Goal: Task Accomplishment & Management: Complete application form

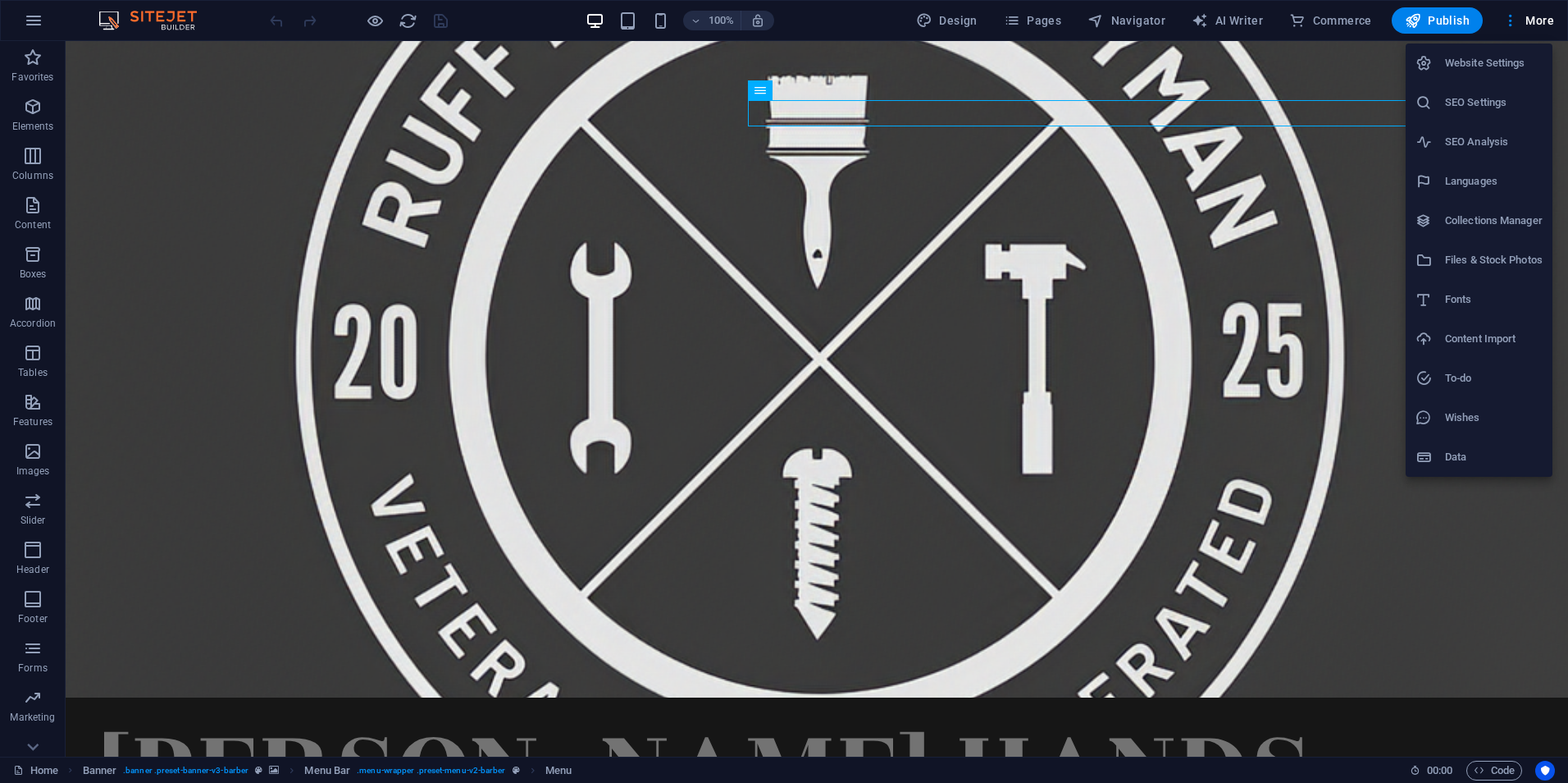
click at [1531, 21] on div at bounding box center [784, 391] width 1568 height 783
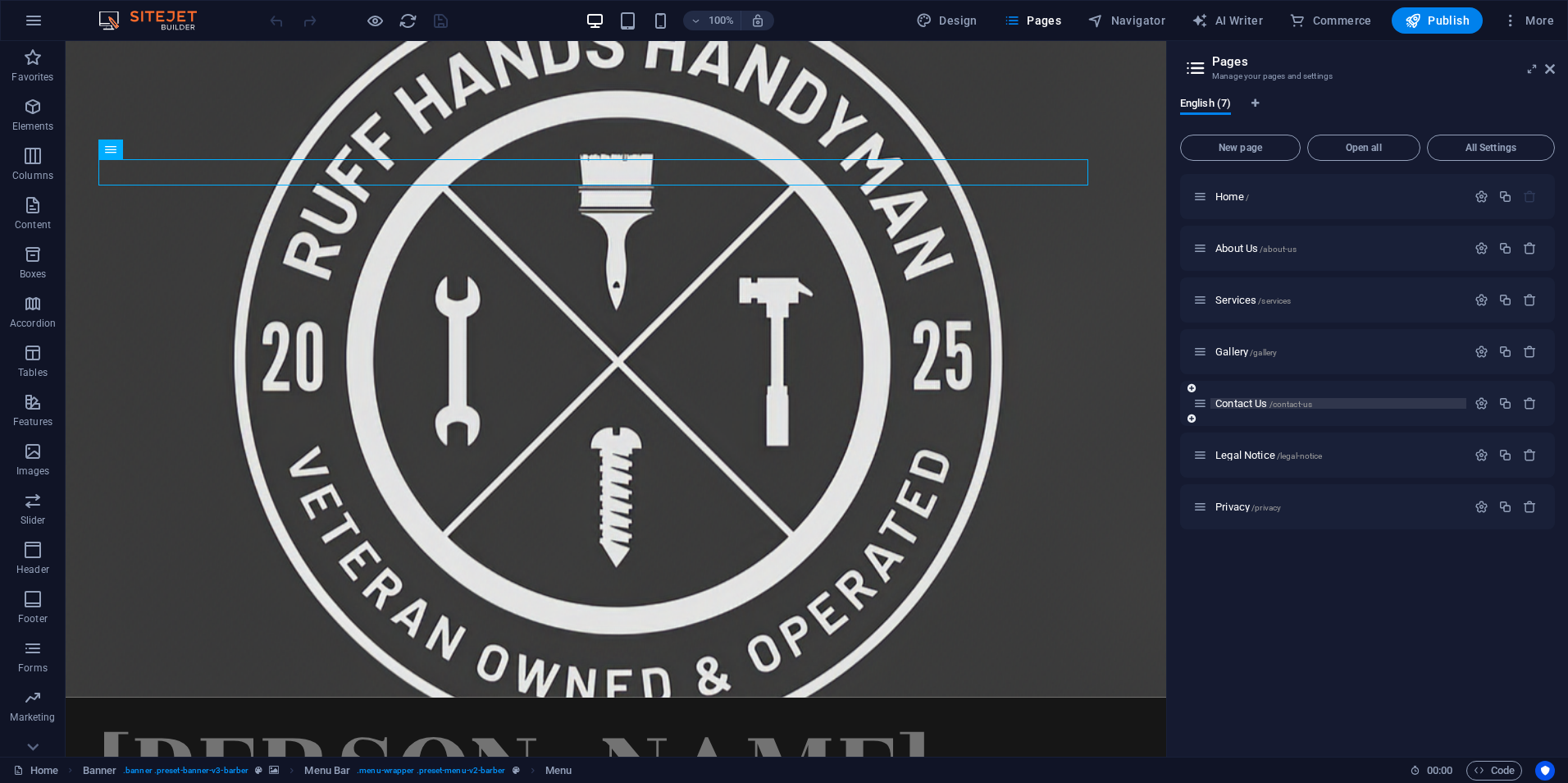
click at [1229, 408] on span "Contact Us /contact-us" at bounding box center [1264, 404] width 97 height 13
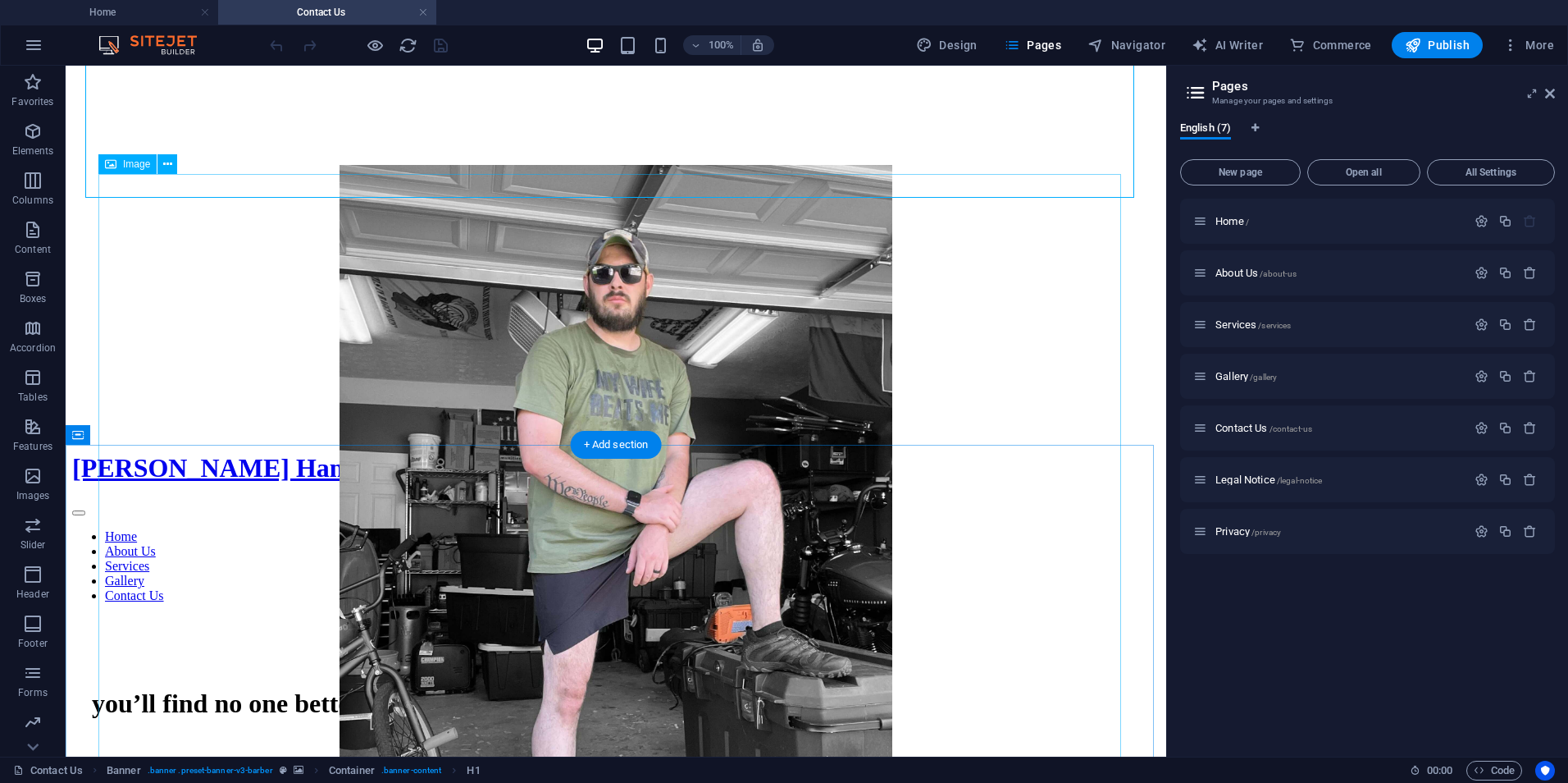
scroll to position [247, 0]
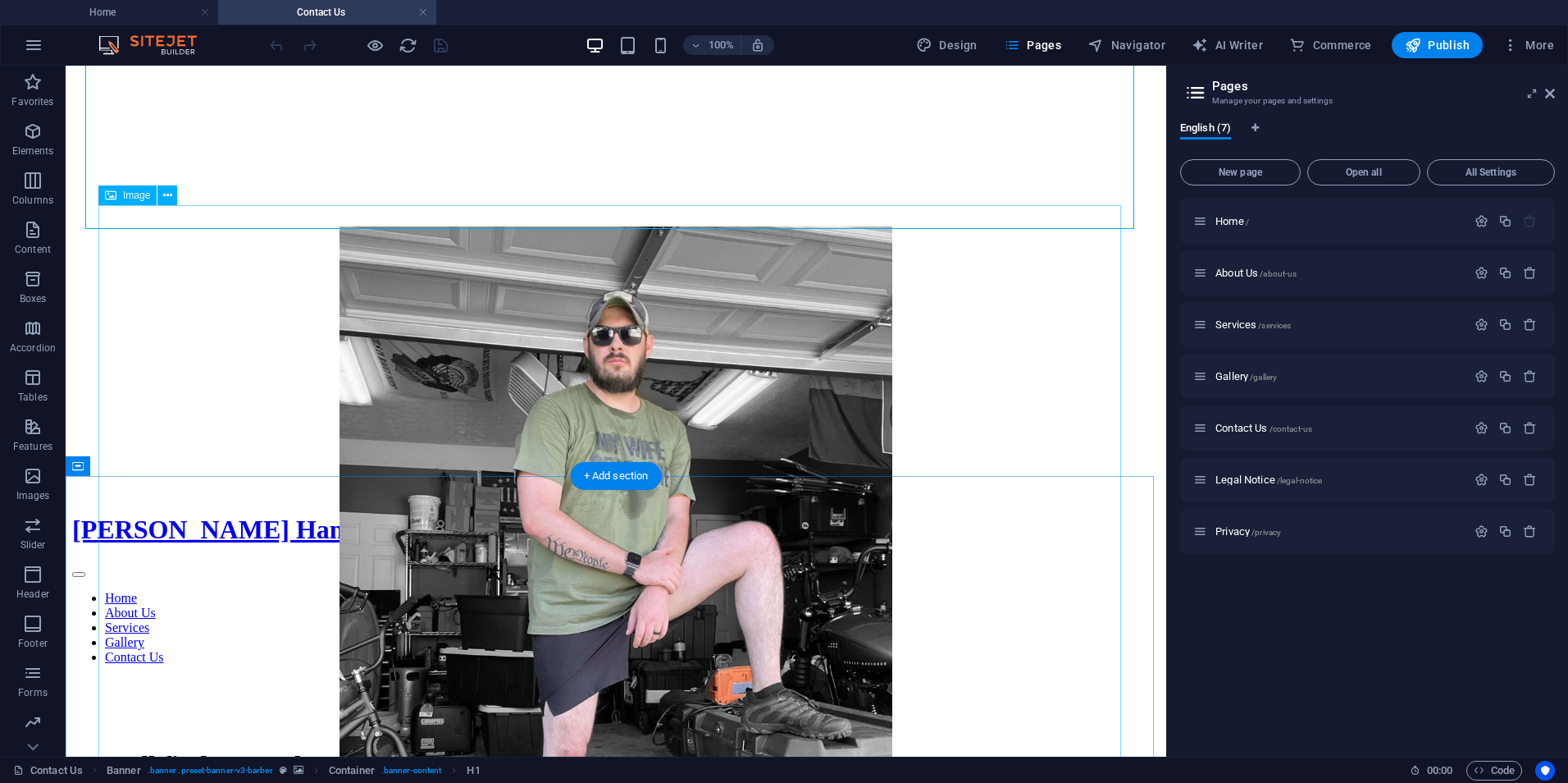
click at [511, 517] on figure at bounding box center [616, 597] width 1022 height 741
click at [413, 440] on figure at bounding box center [616, 597] width 1022 height 741
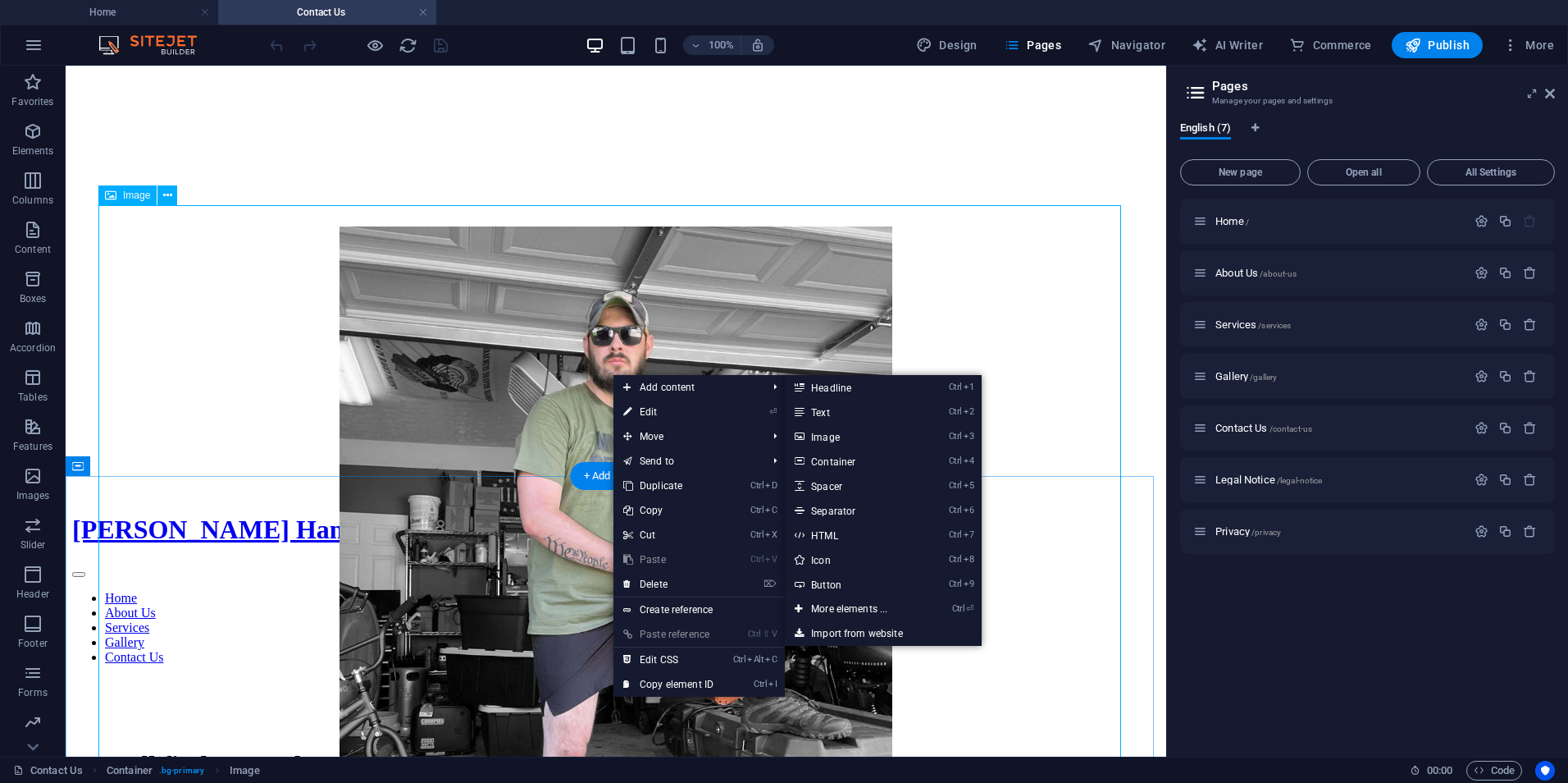
click at [469, 331] on figure at bounding box center [616, 597] width 1022 height 741
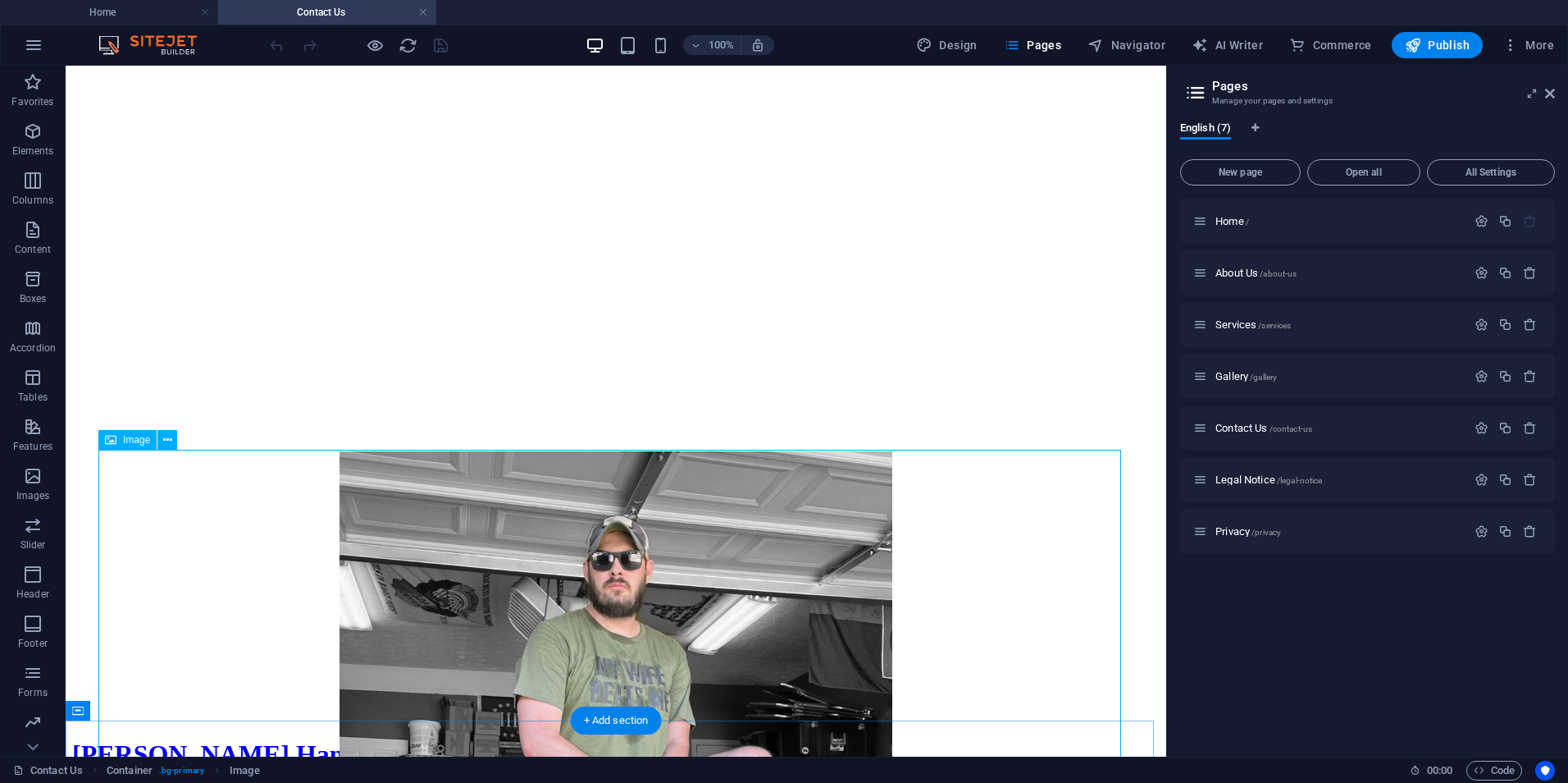
scroll to position [82, 0]
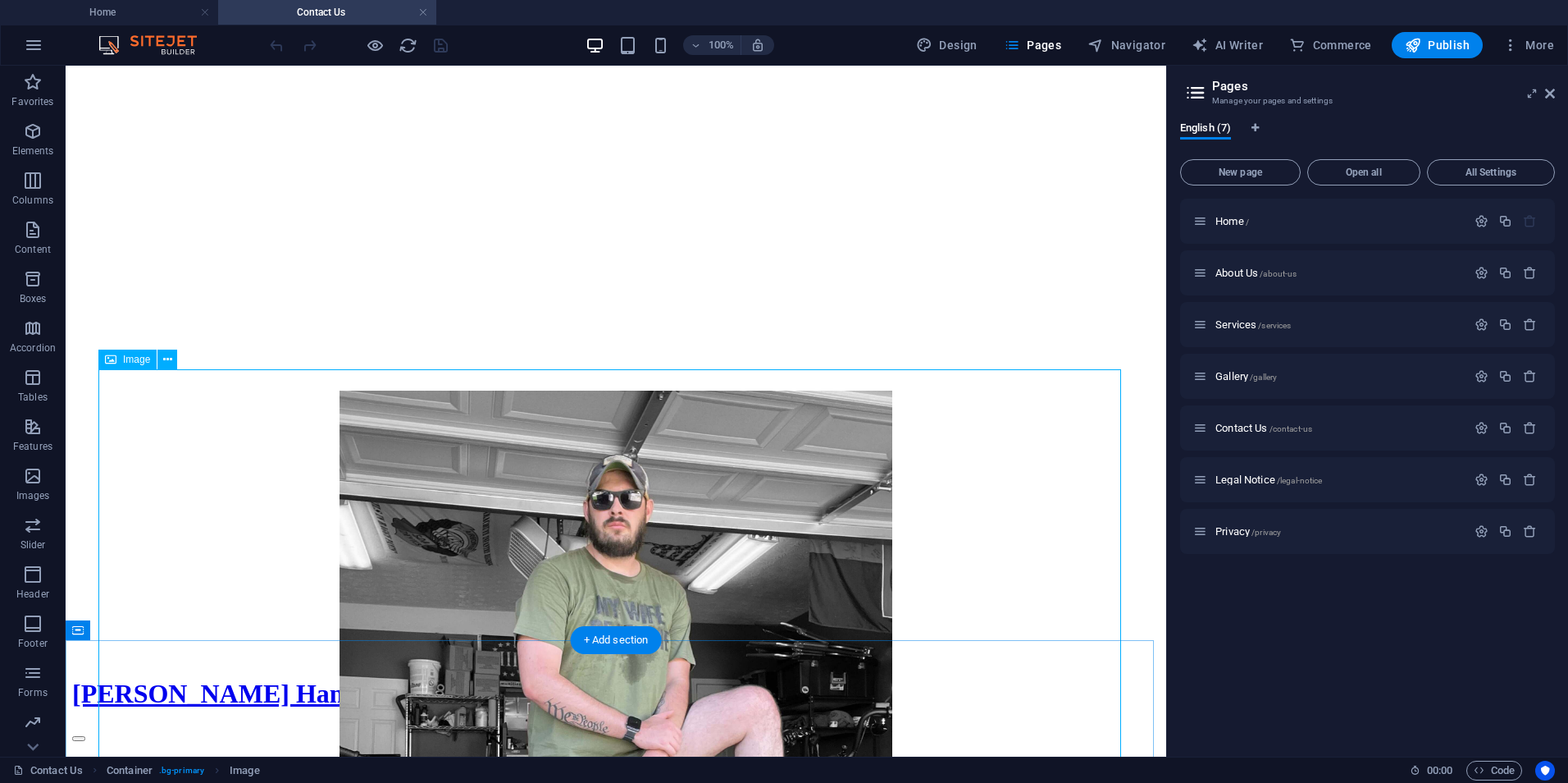
click at [786, 455] on figure at bounding box center [616, 761] width 1022 height 741
click at [169, 362] on icon at bounding box center [168, 359] width 9 height 17
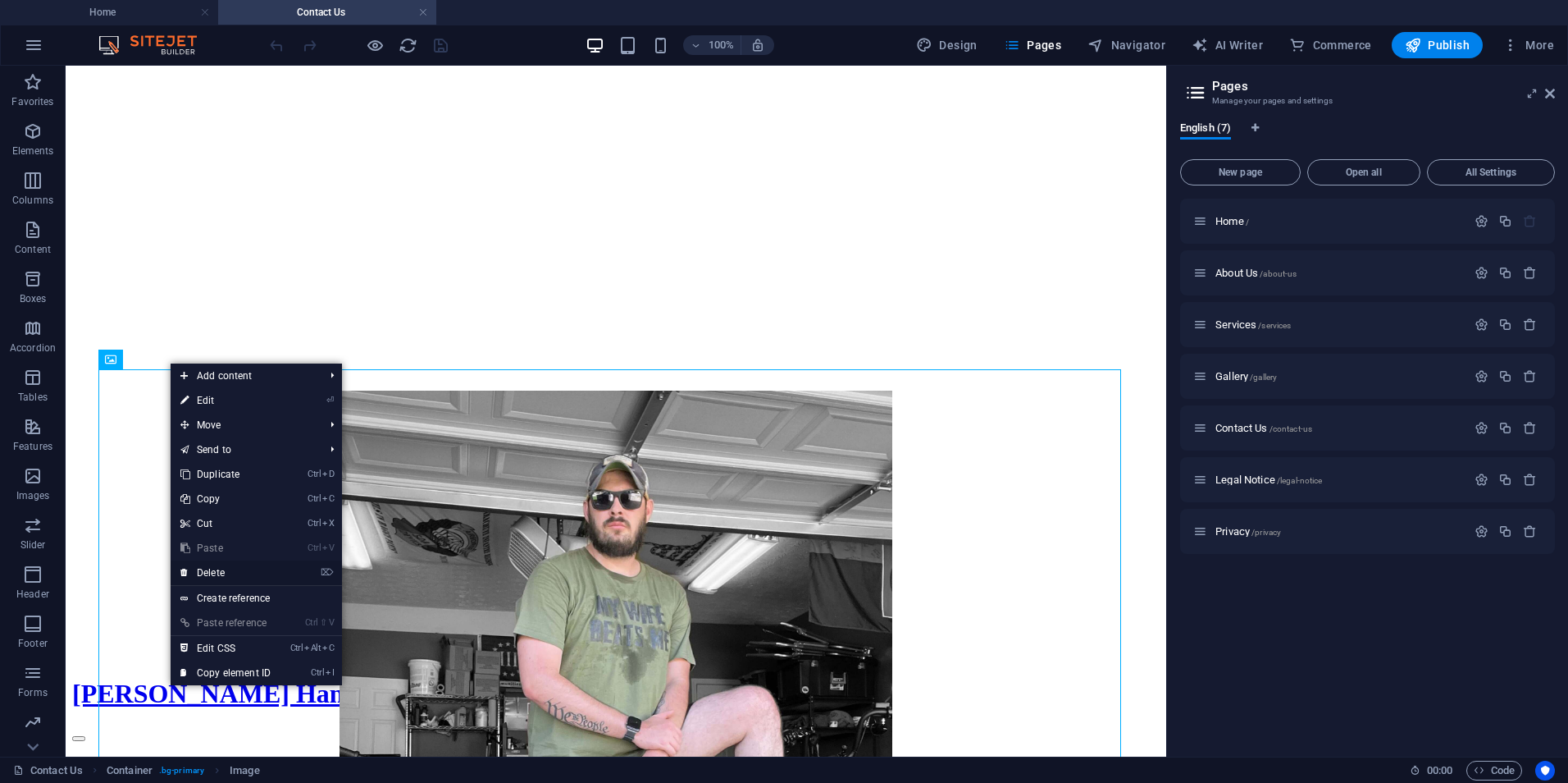
click at [232, 571] on link "⌦ Delete" at bounding box center [226, 573] width 110 height 24
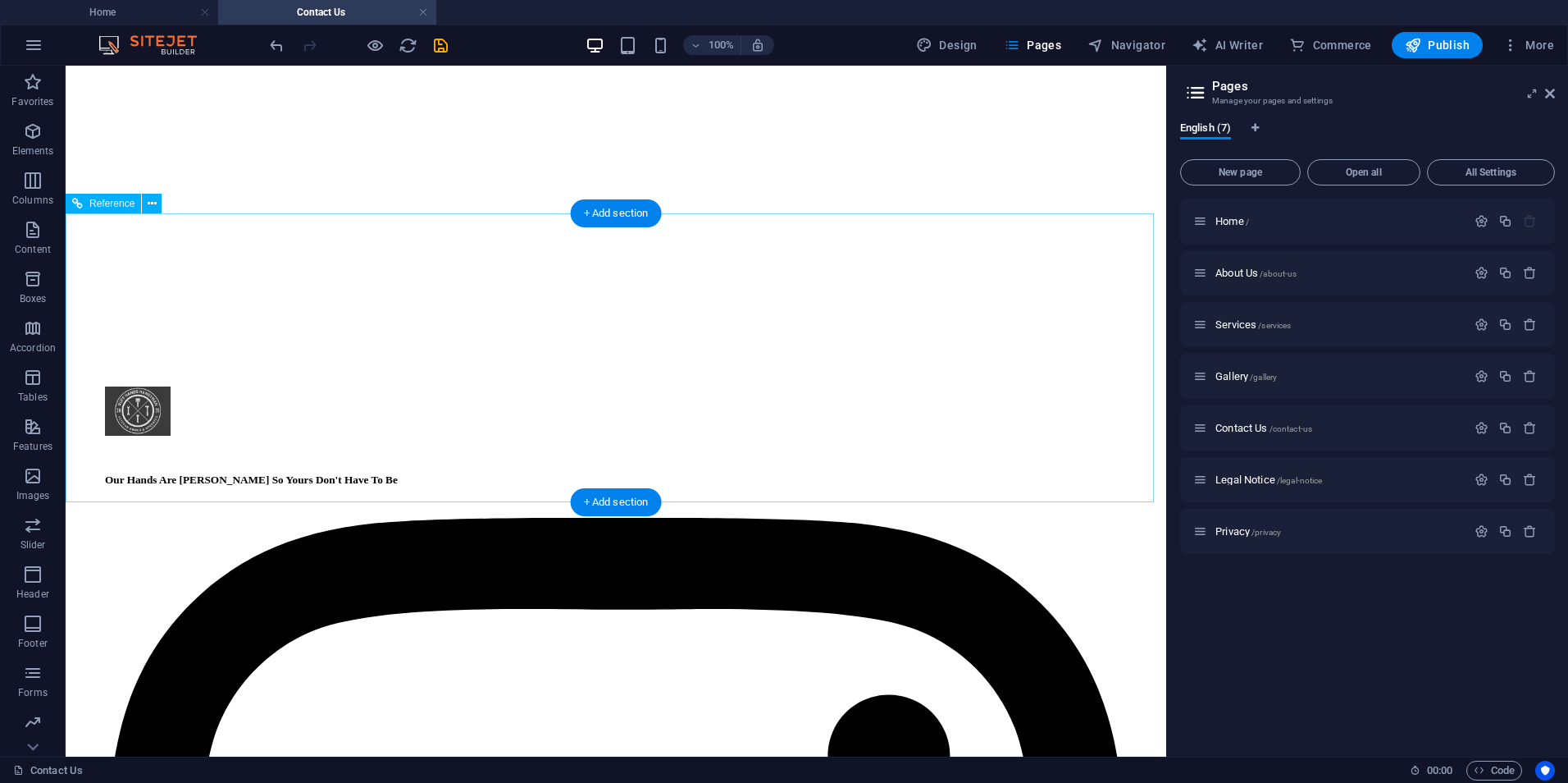
scroll to position [2501, 0]
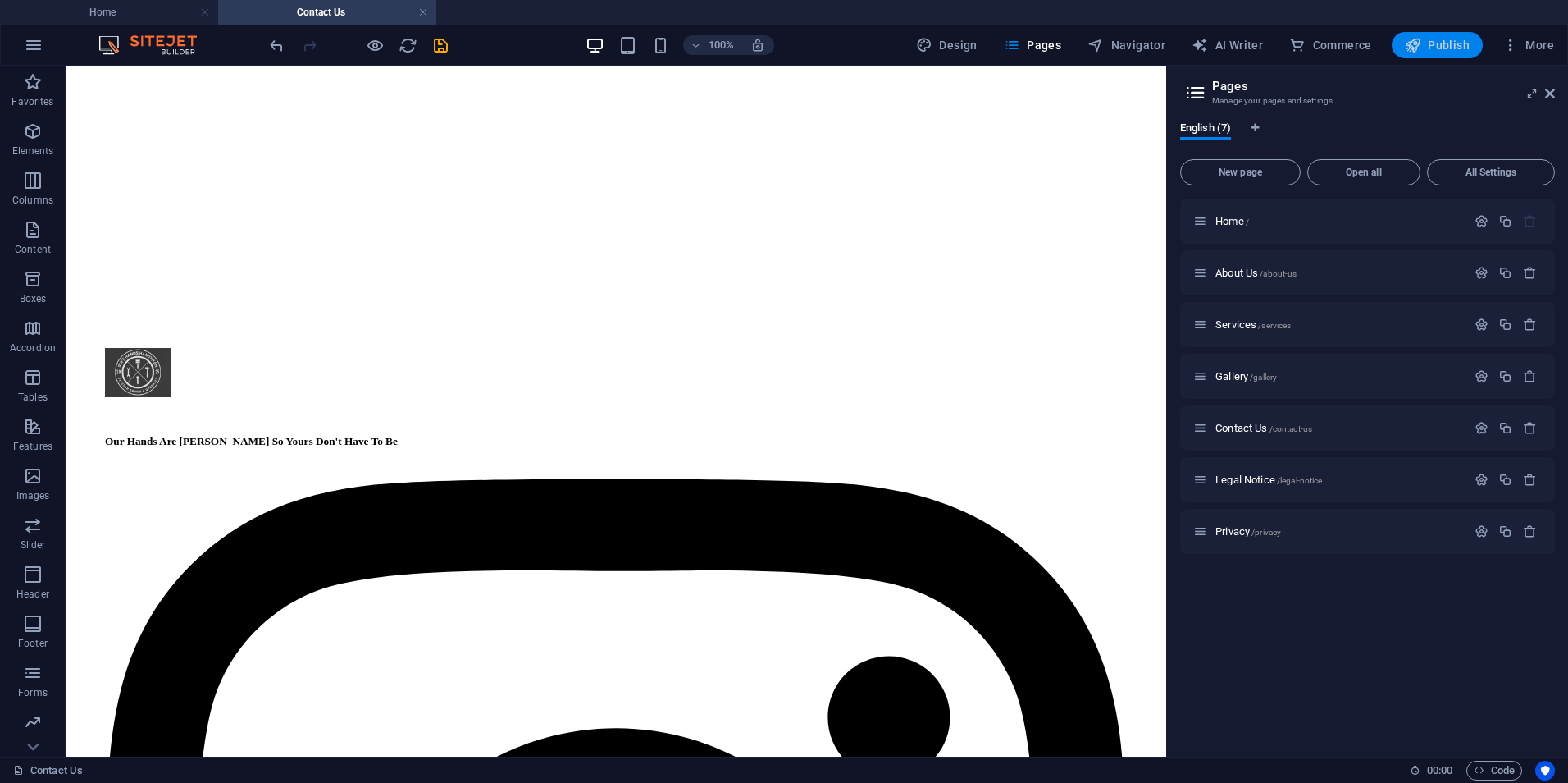
click at [1432, 49] on span "Publish" at bounding box center [1438, 45] width 65 height 16
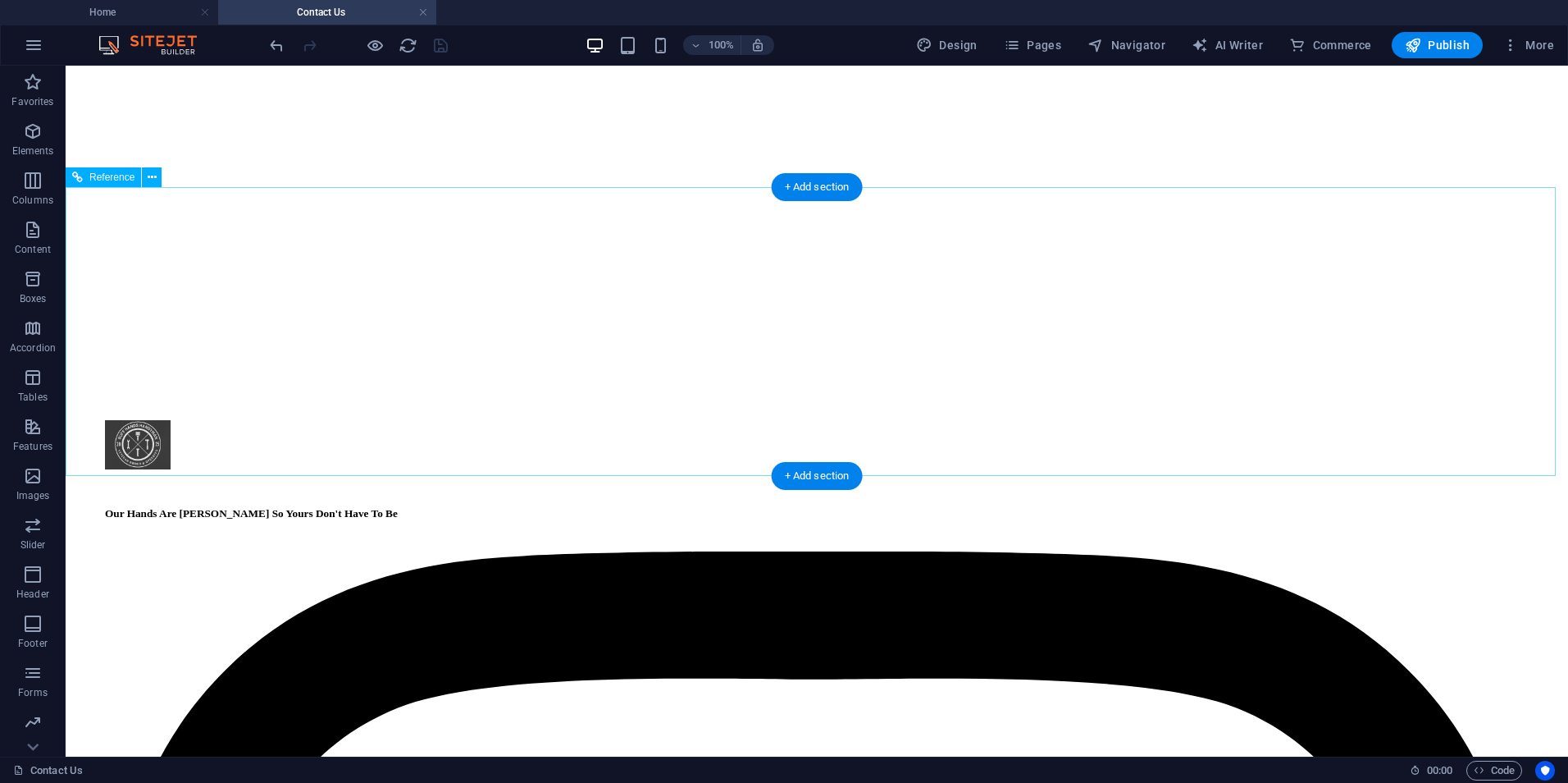
scroll to position [2340, 0]
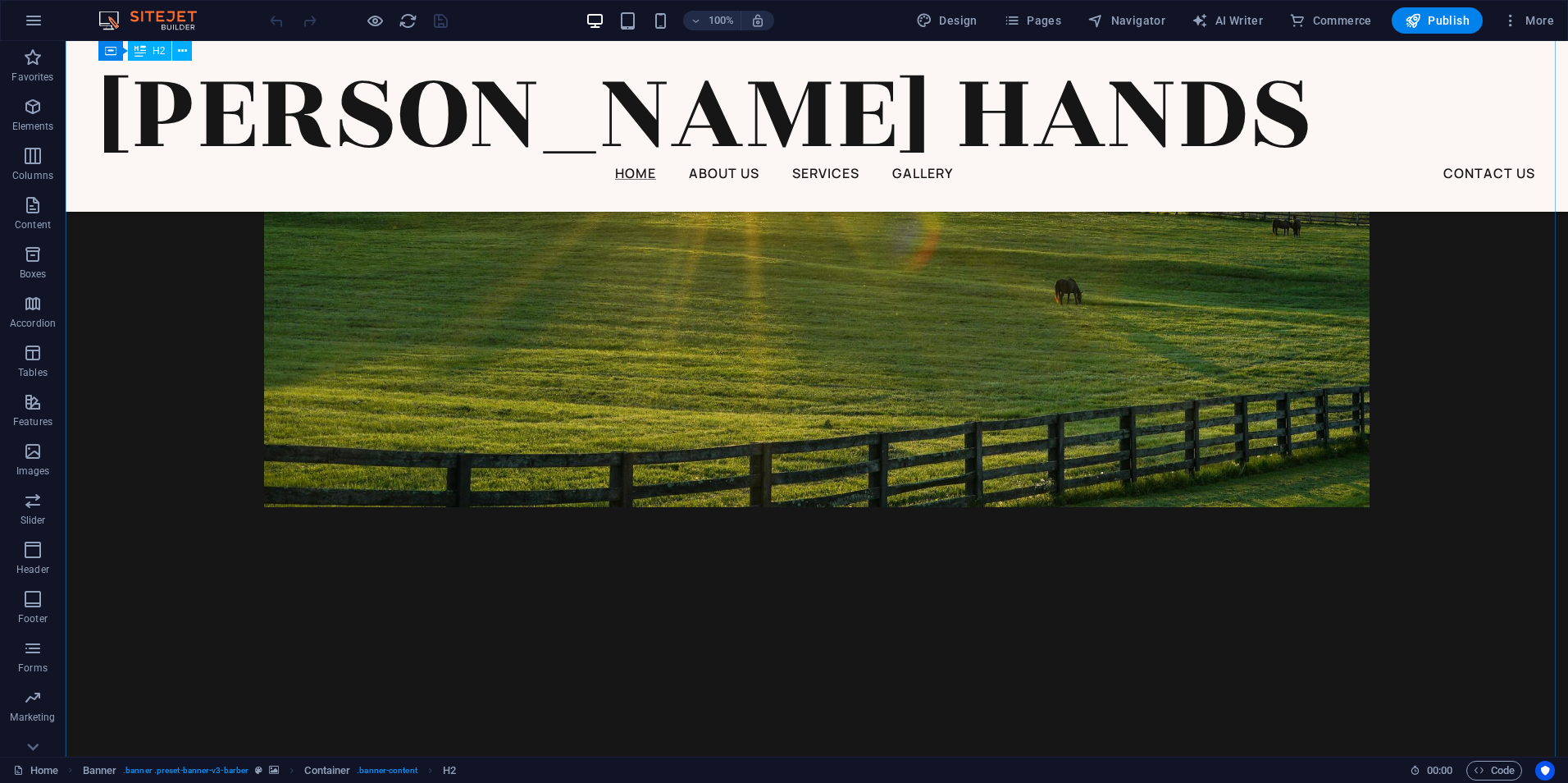
scroll to position [1723, 0]
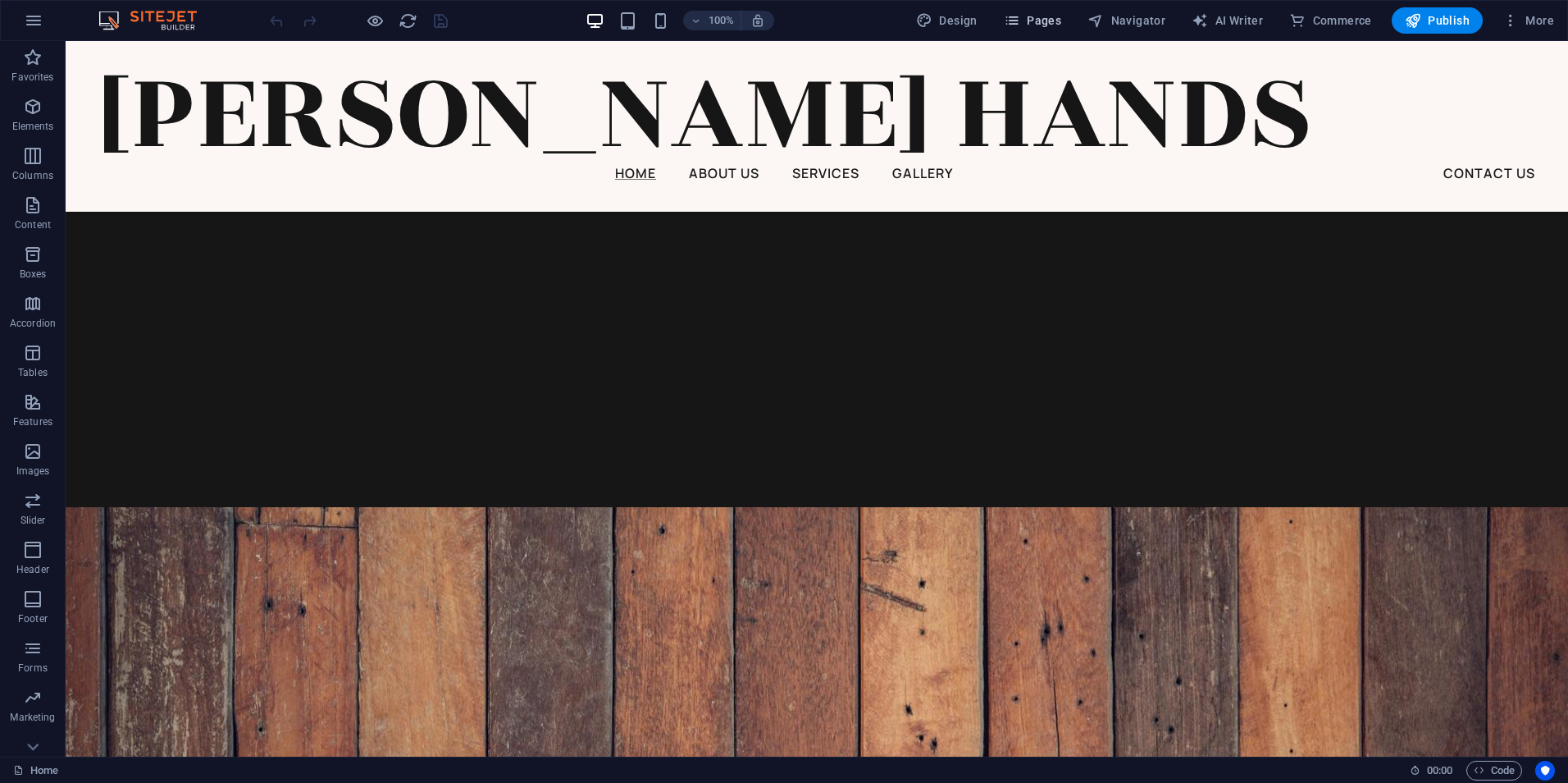
click at [1044, 16] on span "Pages" at bounding box center [1033, 21] width 58 height 16
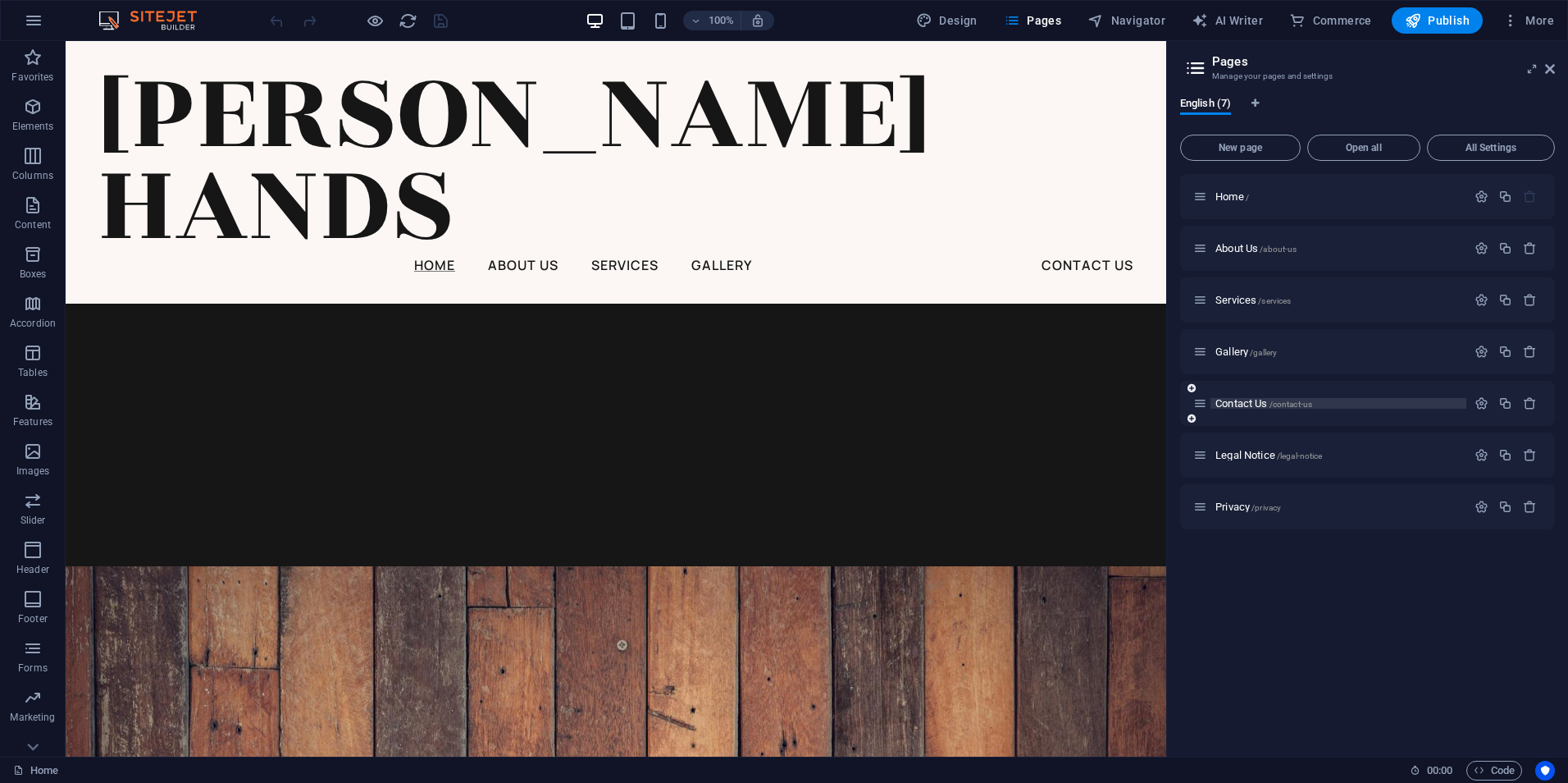
click at [1244, 405] on span "Contact Us /contact-us" at bounding box center [1264, 404] width 97 height 13
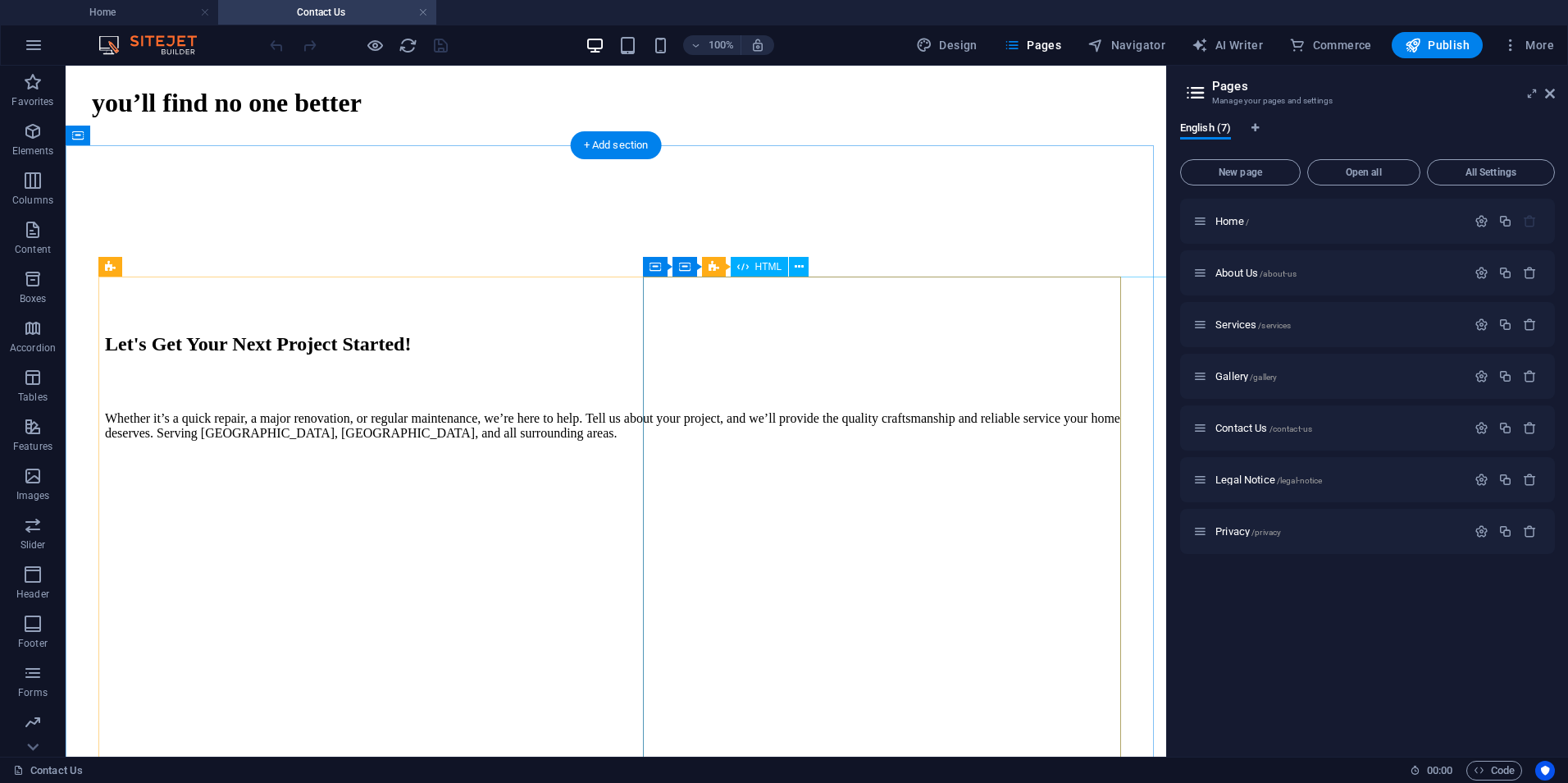
scroll to position [903, 0]
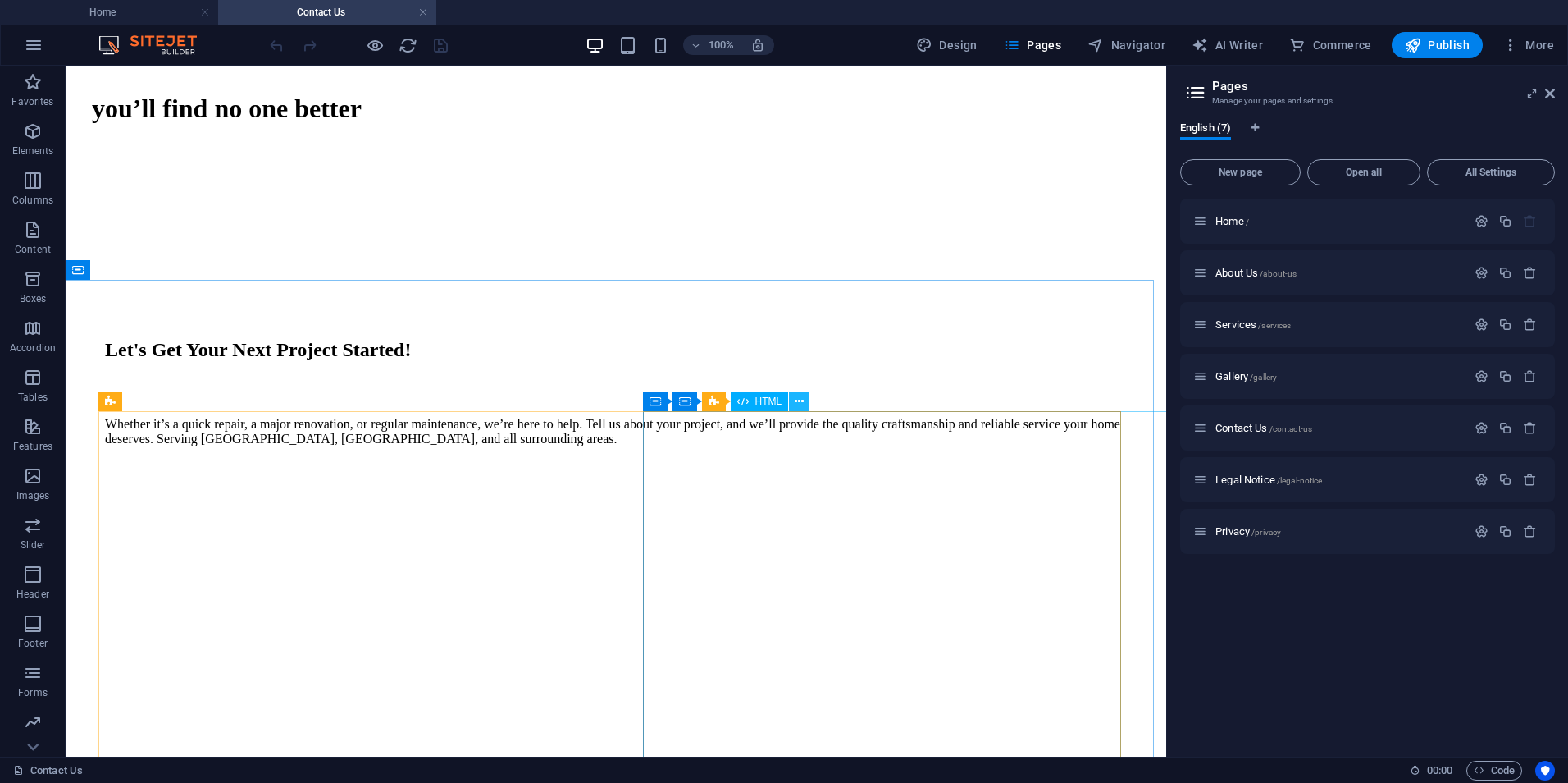
click at [794, 400] on icon at bounding box center [799, 401] width 9 height 17
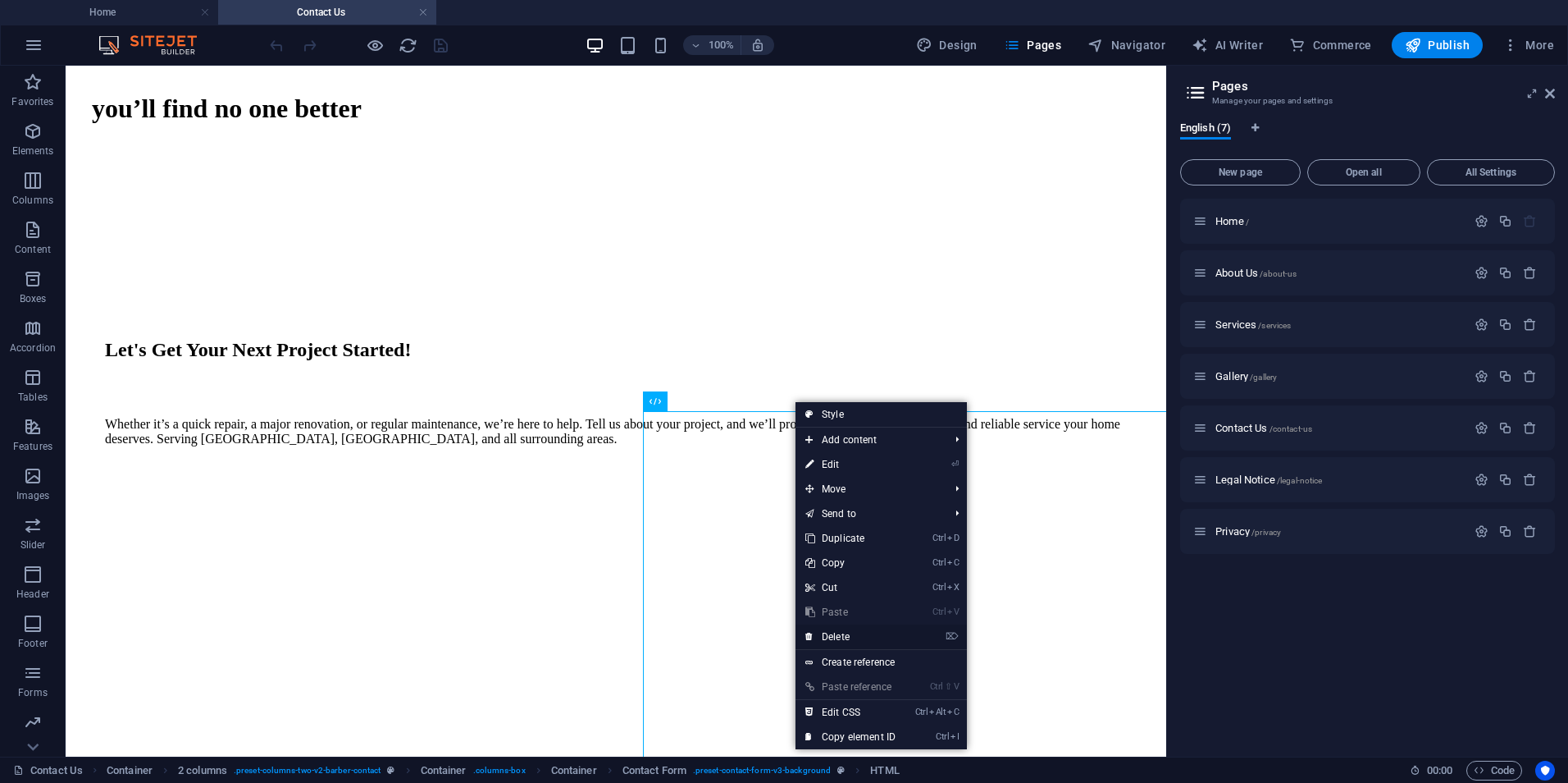
click at [845, 635] on link "⌦ Delete" at bounding box center [850, 636] width 110 height 24
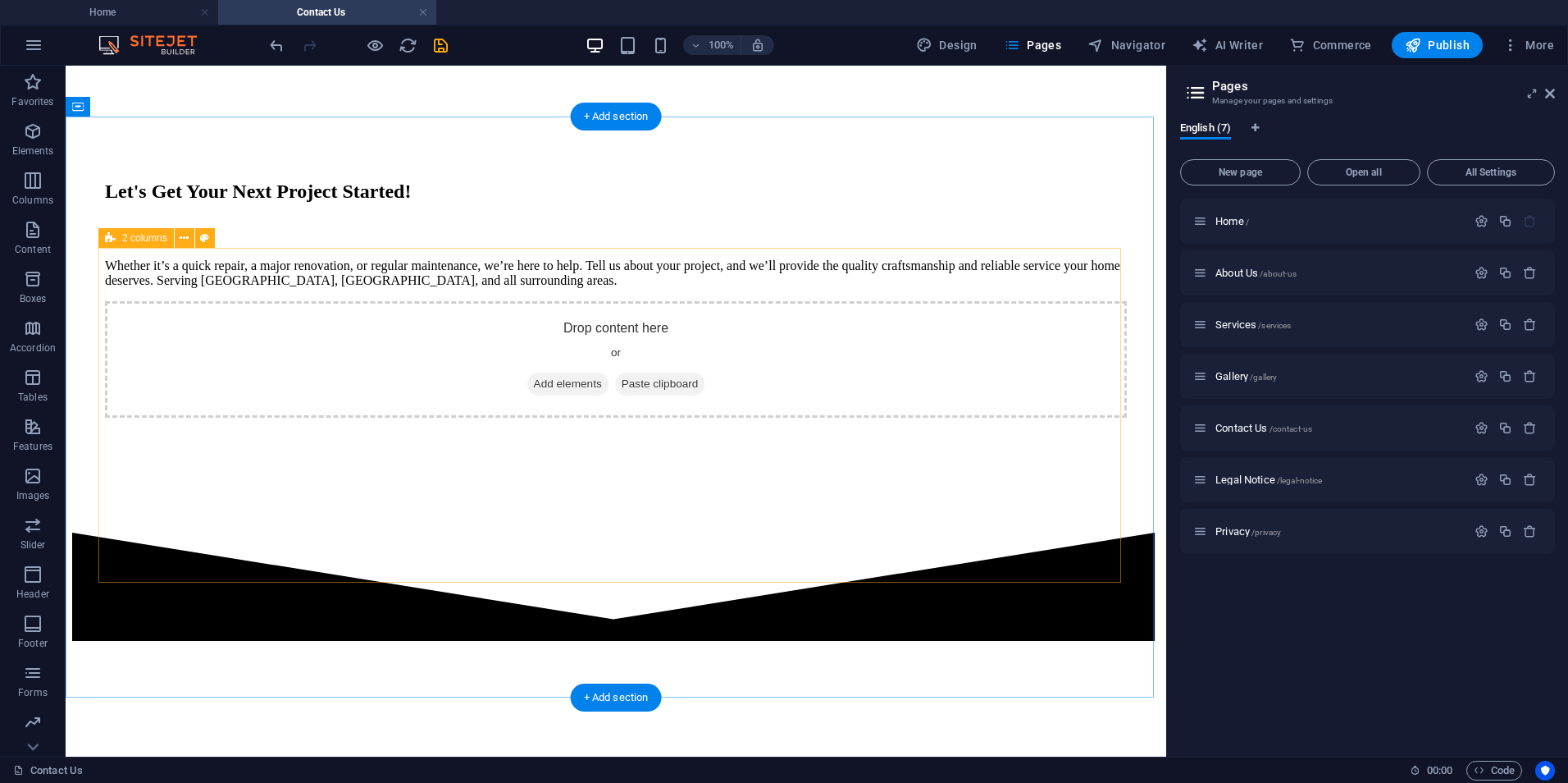
scroll to position [1067, 0]
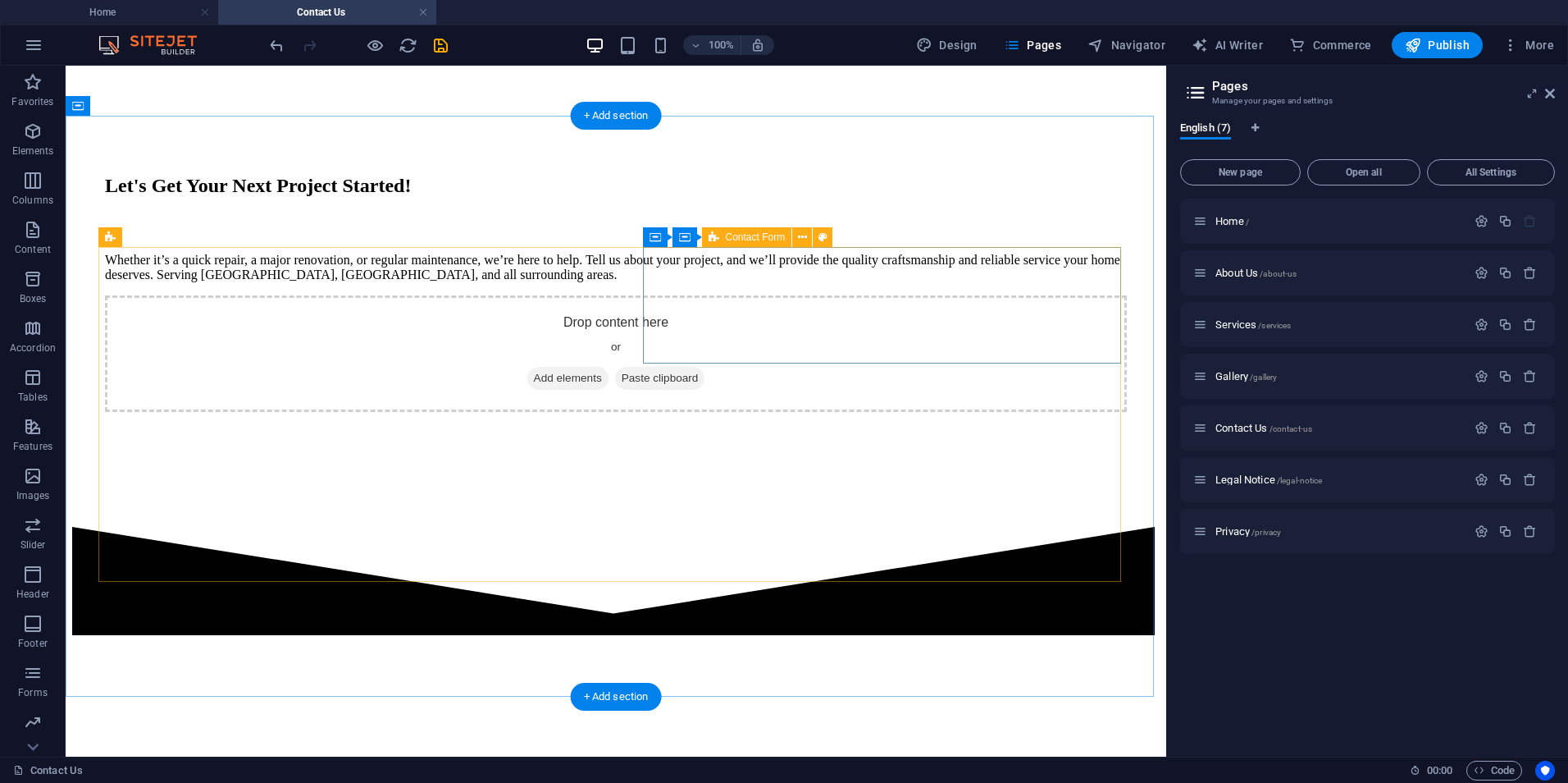
click at [608, 367] on span "Add elements" at bounding box center [568, 378] width 81 height 23
click at [800, 237] on icon at bounding box center [803, 238] width 9 height 17
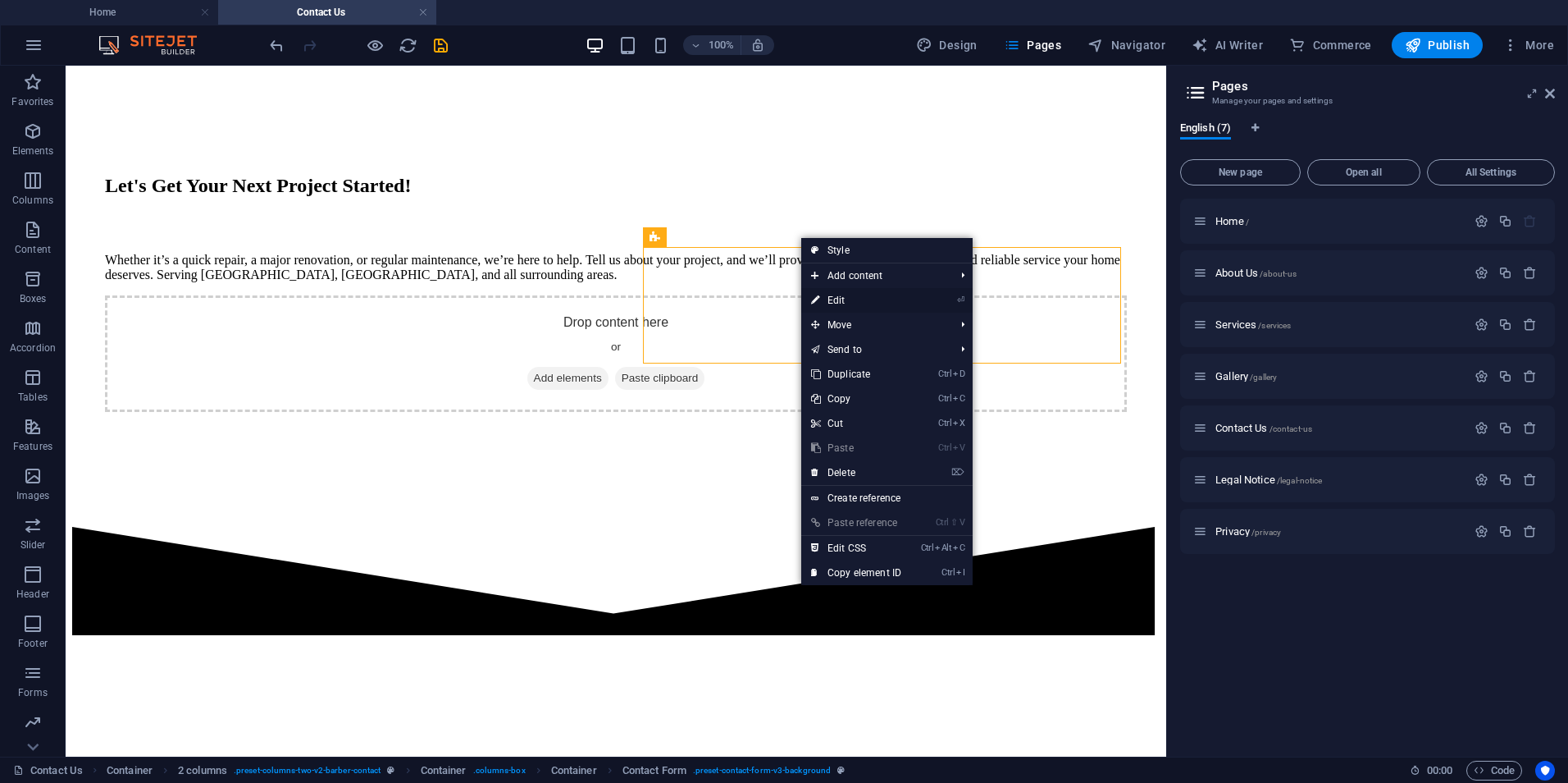
click at [837, 303] on link "⏎ Edit" at bounding box center [857, 300] width 110 height 24
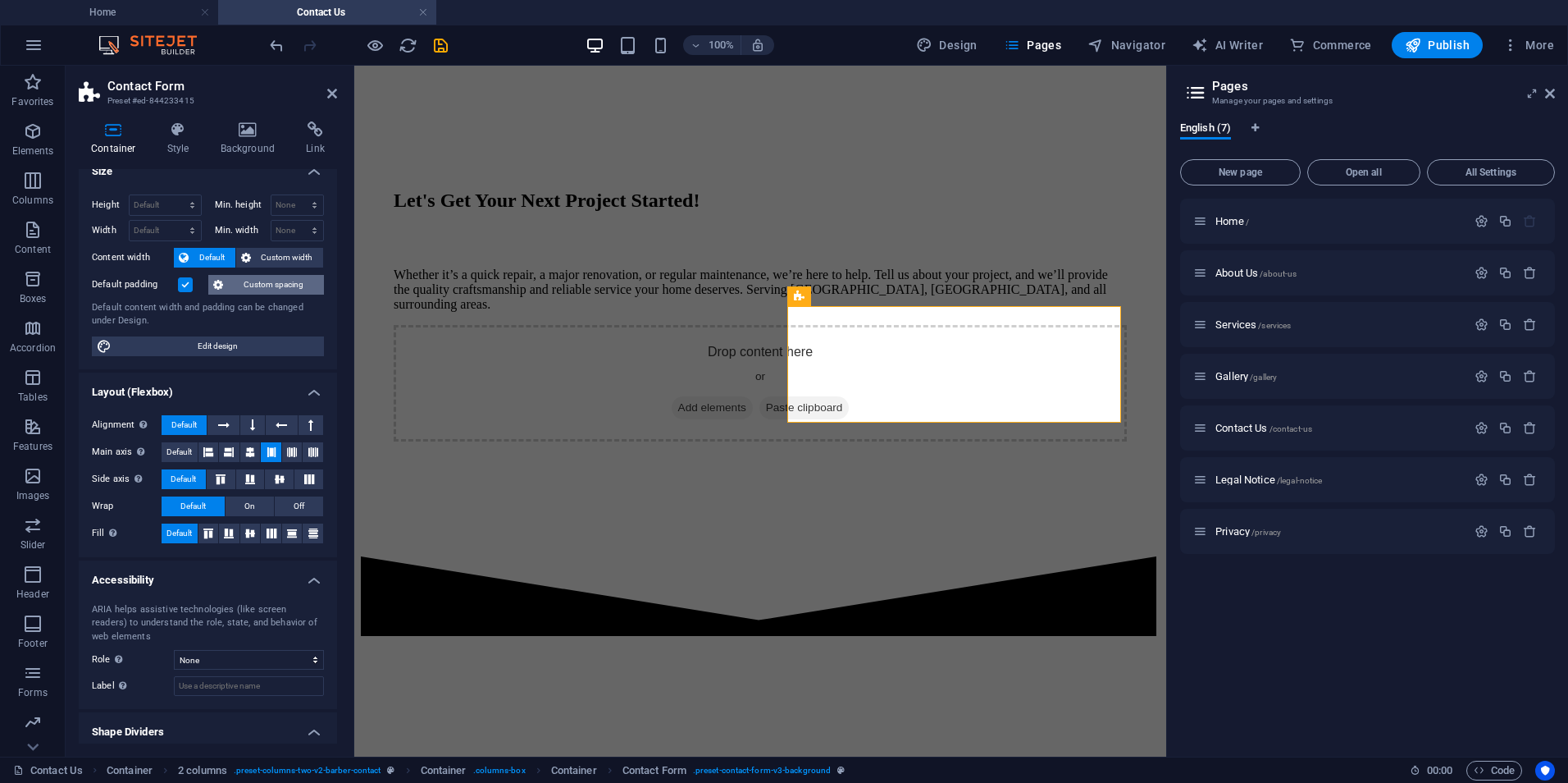
scroll to position [61, 0]
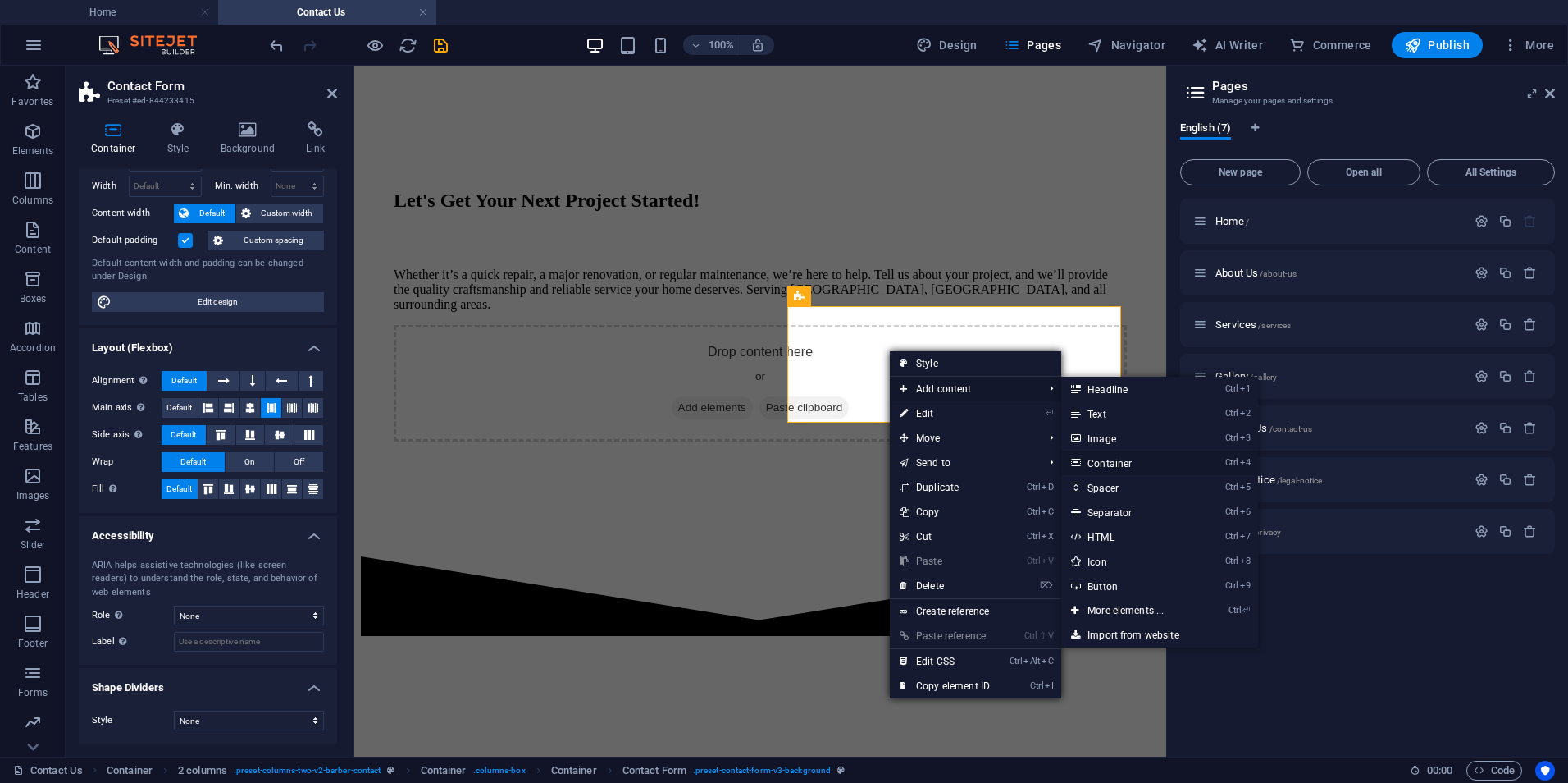
click at [1127, 467] on link "Ctrl 4 Container" at bounding box center [1129, 462] width 135 height 24
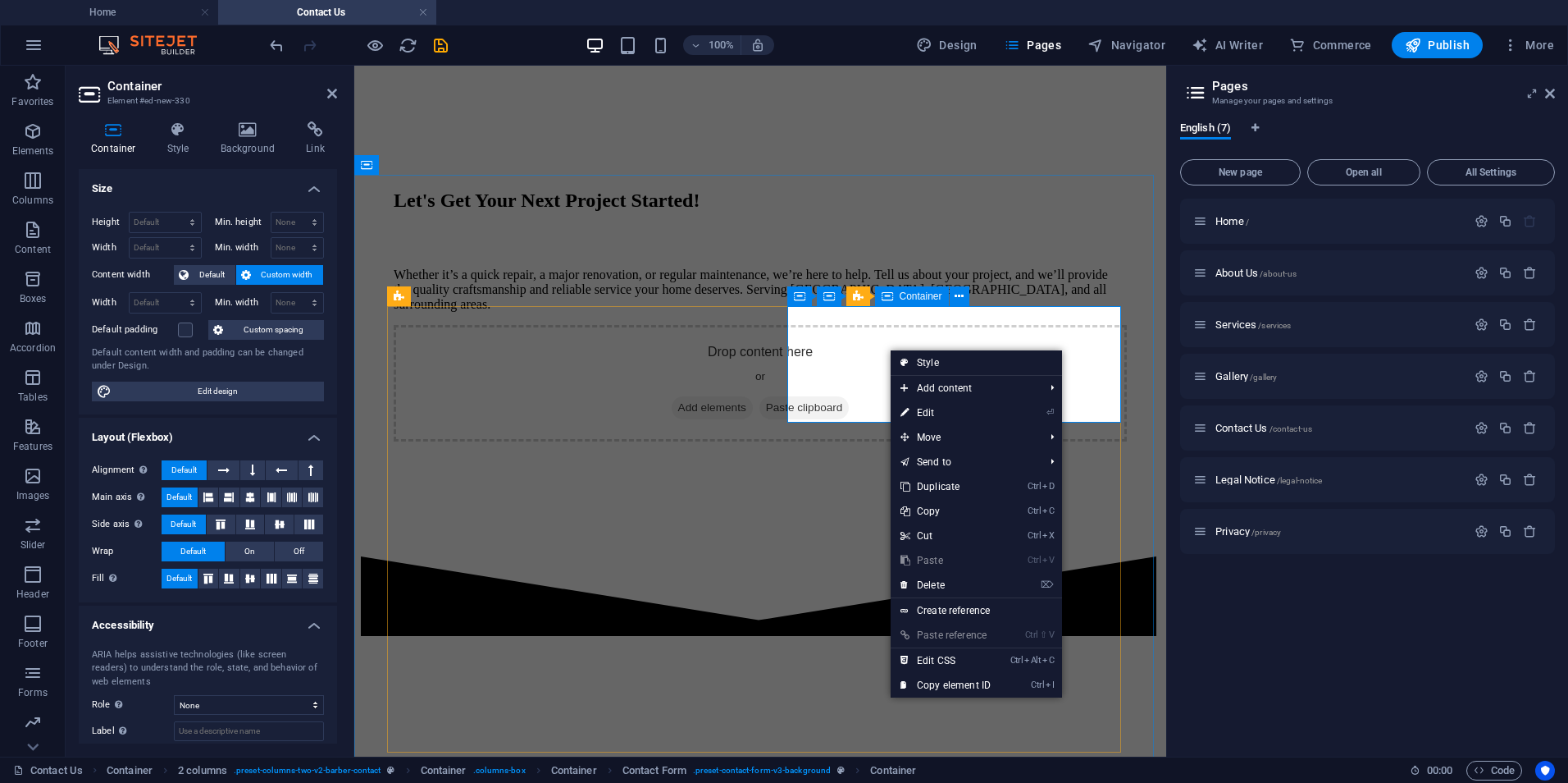
click at [816, 344] on div "Drop content here or Add elements Paste clipboard" at bounding box center [760, 383] width 733 height 117
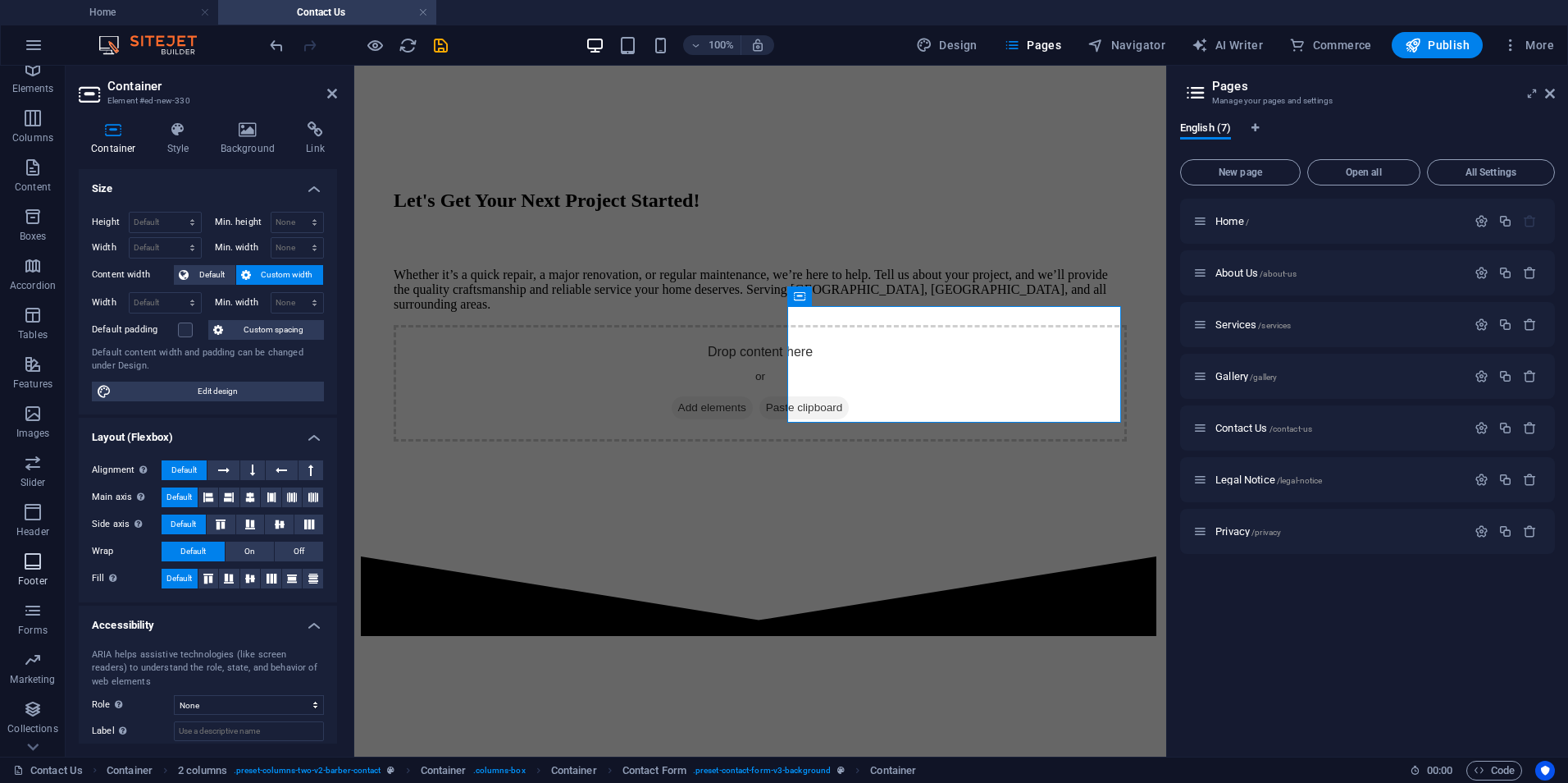
scroll to position [97, 0]
click at [28, 585] on icon "button" at bounding box center [32, 576] width 20 height 20
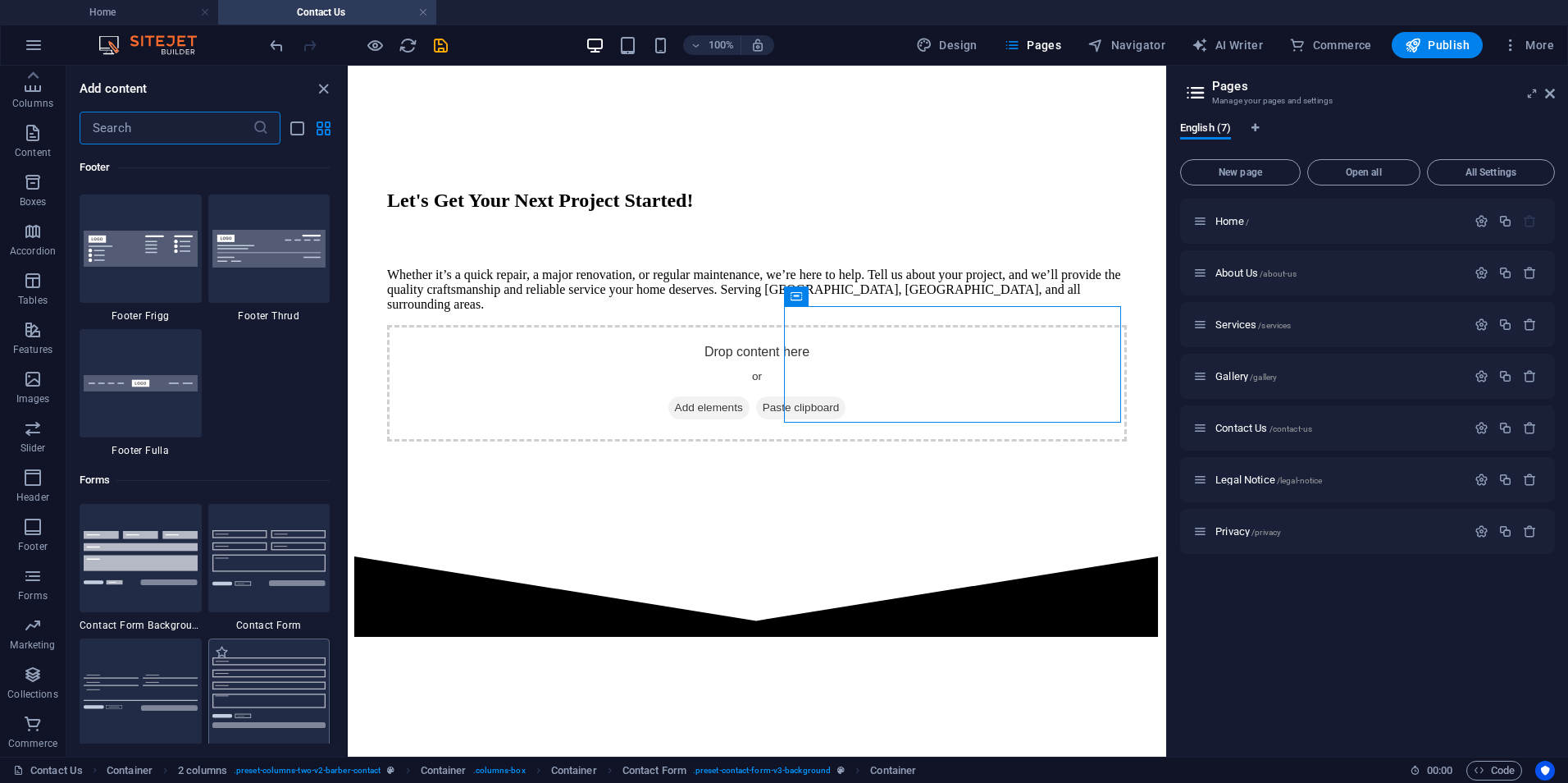
scroll to position [11981, 0]
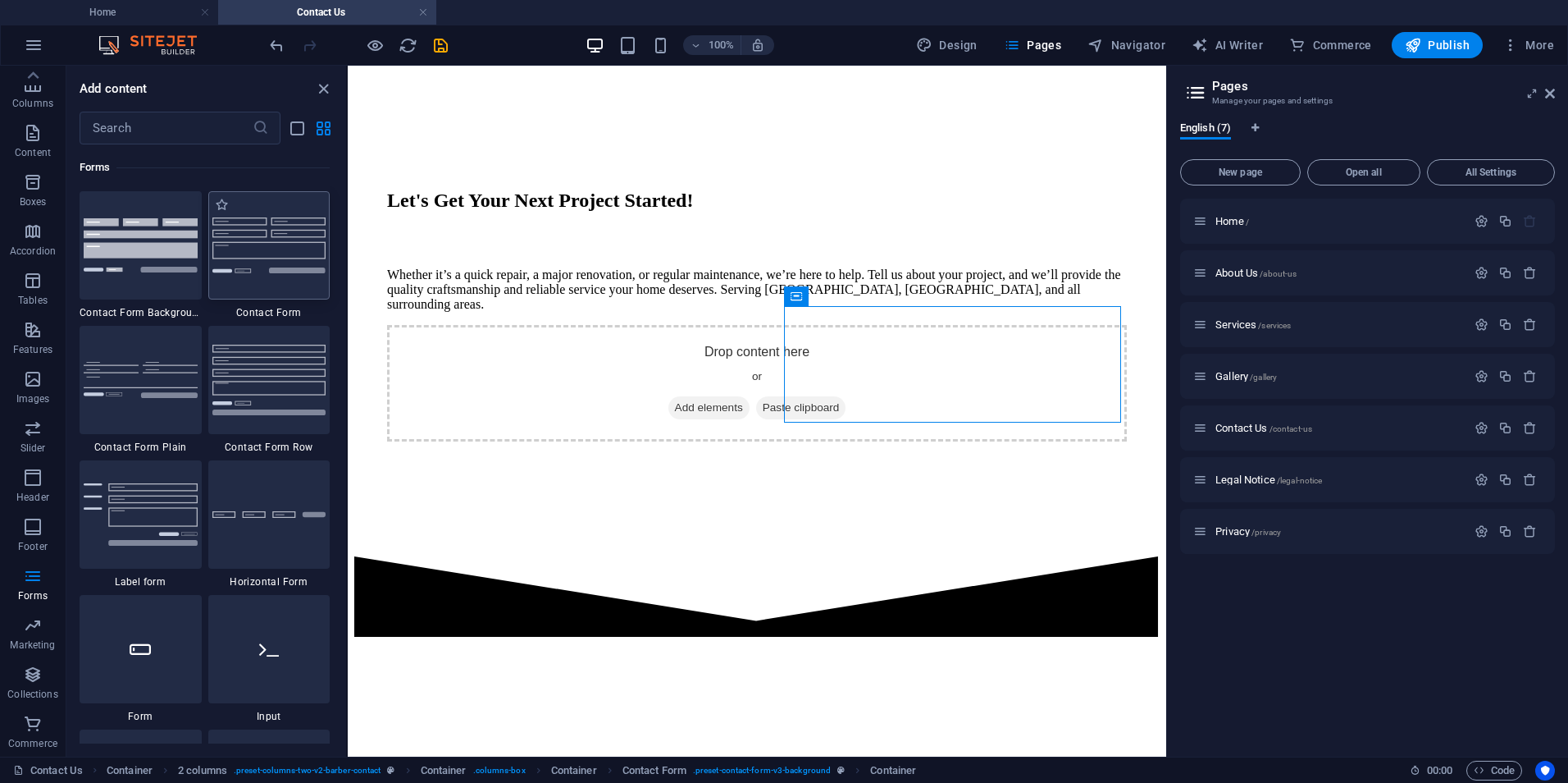
click at [264, 237] on img at bounding box center [269, 245] width 114 height 55
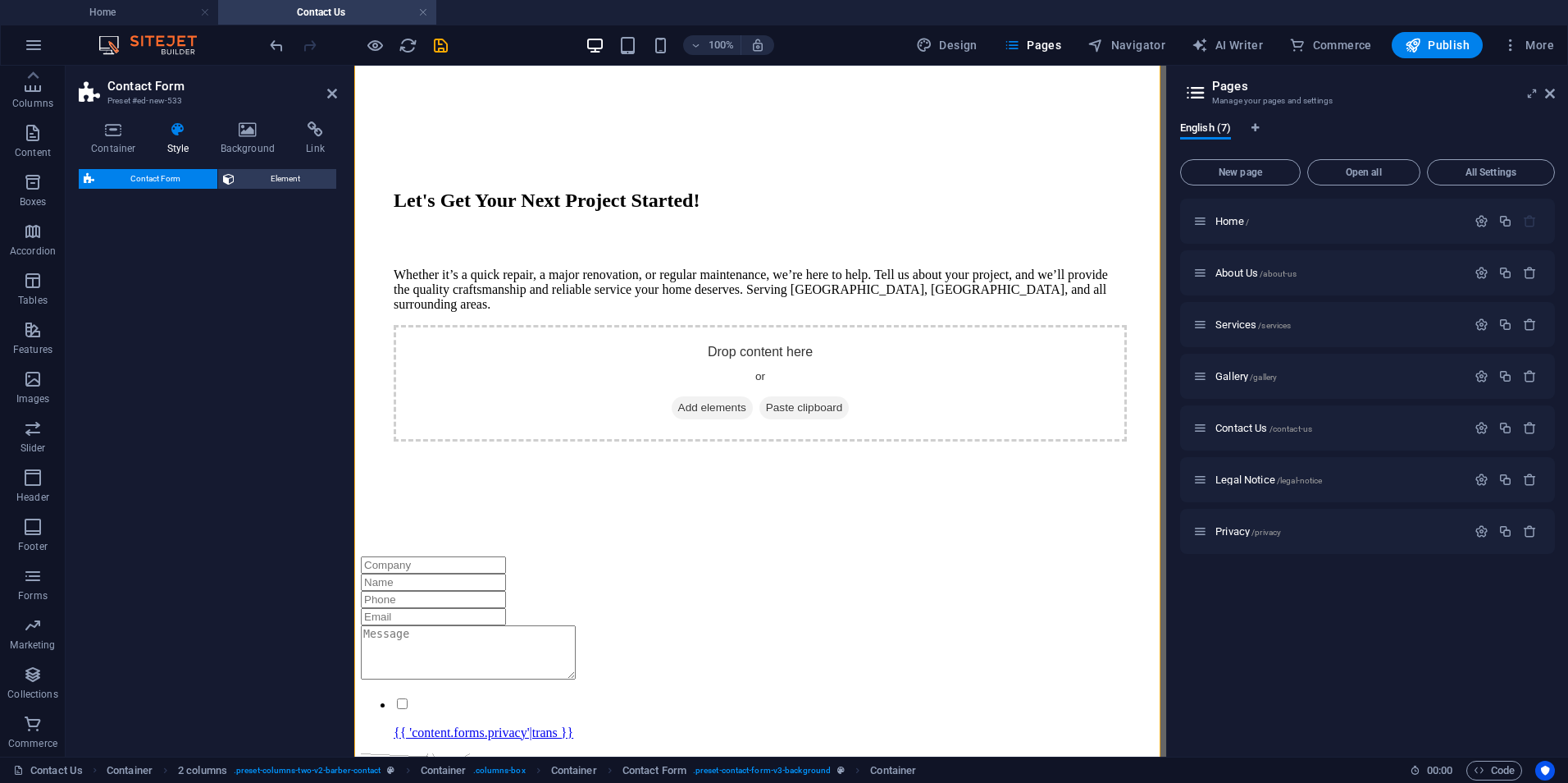
select select "rem"
select select "preset-contact-form-v3-default"
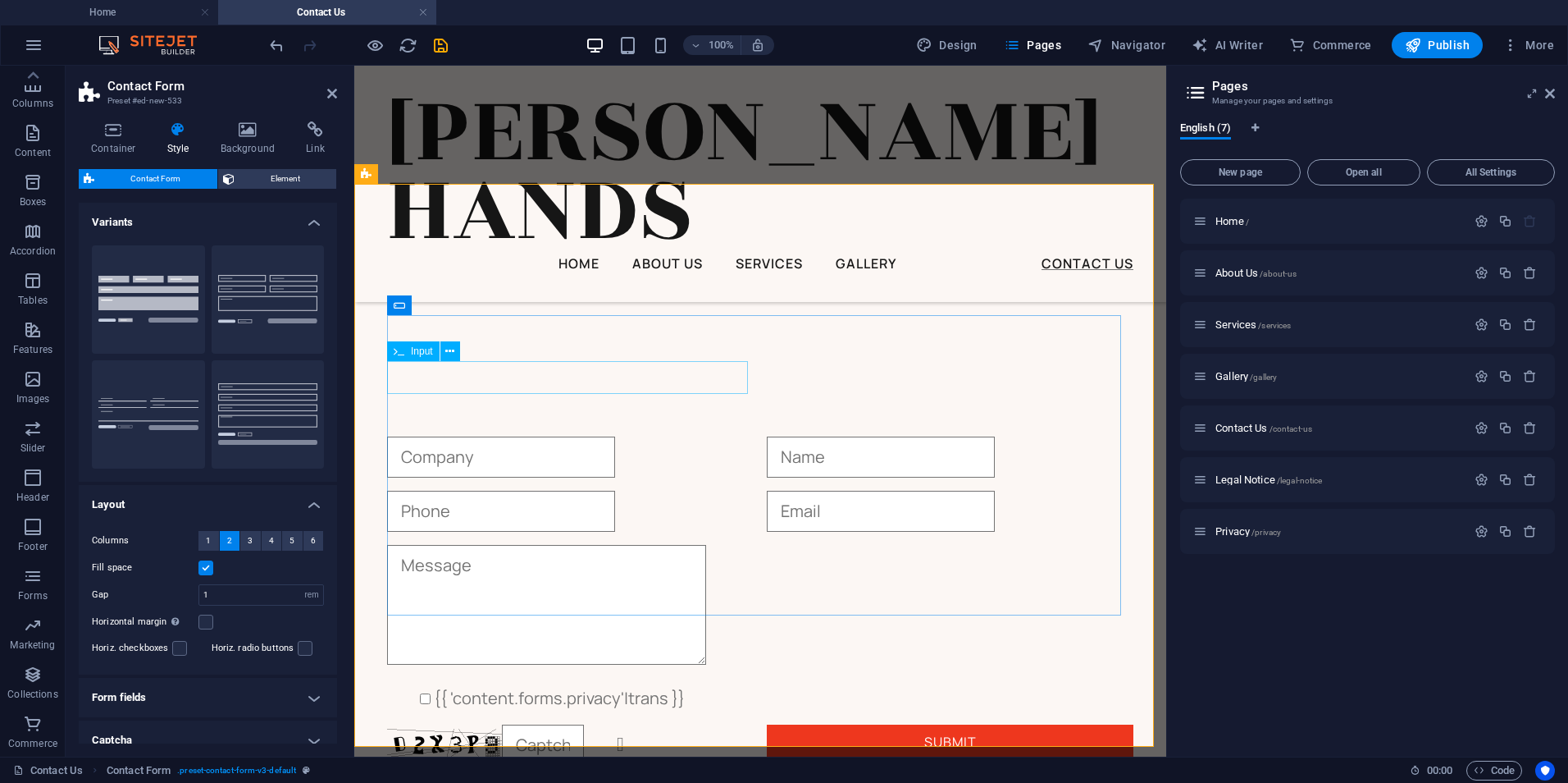
scroll to position [1765, 0]
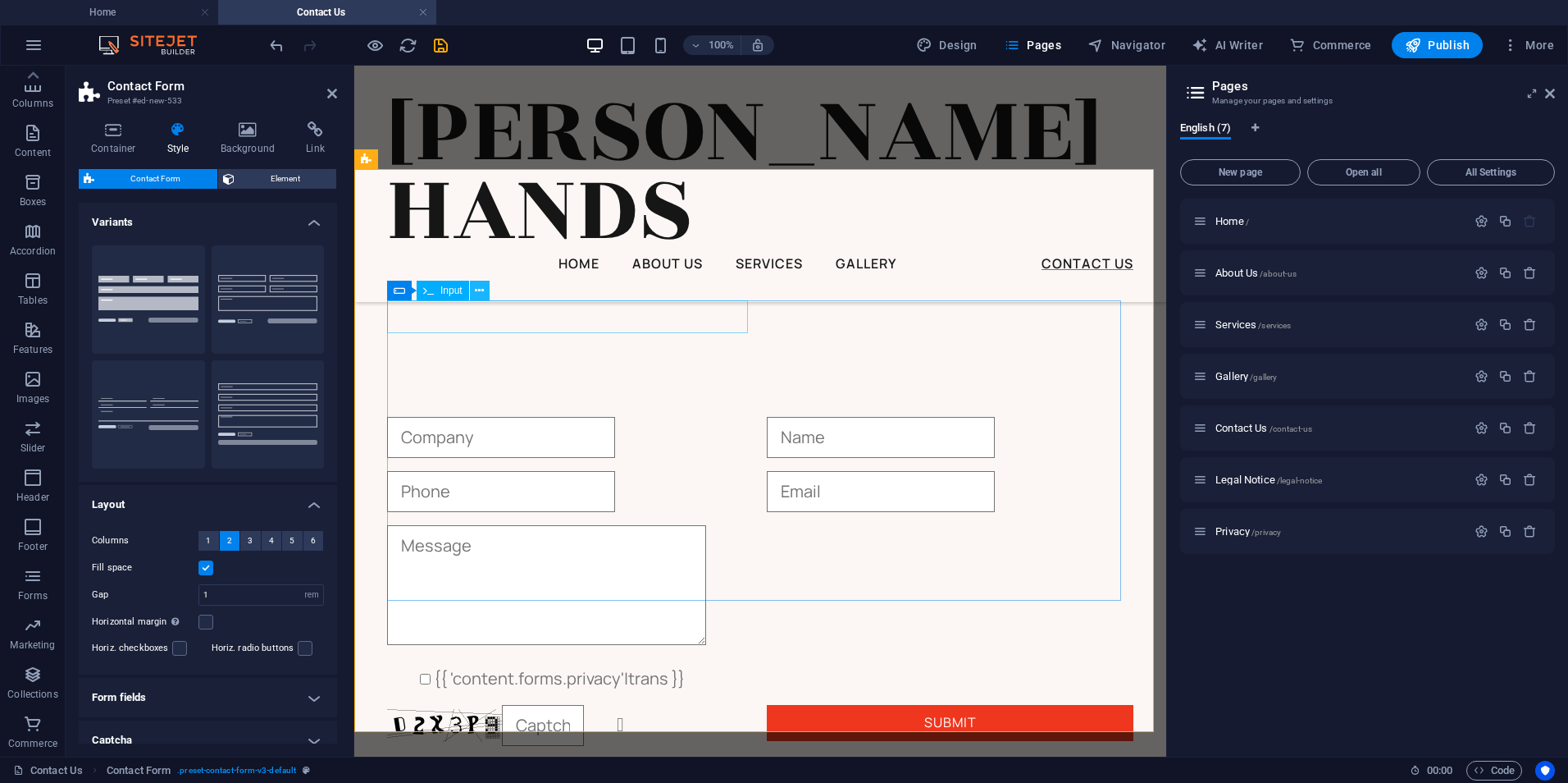
click at [482, 289] on icon at bounding box center [479, 291] width 9 height 17
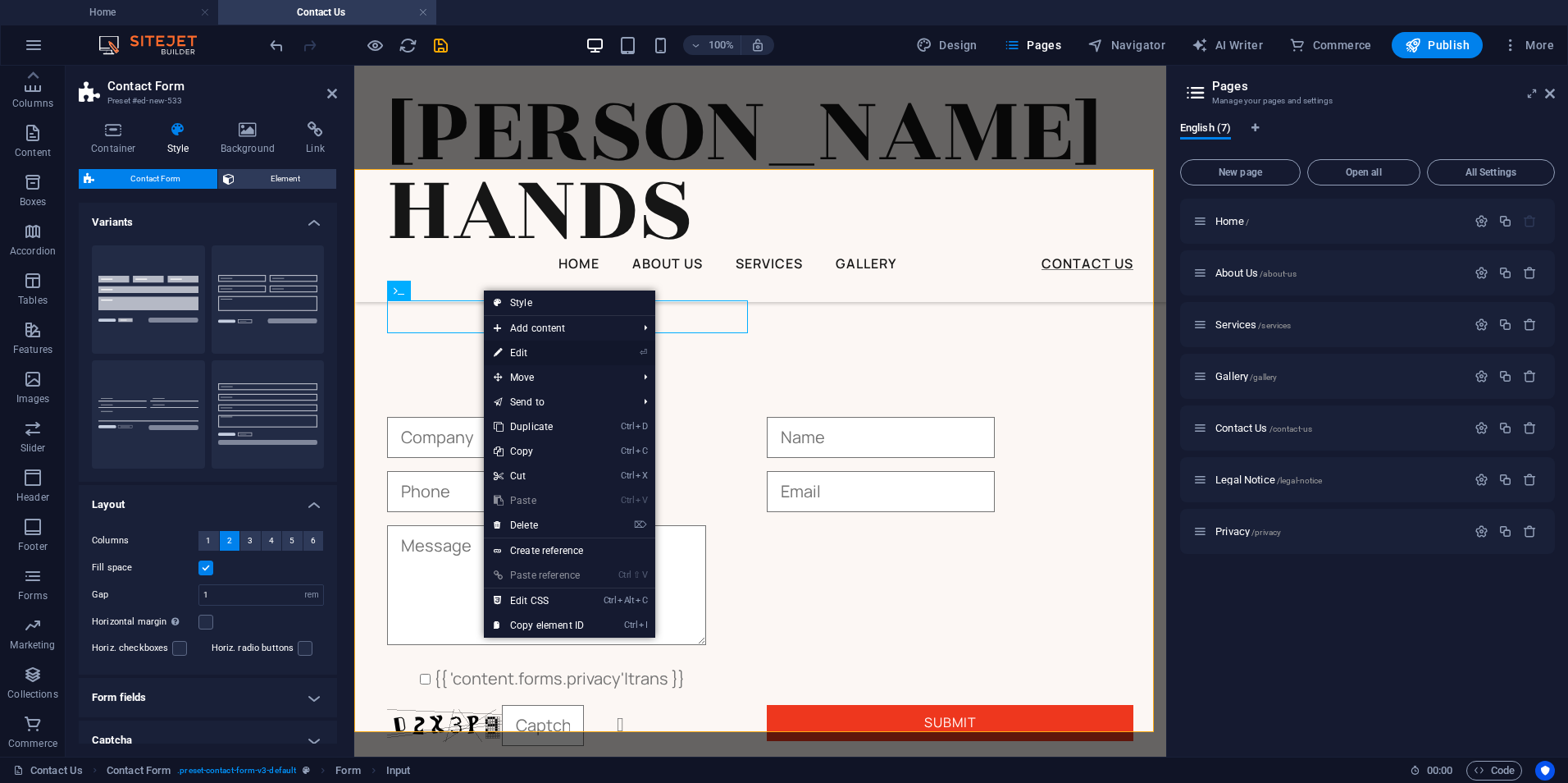
click at [557, 350] on link "⏎ Edit" at bounding box center [539, 352] width 110 height 24
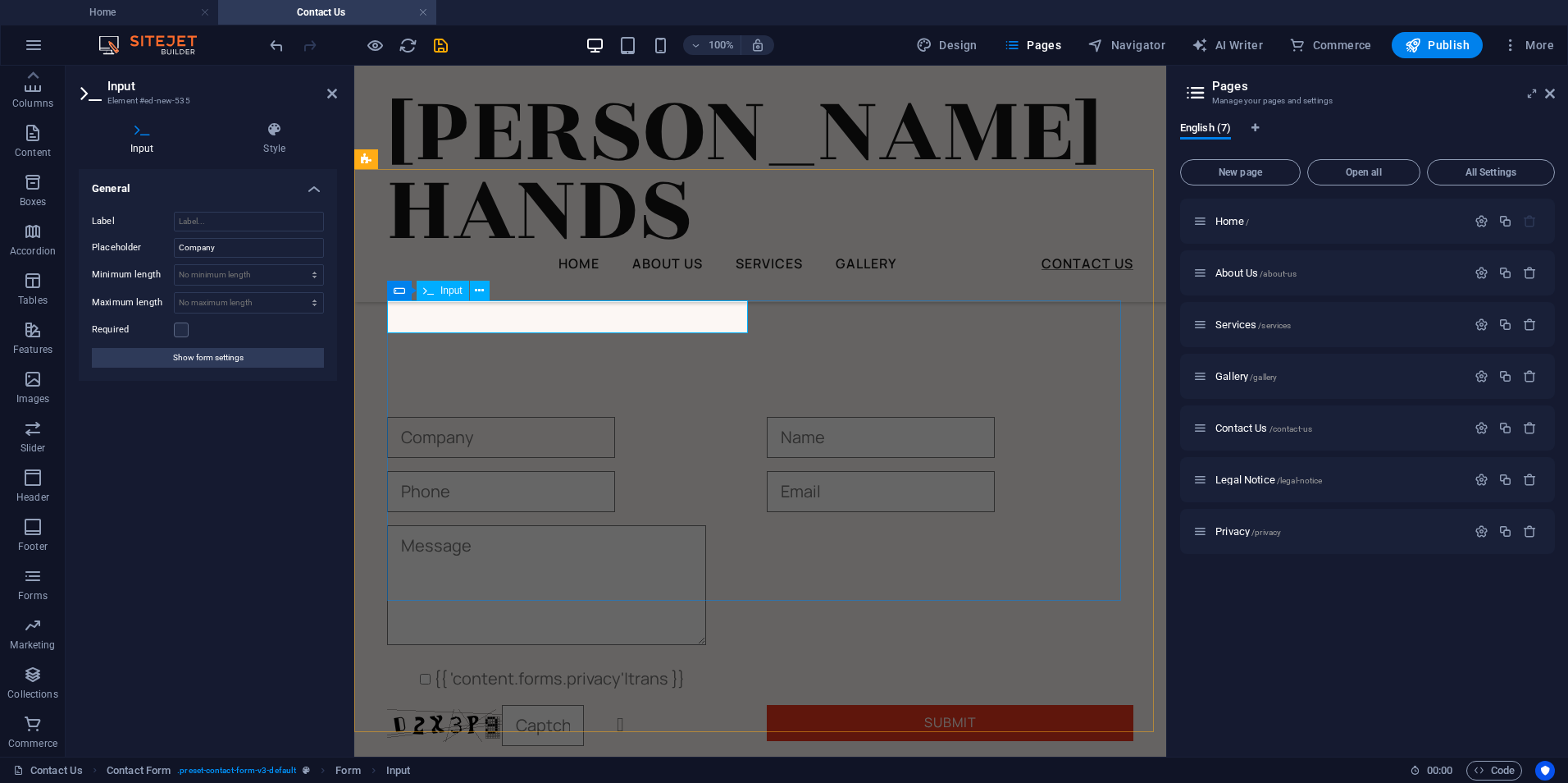
drag, startPoint x: 492, startPoint y: 319, endPoint x: 462, endPoint y: 319, distance: 30.0
click at [462, 417] on input "text" at bounding box center [501, 437] width 228 height 41
click at [867, 417] on div at bounding box center [951, 437] width 366 height 41
type input "Name"
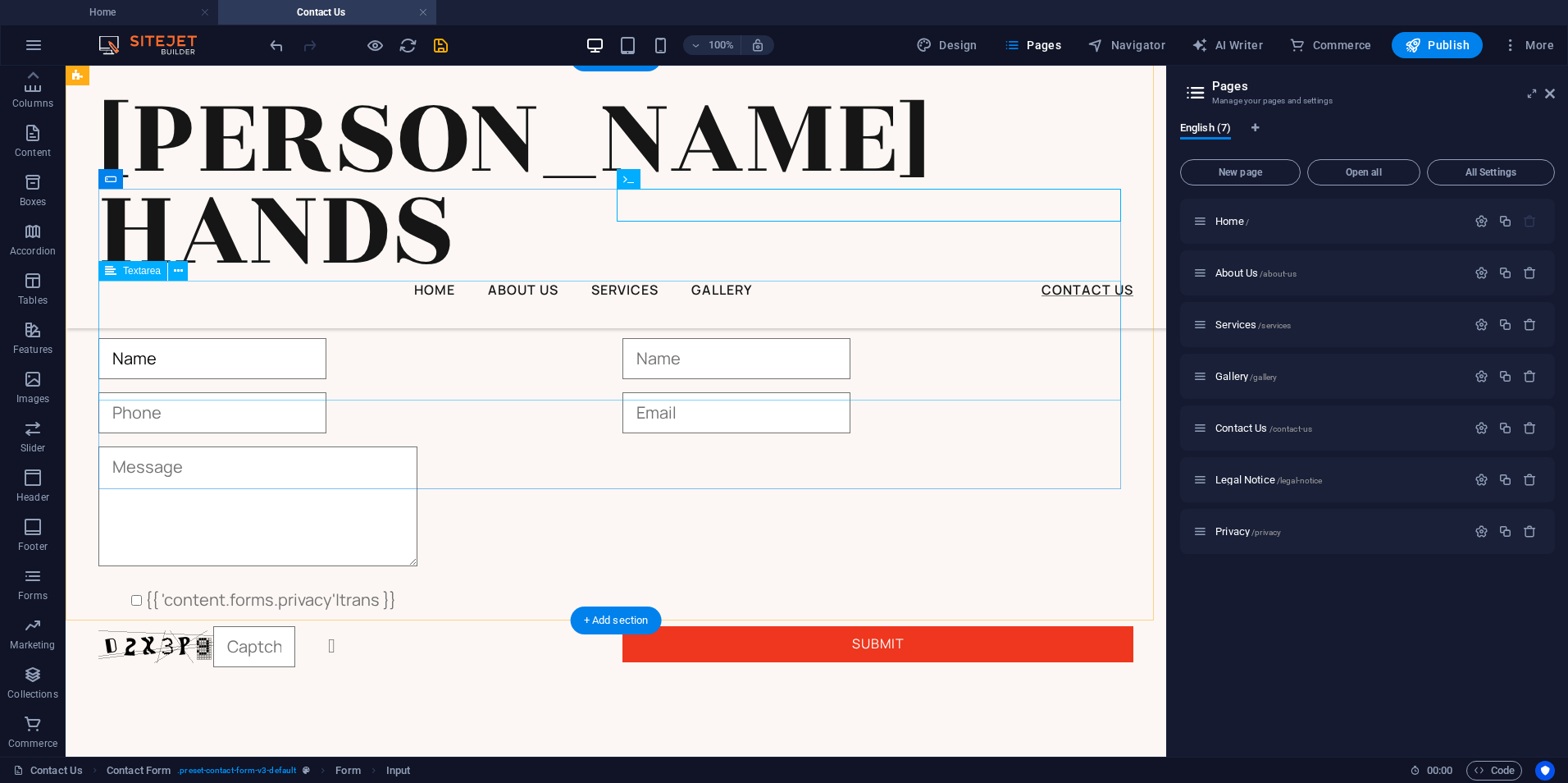
click at [825, 446] on div at bounding box center [616, 509] width 1035 height 127
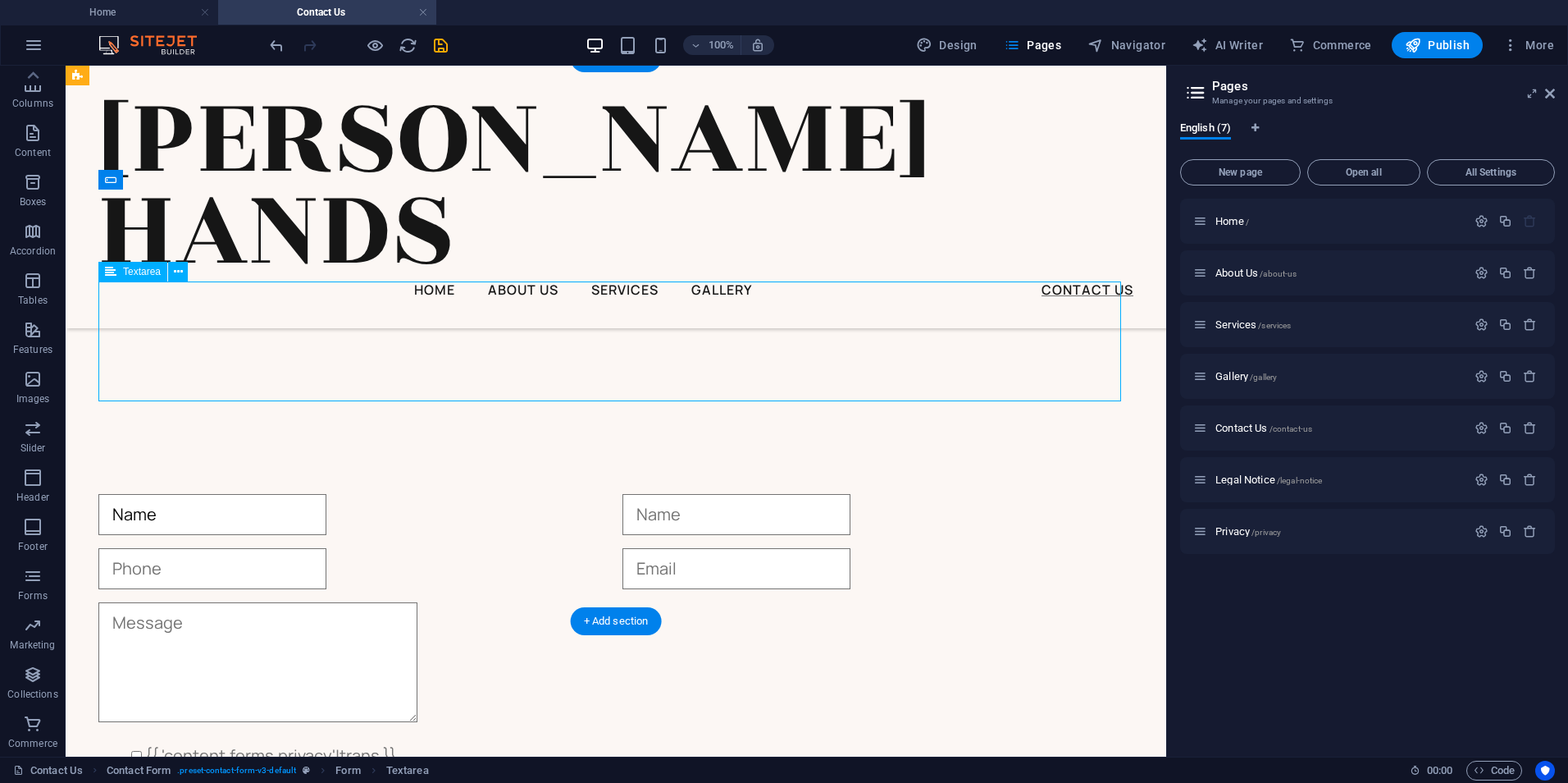
scroll to position [1542, 0]
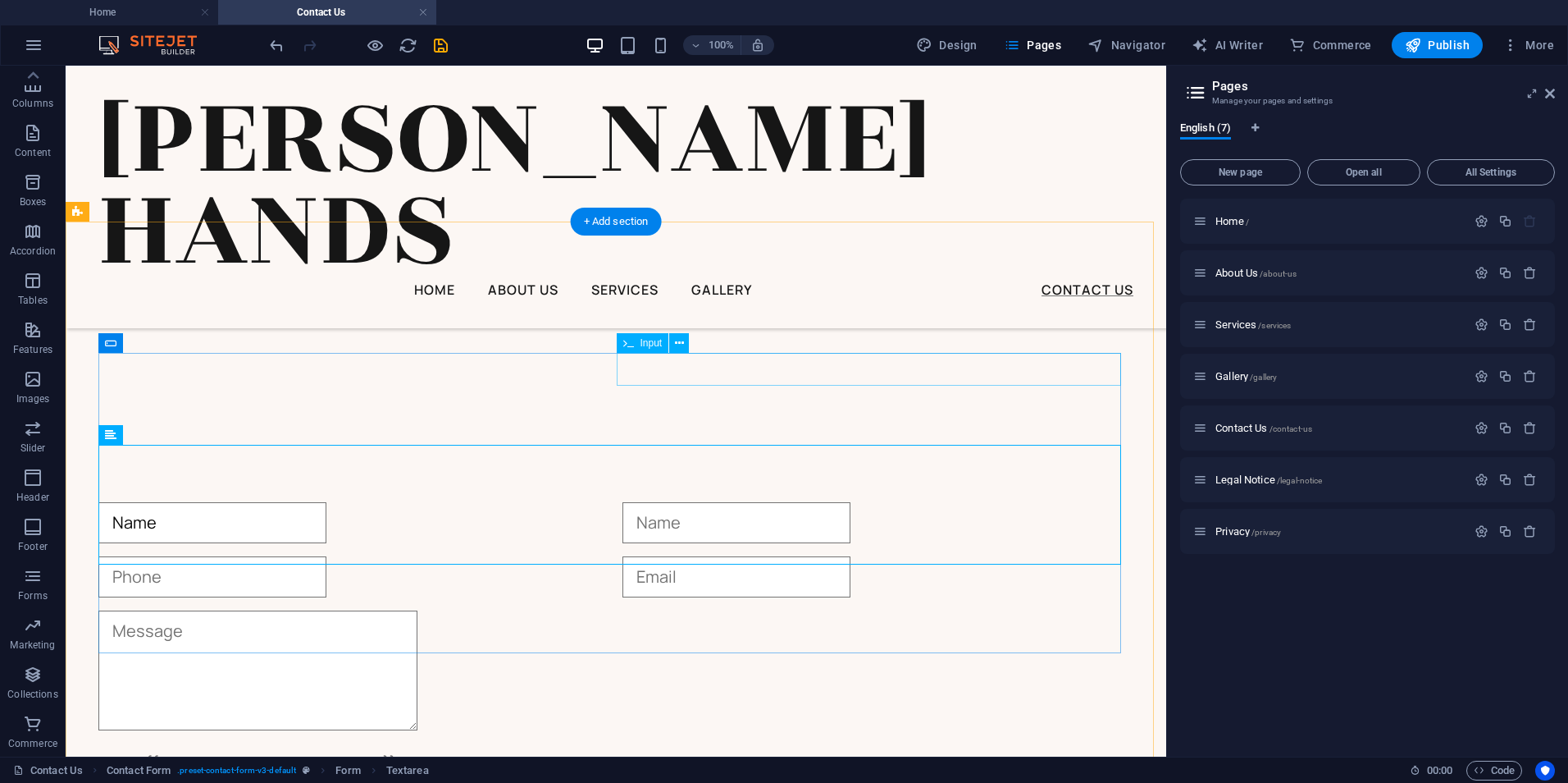
click at [698, 502] on div at bounding box center [878, 522] width 511 height 41
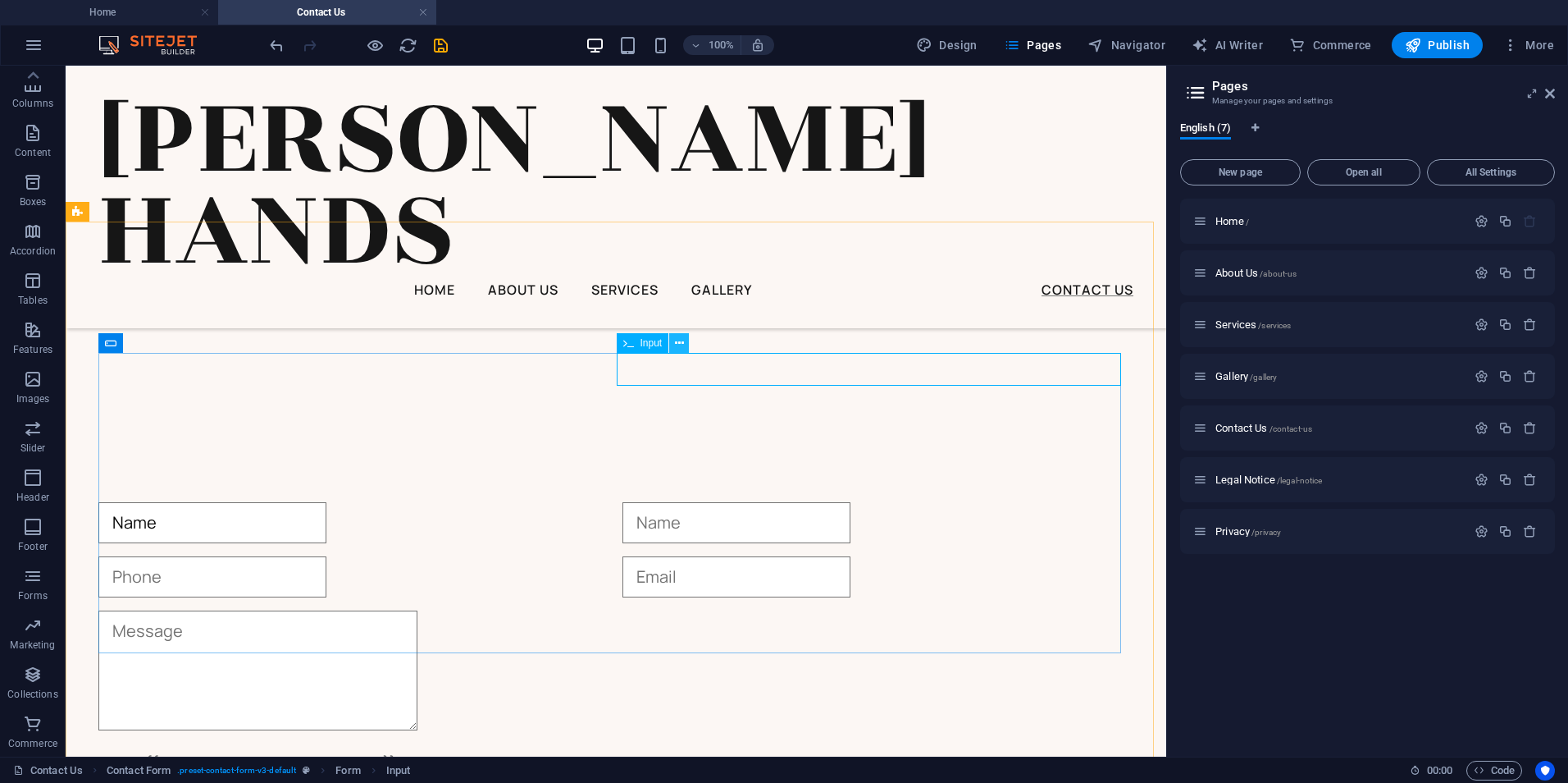
click at [681, 344] on icon at bounding box center [680, 343] width 9 height 17
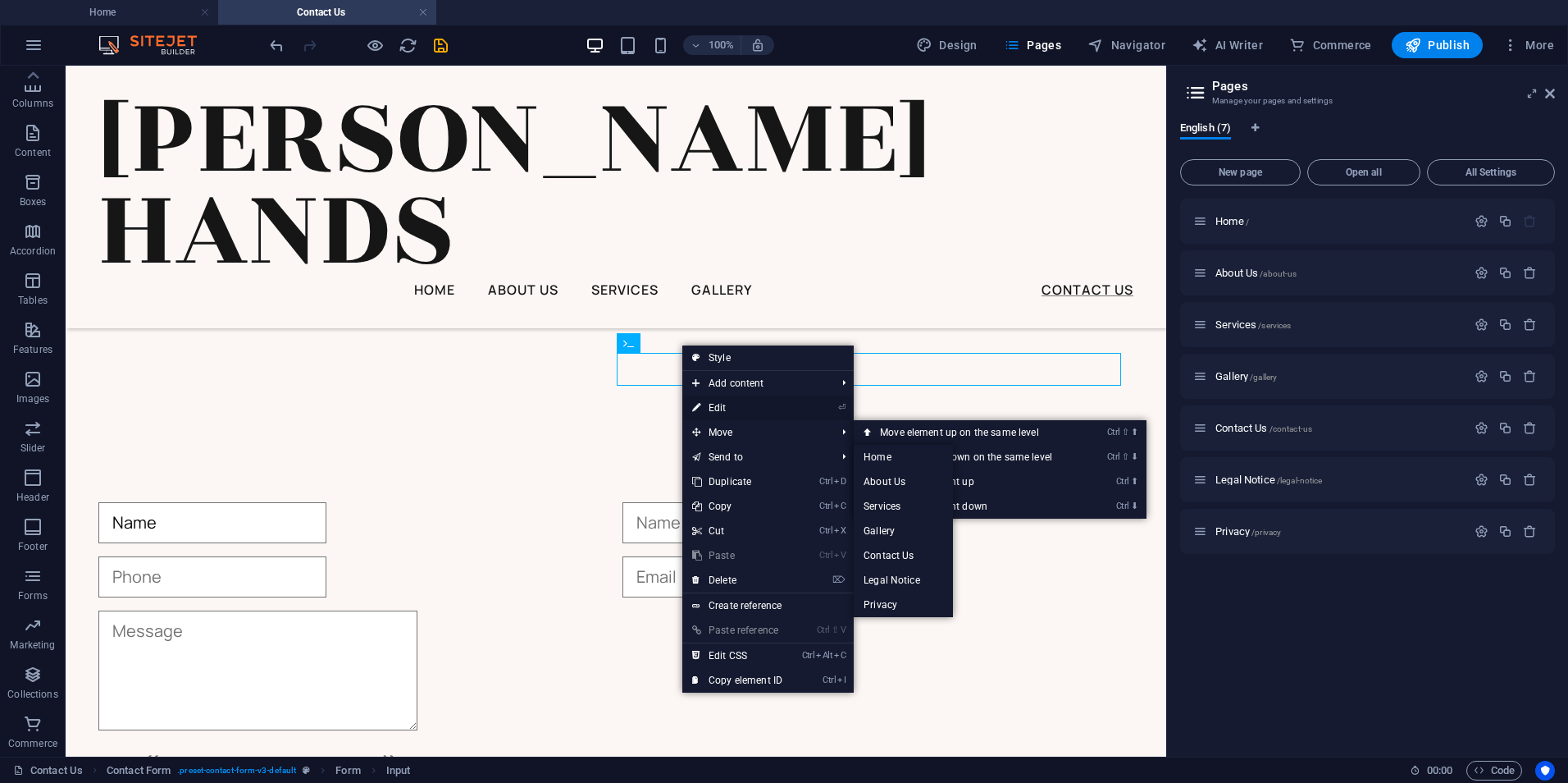
click at [727, 409] on link "⏎ Edit" at bounding box center [738, 407] width 110 height 24
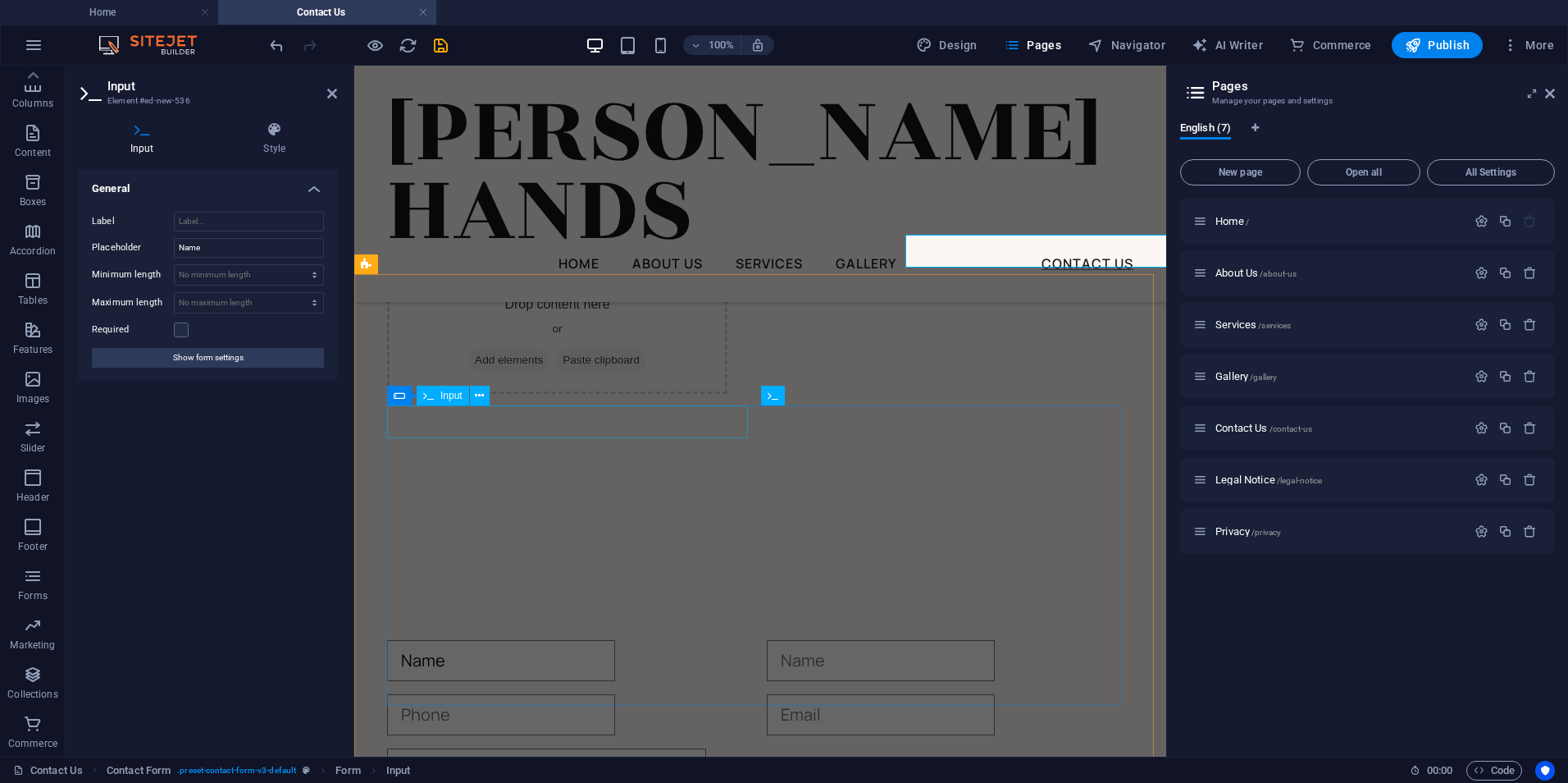
scroll to position [1660, 0]
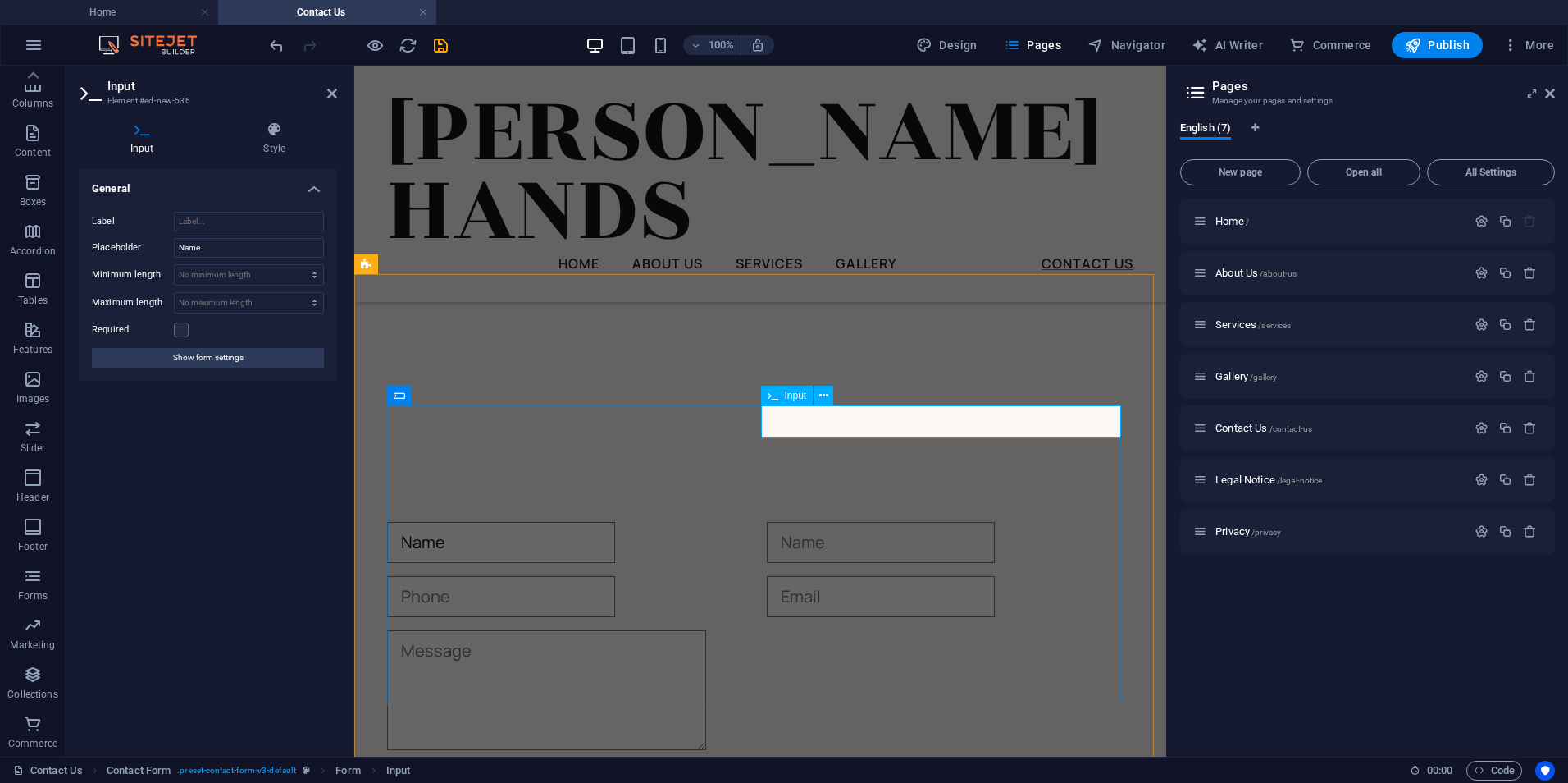
click at [830, 522] on input "text" at bounding box center [881, 542] width 228 height 41
type input "Address"
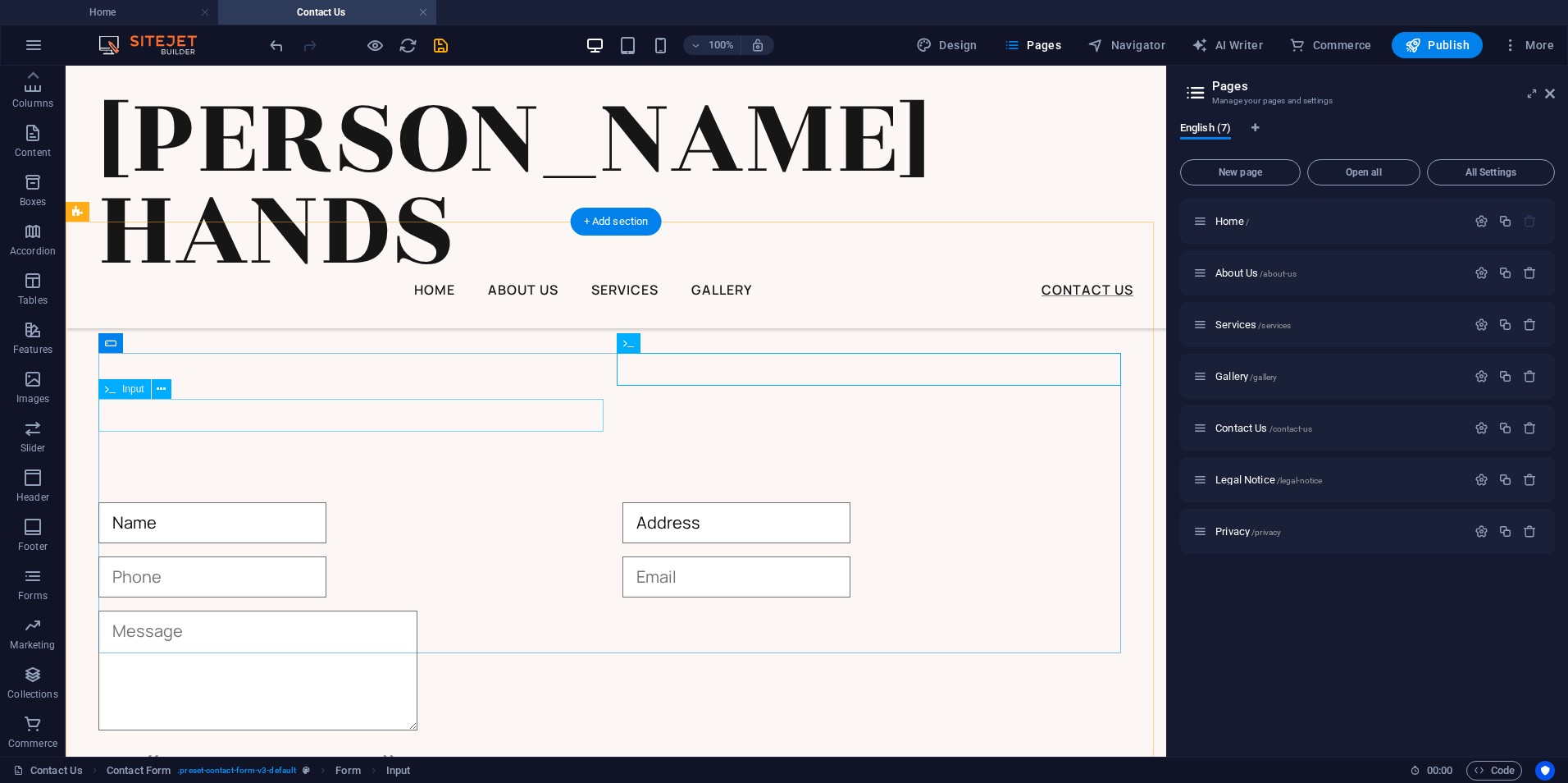
click at [330, 556] on div at bounding box center [354, 576] width 511 height 41
click at [184, 556] on div at bounding box center [354, 576] width 511 height 41
click at [153, 502] on div "Name" at bounding box center [354, 522] width 511 height 41
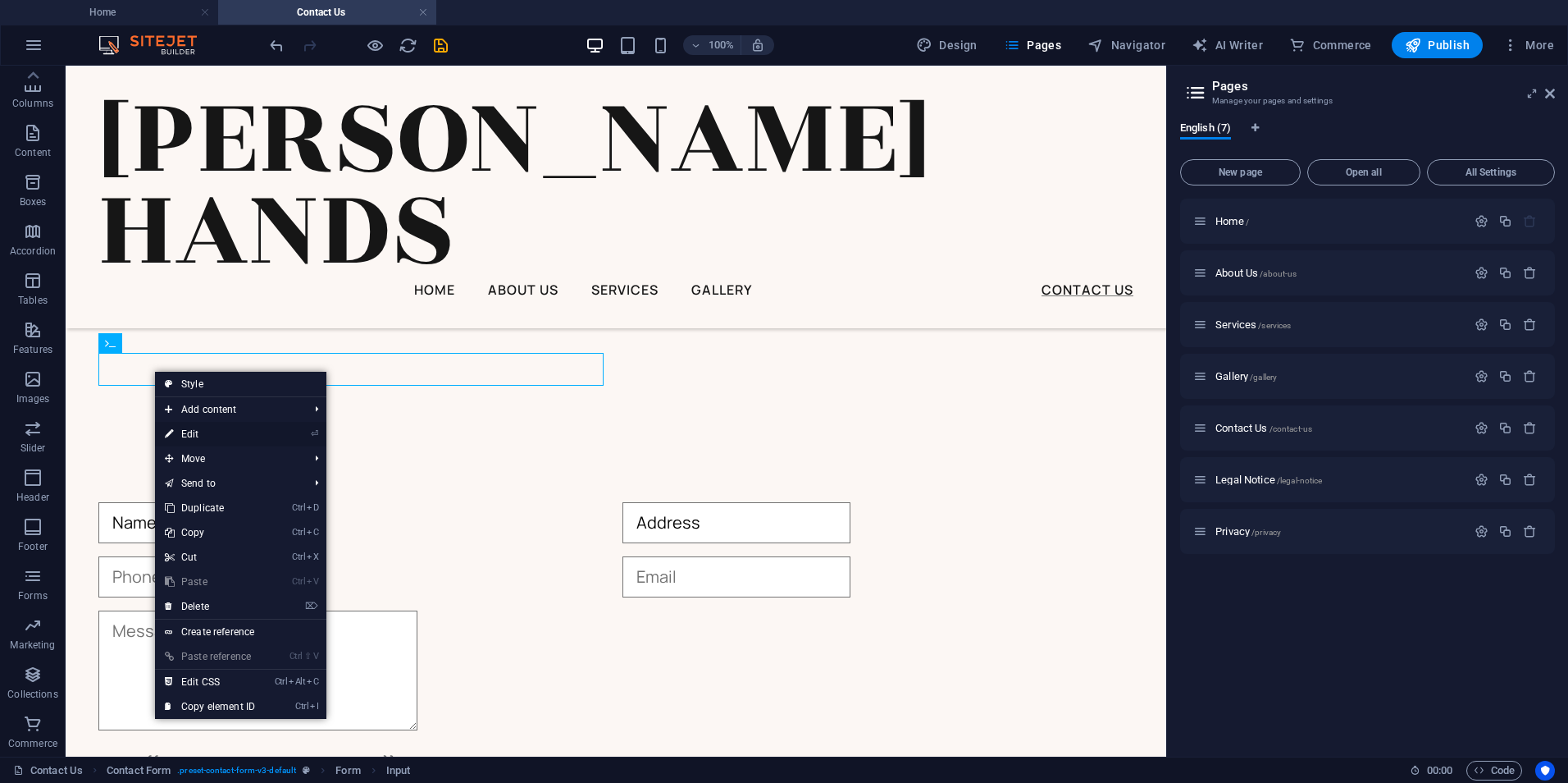
click at [209, 430] on link "⏎ Edit" at bounding box center [210, 433] width 110 height 24
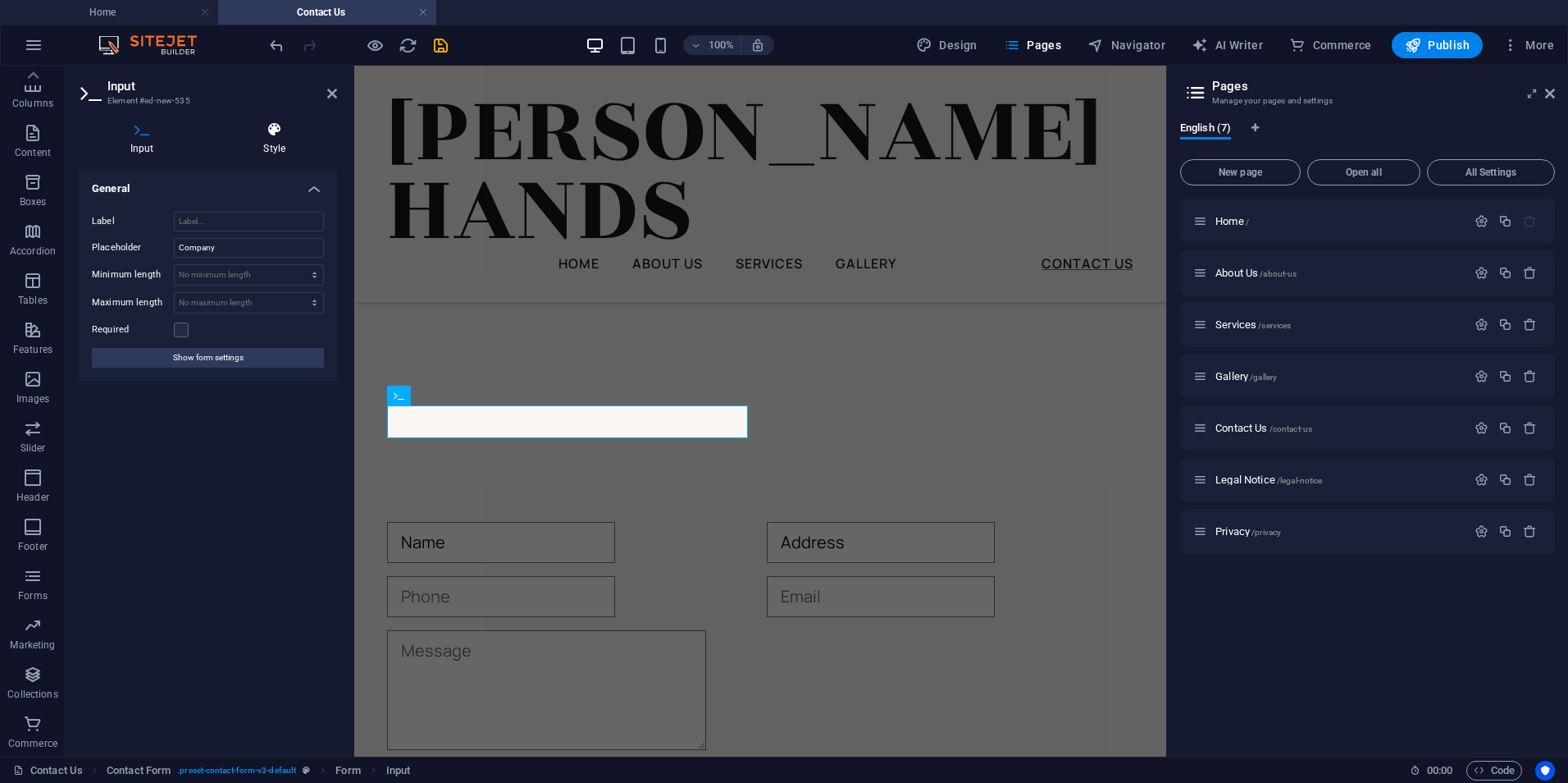
click at [266, 144] on h4 "Style" at bounding box center [274, 138] width 125 height 34
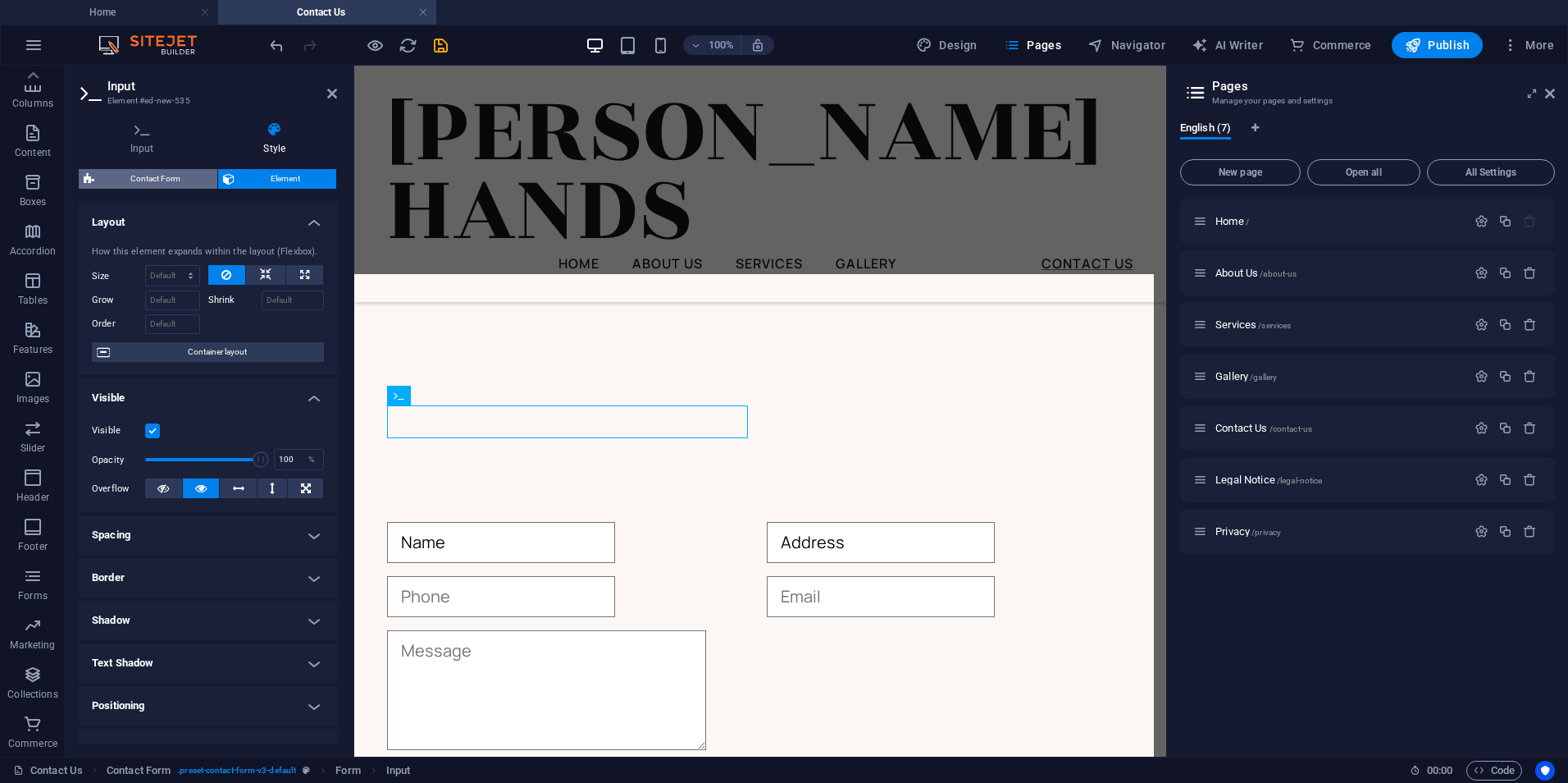
click at [175, 181] on span "Contact Form" at bounding box center [155, 179] width 113 height 20
select select "rem"
select select "preset-contact-form-v3-default"
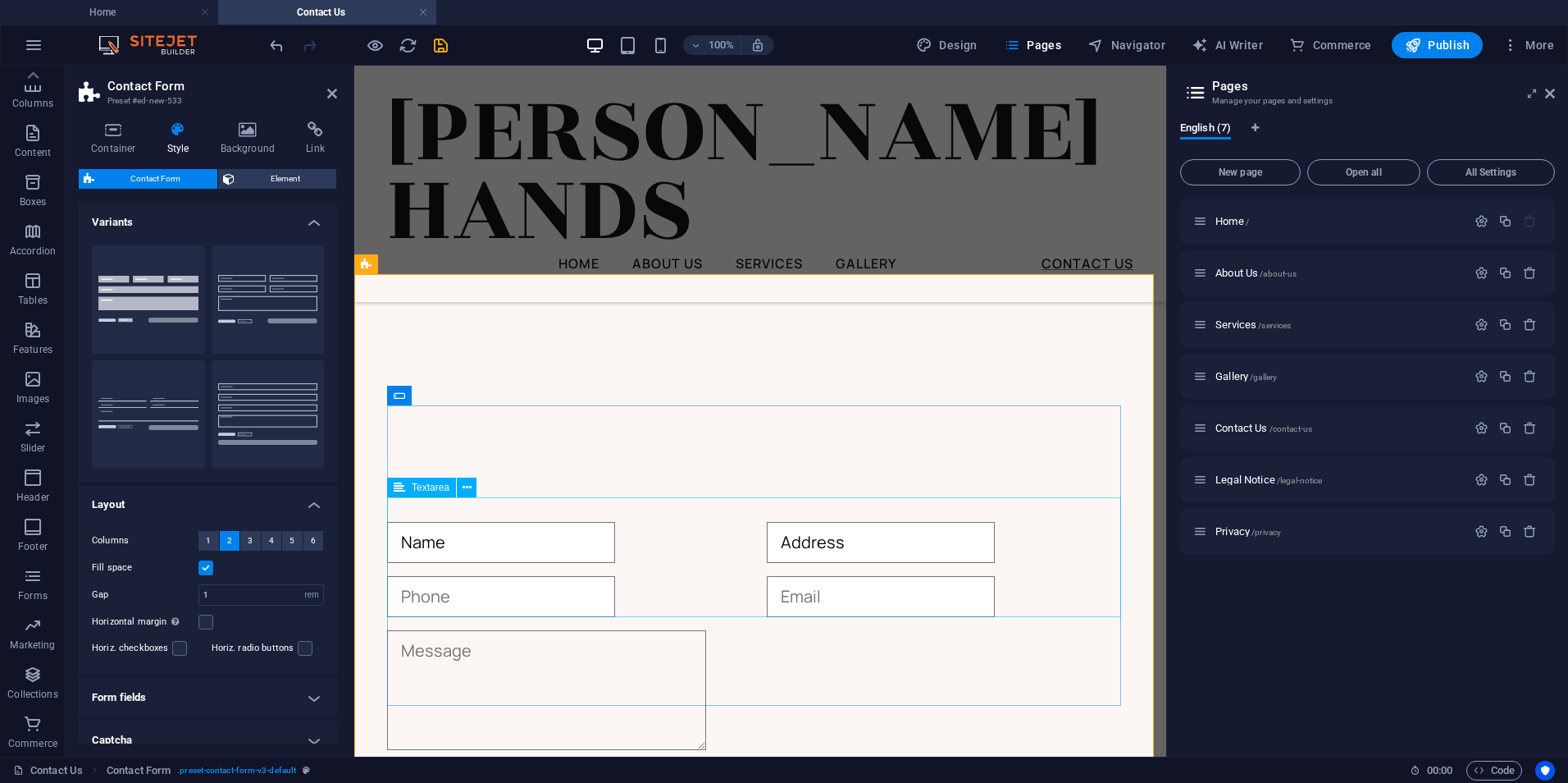
click at [447, 630] on textarea at bounding box center [546, 690] width 319 height 120
click at [435, 484] on span "Textarea" at bounding box center [431, 487] width 38 height 10
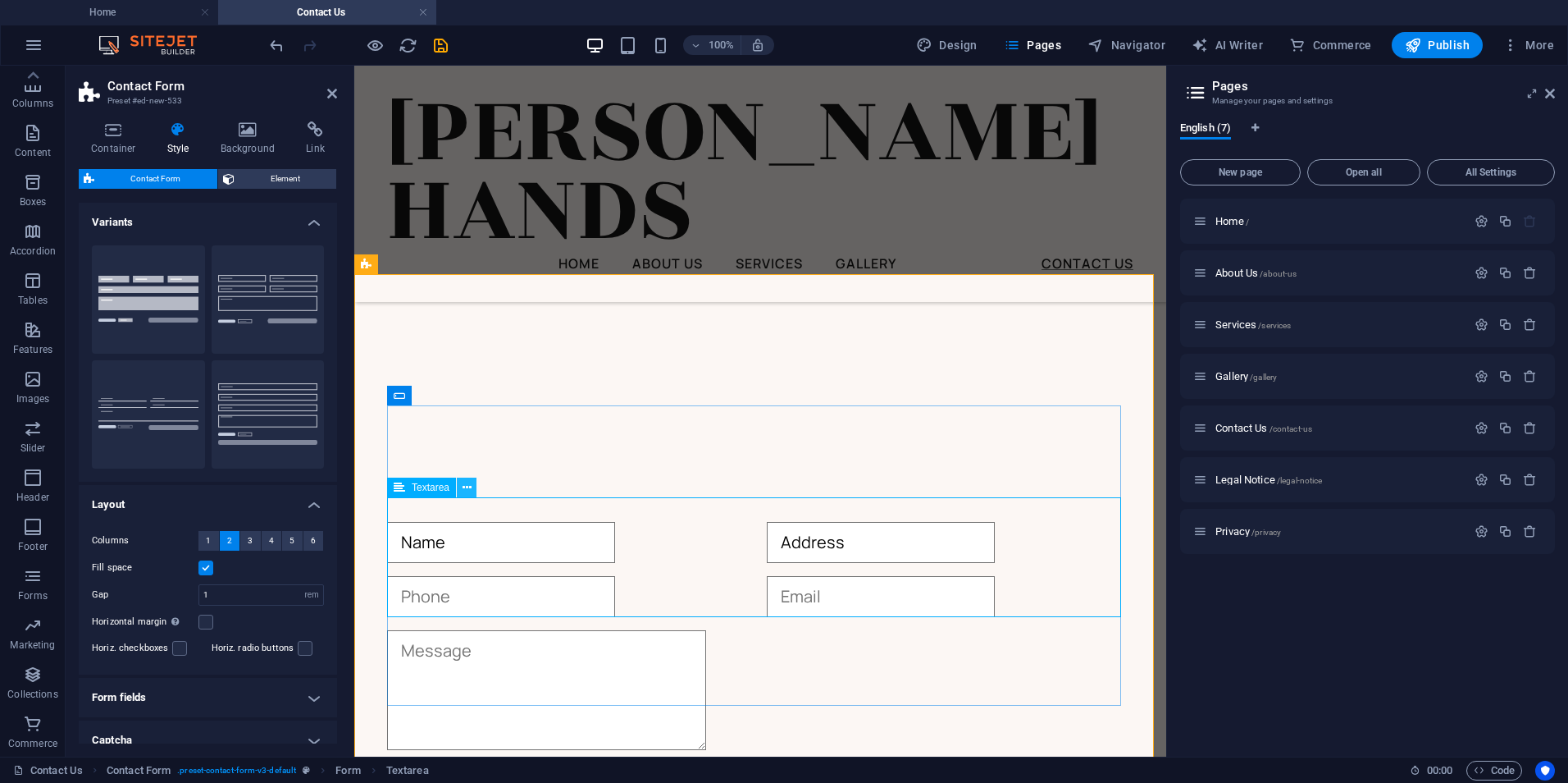
click at [465, 489] on icon at bounding box center [467, 488] width 9 height 17
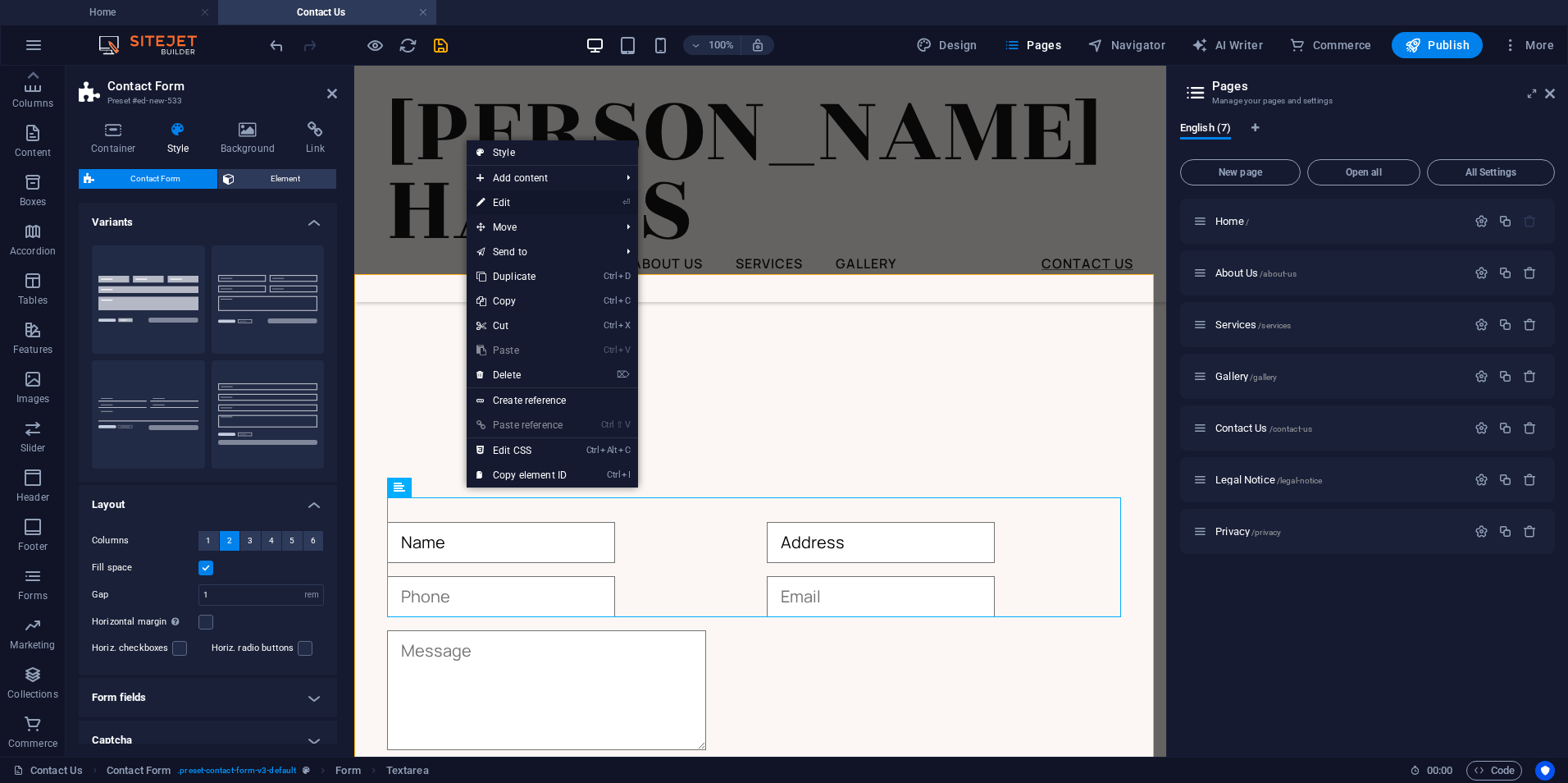
click at [530, 199] on link "⏎ Edit" at bounding box center [522, 202] width 110 height 24
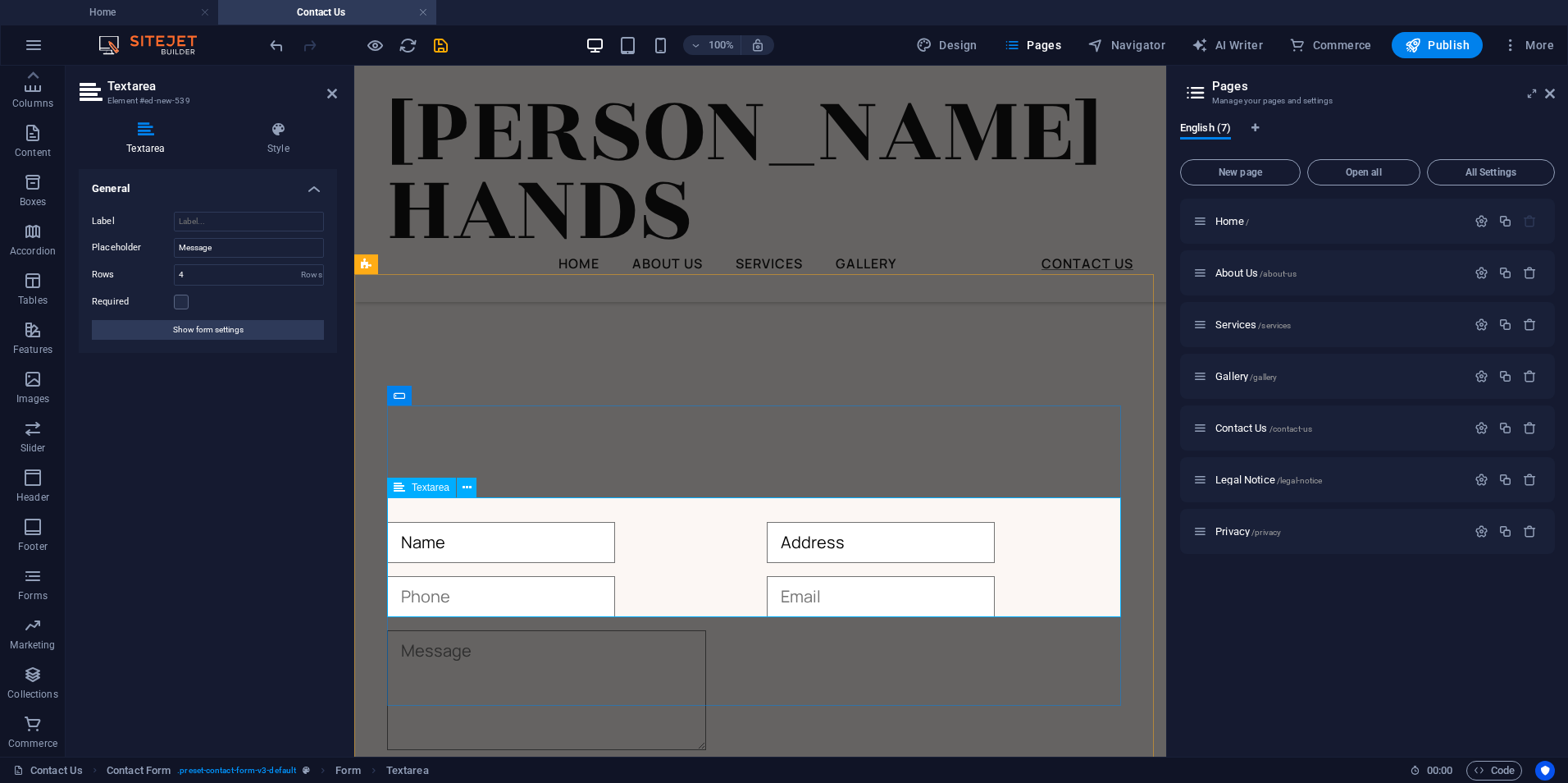
click at [451, 630] on textarea at bounding box center [546, 690] width 319 height 120
click at [494, 576] on div at bounding box center [571, 596] width 366 height 41
type textarea "Message"
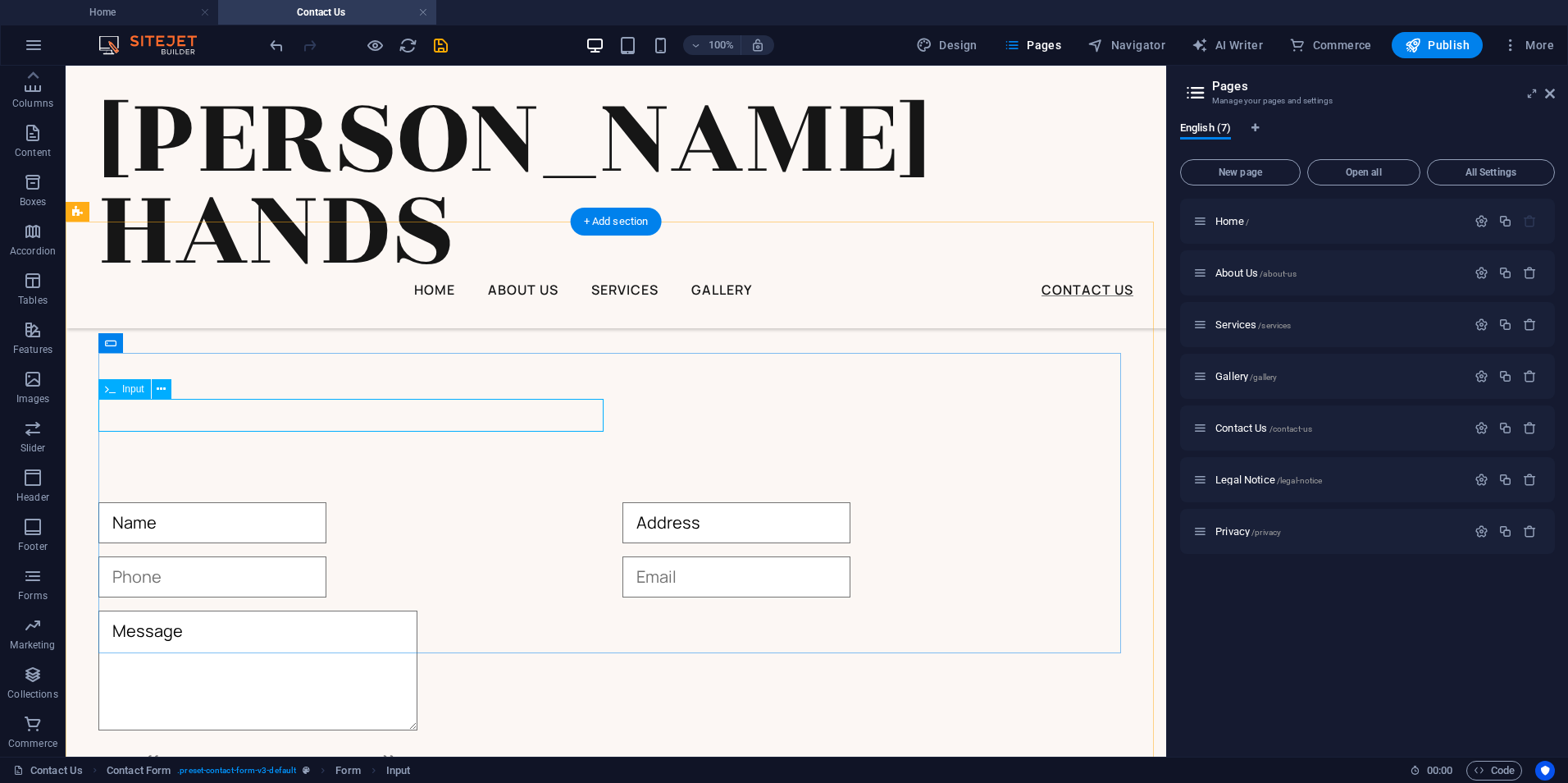
click at [162, 556] on div at bounding box center [354, 576] width 511 height 41
click at [162, 390] on icon at bounding box center [162, 389] width 9 height 17
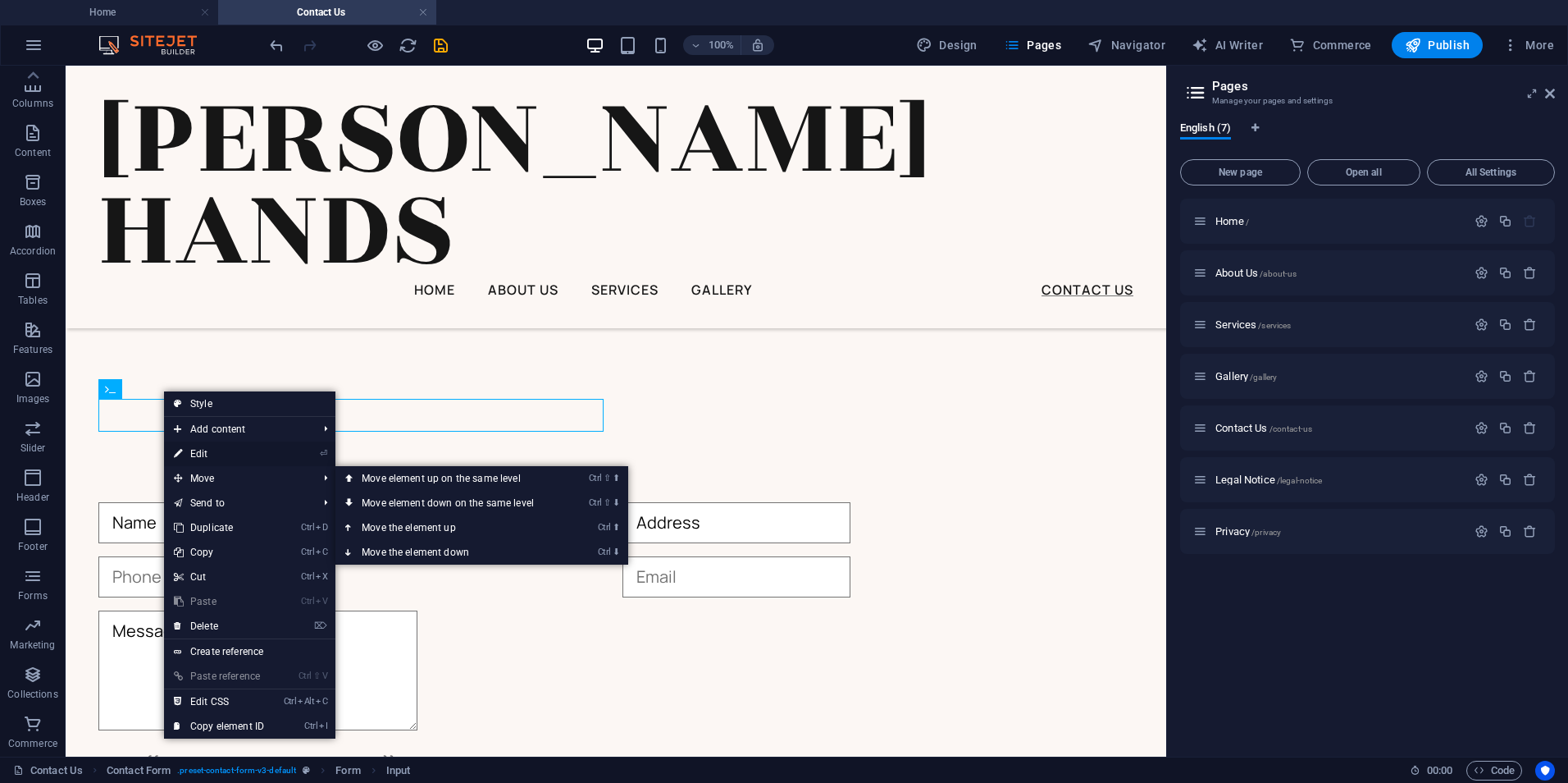
click at [213, 452] on link "⏎ Edit" at bounding box center [219, 453] width 110 height 24
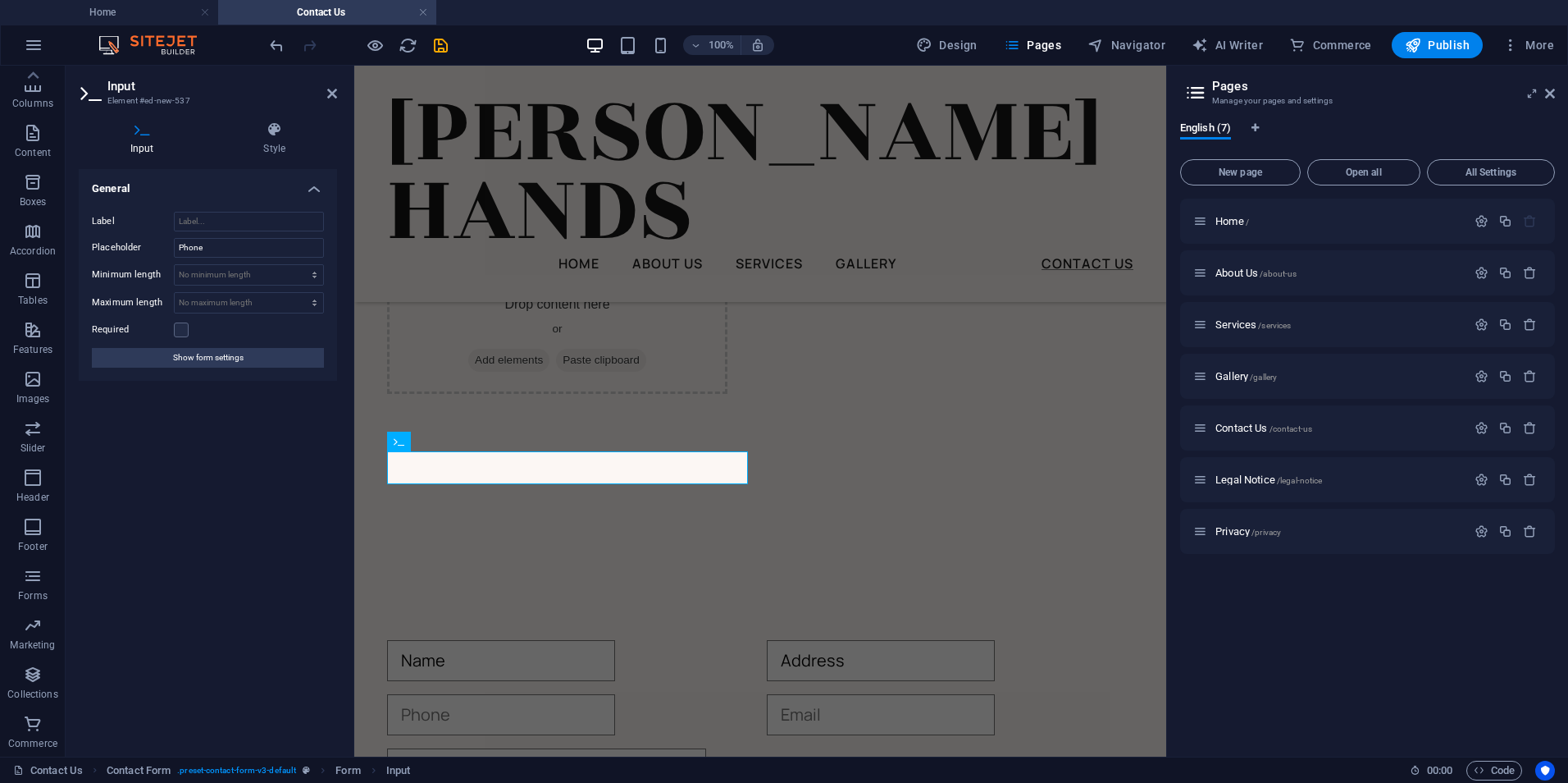
scroll to position [1660, 0]
click at [418, 576] on input "text" at bounding box center [501, 596] width 228 height 41
click at [830, 576] on div at bounding box center [951, 596] width 366 height 41
type input "Phone"
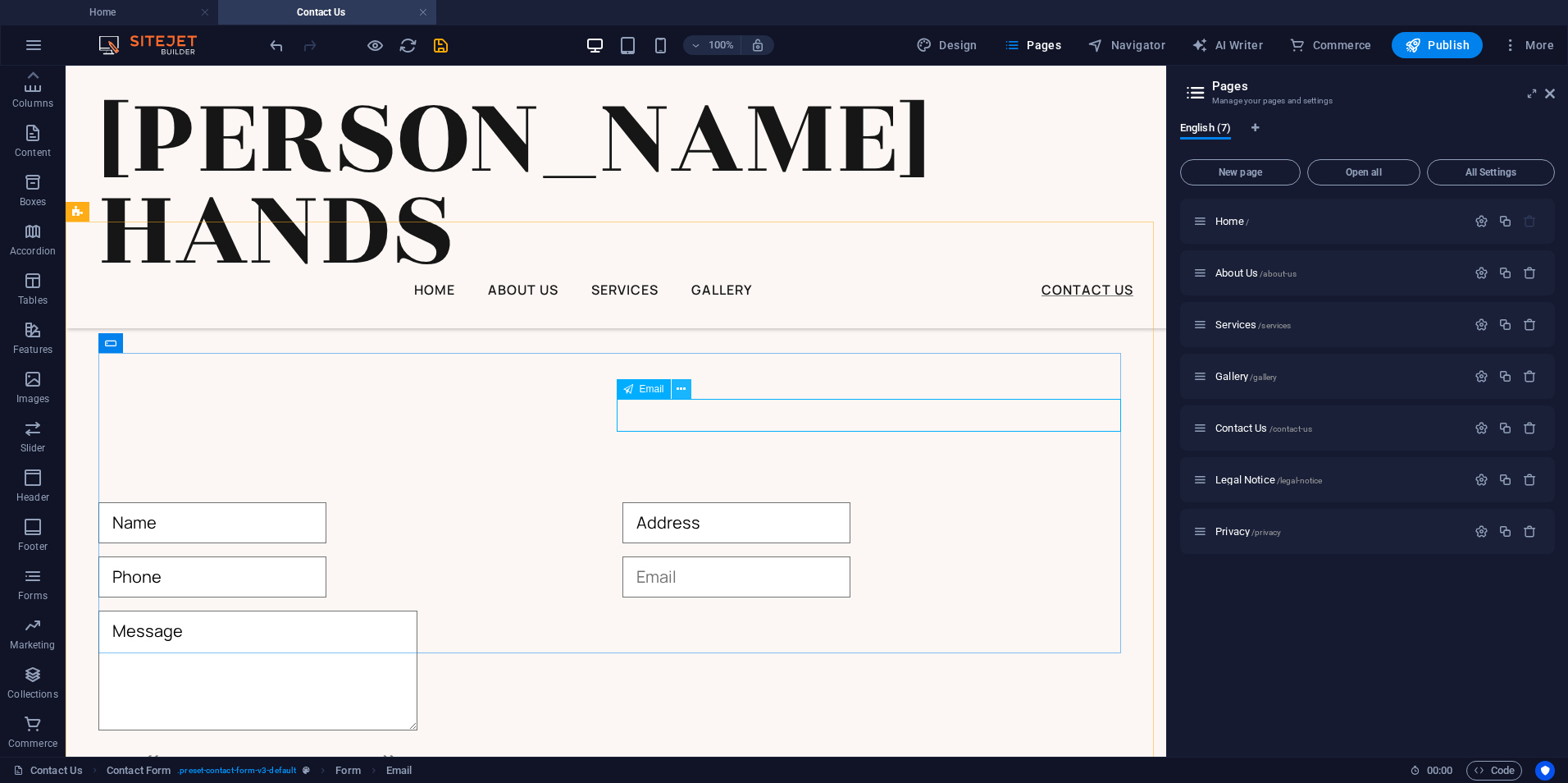
drag, startPoint x: 682, startPoint y: 390, endPoint x: 617, endPoint y: 335, distance: 85.1
click at [682, 390] on icon at bounding box center [682, 389] width 9 height 17
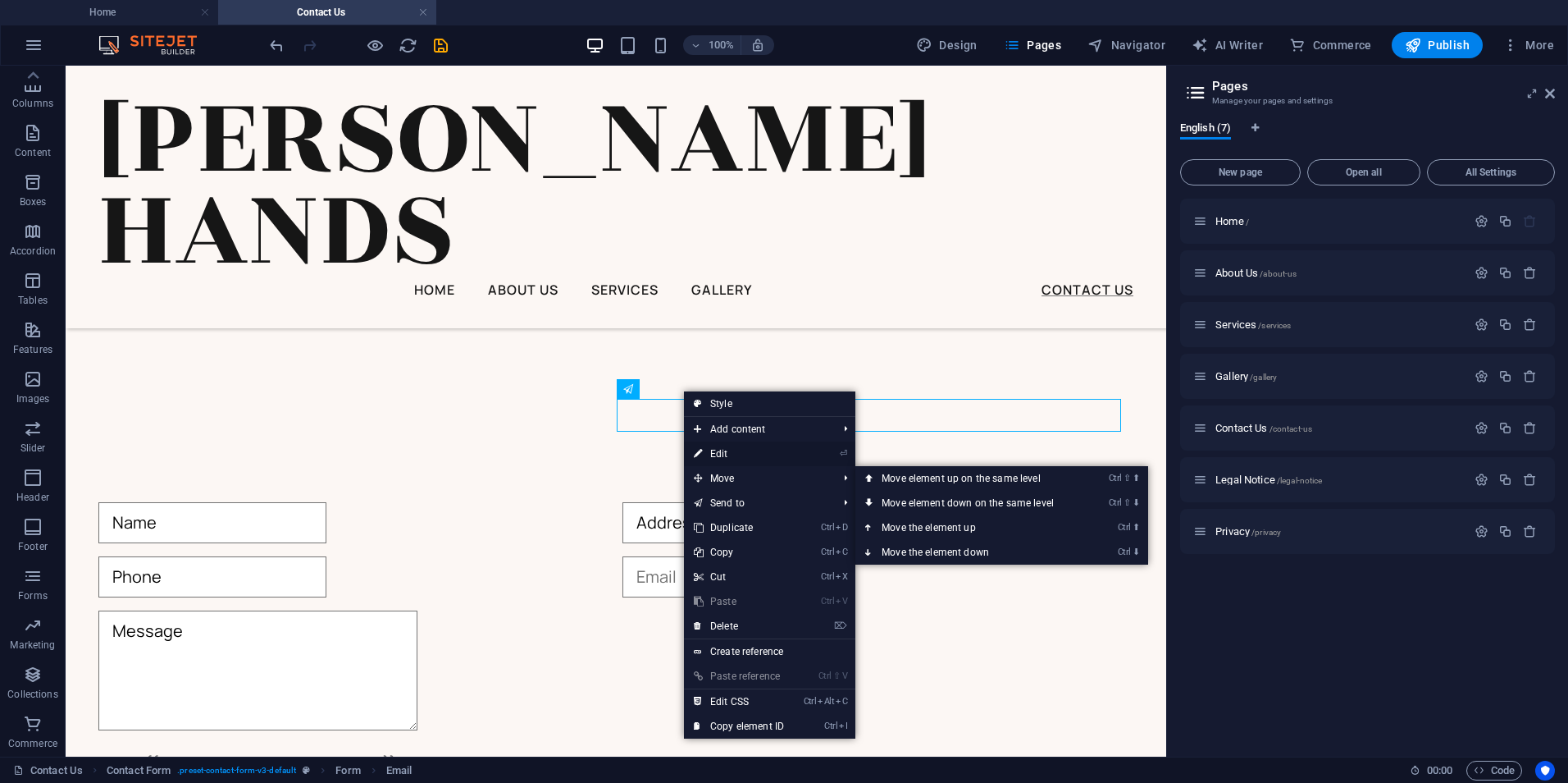
click at [731, 457] on link "⏎ Edit" at bounding box center [739, 453] width 110 height 24
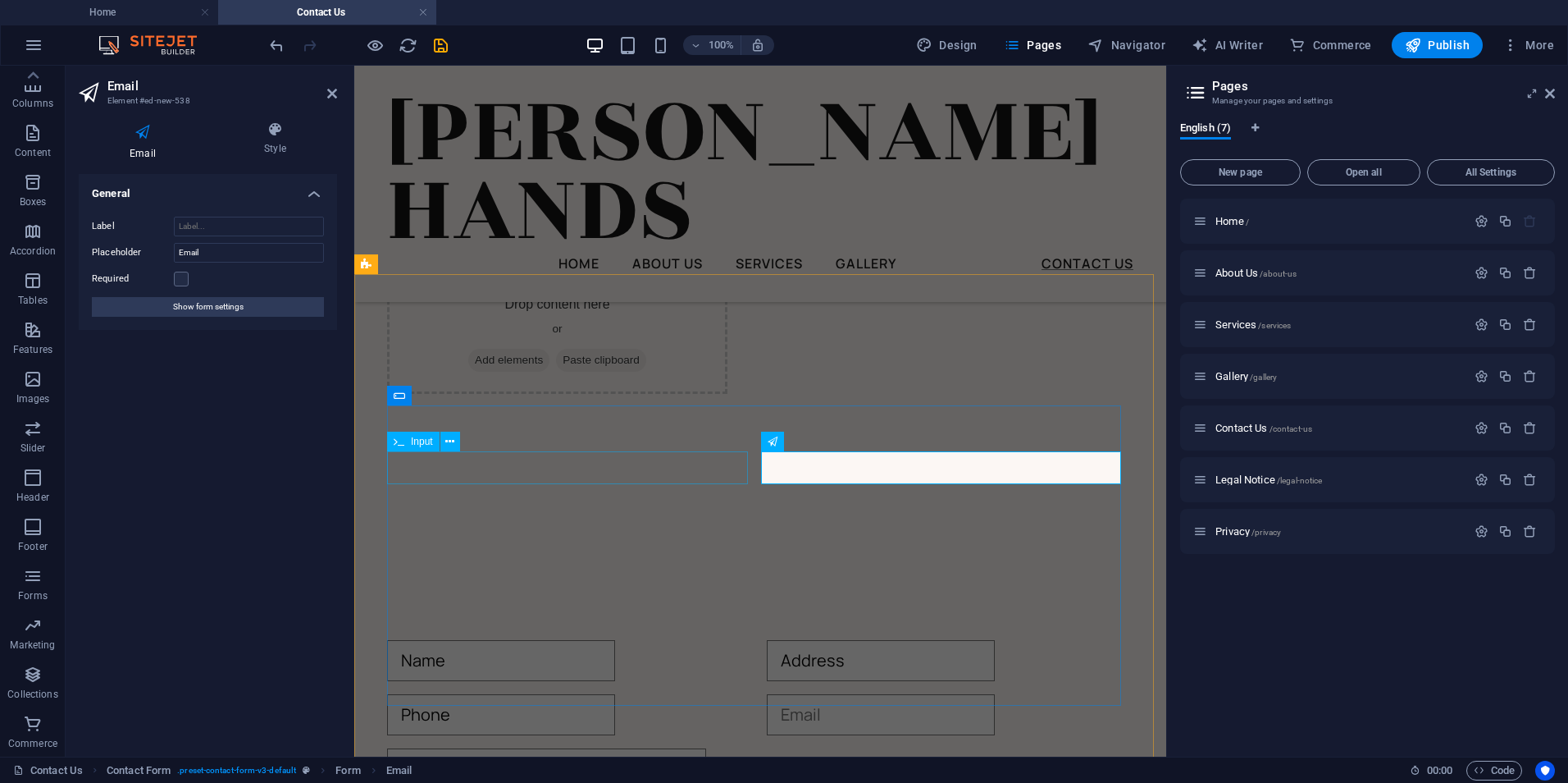
scroll to position [1660, 0]
click at [784, 576] on input "email" at bounding box center [881, 596] width 228 height 41
click at [680, 630] on div "Message" at bounding box center [760, 694] width 747 height 127
type input "Email"
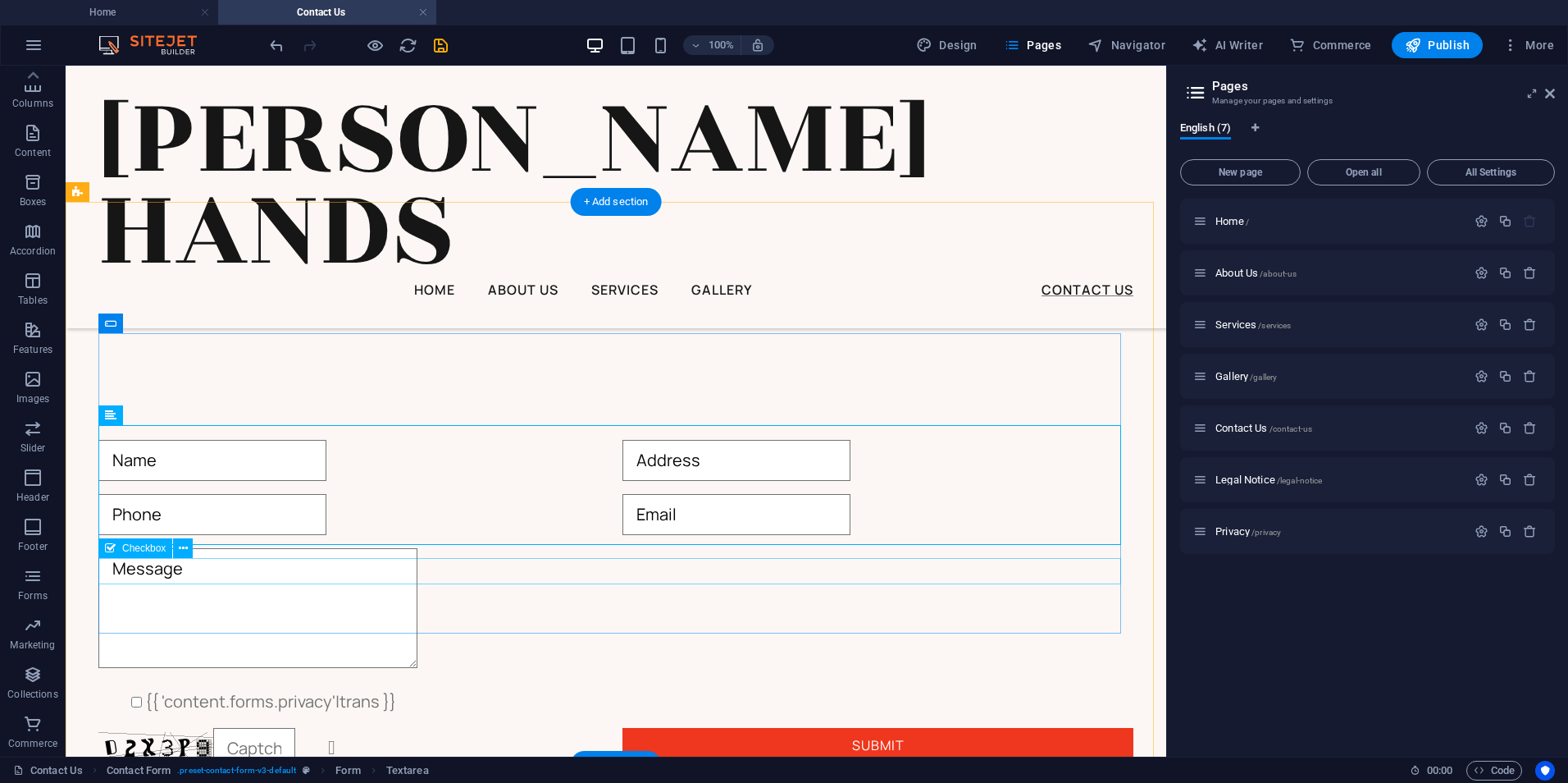
scroll to position [1624, 0]
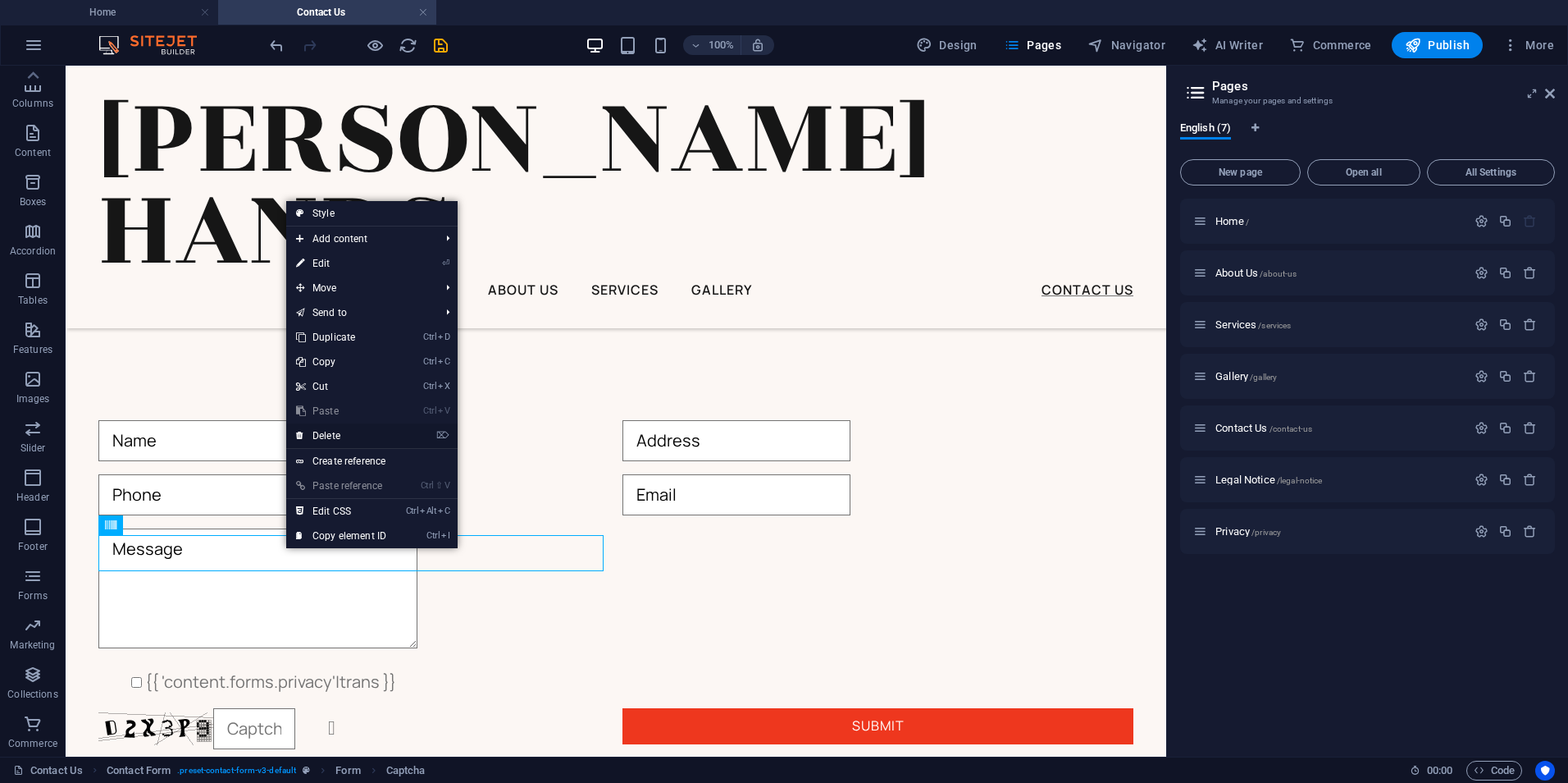
click at [343, 433] on link "⌦ Delete" at bounding box center [341, 435] width 110 height 24
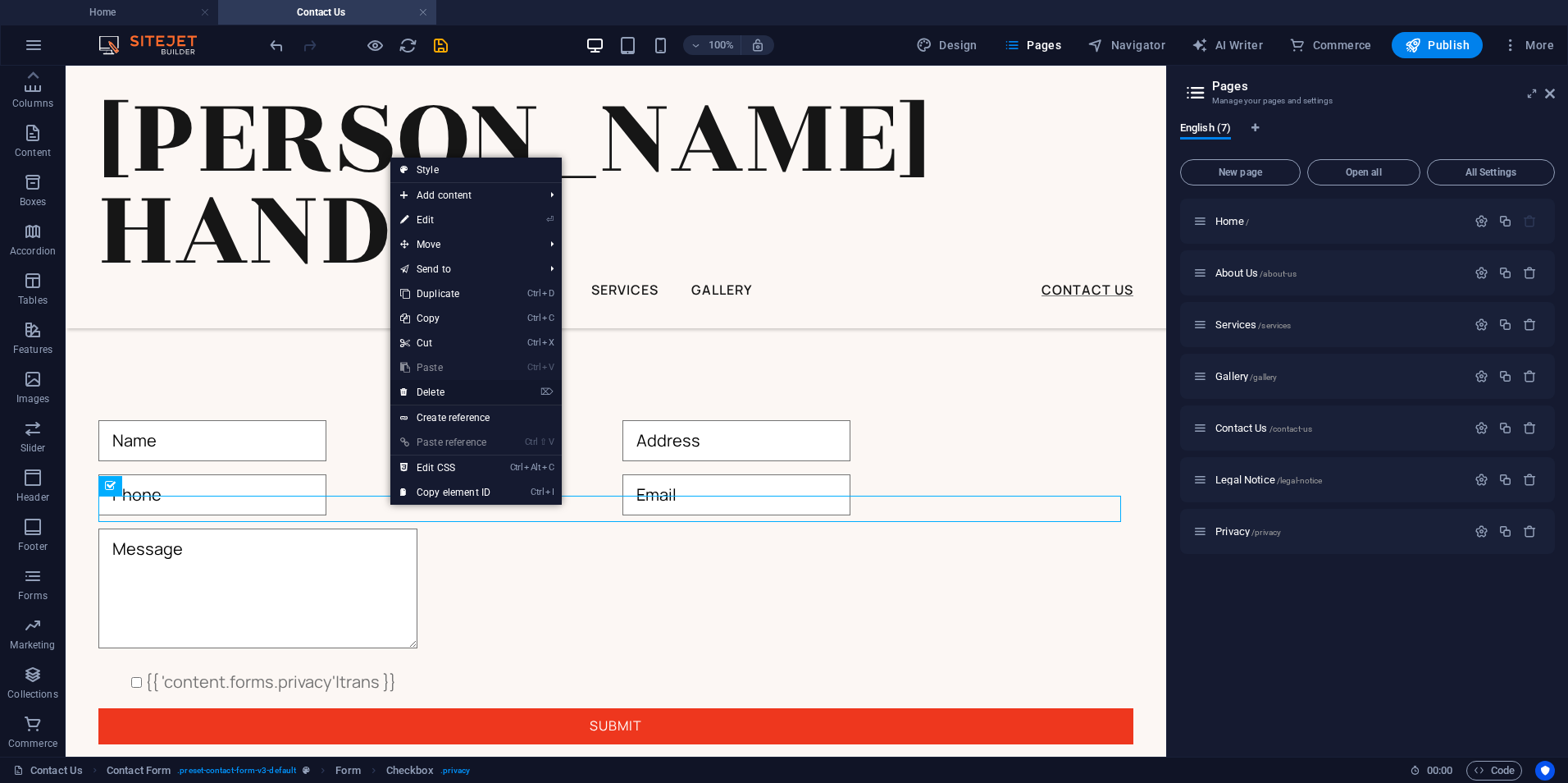
click at [452, 387] on link "⌦ Delete" at bounding box center [446, 392] width 110 height 24
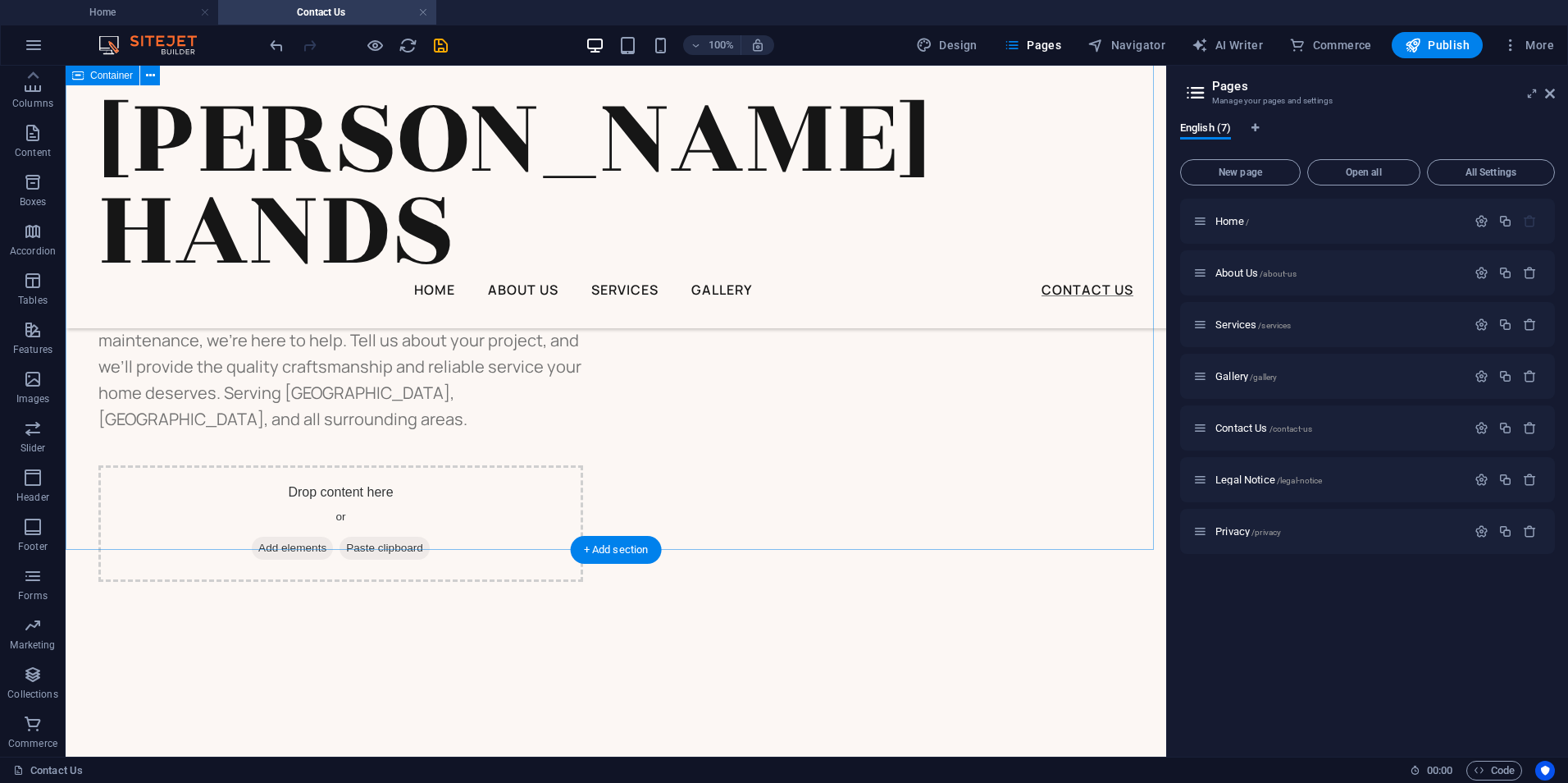
scroll to position [1214, 0]
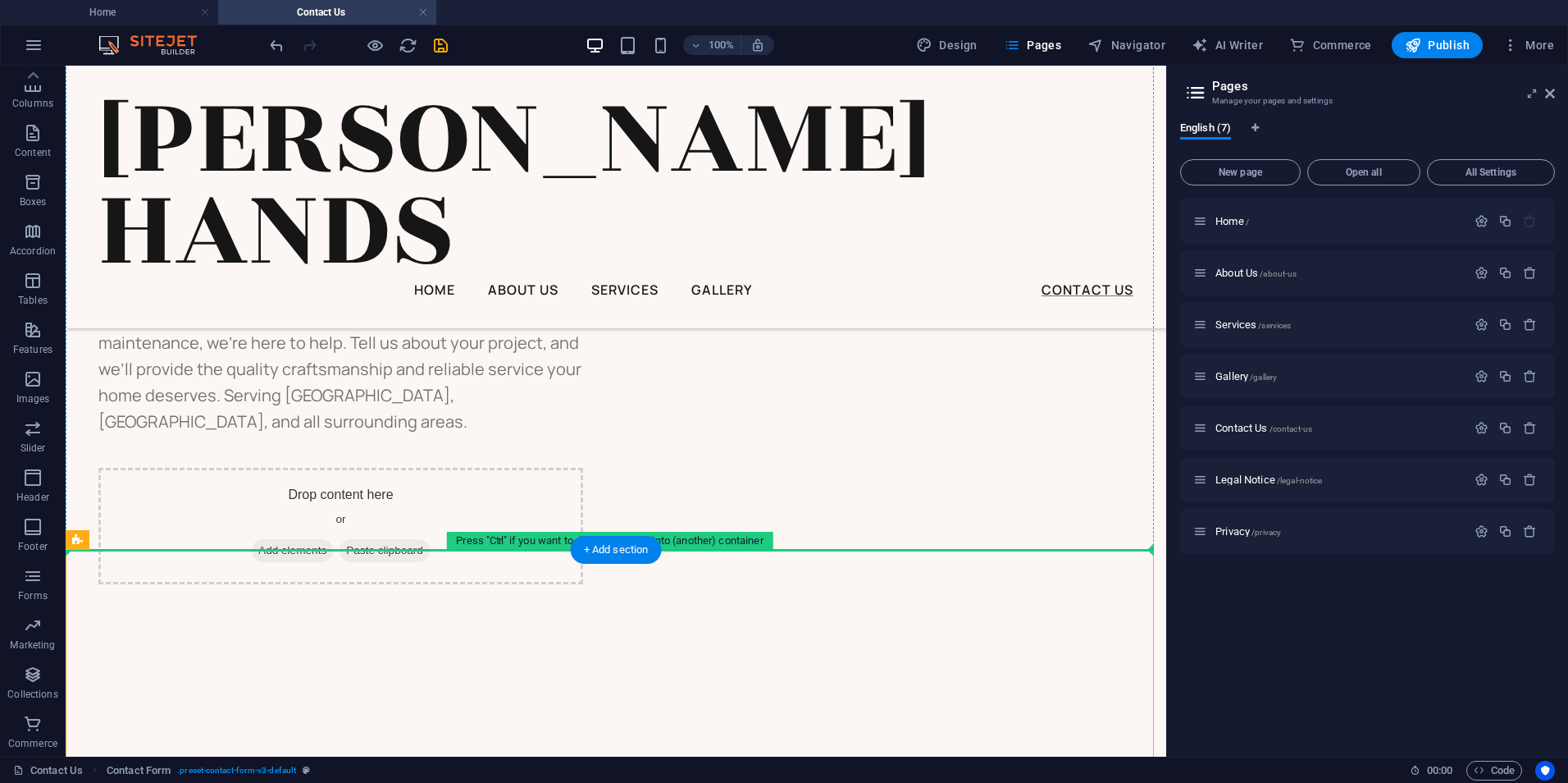
drag, startPoint x: 524, startPoint y: 562, endPoint x: 835, endPoint y: 264, distance: 430.7
drag, startPoint x: 727, startPoint y: 581, endPoint x: 754, endPoint y: 562, distance: 33.0
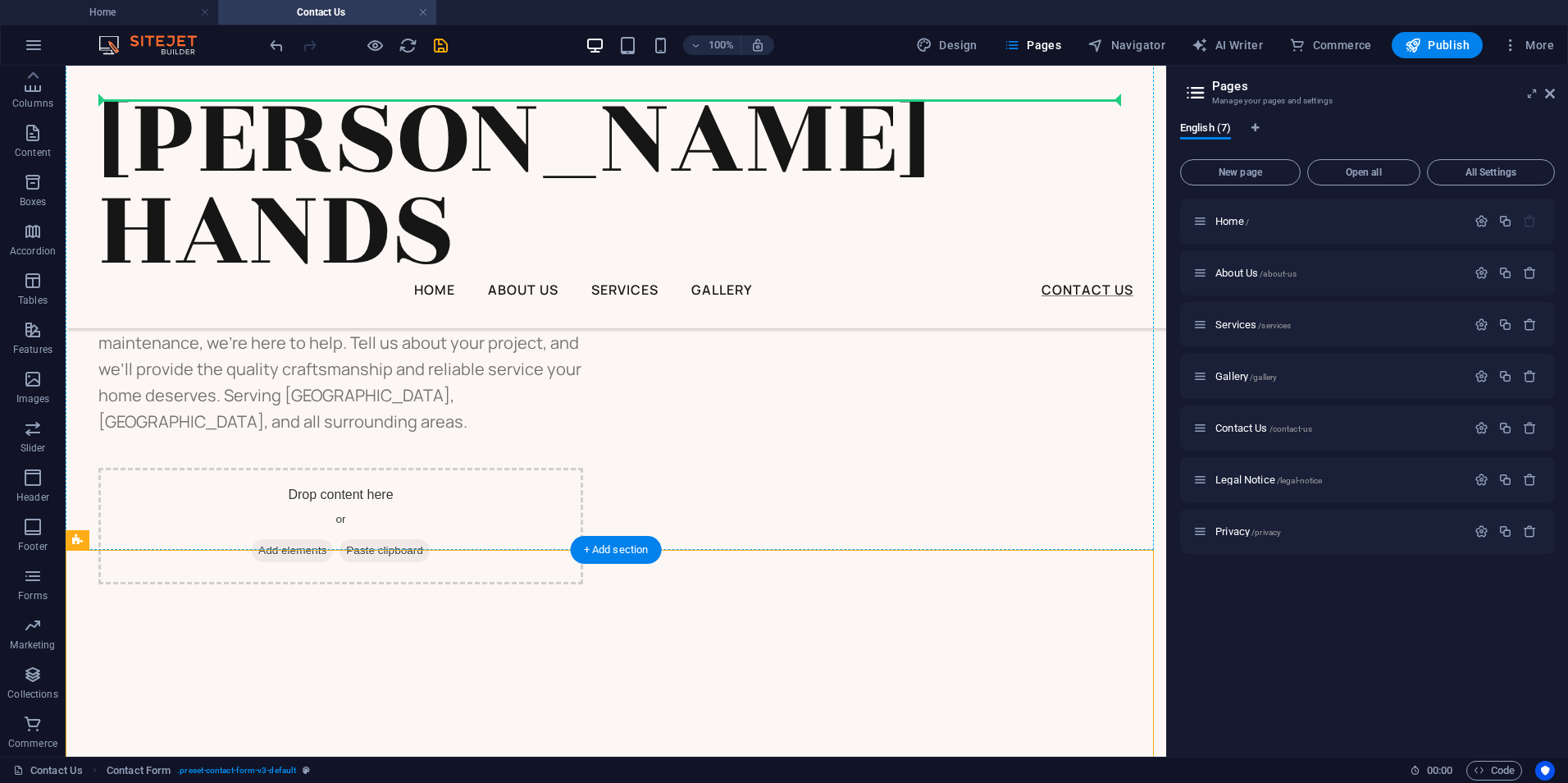
drag, startPoint x: 741, startPoint y: 592, endPoint x: 884, endPoint y: 263, distance: 358.7
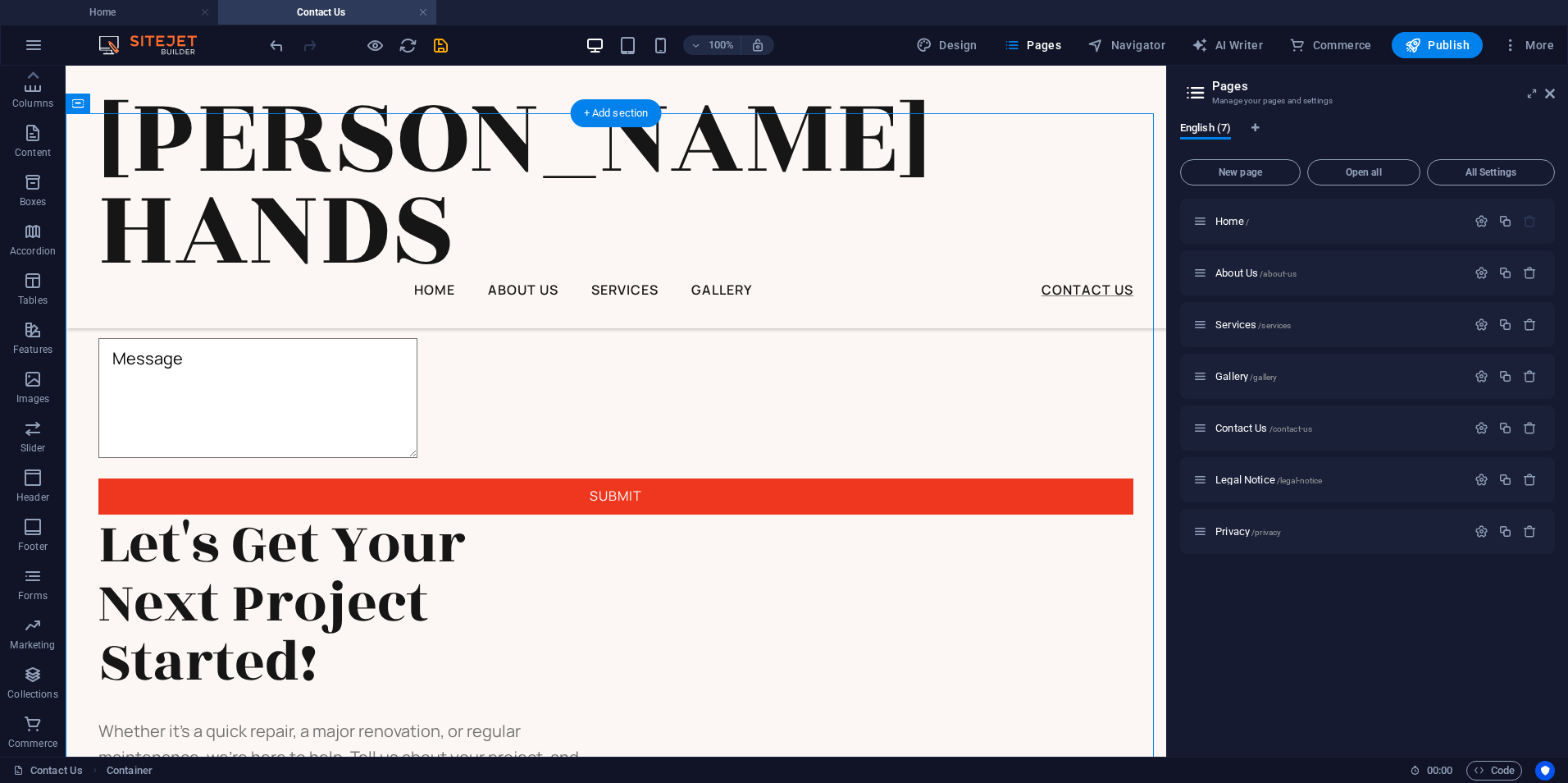
scroll to position [1114, 0]
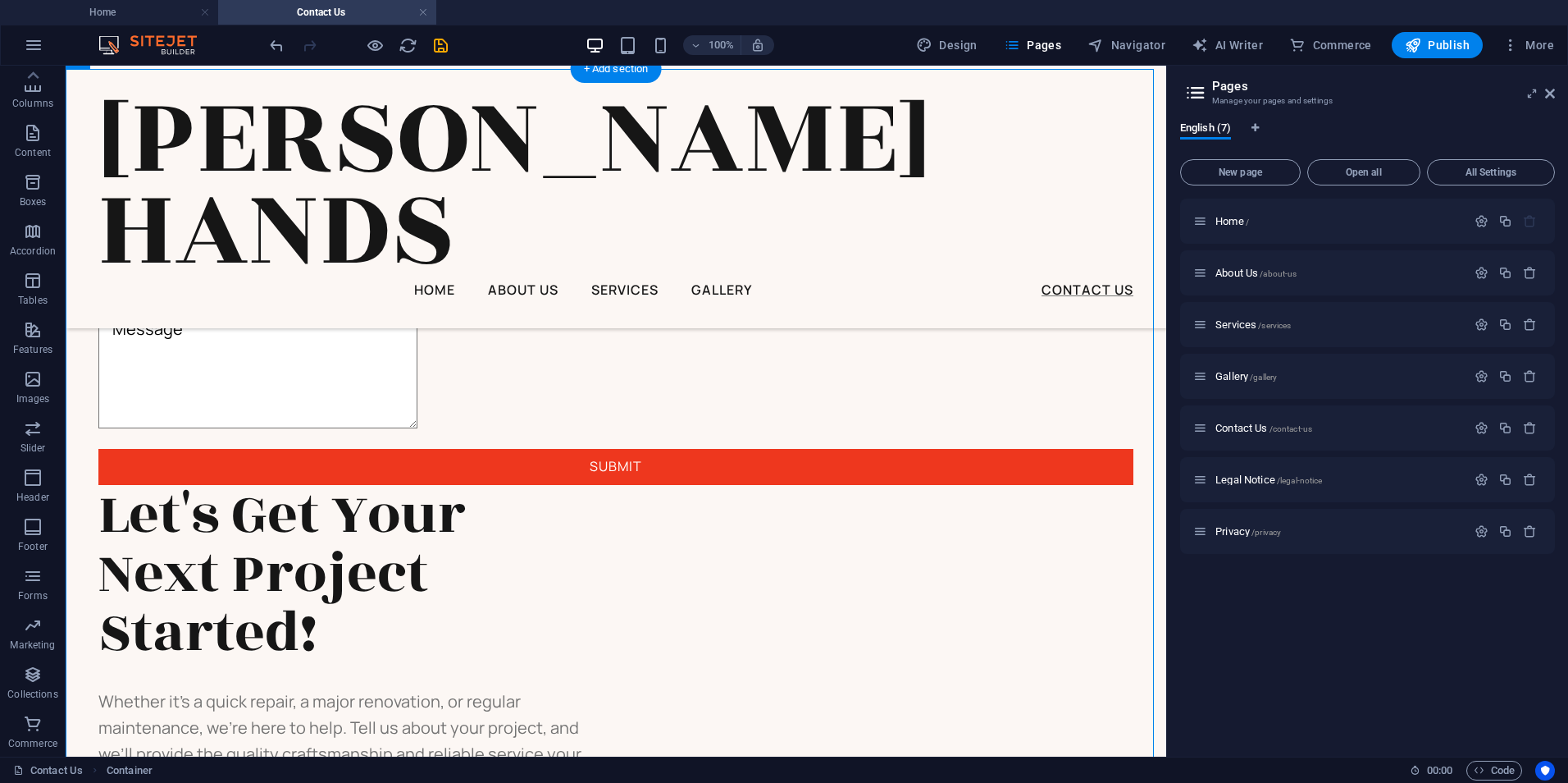
drag, startPoint x: 722, startPoint y: 318, endPoint x: 812, endPoint y: 517, distance: 218.4
click at [812, 517] on div "Name Address Phone Email Message Submit Let's Get Your Next Project Started! Wh…" at bounding box center [616, 576] width 1100 height 1015
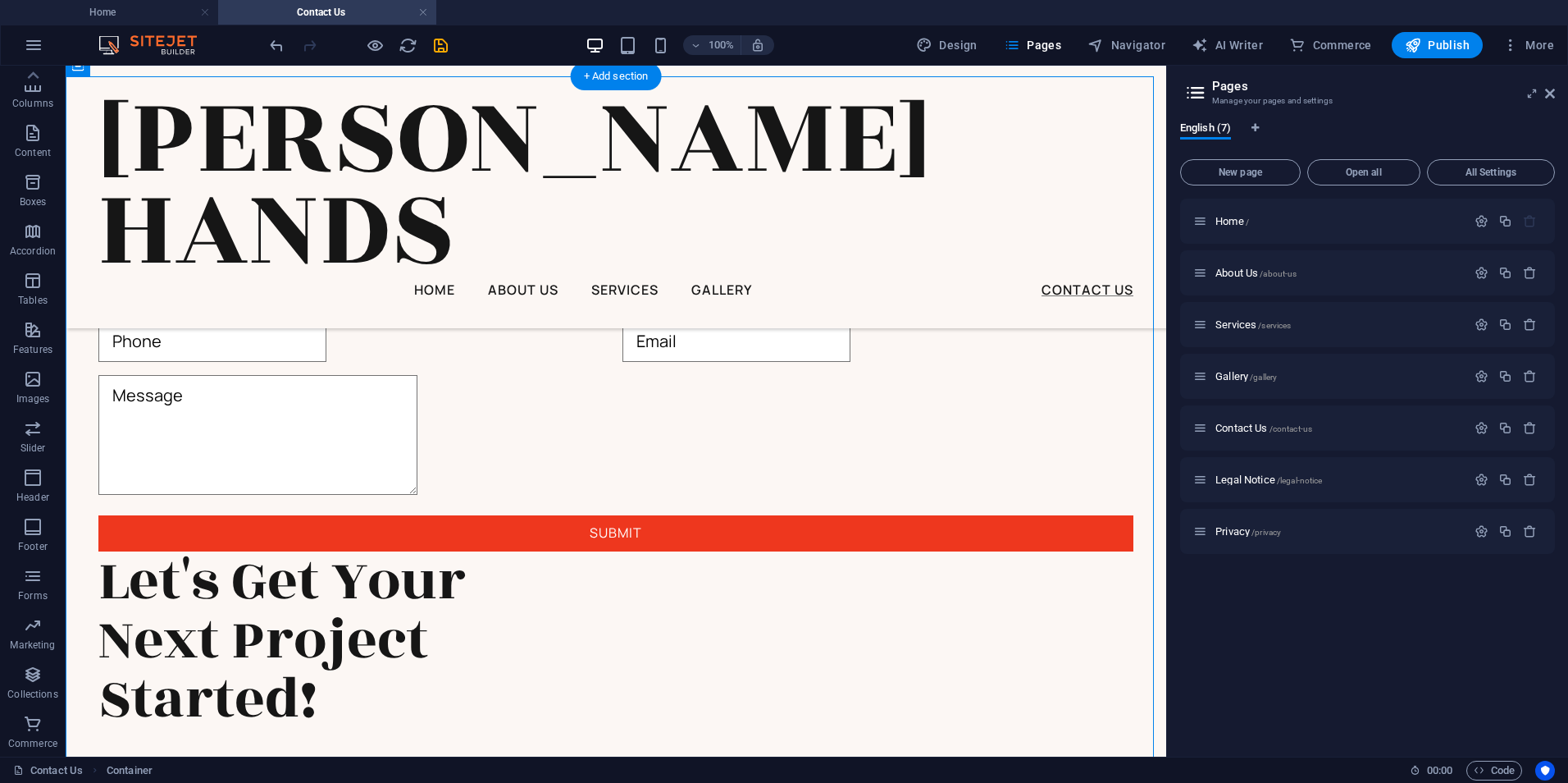
scroll to position [1152, 0]
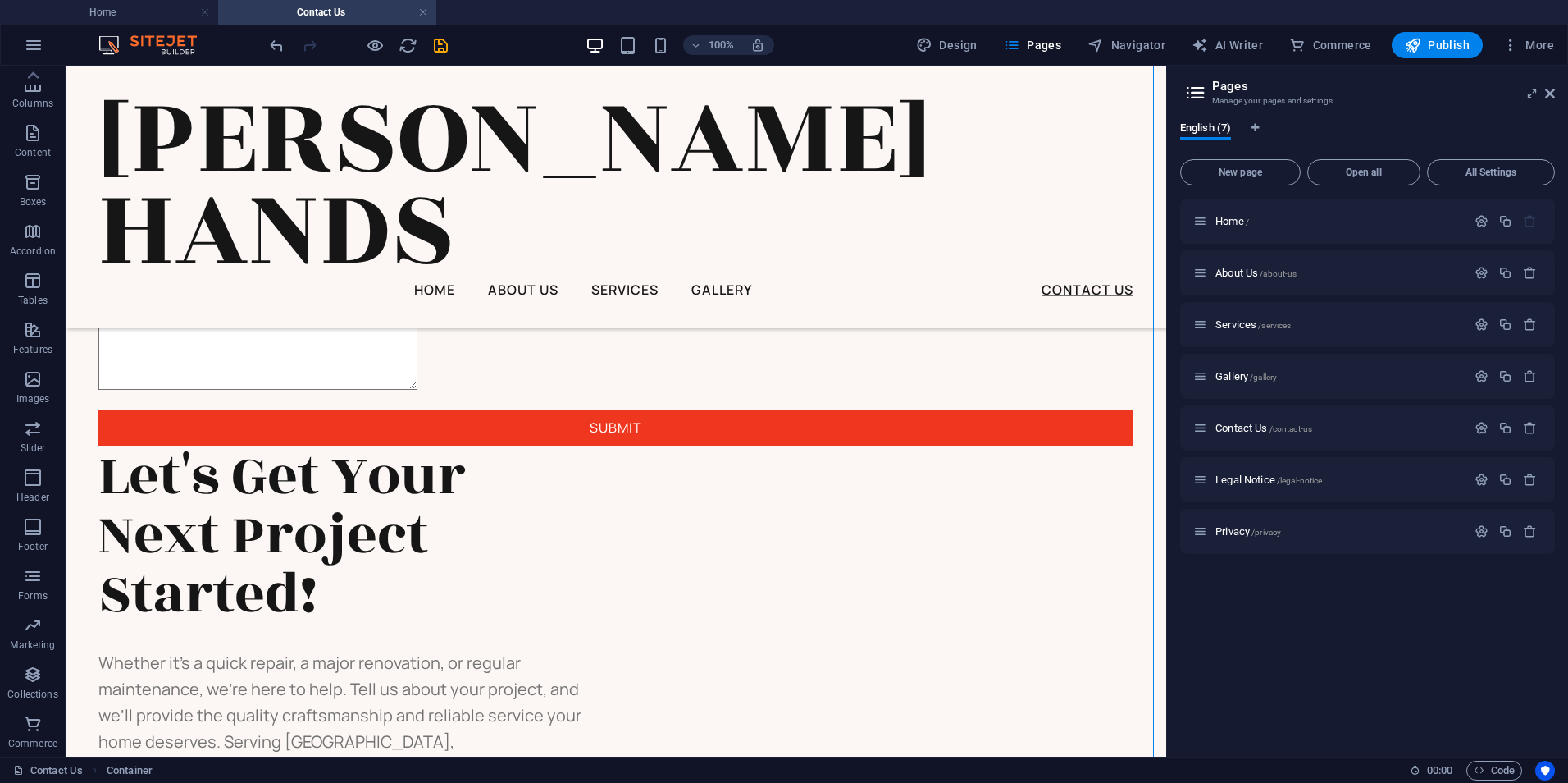
drag, startPoint x: 493, startPoint y: 292, endPoint x: 867, endPoint y: 587, distance: 476.3
click at [867, 587] on div "Name Address Phone Email Message Submit Let's Get Your Next Project Started! Wh…" at bounding box center [616, 538] width 1100 height 1015
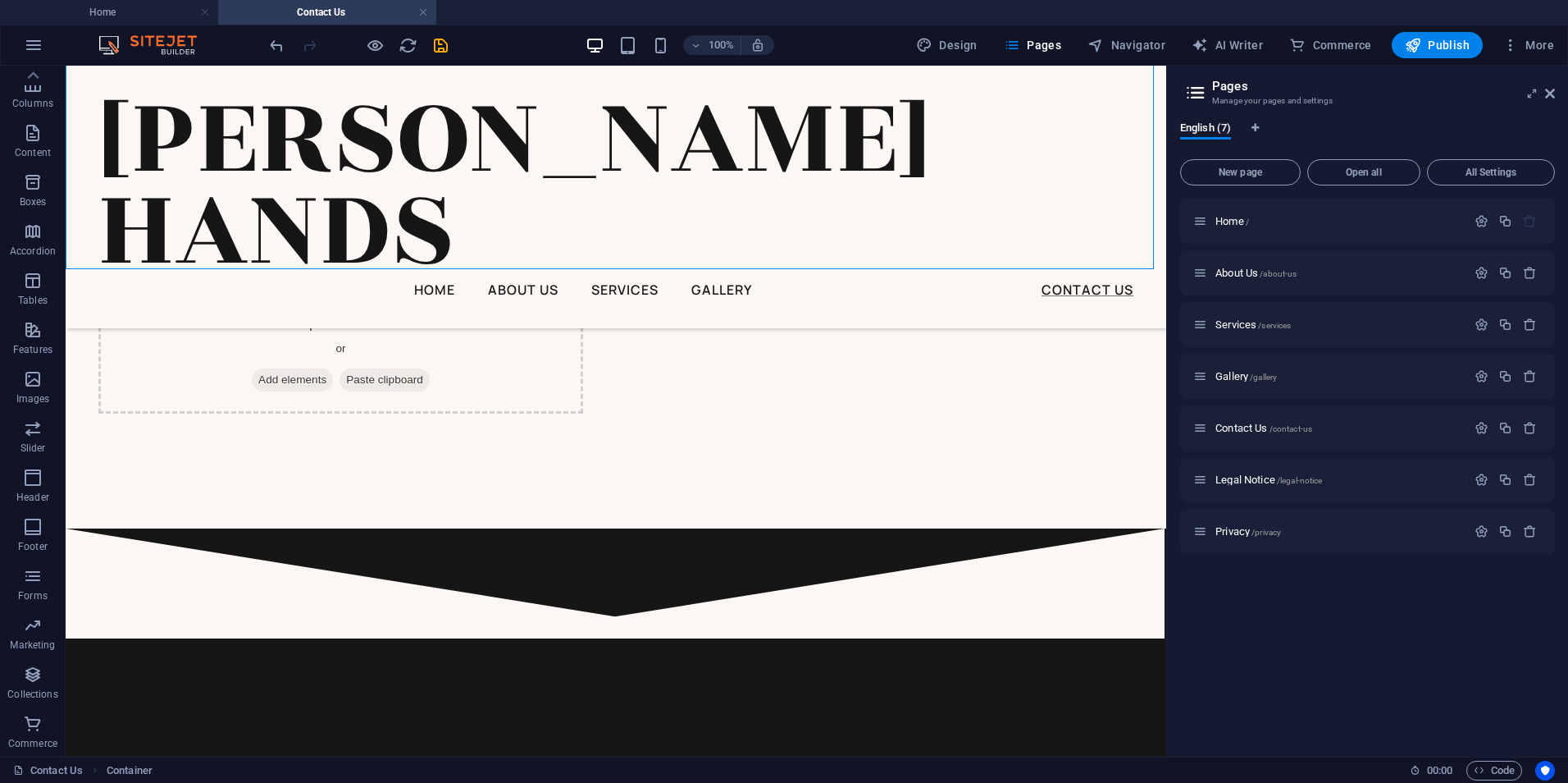
scroll to position [1756, 0]
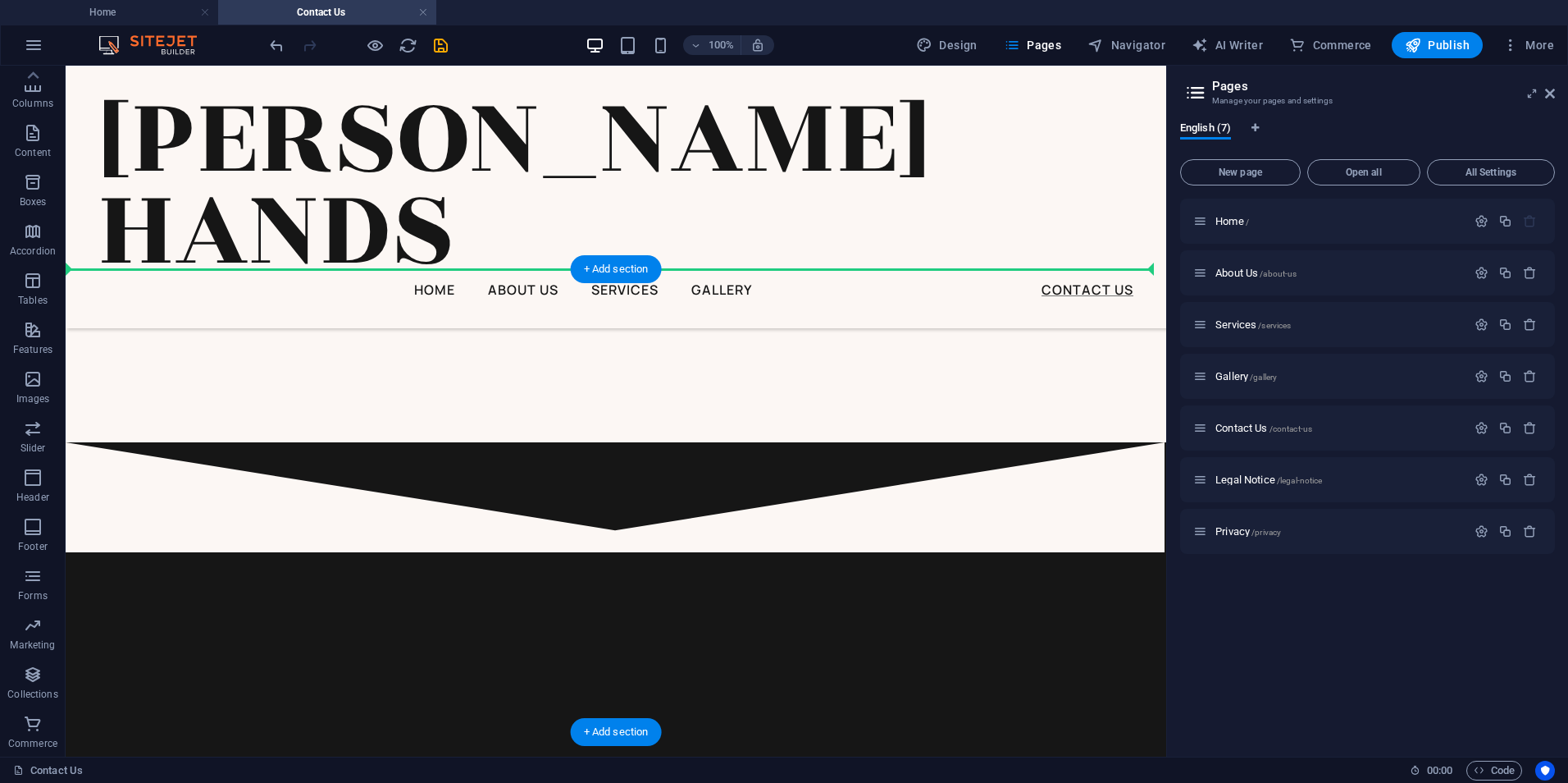
drag, startPoint x: 496, startPoint y: 367, endPoint x: 537, endPoint y: 277, distance: 98.9
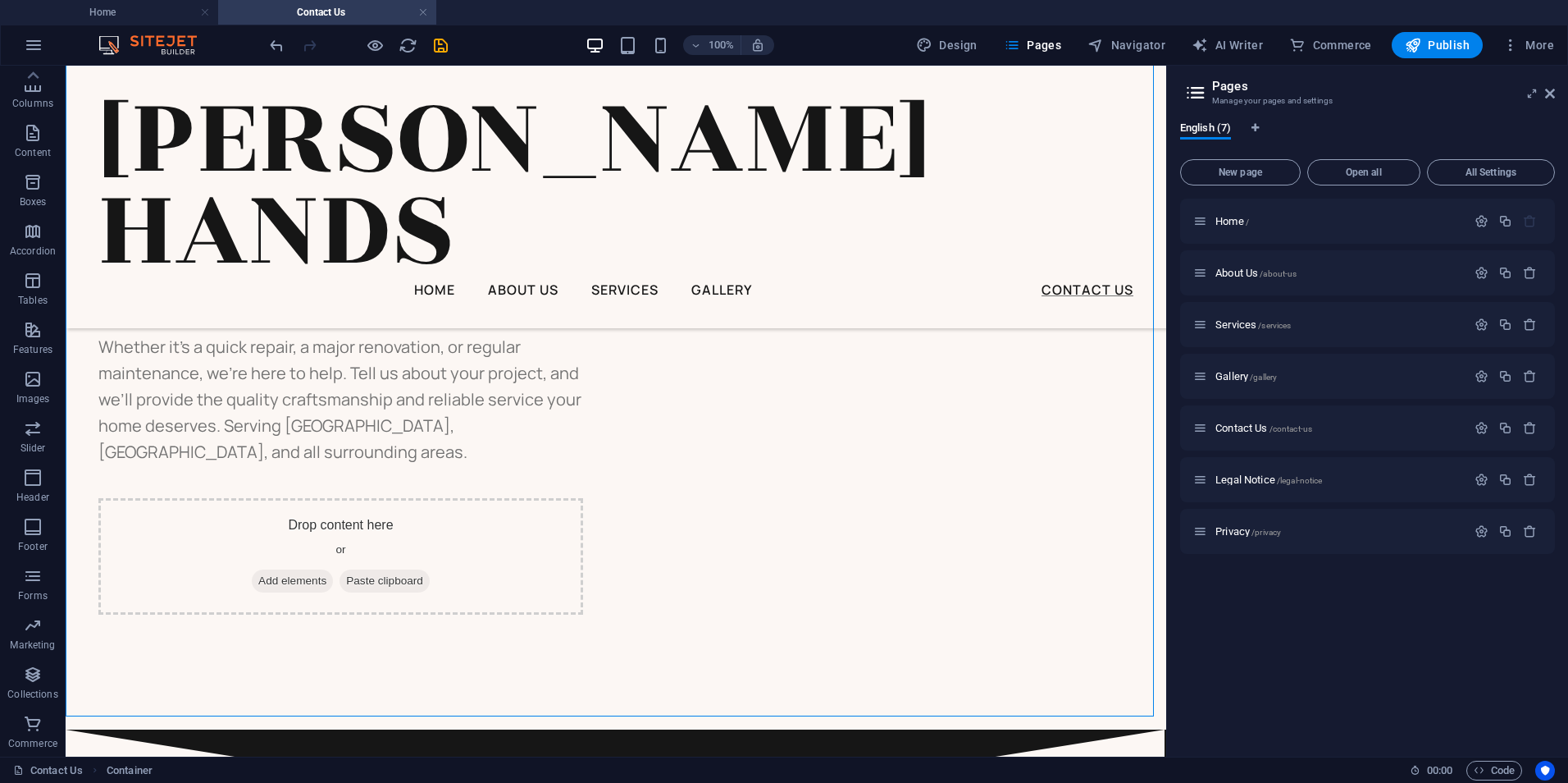
scroll to position [1554, 0]
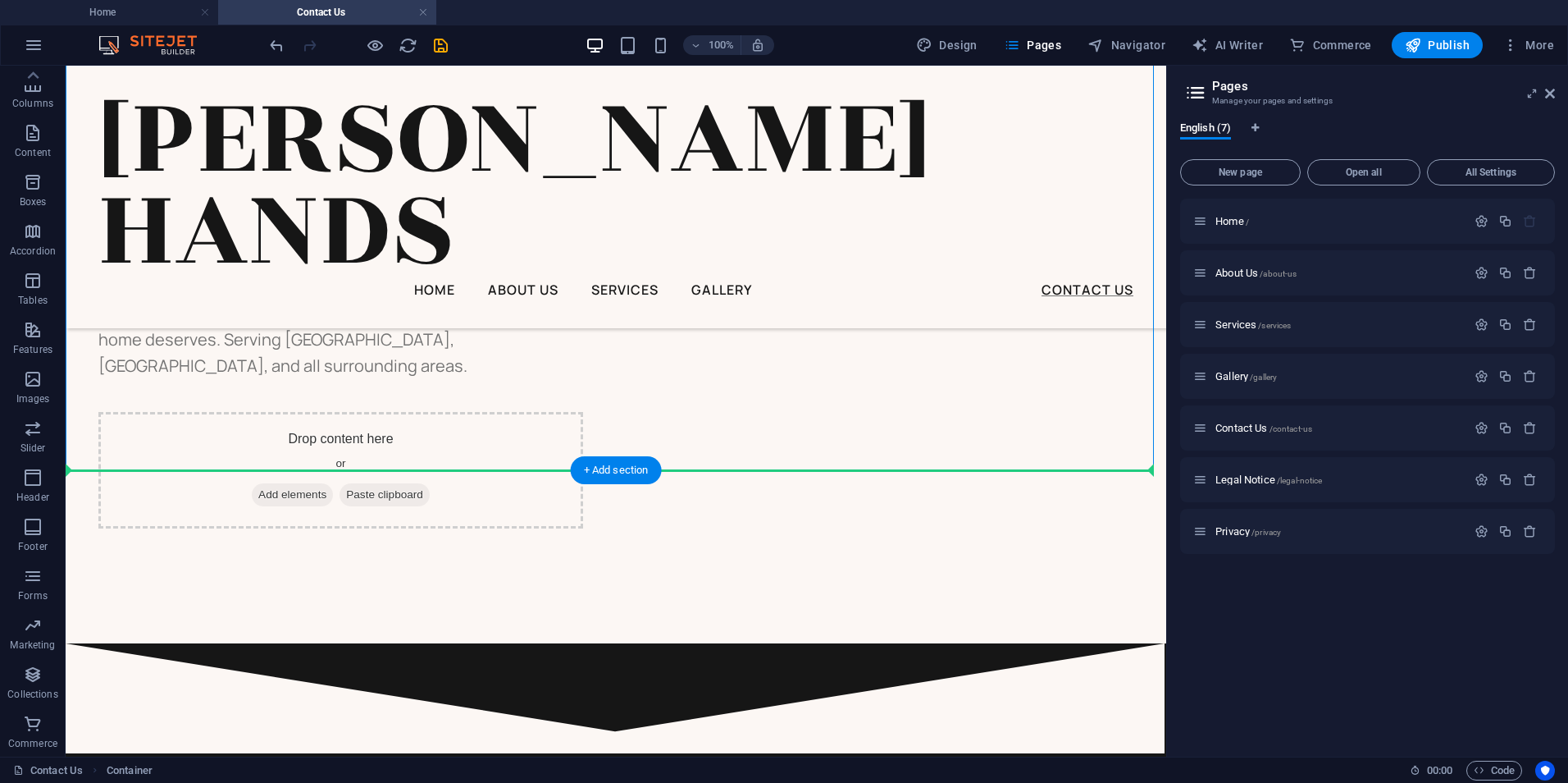
drag, startPoint x: 454, startPoint y: 404, endPoint x: 471, endPoint y: 495, distance: 92.6
click at [589, 476] on div "+ Add section" at bounding box center [616, 470] width 91 height 28
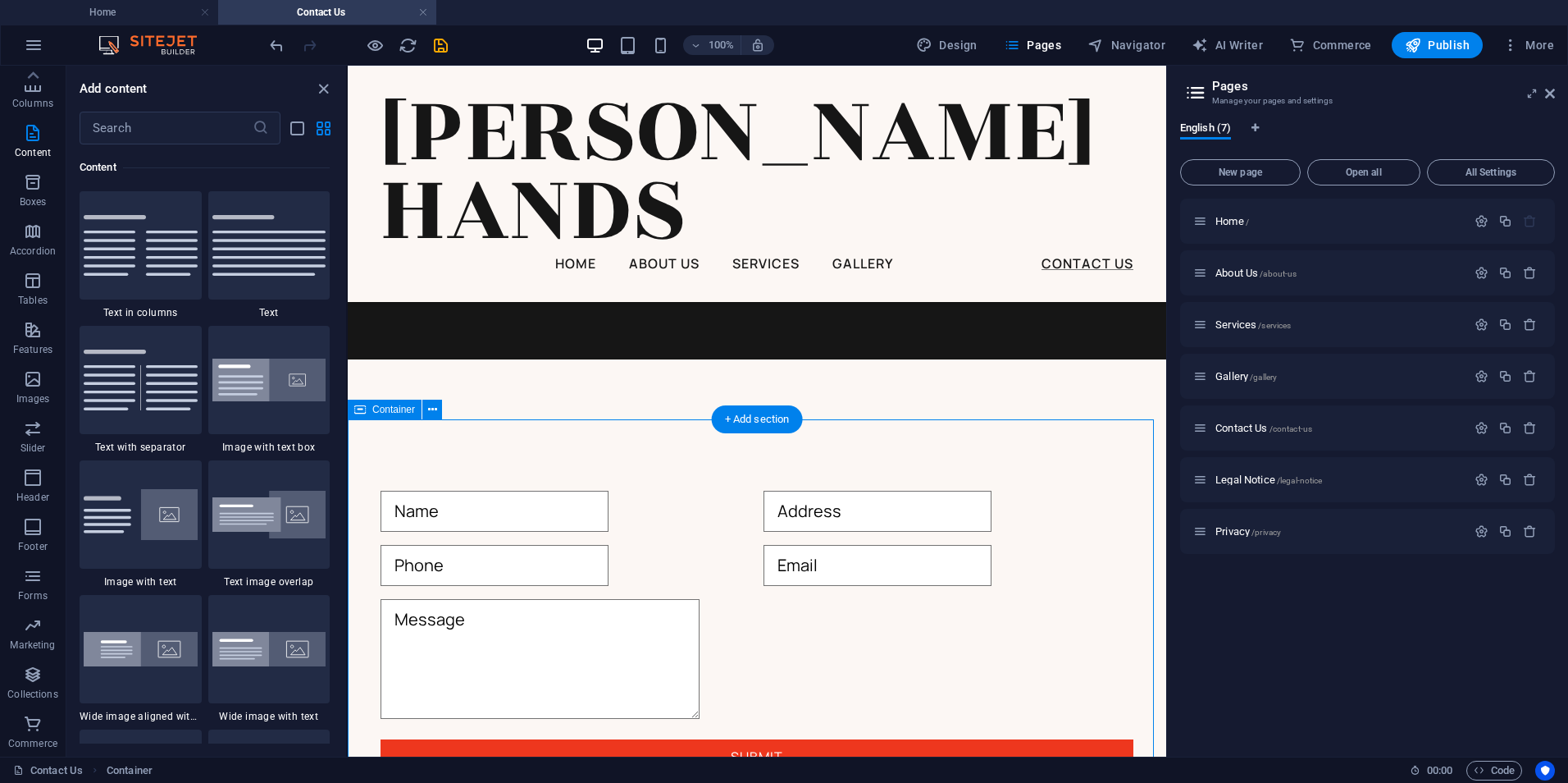
scroll to position [1068, 0]
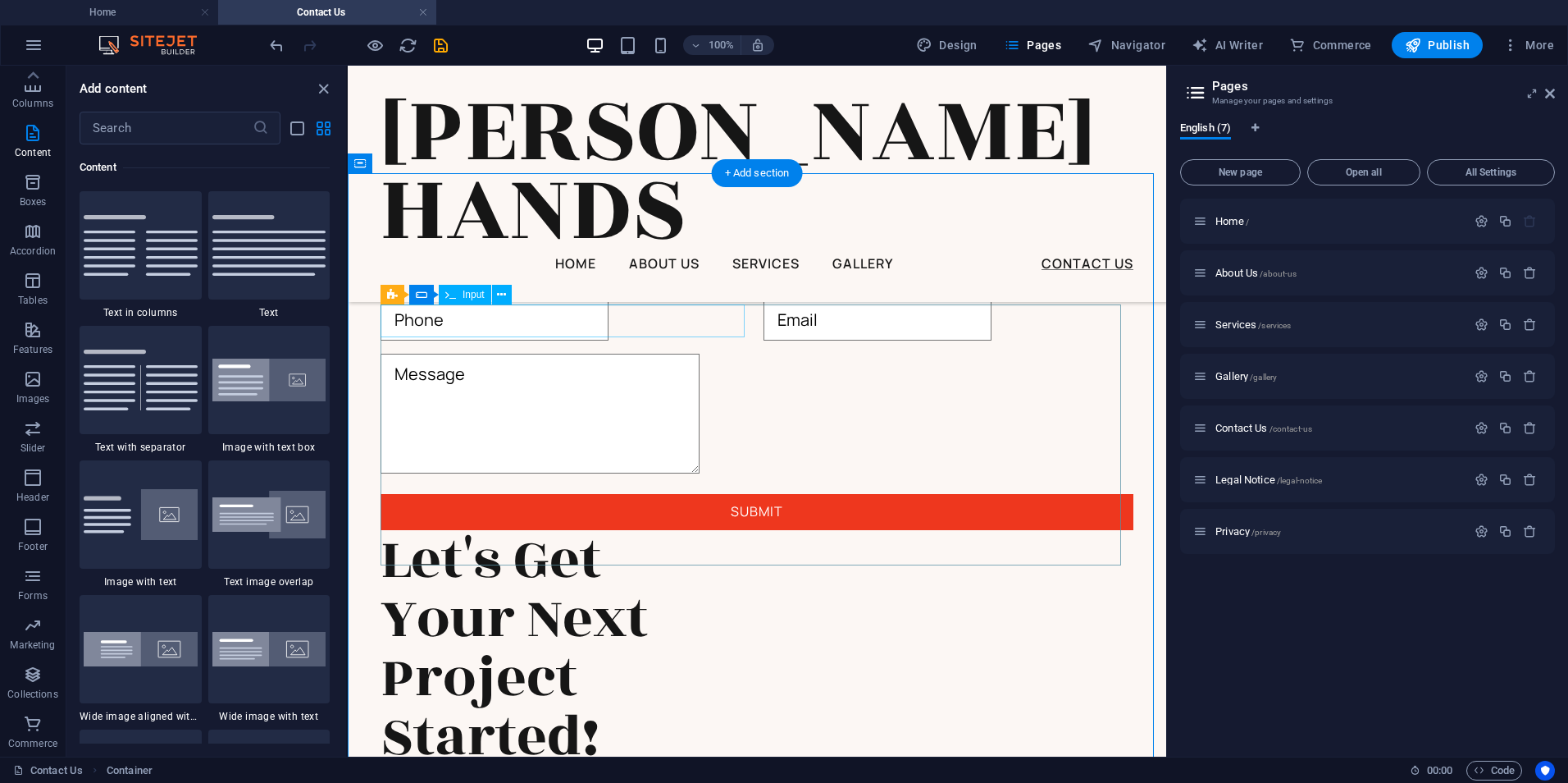
click at [552, 292] on div "Name Address Phone Email Message Submit Let's Get Your Next Project Started! Wh…" at bounding box center [756, 677] width 819 height 1127
click at [487, 290] on button at bounding box center [481, 294] width 20 height 20
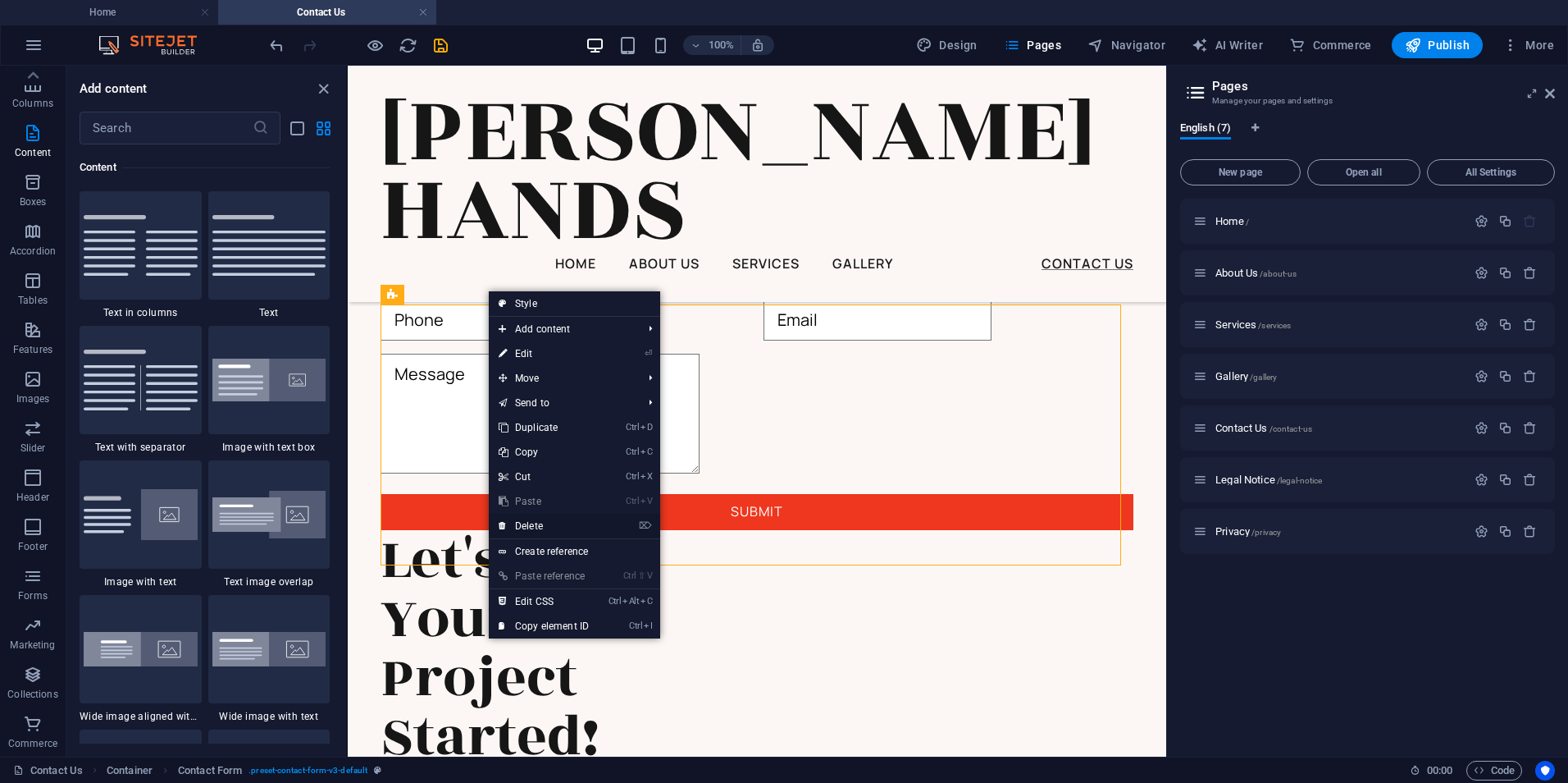
click at [524, 523] on link "⌦ Delete" at bounding box center [544, 526] width 110 height 24
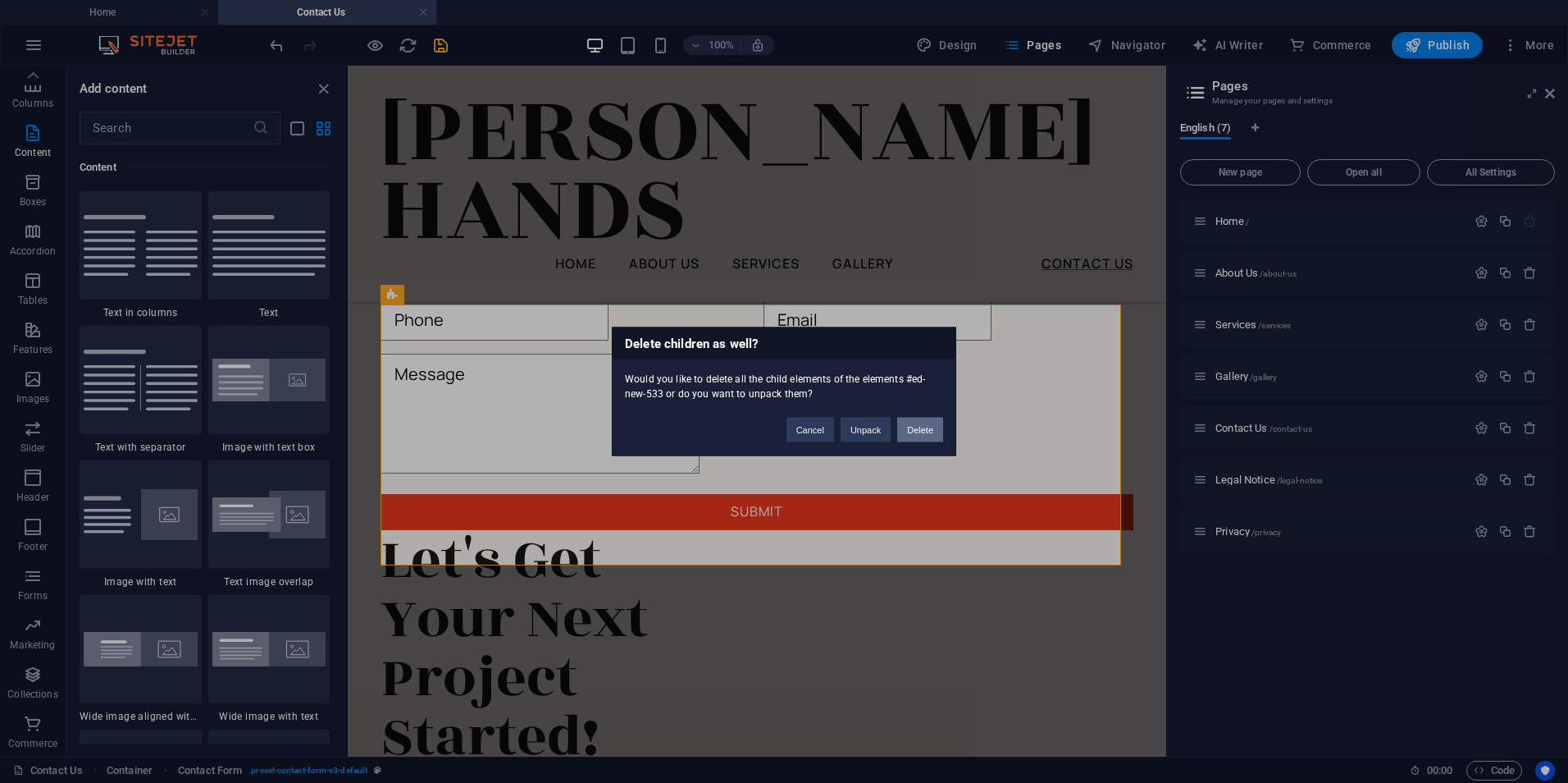
click at [919, 429] on button "Delete" at bounding box center [920, 429] width 46 height 24
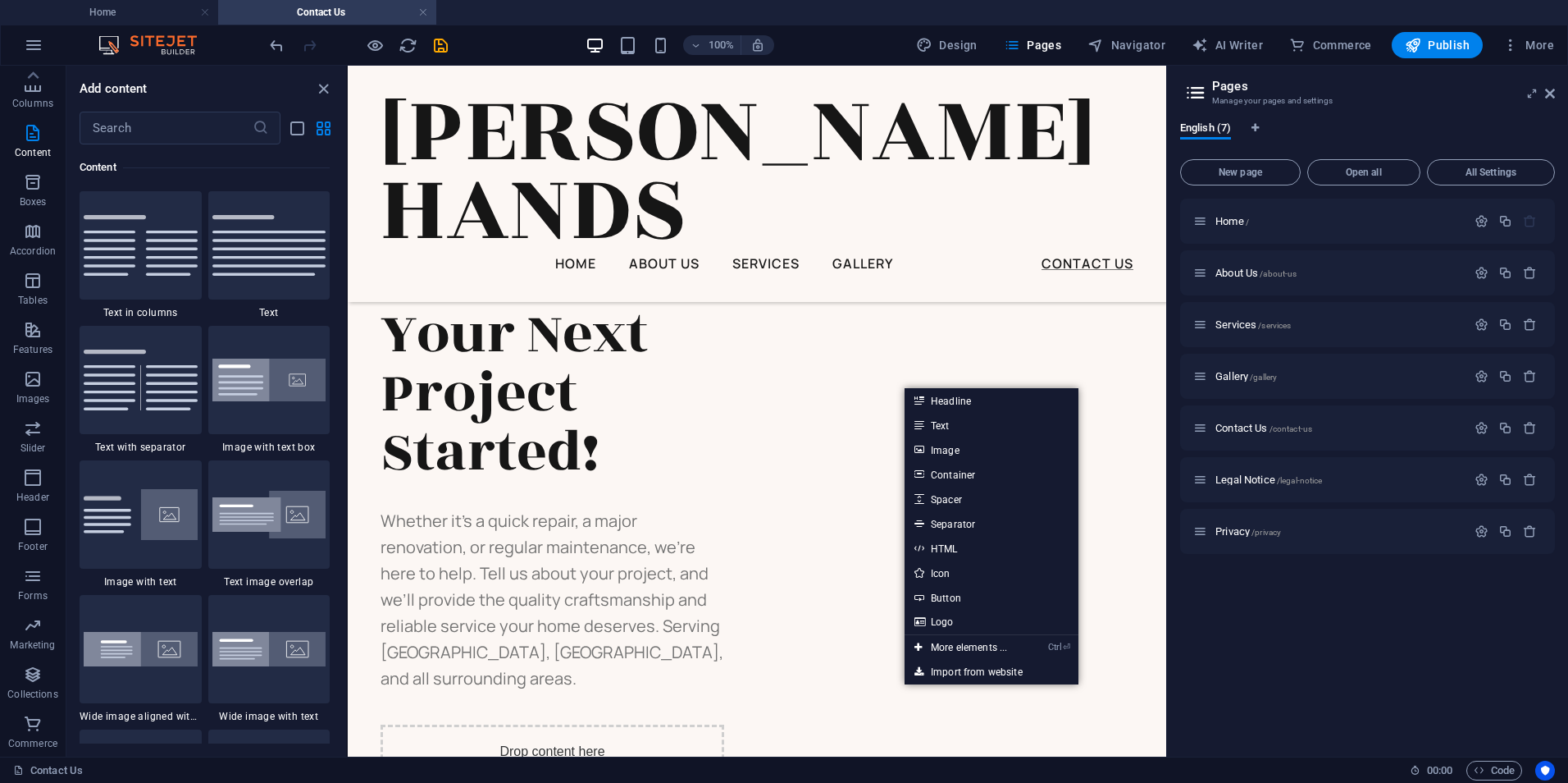
click at [852, 492] on div "Let's Get Your Next Project Started! Whether it’s a quick repair, a major renov…" at bounding box center [757, 544] width 753 height 596
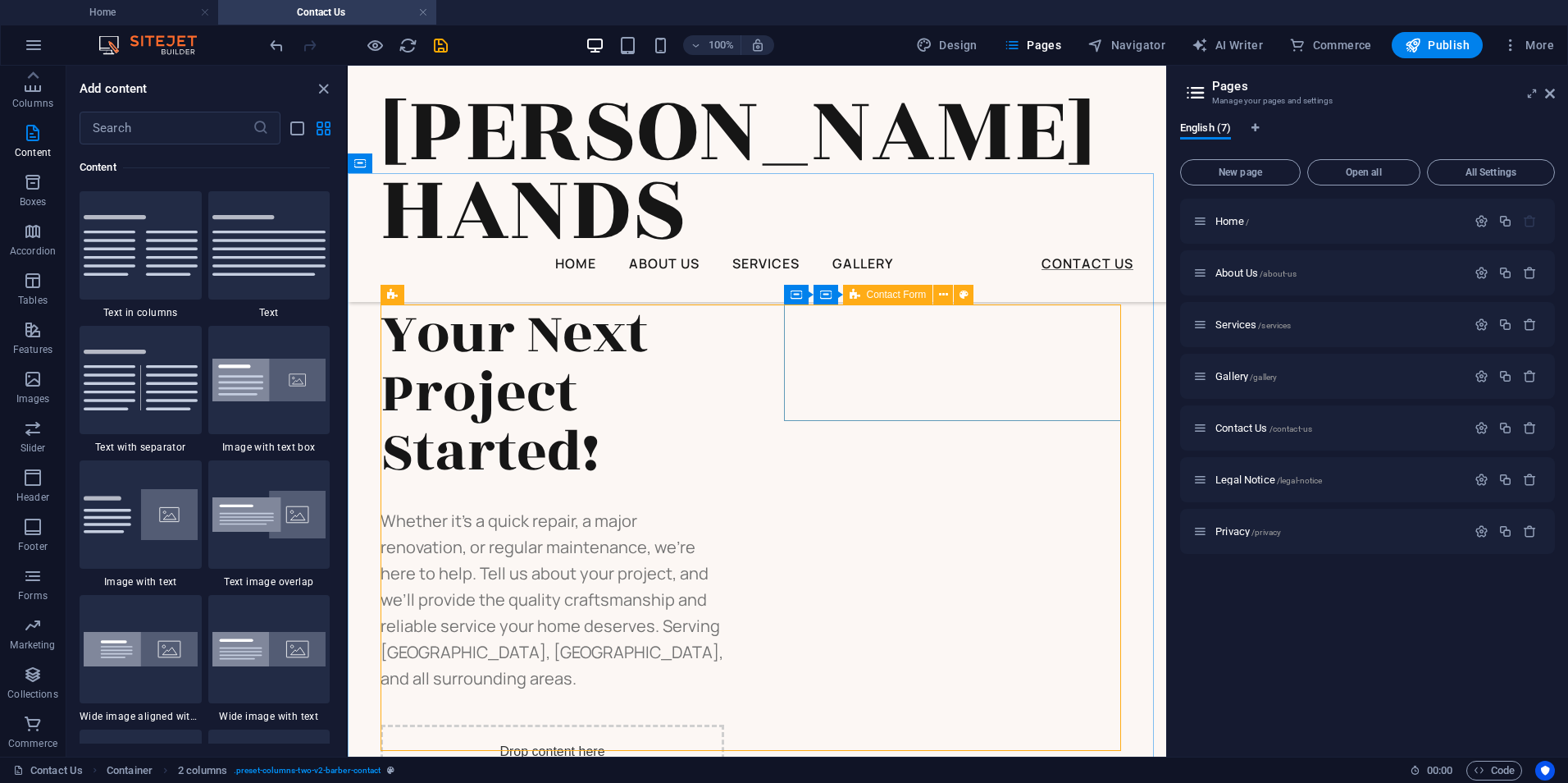
click at [888, 293] on span "Contact Form" at bounding box center [896, 294] width 60 height 10
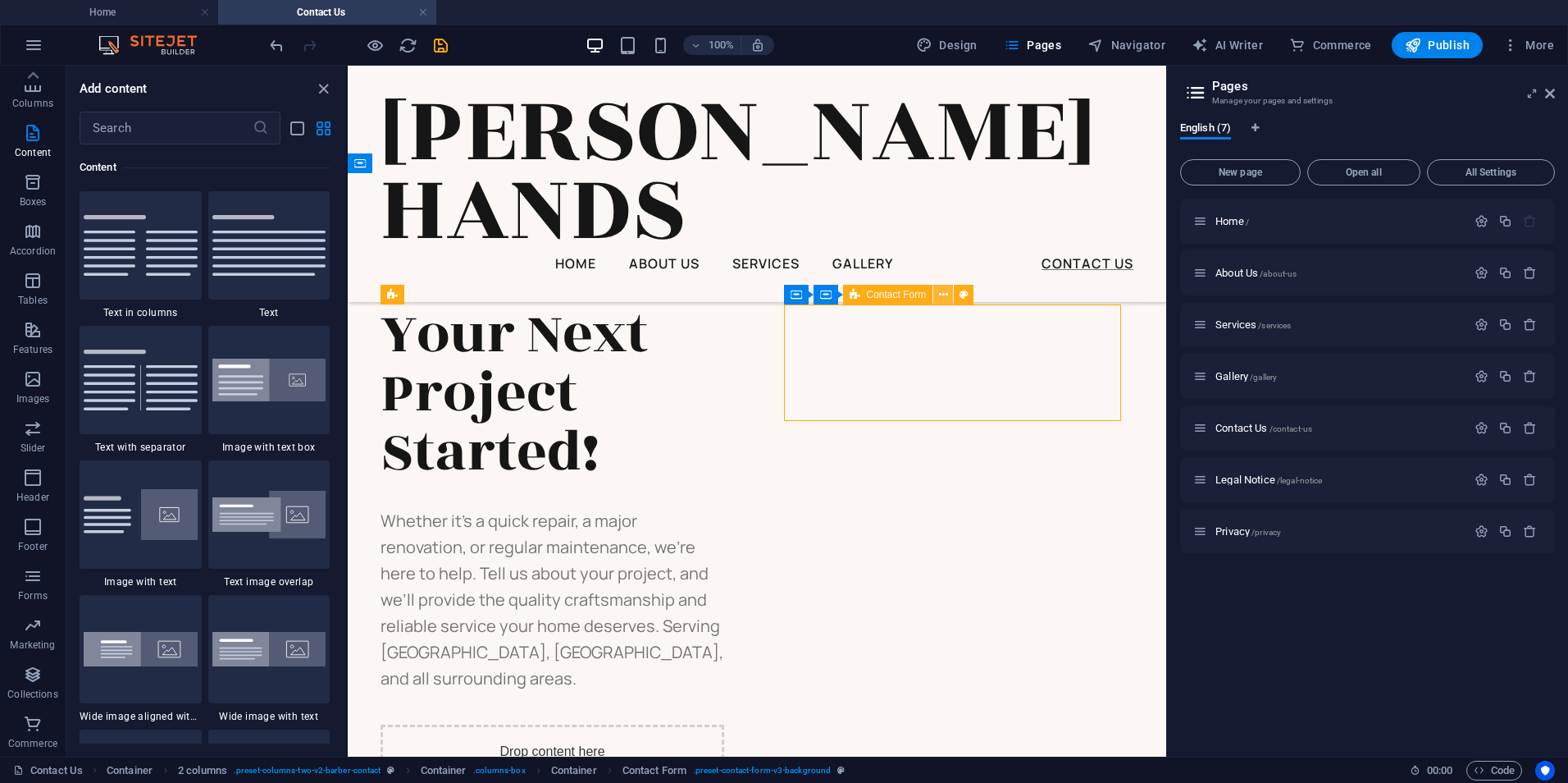
click at [939, 293] on icon at bounding box center [943, 294] width 9 height 17
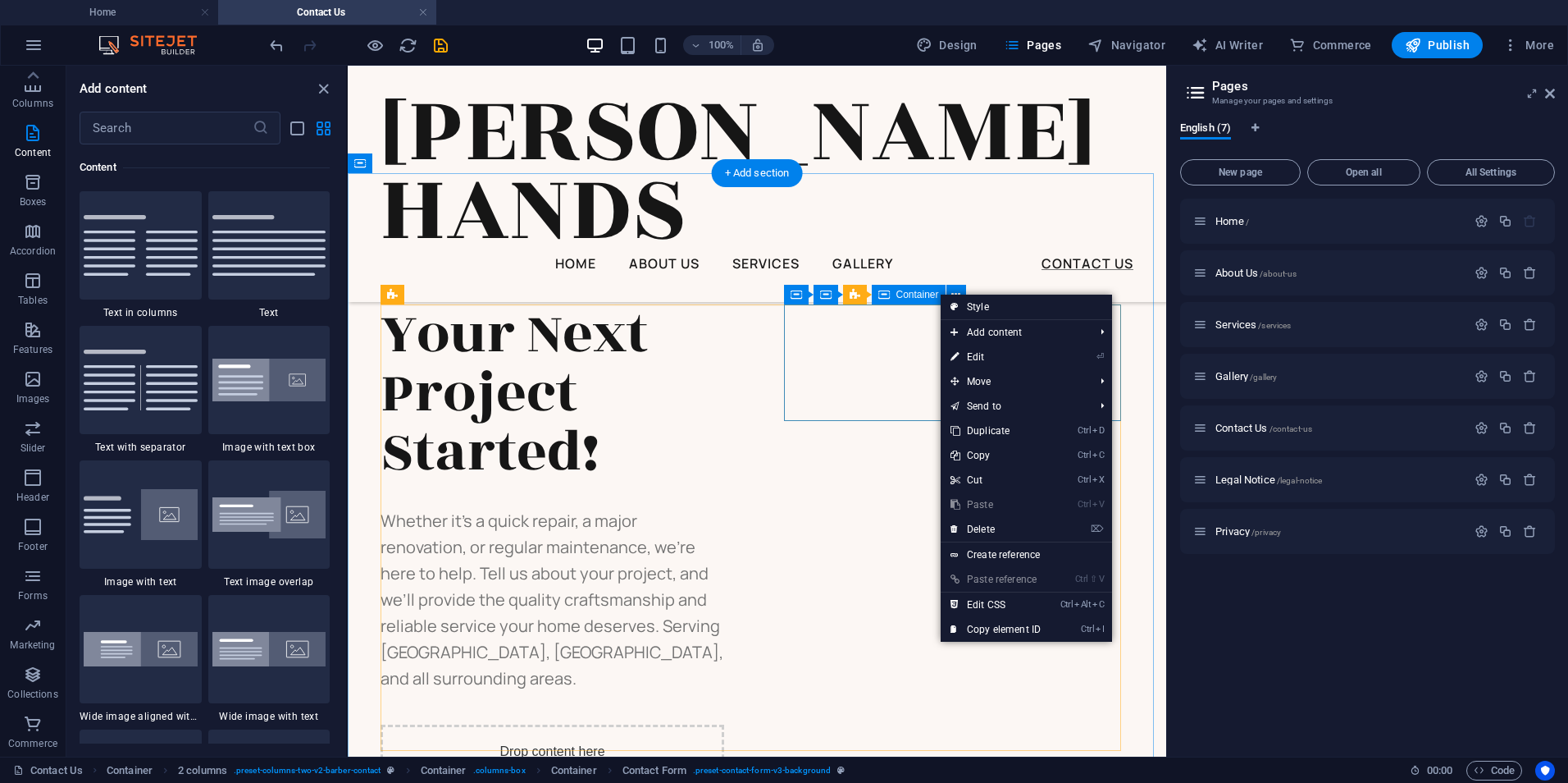
click at [724, 724] on div "Drop content here or Add elements Paste clipboard" at bounding box center [552, 782] width 344 height 117
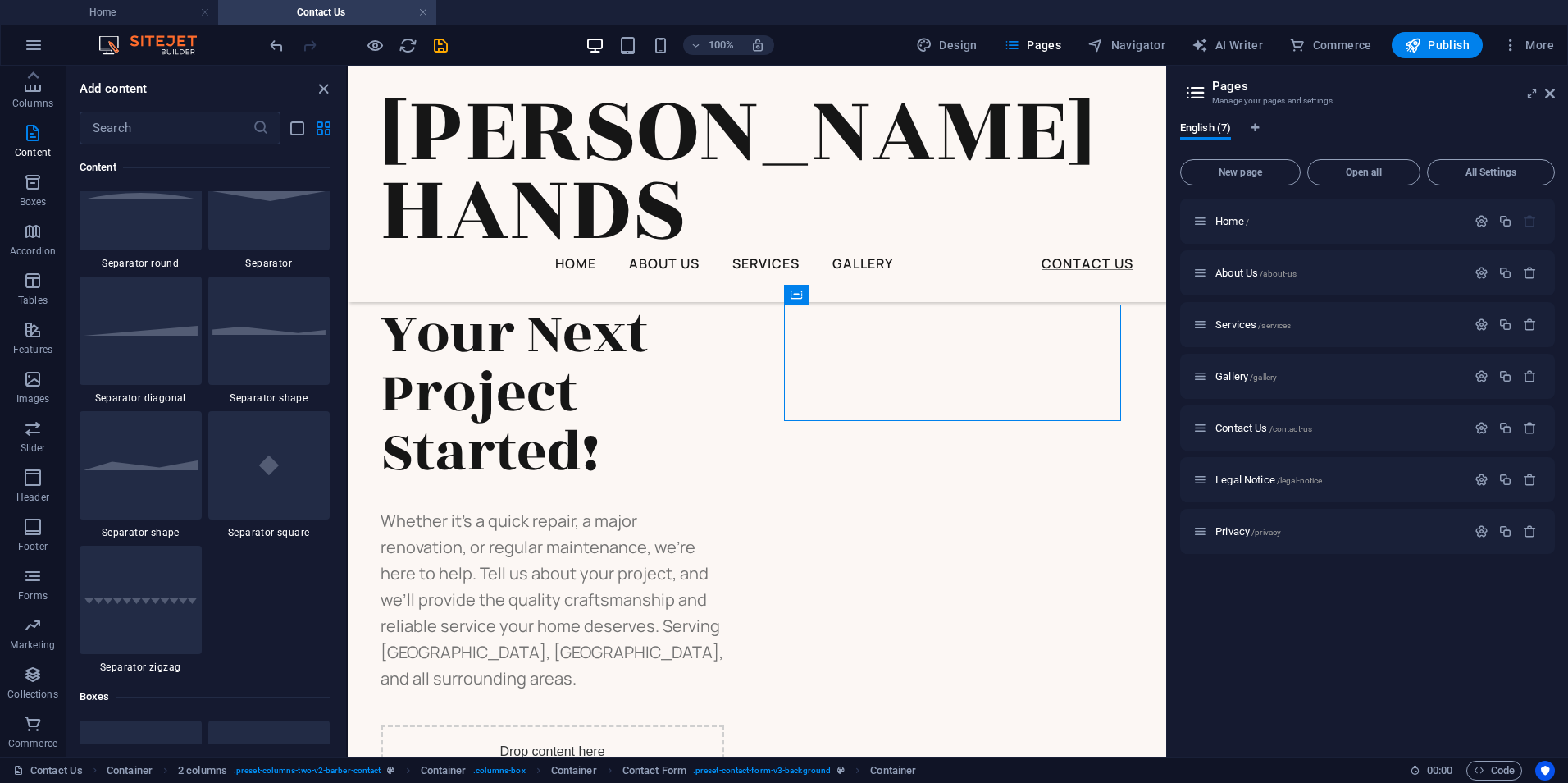
scroll to position [4020, 0]
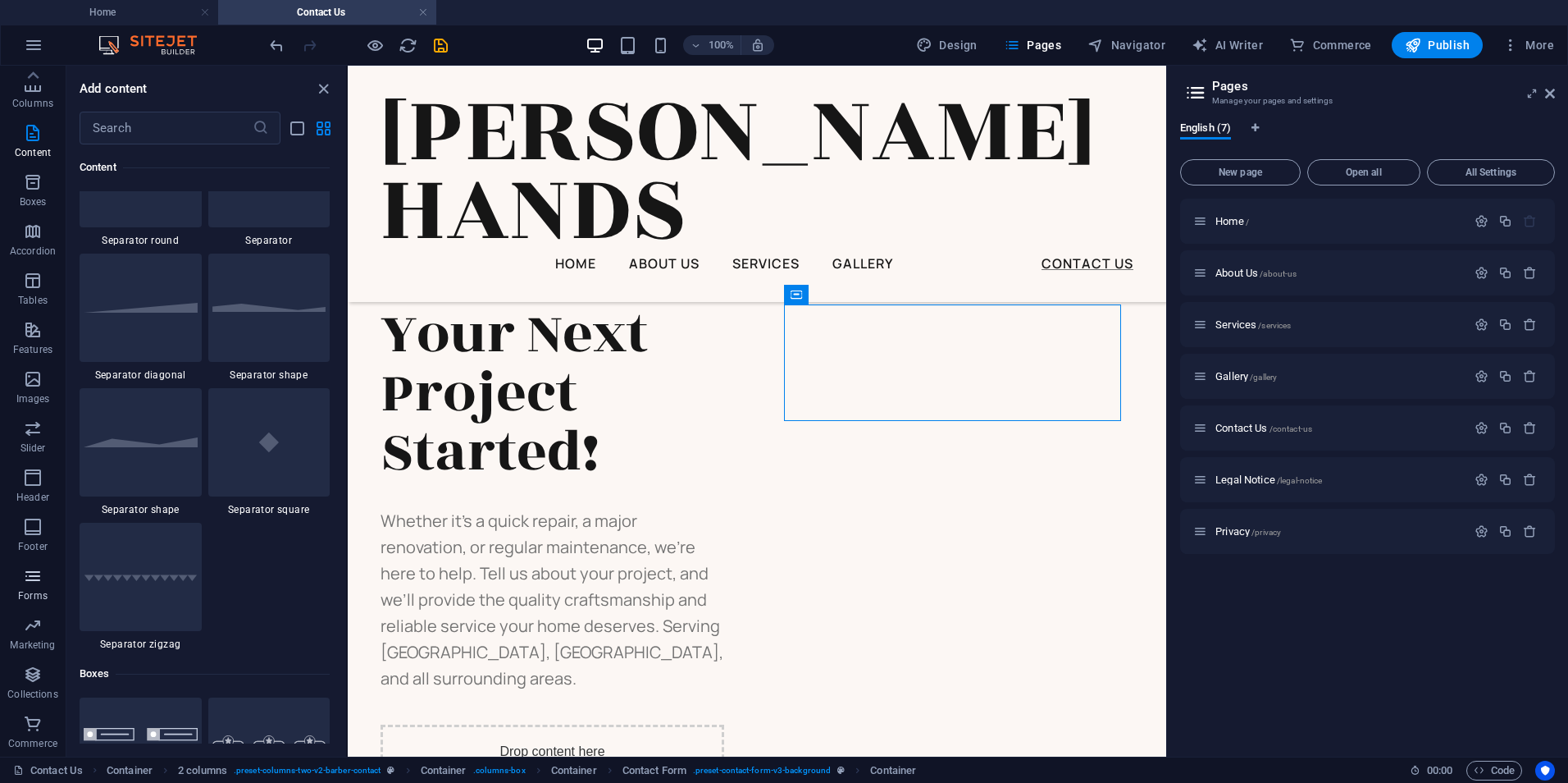
click at [30, 580] on icon "button" at bounding box center [32, 576] width 20 height 20
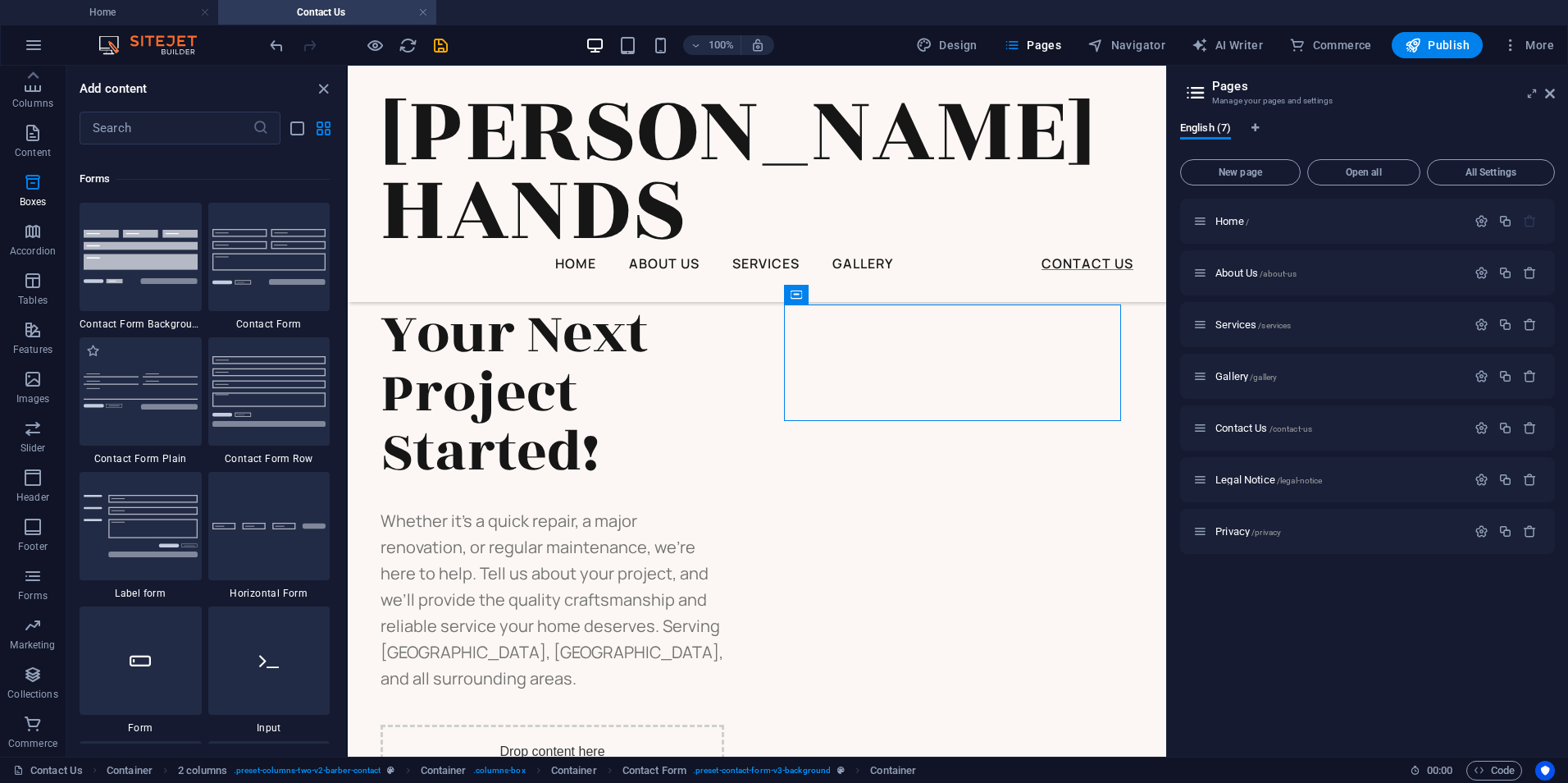
scroll to position [11981, 0]
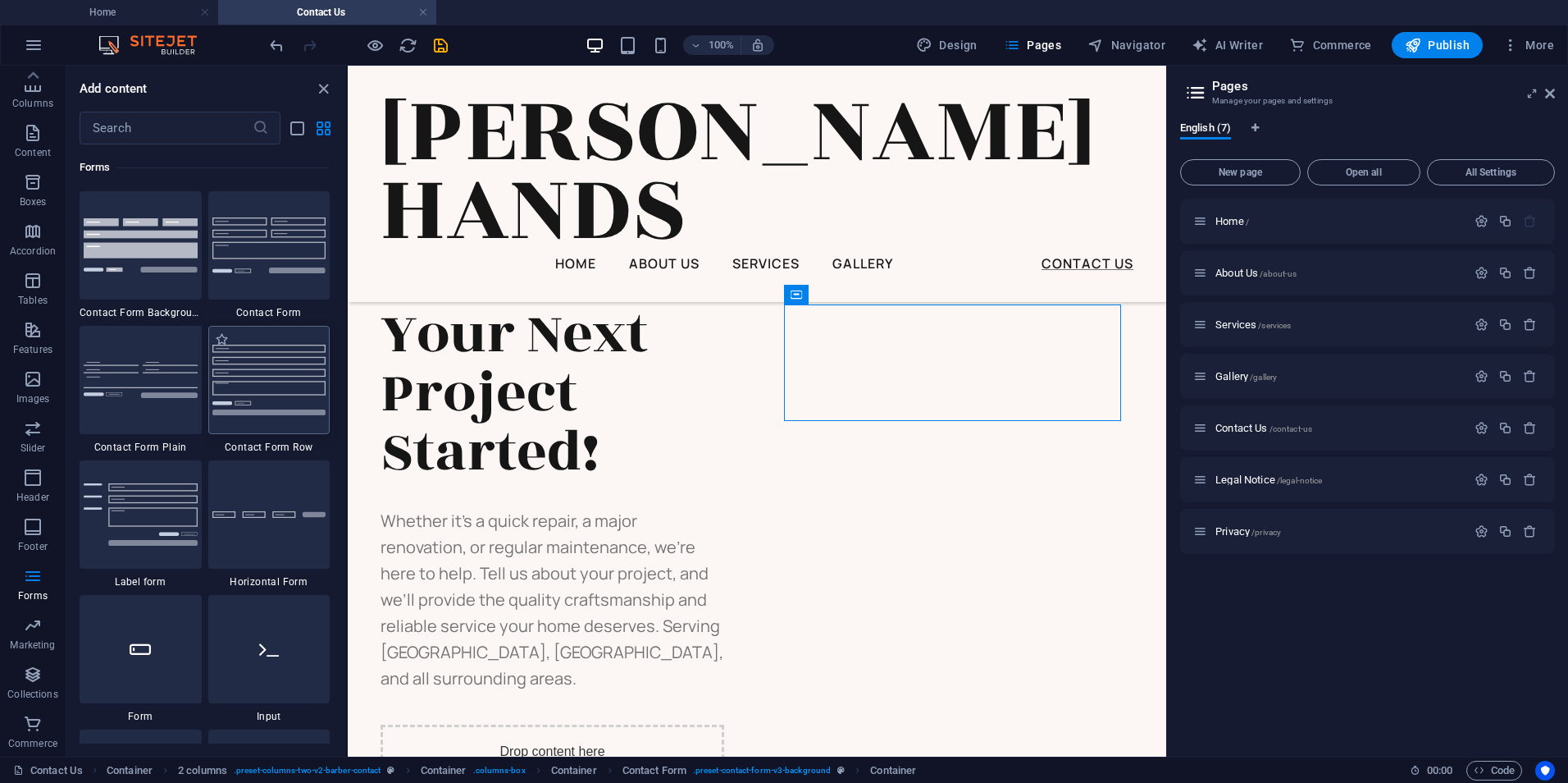
click at [281, 382] on img at bounding box center [269, 379] width 114 height 70
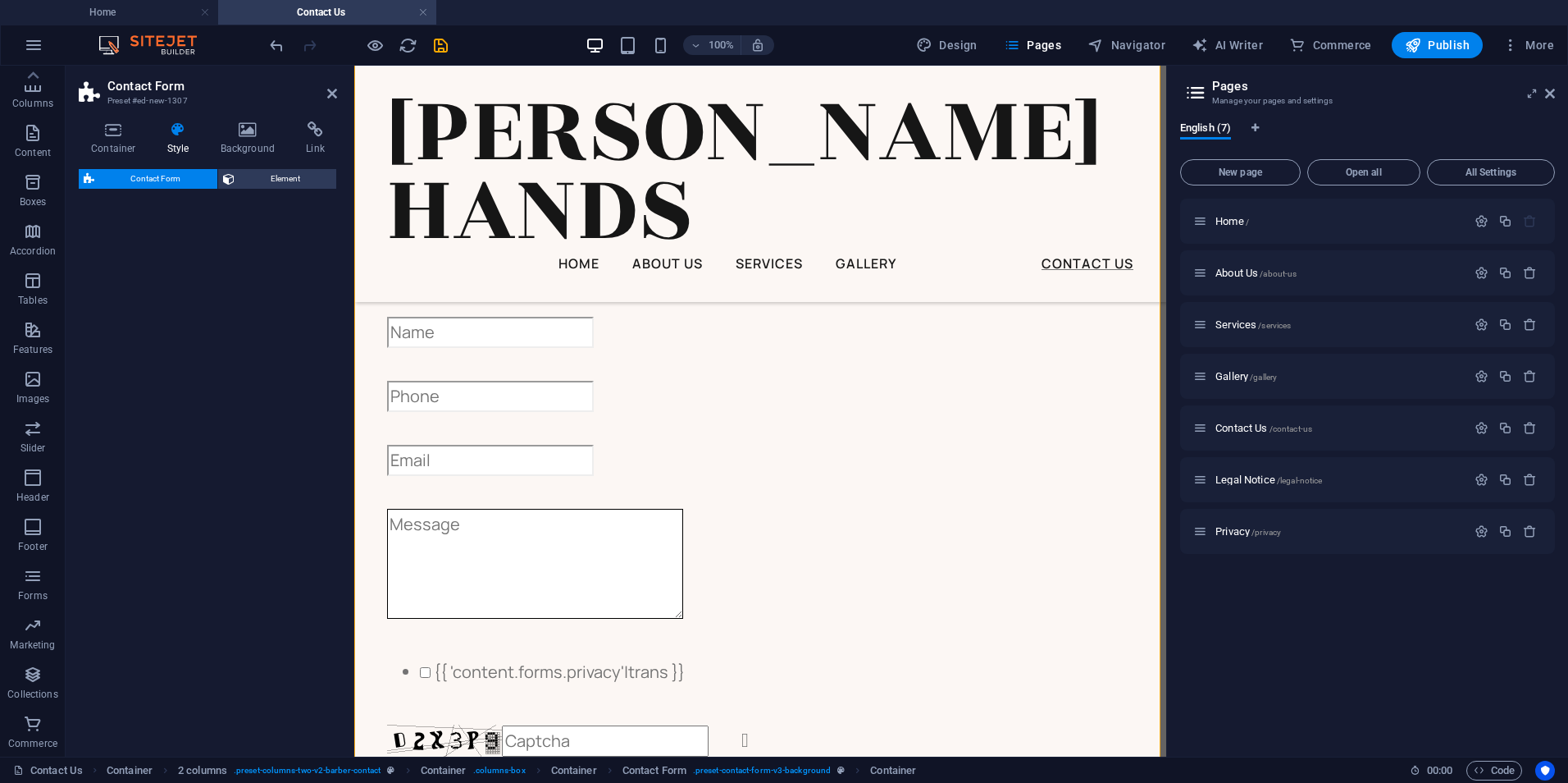
select select "rem"
select select "preset-contact-form-v3-row"
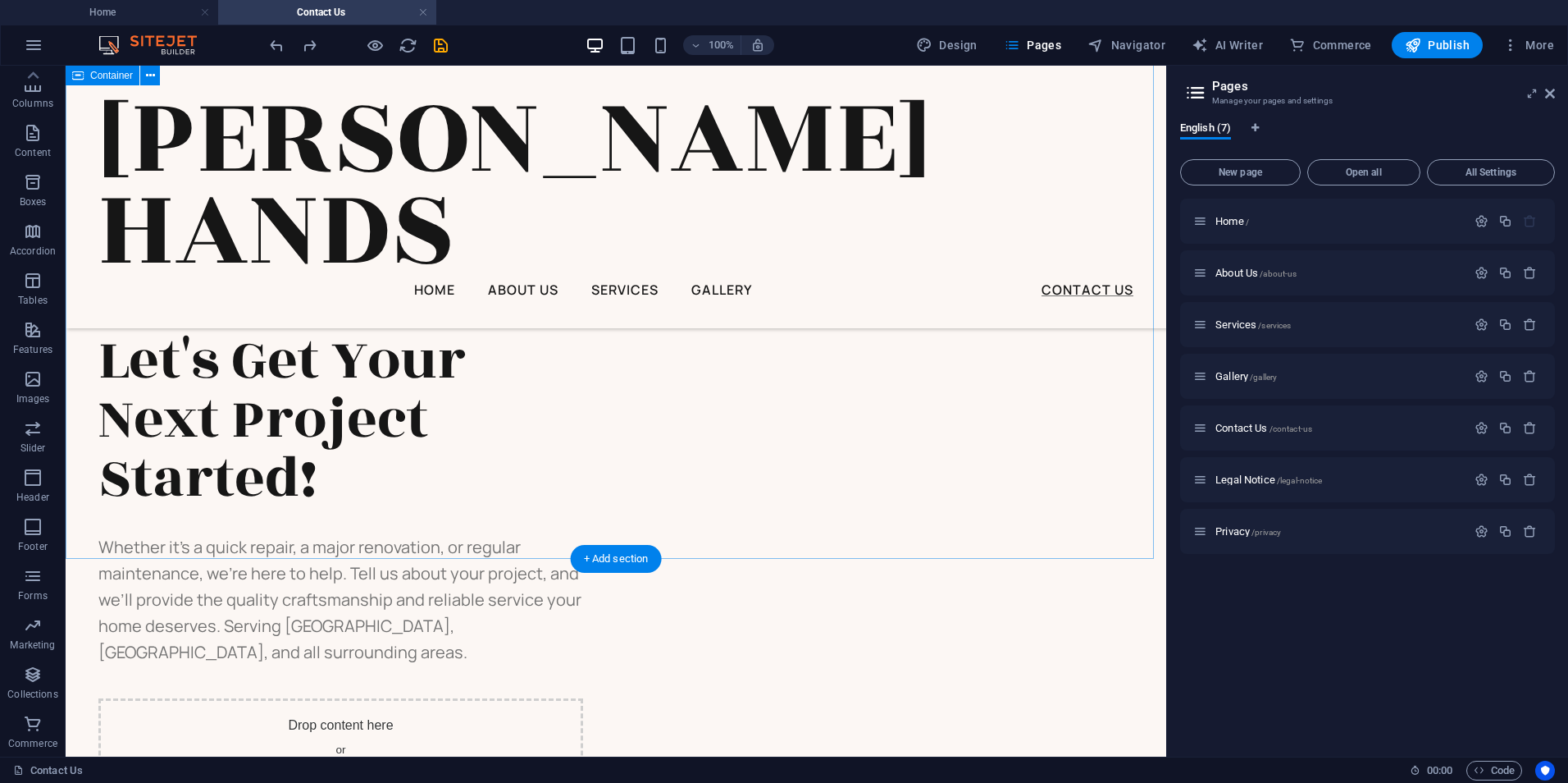
scroll to position [903, 0]
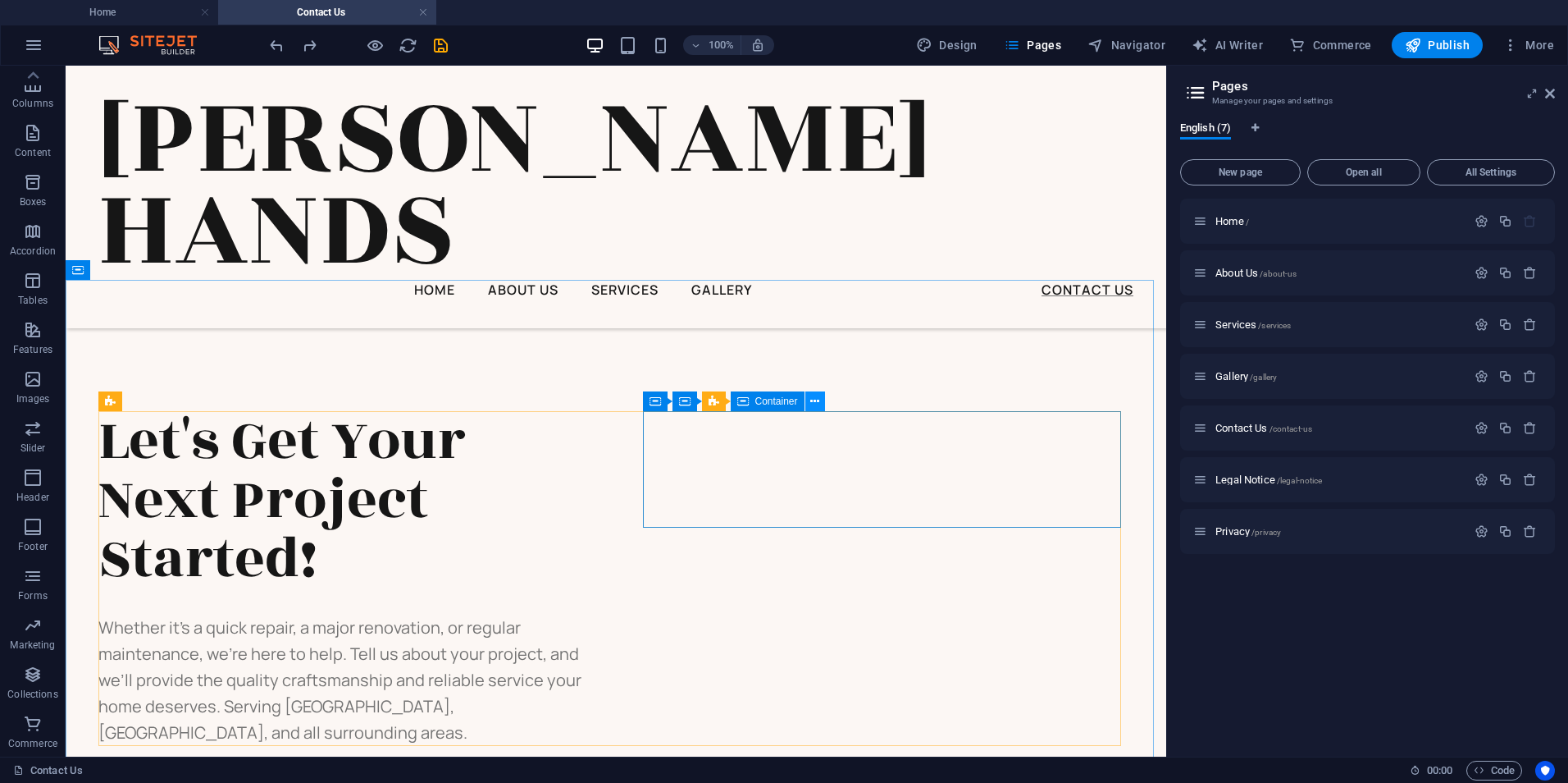
click at [818, 405] on icon at bounding box center [815, 401] width 9 height 17
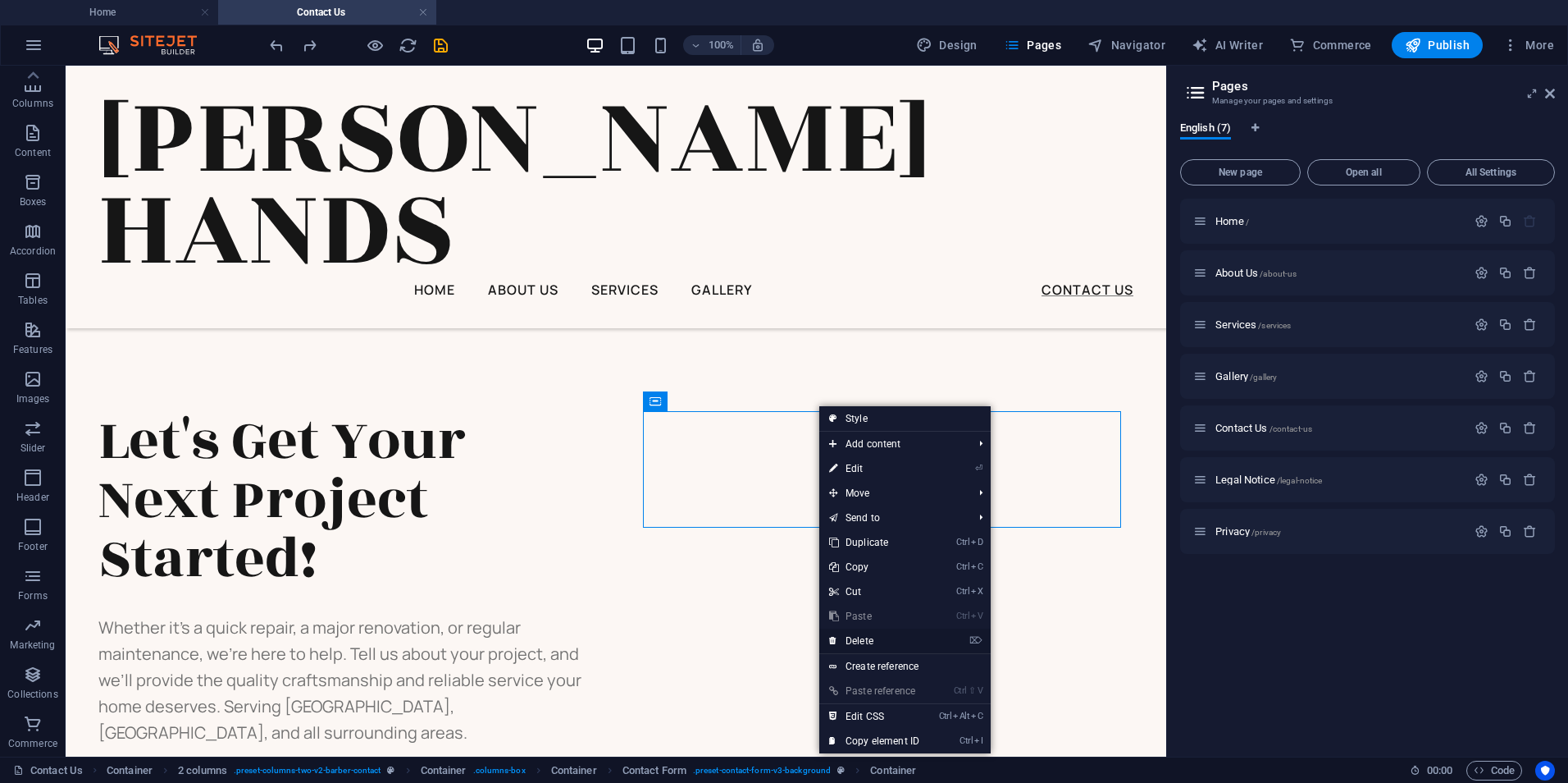
click at [868, 638] on link "⌦ Delete" at bounding box center [875, 640] width 110 height 24
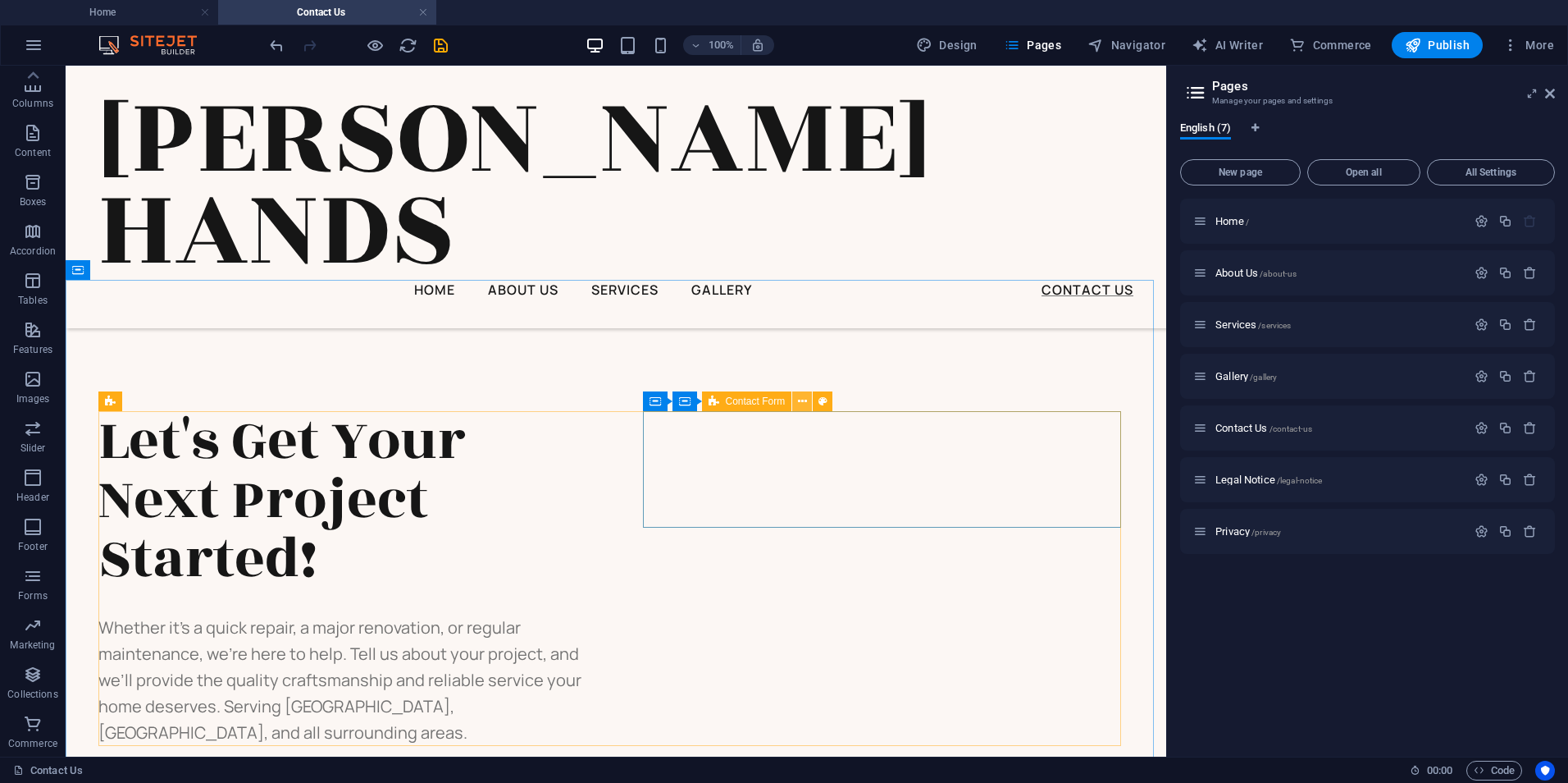
click at [798, 402] on icon at bounding box center [803, 401] width 9 height 17
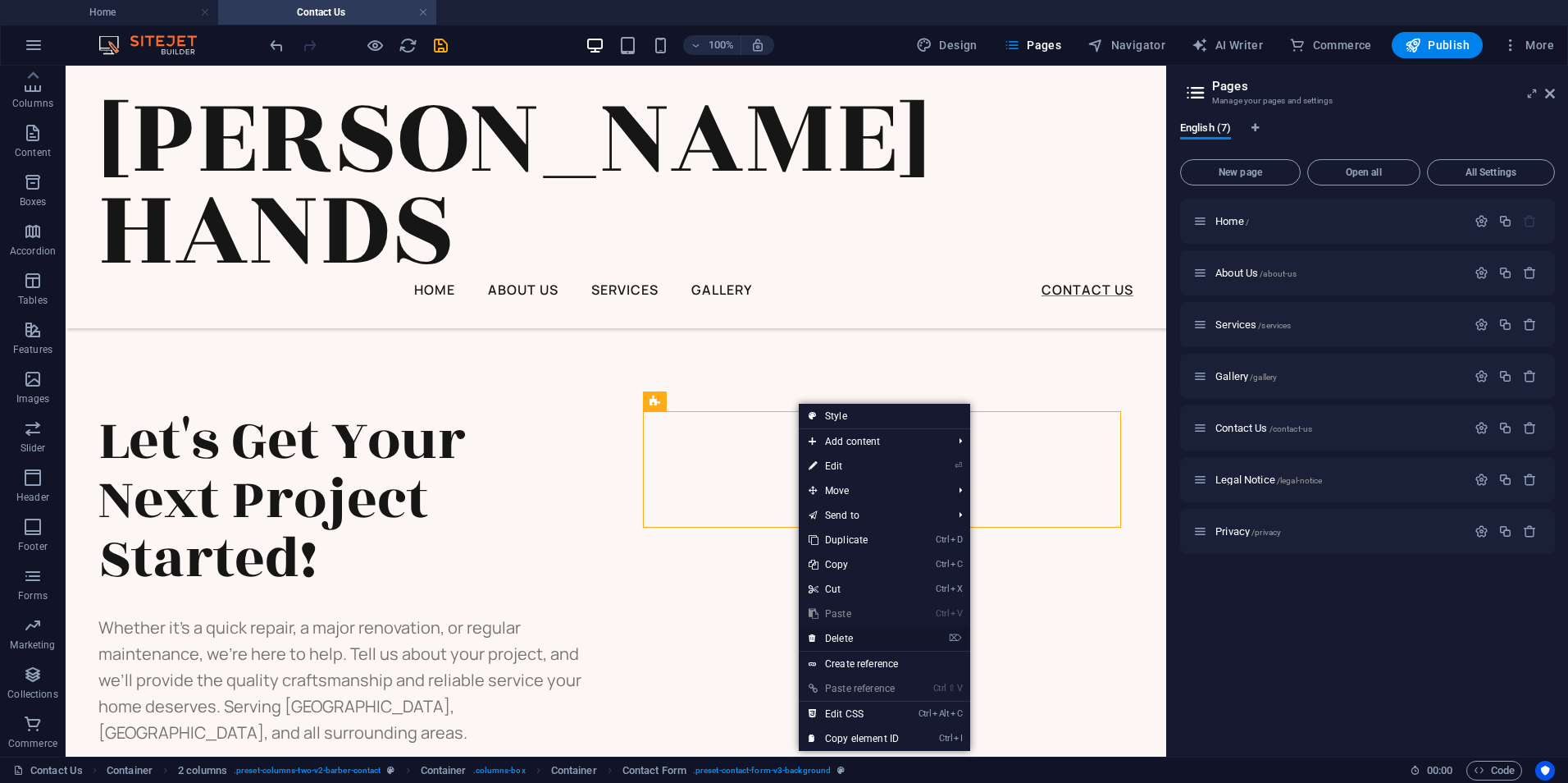
click at [856, 637] on link "⌦ Delete" at bounding box center [854, 638] width 110 height 24
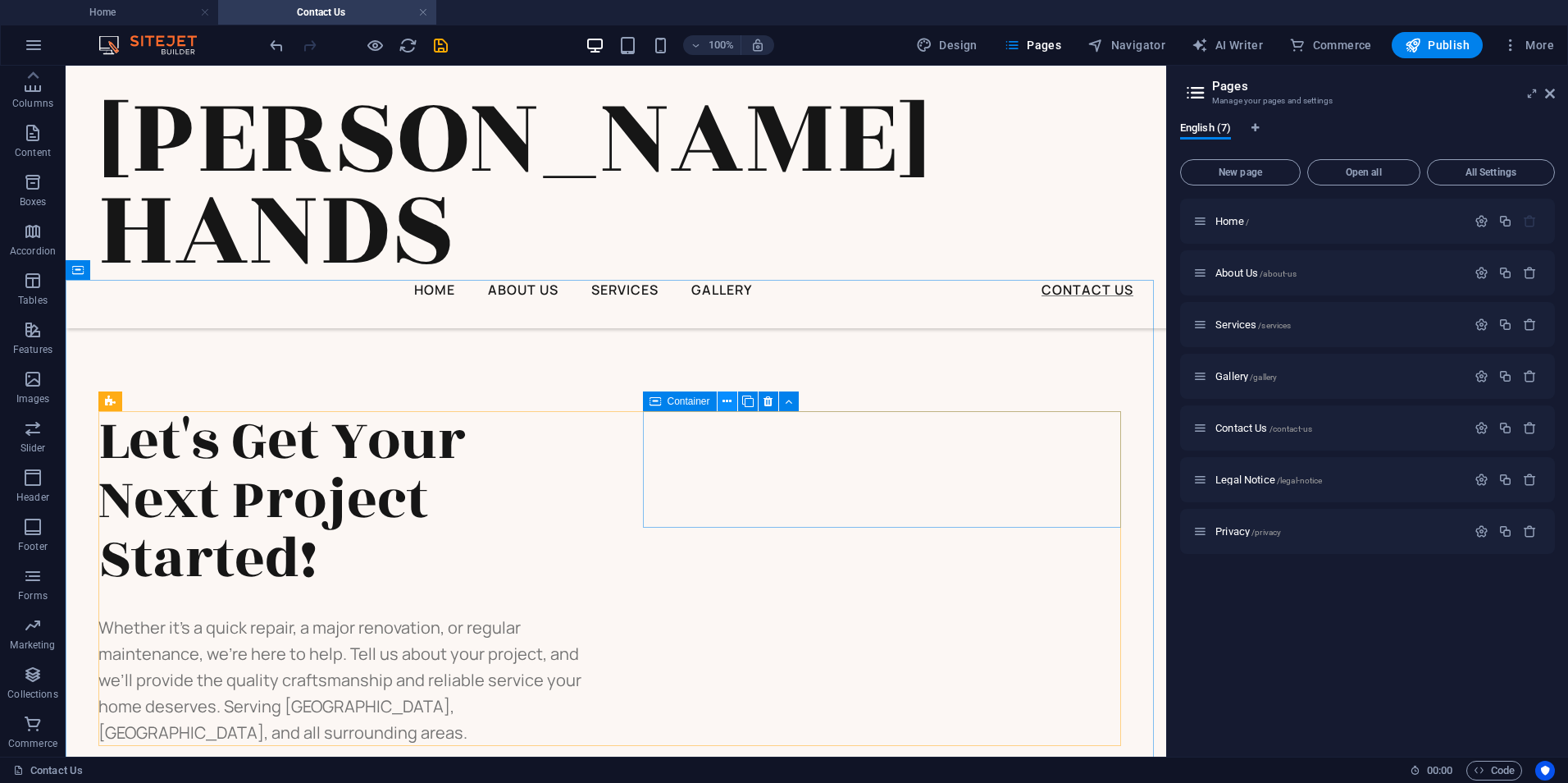
click at [728, 400] on icon at bounding box center [728, 401] width 9 height 17
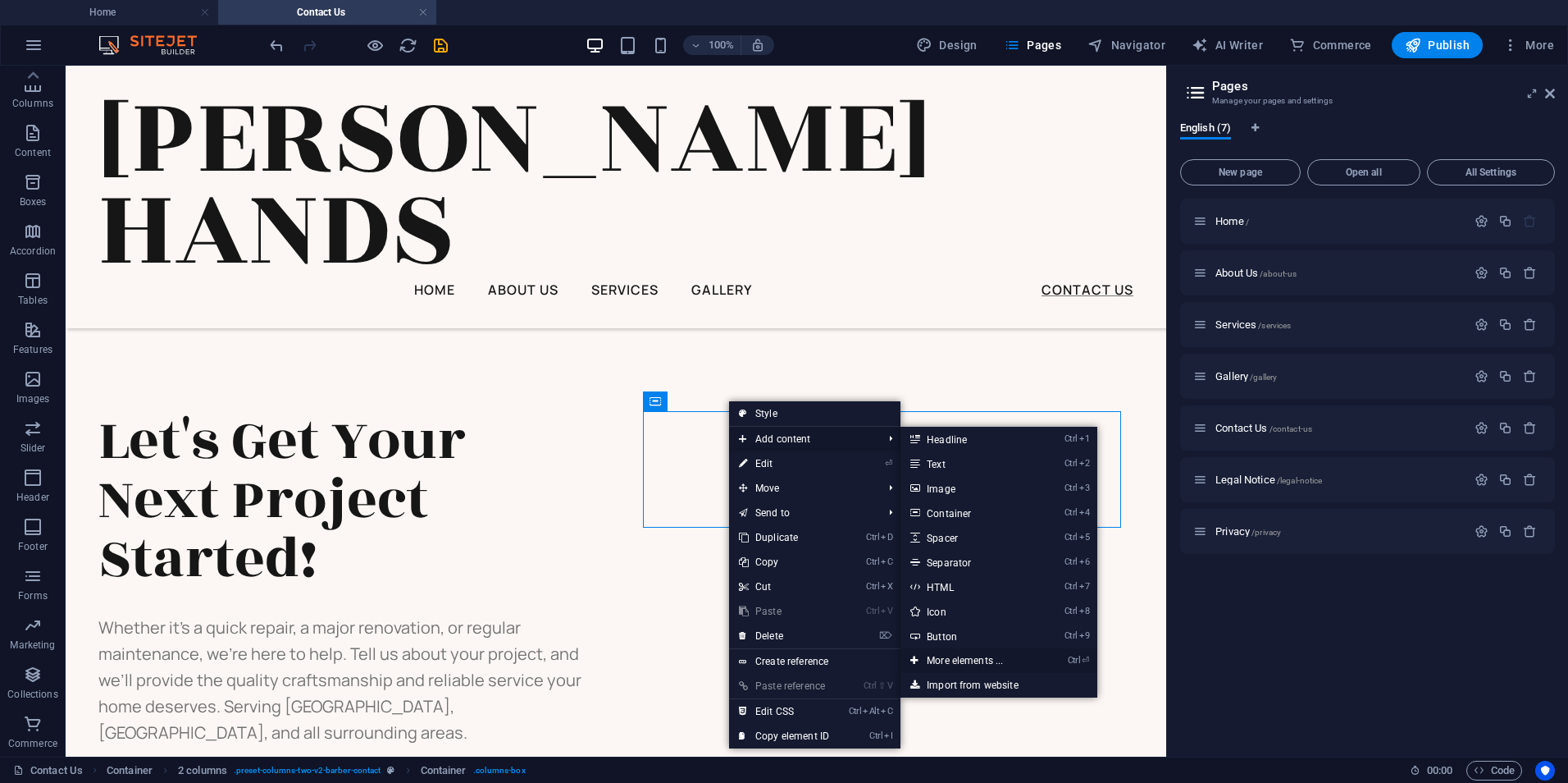
click at [961, 665] on link "Ctrl ⏎ More elements ..." at bounding box center [969, 660] width 135 height 24
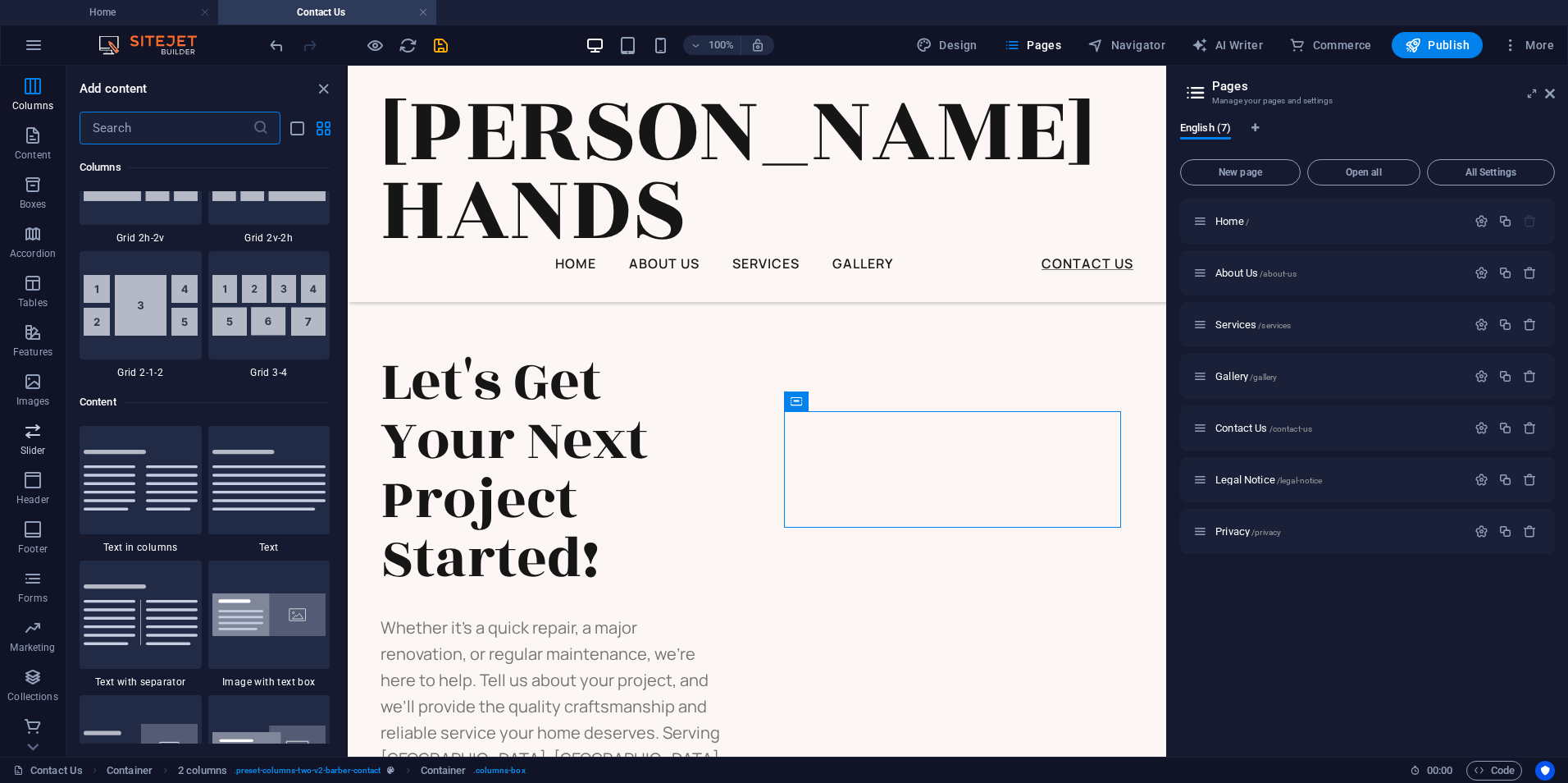
scroll to position [97, 0]
click at [34, 582] on icon "button" at bounding box center [32, 576] width 20 height 20
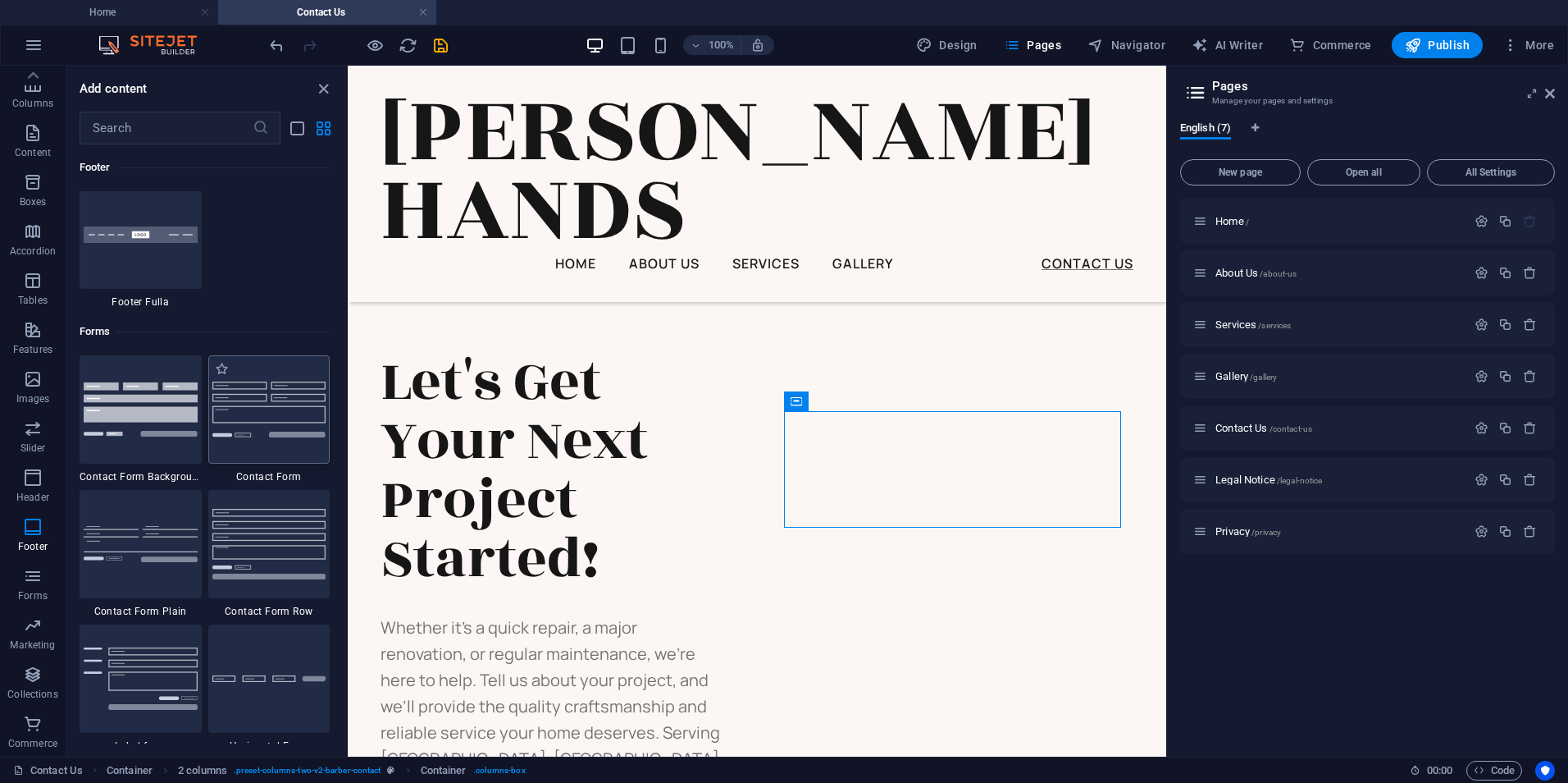
scroll to position [11899, 0]
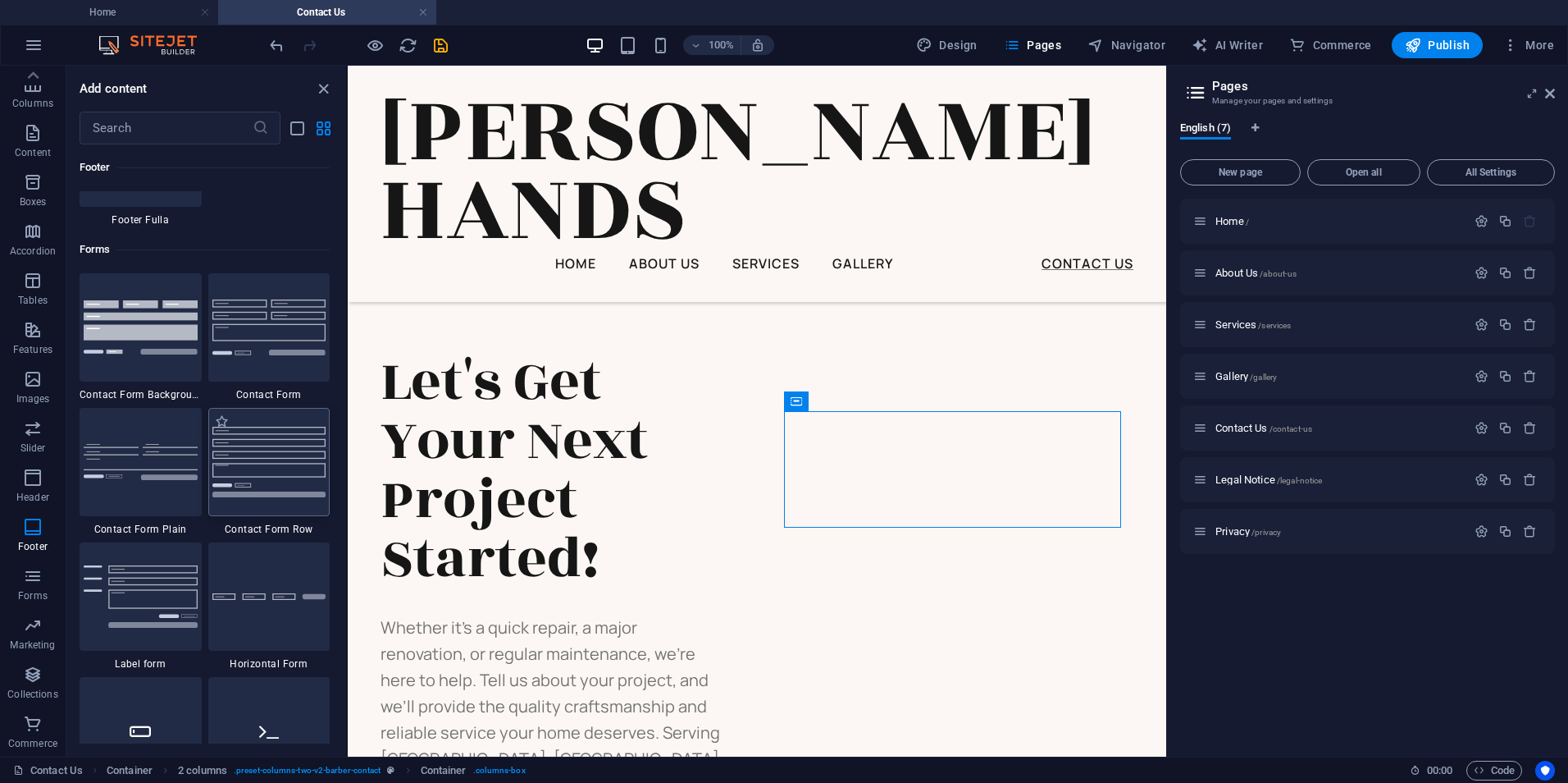
click at [259, 452] on img at bounding box center [269, 461] width 114 height 70
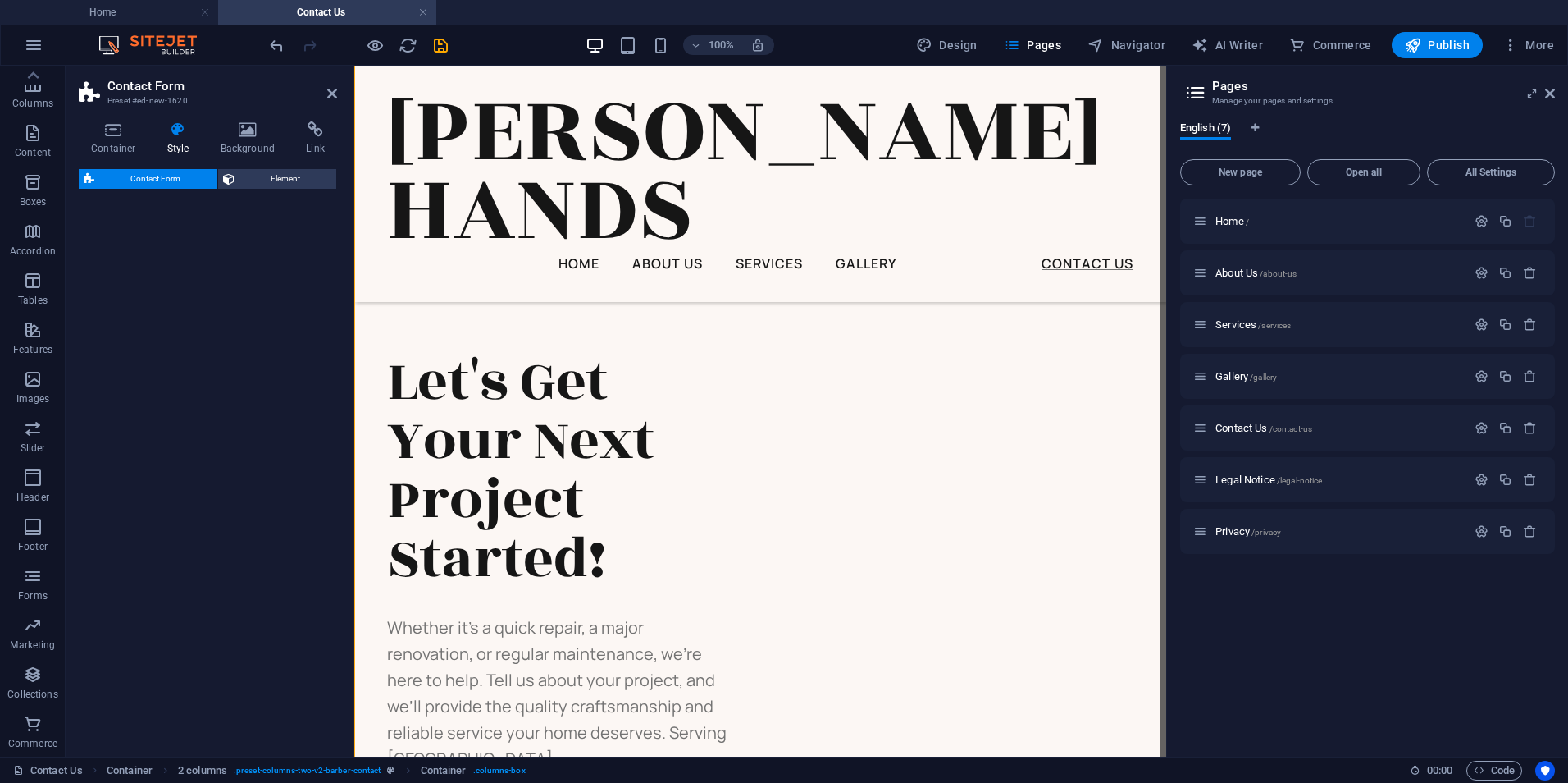
select select "rem"
select select "preset-contact-form-v3-row"
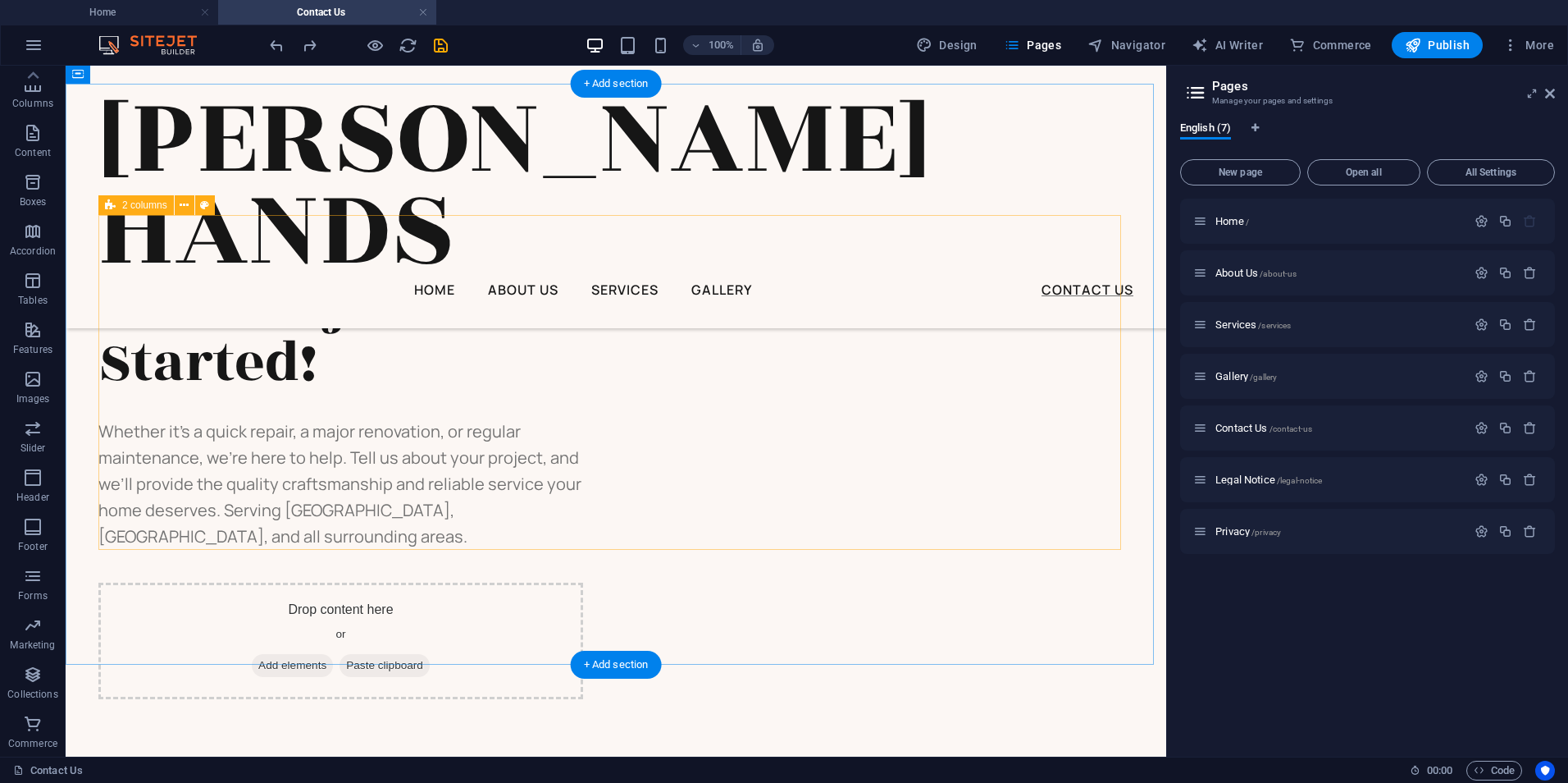
scroll to position [853, 0]
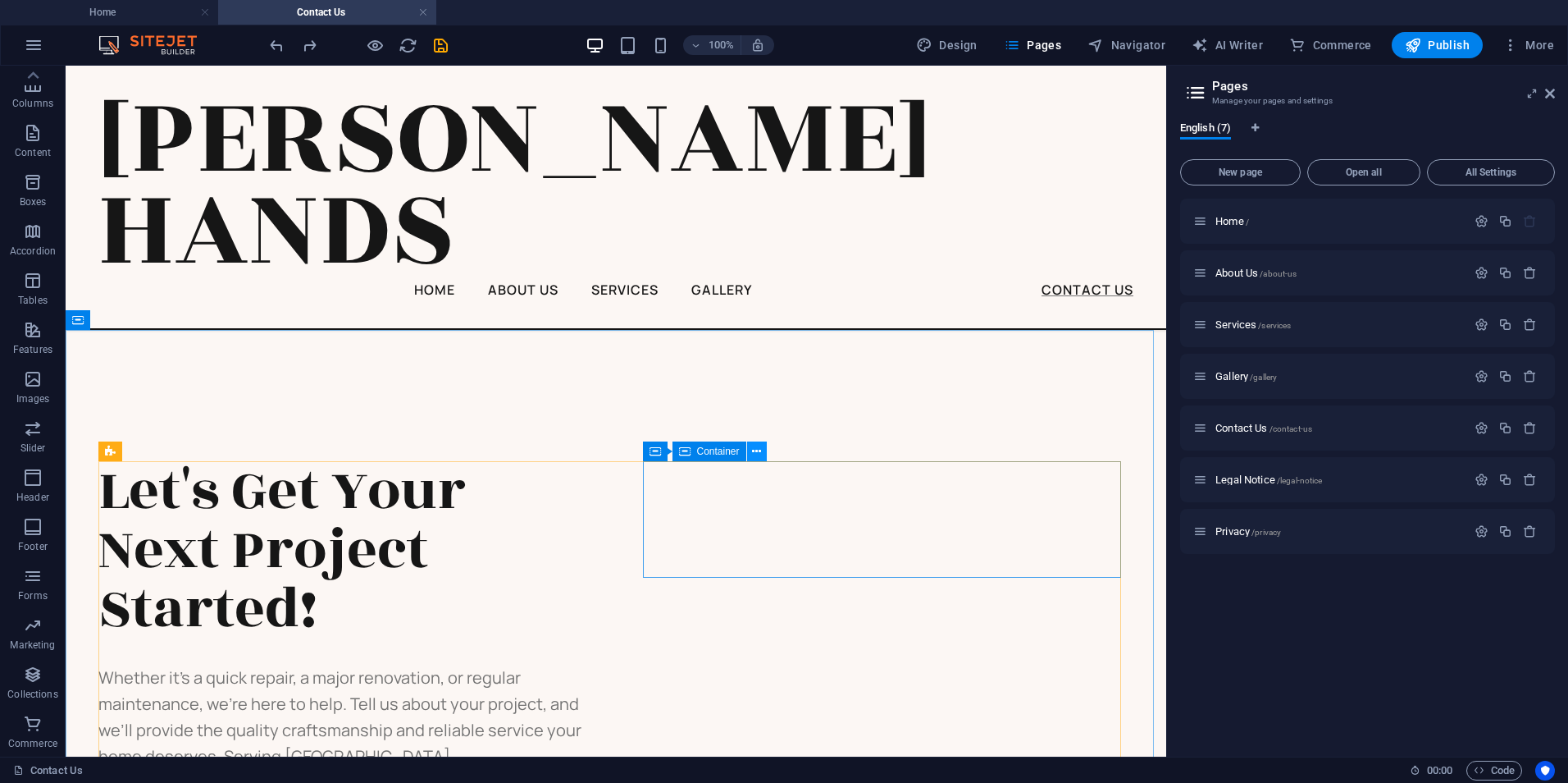
click at [761, 450] on icon at bounding box center [756, 452] width 9 height 17
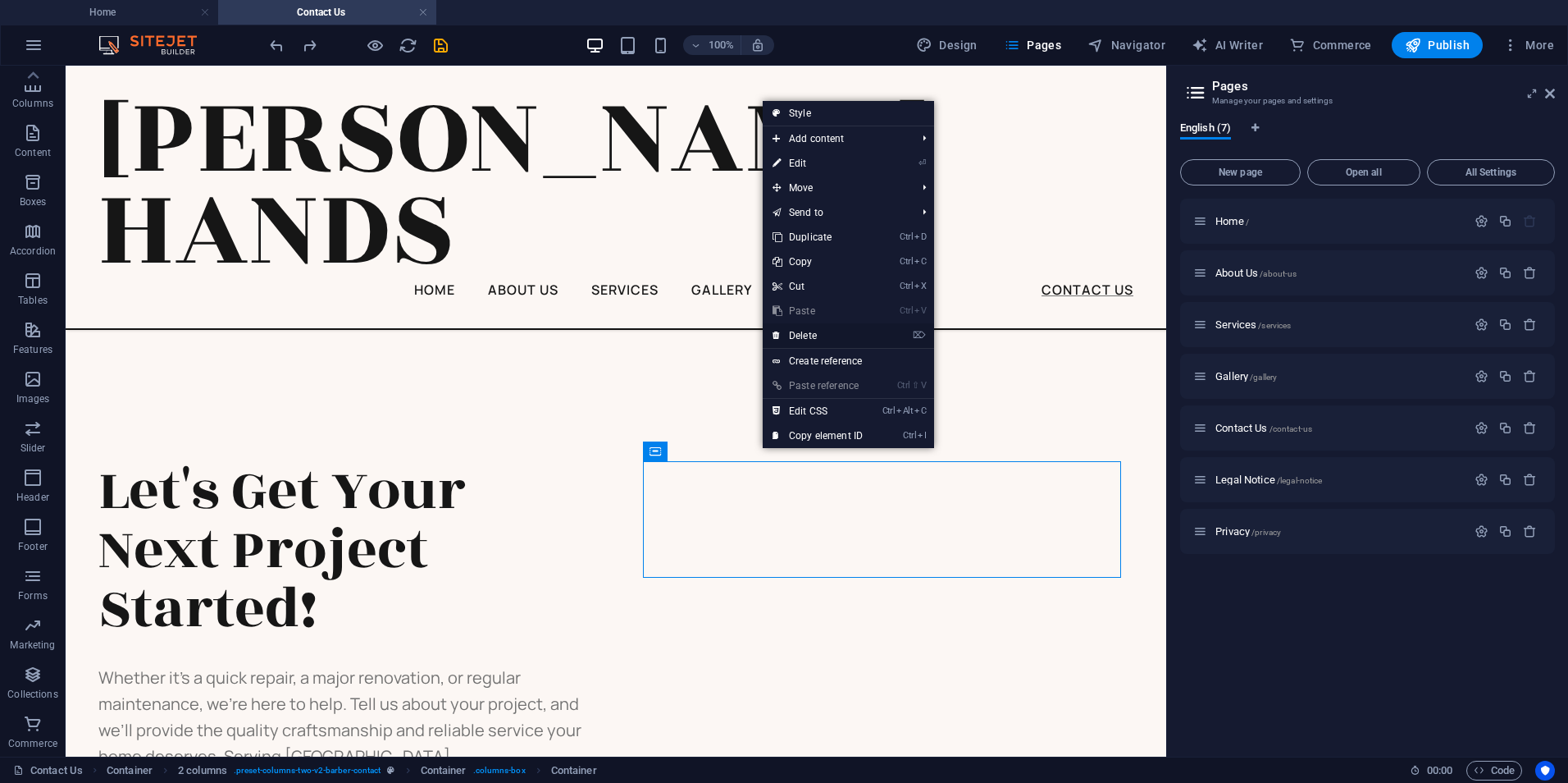
click at [794, 340] on link "⌦ Delete" at bounding box center [818, 335] width 110 height 24
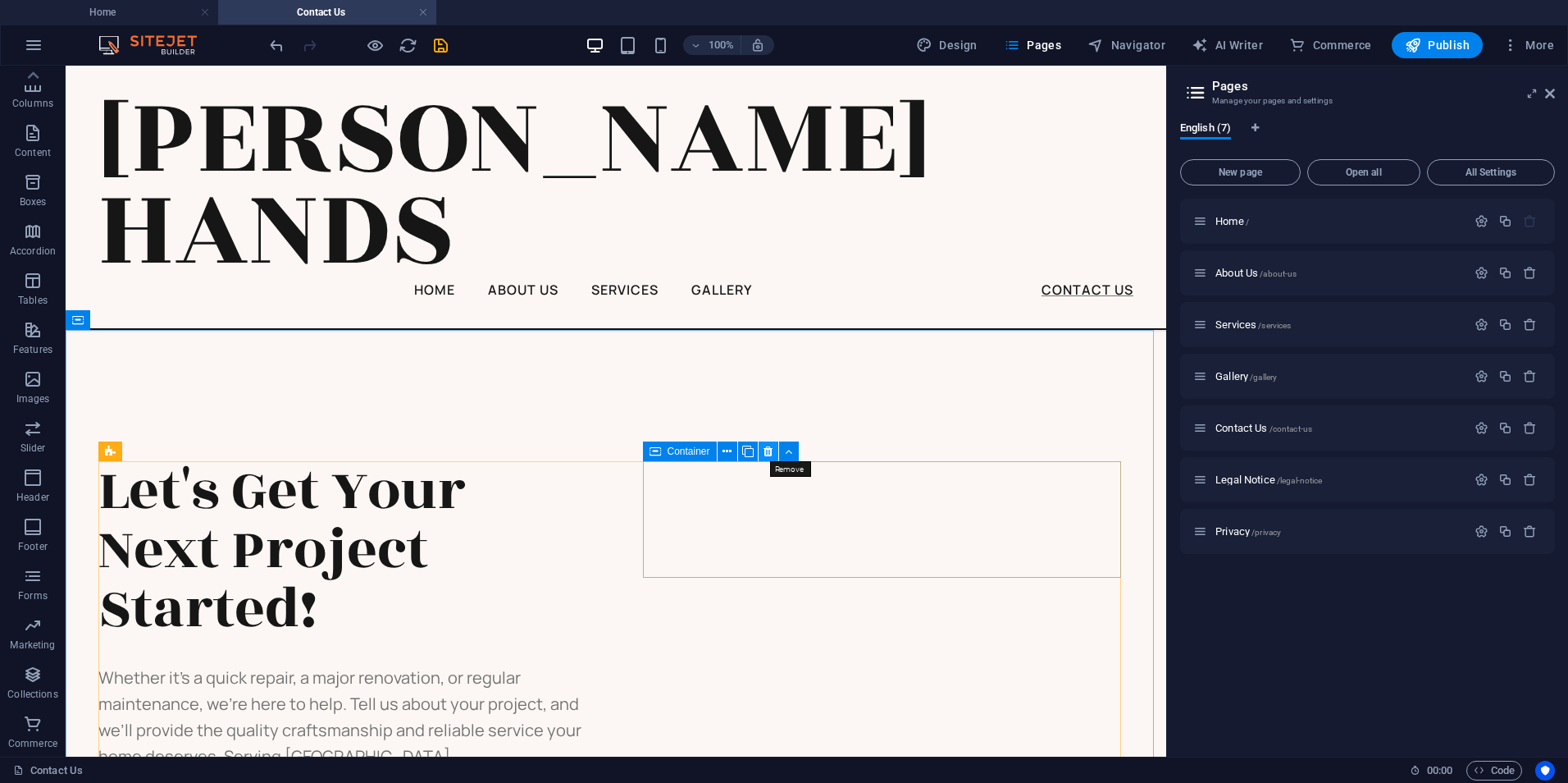
click at [765, 450] on icon at bounding box center [768, 452] width 9 height 17
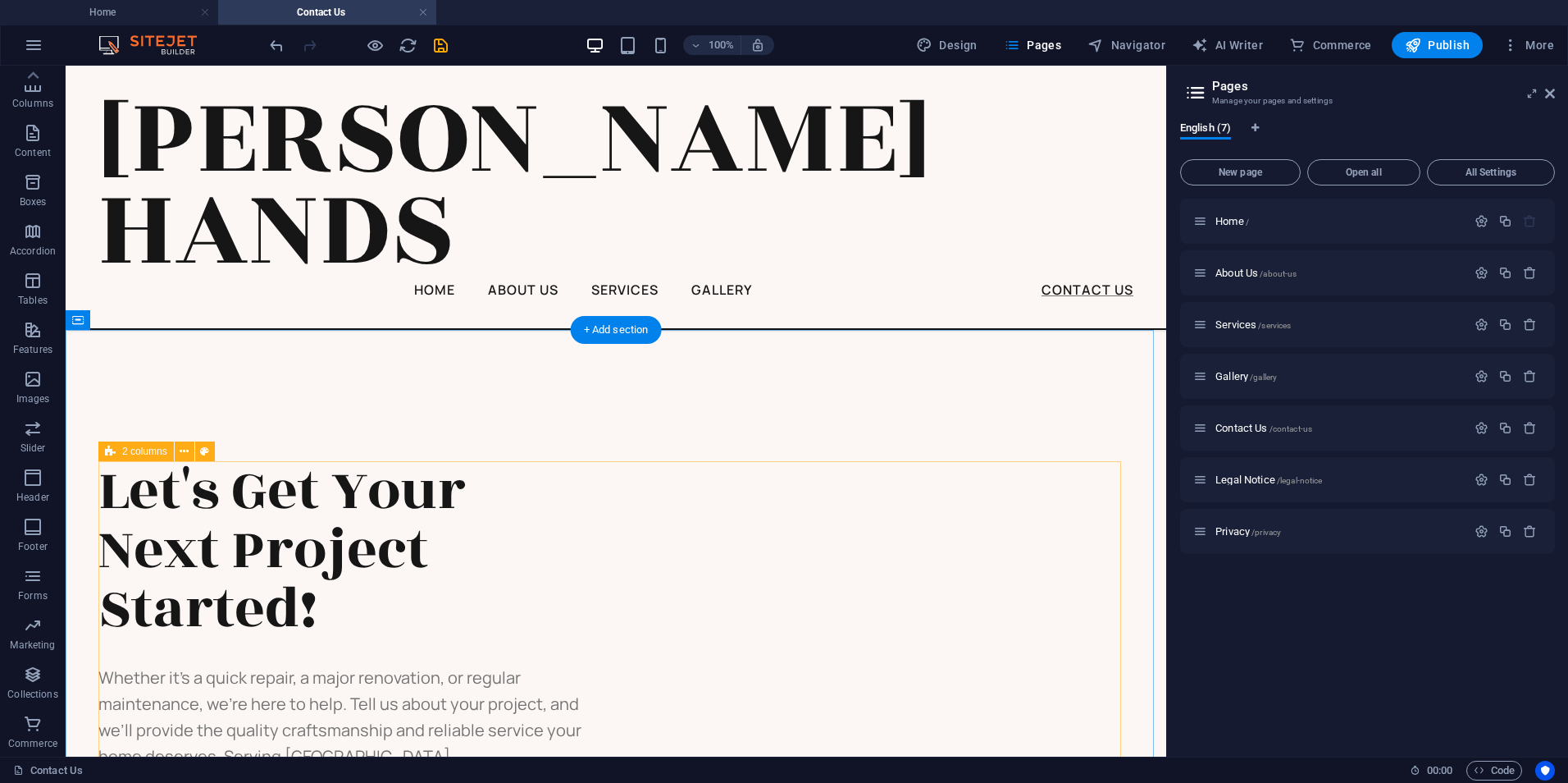
click at [765, 491] on div "Let's Get Your Next Project Started! Whether it’s a quick repair, a major renov…" at bounding box center [616, 629] width 1035 height 335
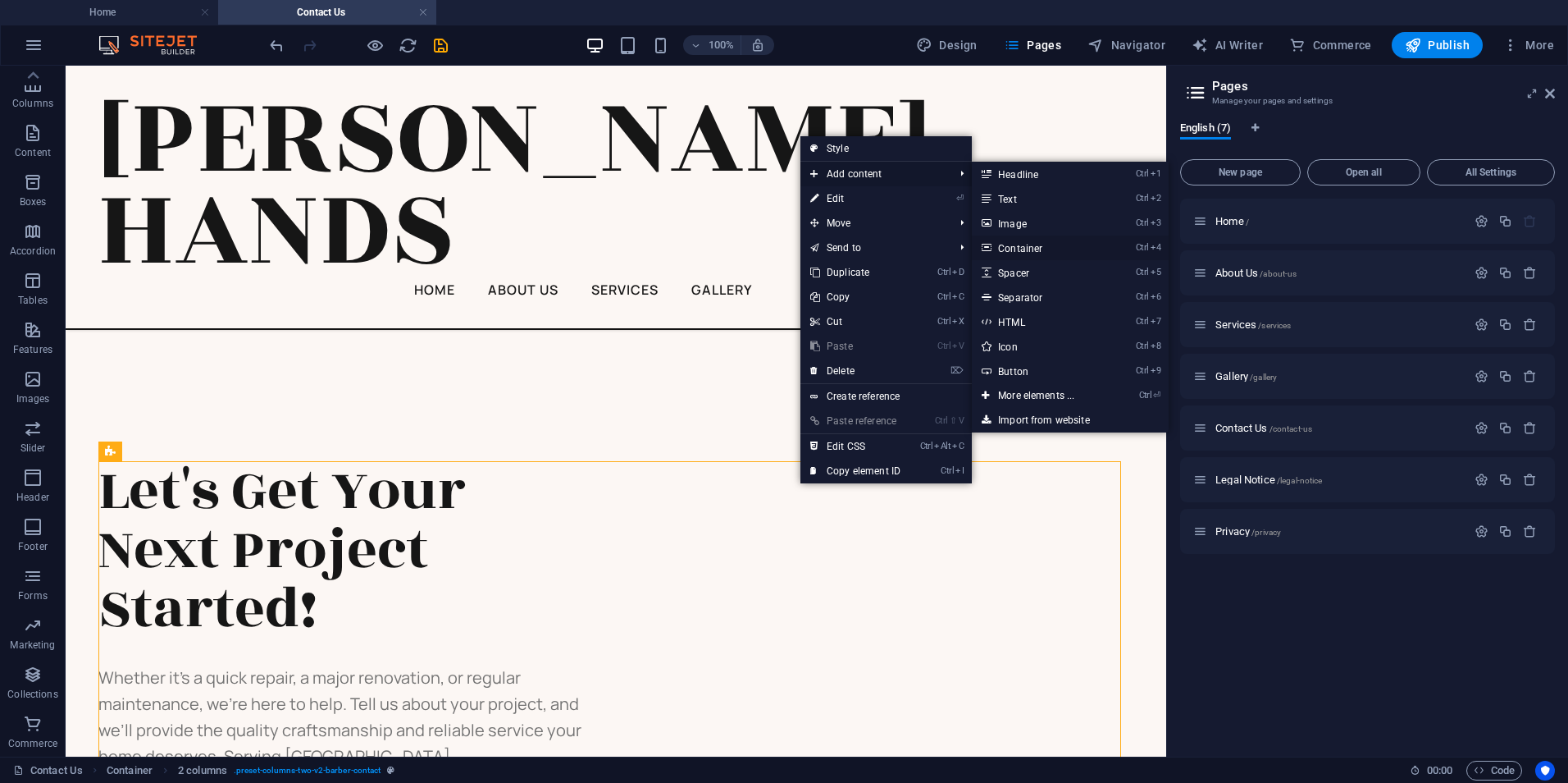
click at [1019, 246] on link "Ctrl 4 Container" at bounding box center [1040, 247] width 135 height 24
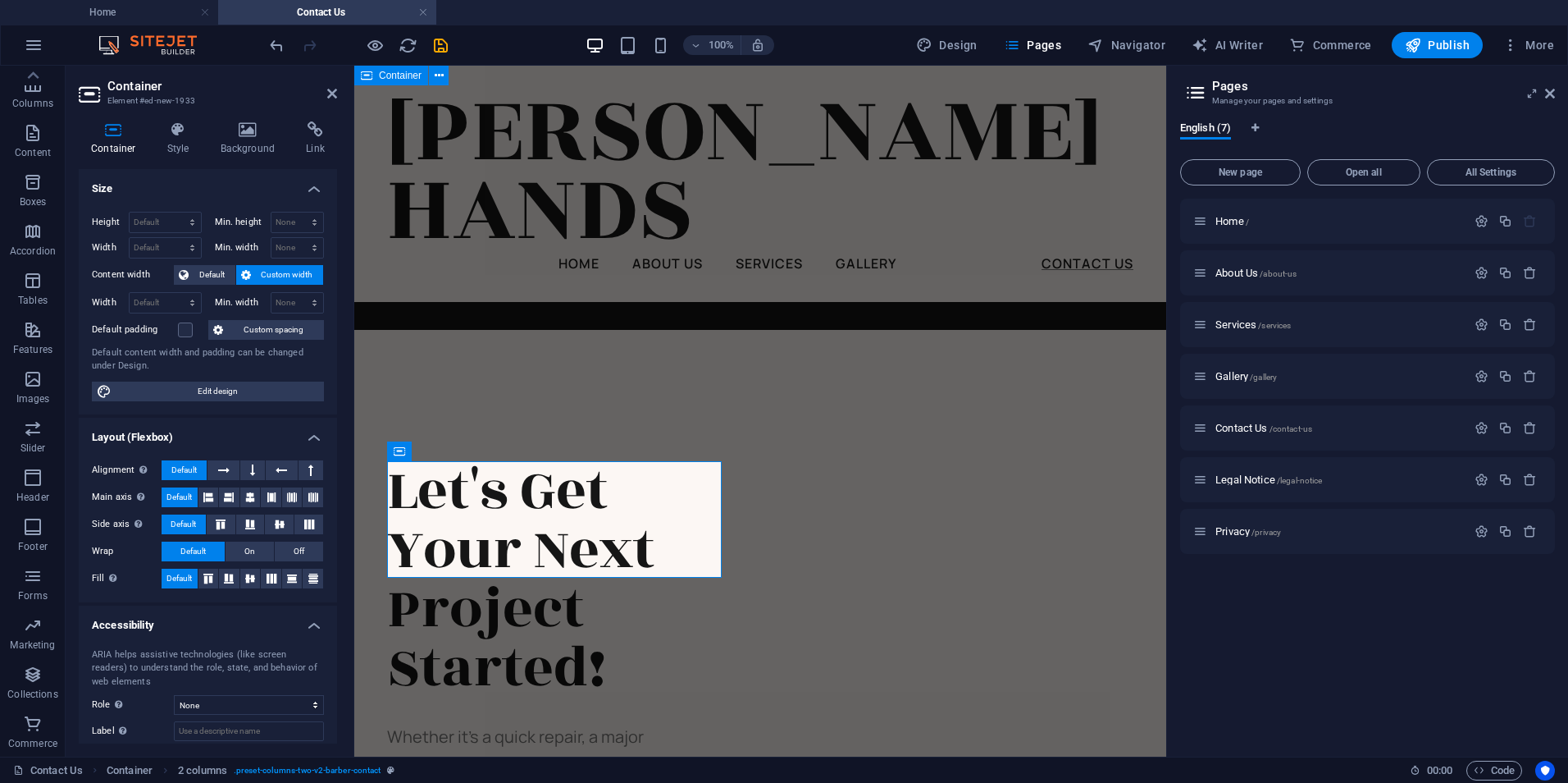
scroll to position [912, 0]
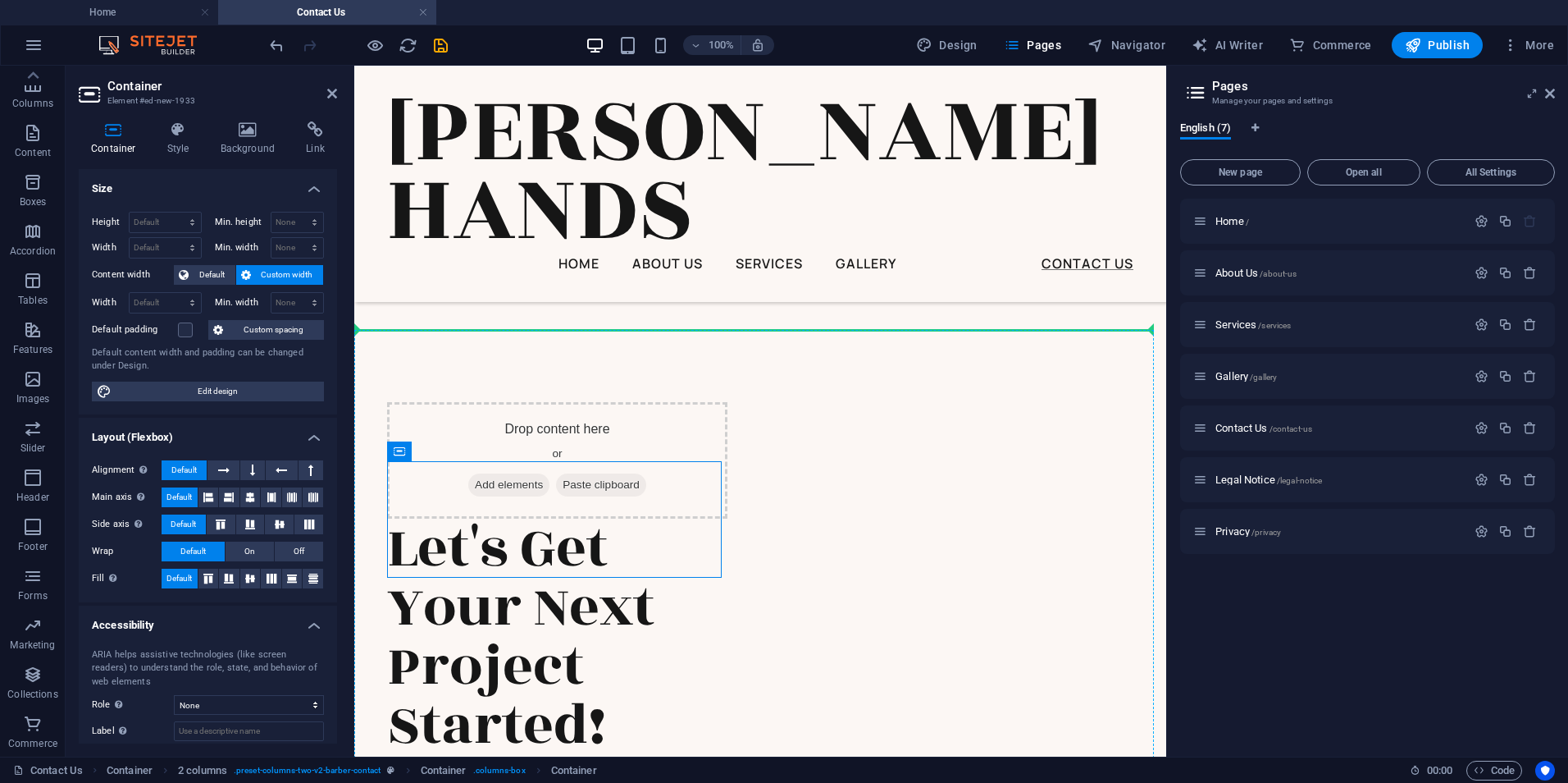
drag, startPoint x: 438, startPoint y: 474, endPoint x: 887, endPoint y: 544, distance: 454.4
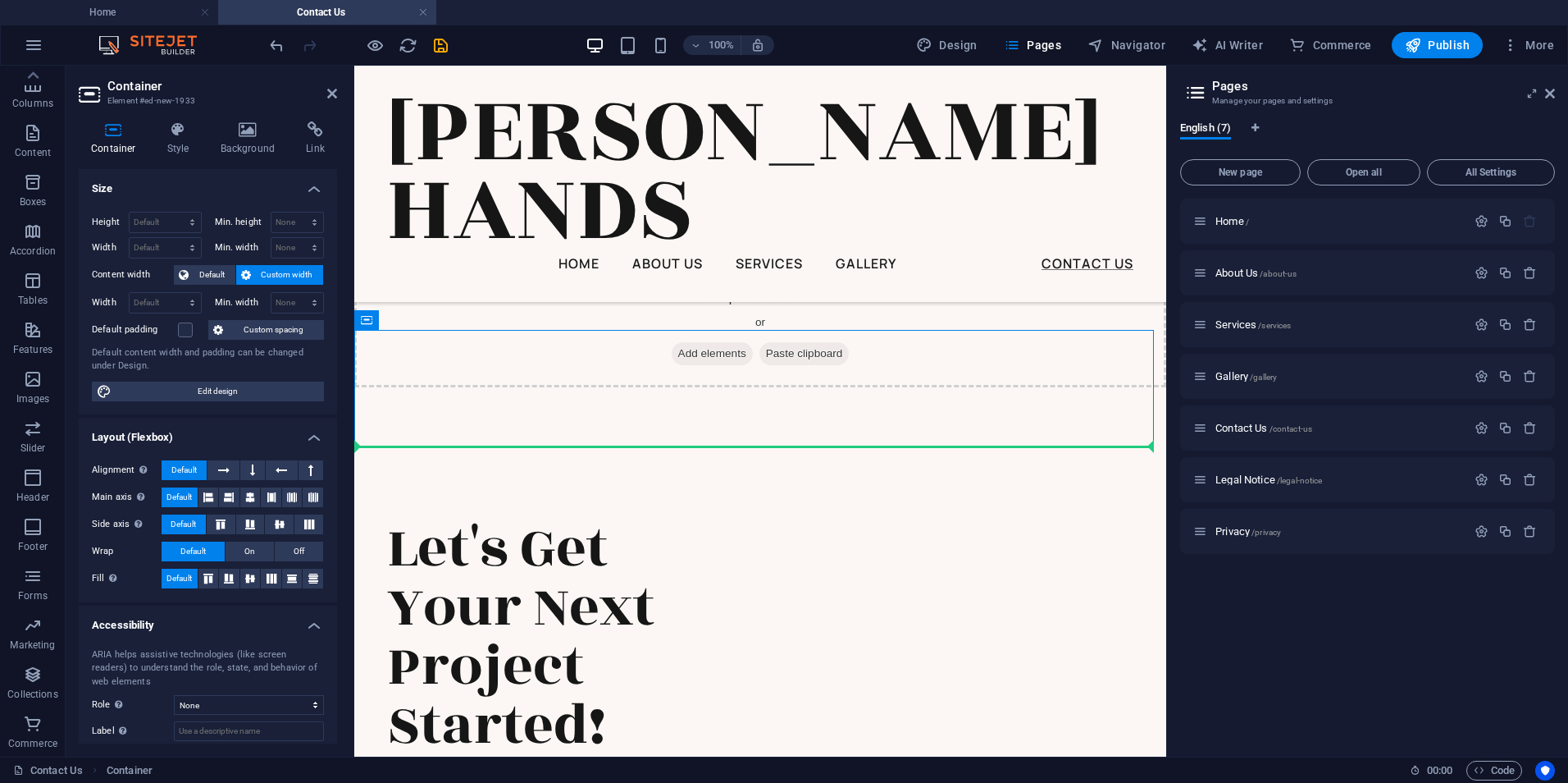
drag, startPoint x: 889, startPoint y: 358, endPoint x: 922, endPoint y: 543, distance: 187.9
drag, startPoint x: 904, startPoint y: 374, endPoint x: 927, endPoint y: 555, distance: 182.5
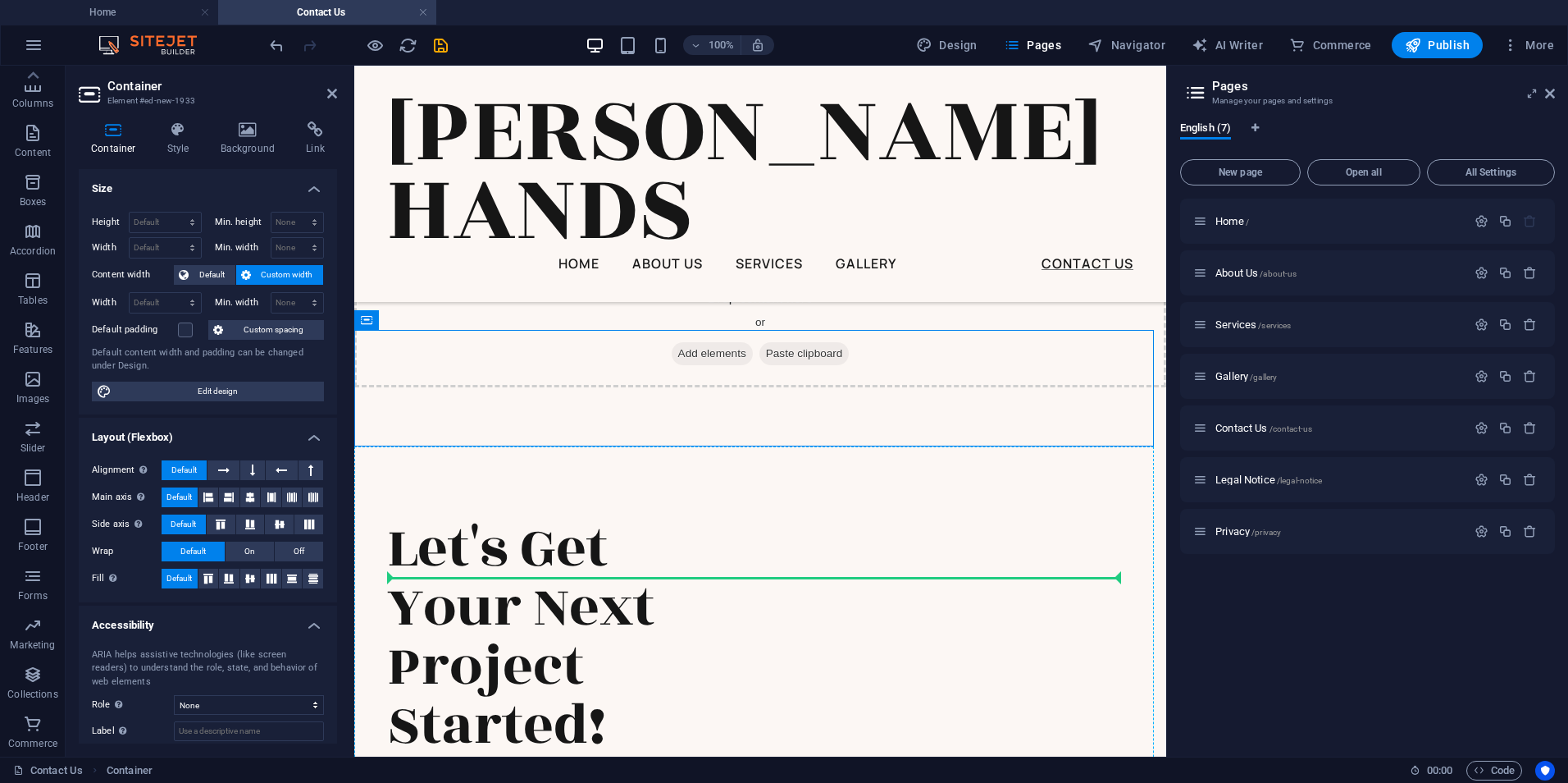
drag, startPoint x: 853, startPoint y: 351, endPoint x: 904, endPoint y: 601, distance: 255.1
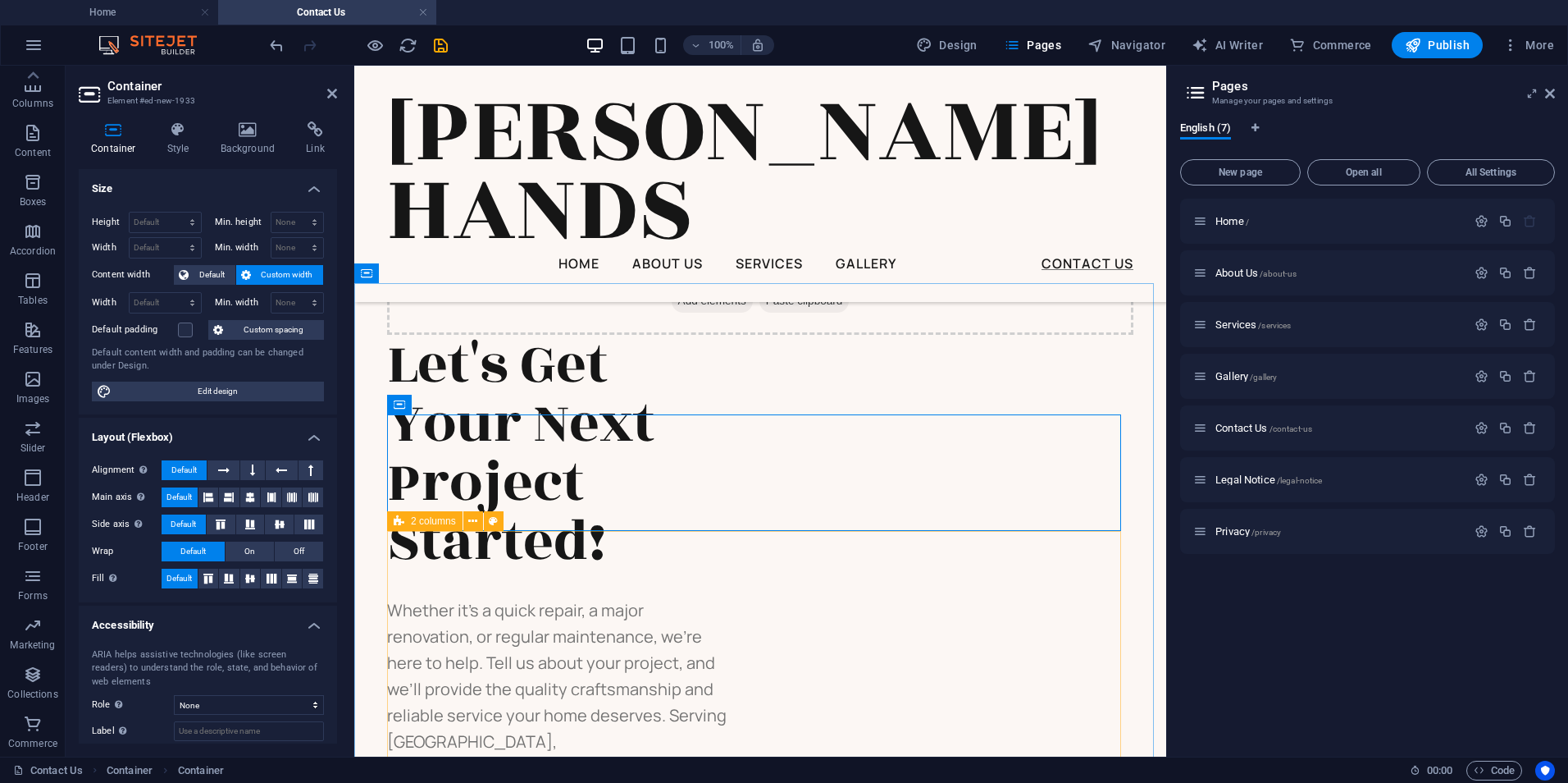
scroll to position [1158, 0]
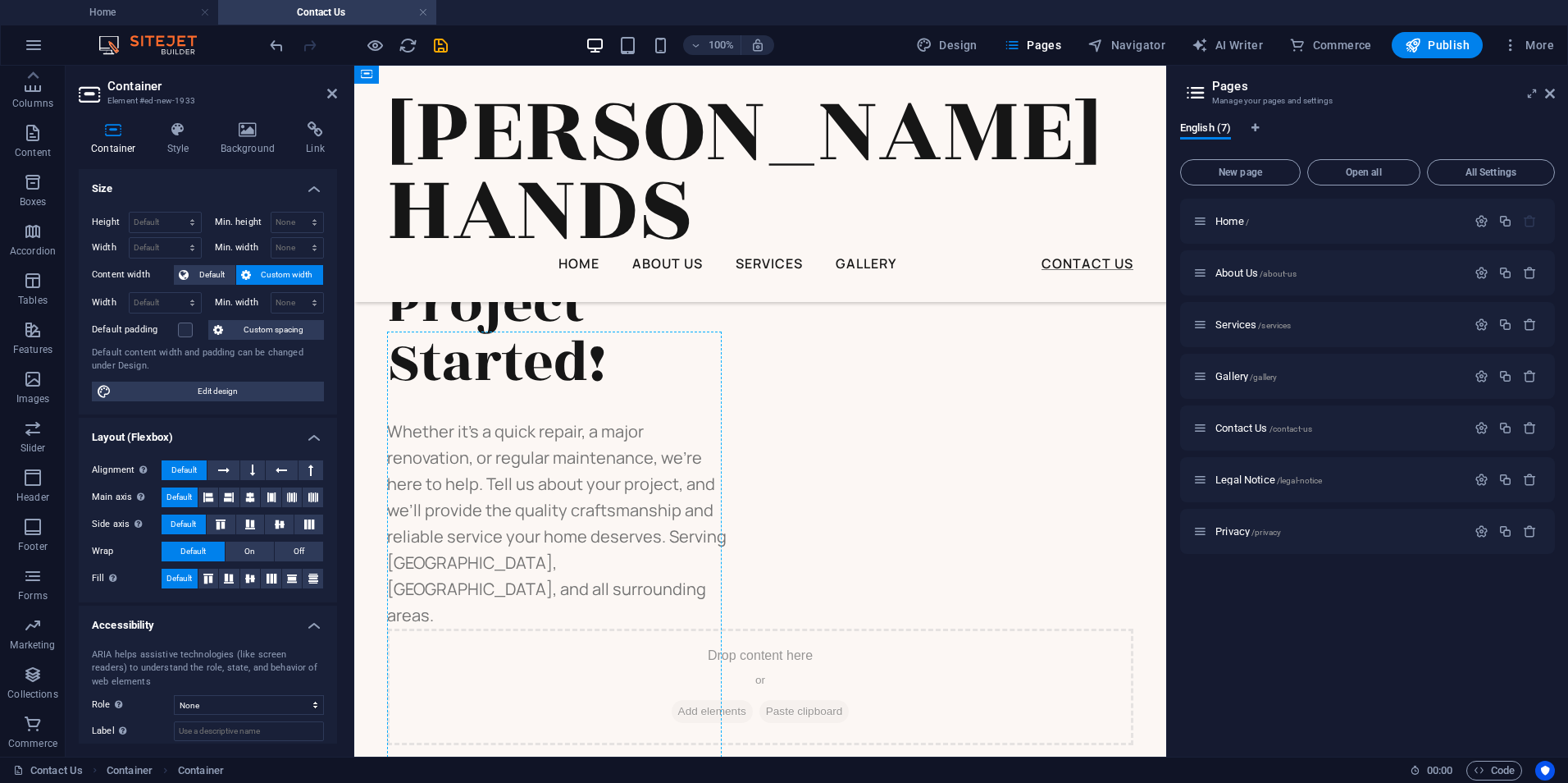
drag, startPoint x: 526, startPoint y: 245, endPoint x: 957, endPoint y: 514, distance: 508.1
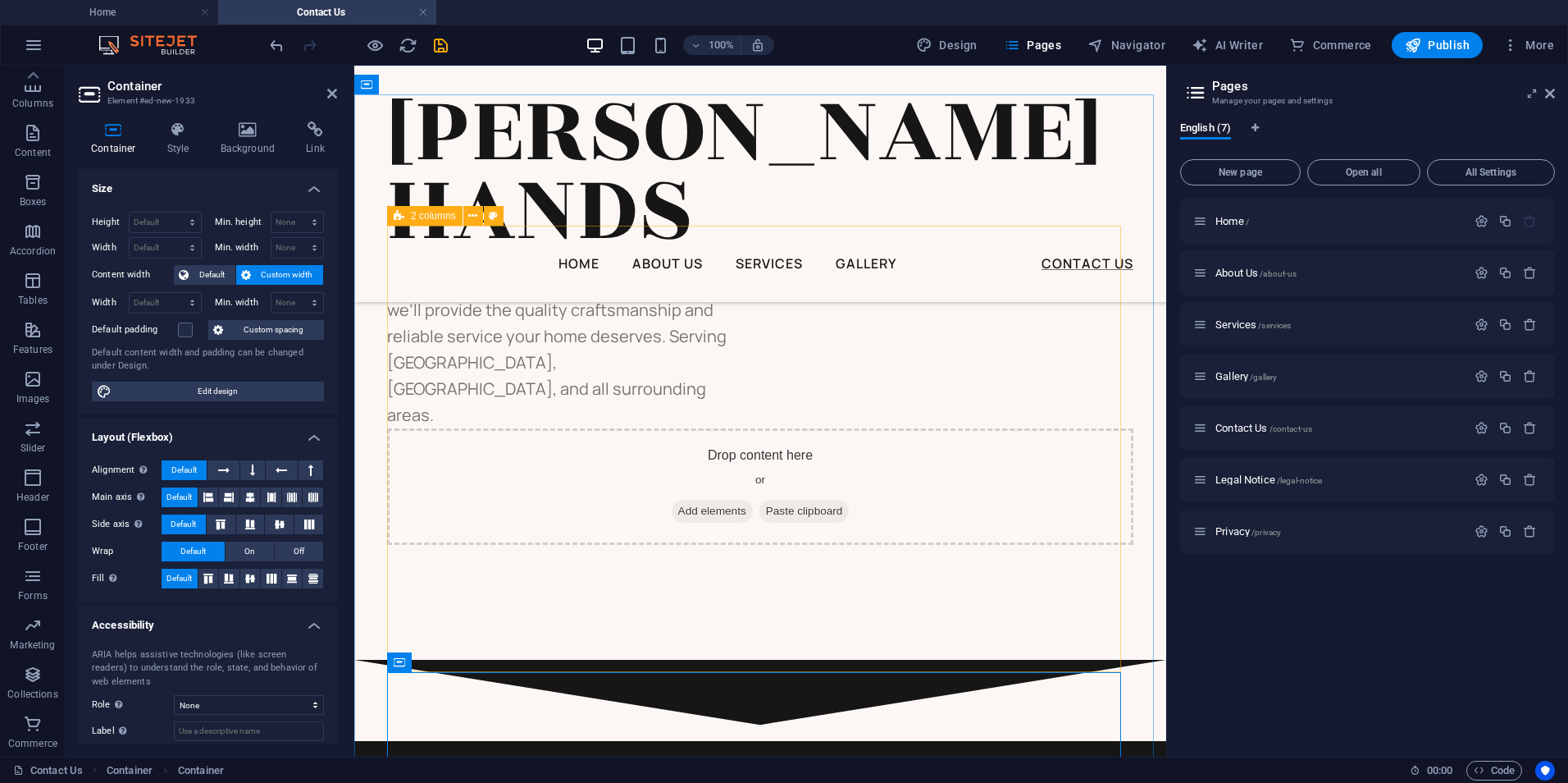
scroll to position [1404, 0]
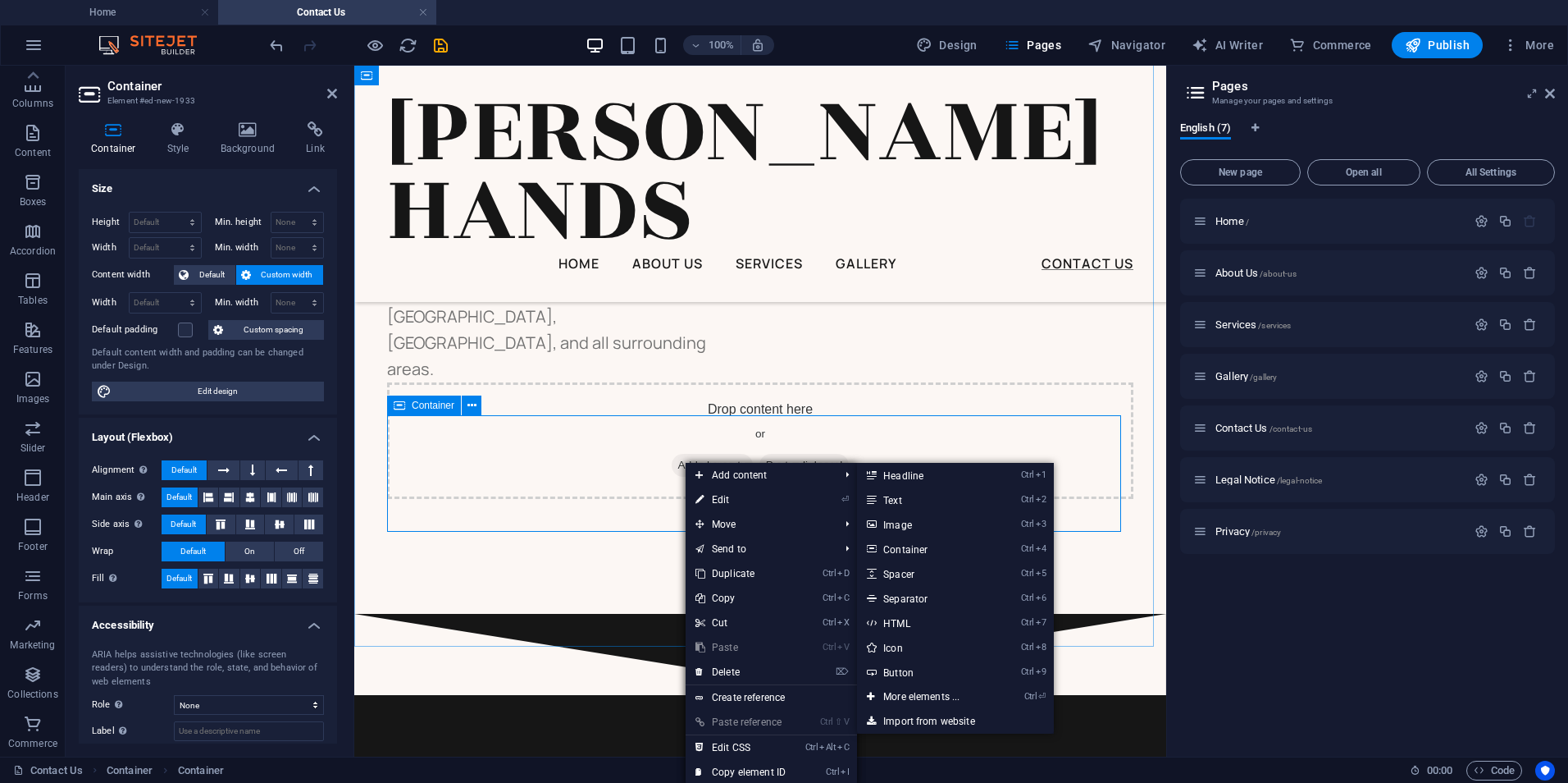
click at [635, 451] on div "Drop content here or Add elements Paste clipboard" at bounding box center [760, 440] width 747 height 117
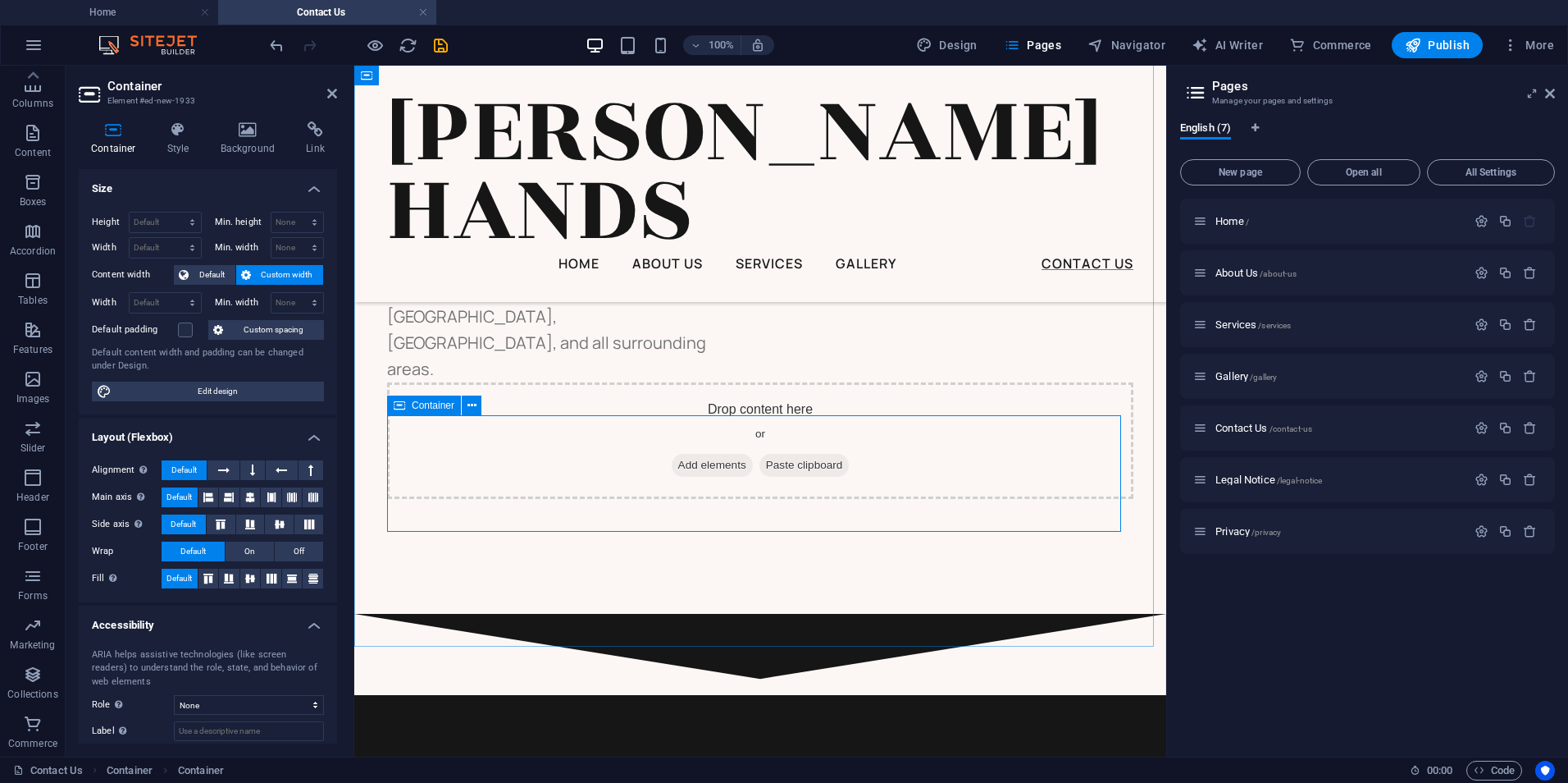
click at [609, 451] on div "Drop content here or Add elements Paste clipboard" at bounding box center [760, 440] width 747 height 117
click at [33, 600] on p "Forms" at bounding box center [32, 595] width 30 height 14
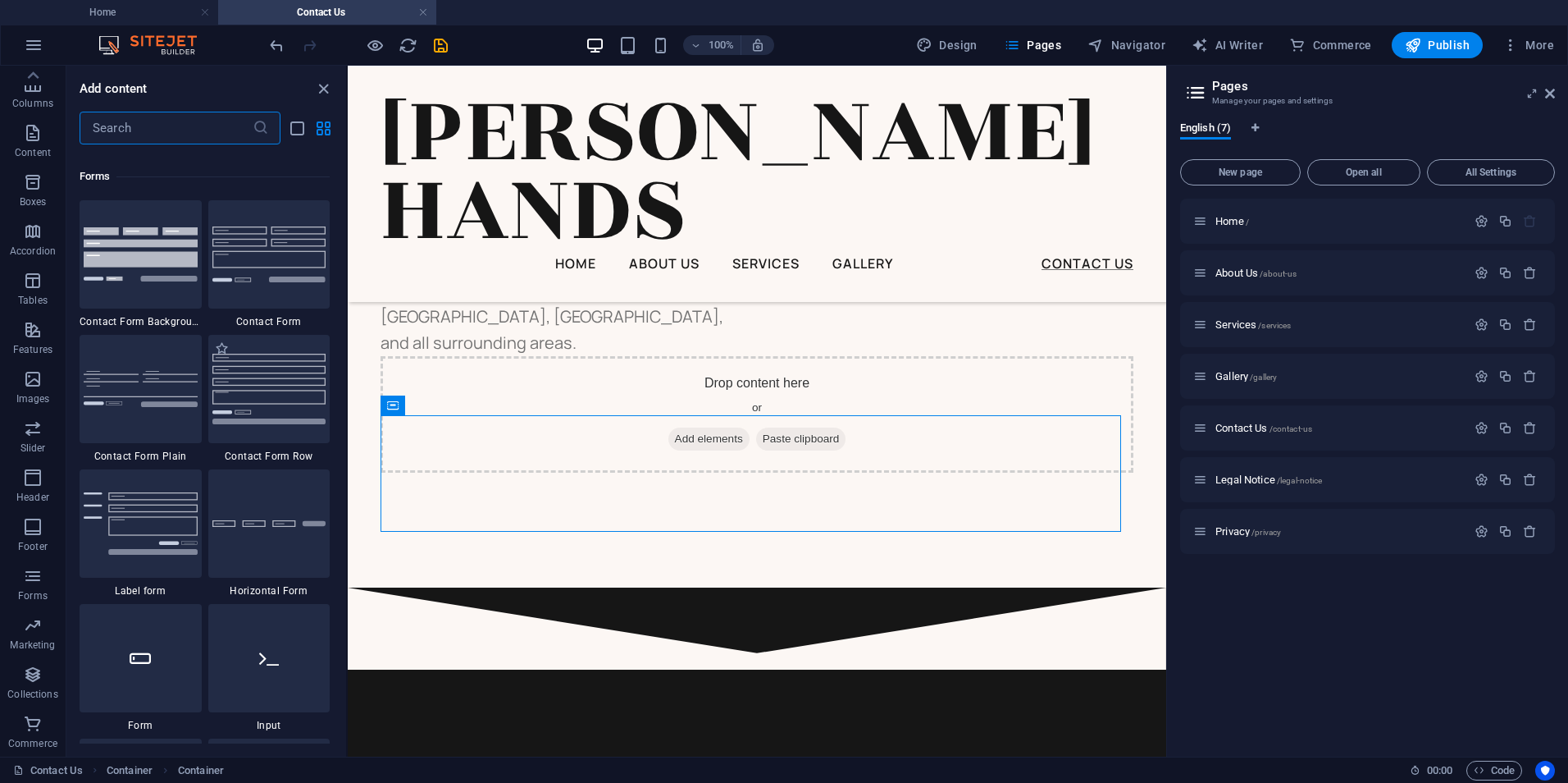
scroll to position [11981, 0]
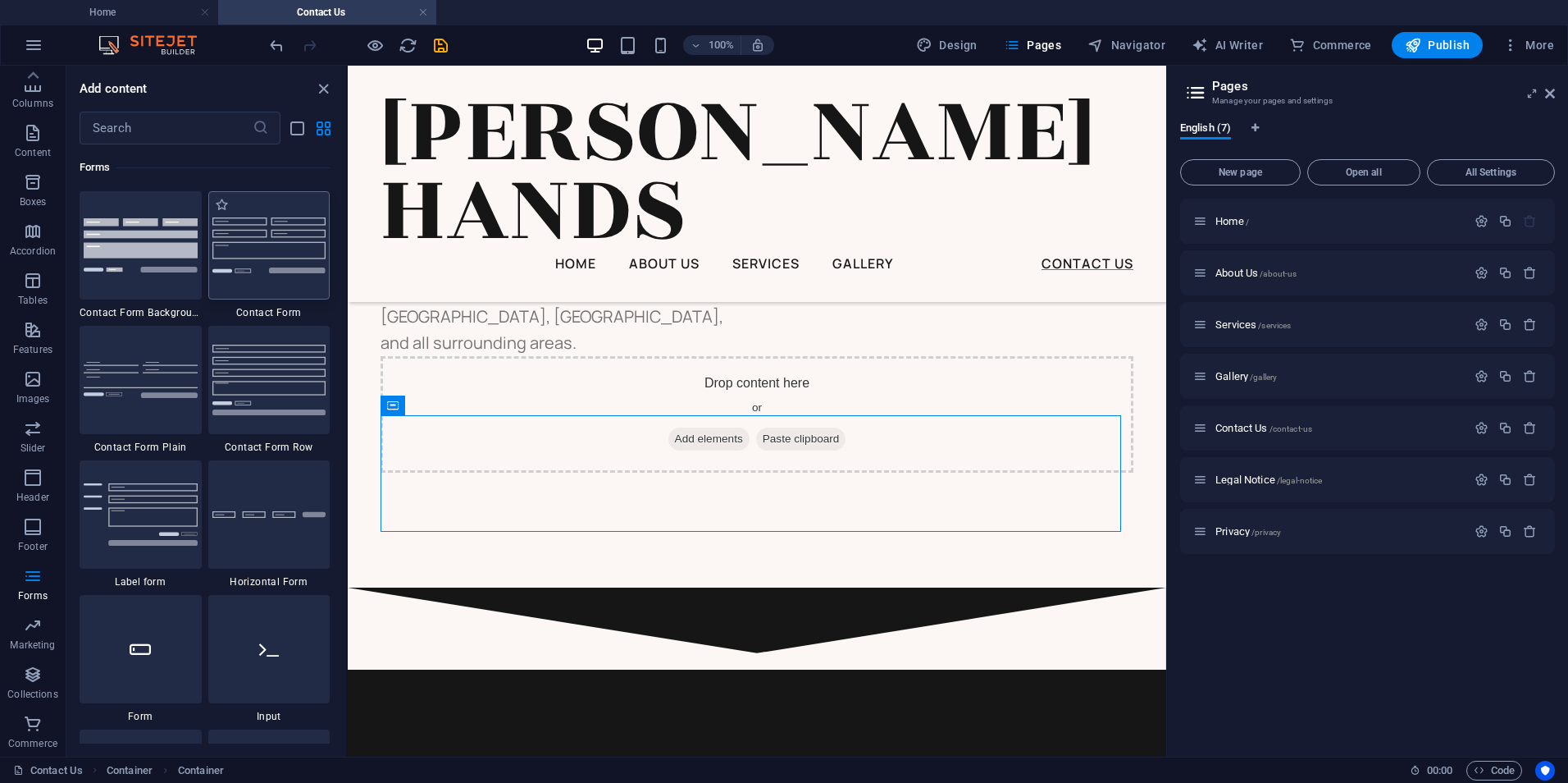
click at [264, 254] on img at bounding box center [269, 245] width 114 height 55
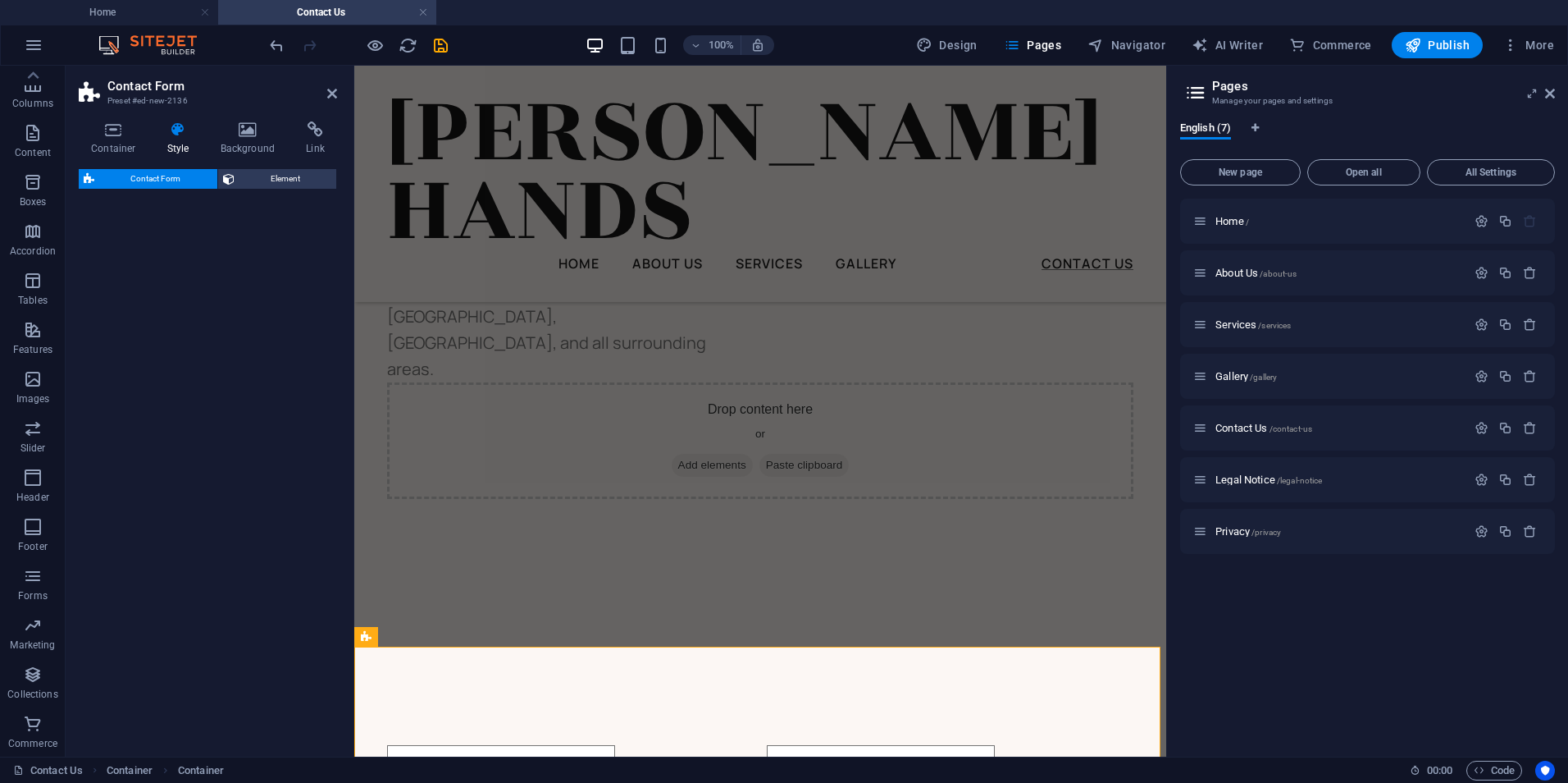
select select "rem"
select select "preset-contact-form-v3-default"
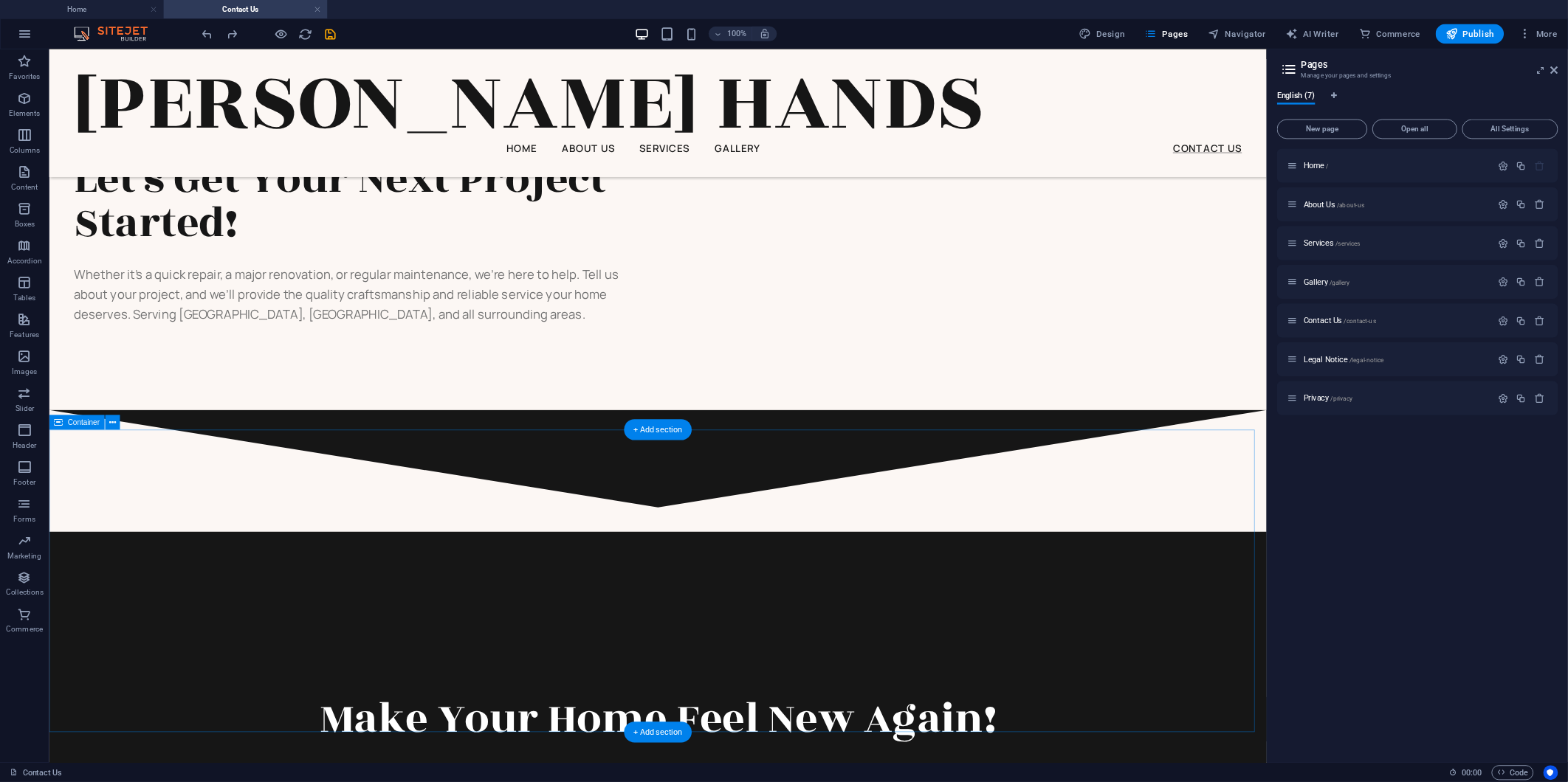
scroll to position [917, 0]
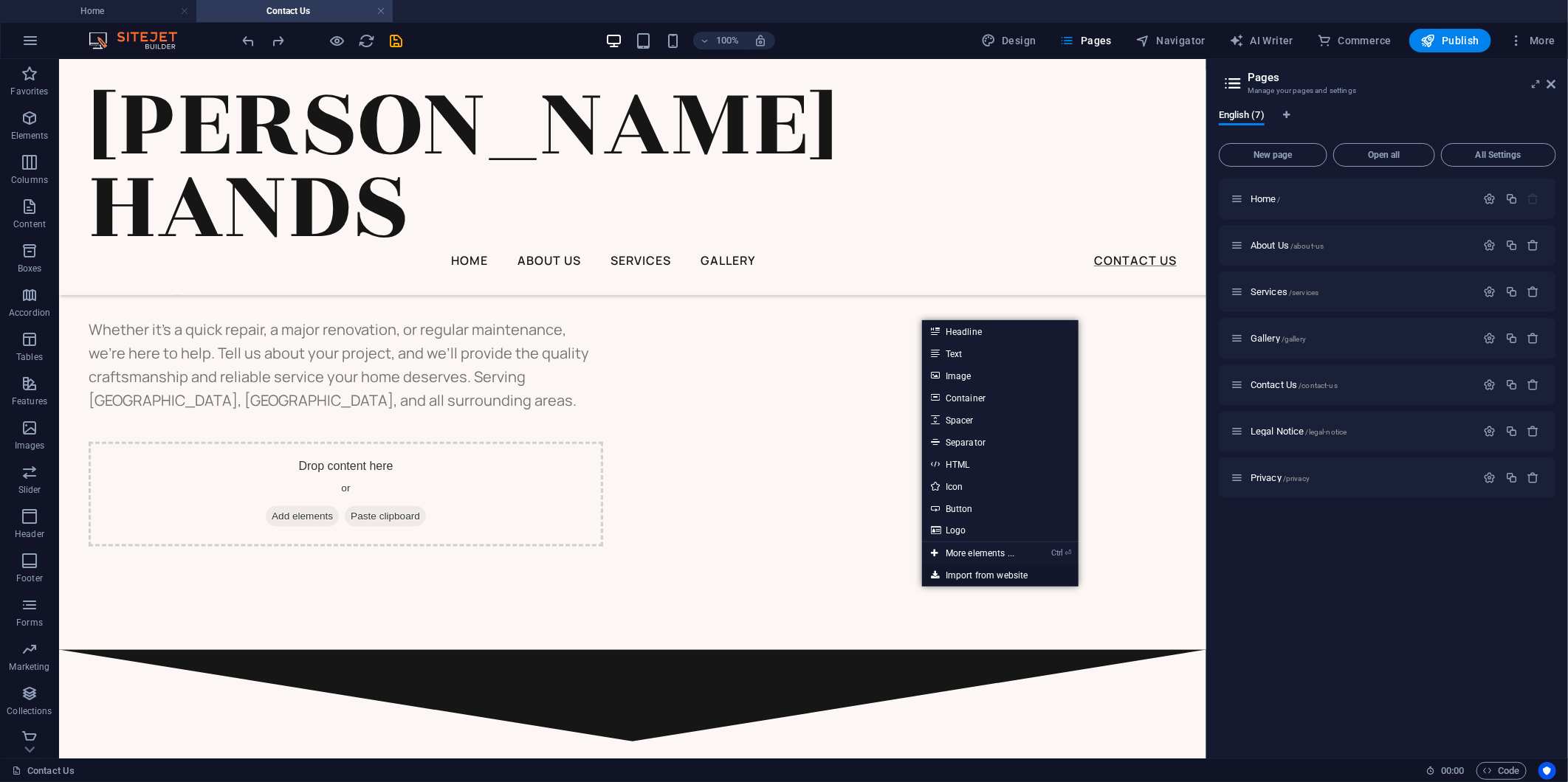
click at [977, 574] on link "Import from website" at bounding box center [1000, 575] width 157 height 22
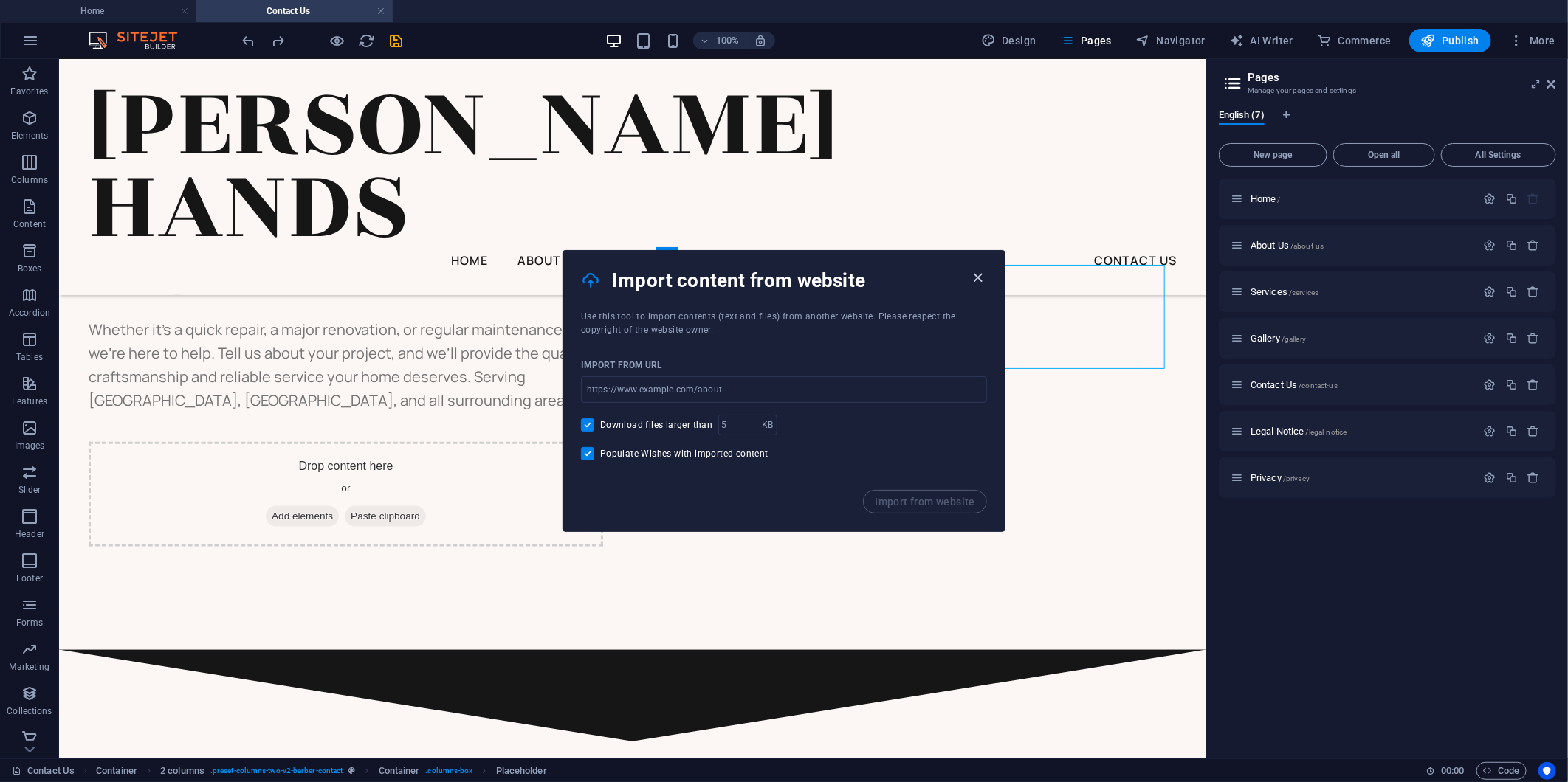
click at [977, 271] on icon "button" at bounding box center [978, 278] width 17 height 17
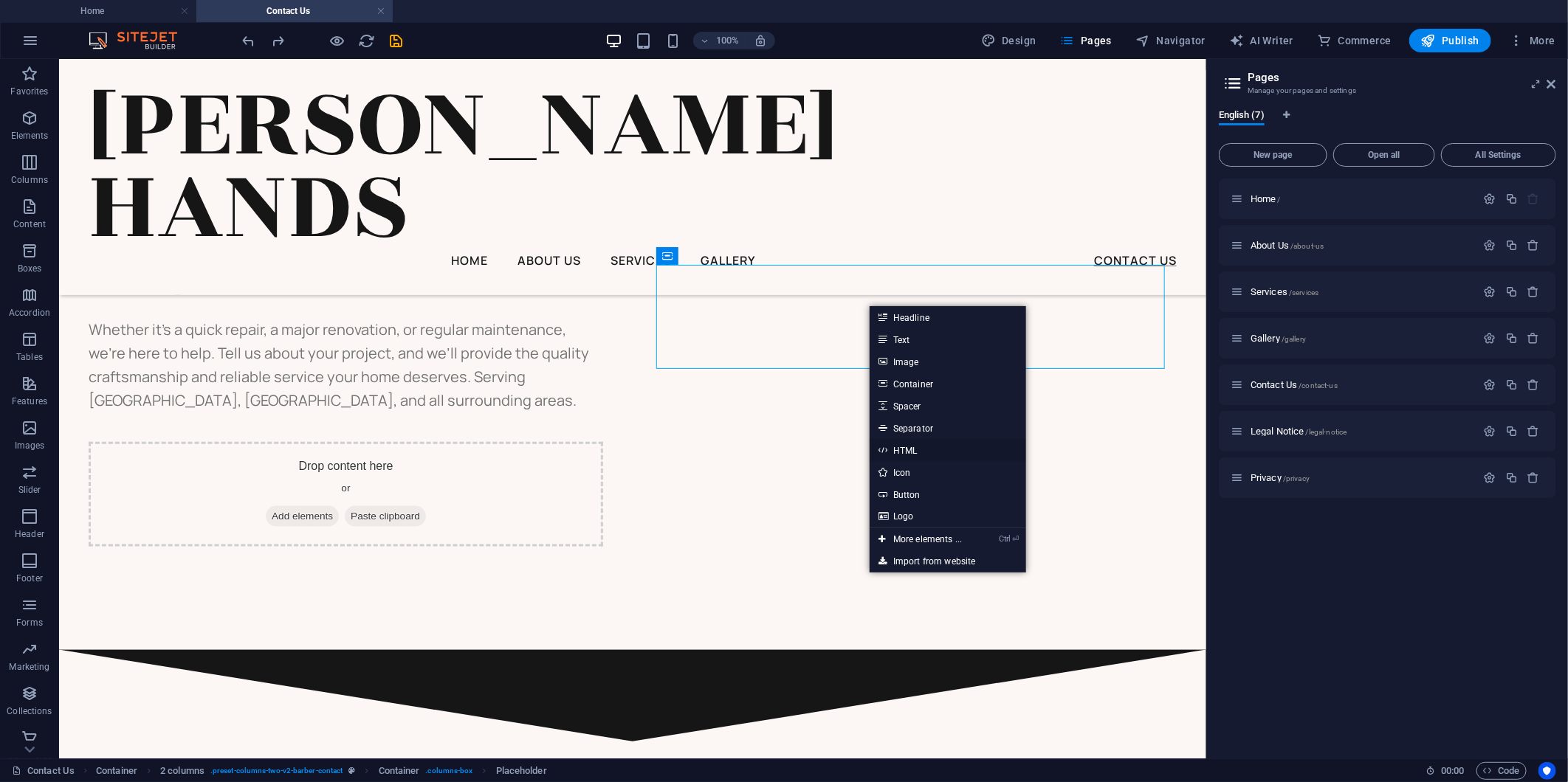
click at [906, 452] on link "HTML" at bounding box center [947, 450] width 157 height 22
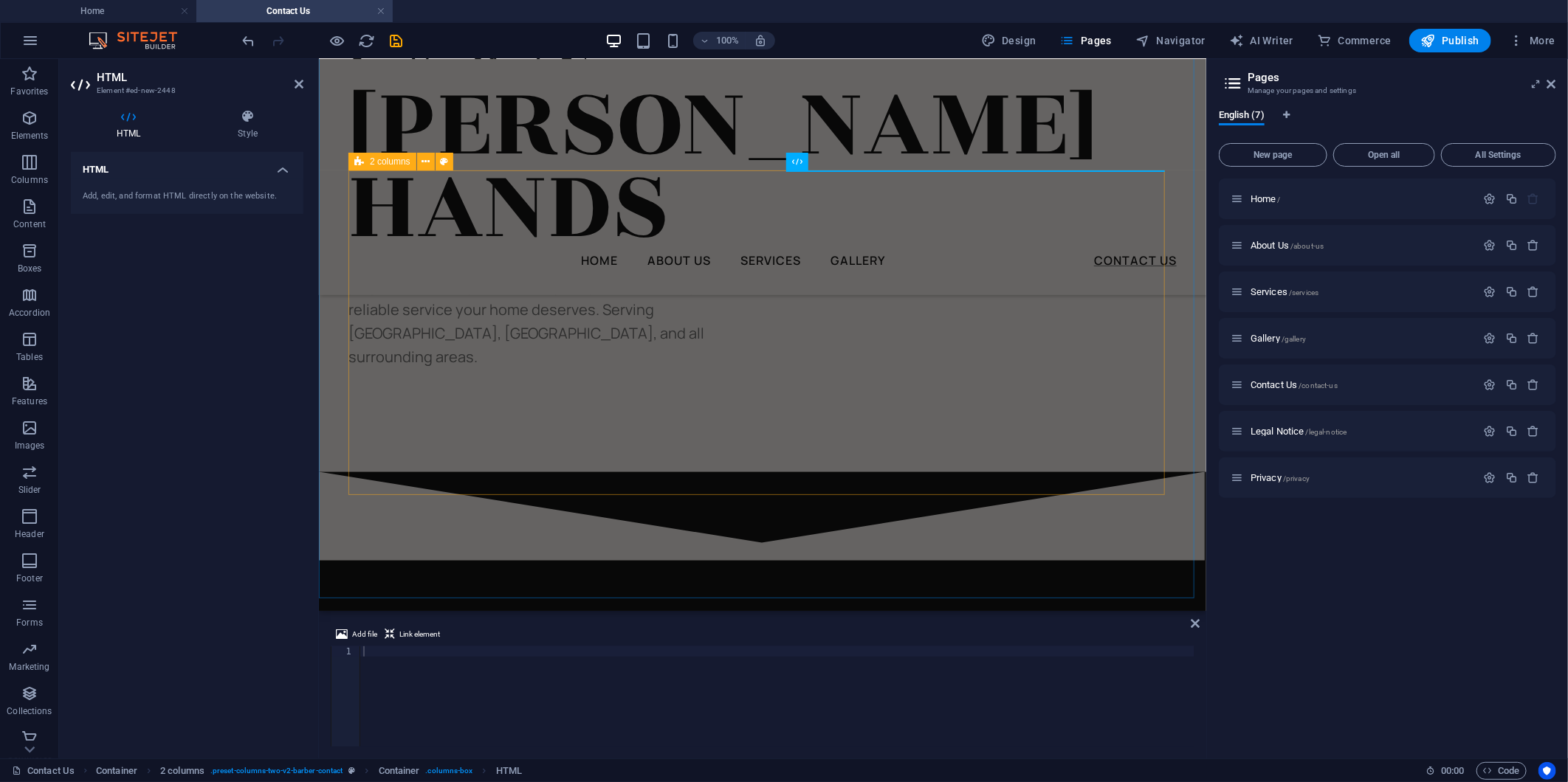
scroll to position [1326, 0]
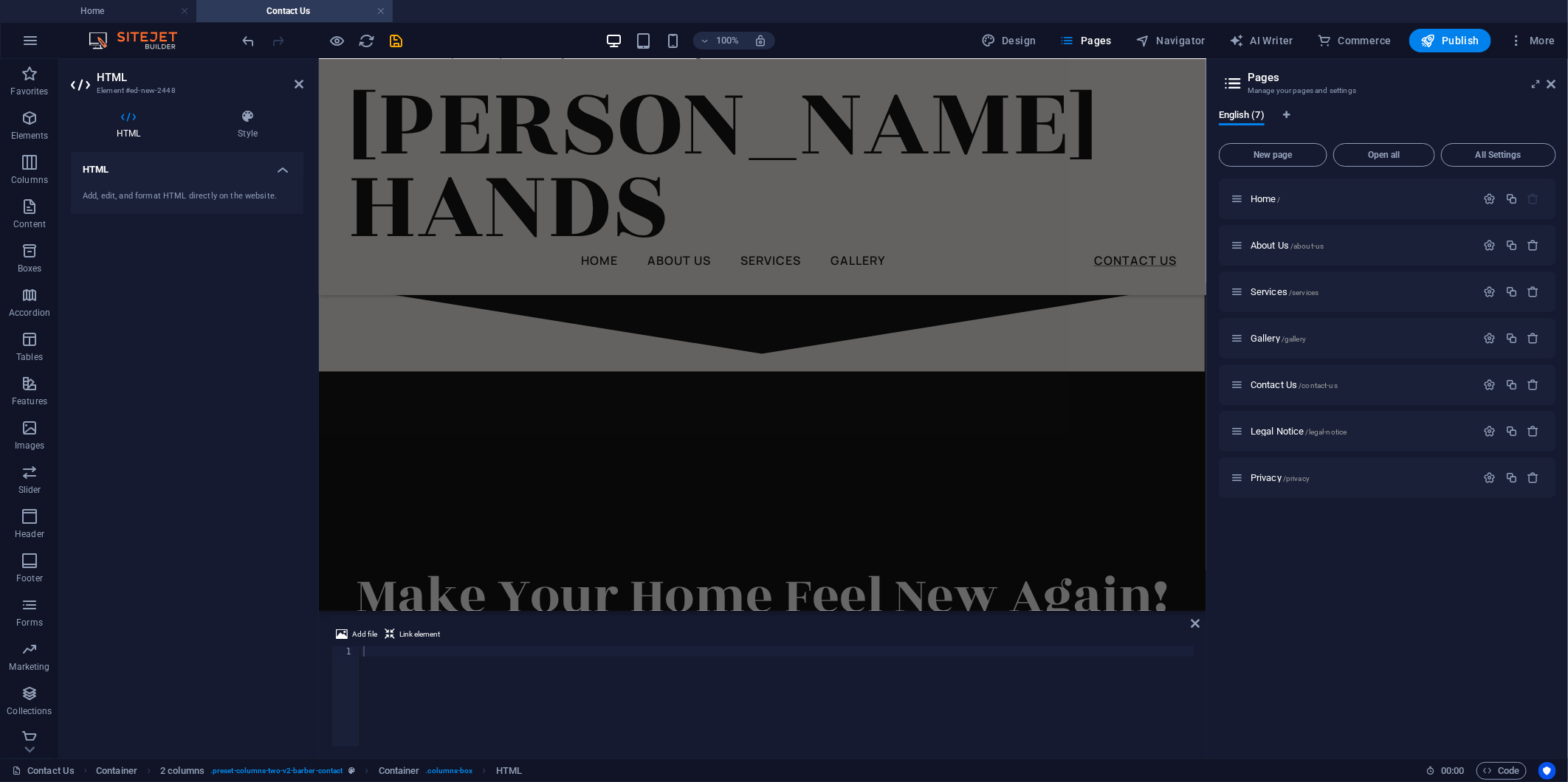
click at [514, 669] on div at bounding box center [777, 706] width 834 height 121
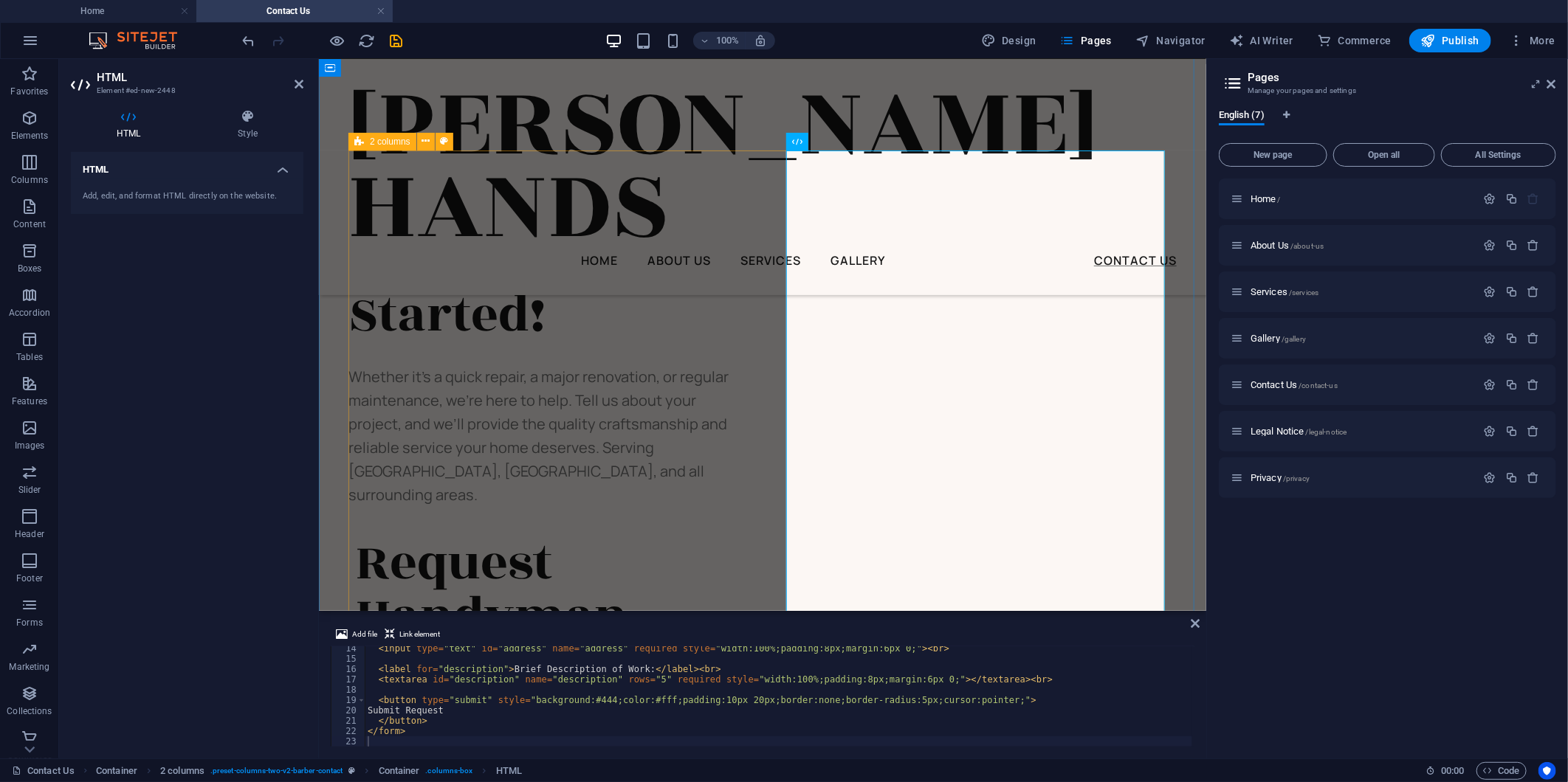
scroll to position [998, 0]
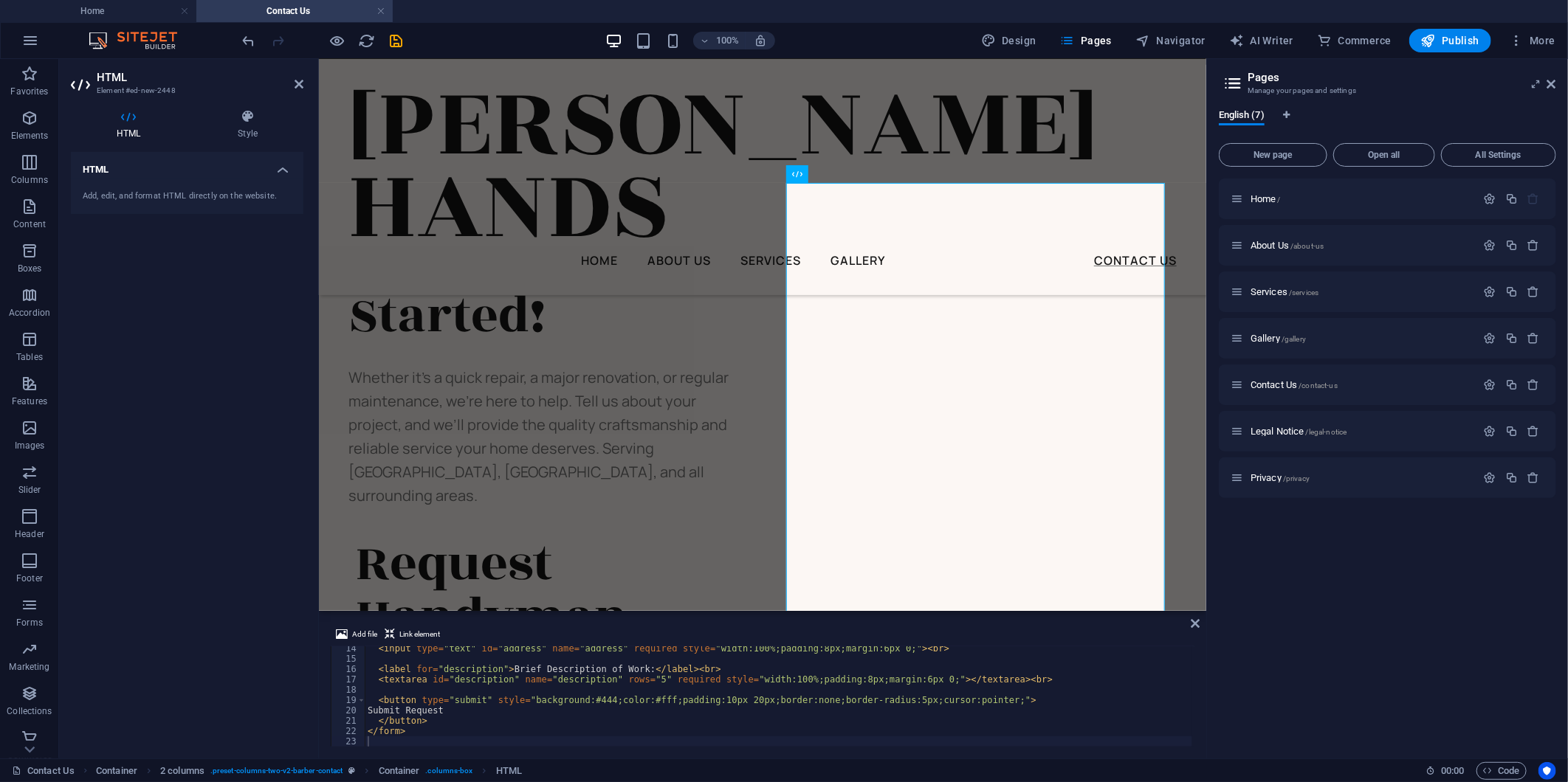
click at [283, 168] on h4 "HTML" at bounding box center [187, 165] width 232 height 27
click at [280, 173] on h4 "HTML" at bounding box center [187, 170] width 232 height 36
click at [246, 124] on h4 "Style" at bounding box center [247, 124] width 111 height 31
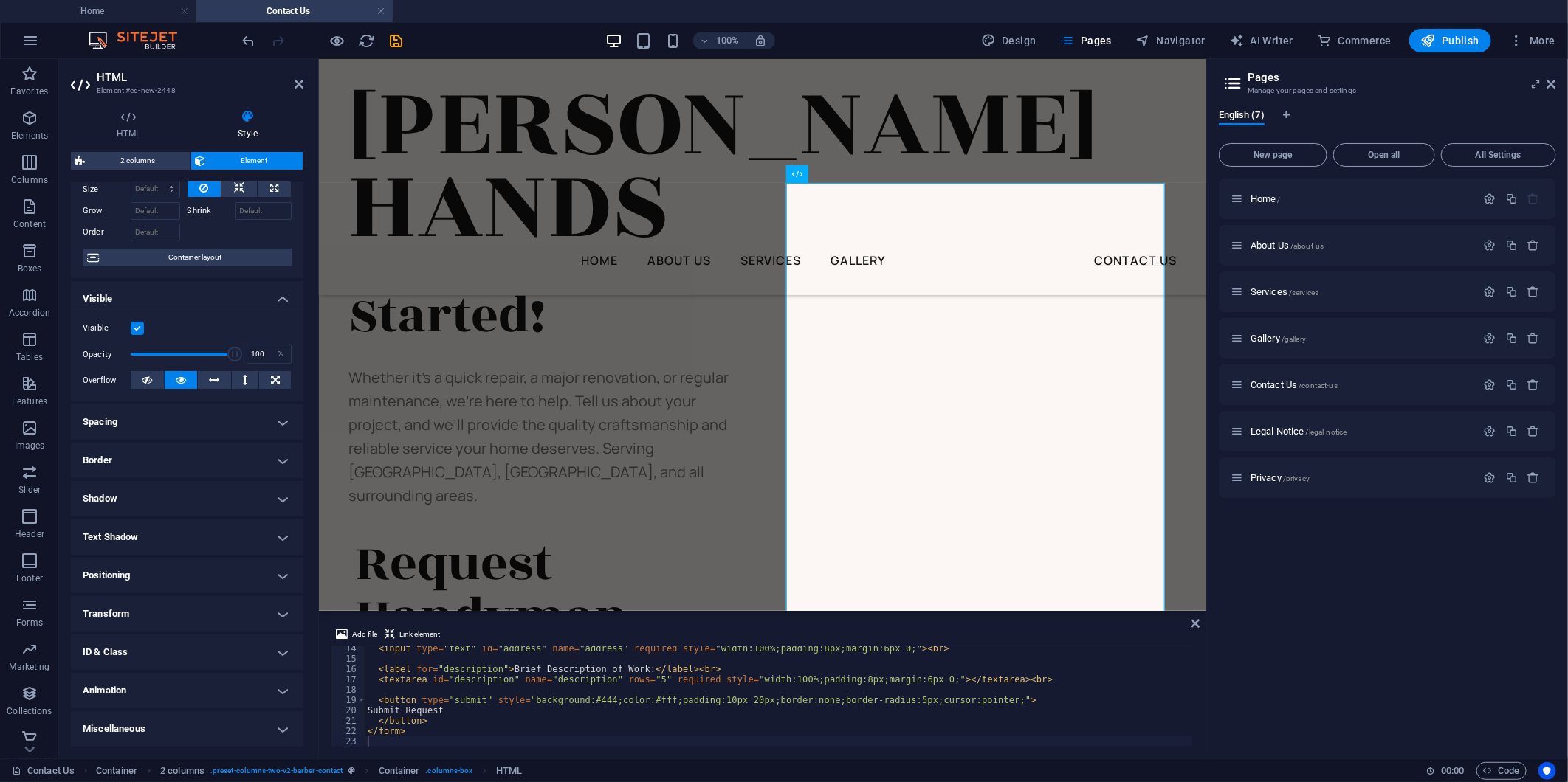
scroll to position [0, 0]
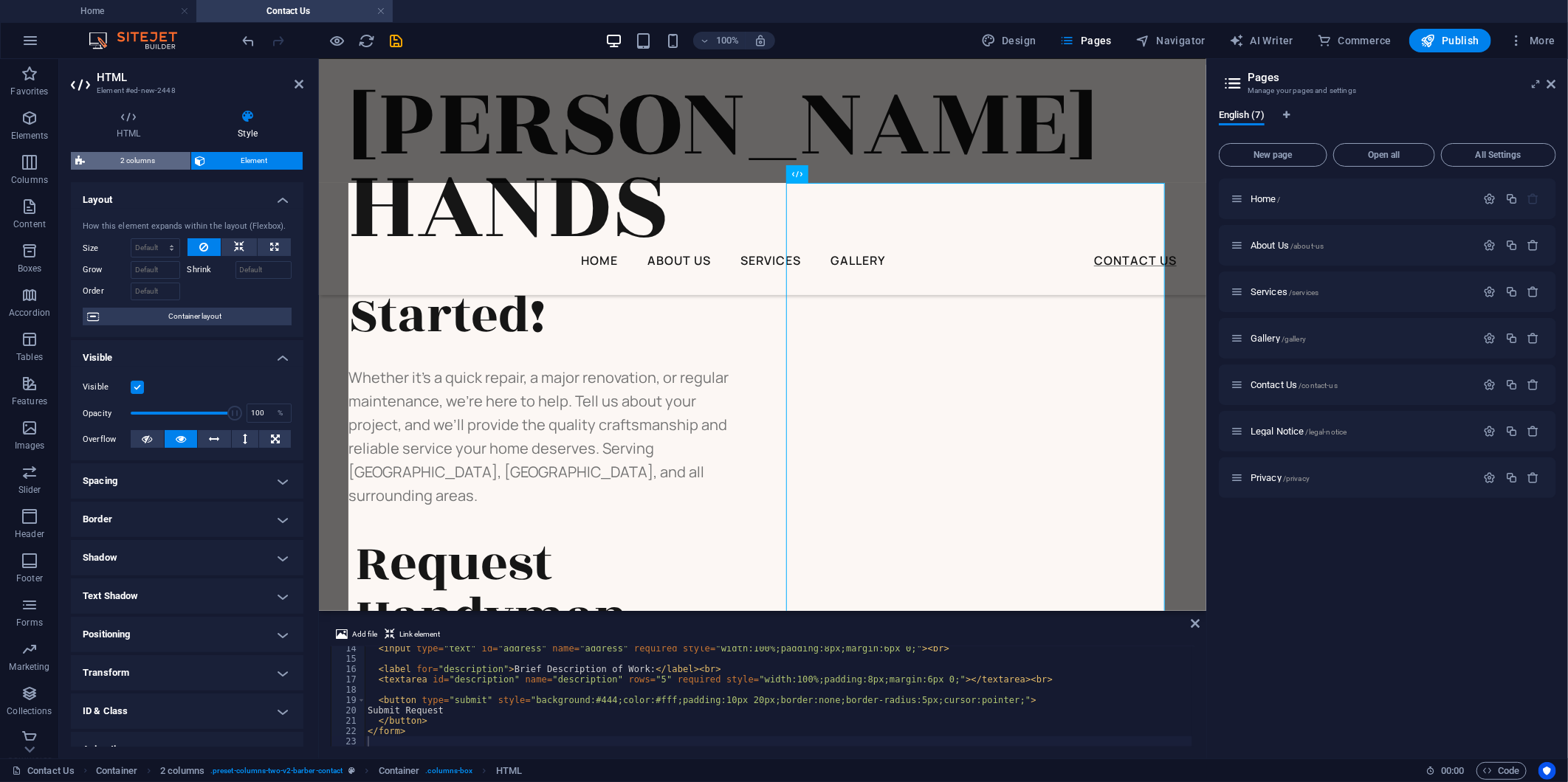
click at [165, 166] on span "2 columns" at bounding box center [137, 161] width 97 height 18
select select "rem"
select select "preset-columns-two-v2-barber-contact"
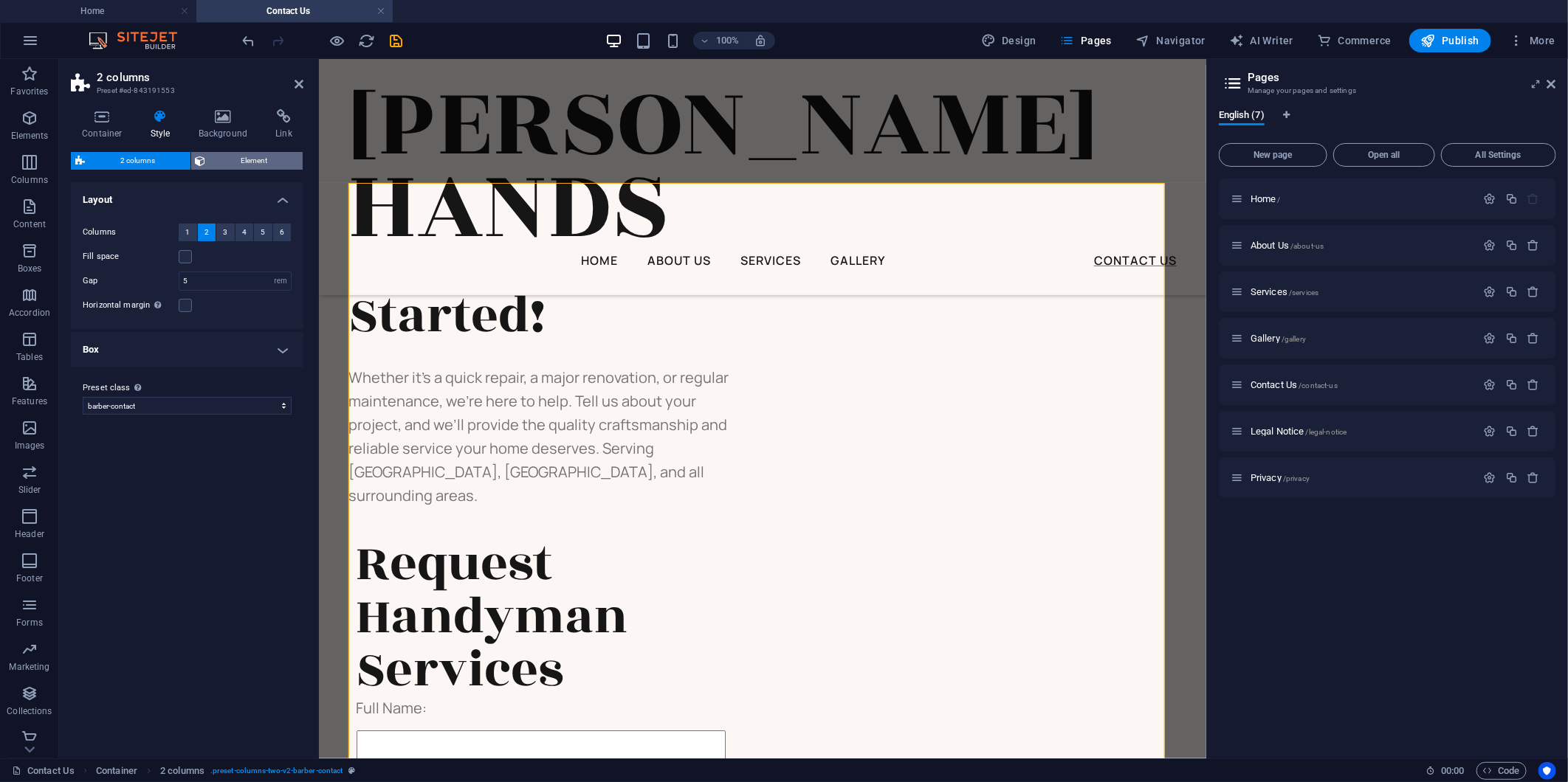
click at [232, 160] on span "Element" at bounding box center [254, 161] width 89 height 18
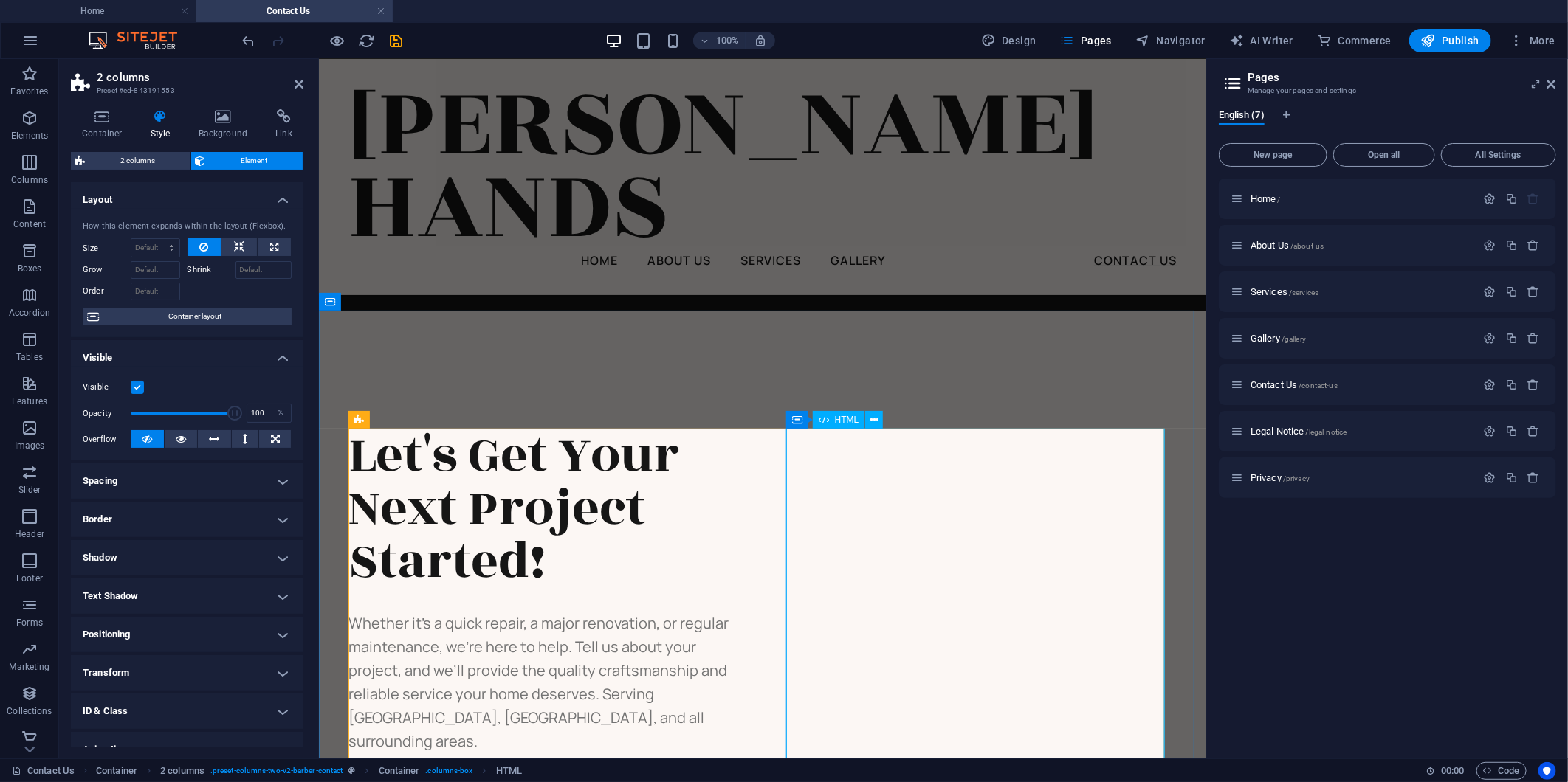
scroll to position [835, 0]
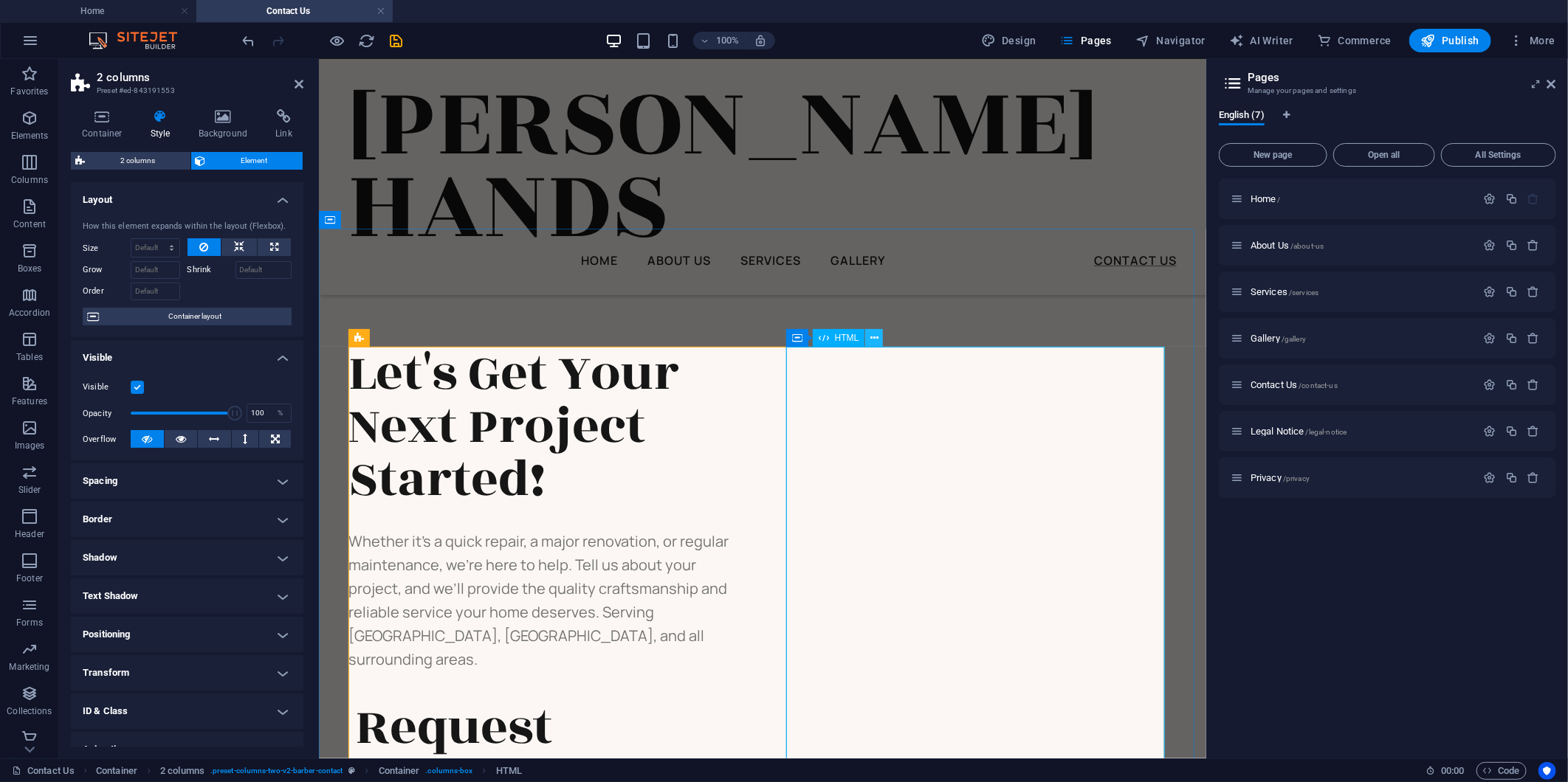
click at [874, 335] on icon at bounding box center [874, 338] width 8 height 15
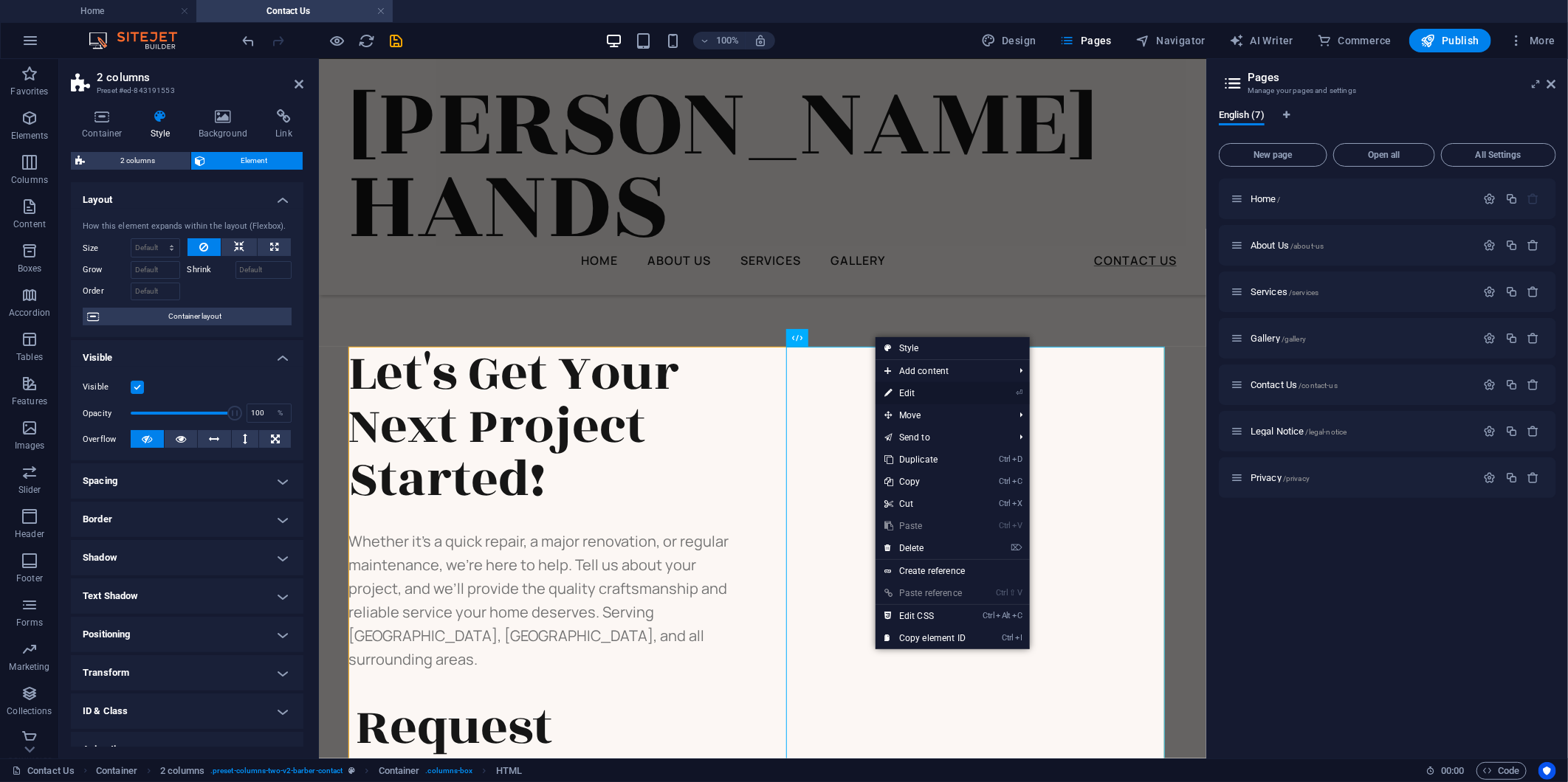
click at [933, 395] on link "⏎ Edit" at bounding box center [925, 393] width 99 height 22
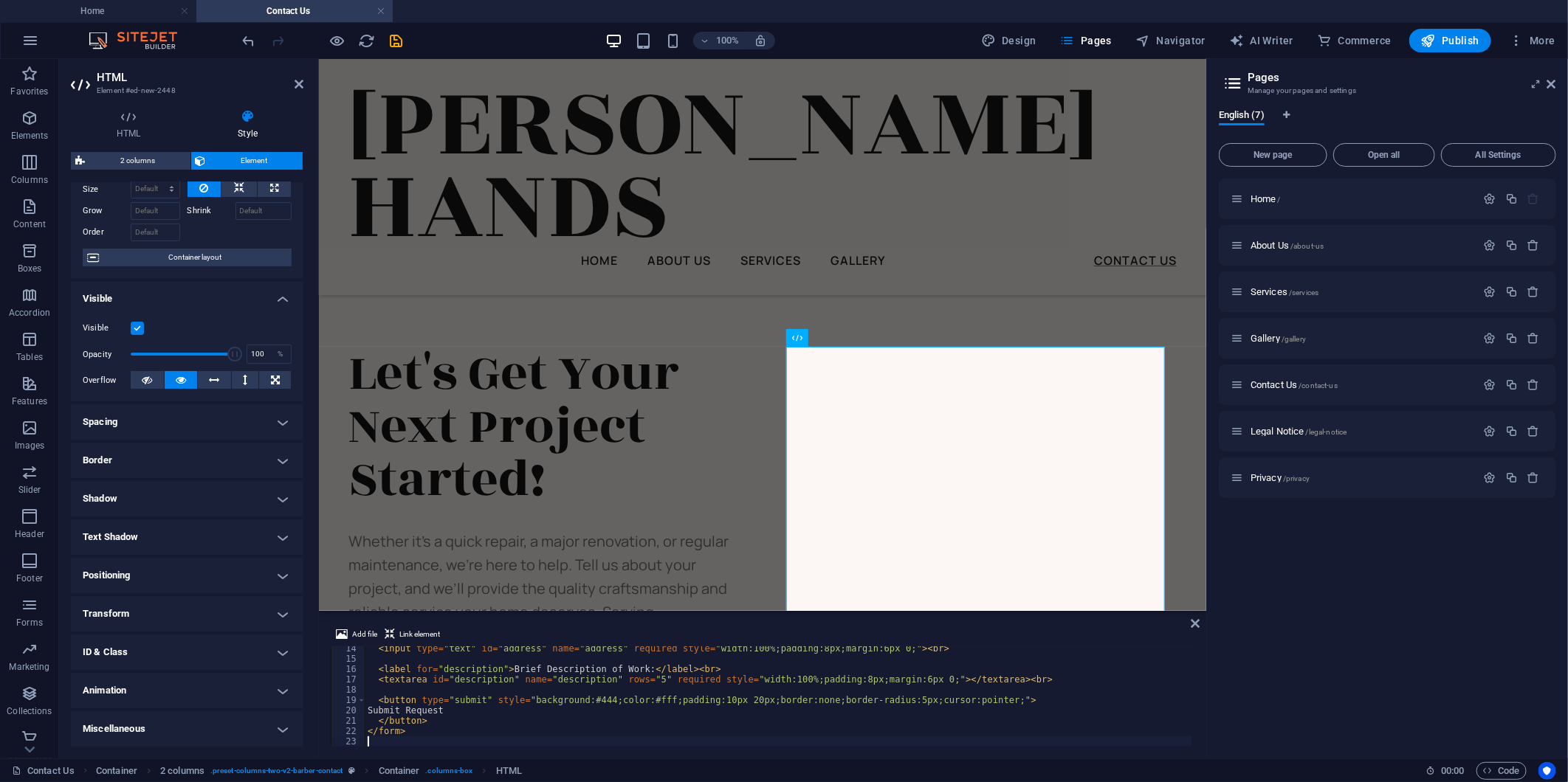
scroll to position [0, 0]
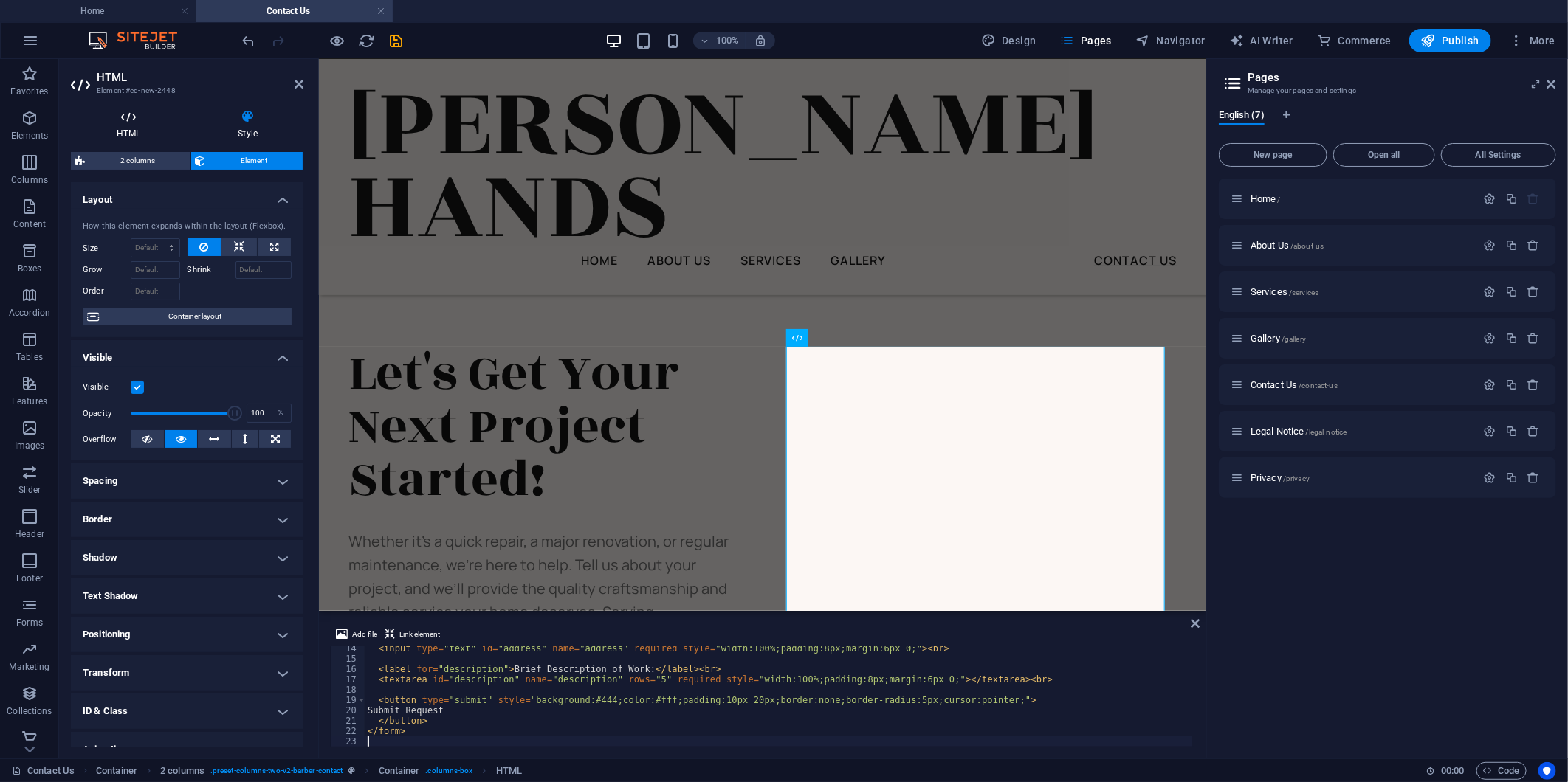
click at [126, 118] on icon at bounding box center [128, 116] width 115 height 15
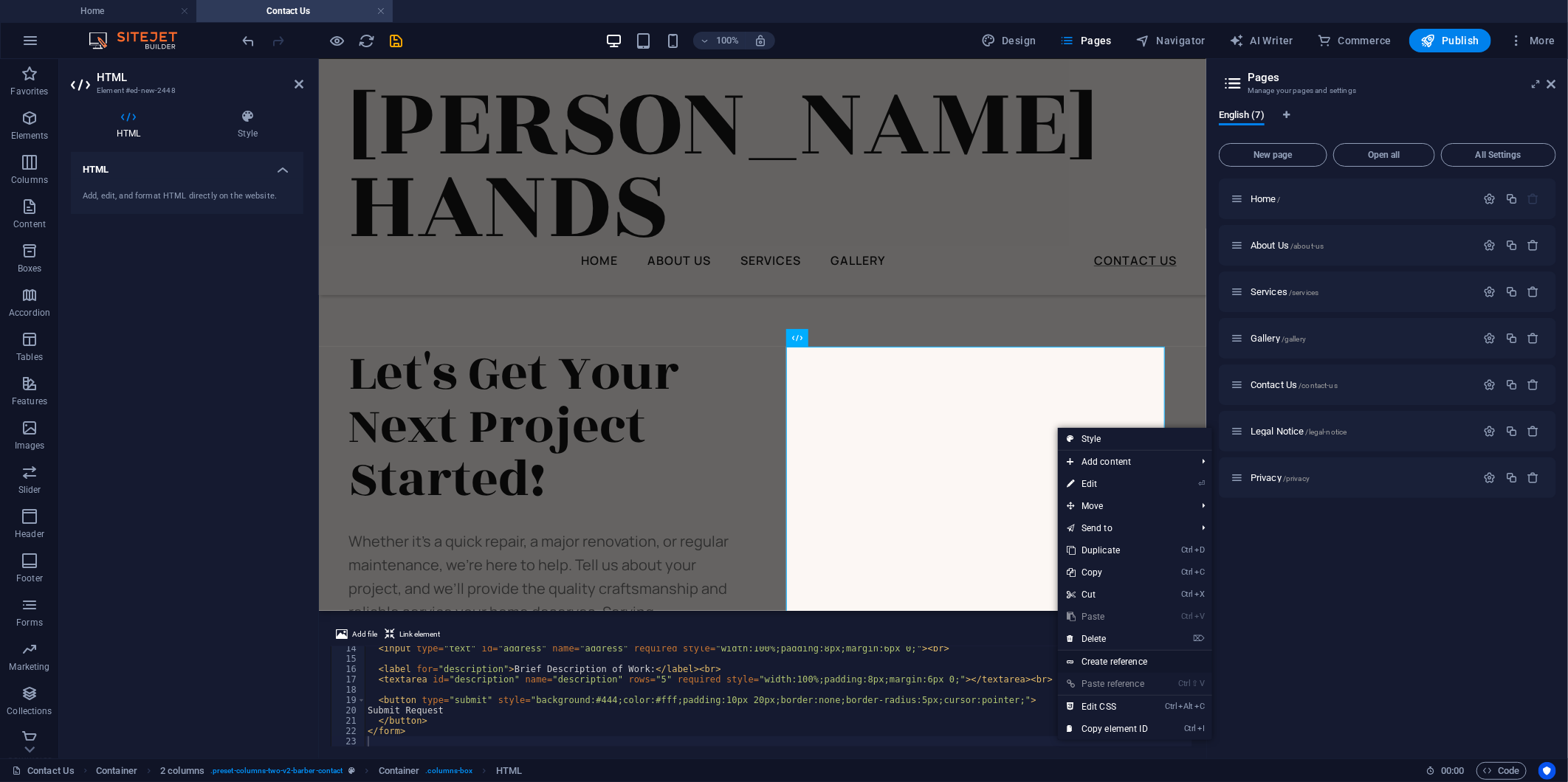
click at [1124, 664] on link "Create reference" at bounding box center [1135, 661] width 154 height 22
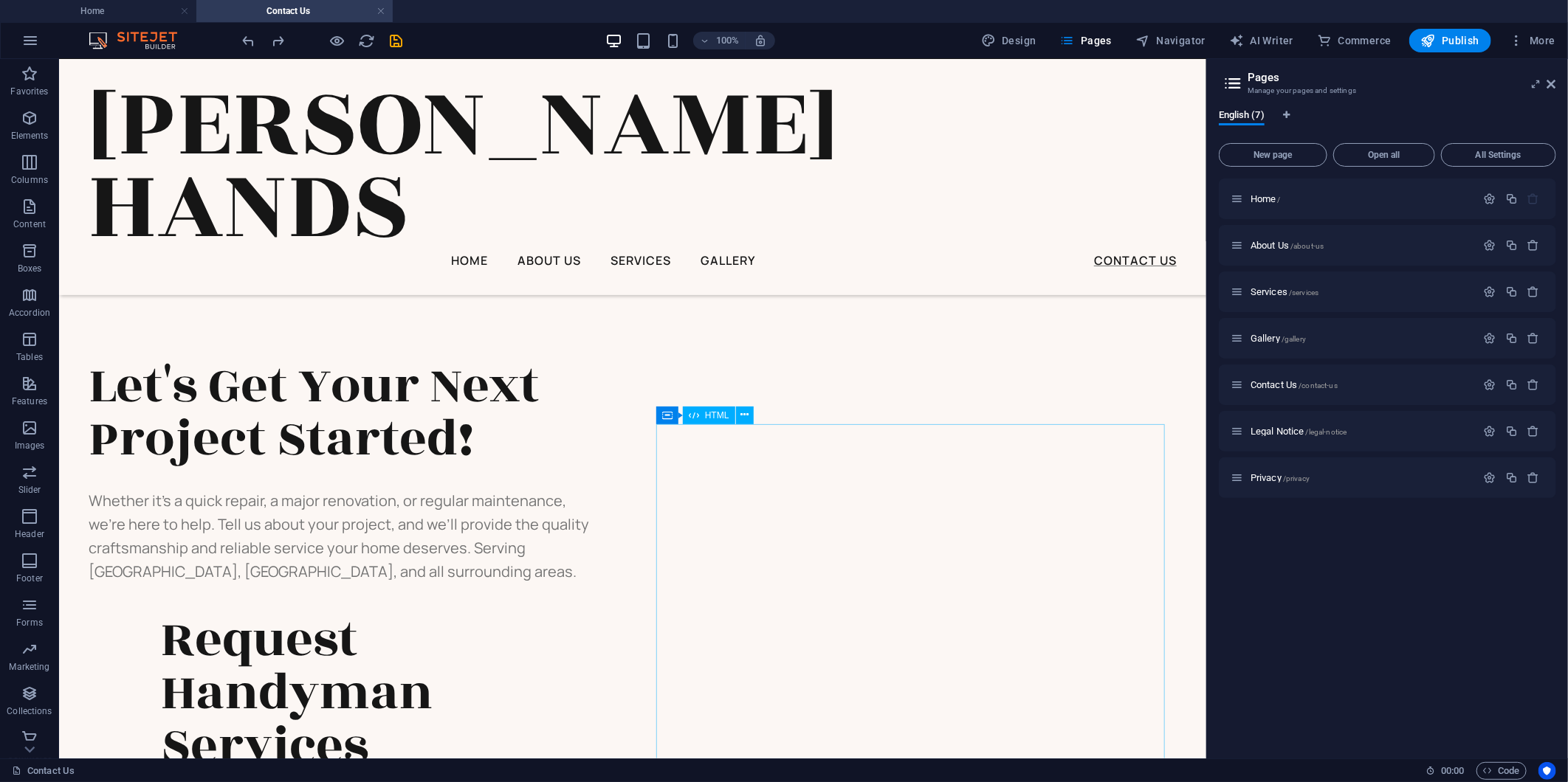
scroll to position [720, 0]
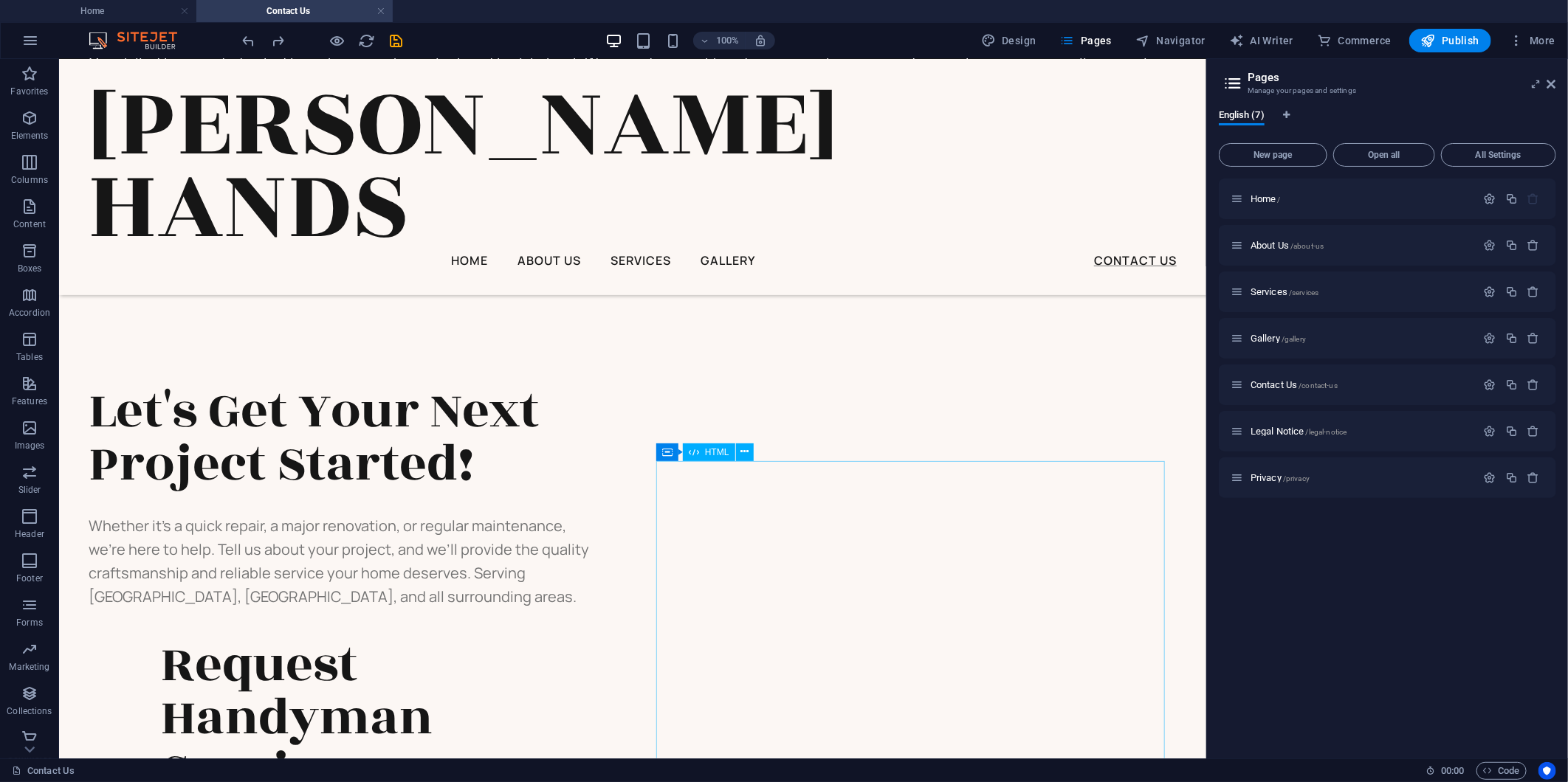
click at [728, 452] on icon at bounding box center [732, 451] width 8 height 15
click at [747, 456] on icon at bounding box center [744, 451] width 8 height 15
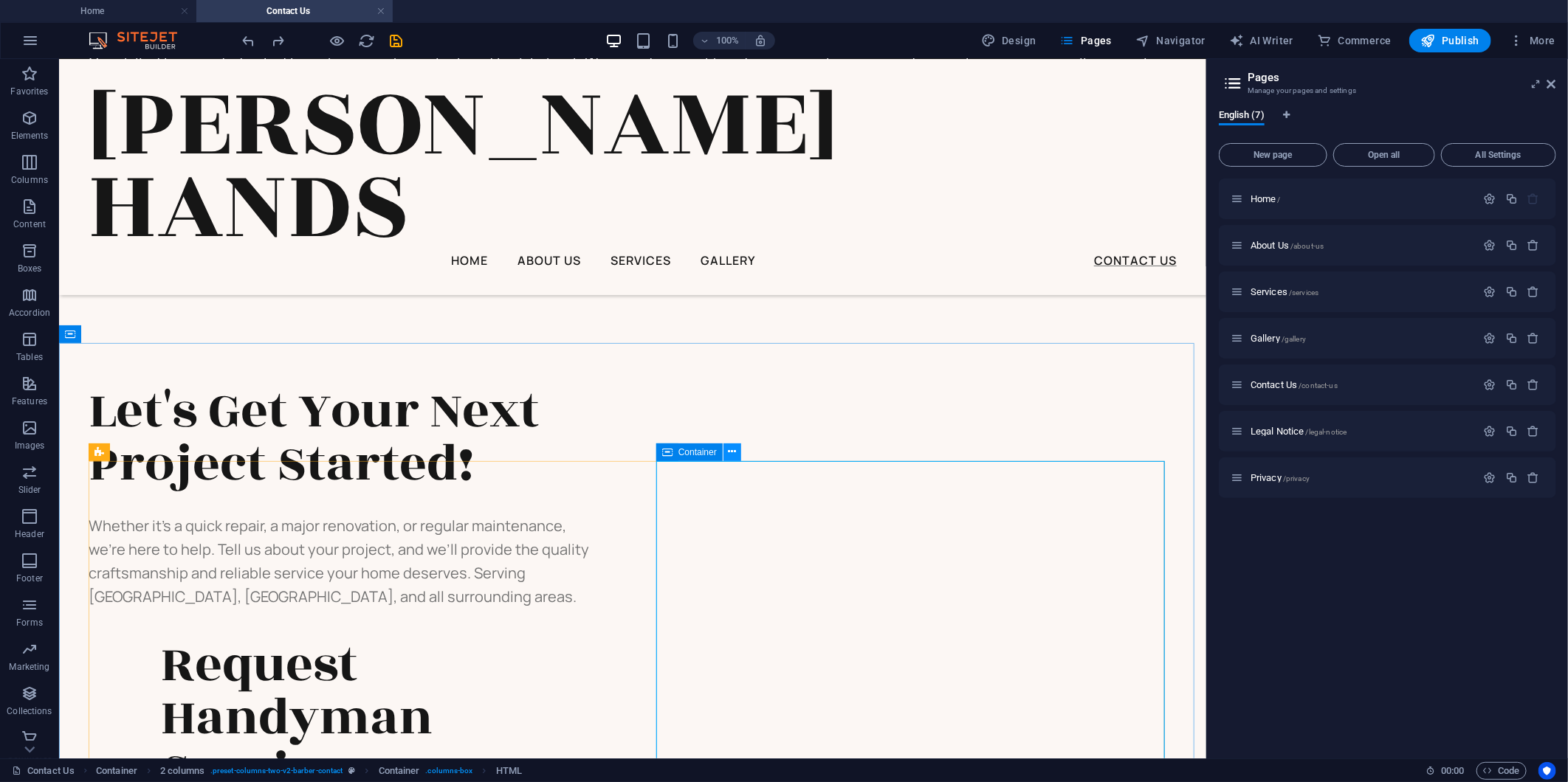
click at [731, 450] on icon at bounding box center [732, 451] width 8 height 15
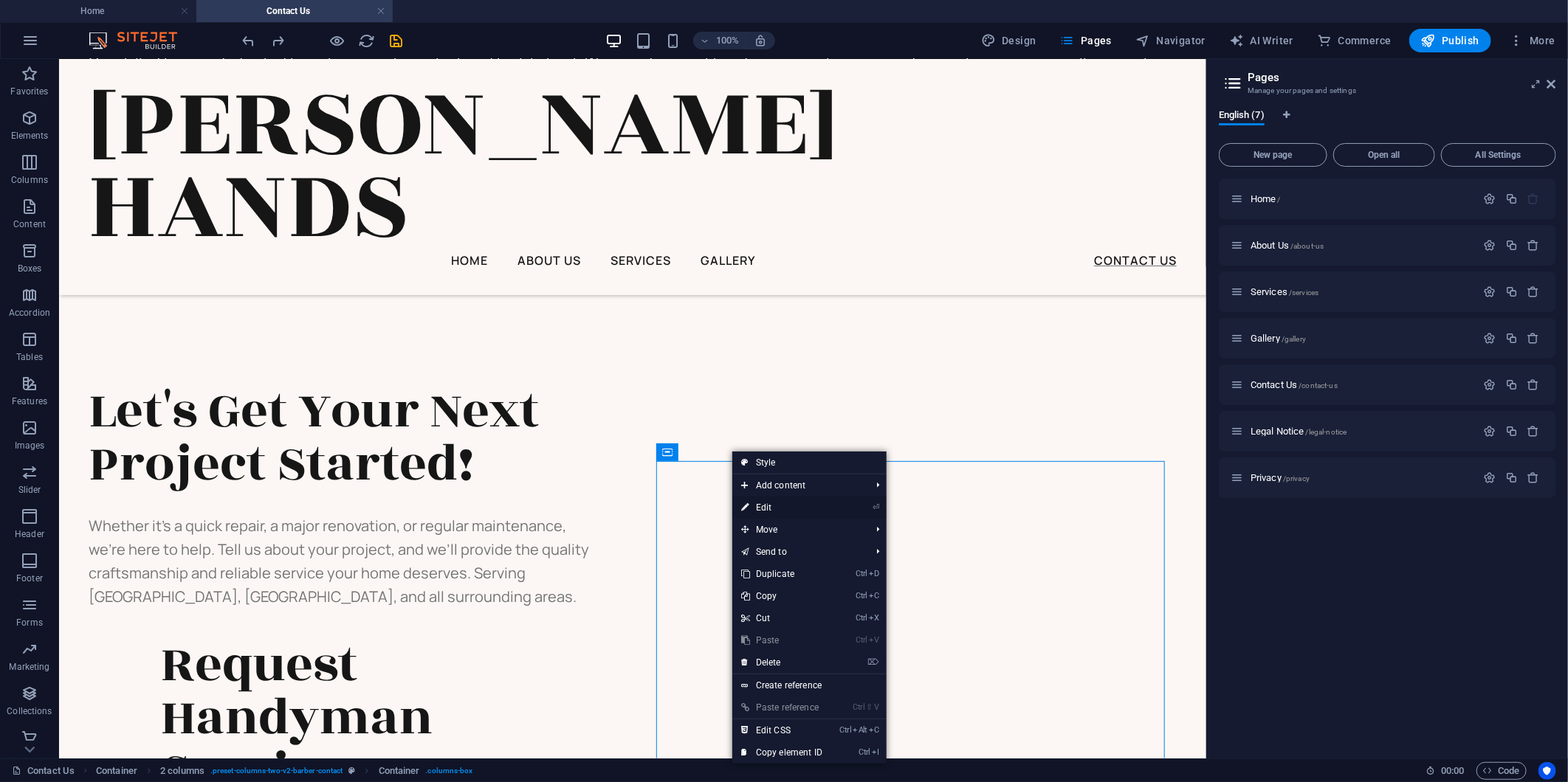
click at [769, 507] on link "⏎ Edit" at bounding box center [782, 508] width 99 height 22
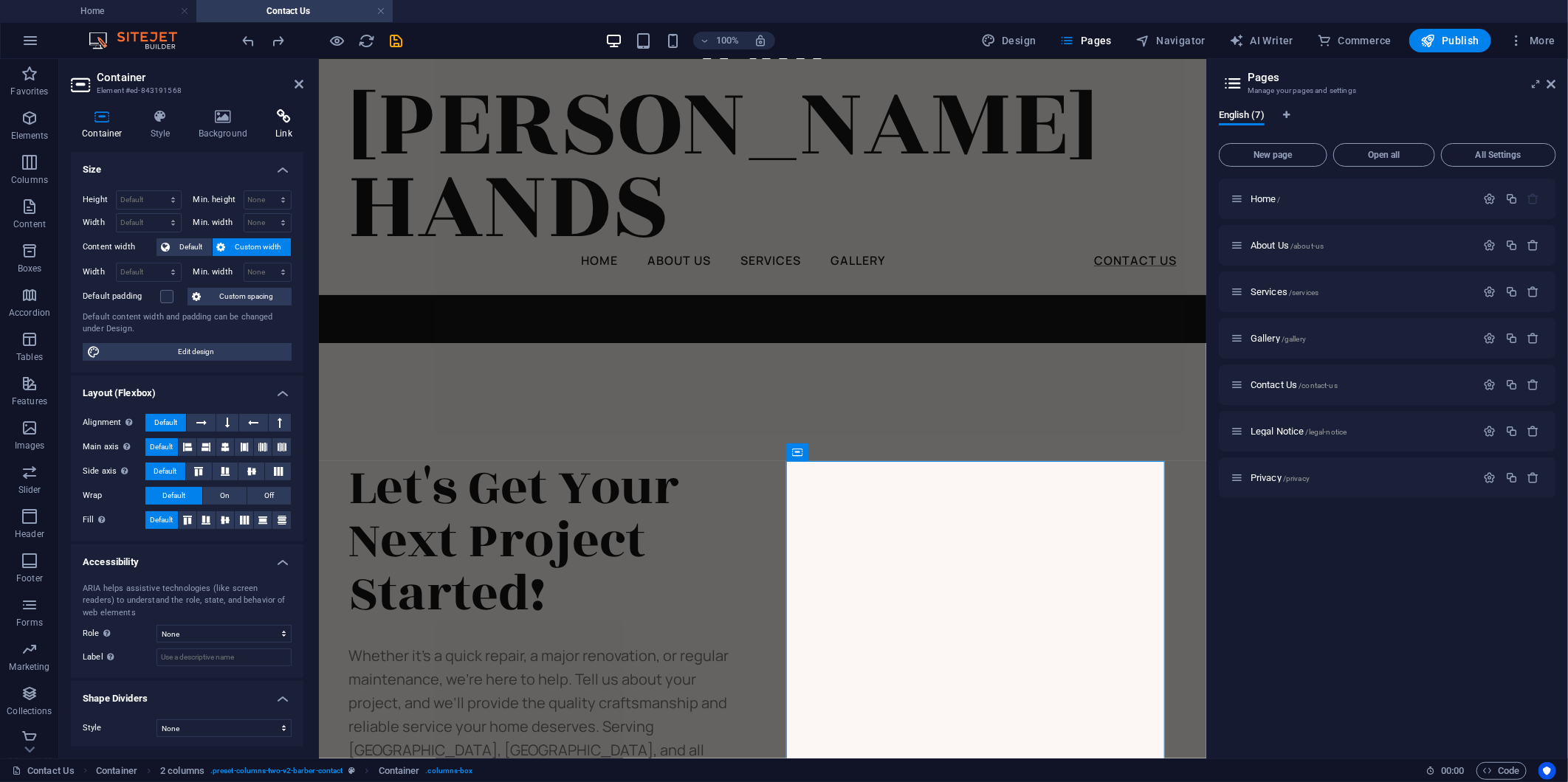
click at [288, 134] on h4 "Link" at bounding box center [284, 124] width 39 height 31
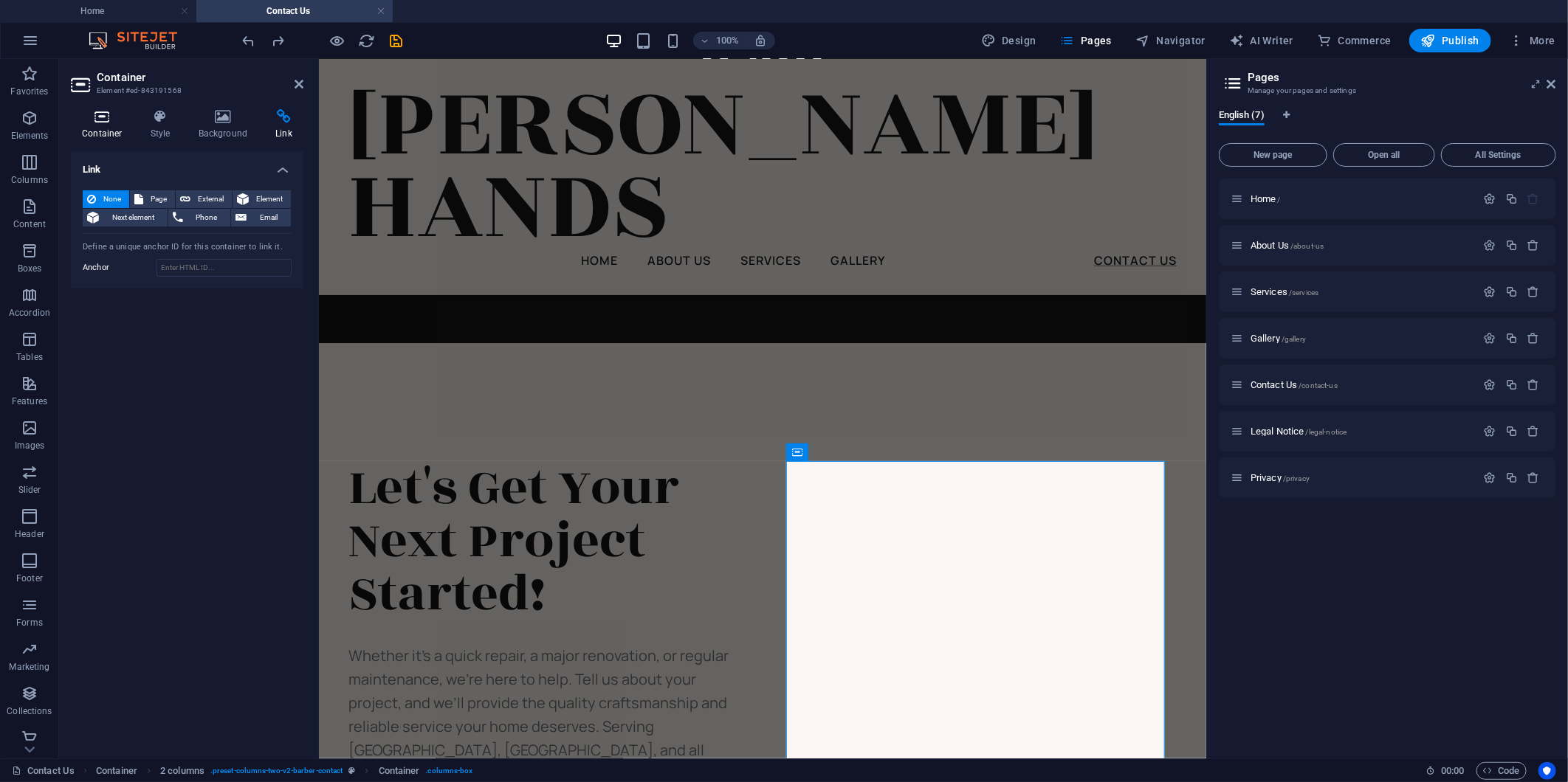
click at [106, 120] on icon at bounding box center [102, 116] width 63 height 15
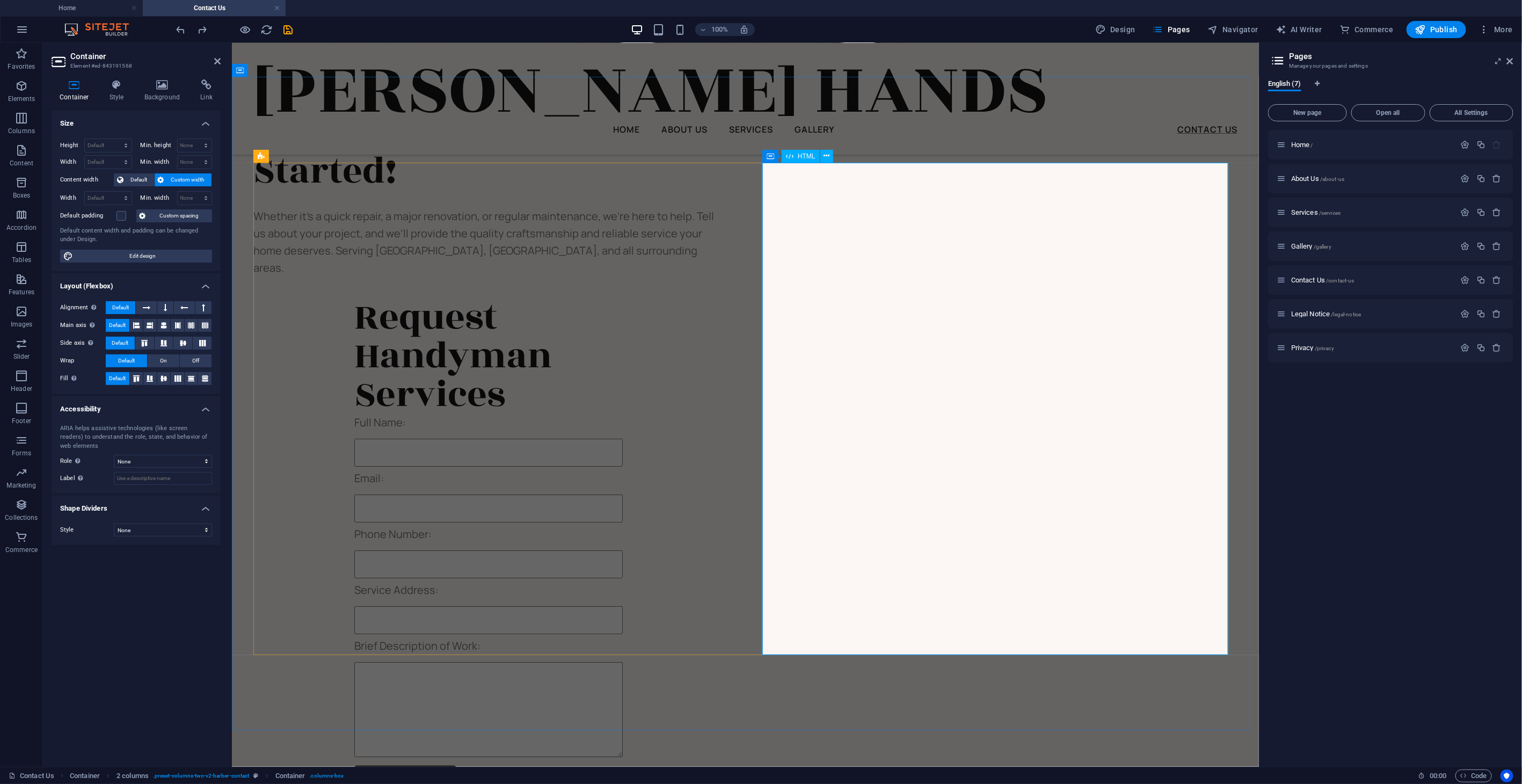
scroll to position [702, 0]
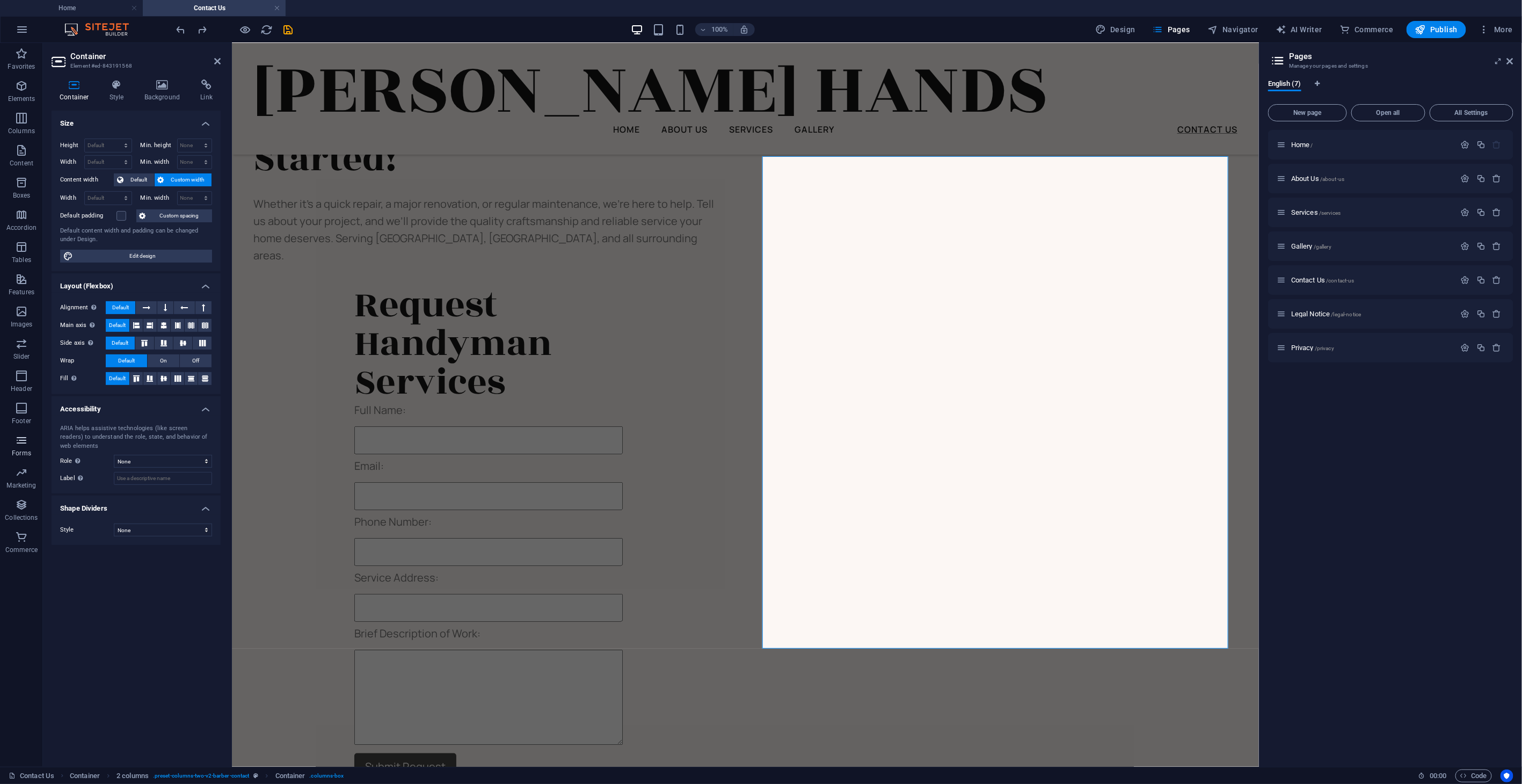
click at [18, 455] on p "Forms" at bounding box center [21, 453] width 19 height 9
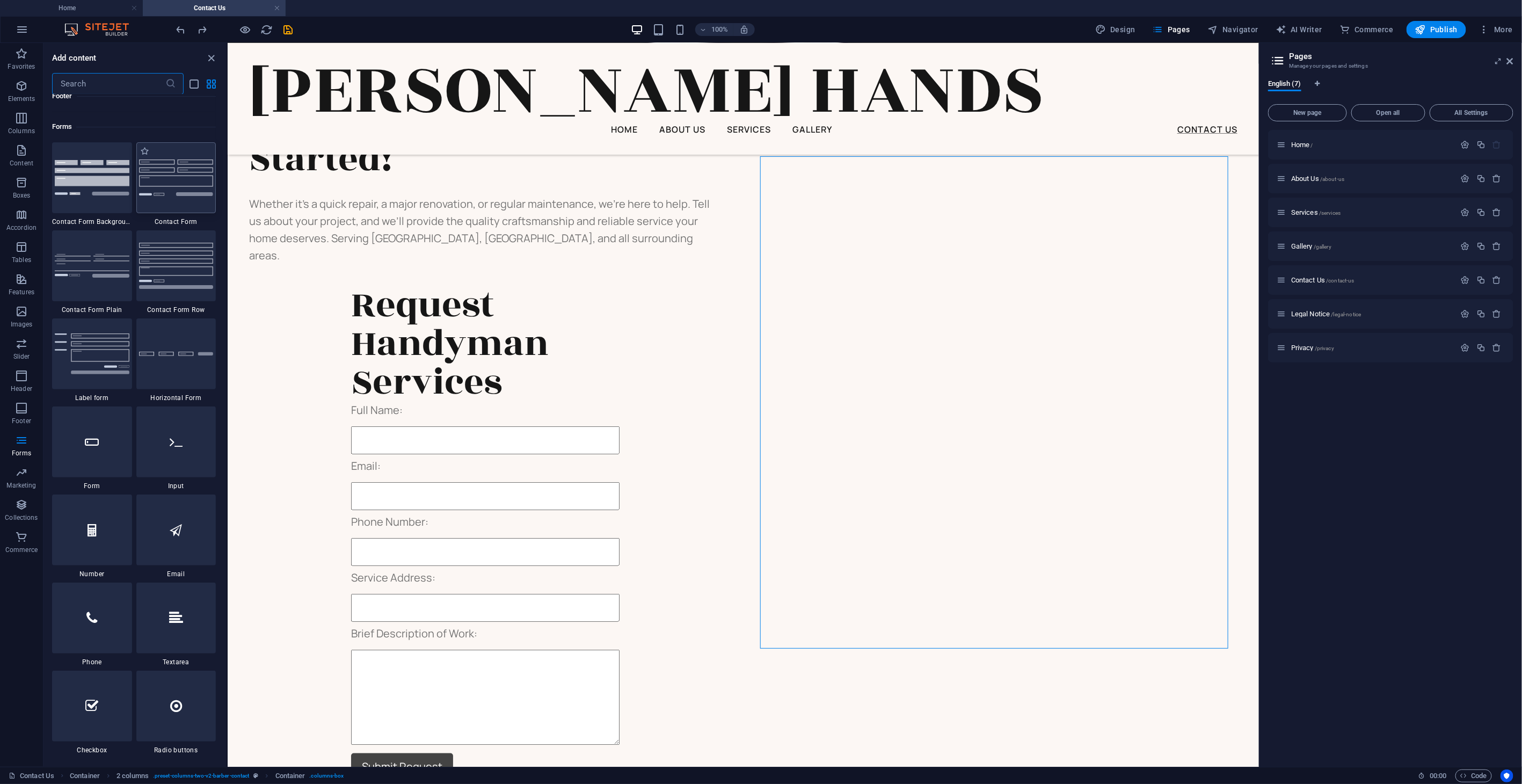
scroll to position [7777, 0]
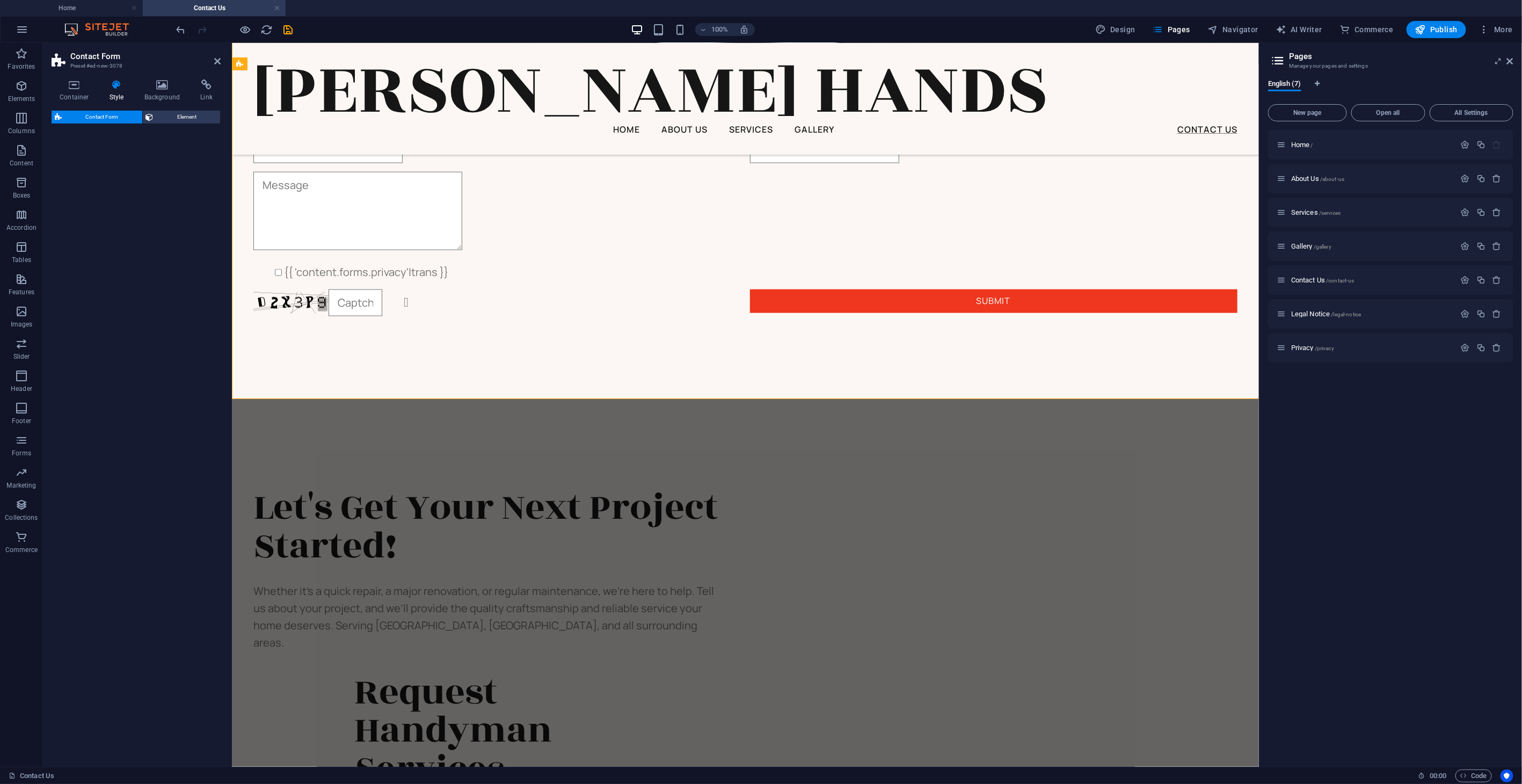
select select "rem"
select select "preset-contact-form-v3-default"
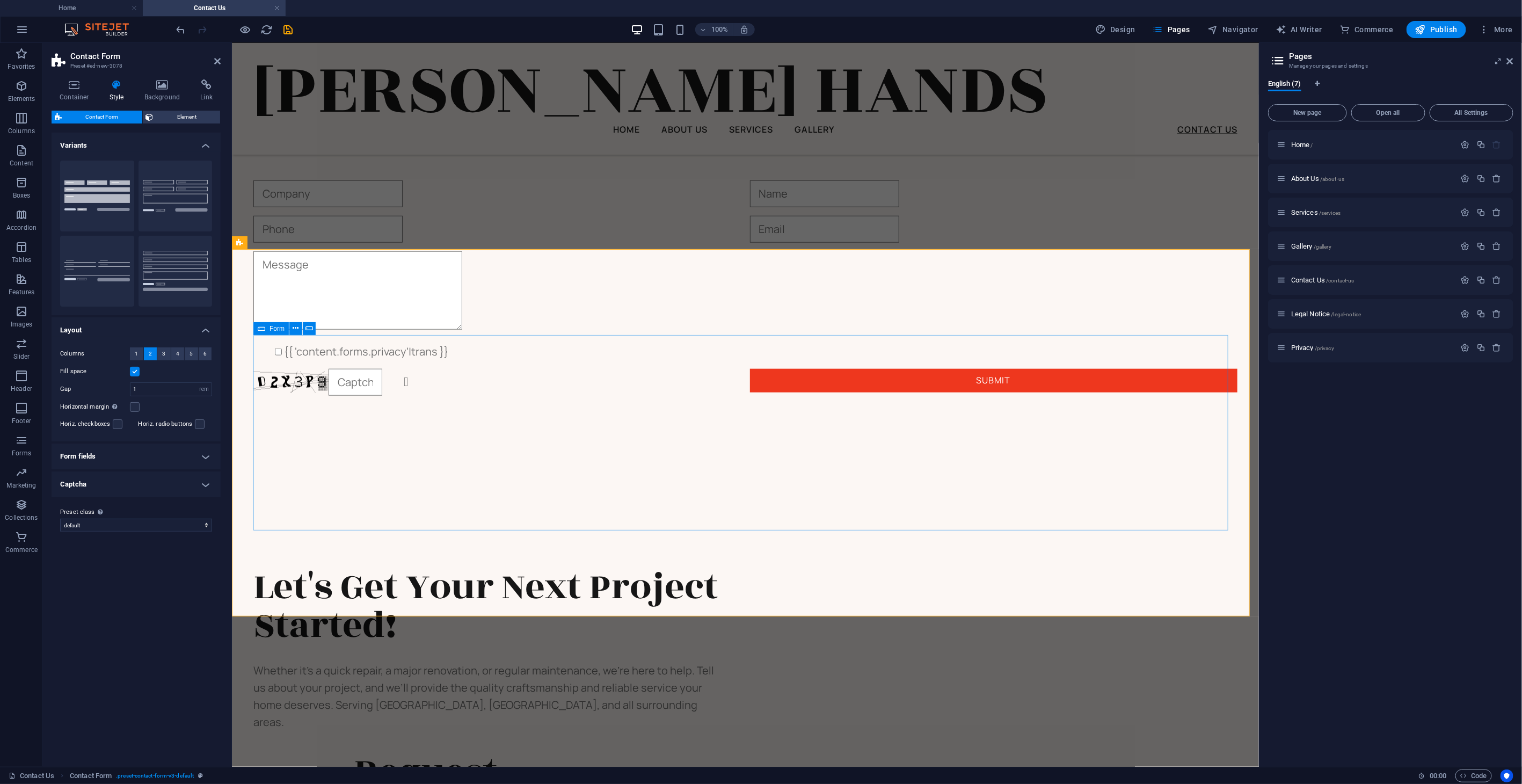
scroll to position [702, 0]
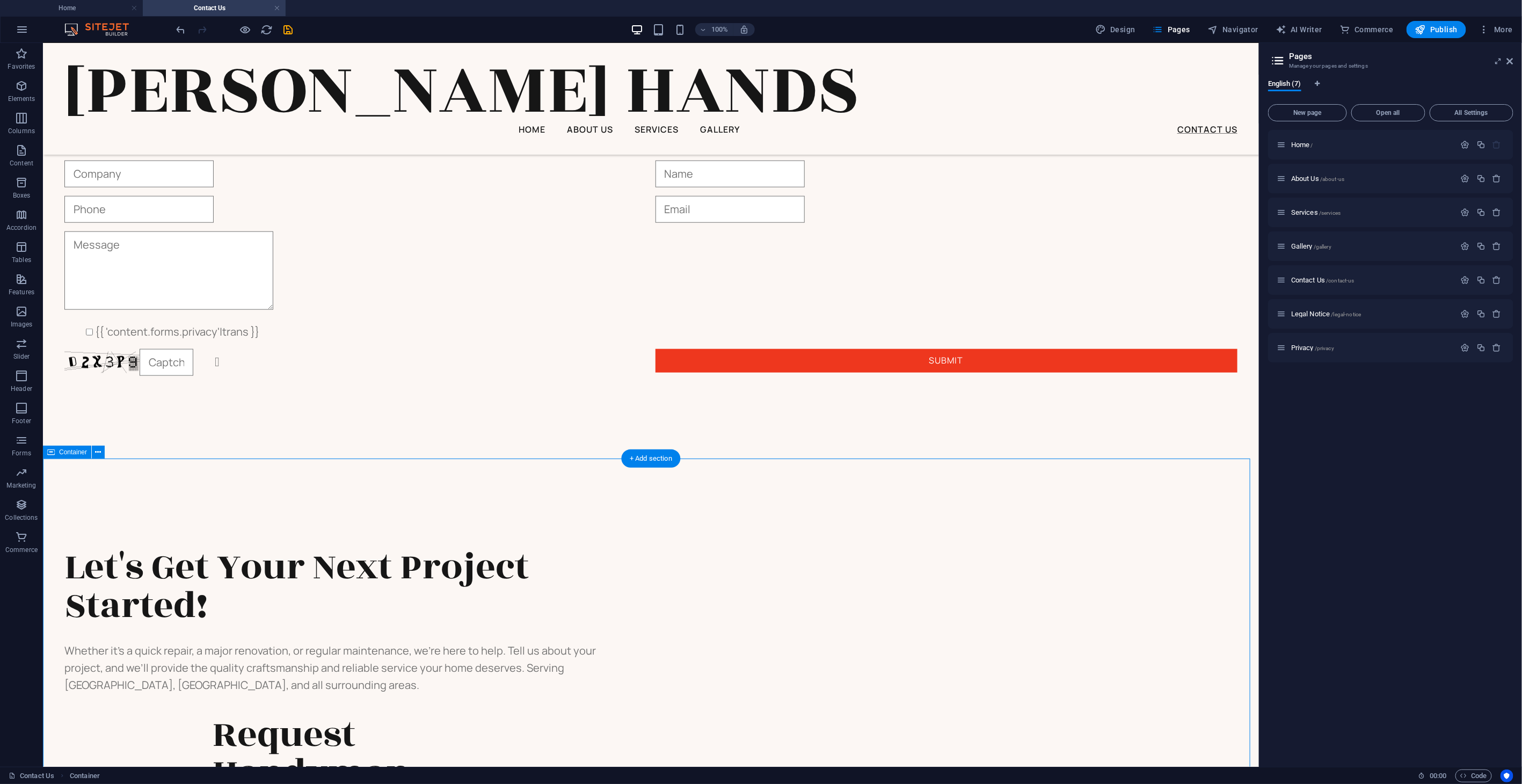
scroll to position [762, 0]
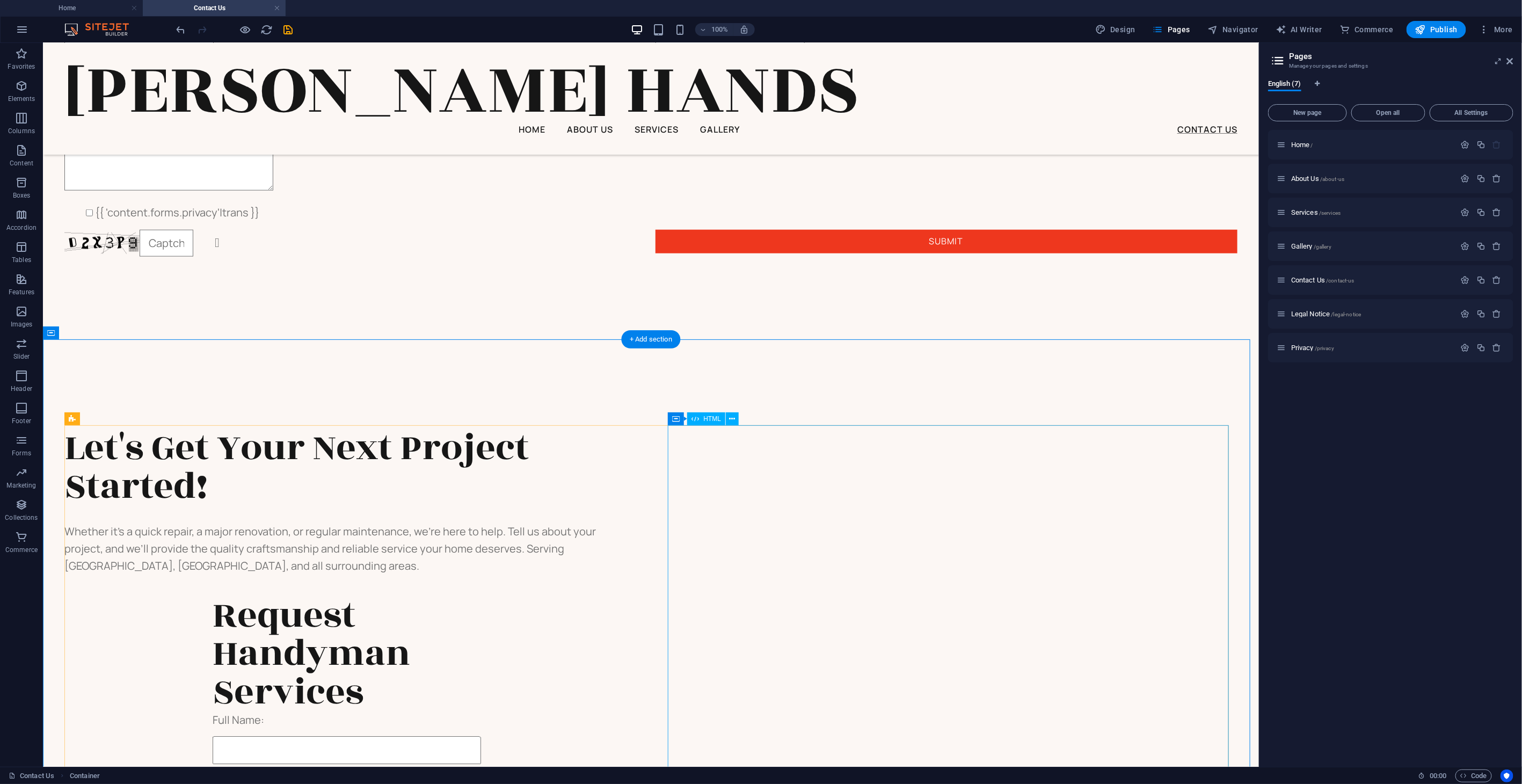
click at [730, 420] on icon at bounding box center [733, 419] width 6 height 11
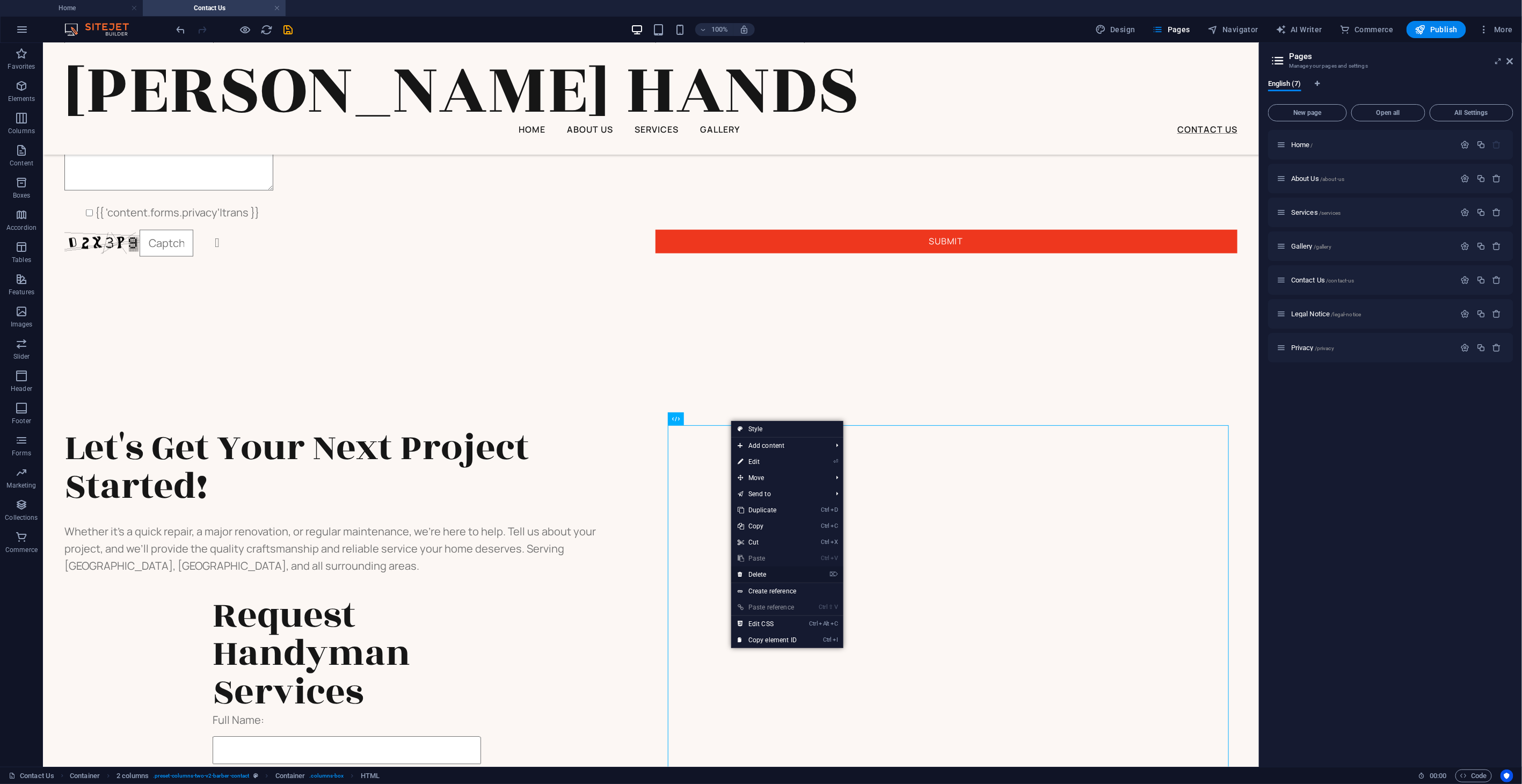
click at [775, 512] on link "⌦ Delete" at bounding box center [767, 574] width 72 height 16
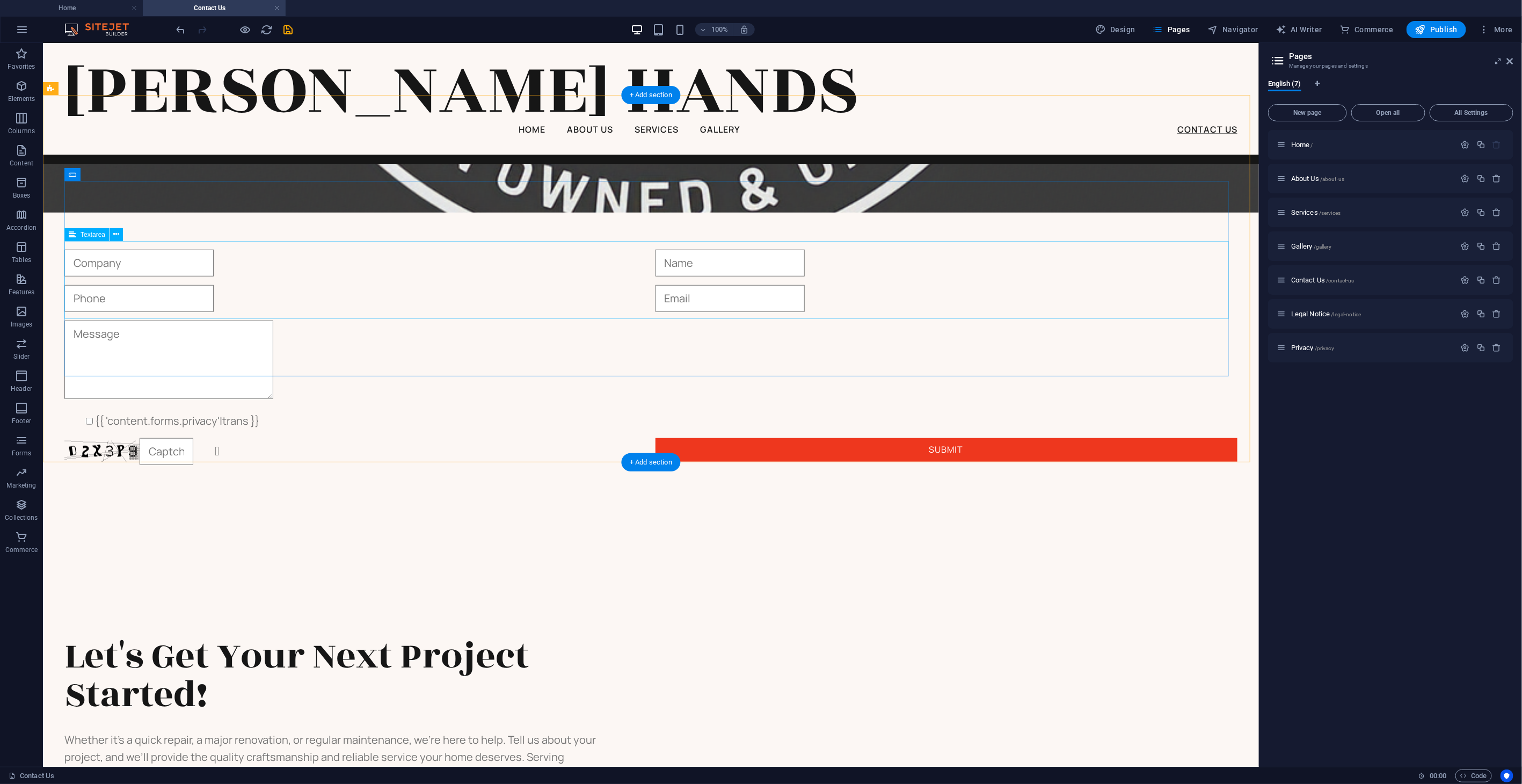
scroll to position [524, 0]
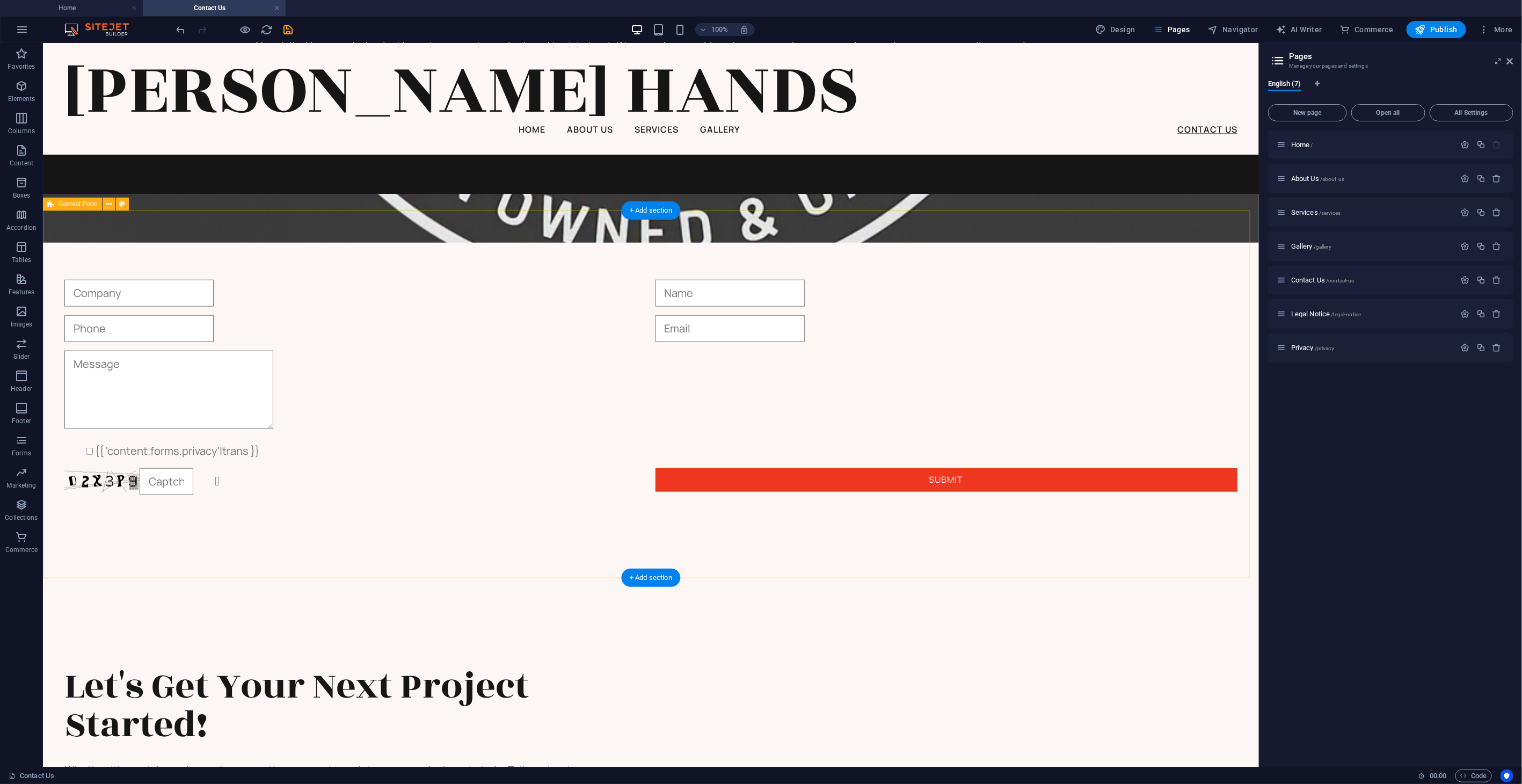
click at [553, 251] on div "{{ 'content.forms.privacy'|trans }} Unreadable? Regenerate Submit" at bounding box center [651, 386] width 1216 height 387
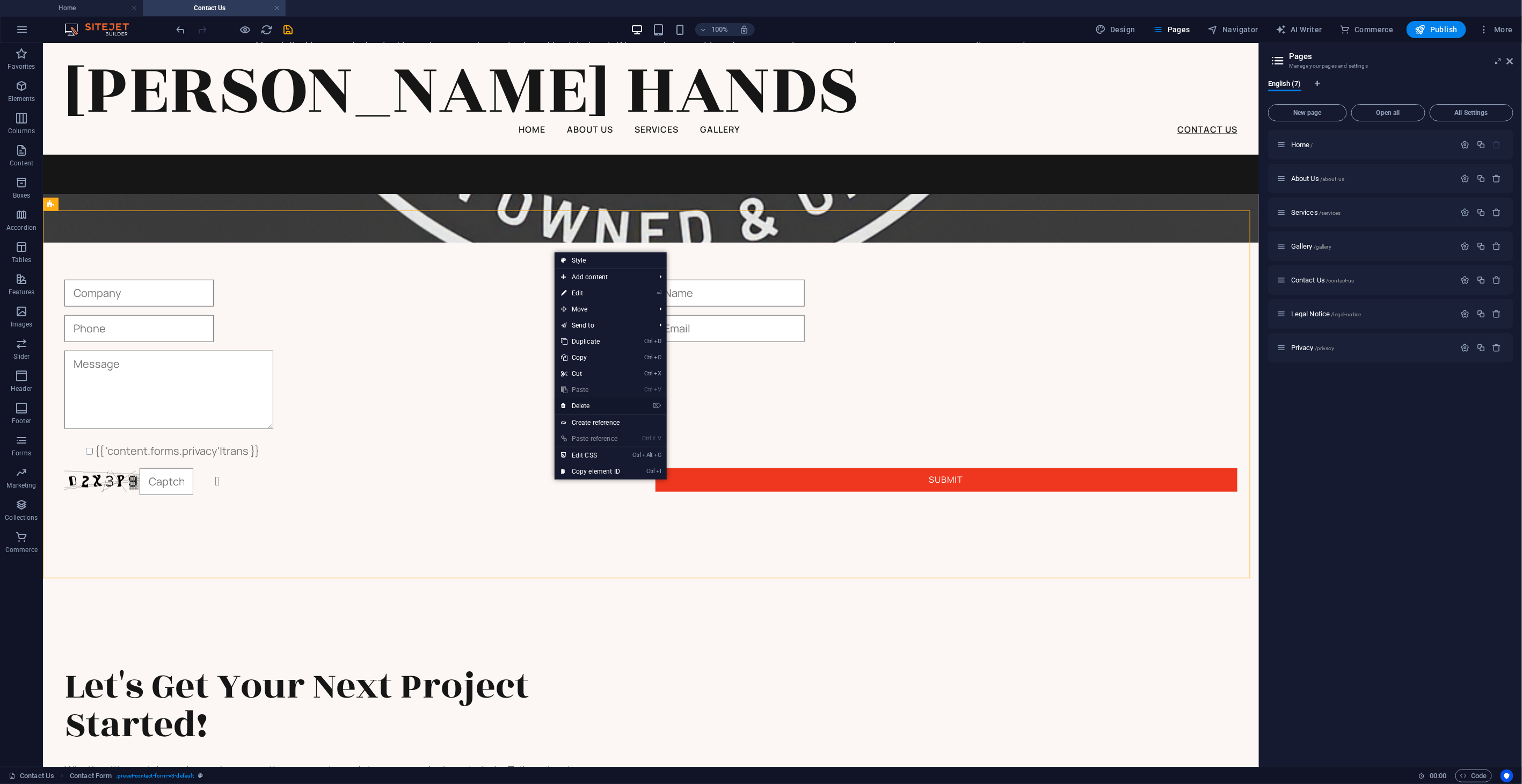
click at [587, 402] on link "⌦ Delete" at bounding box center [591, 405] width 72 height 16
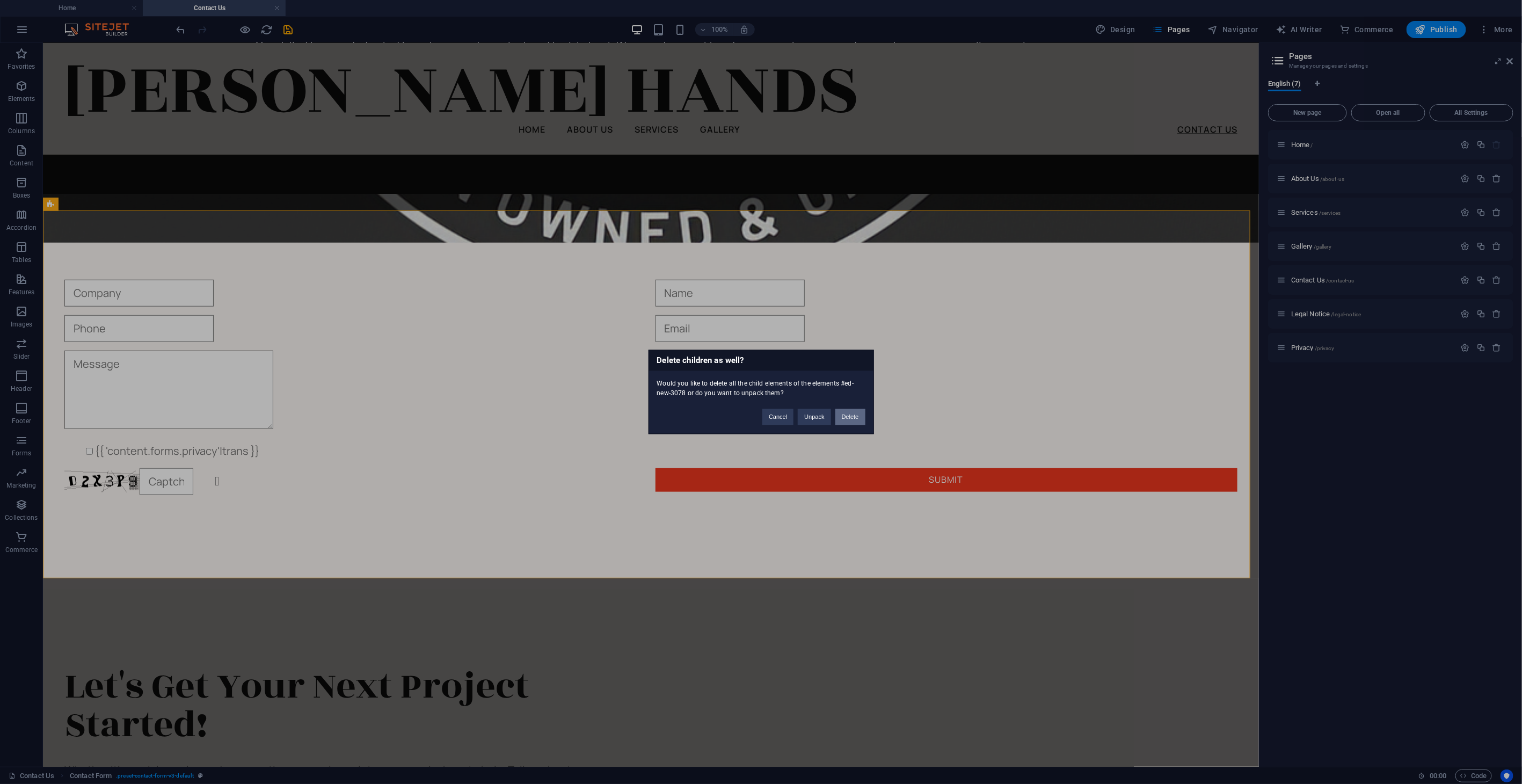
click at [842, 417] on button "Delete" at bounding box center [850, 417] width 30 height 16
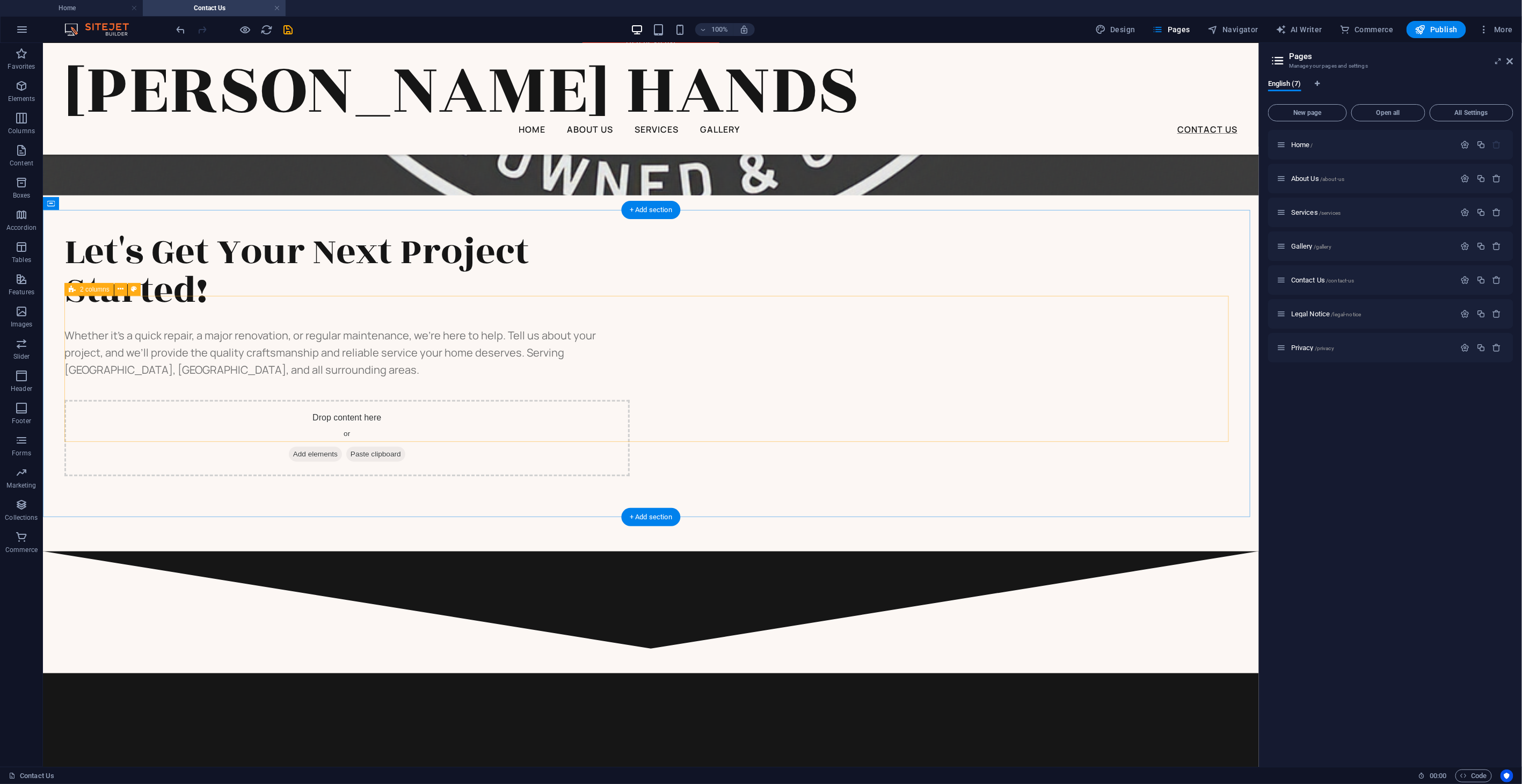
scroll to position [584, 0]
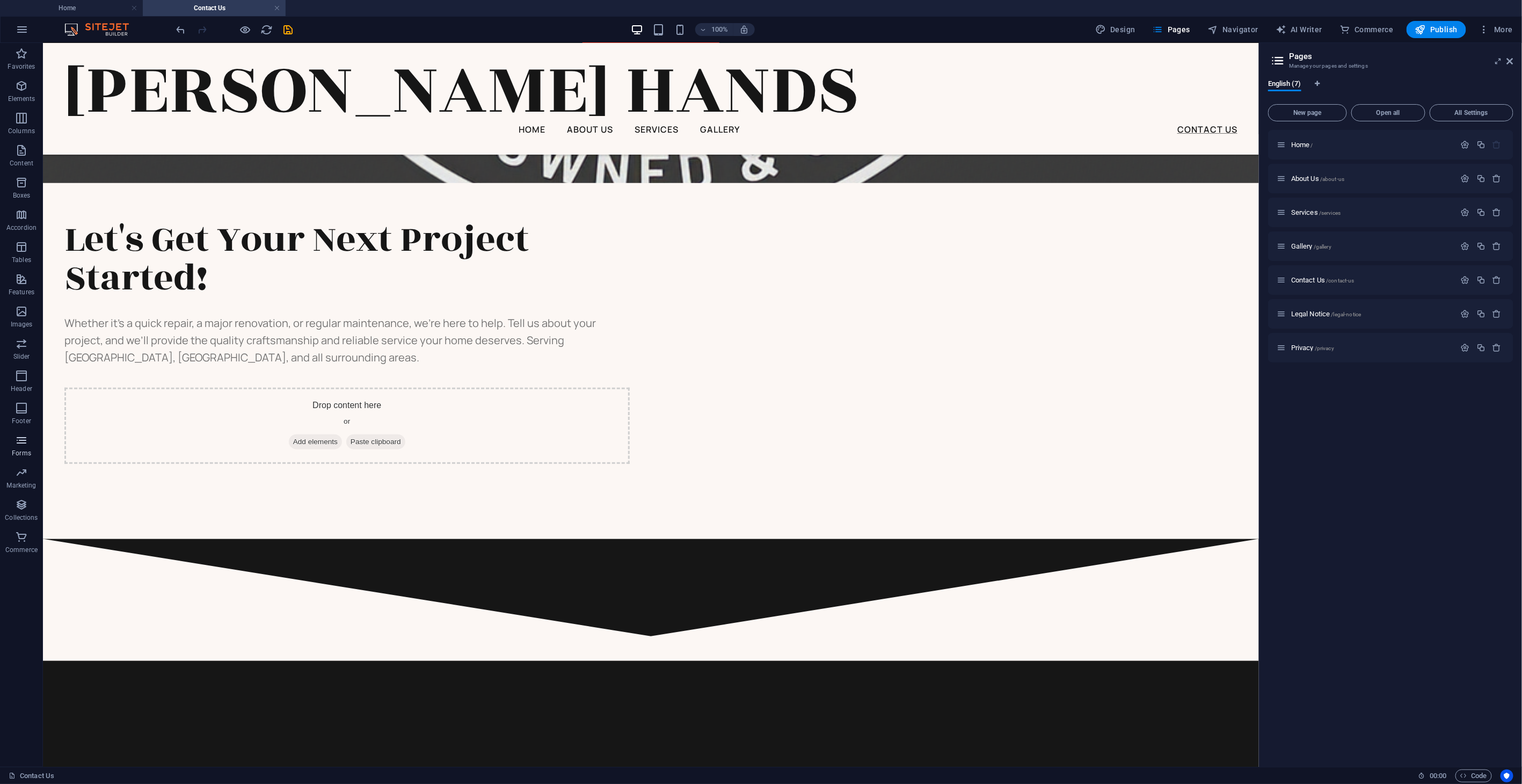
click at [15, 444] on icon "button" at bounding box center [21, 440] width 13 height 13
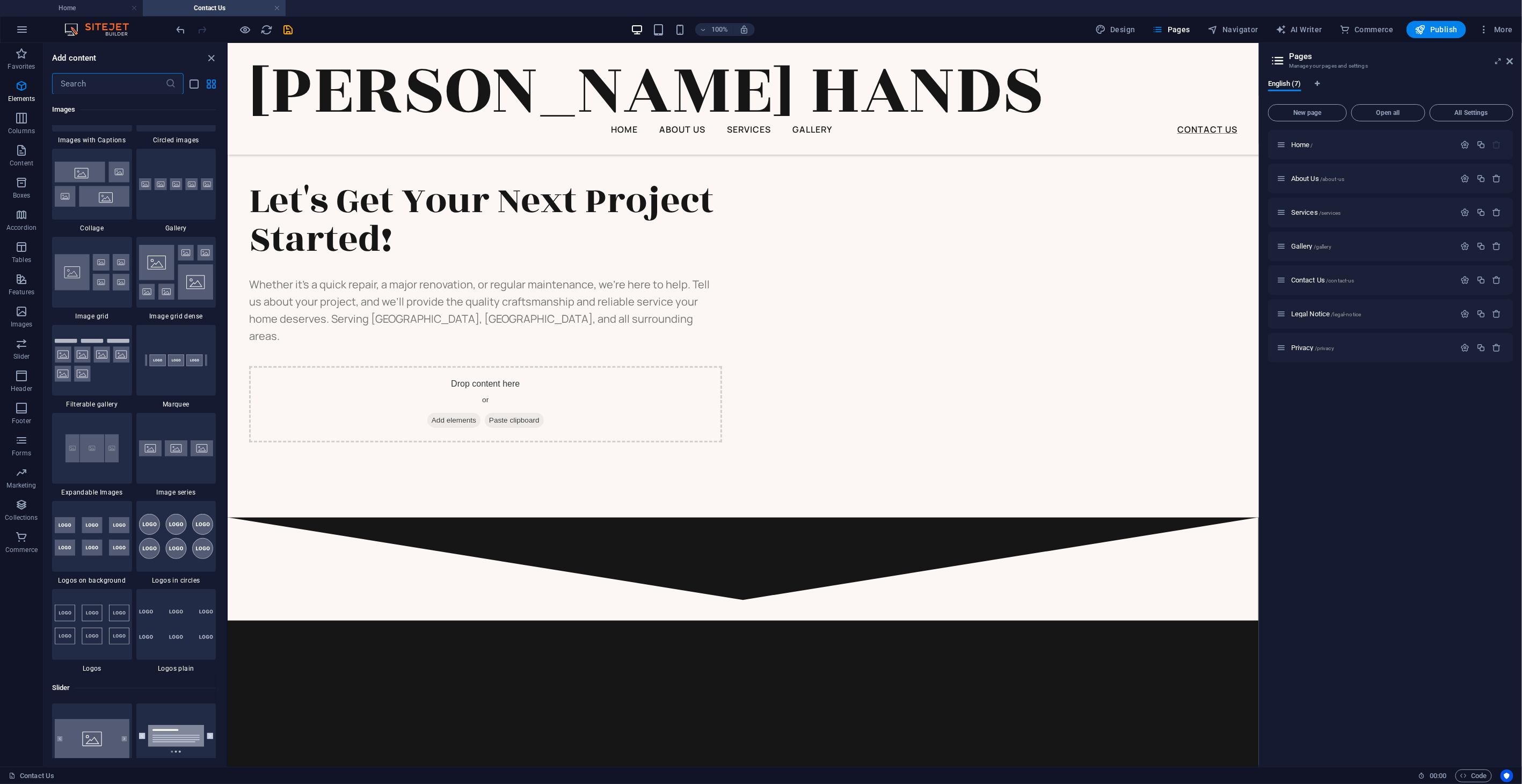
scroll to position [7836, 0]
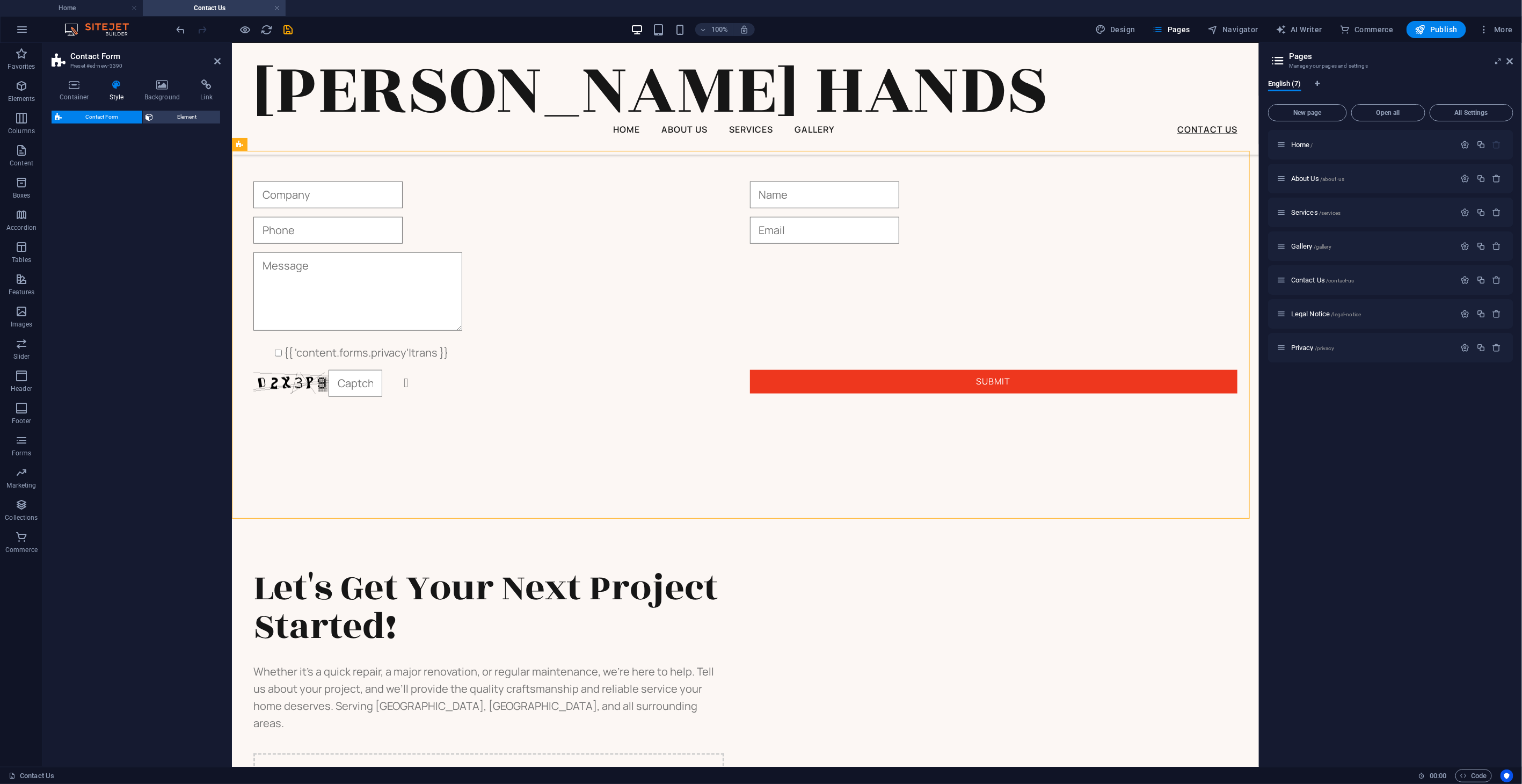
select select "rem"
select select "preset-contact-form-v3-default"
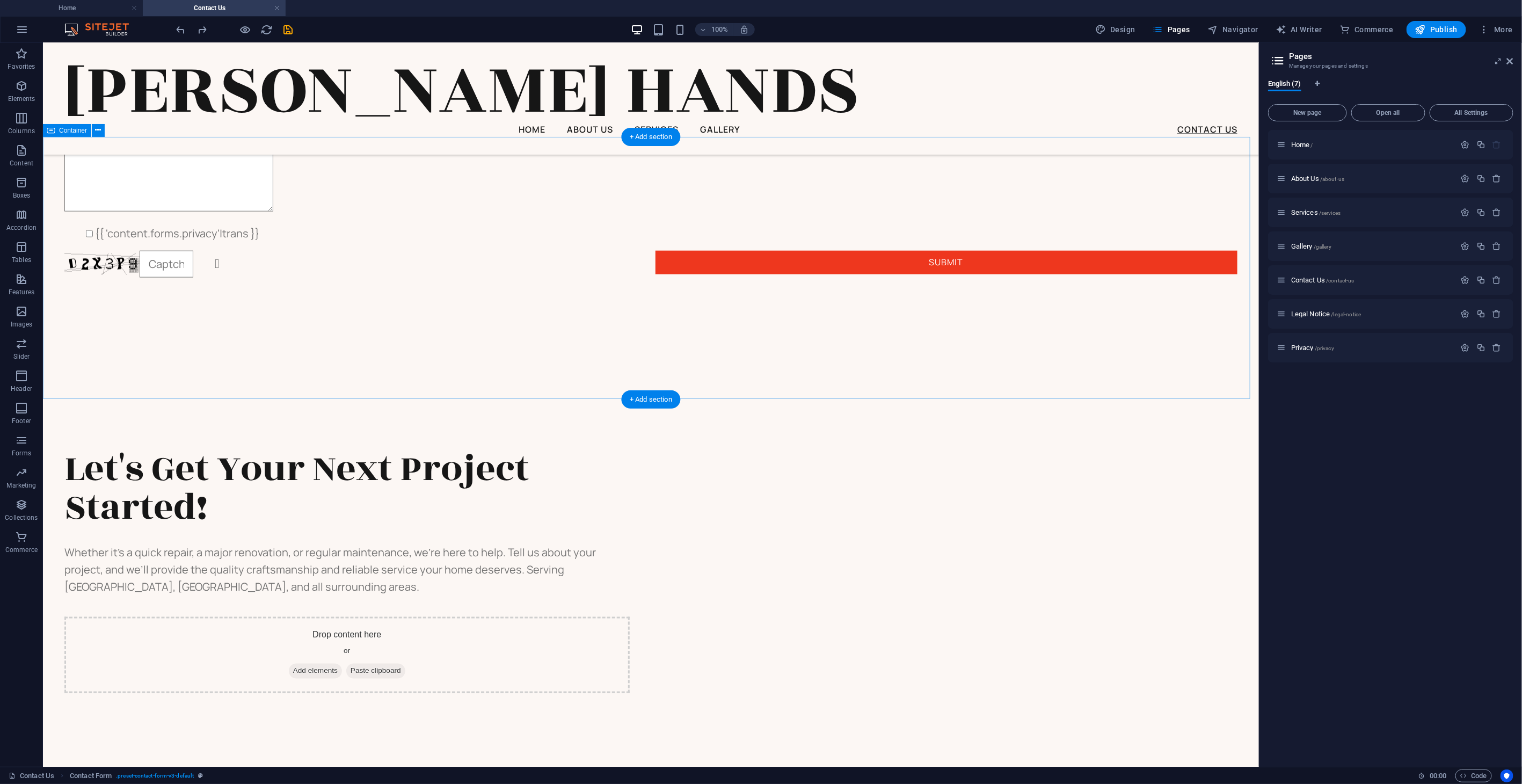
scroll to position [336, 0]
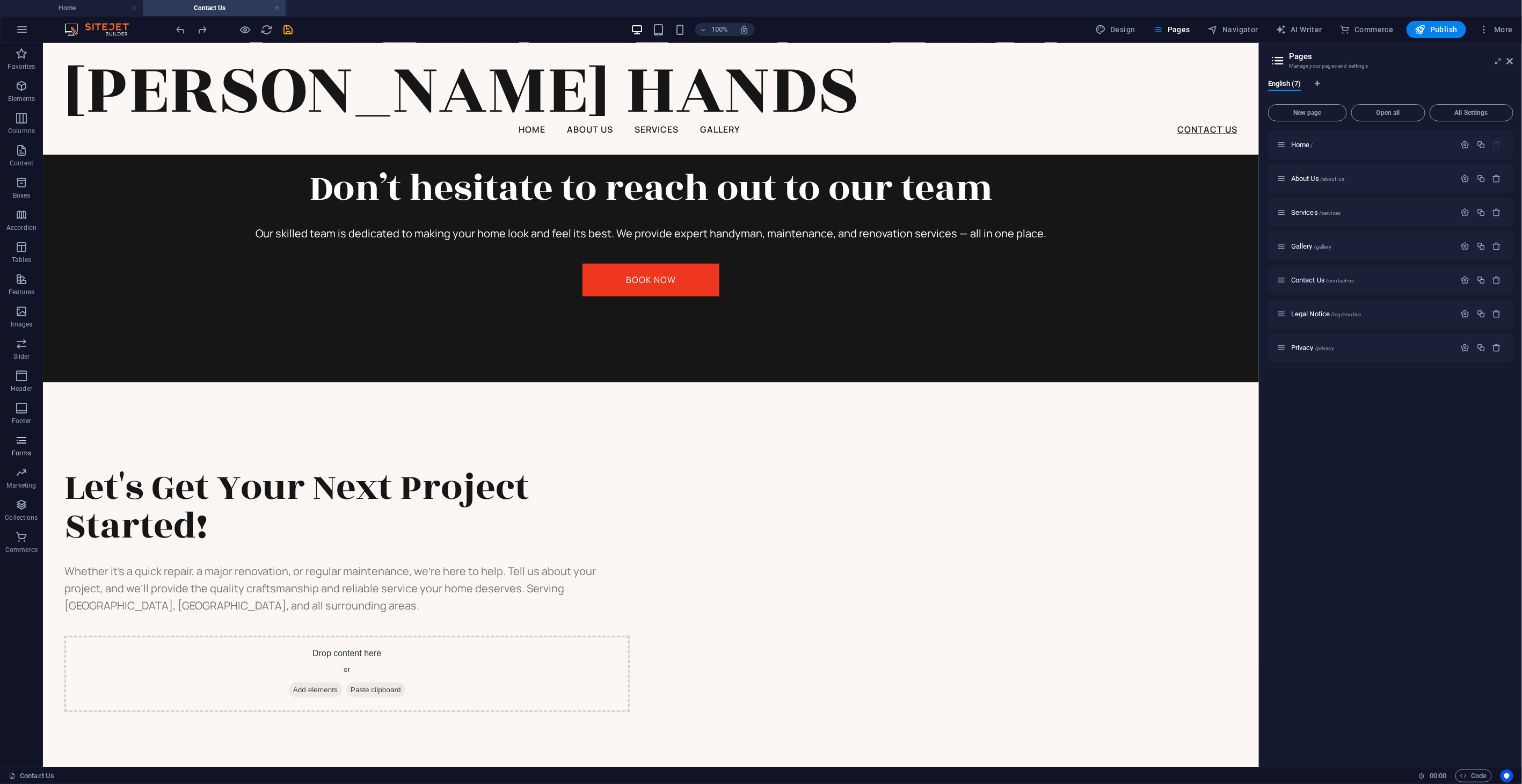
click at [20, 444] on icon "button" at bounding box center [21, 440] width 13 height 13
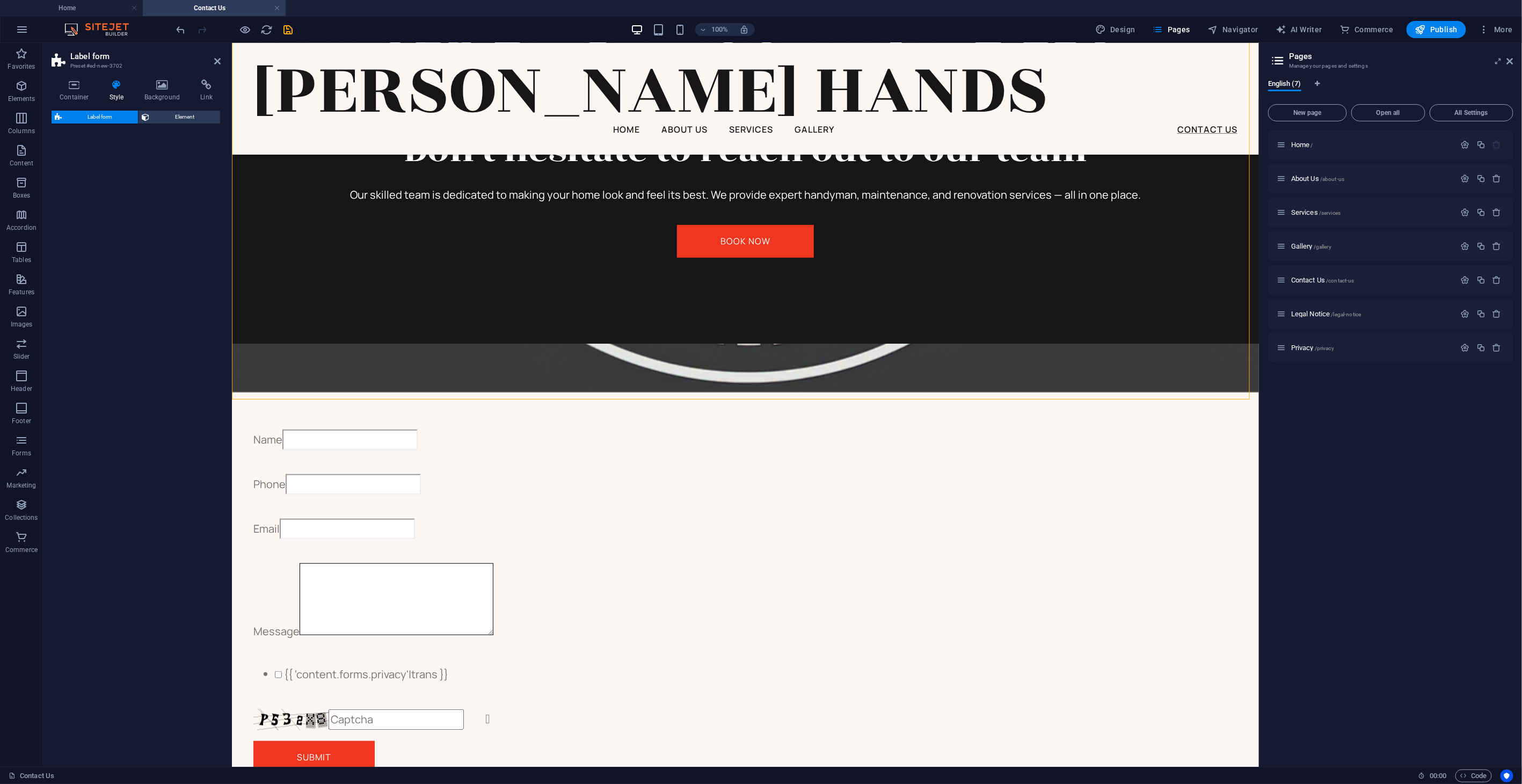
scroll to position [947, 0]
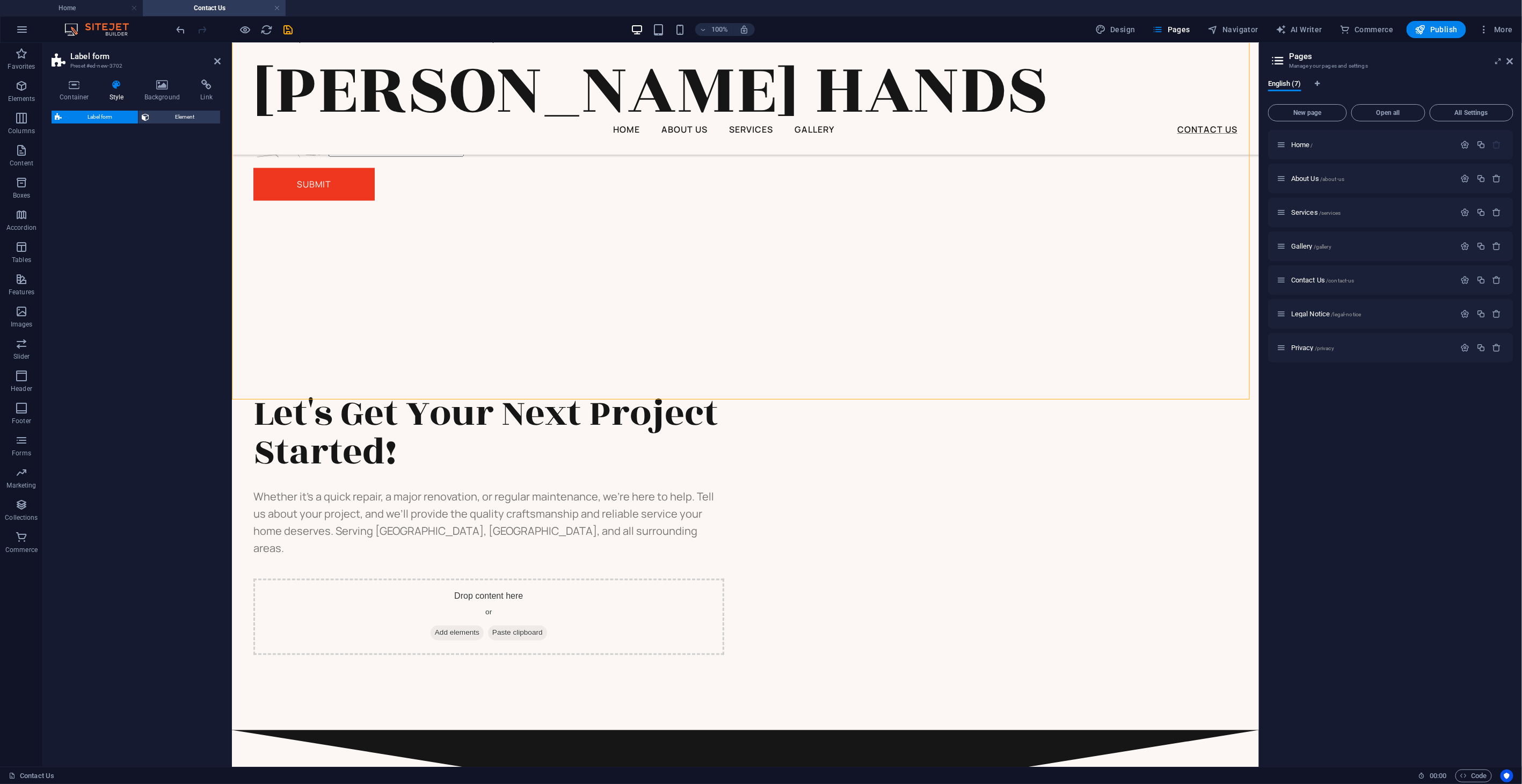
select select "rem"
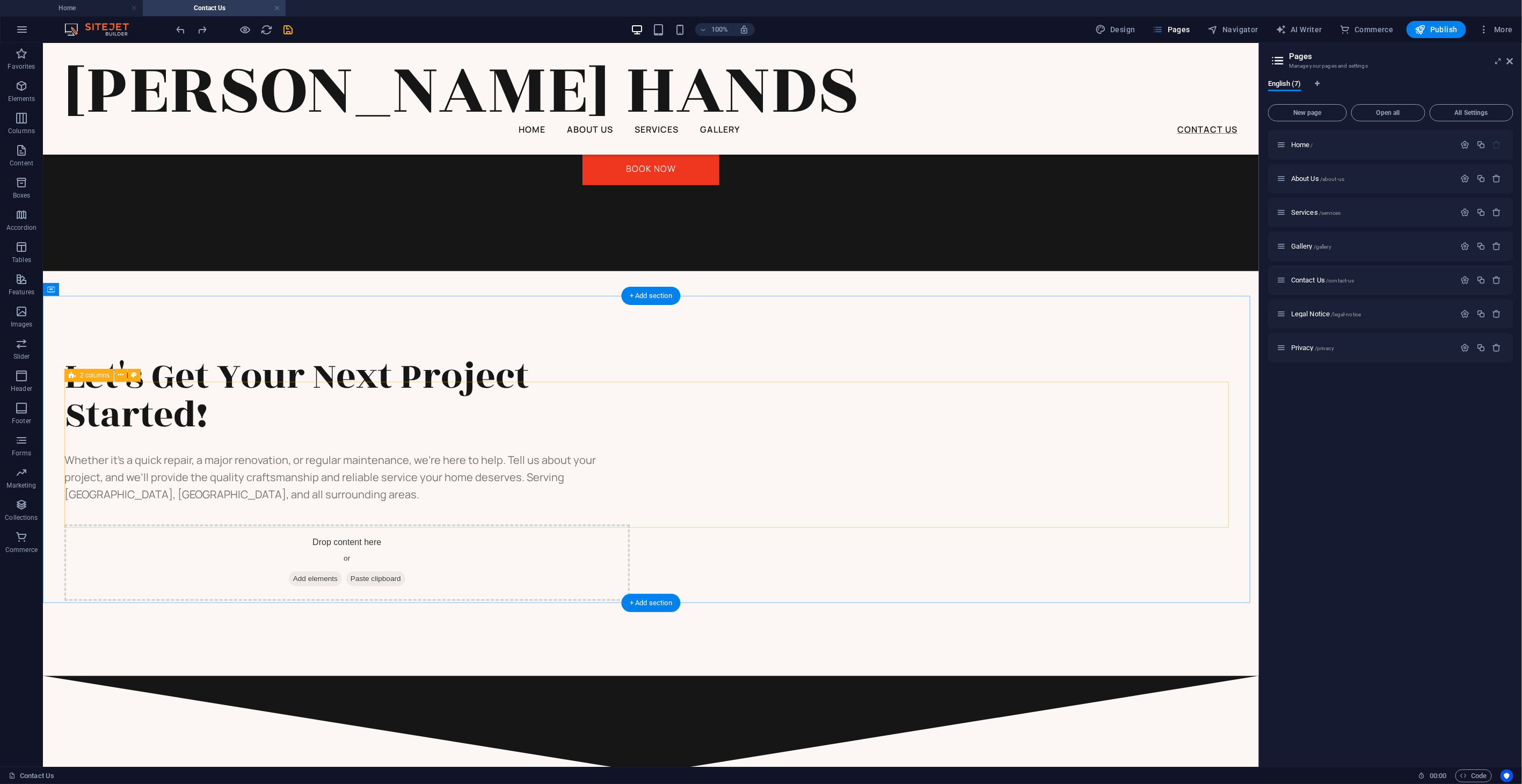
scroll to position [455, 0]
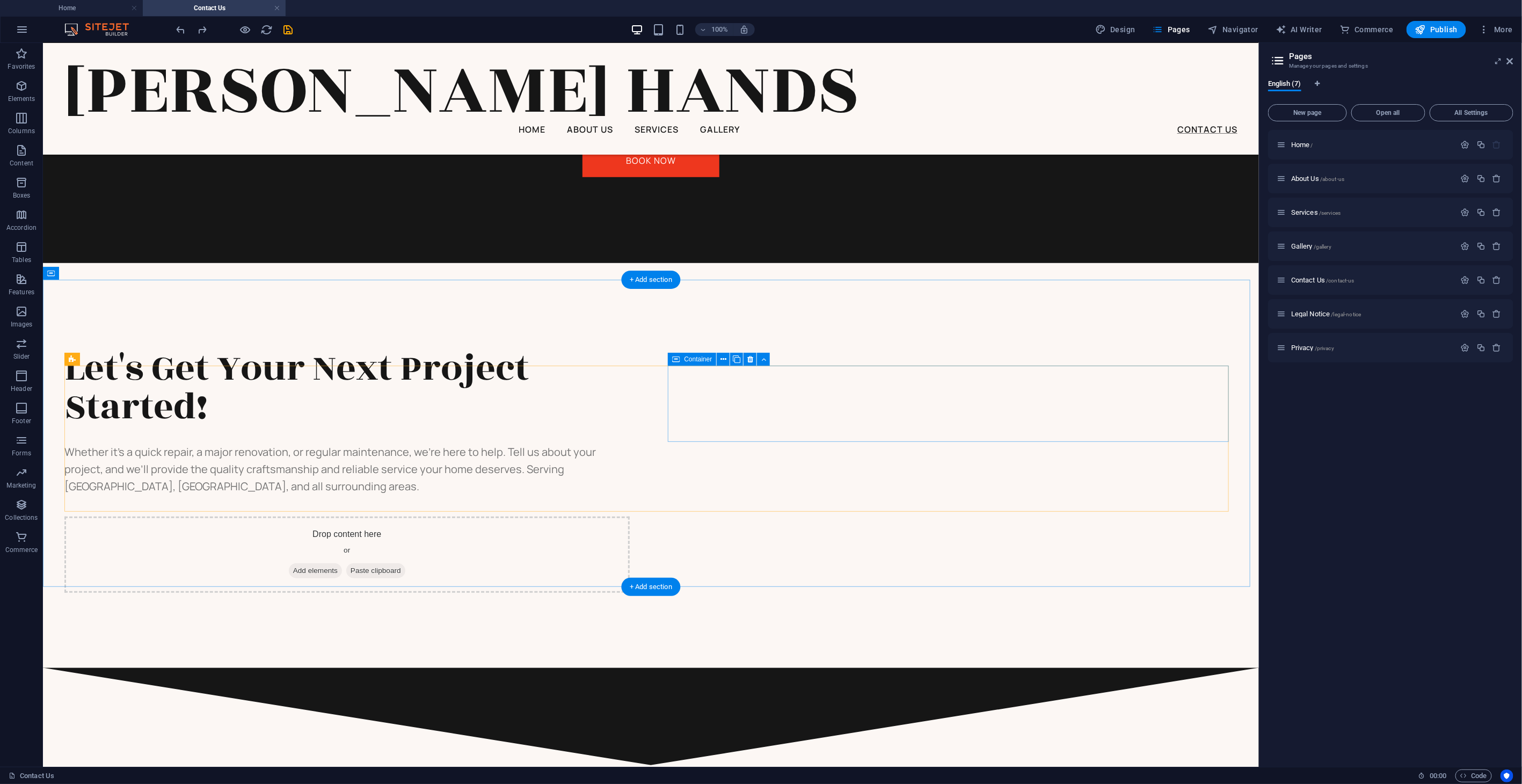
click at [629, 512] on div "Drop content here or Add elements Paste clipboard" at bounding box center [346, 554] width 565 height 76
click at [749, 358] on icon at bounding box center [750, 359] width 6 height 11
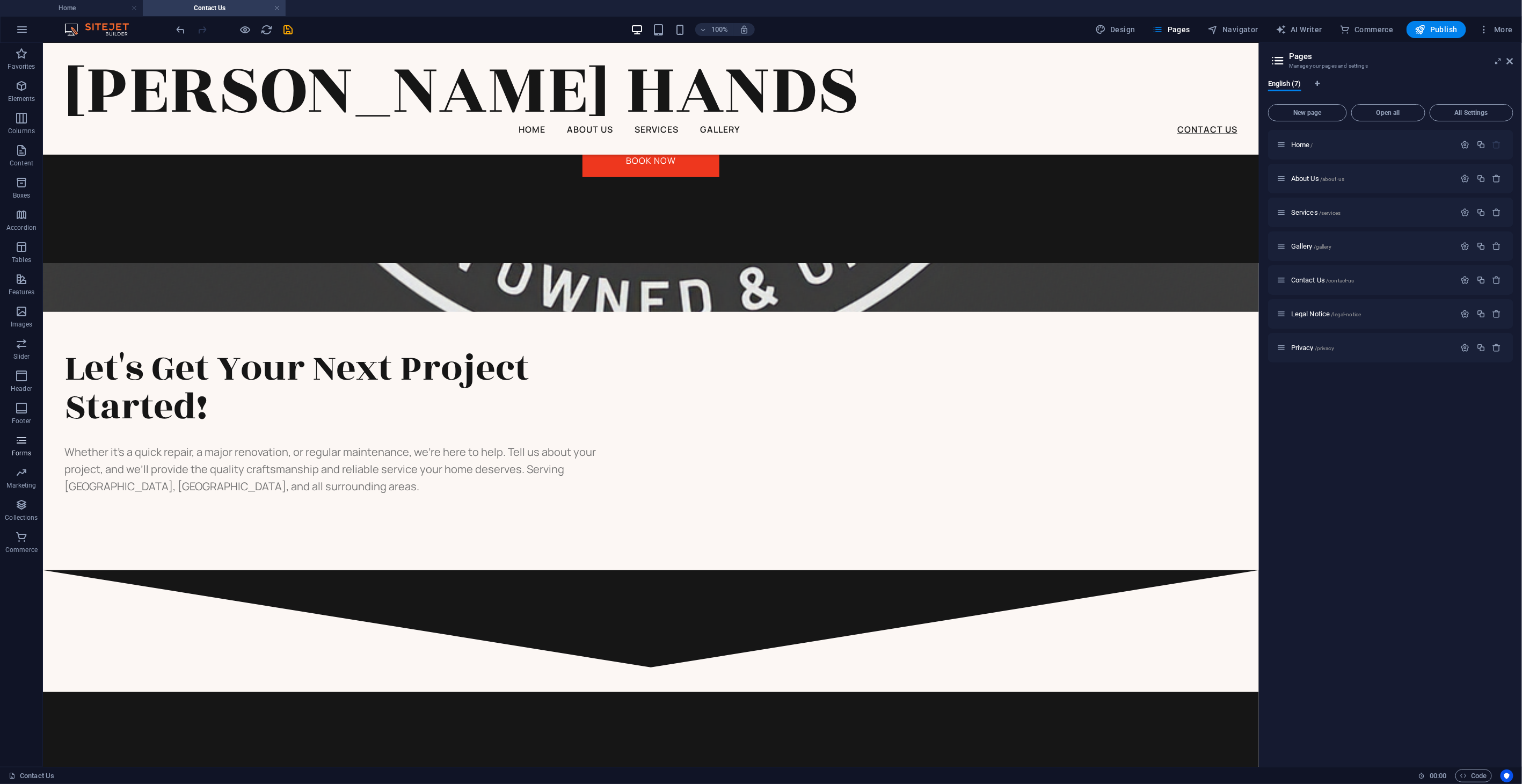
click at [14, 445] on span "Forms" at bounding box center [21, 447] width 43 height 26
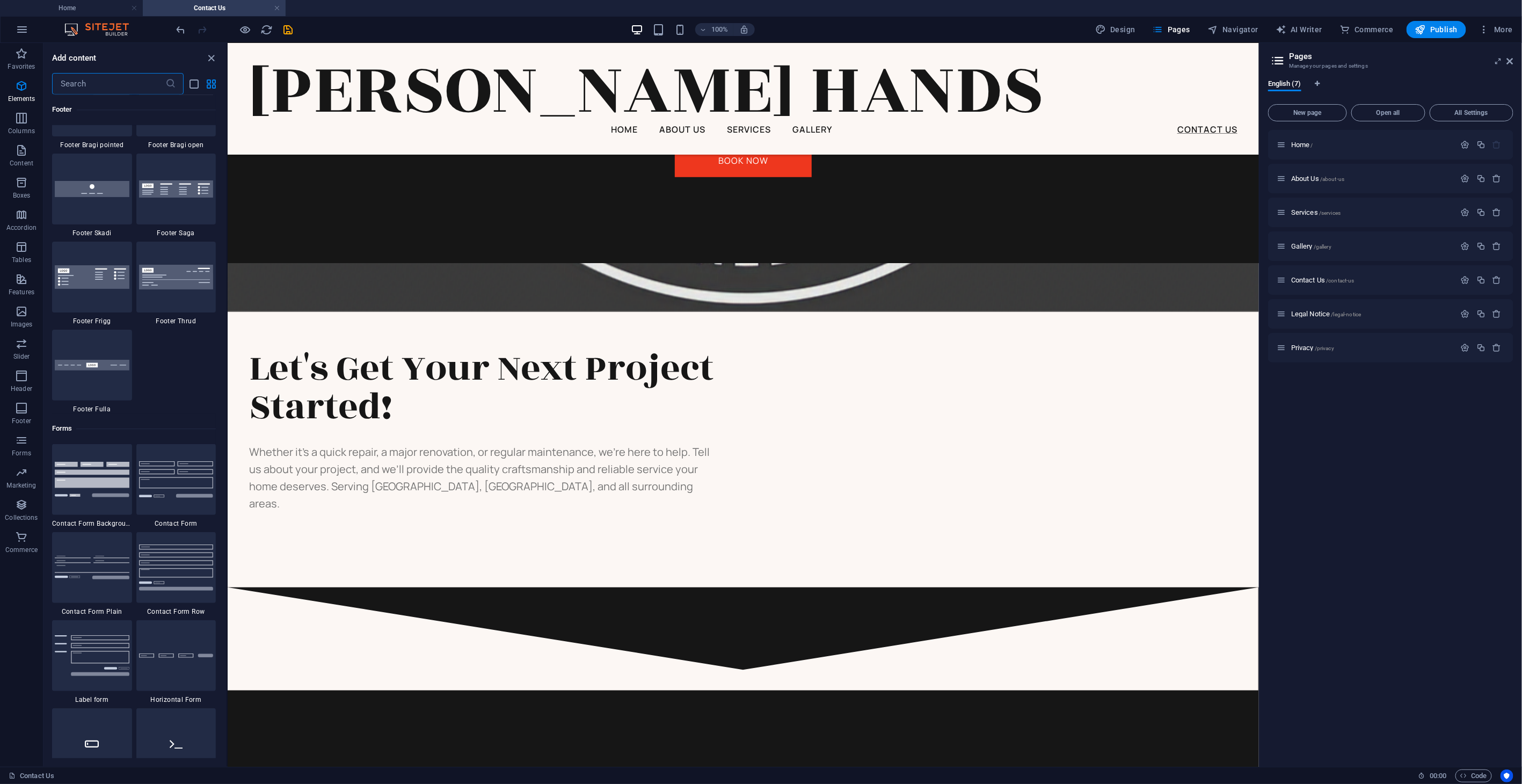
scroll to position [7836, 0]
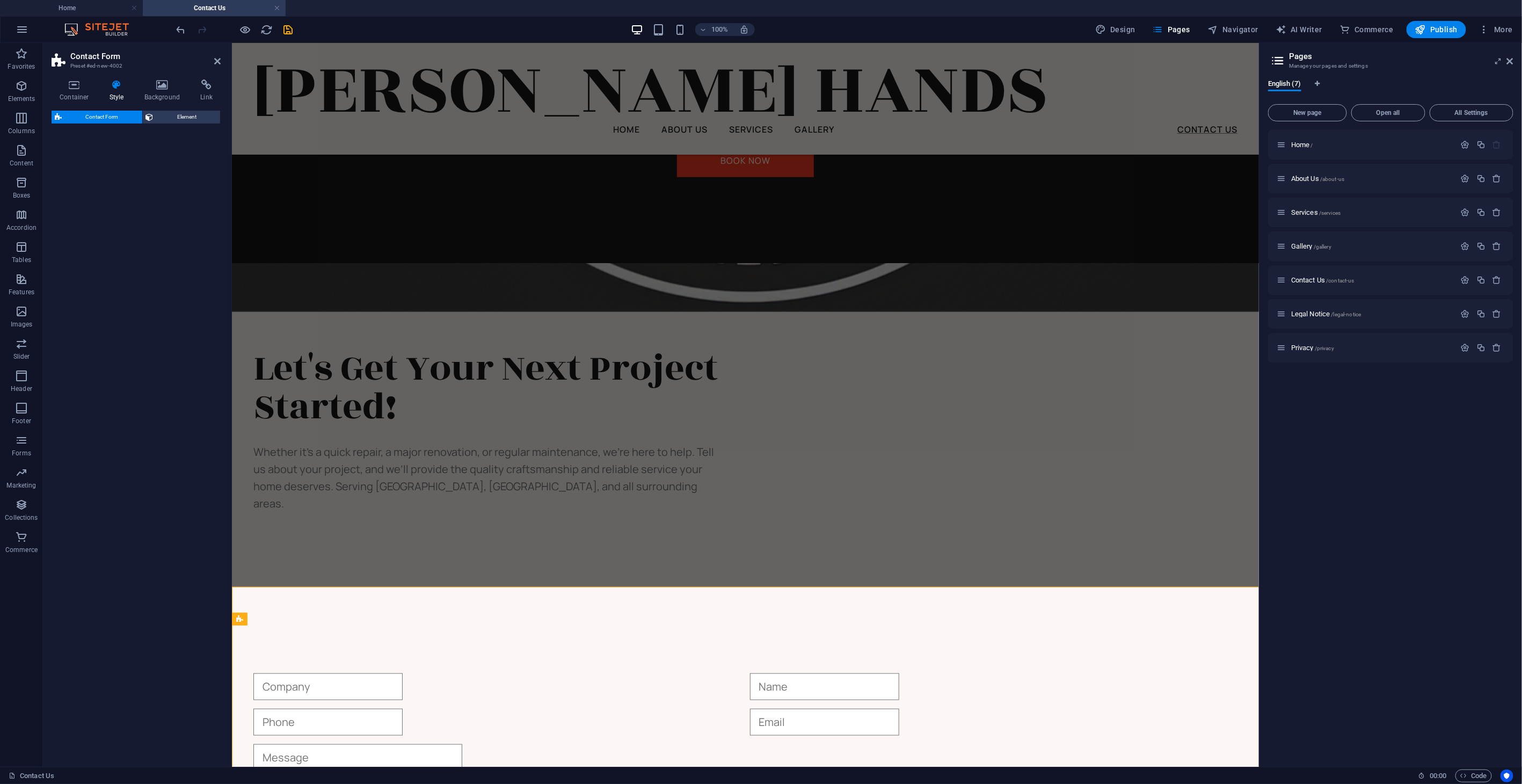
select select "rem"
select select "preset-contact-form-v3-default"
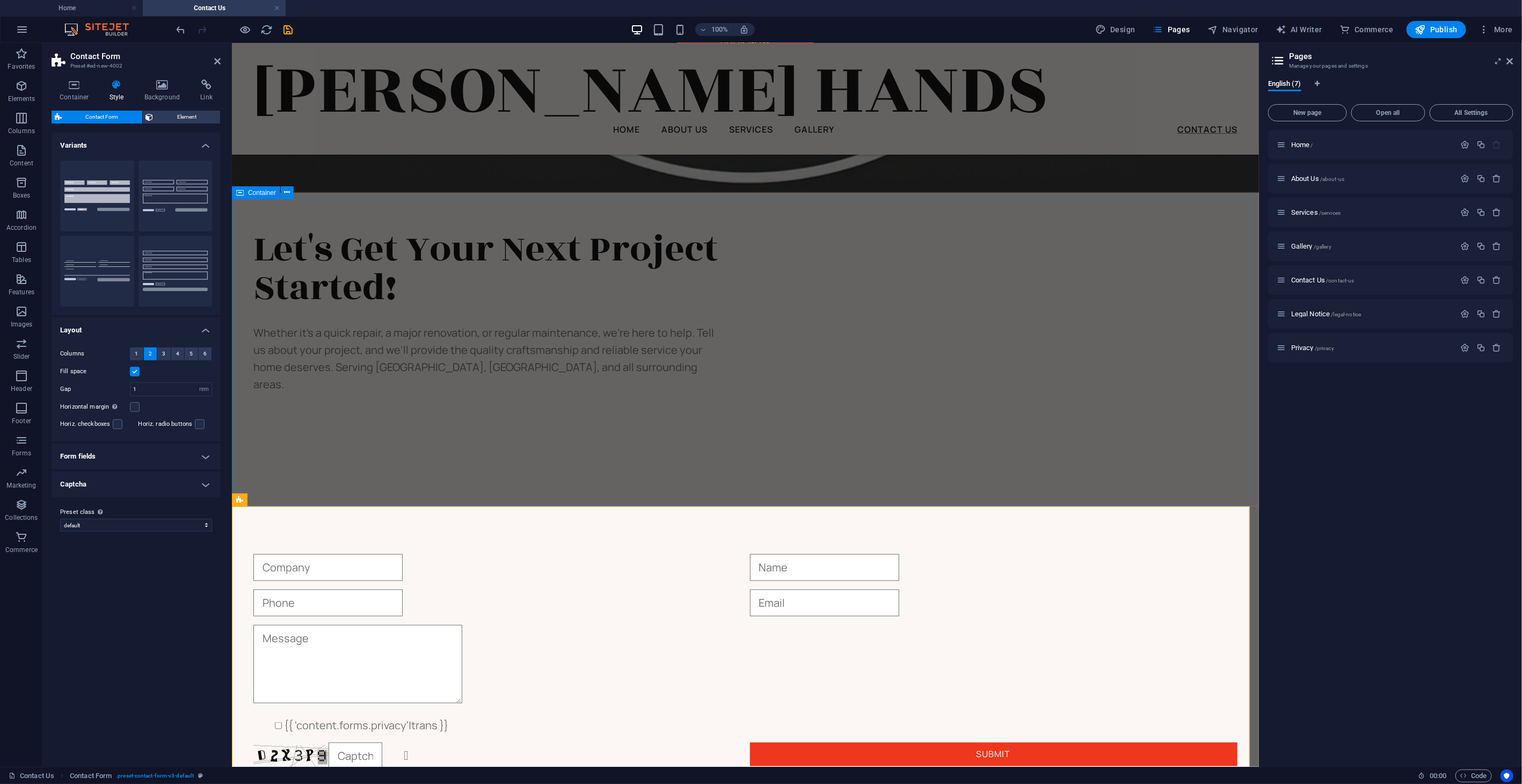
click at [773, 467] on div "Let's Get Your Next Project Started! Whether it’s a quick repair, a major renov…" at bounding box center [745, 305] width 1027 height 324
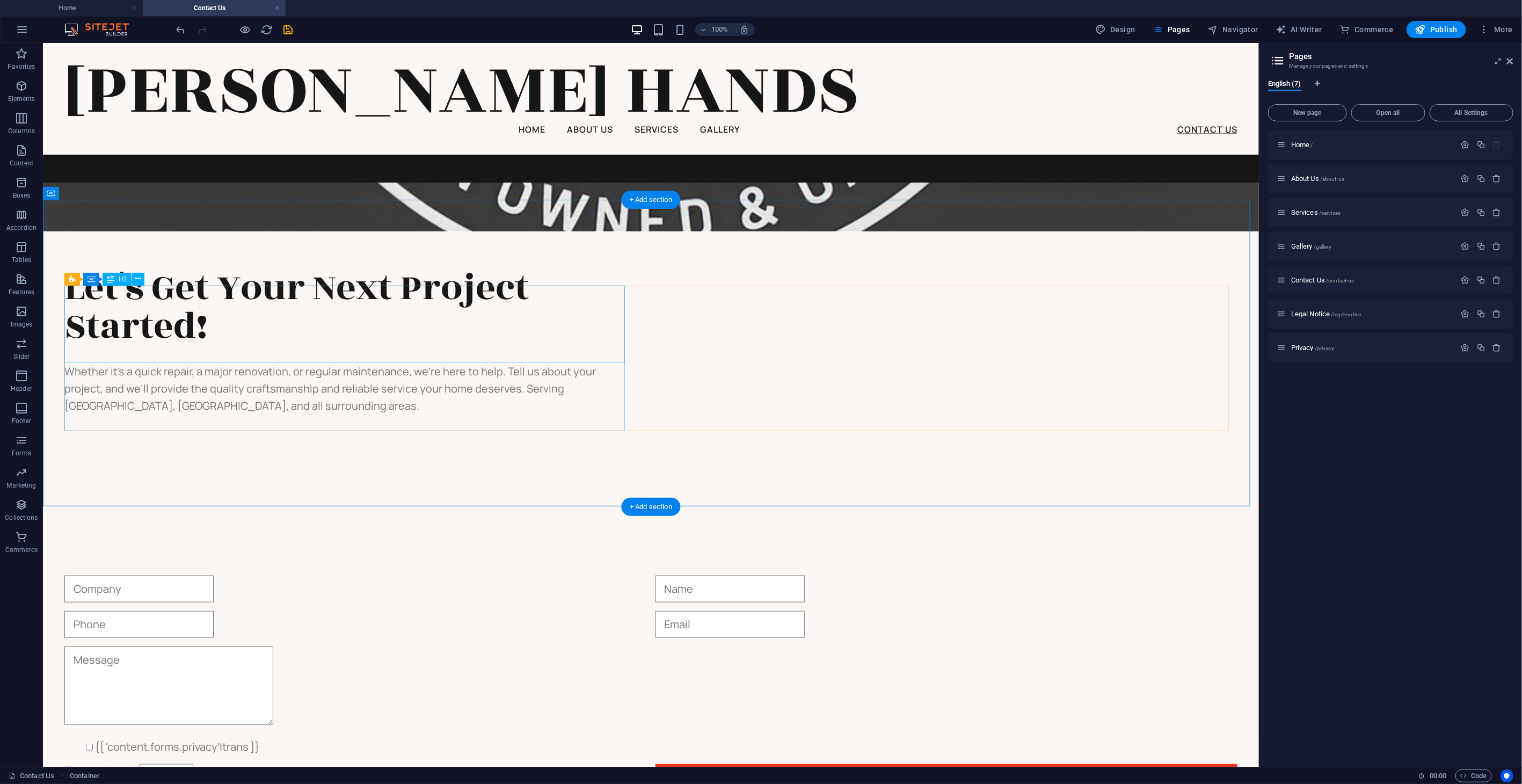
click at [412, 345] on div "Let's Get Your Next Project Started!" at bounding box center [346, 306] width 565 height 77
click at [706, 346] on div "Let's Get Your Next Project Started! Whether it’s a quick repair, a major renov…" at bounding box center [650, 340] width 1173 height 146
click at [196, 317] on div "Let's Get Your Next Project Started!" at bounding box center [346, 306] width 565 height 77
click at [274, 385] on div "Whether it’s a quick repair, a major renovation, or regular maintenance, we’re …" at bounding box center [346, 388] width 565 height 51
click at [490, 250] on div "Let's Get Your Next Project Started! Whether it’s a quick repair, a major renov…" at bounding box center [651, 336] width 1216 height 307
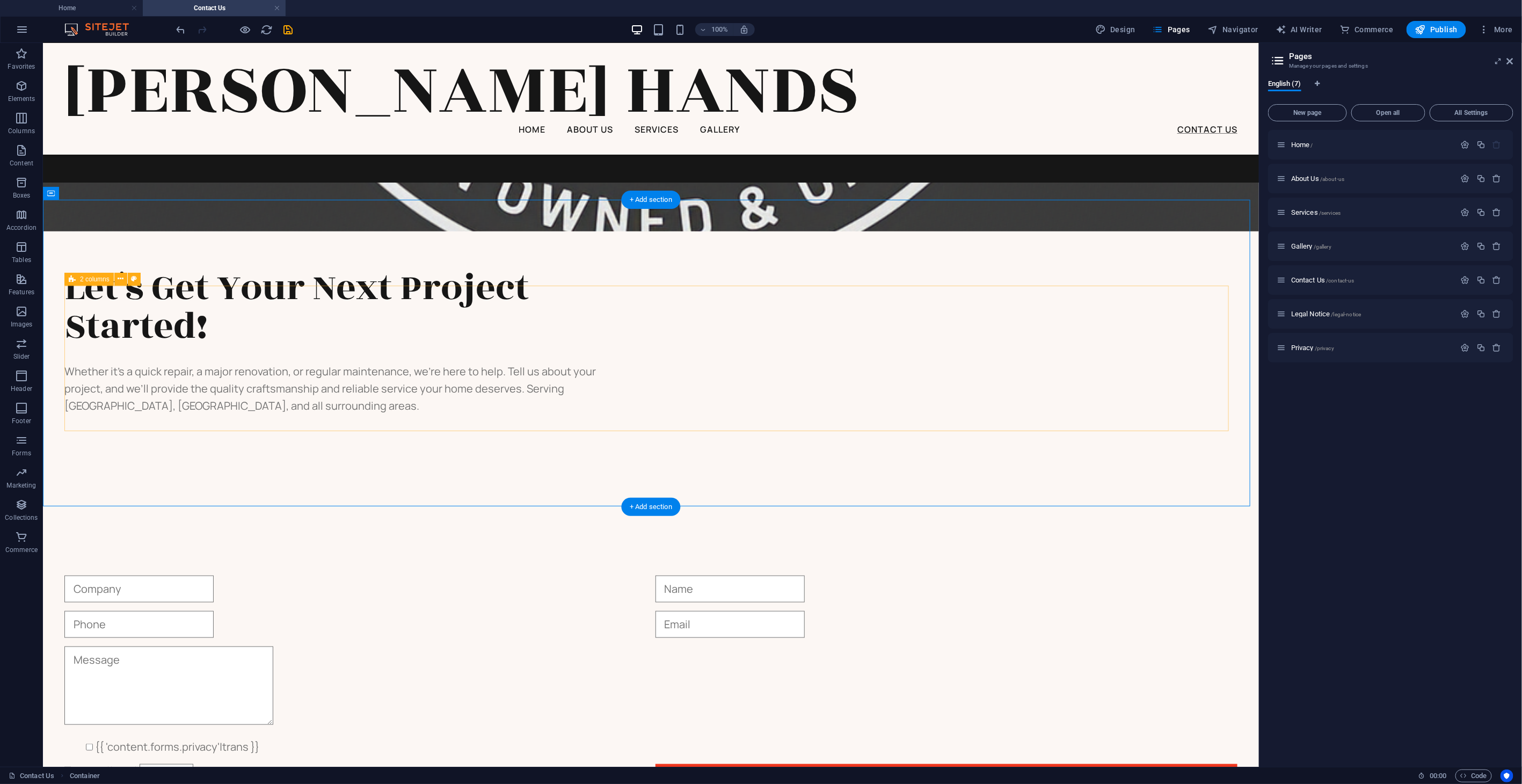
click at [704, 338] on div "Let's Get Your Next Project Started! Whether it’s a quick repair, a major renov…" at bounding box center [650, 340] width 1173 height 146
click at [679, 335] on div "Let's Get Your Next Project Started! Whether it’s a quick repair, a major renov…" at bounding box center [650, 340] width 1173 height 146
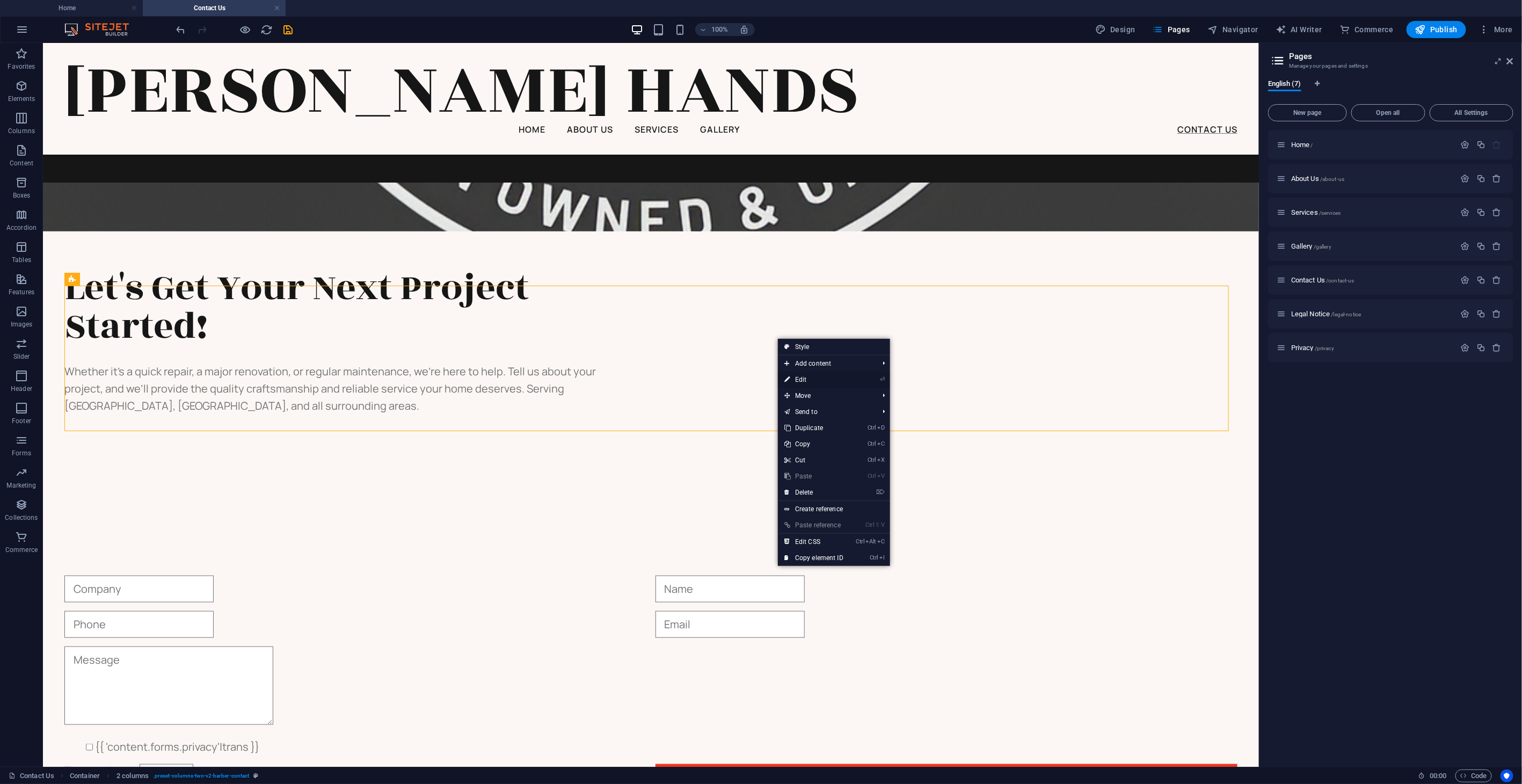
click at [810, 376] on link "⏎ Edit" at bounding box center [814, 379] width 72 height 16
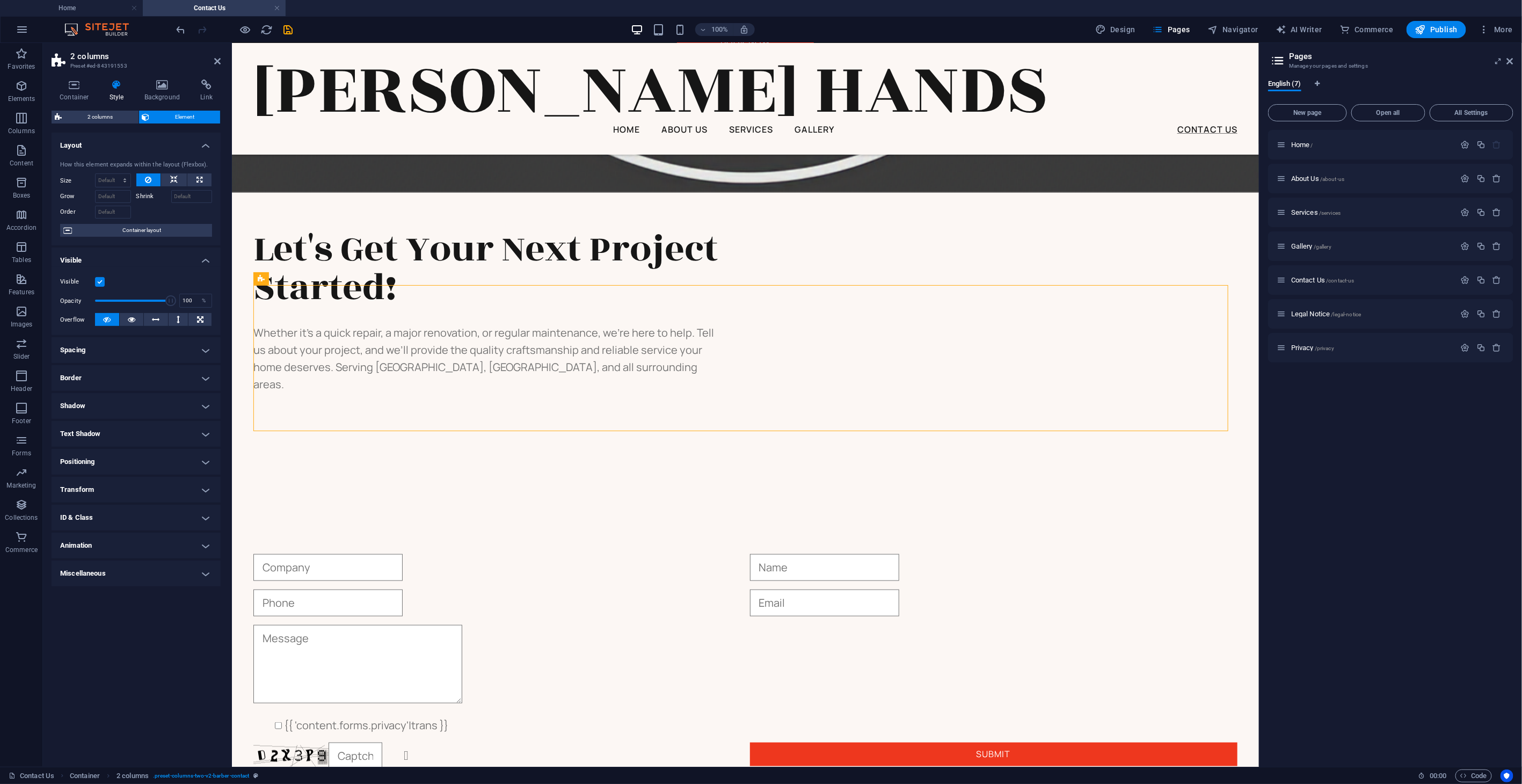
drag, startPoint x: 769, startPoint y: 410, endPoint x: 628, endPoint y: 348, distance: 154.0
click at [628, 348] on div "Let's Get Your Next Project Started! Whether it’s a quick repair, a major renov…" at bounding box center [745, 311] width 984 height 163
click at [574, 307] on div "Let's Get Your Next Project Started!" at bounding box center [488, 268] width 471 height 77
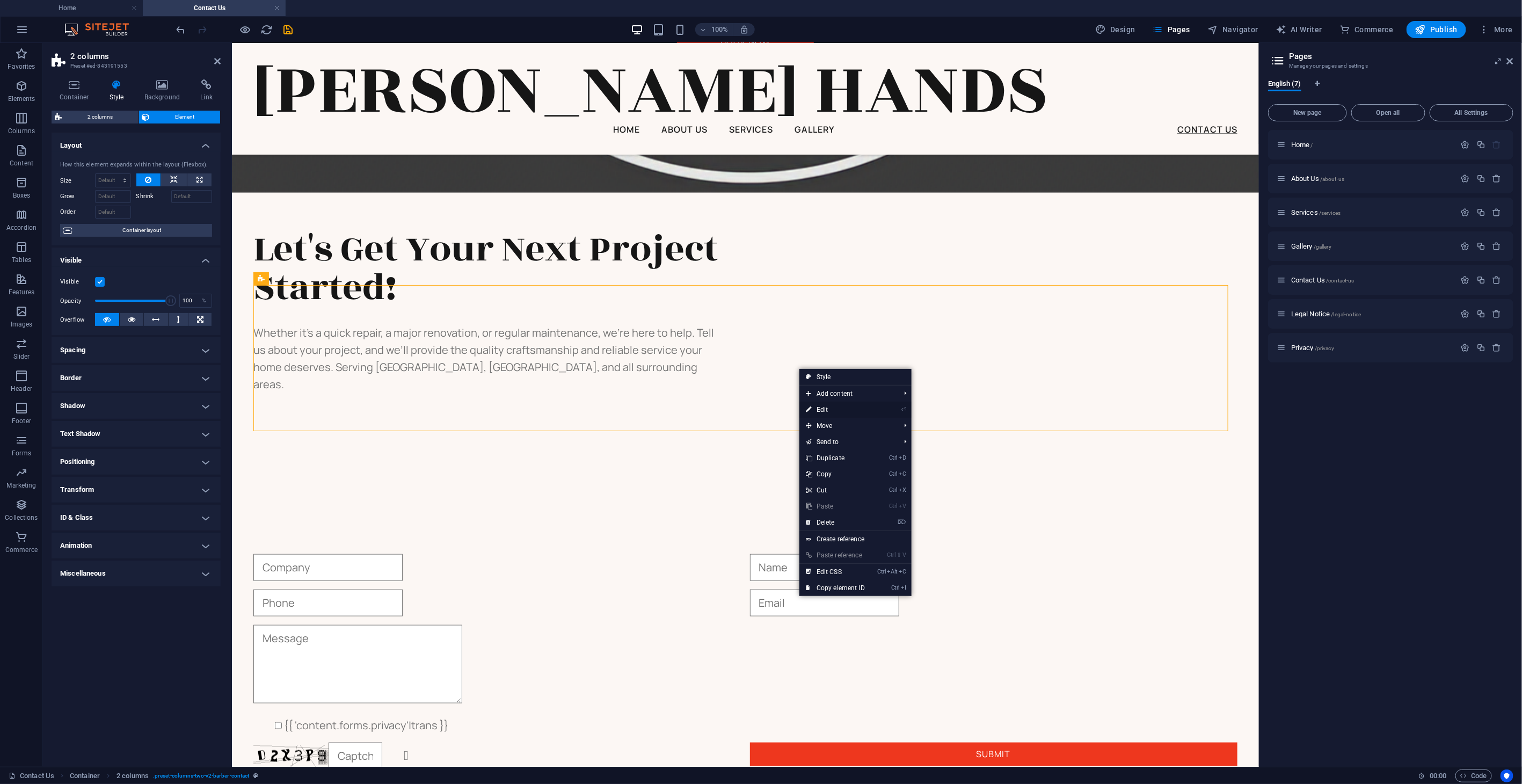
click at [836, 406] on link "⏎ Edit" at bounding box center [835, 409] width 72 height 16
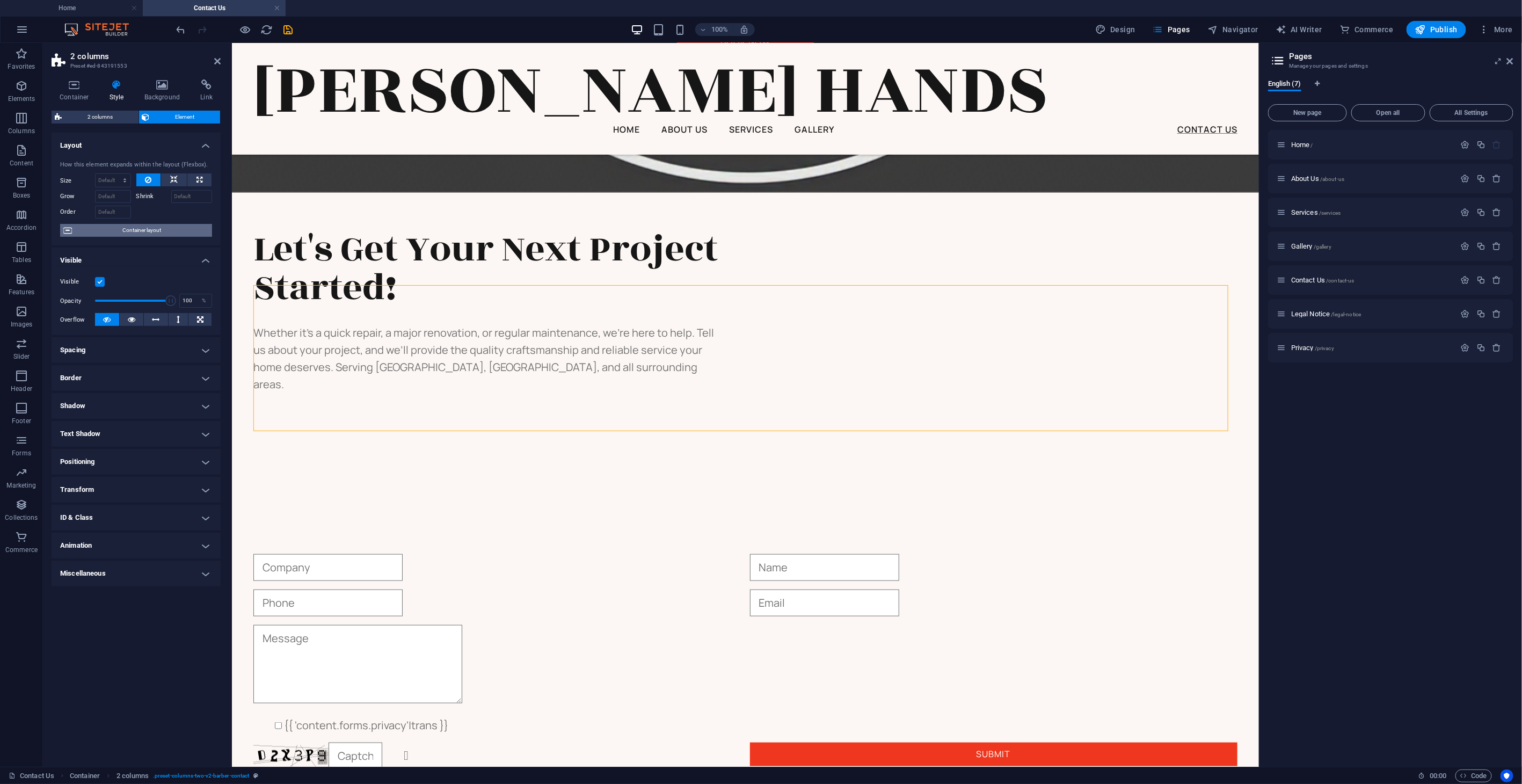
click at [138, 231] on span "Container layout" at bounding box center [142, 230] width 134 height 13
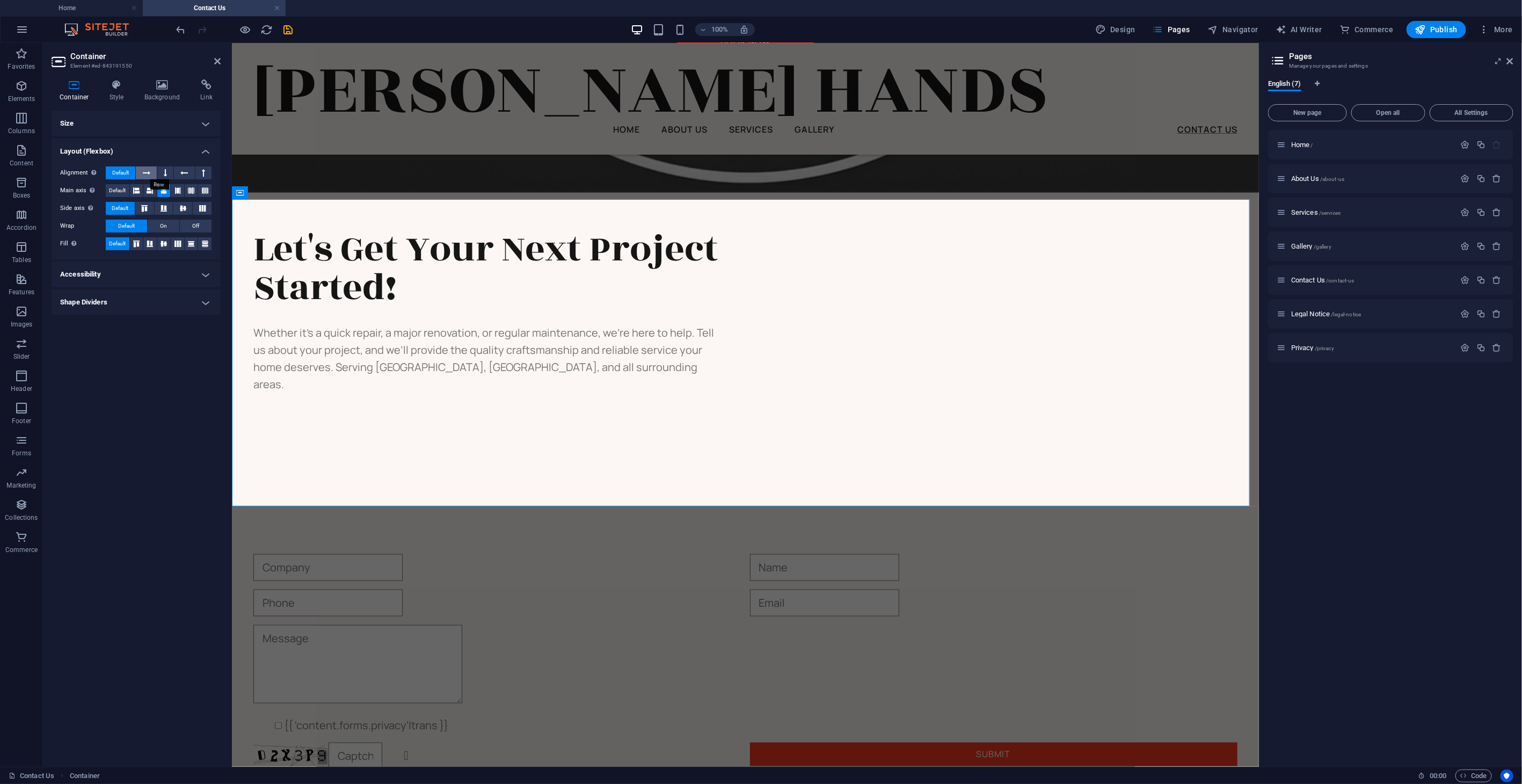
click at [152, 173] on button at bounding box center [146, 173] width 21 height 13
click at [171, 173] on button at bounding box center [165, 173] width 16 height 13
click at [203, 173] on icon at bounding box center [203, 173] width 3 height 13
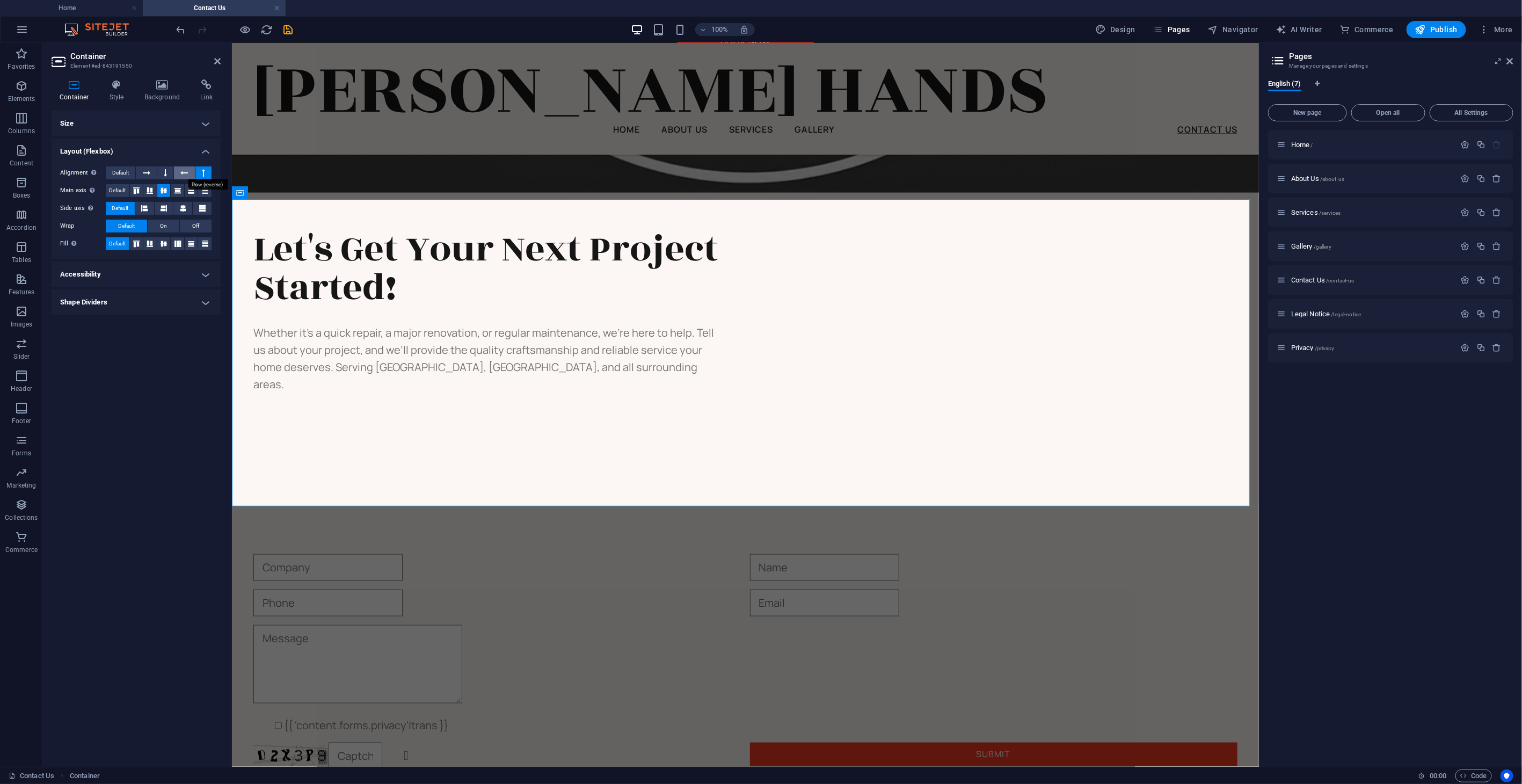
click at [177, 173] on button at bounding box center [184, 173] width 21 height 13
click at [168, 173] on button at bounding box center [165, 173] width 16 height 13
click at [151, 172] on button at bounding box center [146, 173] width 21 height 13
click at [131, 171] on button "Default" at bounding box center [121, 173] width 30 height 13
click at [181, 188] on icon at bounding box center [177, 191] width 6 height 13
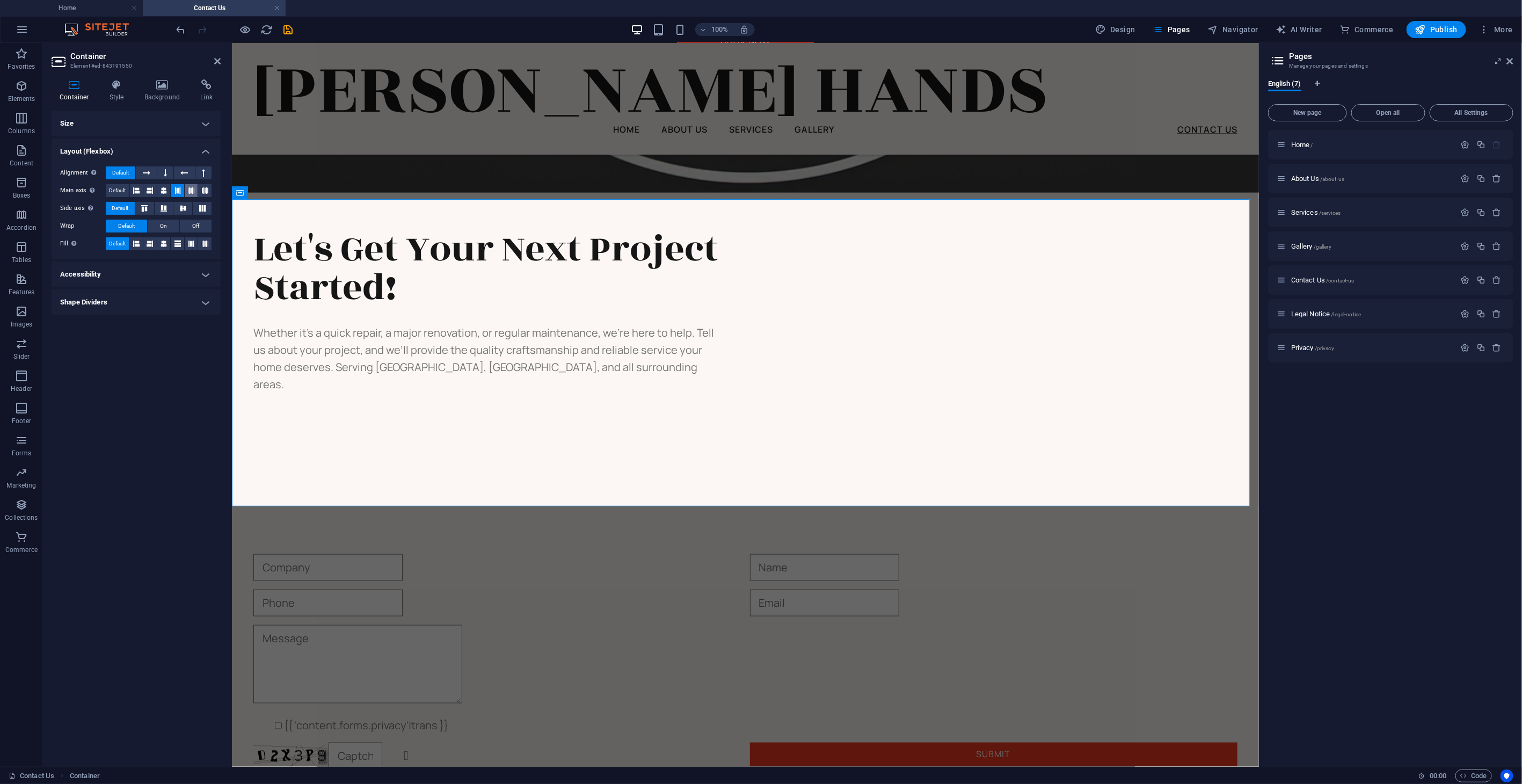
click at [191, 188] on icon at bounding box center [191, 191] width 6 height 13
click at [204, 188] on icon at bounding box center [205, 191] width 6 height 13
click at [125, 190] on span "Default" at bounding box center [117, 191] width 17 height 13
click at [179, 244] on icon at bounding box center [177, 244] width 6 height 13
click at [204, 310] on h4 "Shape Dividers" at bounding box center [136, 302] width 169 height 26
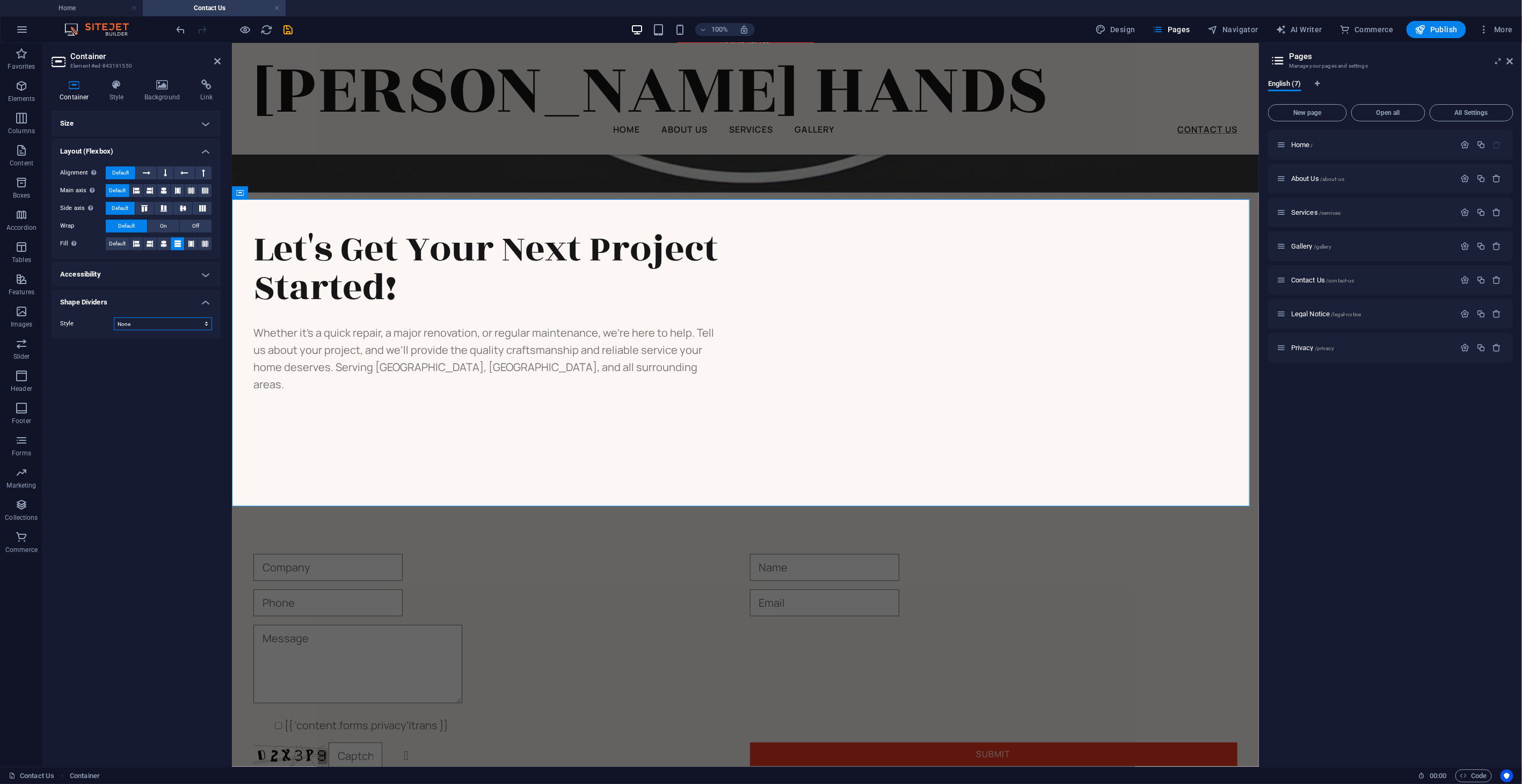
click at [178, 324] on select "None Triangle Square Diagonal Polygon 1 Polygon 2 Zigzag Multiple Zigzags Waves…" at bounding box center [163, 324] width 98 height 13
click at [114, 317] on select "None Triangle Square Diagonal Polygon 1 Polygon 2 Zigzag Multiple Zigzags Waves…" at bounding box center [163, 324] width 98 height 13
click at [201, 277] on h4 "Accessibility" at bounding box center [136, 275] width 169 height 26
click at [204, 278] on h4 "Accessibility" at bounding box center [136, 271] width 169 height 19
click at [204, 121] on h4 "Size" at bounding box center [136, 123] width 169 height 26
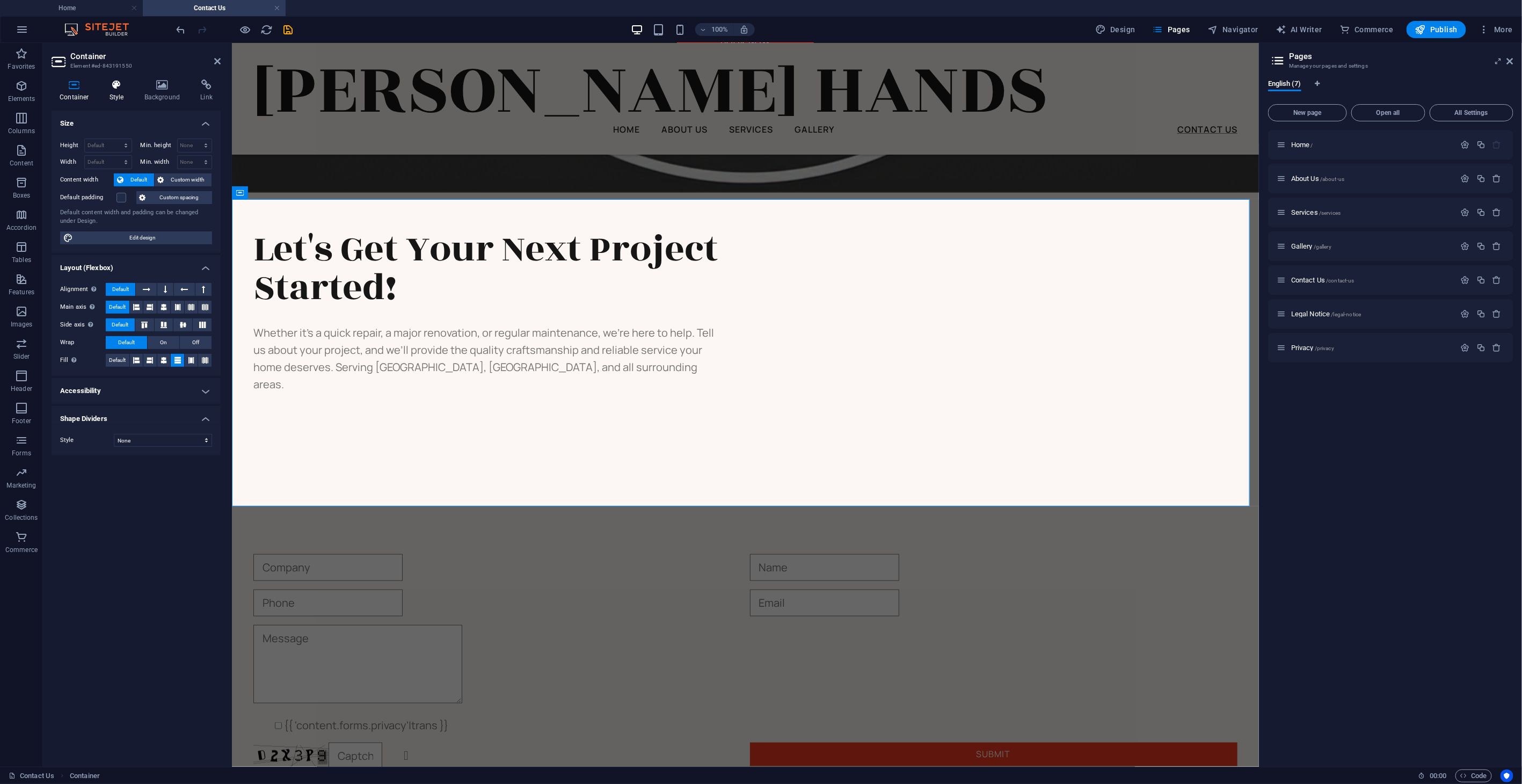
click at [118, 90] on h4 "Style" at bounding box center [119, 90] width 35 height 22
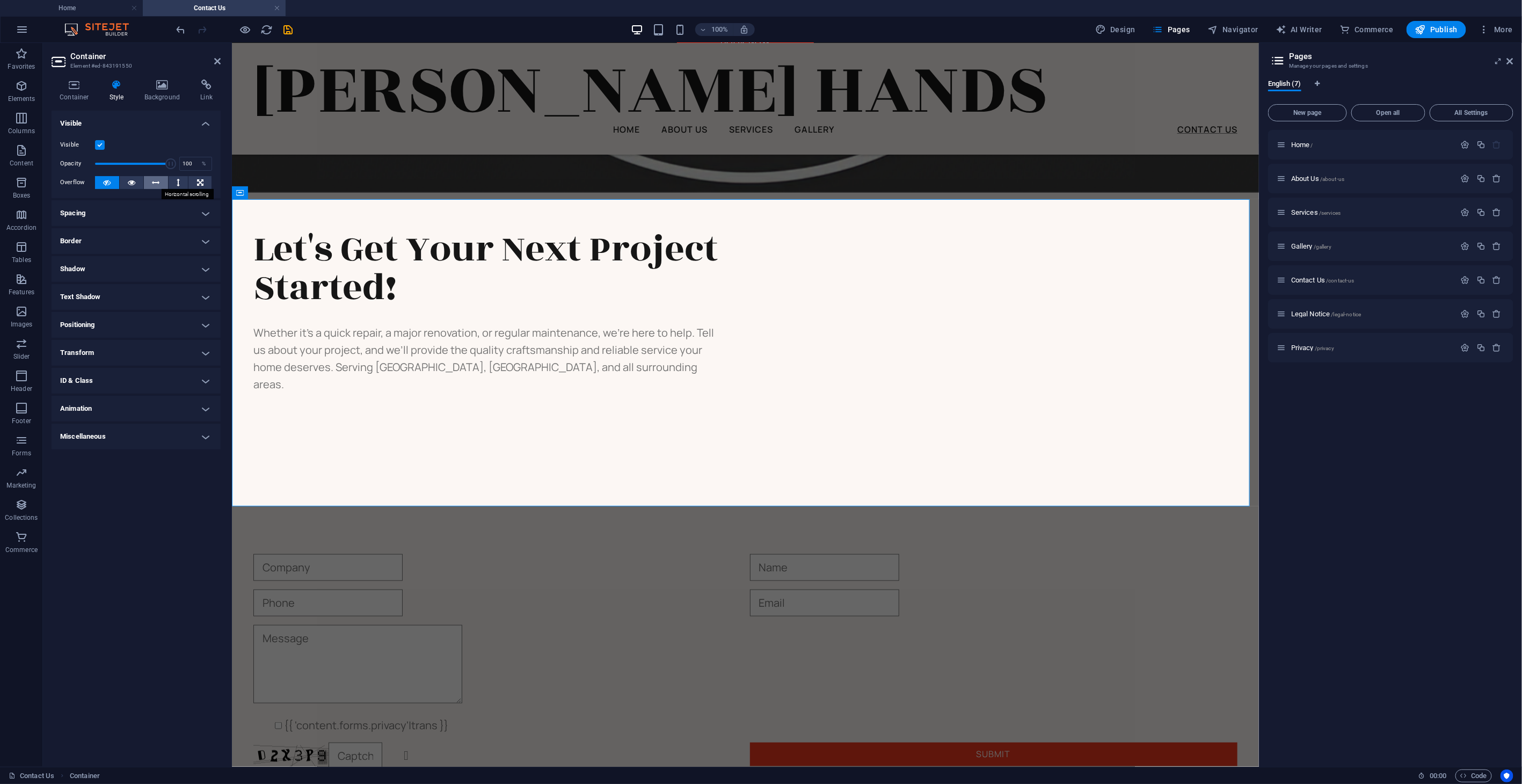
click at [162, 180] on button at bounding box center [156, 183] width 24 height 13
click at [207, 213] on h4 "Spacing" at bounding box center [136, 213] width 169 height 26
click at [210, 402] on h4 "Positioning" at bounding box center [136, 407] width 169 height 26
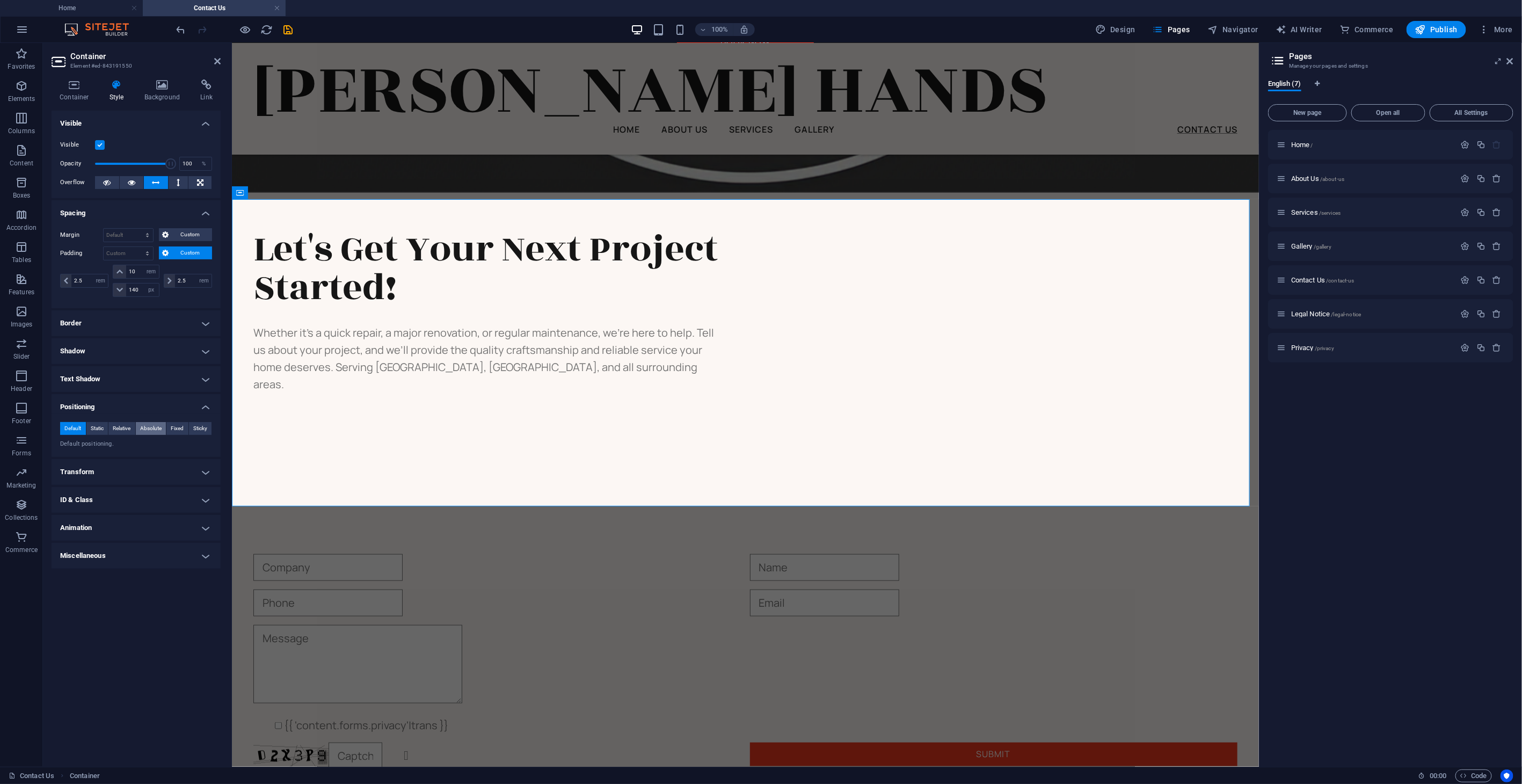
click at [151, 426] on span "Absolute" at bounding box center [151, 428] width 21 height 13
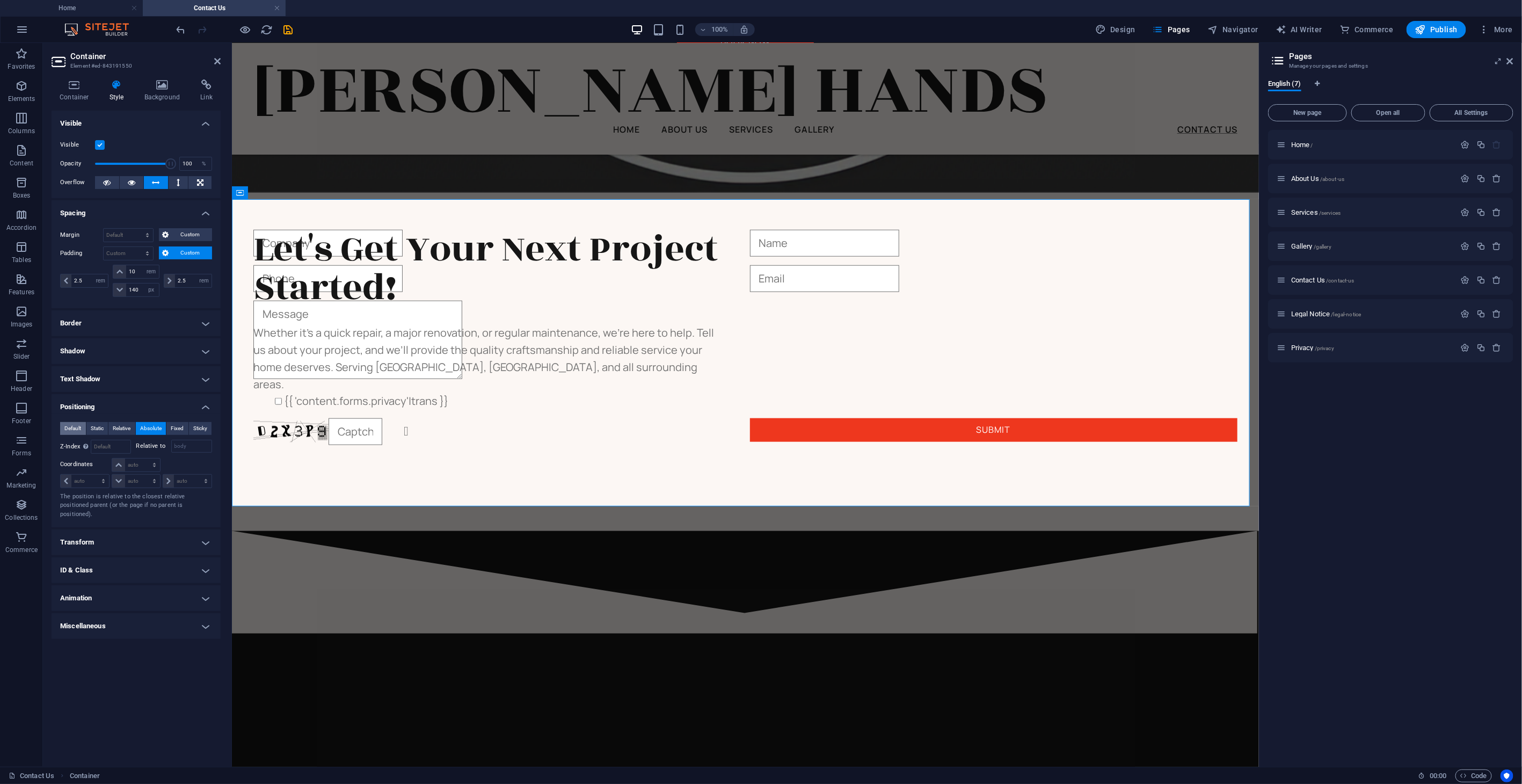
click at [67, 424] on span "Default" at bounding box center [73, 428] width 17 height 13
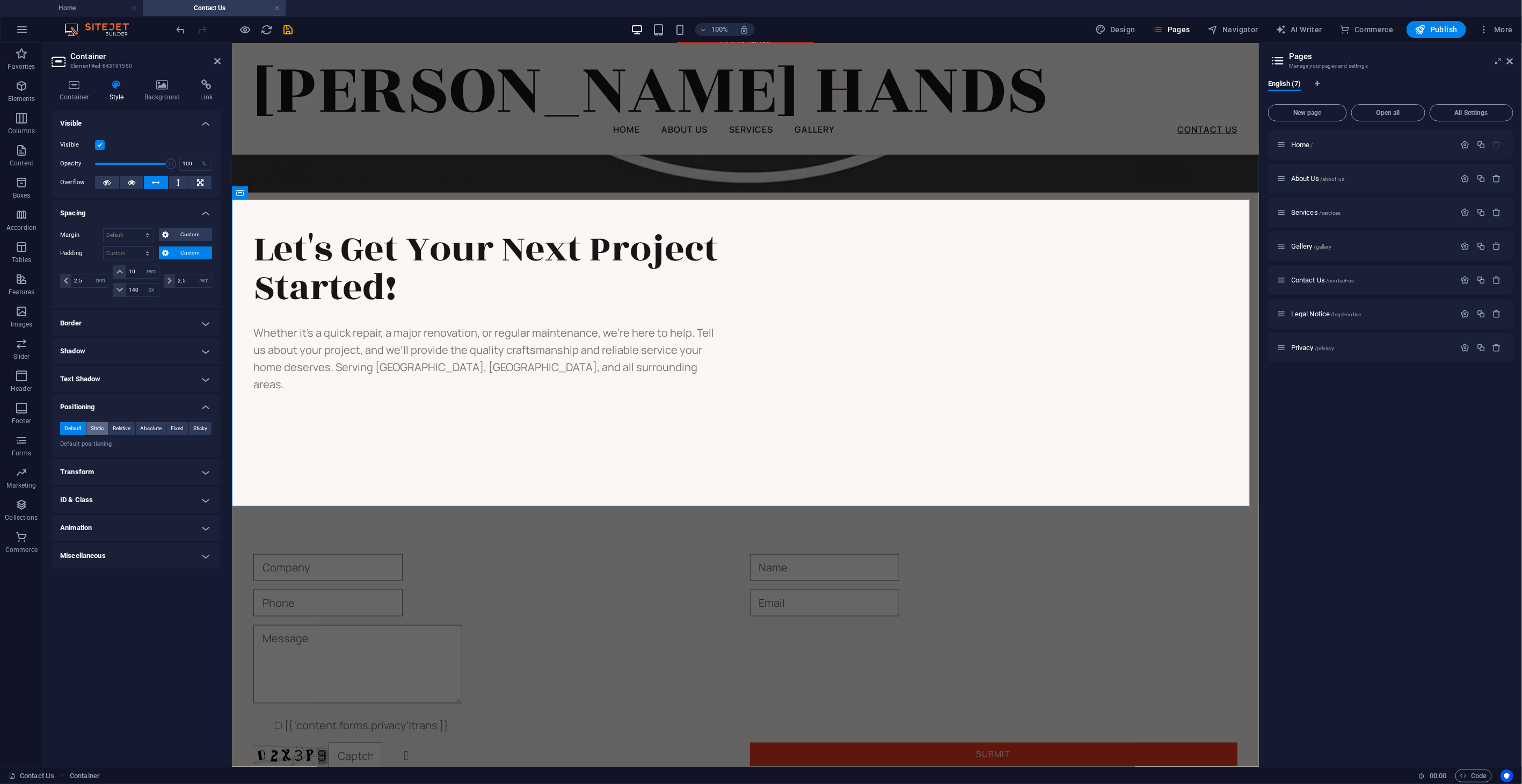
click at [97, 425] on span "Static" at bounding box center [97, 428] width 13 height 13
click at [116, 427] on span "Relative" at bounding box center [122, 428] width 18 height 13
click at [144, 428] on span "Absolute" at bounding box center [151, 428] width 21 height 13
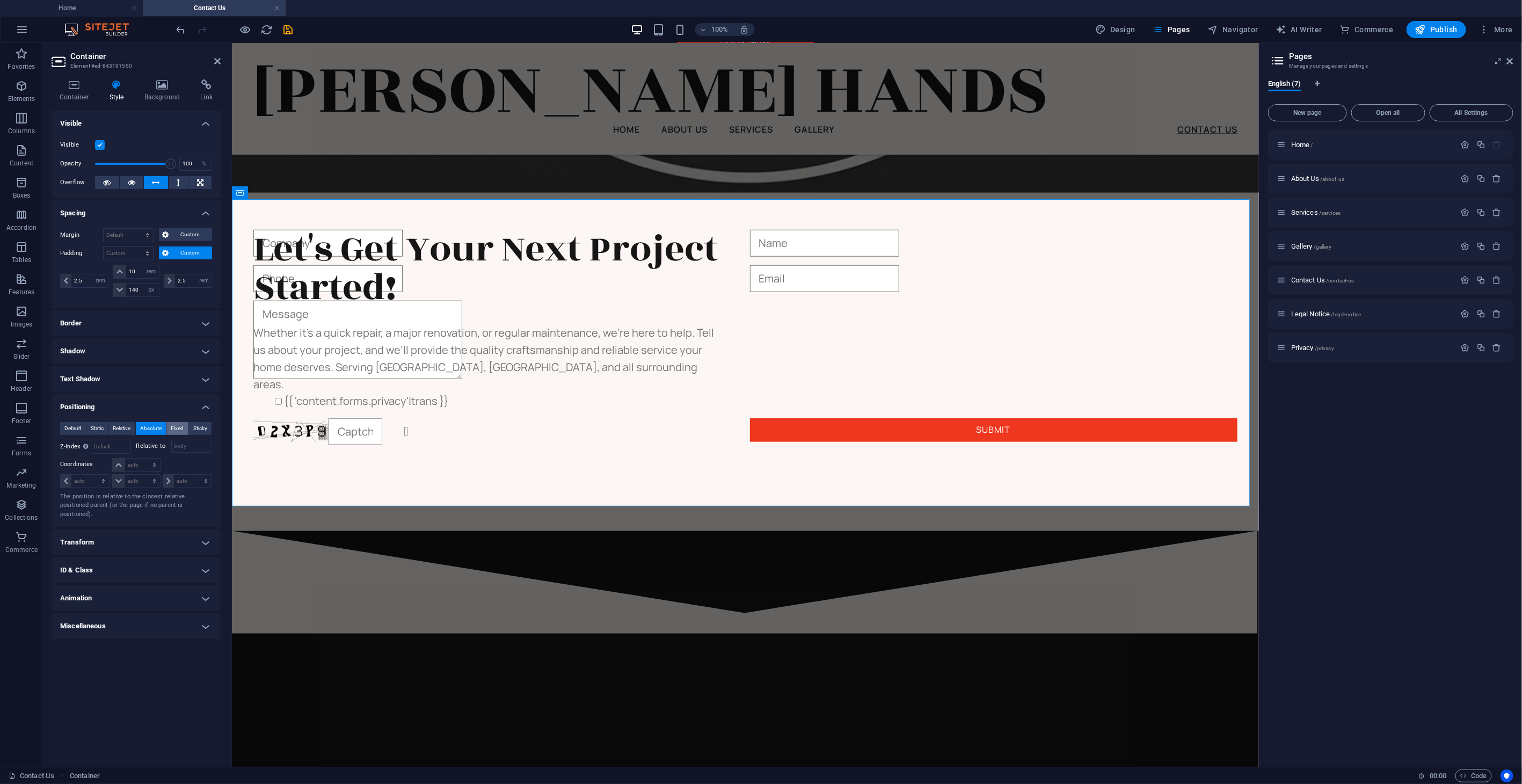
click at [181, 425] on span "Fixed" at bounding box center [177, 428] width 13 height 13
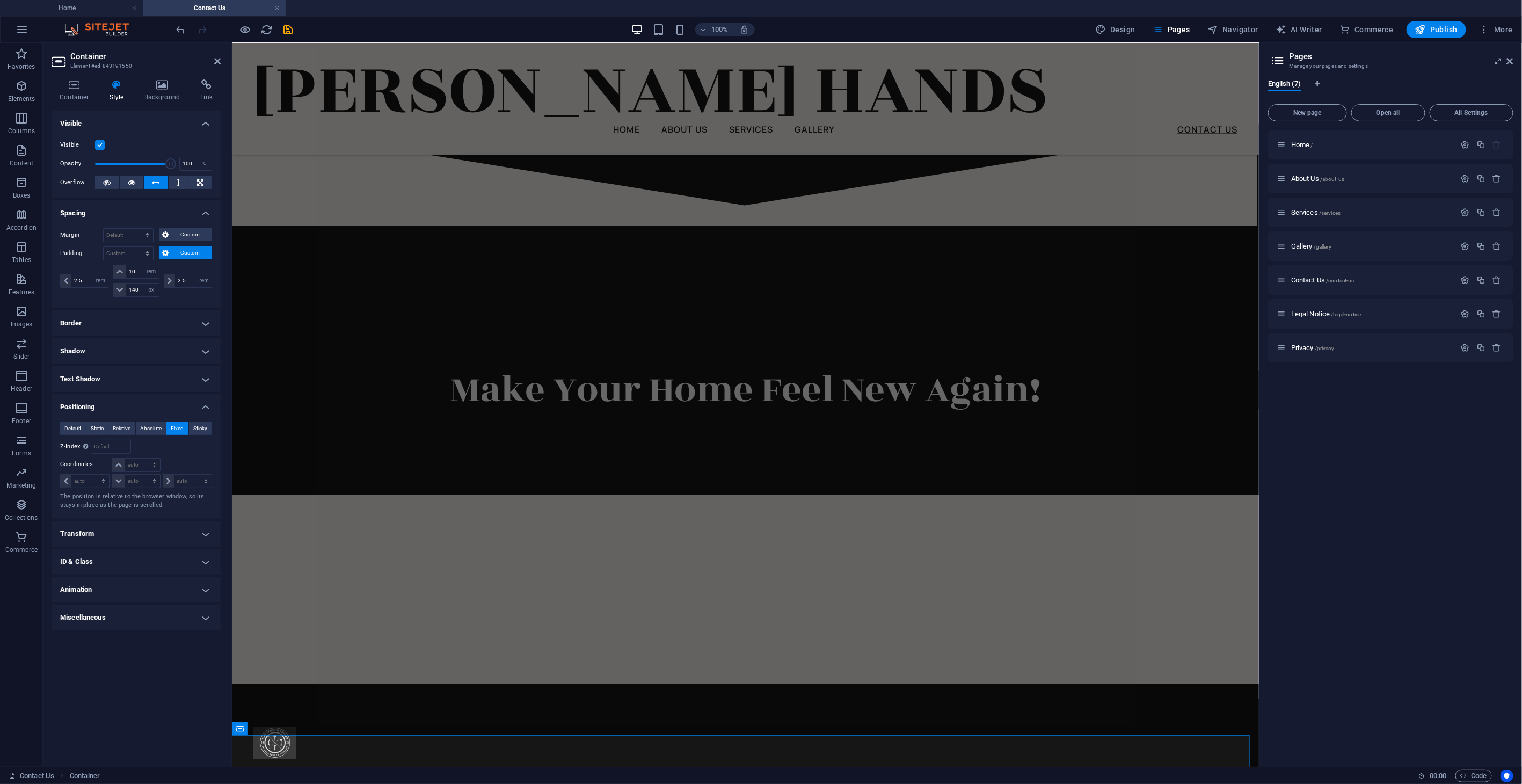
scroll to position [1056, 0]
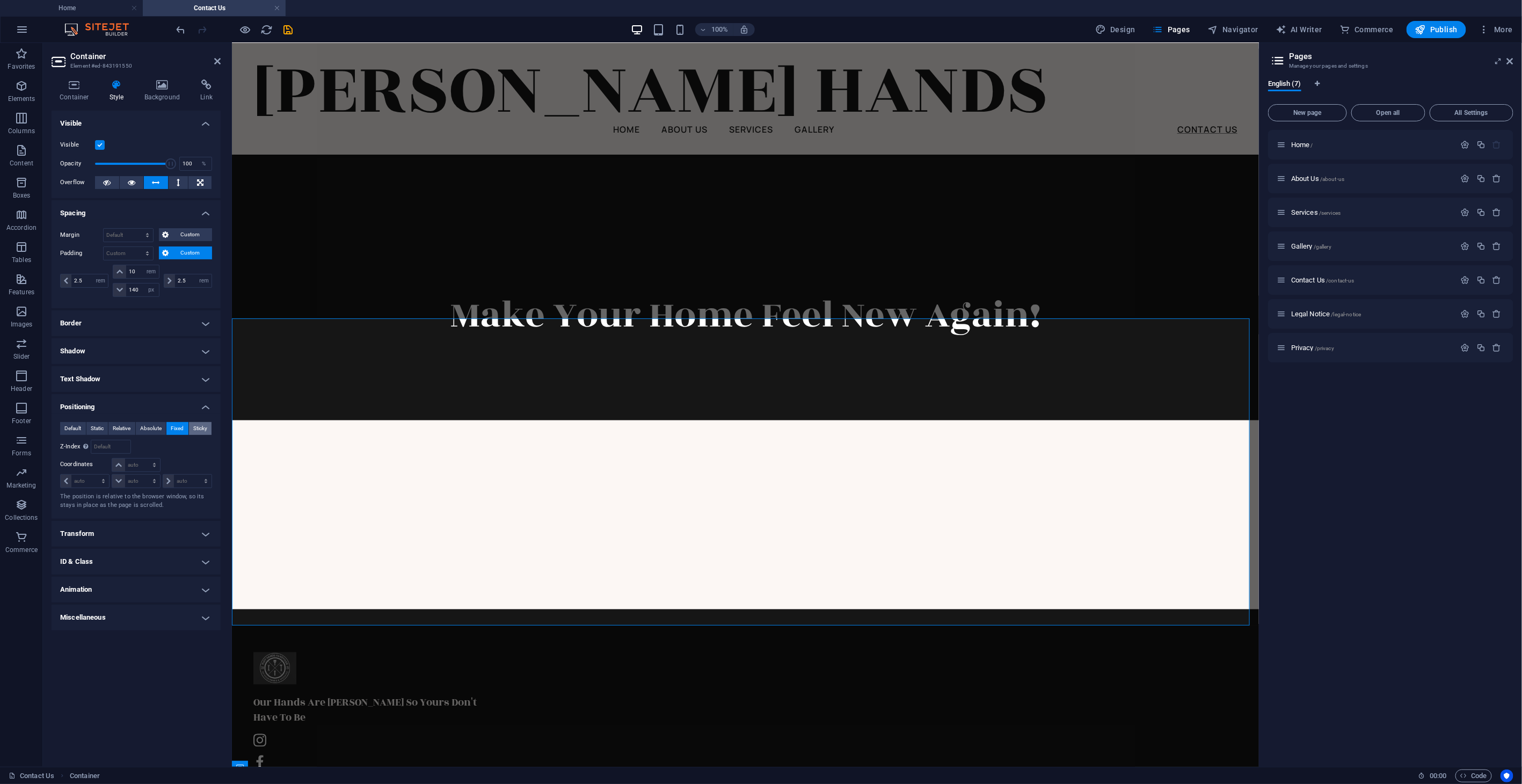
click at [199, 424] on span "Sticky" at bounding box center [200, 428] width 14 height 13
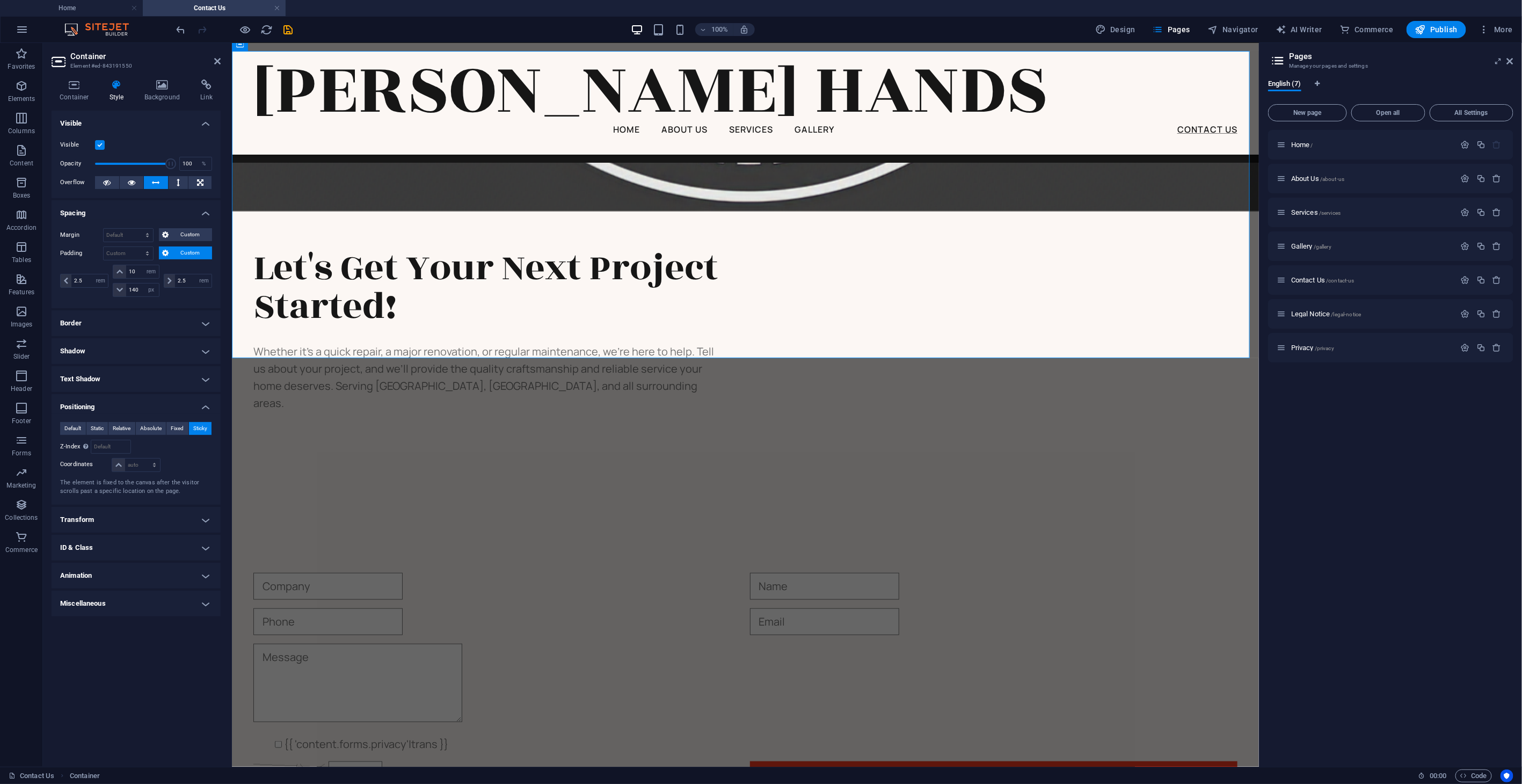
scroll to position [522, 0]
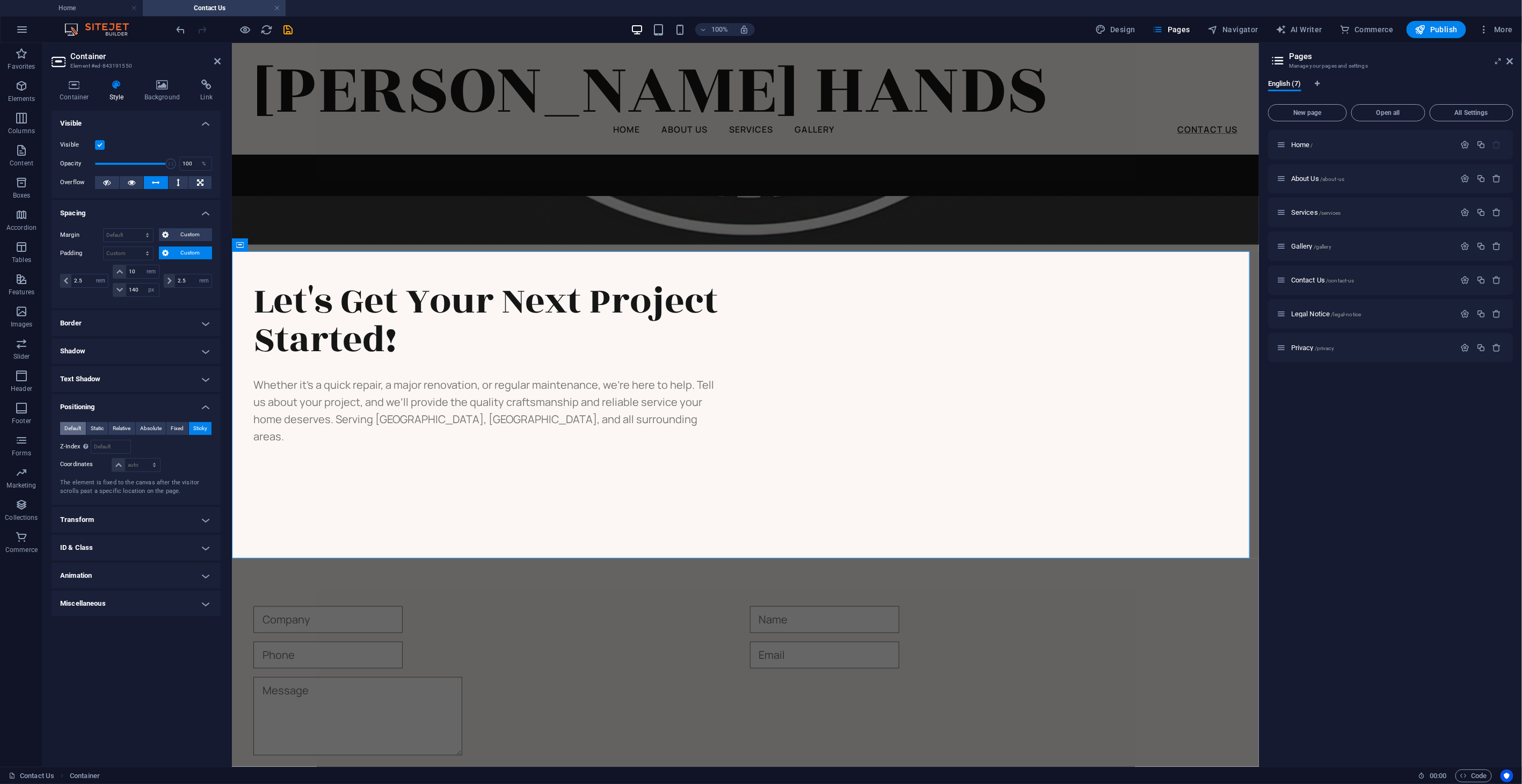
click at [69, 429] on span "Default" at bounding box center [73, 428] width 17 height 13
click at [466, 512] on div "{{ 'content.forms.privacy'|trans }} Unreadable? Regenerate Submit" at bounding box center [745, 713] width 1027 height 387
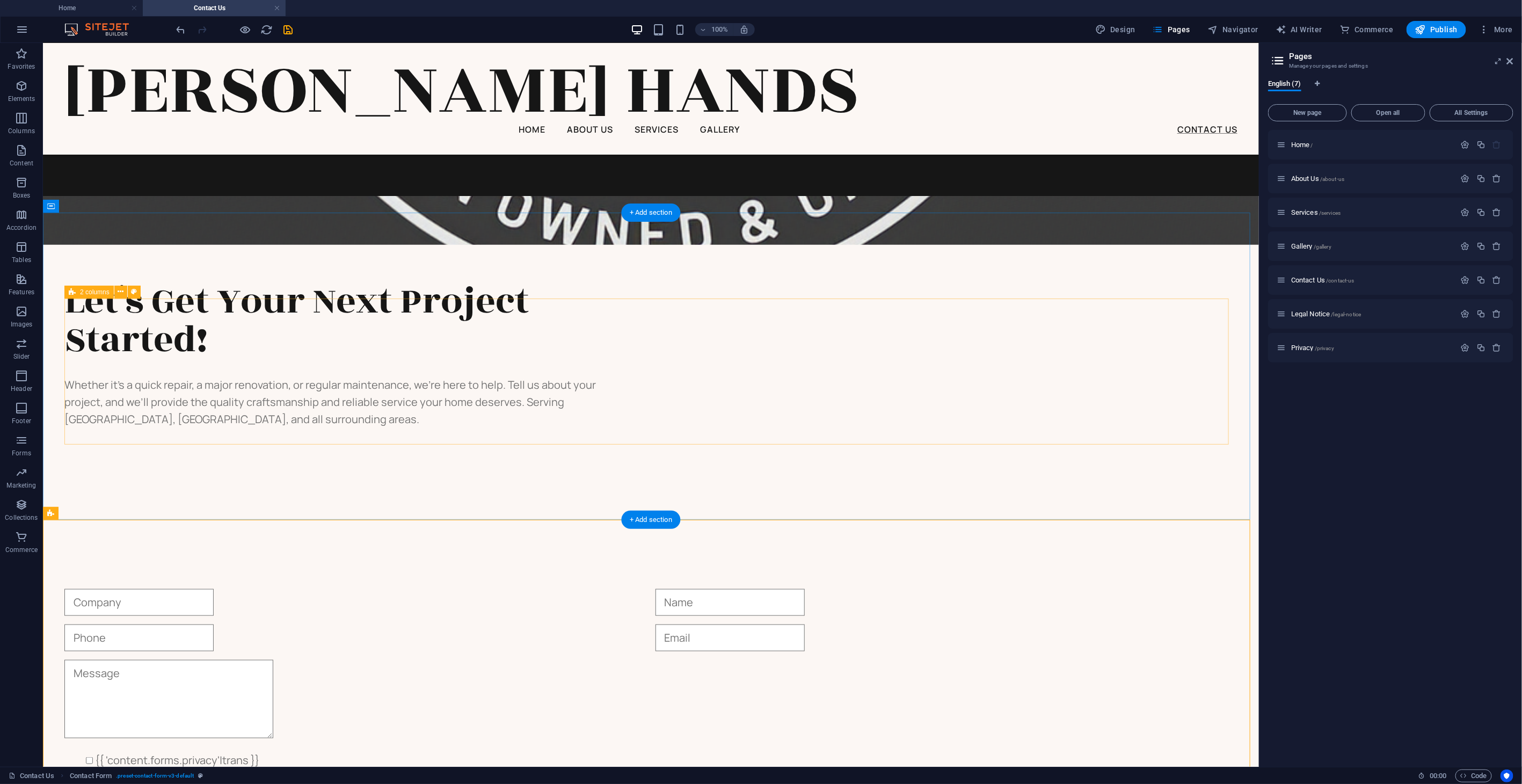
click at [649, 360] on div "Let's Get Your Next Project Started! Whether it’s a quick repair, a major renov…" at bounding box center [650, 354] width 1173 height 146
click at [92, 291] on span "2 columns" at bounding box center [95, 292] width 30 height 6
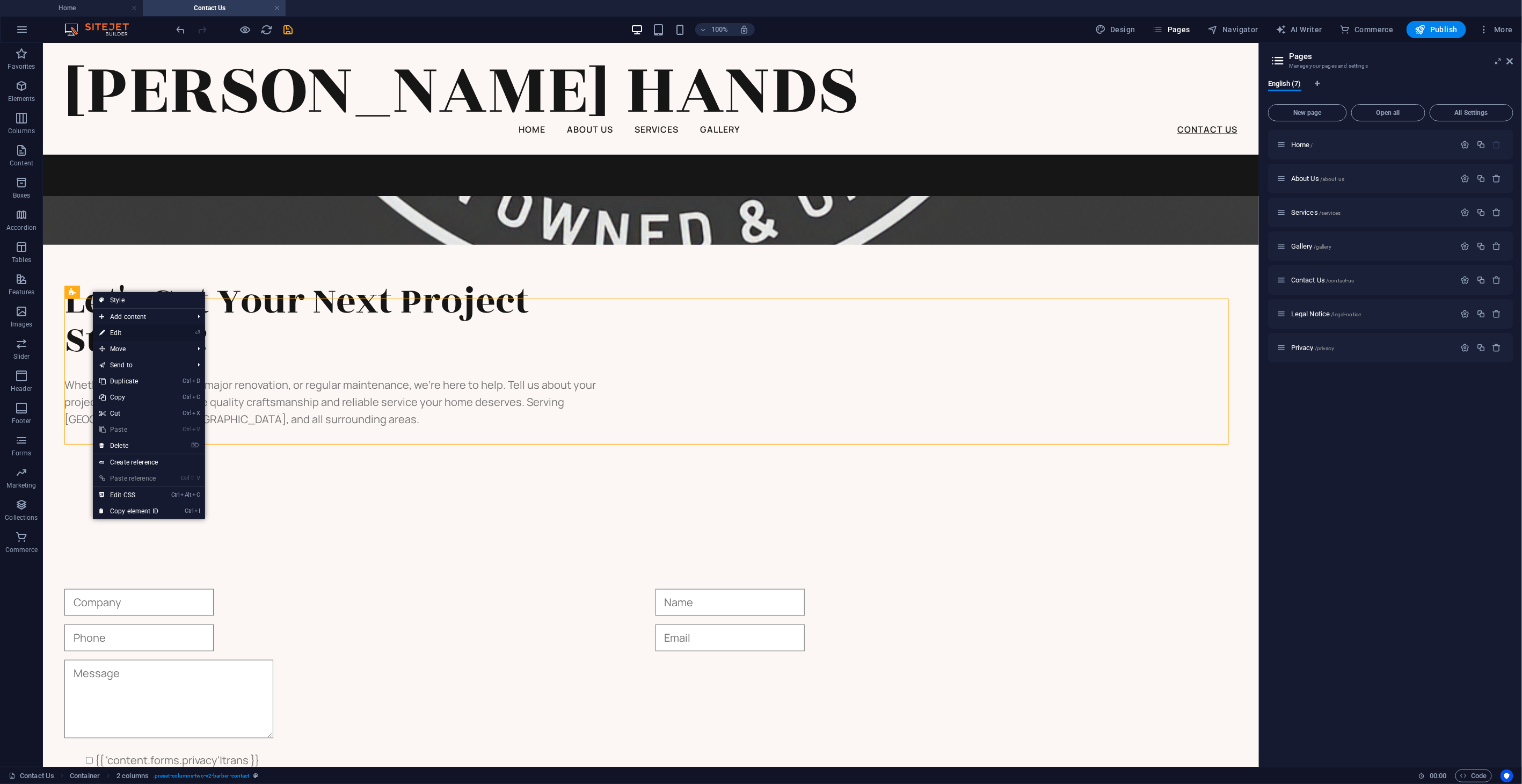
click at [130, 330] on link "⏎ Edit" at bounding box center [129, 333] width 72 height 16
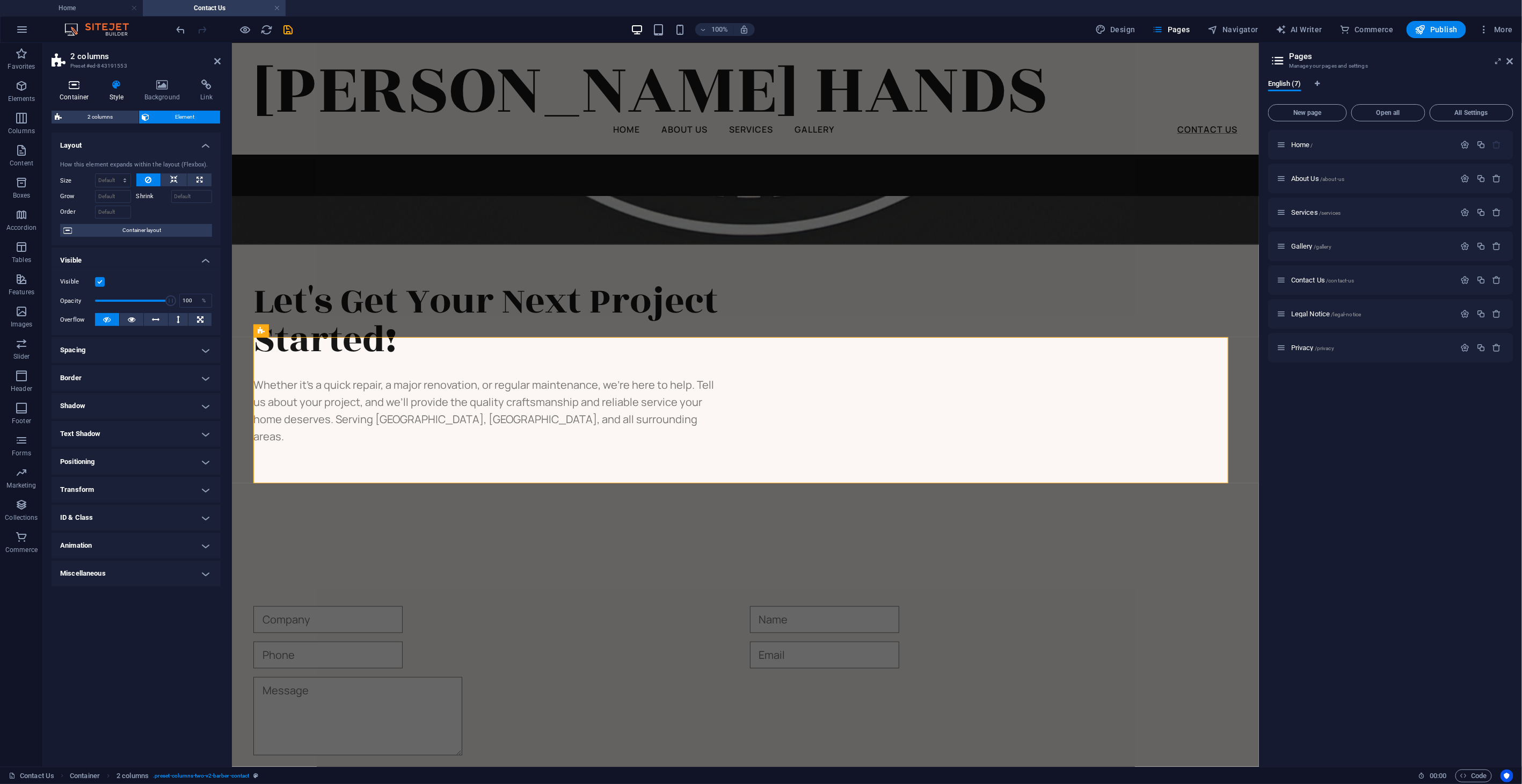
click at [77, 90] on icon at bounding box center [74, 84] width 45 height 11
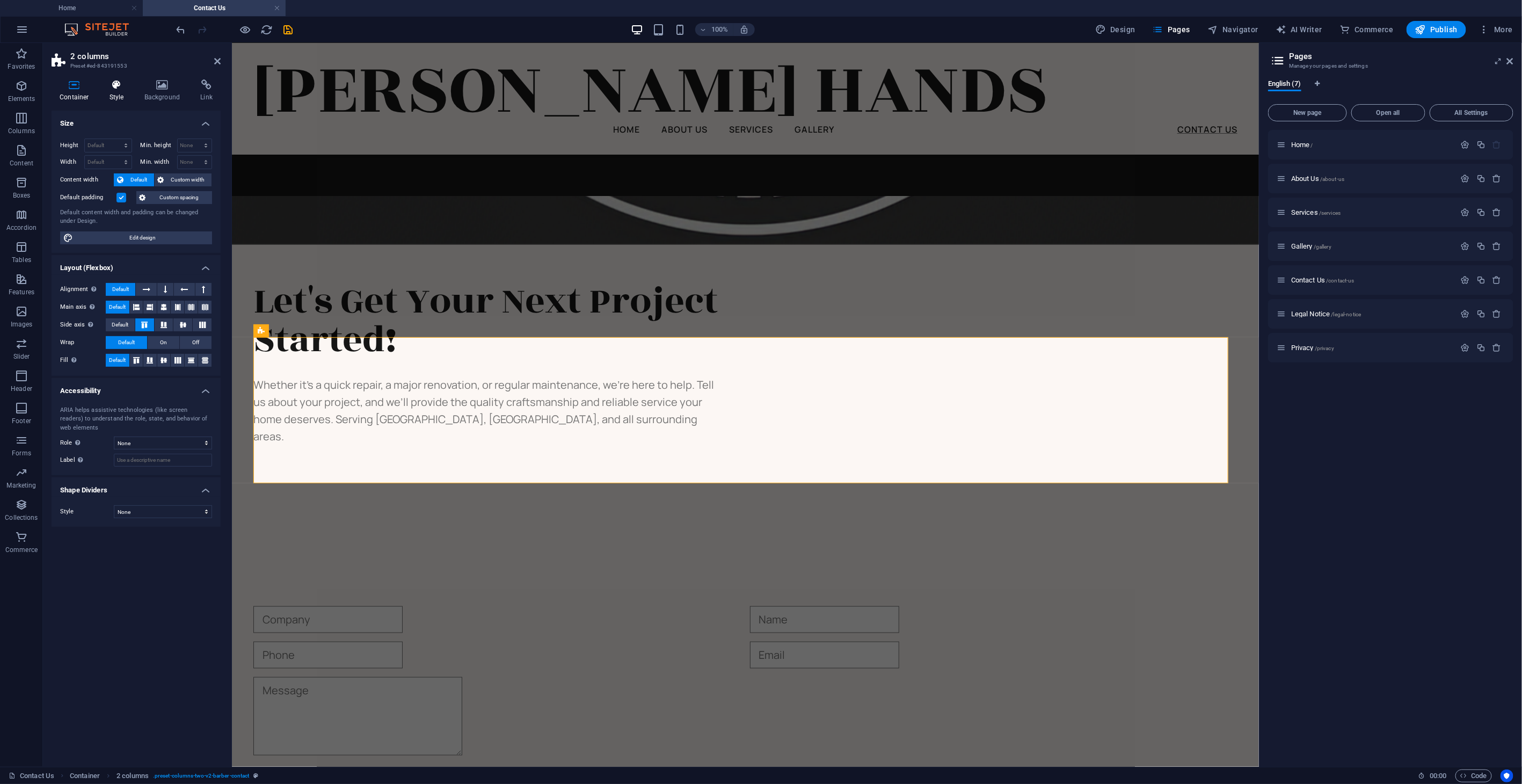
click at [116, 87] on icon at bounding box center [117, 84] width 31 height 11
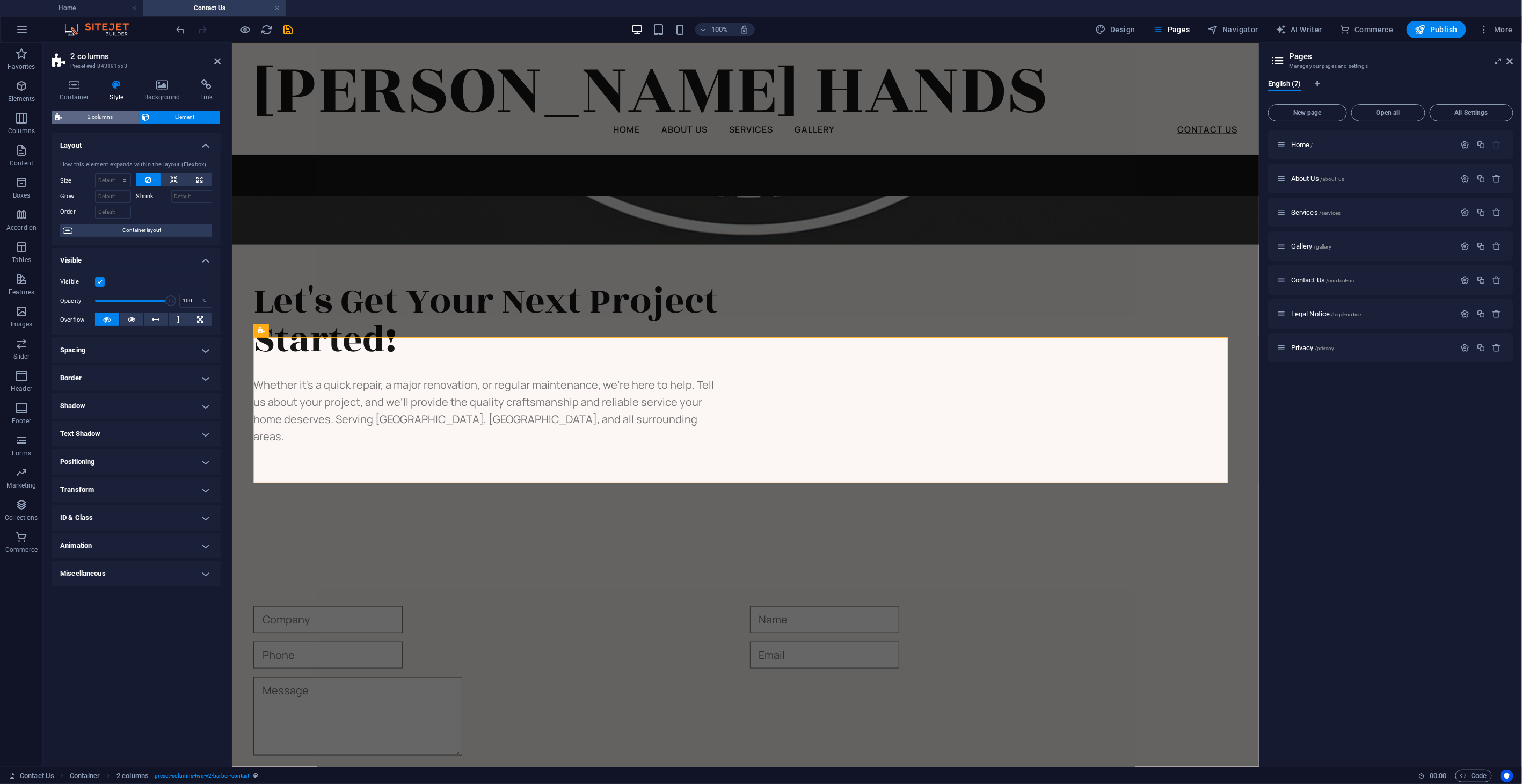
click at [118, 118] on span "2 columns" at bounding box center [100, 117] width 70 height 13
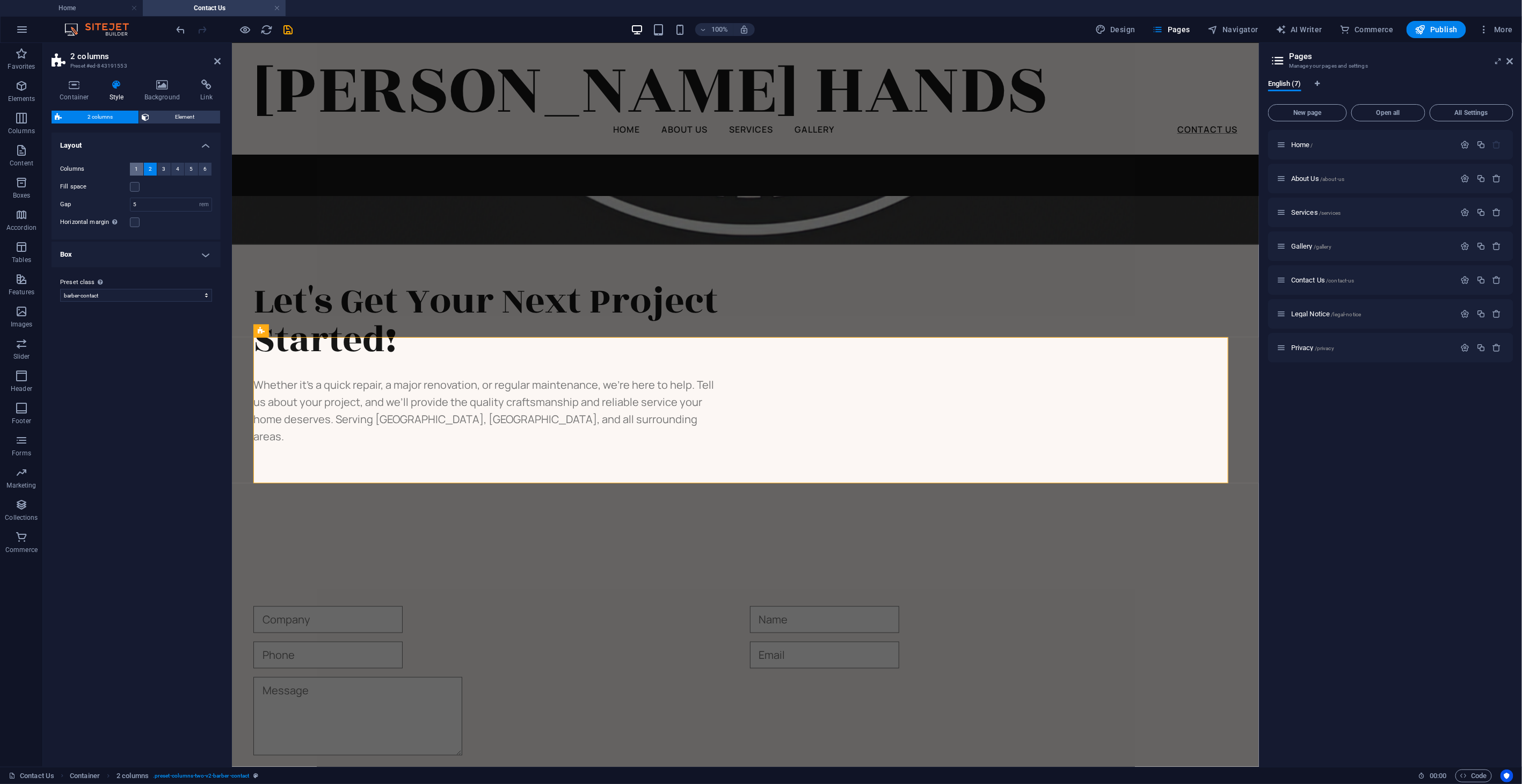
click at [138, 171] on span "1" at bounding box center [136, 169] width 3 height 13
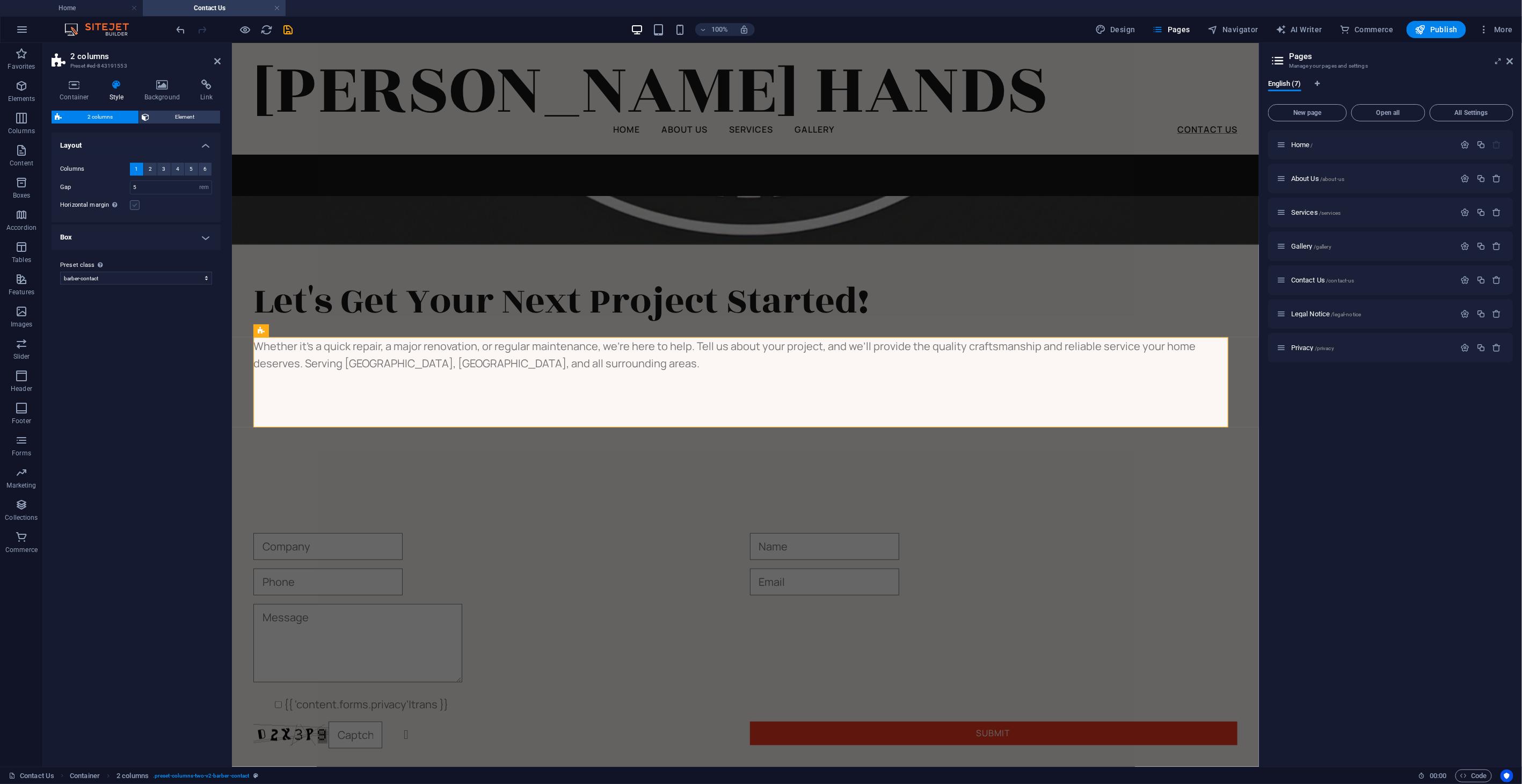
click at [135, 206] on label at bounding box center [135, 205] width 9 height 9
click at [0, 0] on input "Horizontal margin Only if the containers "Content width" is not set to "Default"" at bounding box center [0, 0] width 0 height 0
click at [173, 115] on span "Element" at bounding box center [185, 117] width 64 height 13
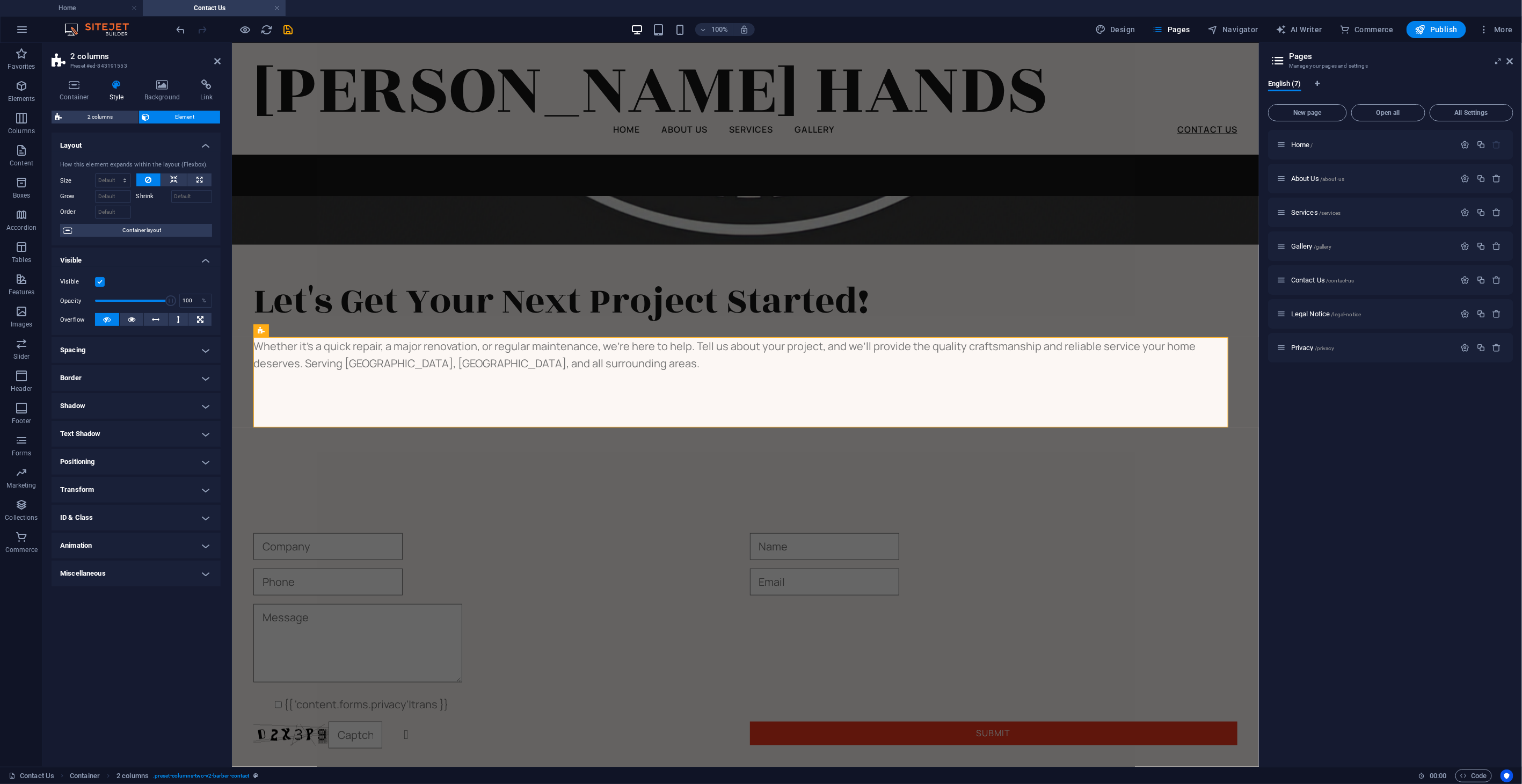
click at [211, 460] on h4 "Positioning" at bounding box center [136, 462] width 169 height 26
click at [150, 482] on span "Absolute" at bounding box center [151, 483] width 21 height 13
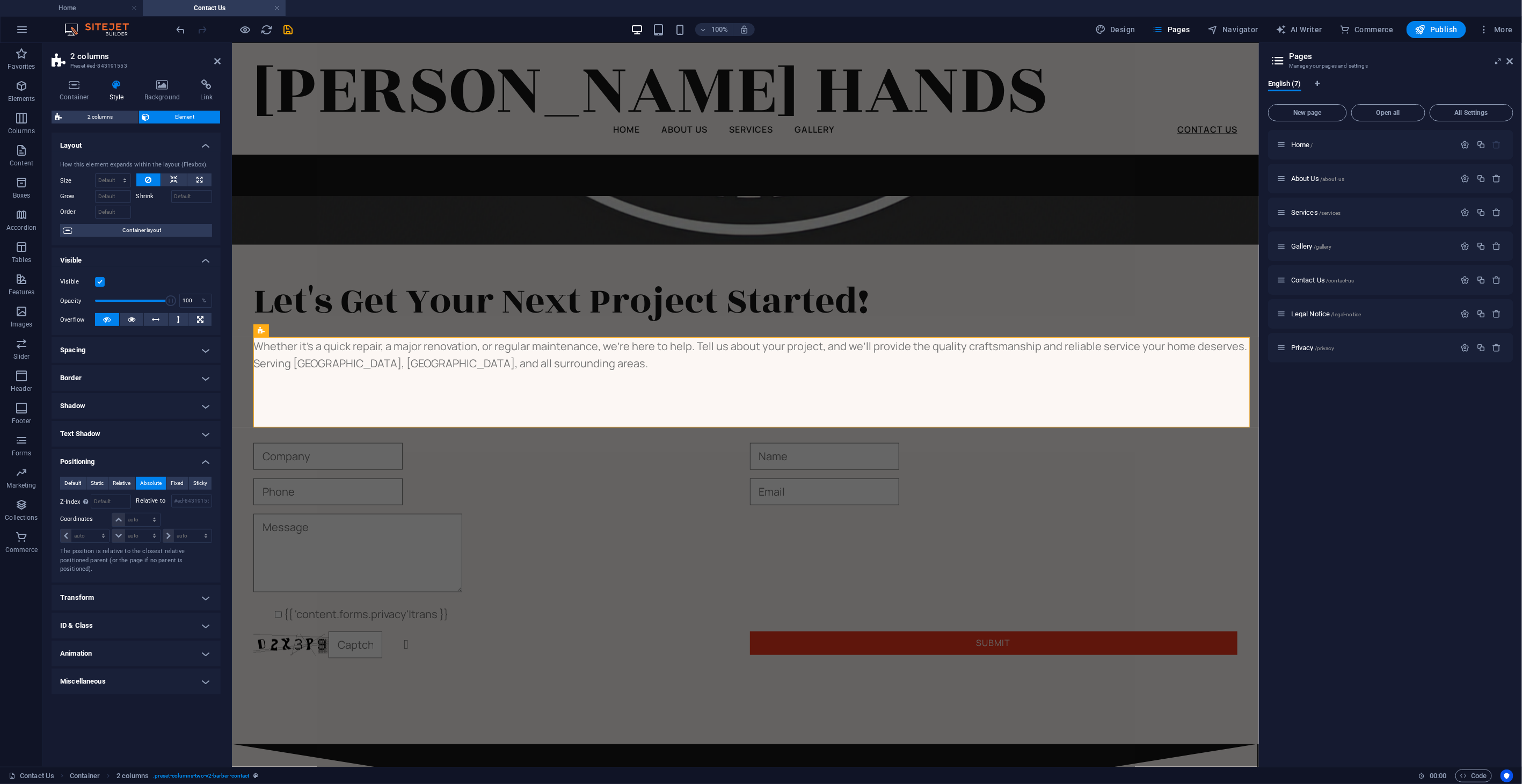
click at [150, 482] on span "Absolute" at bounding box center [151, 483] width 21 height 13
click at [80, 481] on span "Default" at bounding box center [73, 483] width 17 height 13
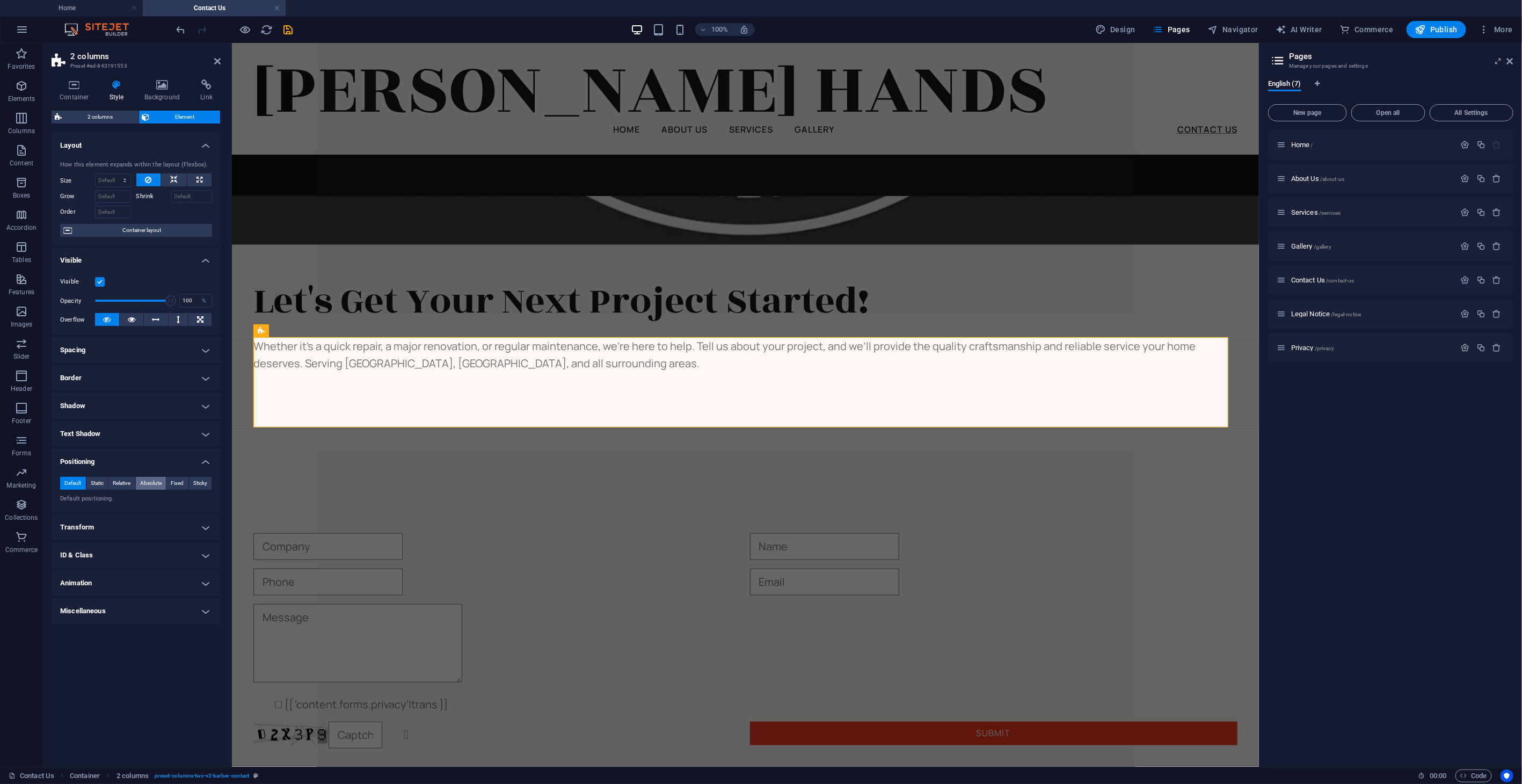
click at [153, 482] on span "Absolute" at bounding box center [151, 483] width 21 height 13
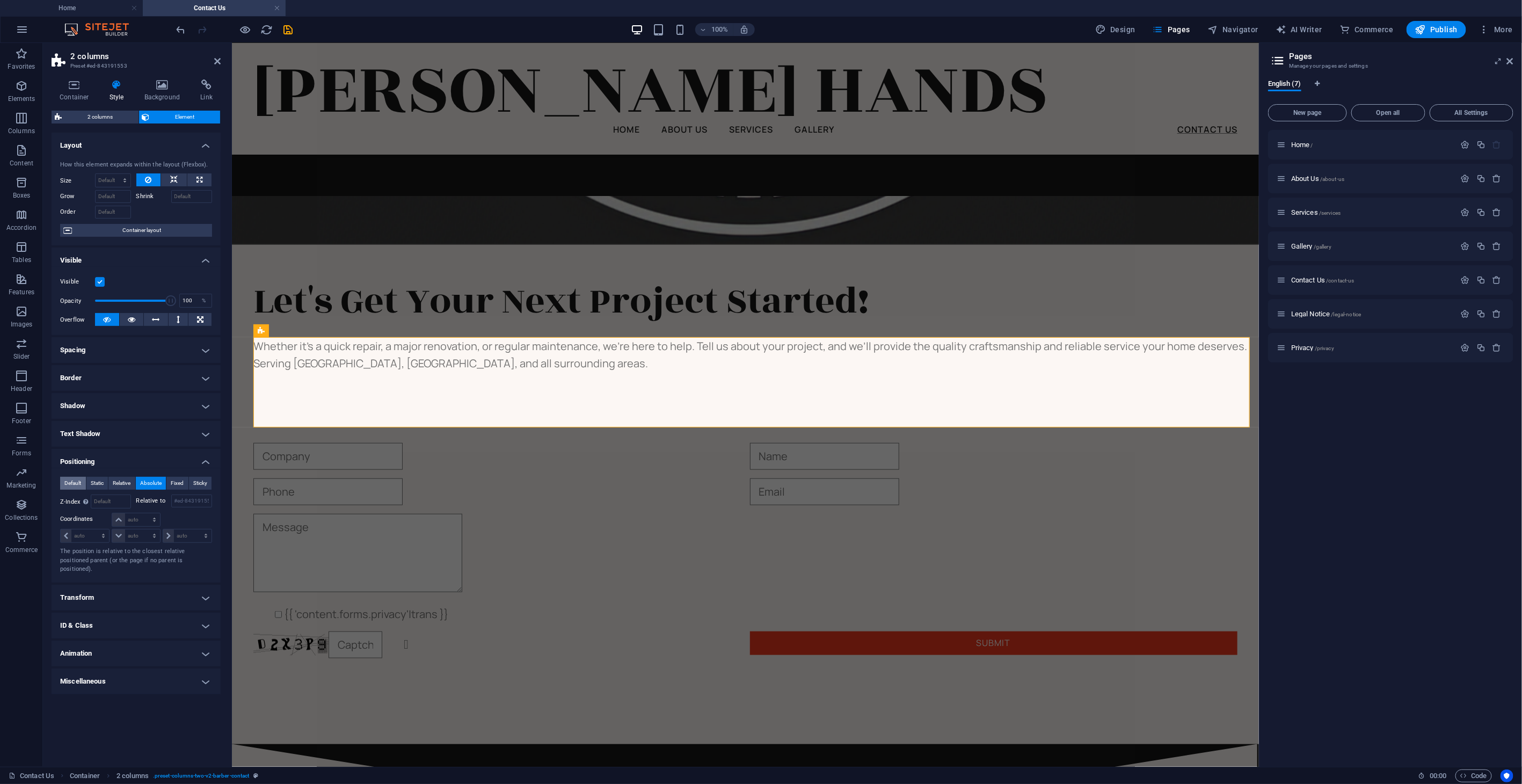
click at [71, 484] on span "Default" at bounding box center [73, 483] width 17 height 13
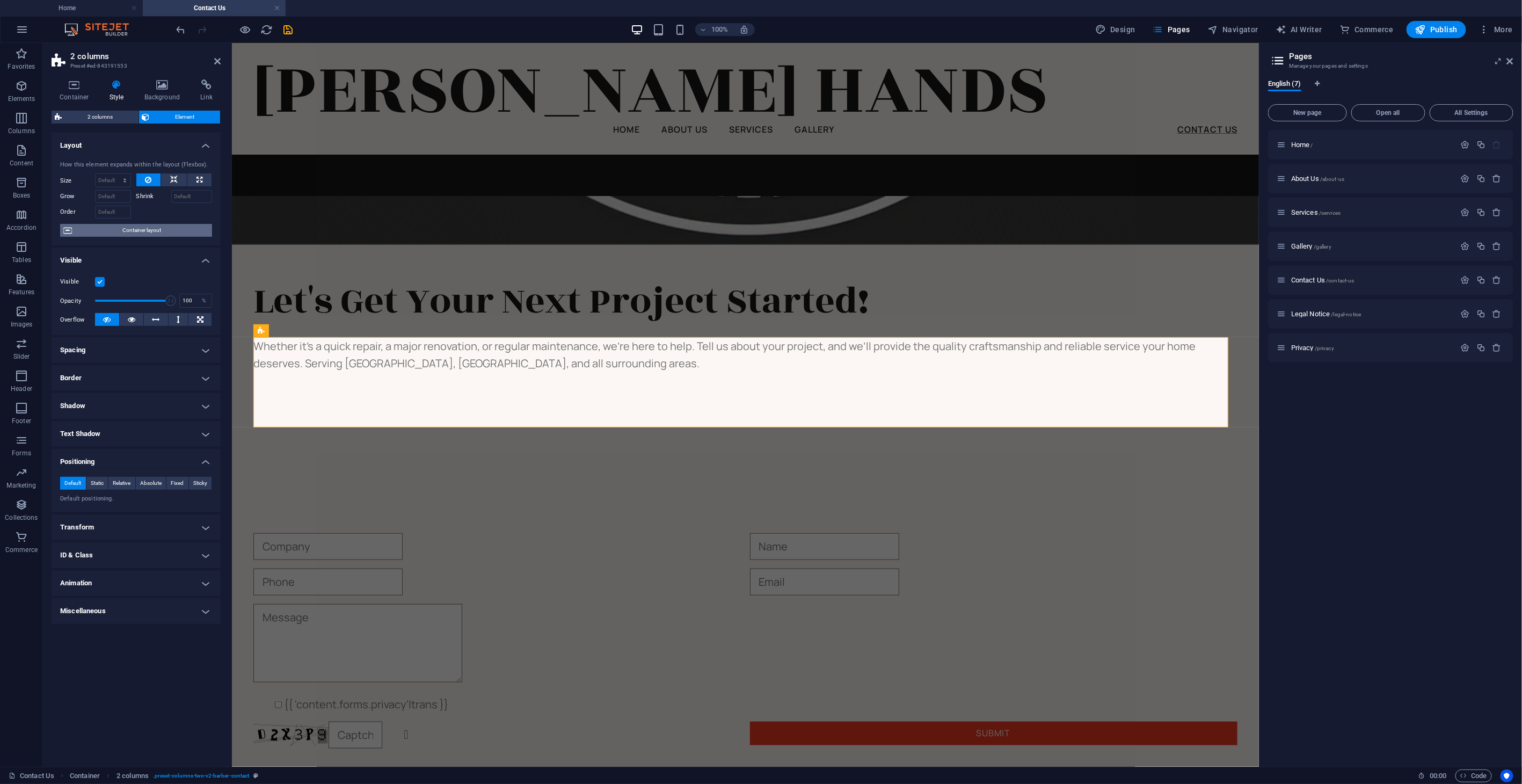
click at [160, 232] on span "Container layout" at bounding box center [142, 230] width 134 height 13
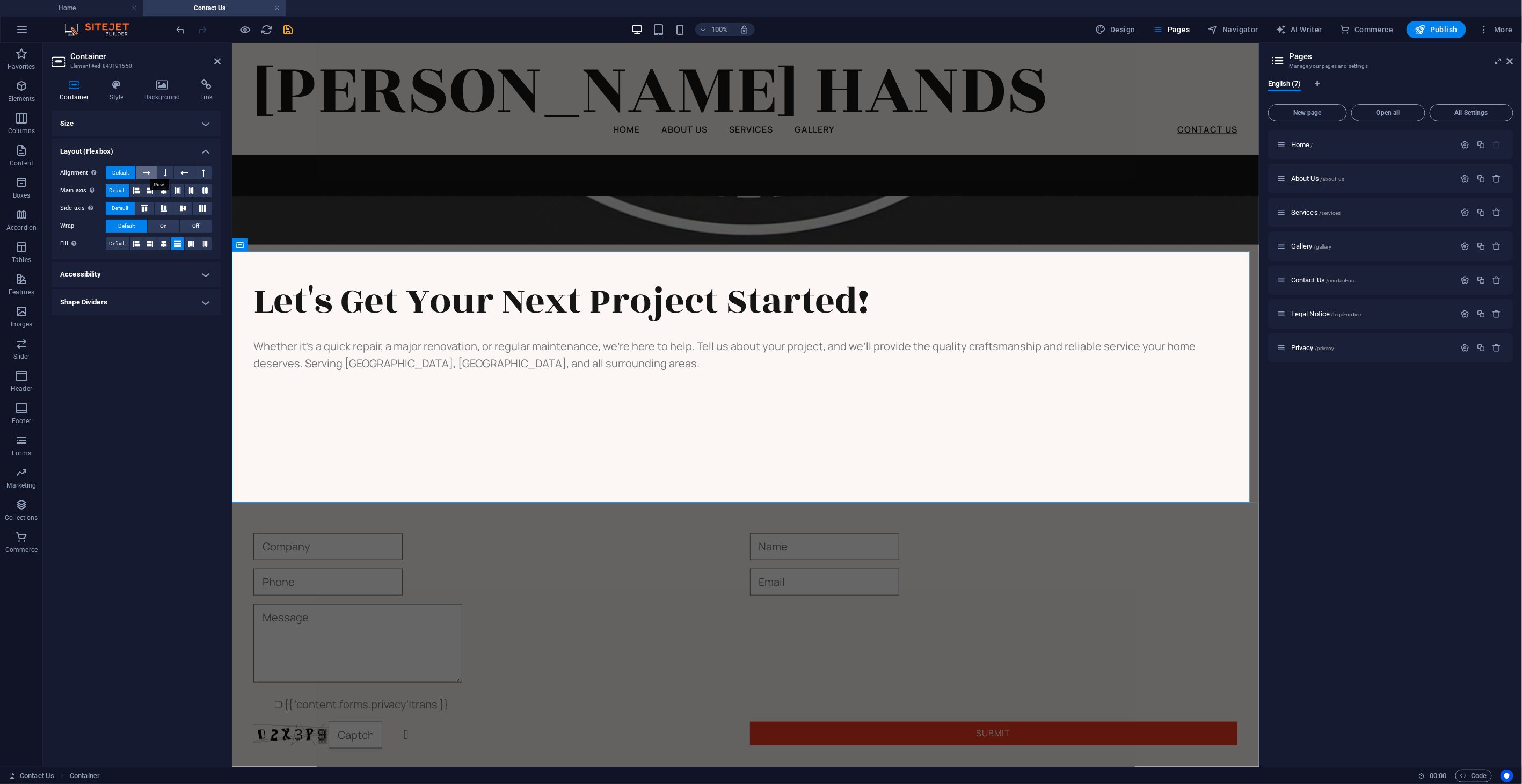
click at [153, 173] on button at bounding box center [146, 173] width 21 height 13
click at [124, 172] on span "Default" at bounding box center [121, 173] width 17 height 13
click at [170, 191] on button at bounding box center [164, 191] width 14 height 13
click at [162, 188] on icon at bounding box center [164, 191] width 6 height 13
click at [121, 193] on span "Default" at bounding box center [117, 191] width 17 height 13
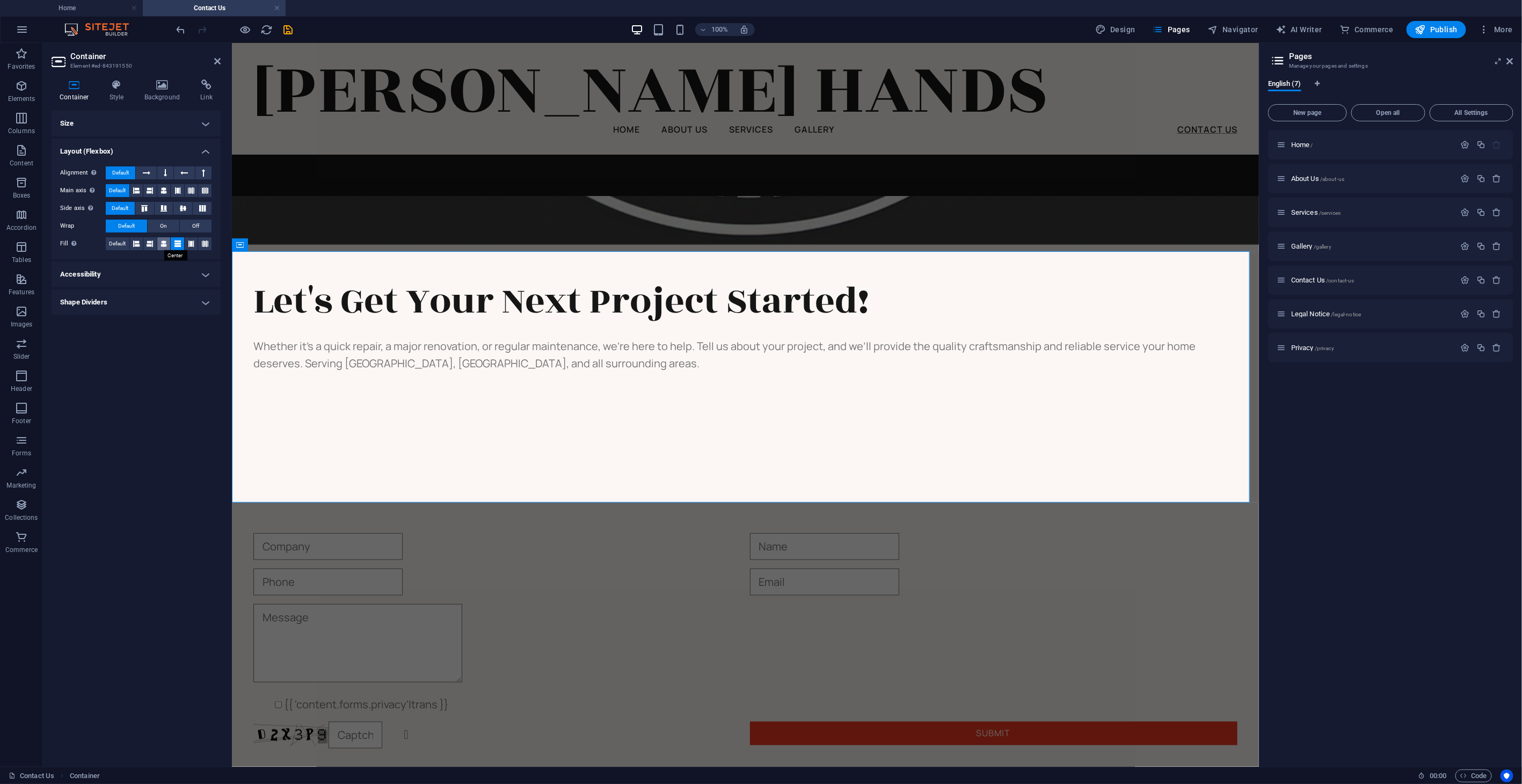
click at [164, 244] on icon at bounding box center [164, 244] width 6 height 13
click at [135, 244] on icon at bounding box center [136, 244] width 6 height 13
click at [122, 244] on span "Default" at bounding box center [117, 244] width 17 height 13
click at [174, 279] on h4 "Accessibility" at bounding box center [136, 275] width 169 height 26
click at [195, 377] on h4 "Shape Dividers" at bounding box center [136, 374] width 169 height 26
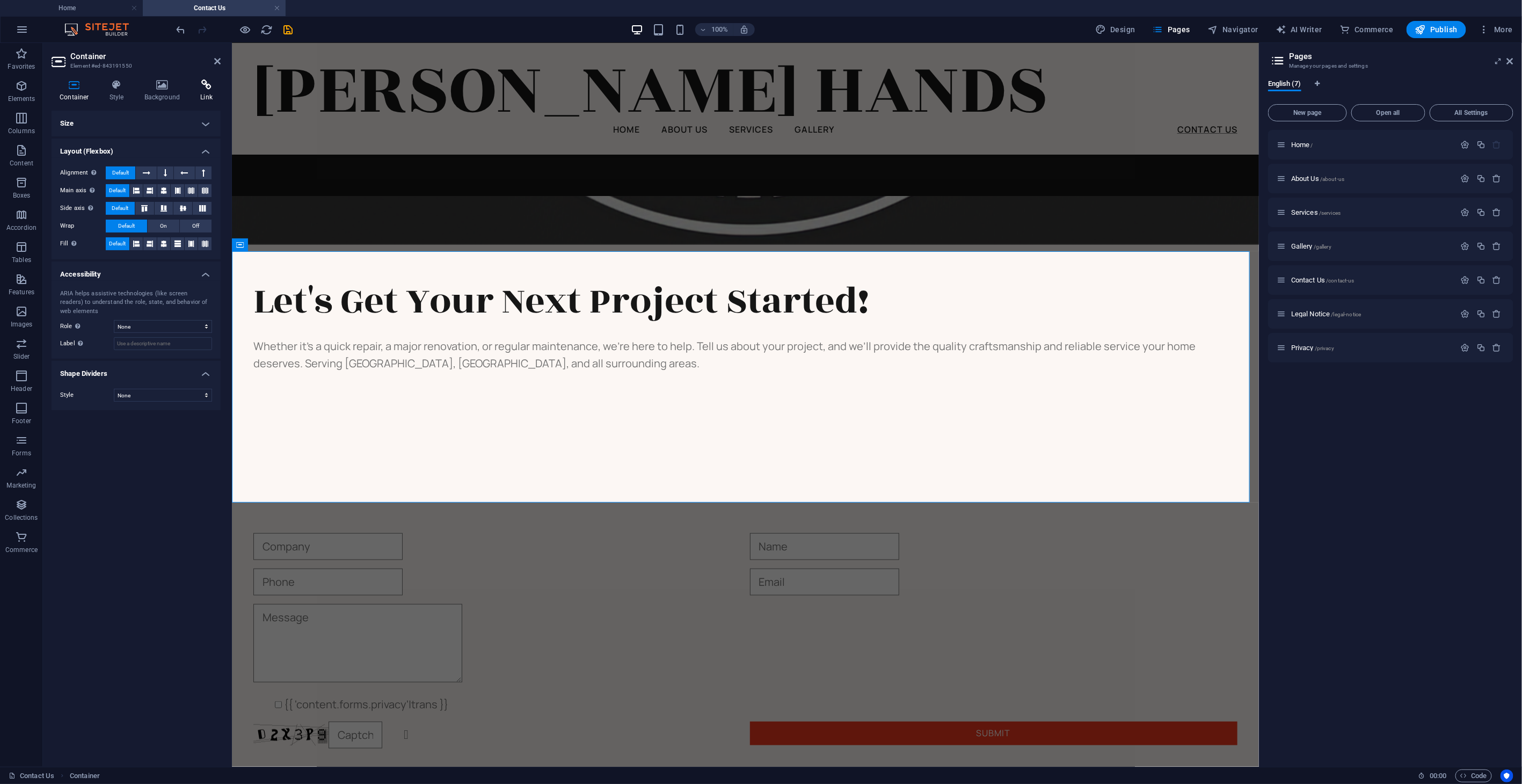
click at [204, 88] on icon at bounding box center [206, 84] width 28 height 11
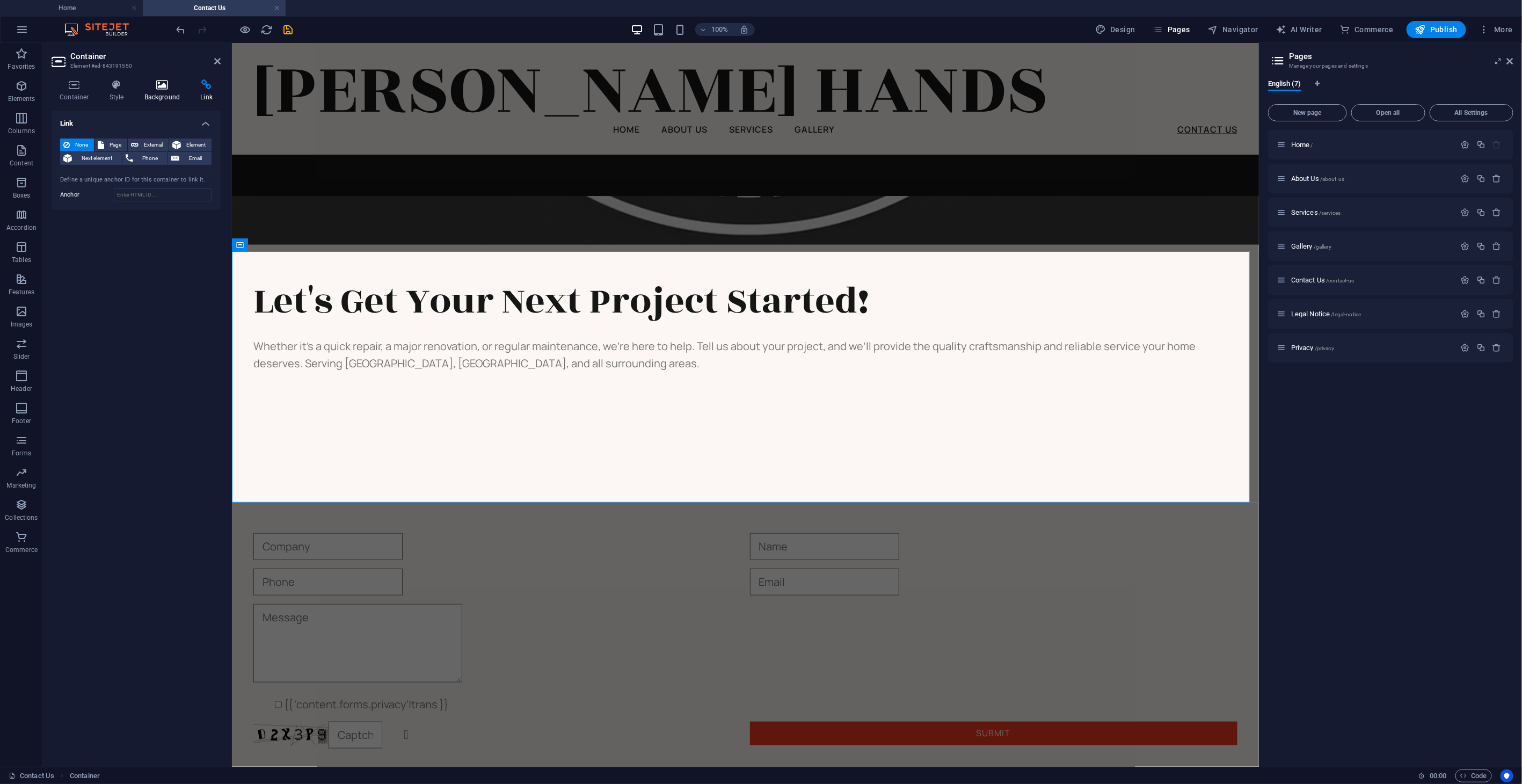
click at [181, 85] on icon at bounding box center [162, 84] width 52 height 11
click at [121, 97] on h4 "Style" at bounding box center [119, 90] width 35 height 22
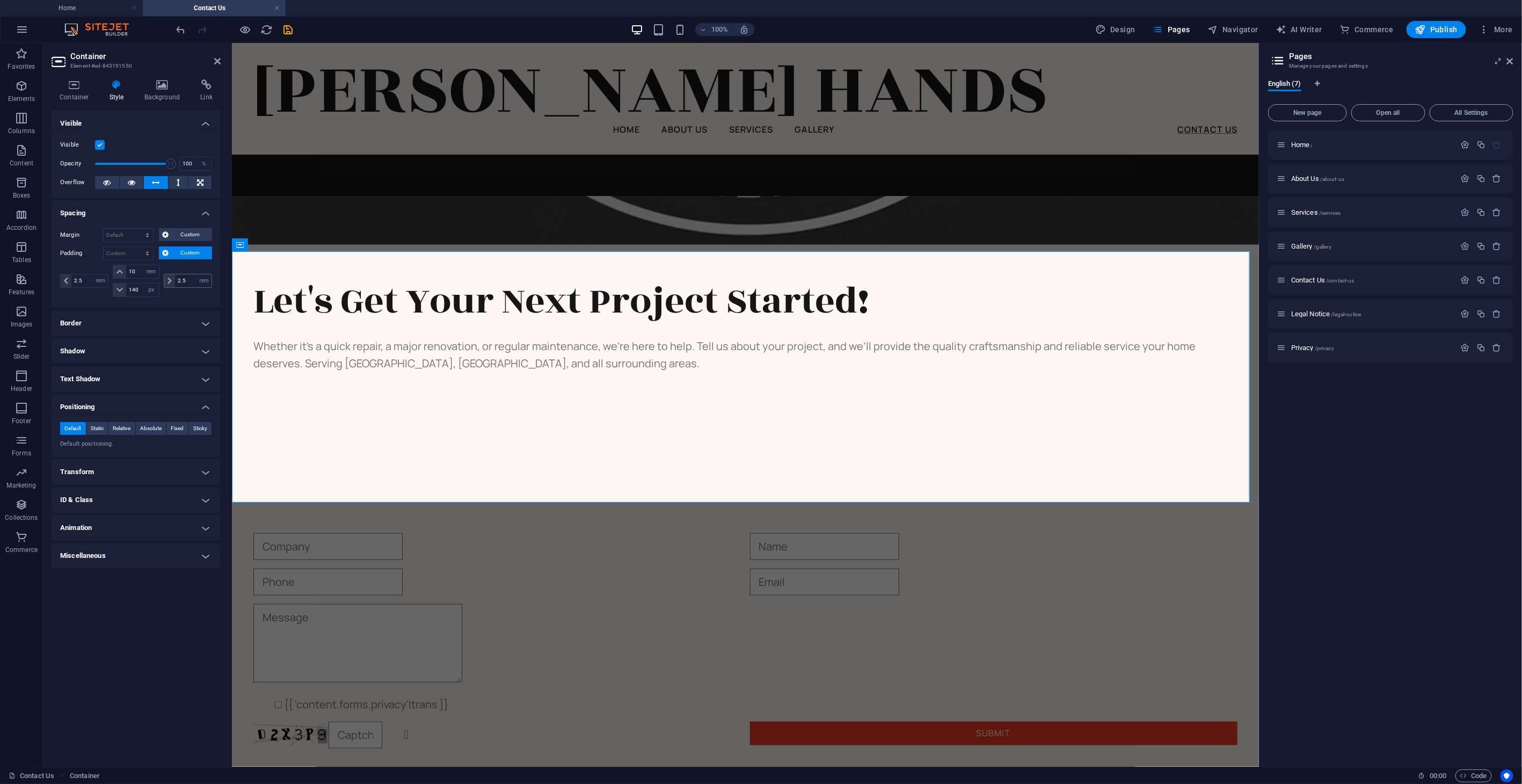
click at [167, 281] on span at bounding box center [170, 281] width 11 height 13
click at [66, 280] on icon at bounding box center [66, 281] width 4 height 6
click at [116, 268] on icon at bounding box center [119, 271] width 6 height 6
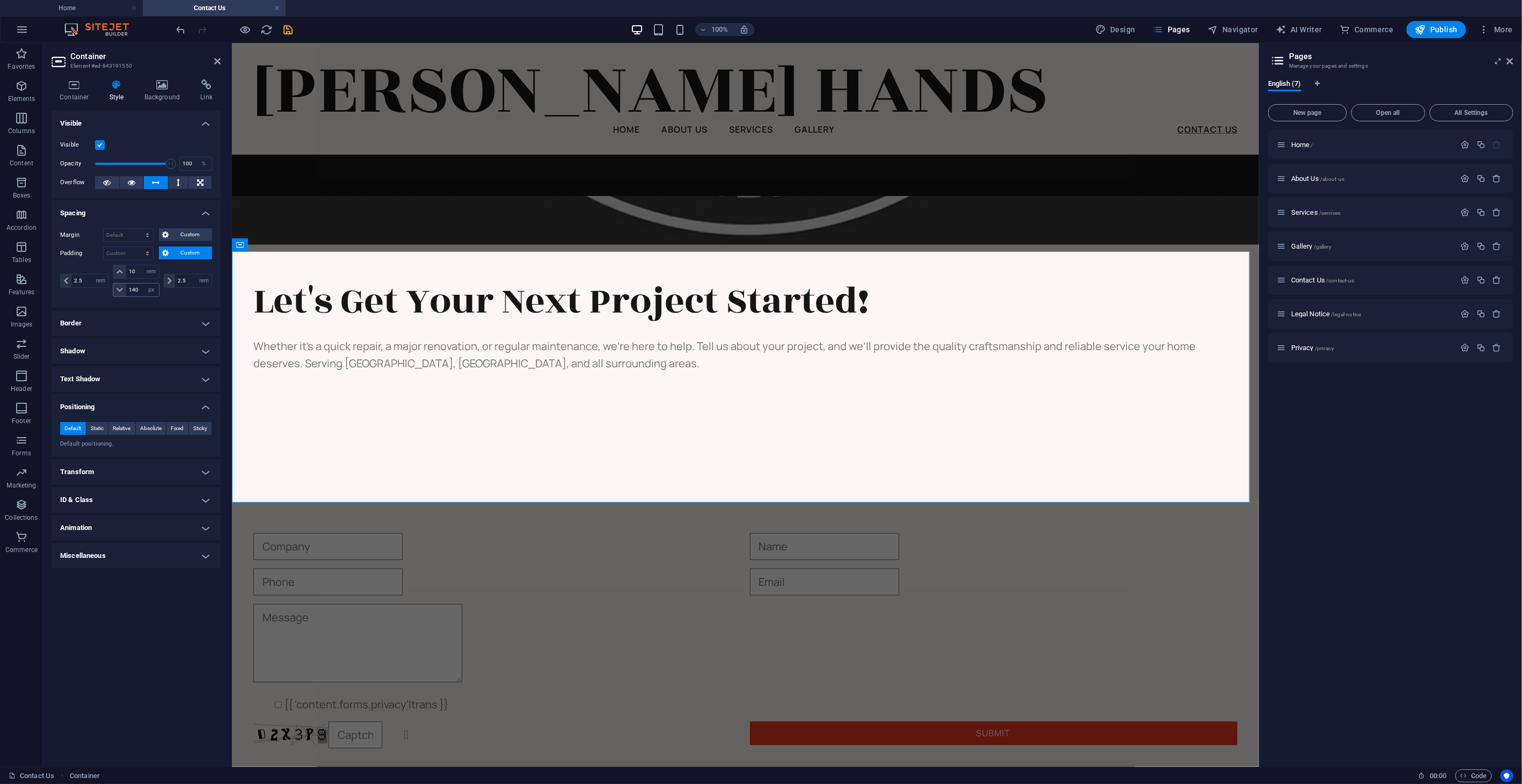
click at [118, 288] on icon at bounding box center [119, 289] width 6 height 6
click at [99, 430] on span "Static" at bounding box center [97, 428] width 13 height 13
click at [152, 427] on span "Absolute" at bounding box center [151, 428] width 21 height 13
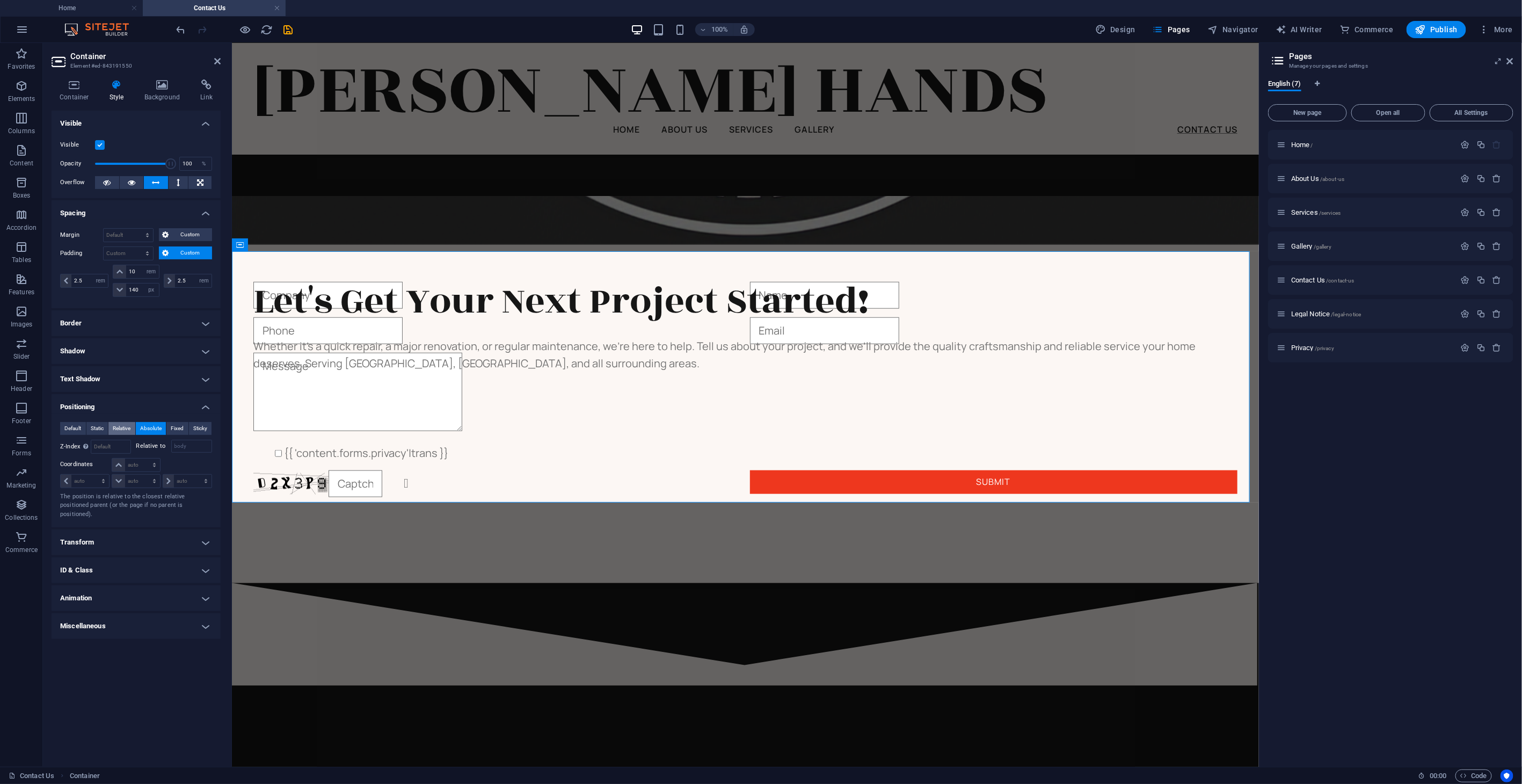
click at [112, 425] on button "Relative" at bounding box center [122, 428] width 27 height 13
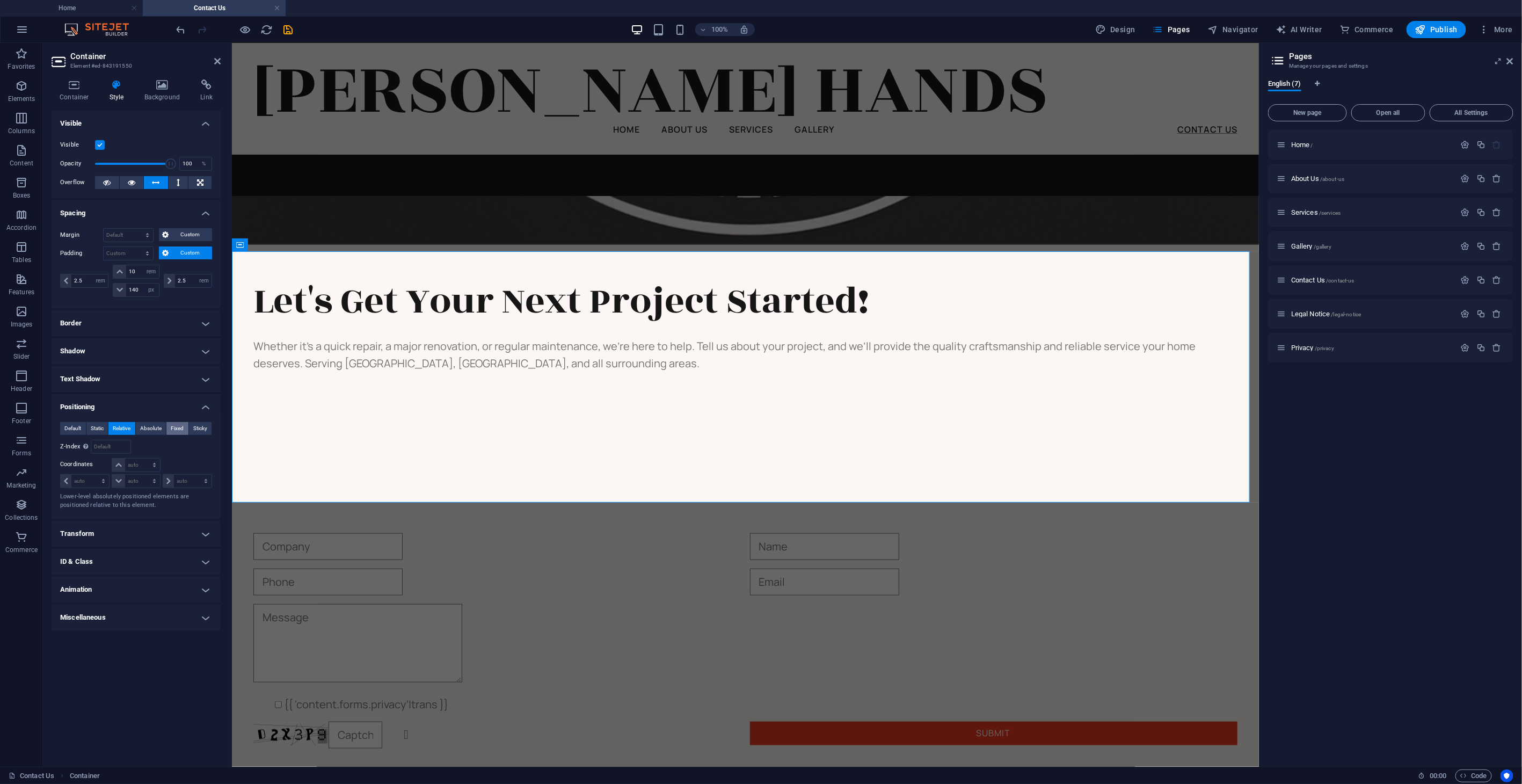
click at [182, 427] on span "Fixed" at bounding box center [177, 428] width 13 height 13
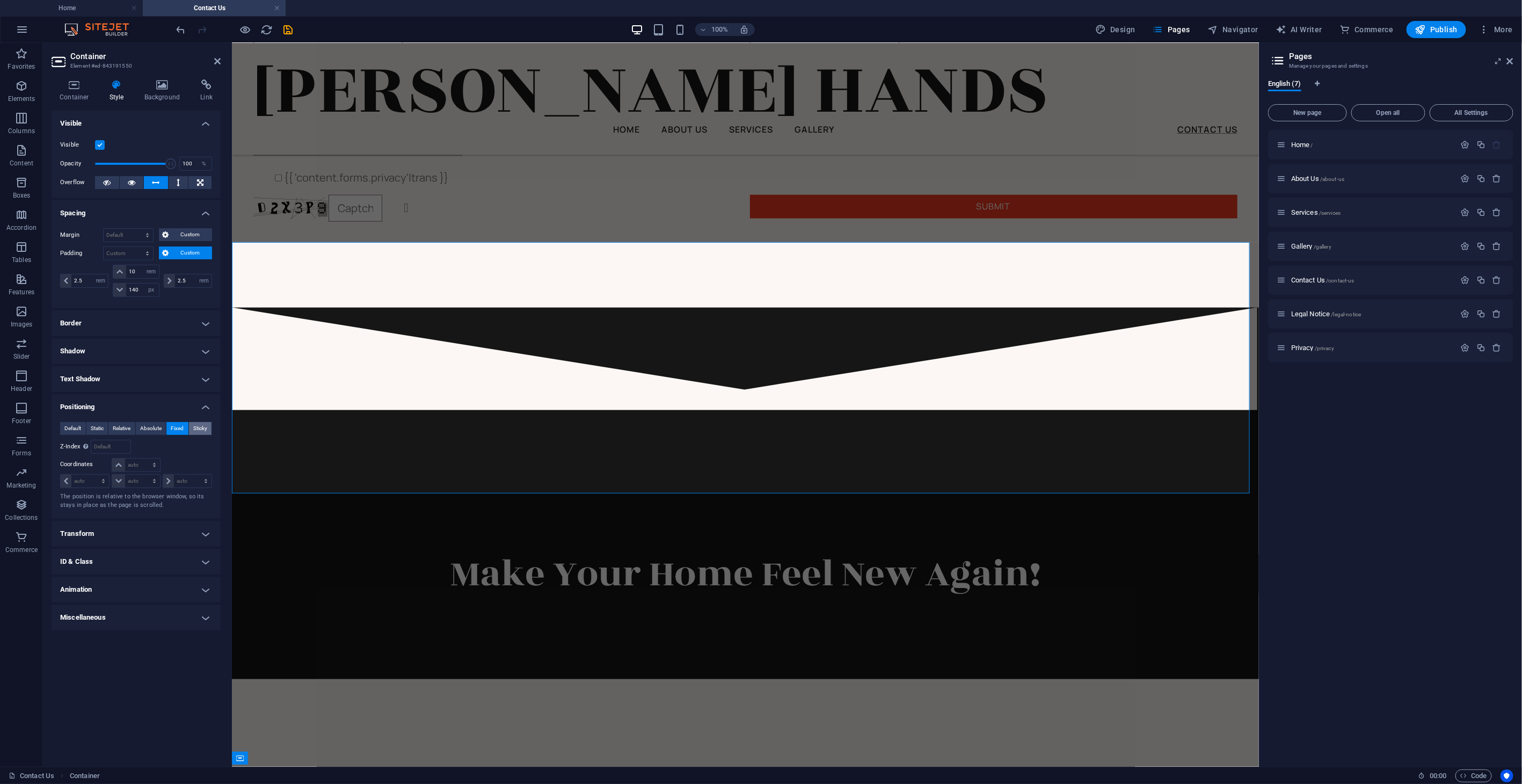
scroll to position [1056, 0]
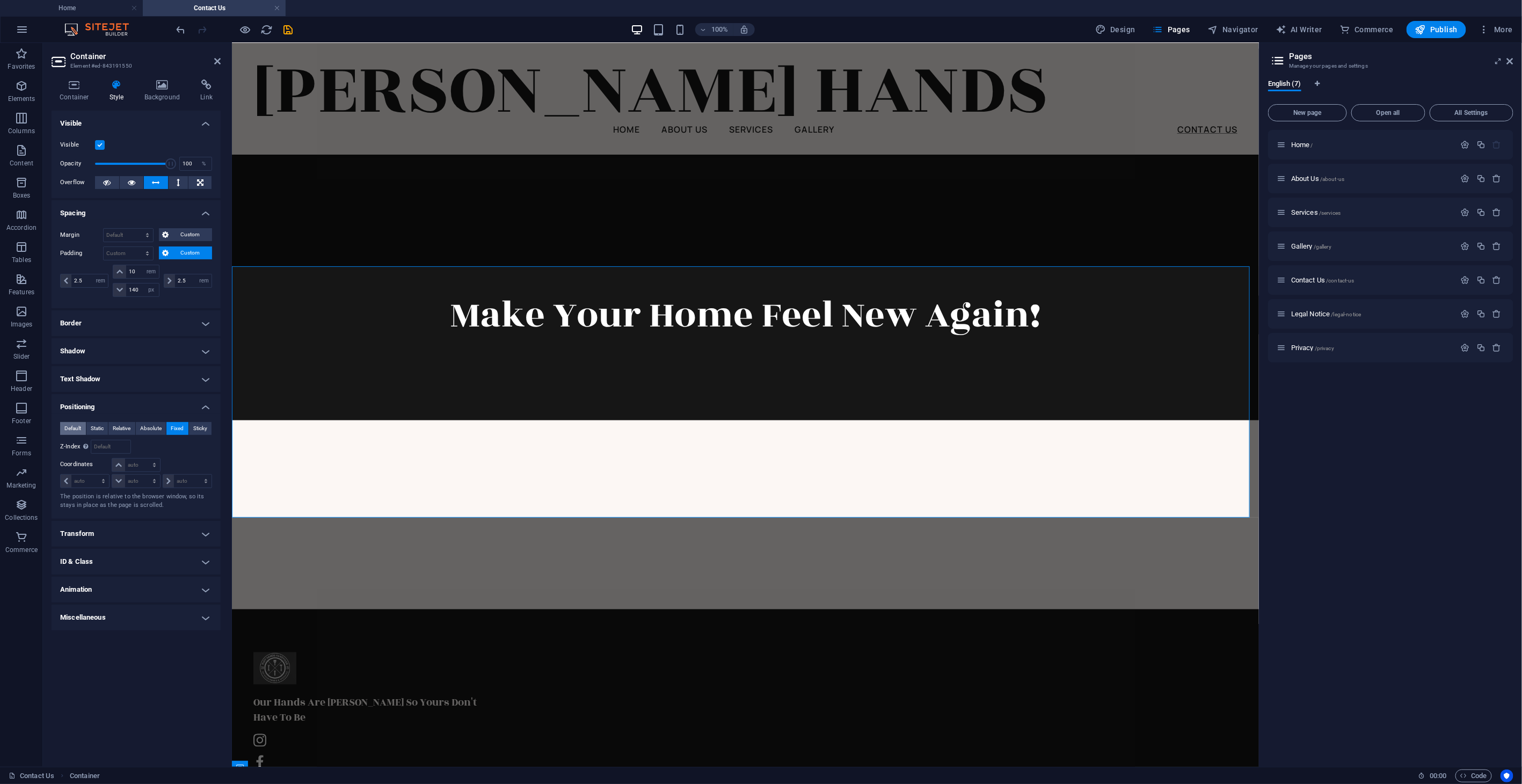
click at [74, 427] on span "Default" at bounding box center [73, 428] width 17 height 13
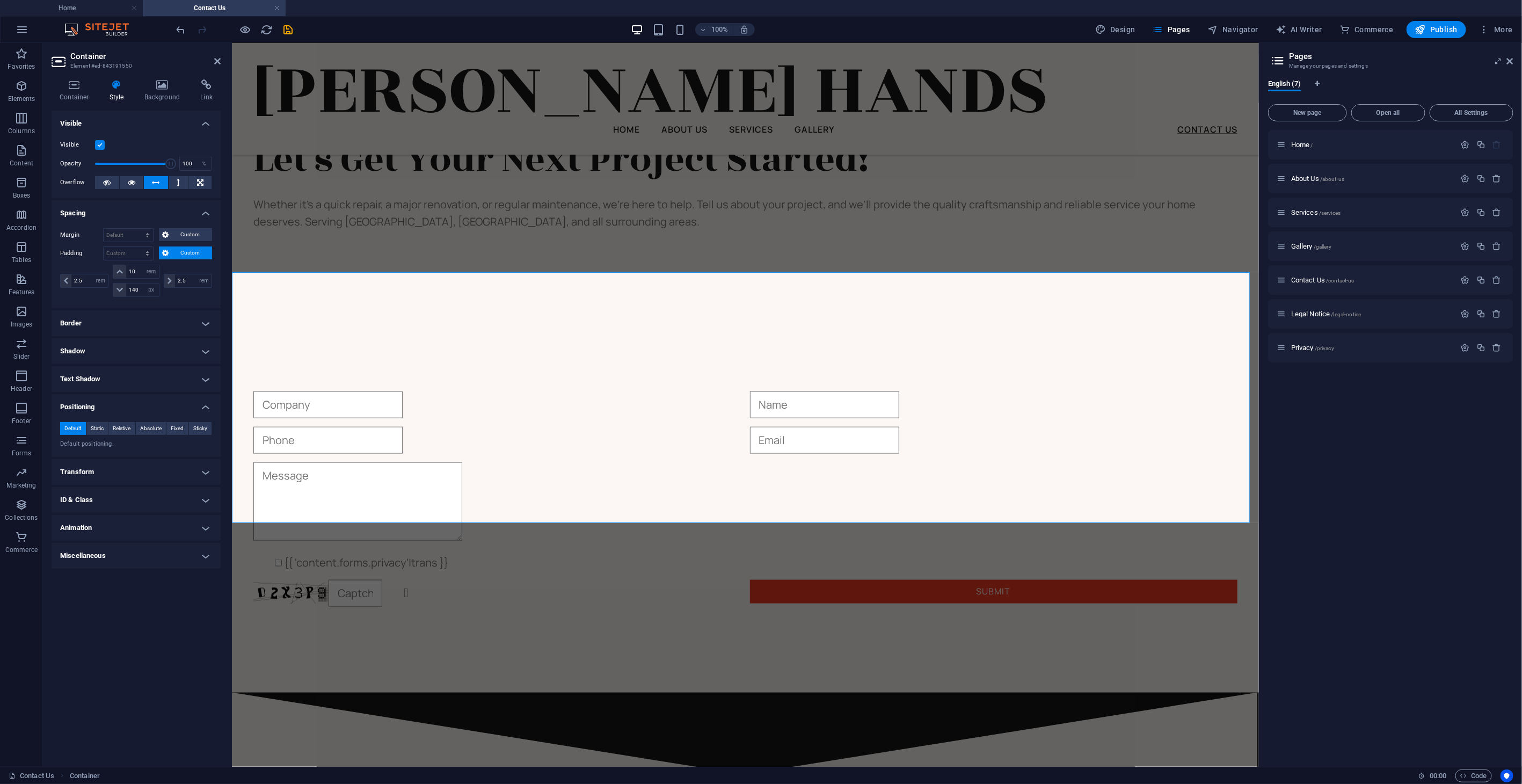
scroll to position [494, 0]
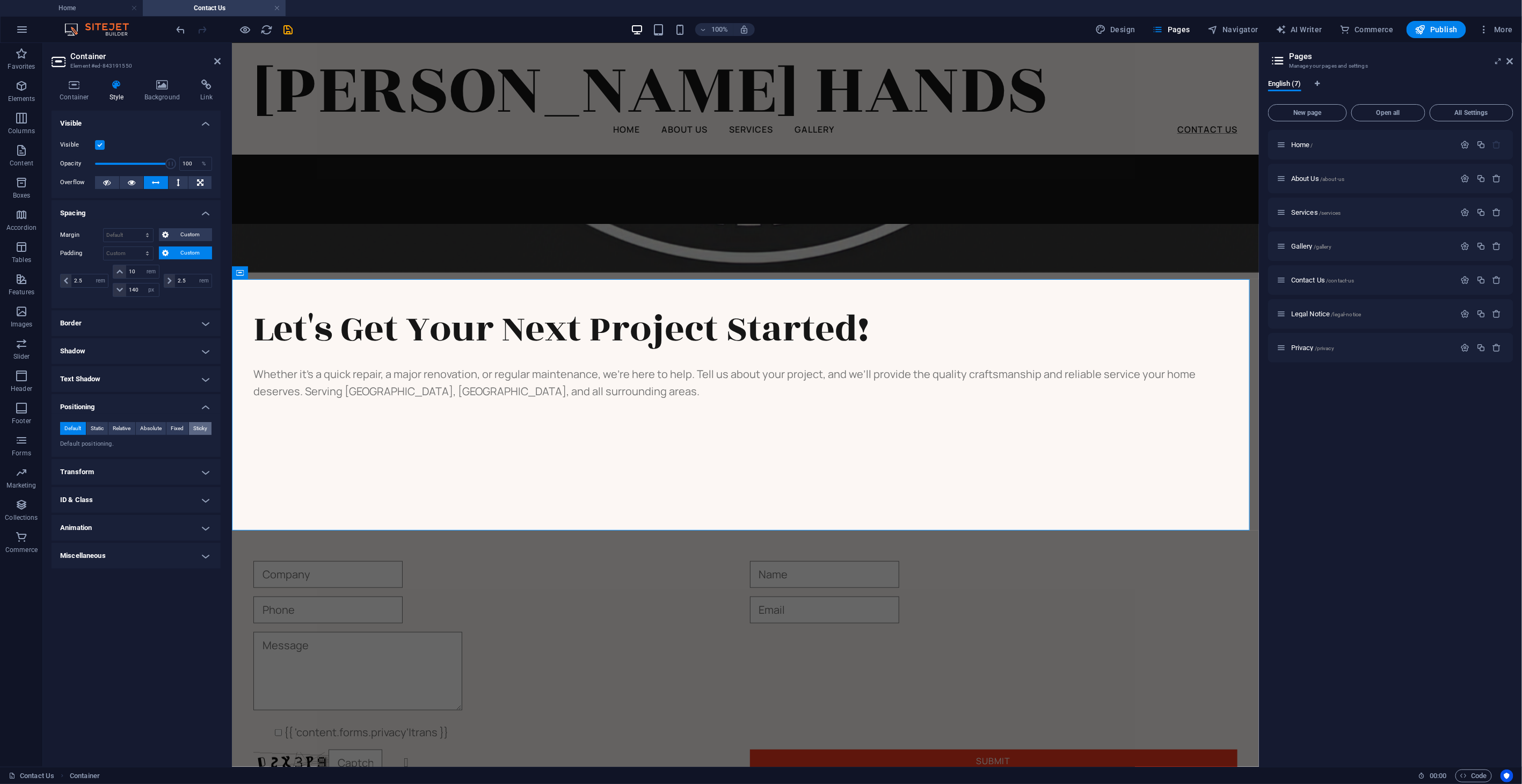
click at [200, 430] on span "Sticky" at bounding box center [200, 428] width 14 height 13
click at [80, 428] on span "Default" at bounding box center [73, 428] width 17 height 13
click at [467, 512] on div "{{ 'content.forms.privacy'|trans }} Unreadable? Regenerate Submit" at bounding box center [745, 668] width 1027 height 387
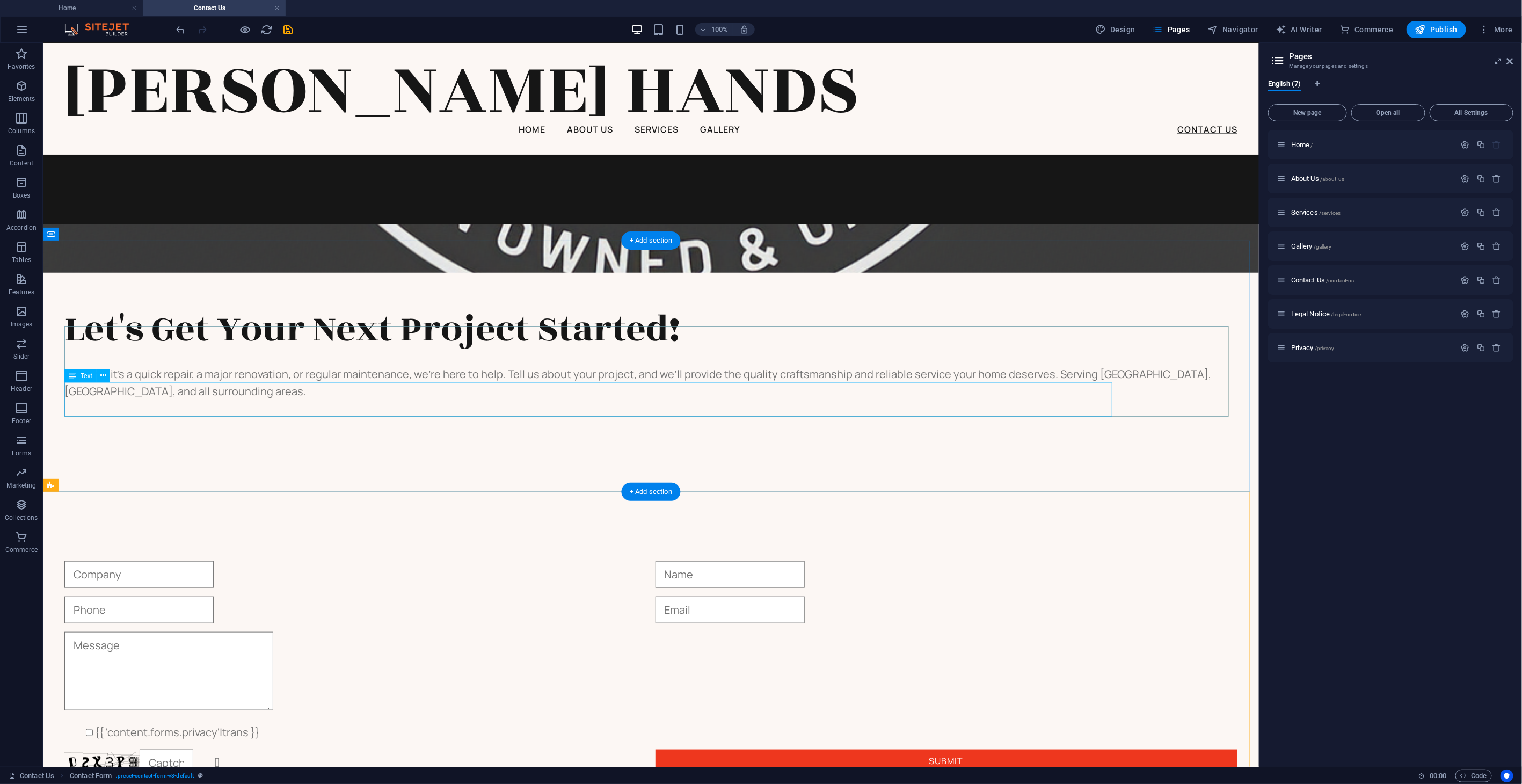
click at [324, 399] on div "Whether it’s a quick repair, a major renovation, or regular maintenance, we’re …" at bounding box center [650, 382] width 1173 height 34
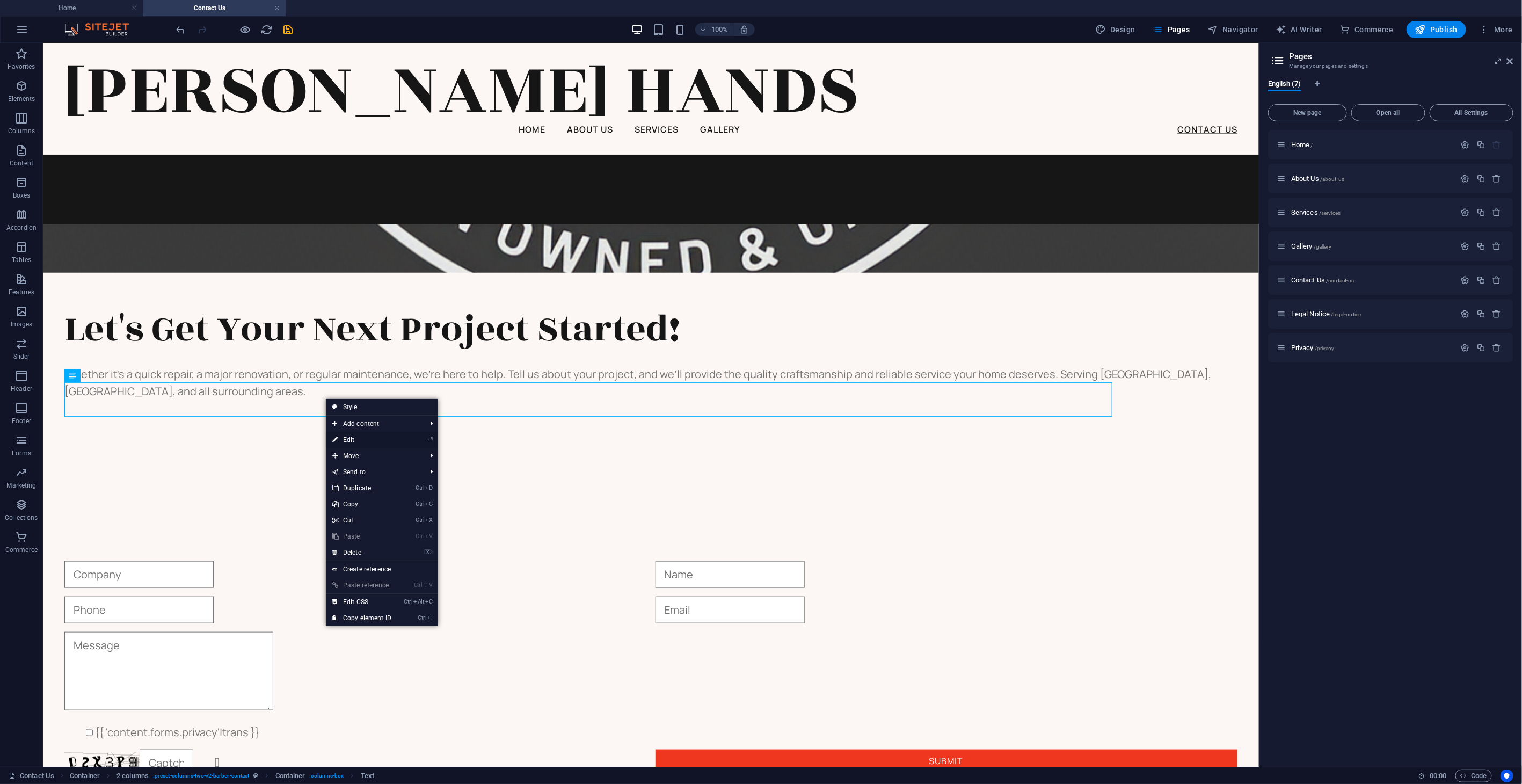
click at [369, 438] on link "⏎ Edit" at bounding box center [362, 440] width 72 height 16
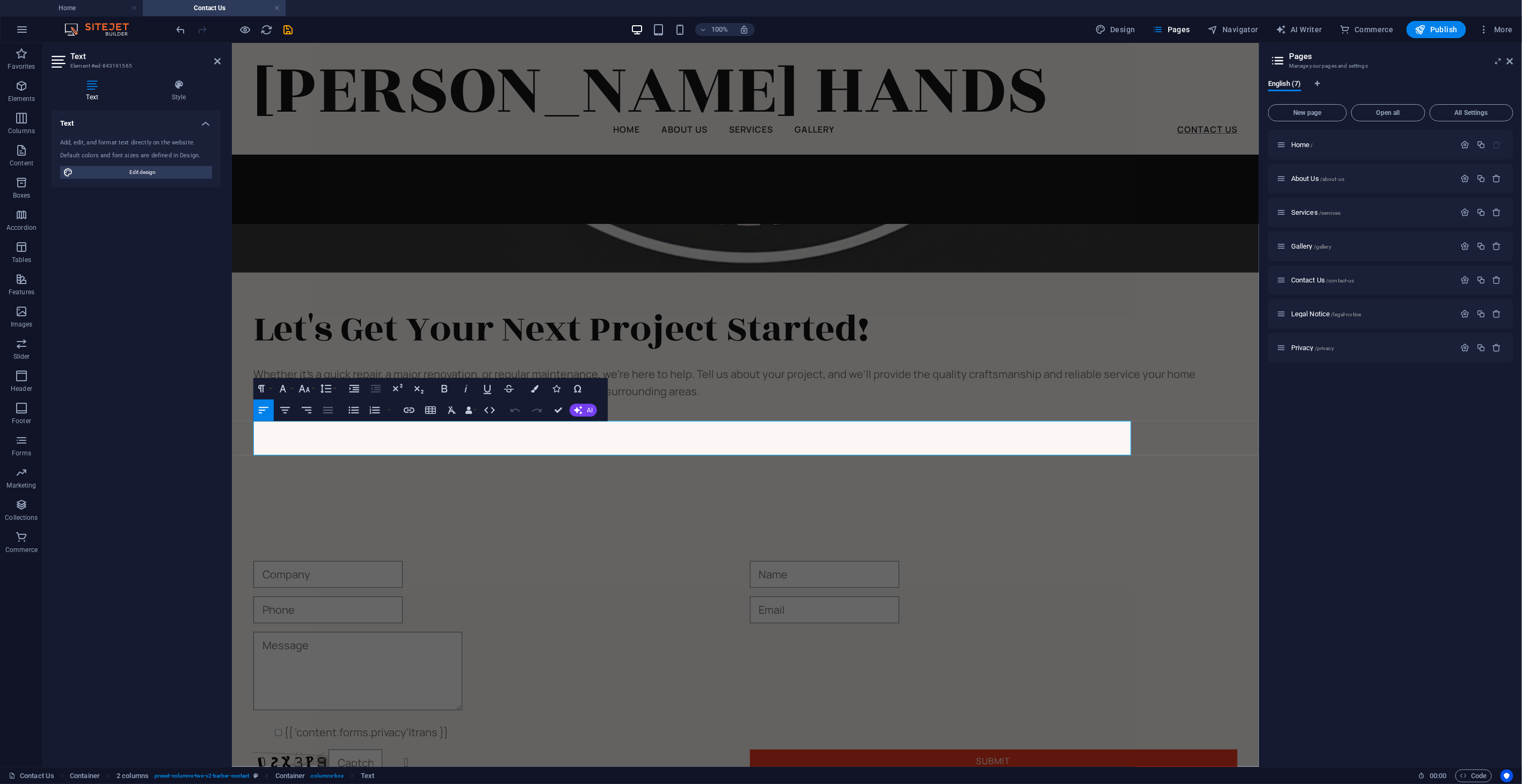
click at [332, 409] on icon "button" at bounding box center [328, 410] width 9 height 6
click at [613, 399] on p "Whether it’s a quick repair, a major renovation, or regular maintenance, we’re …" at bounding box center [745, 382] width 984 height 34
click at [579, 407] on icon "button" at bounding box center [578, 410] width 9 height 9
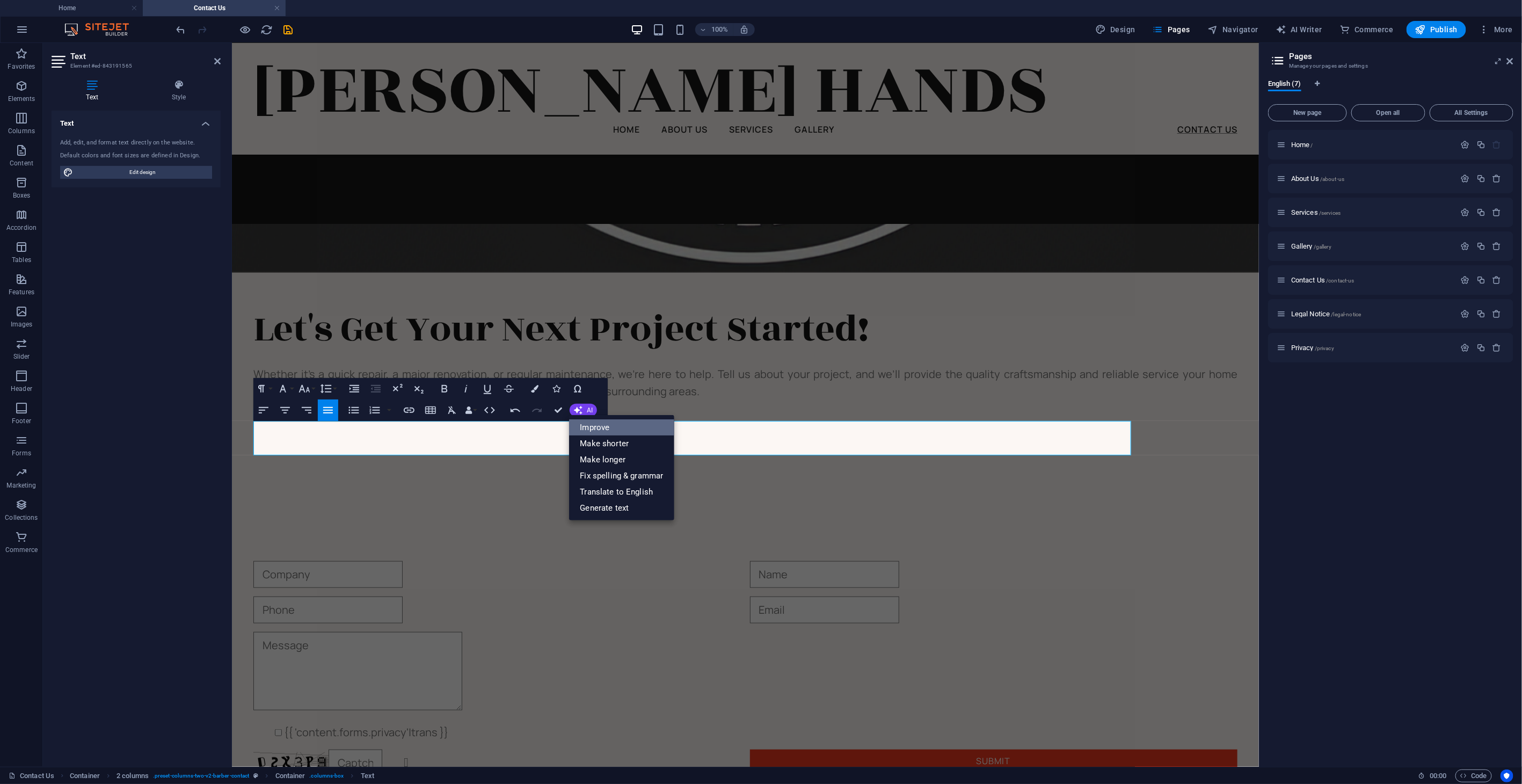
click at [597, 423] on link "Improve" at bounding box center [621, 427] width 105 height 16
click at [689, 399] on p "Whether you need a quick repair, a major renovation, or routine maintenance, we…" at bounding box center [745, 382] width 984 height 34
click at [655, 462] on div "Let's Get Your Next Project Started! Whether you need a quick repair, a major r…" at bounding box center [745, 349] width 1027 height 251
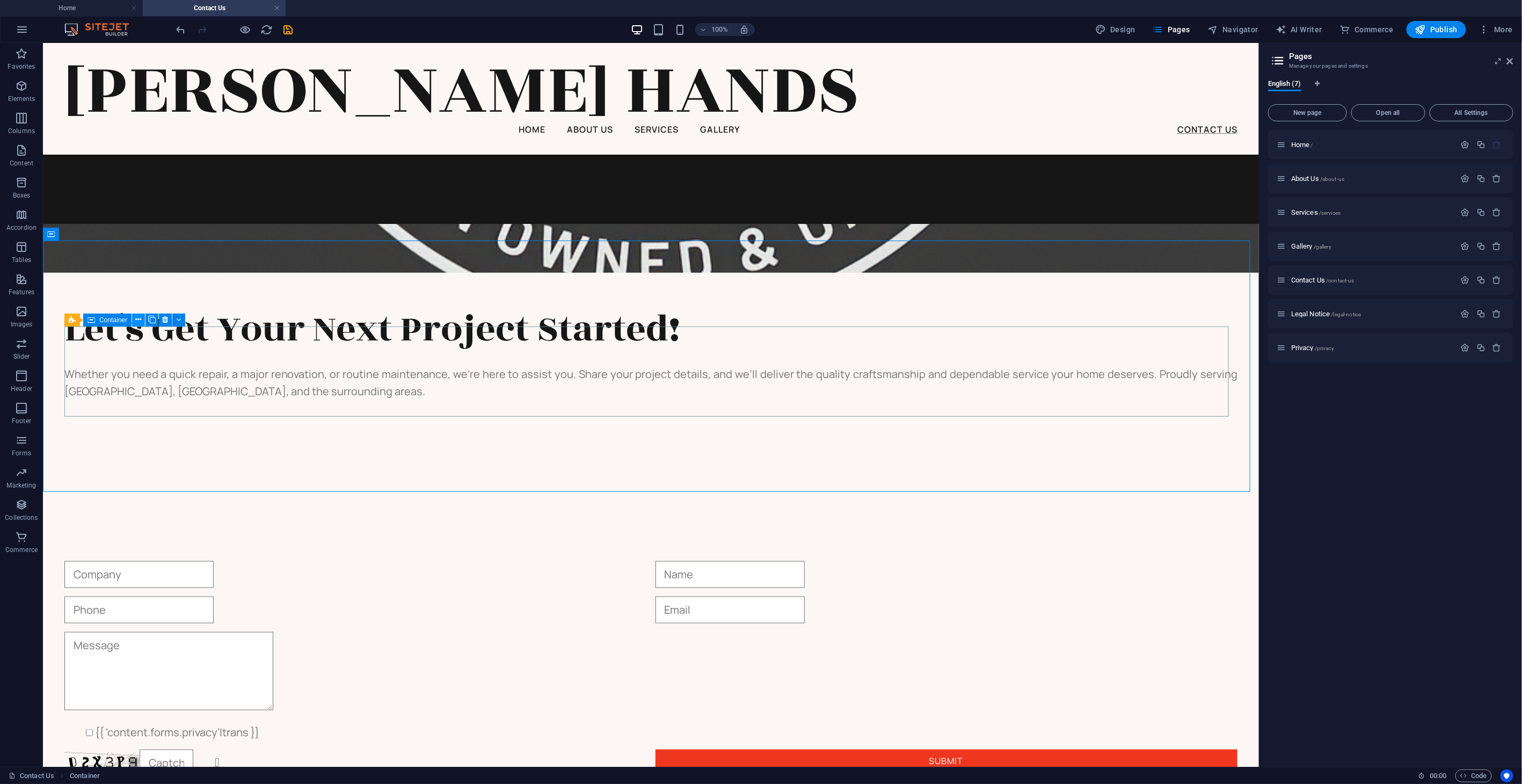
click at [138, 319] on icon at bounding box center [139, 320] width 6 height 11
click at [138, 320] on icon at bounding box center [138, 320] width 6 height 11
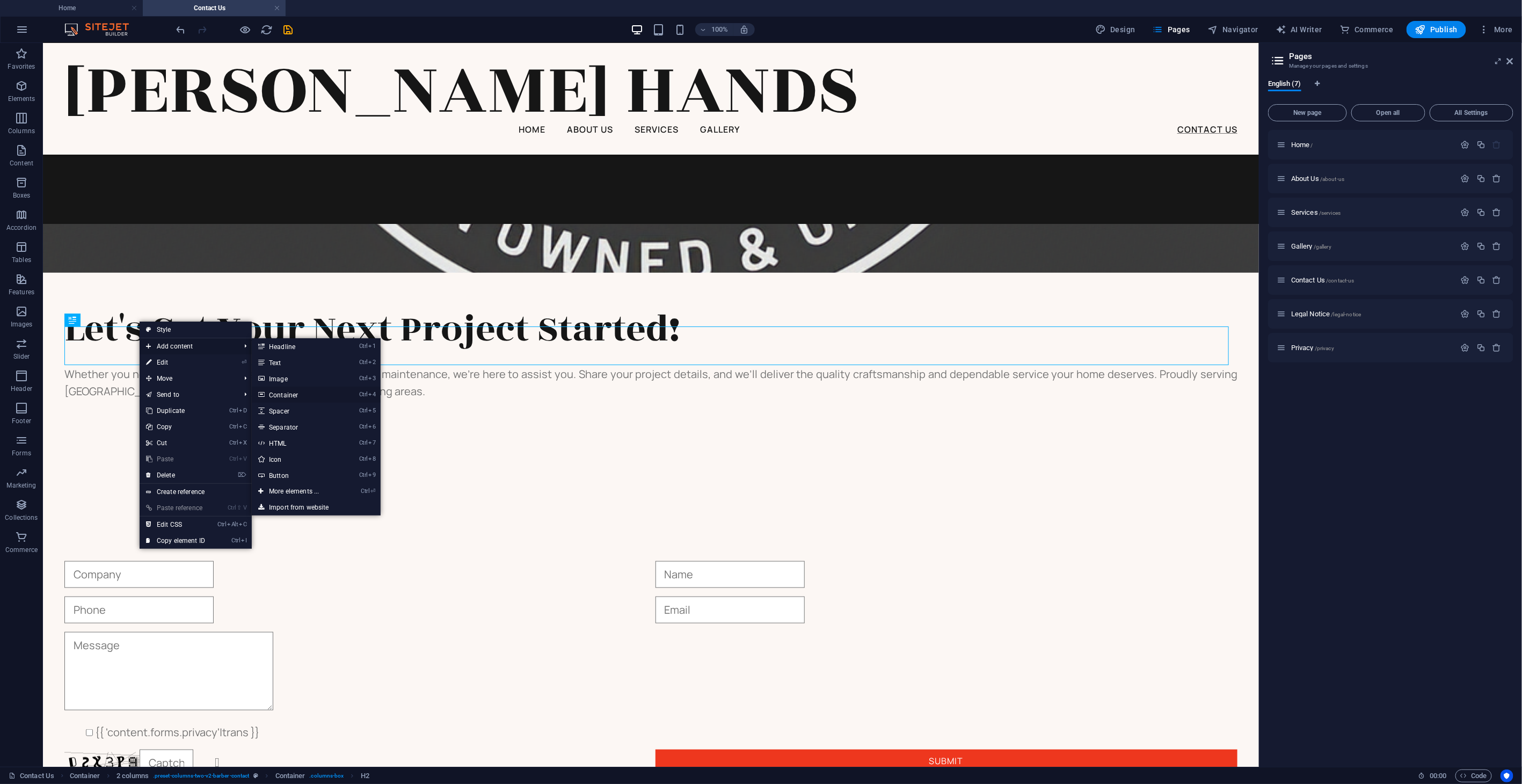
click at [286, 394] on link "Ctrl 4 Container" at bounding box center [296, 394] width 89 height 16
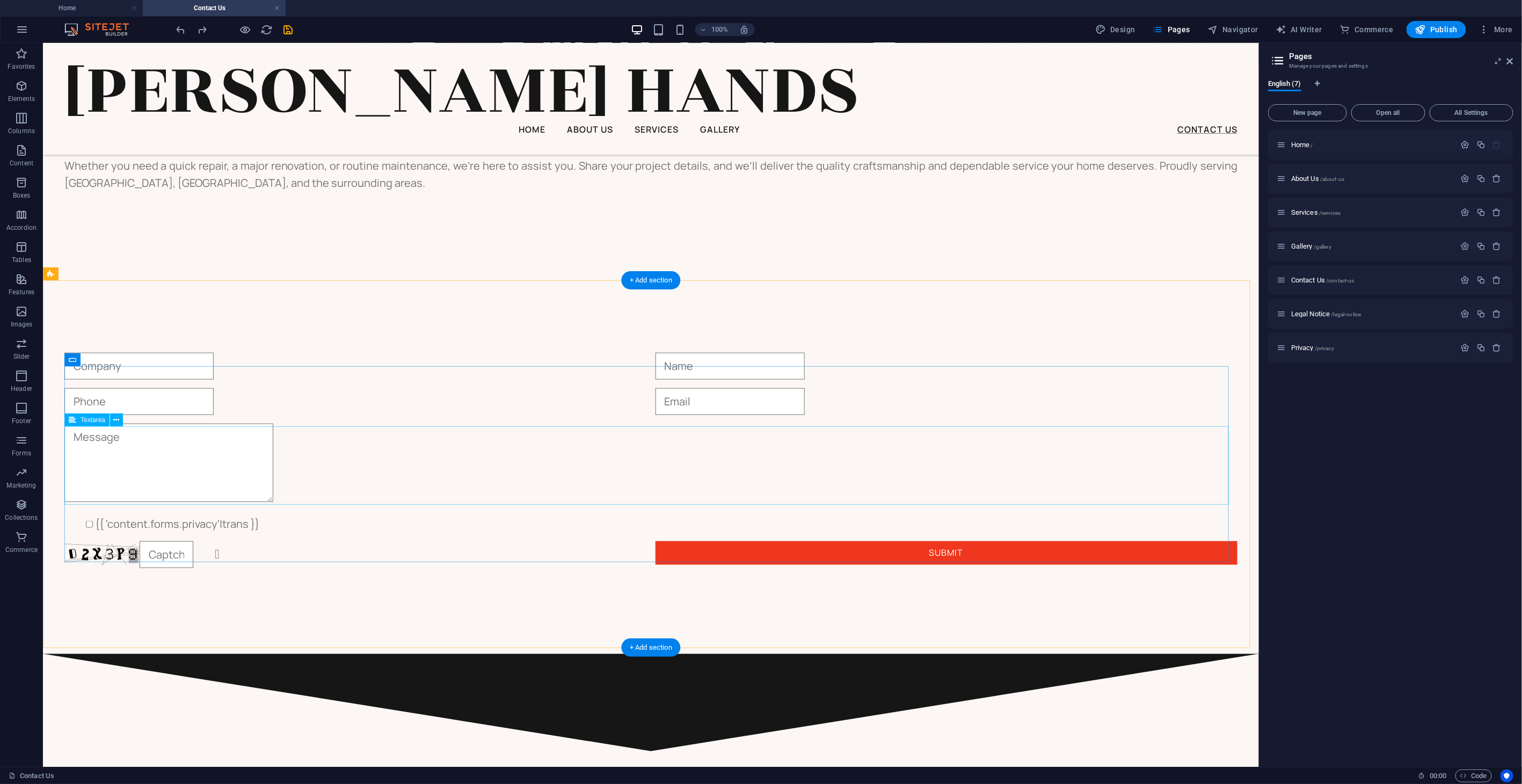
scroll to position [733, 0]
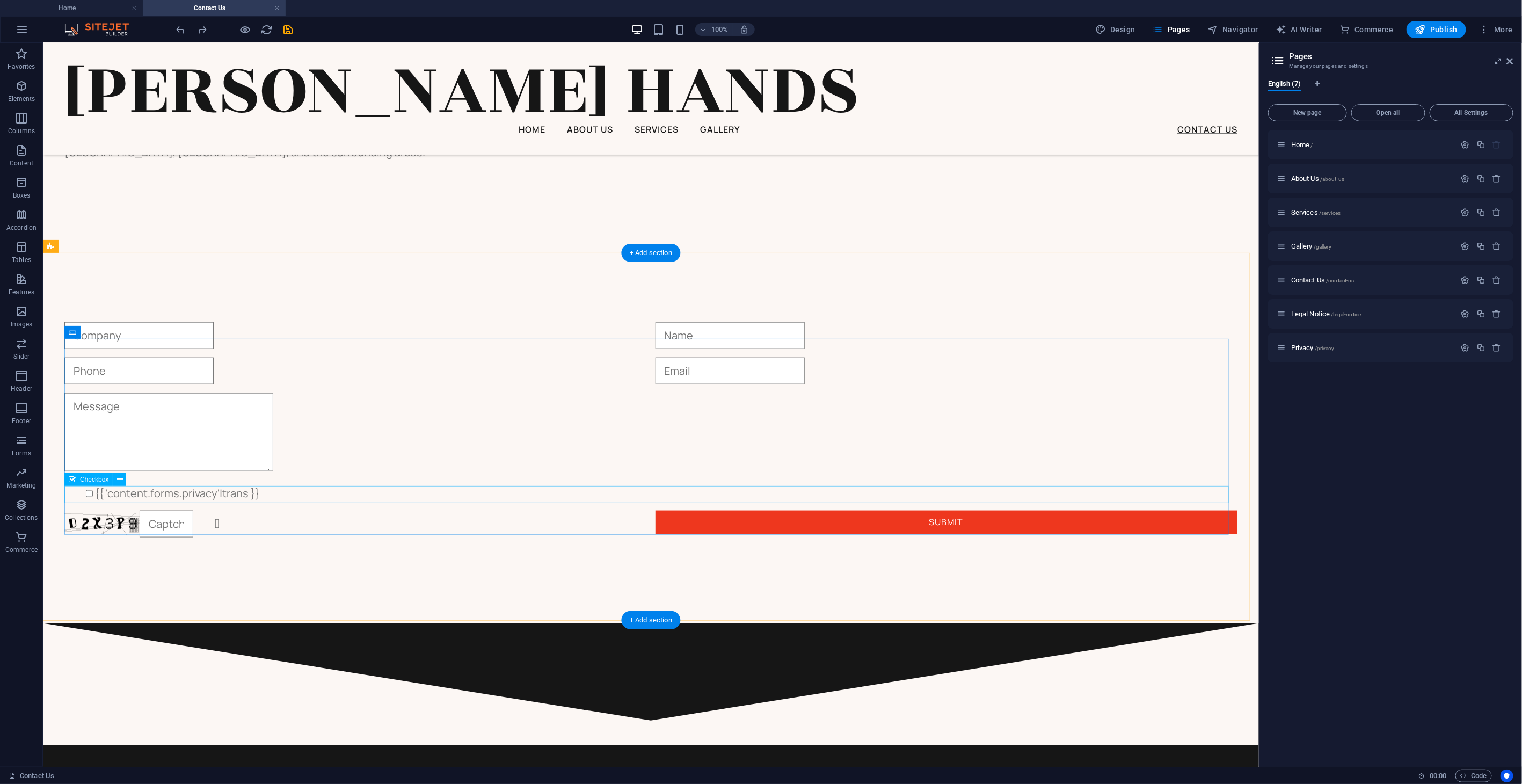
click at [274, 495] on div "{{ 'content.forms.privacy'|trans }}" at bounding box center [650, 493] width 1173 height 17
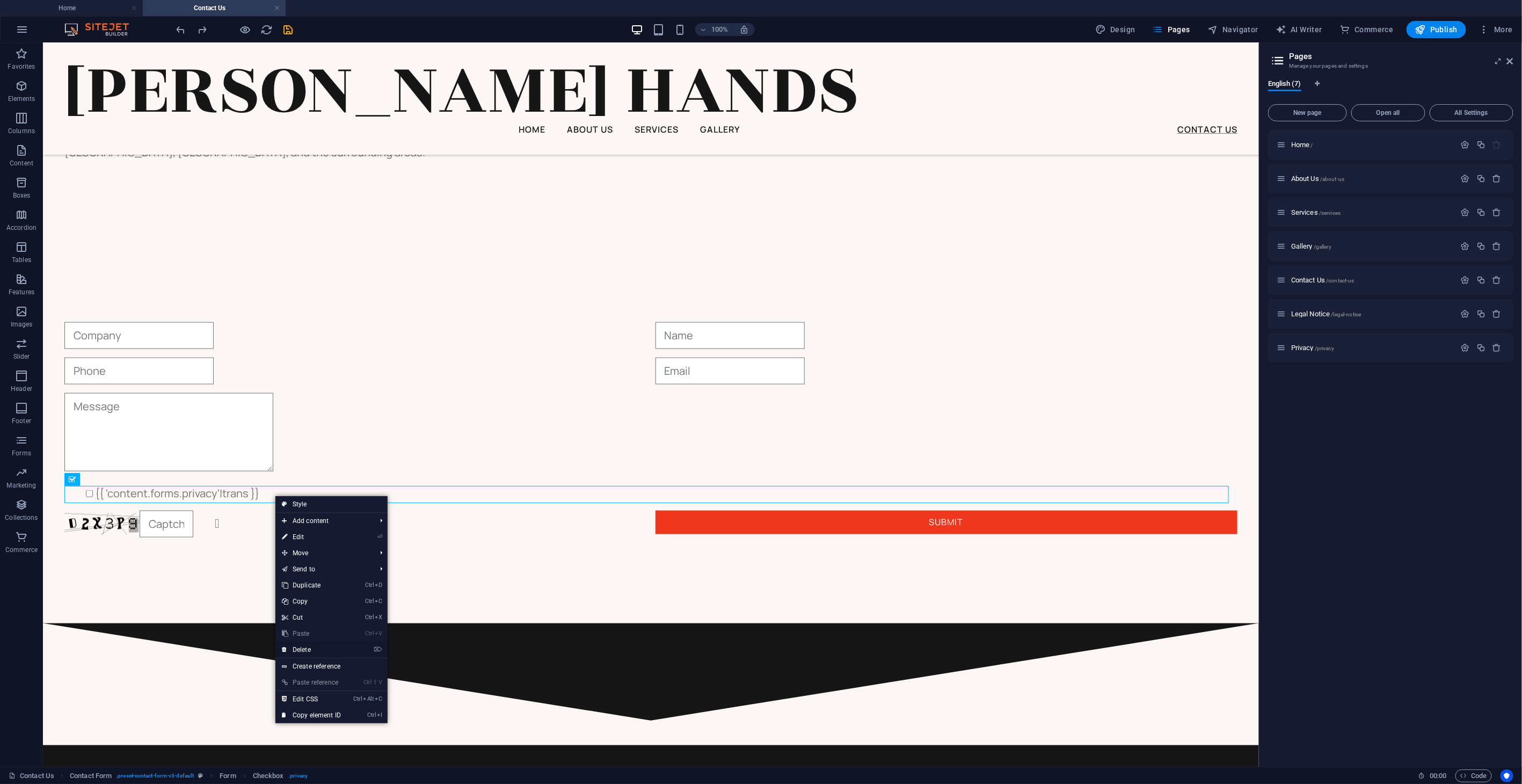
click at [313, 512] on link "⌦ Delete" at bounding box center [311, 649] width 72 height 16
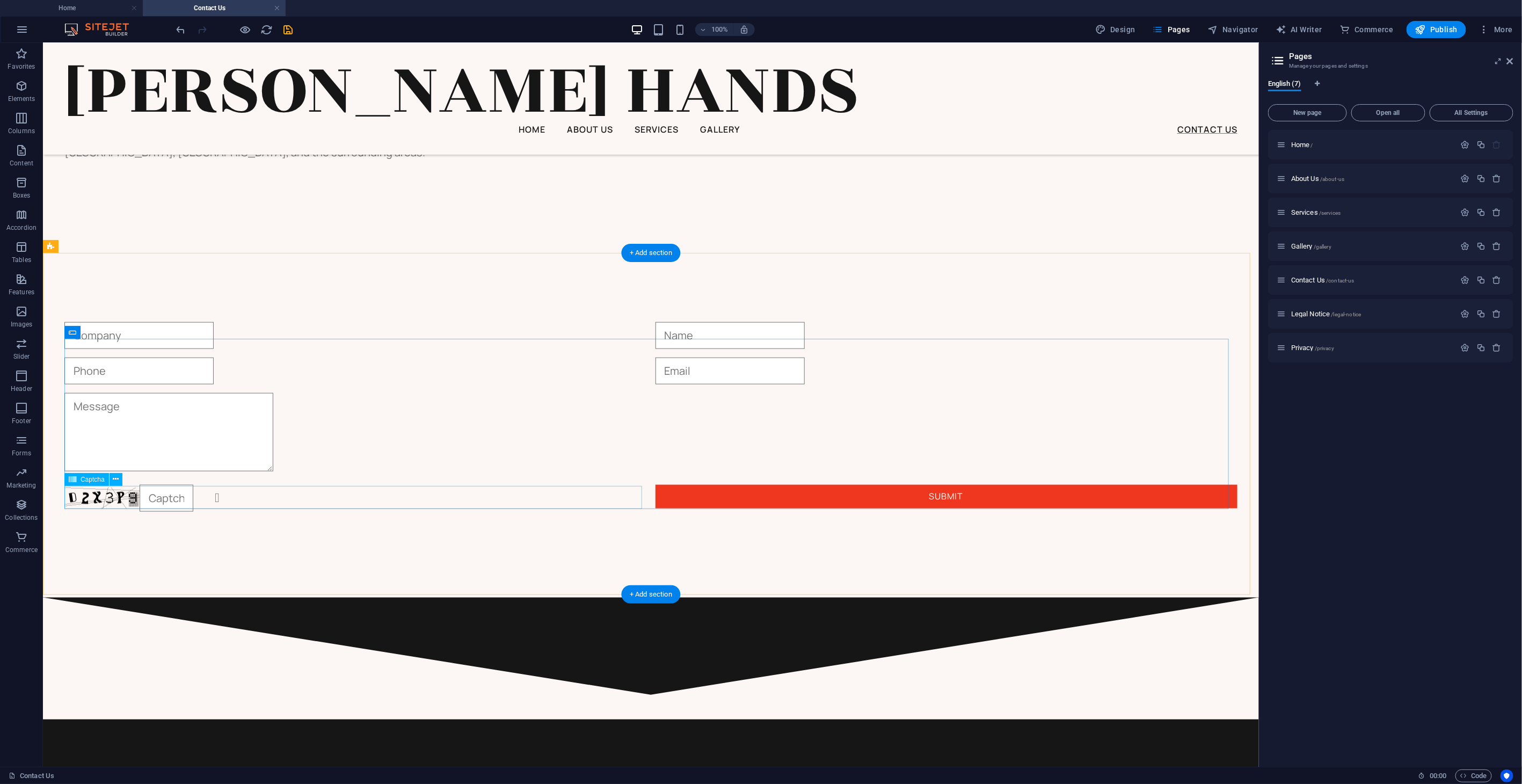
click at [331, 501] on div "Unreadable? Regenerate" at bounding box center [355, 497] width 583 height 27
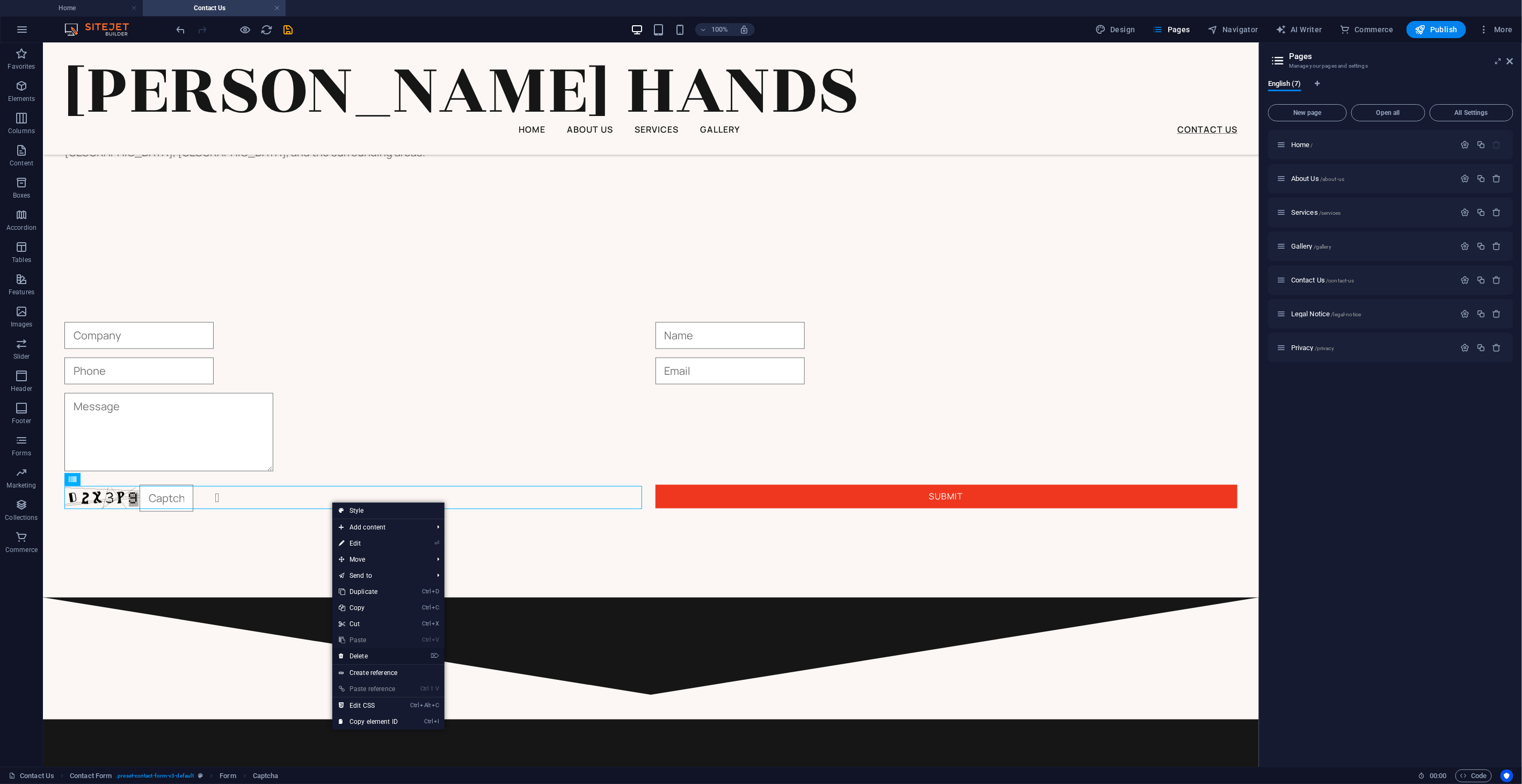
click at [363, 512] on link "⌦ Delete" at bounding box center [368, 656] width 72 height 16
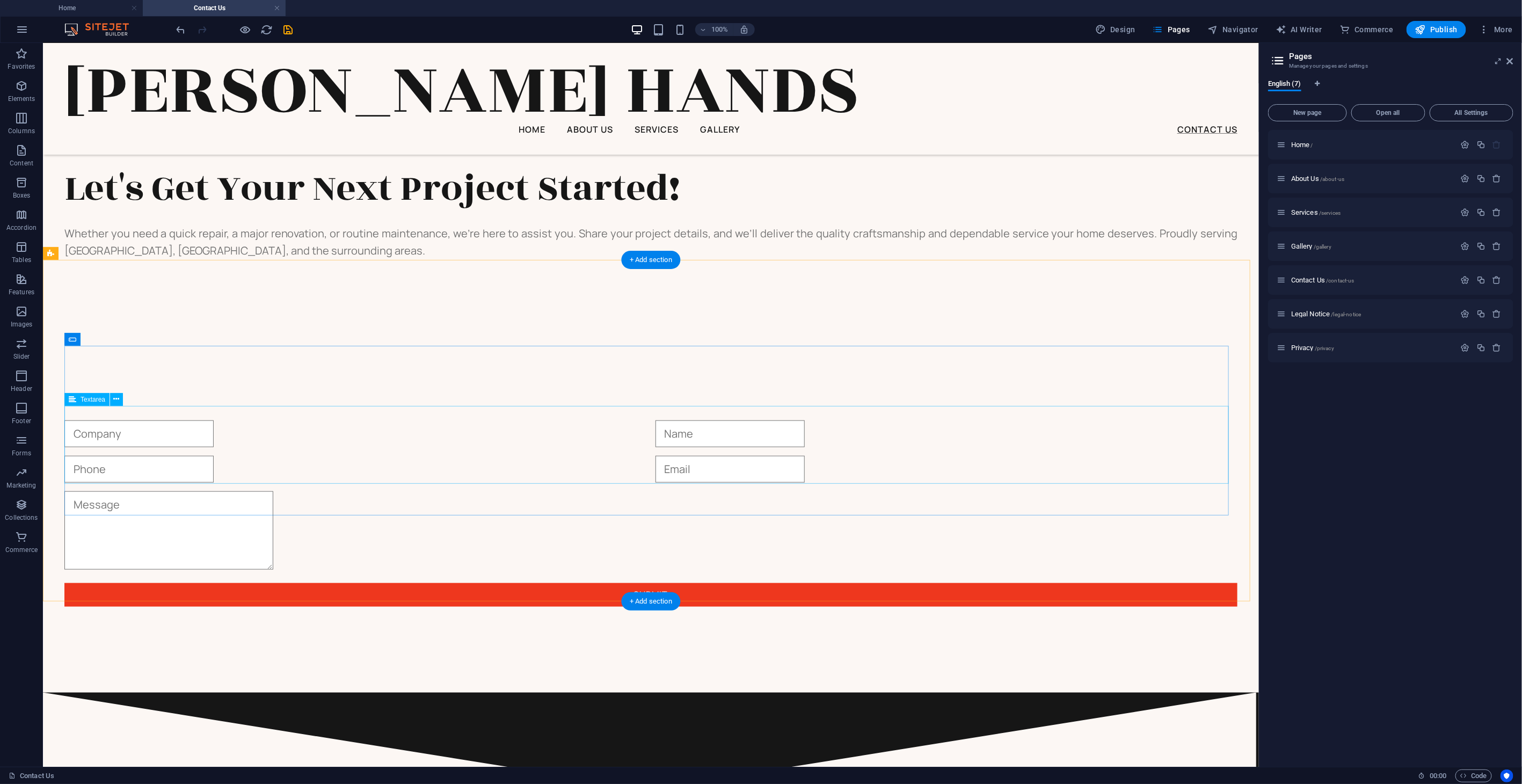
scroll to position [613, 0]
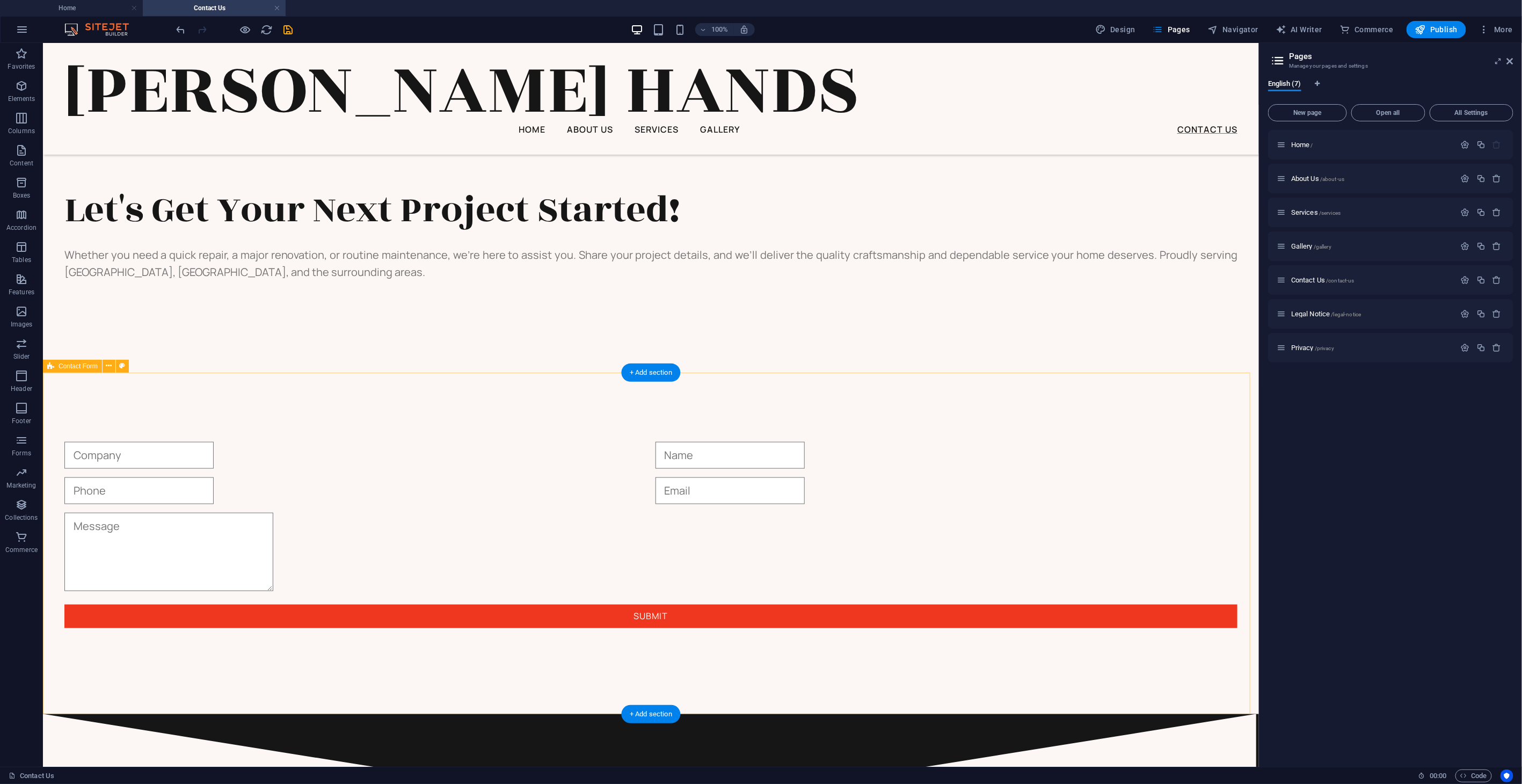
click at [342, 442] on div "Submit" at bounding box center [651, 535] width 1216 height 358
click at [108, 365] on icon at bounding box center [109, 366] width 6 height 11
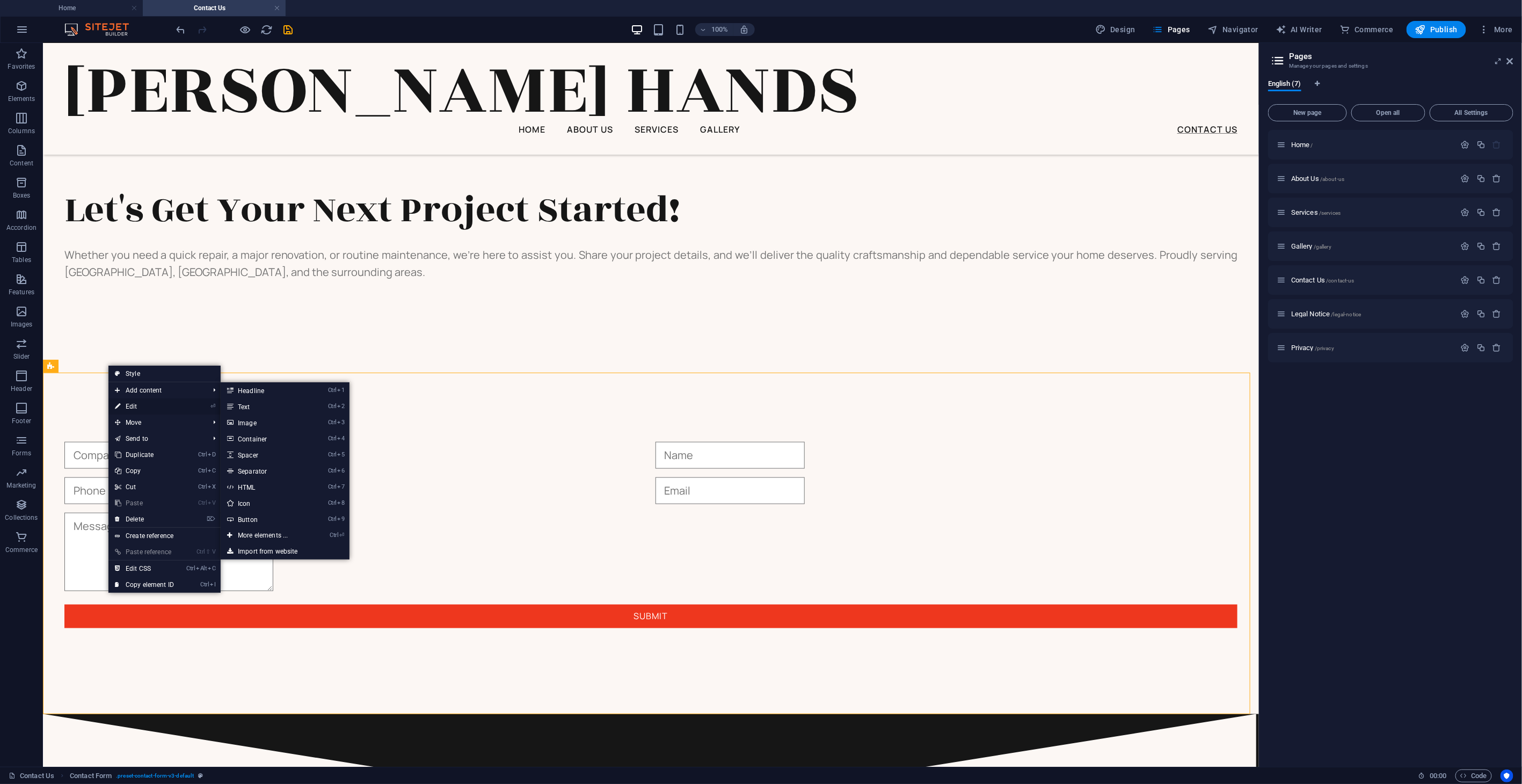
click at [137, 409] on link "⏎ Edit" at bounding box center [145, 406] width 72 height 16
select select "rem"
select select "preset-contact-form-v3-default"
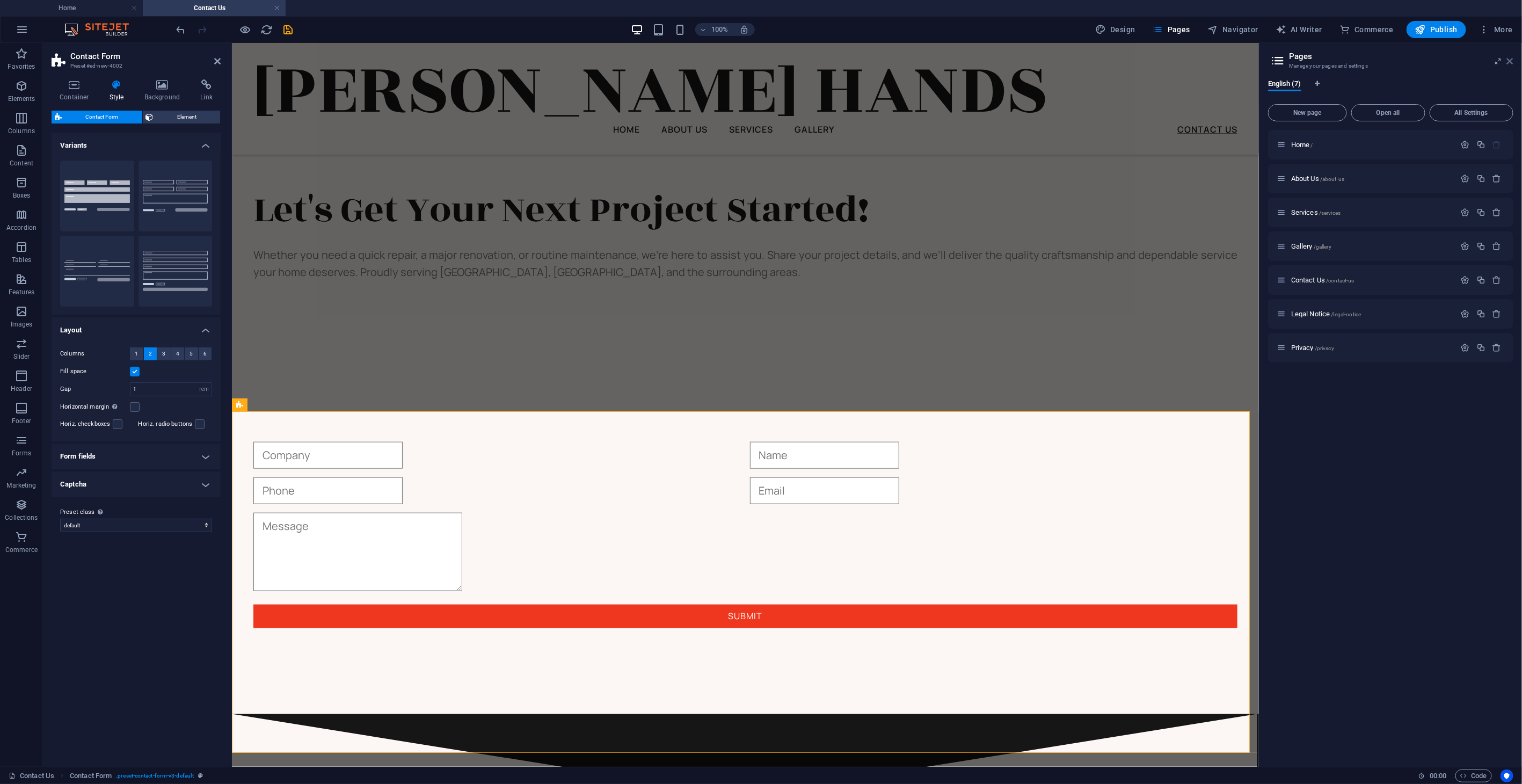
click at [1026, 56] on h2 "Pages" at bounding box center [1401, 56] width 225 height 9
click at [1026, 63] on icon at bounding box center [1510, 61] width 6 height 9
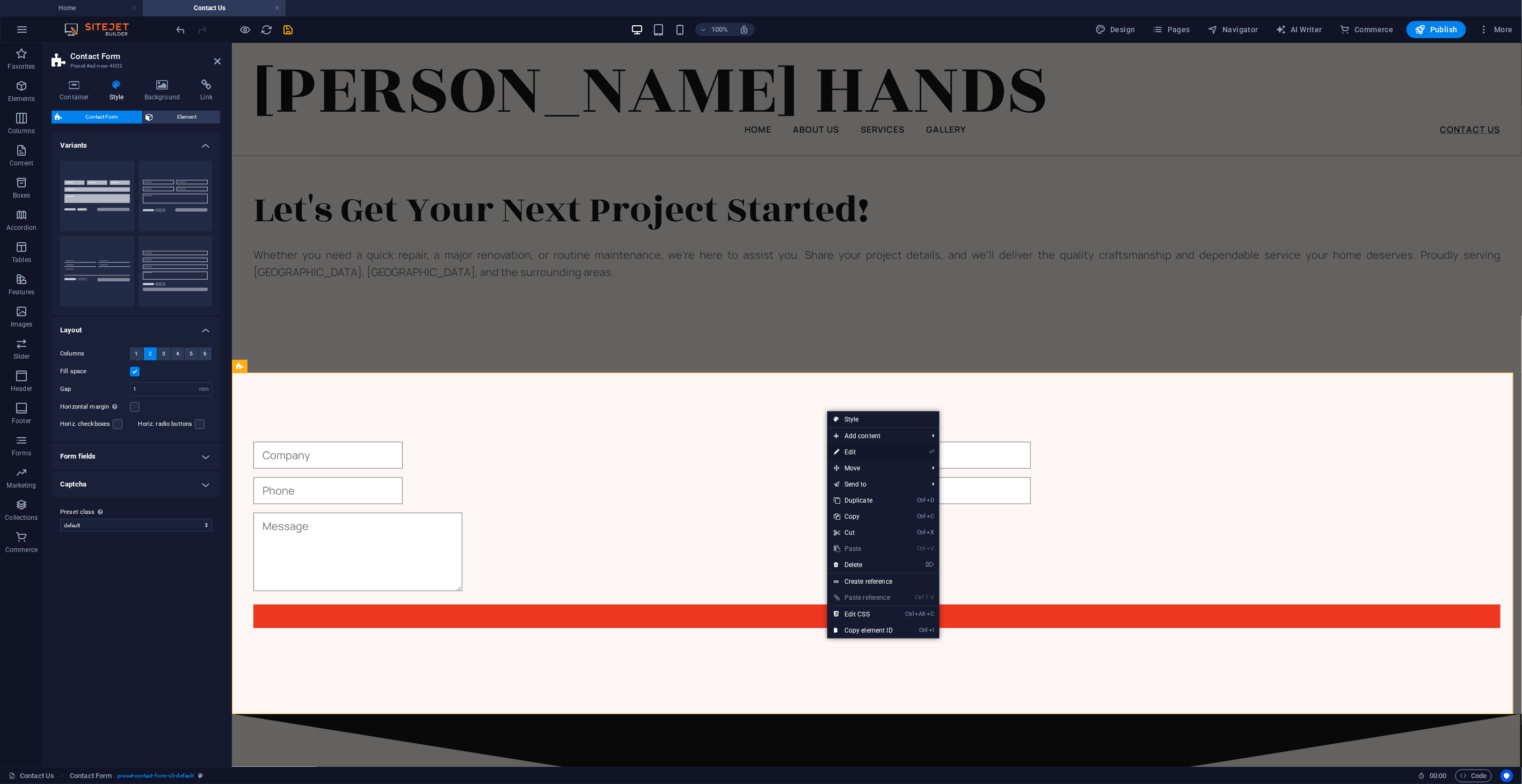
click at [877, 450] on link "⏎ Edit" at bounding box center [863, 451] width 72 height 16
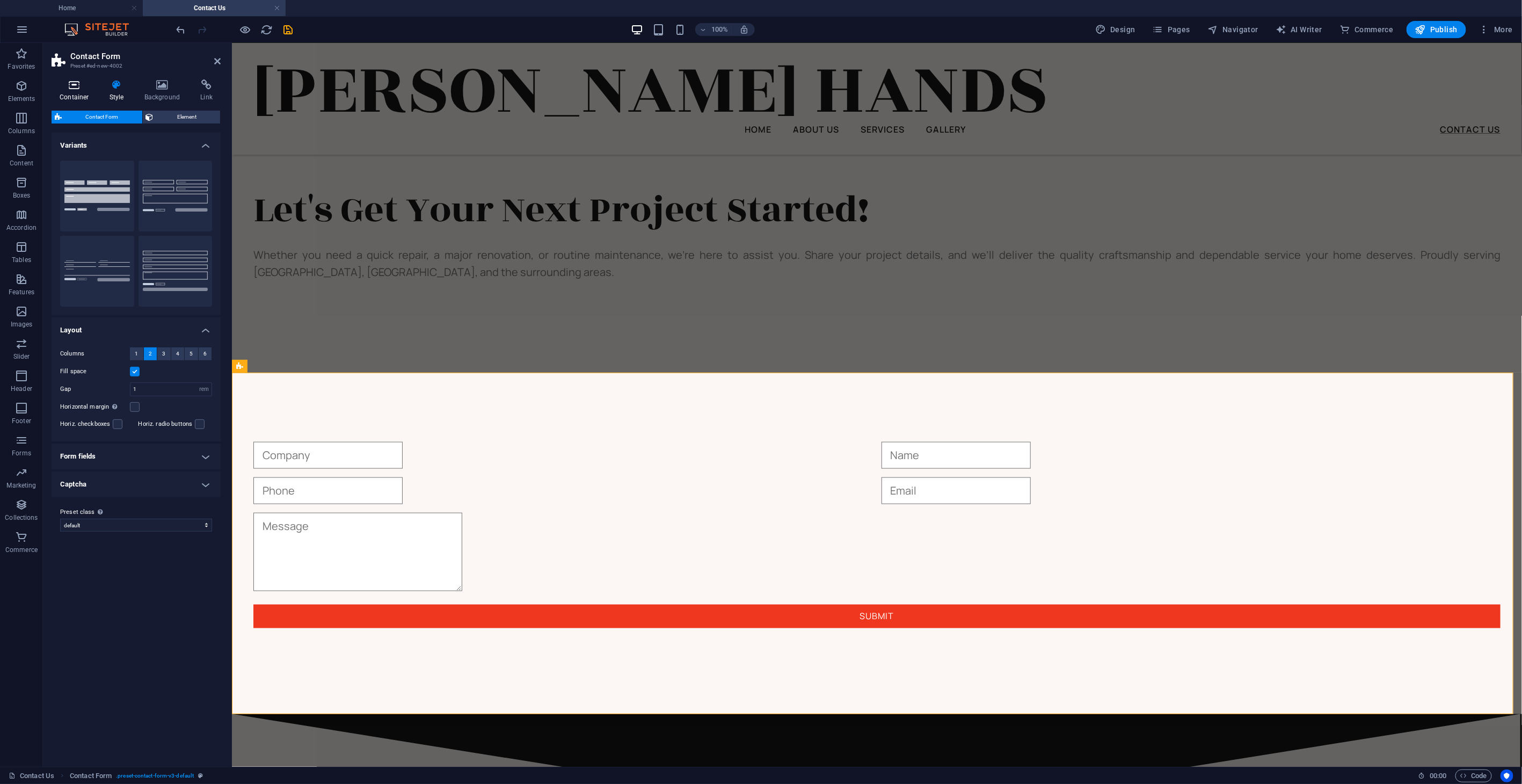
click at [73, 85] on icon at bounding box center [74, 84] width 45 height 11
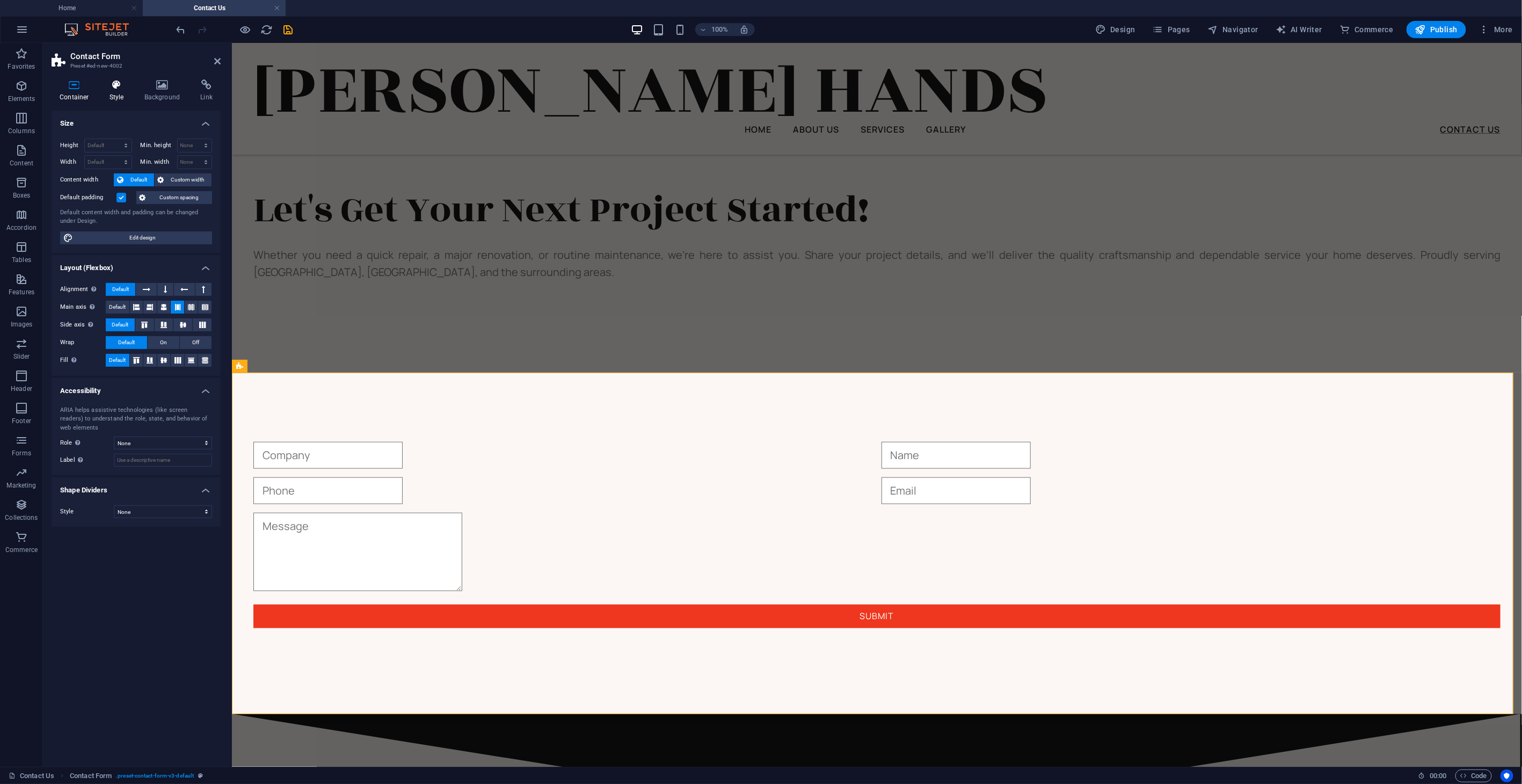
click at [123, 100] on h4 "Style" at bounding box center [119, 90] width 35 height 22
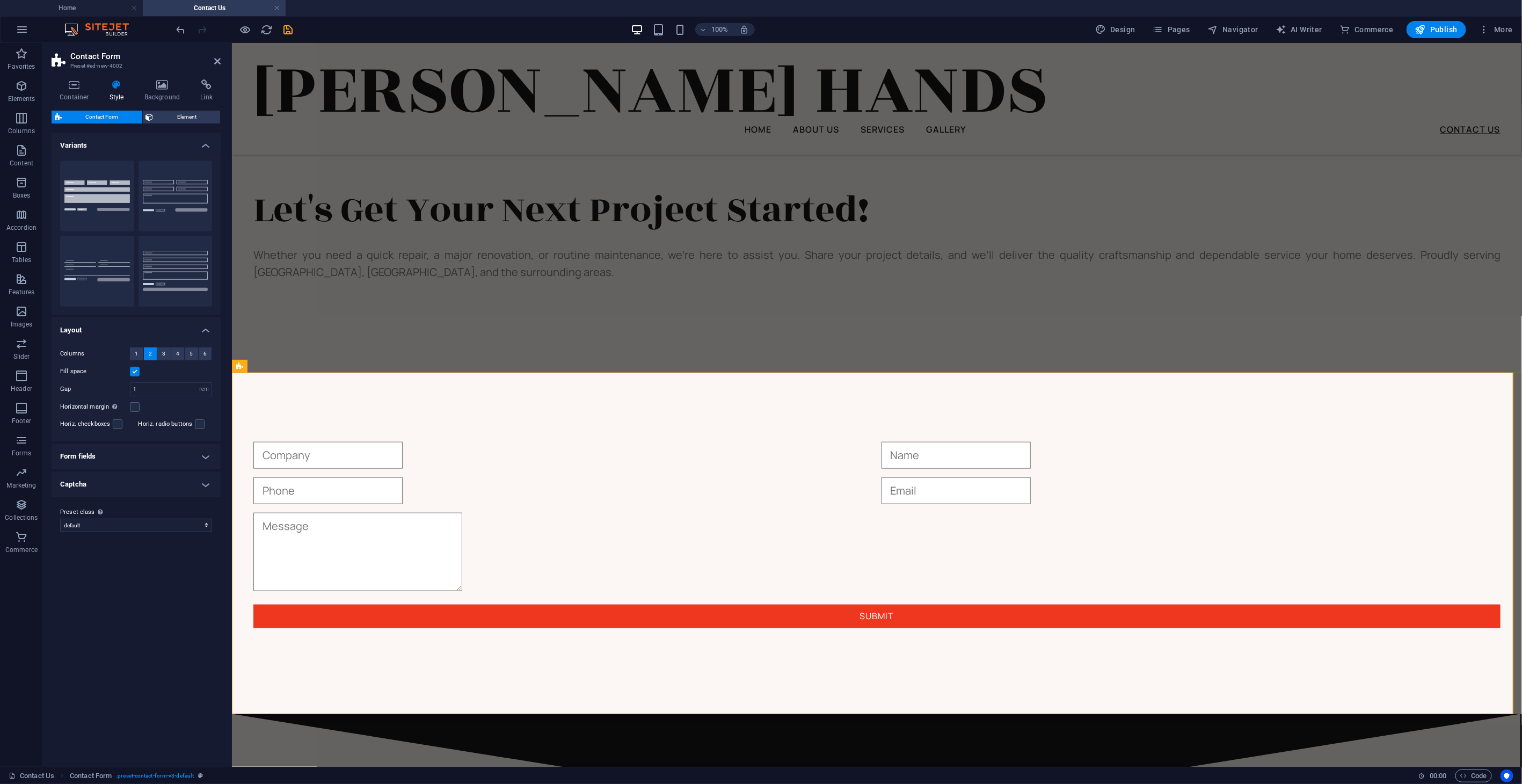
click at [204, 454] on h4 "Form fields" at bounding box center [136, 457] width 169 height 26
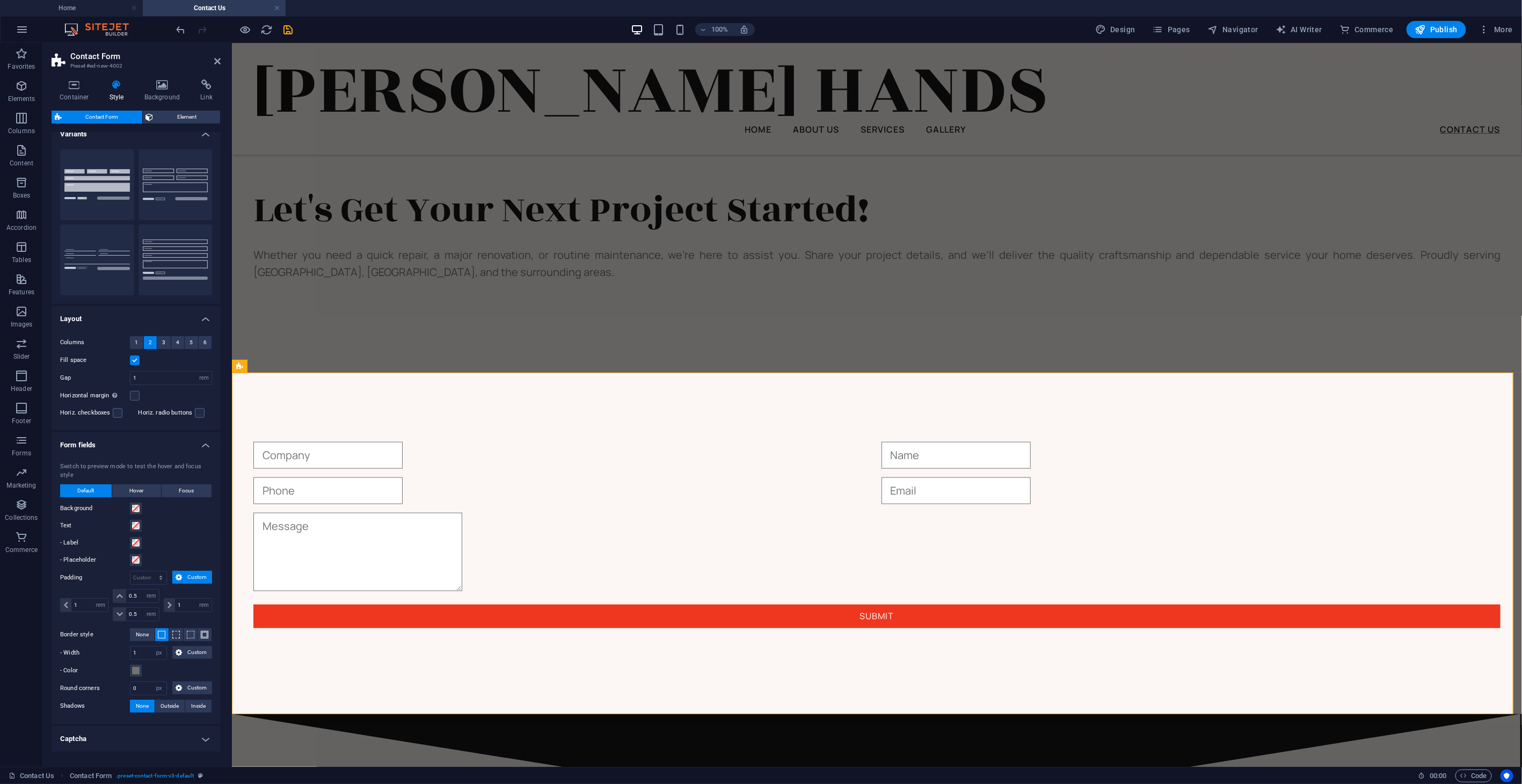
scroll to position [45, 0]
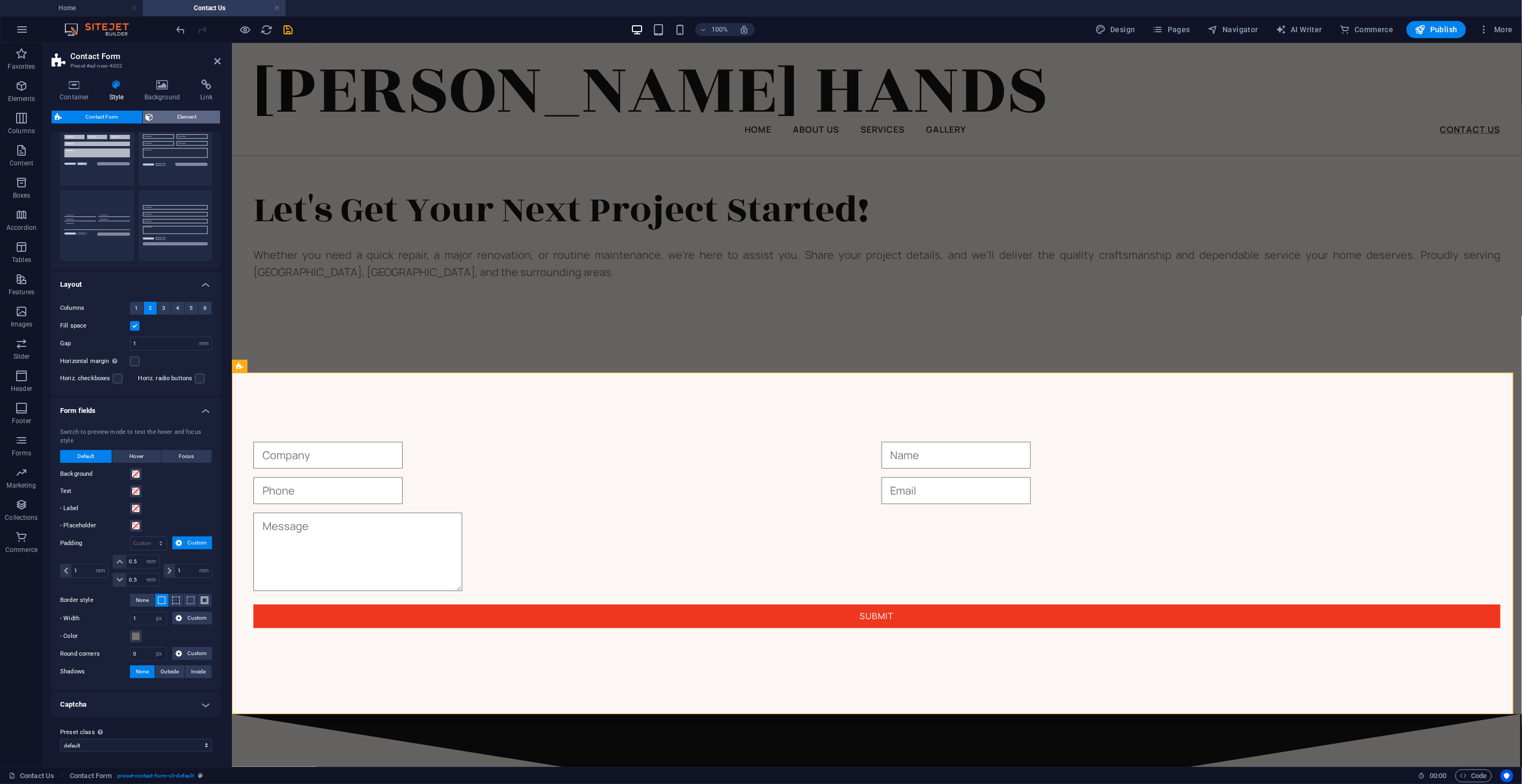
click at [184, 112] on span "Element" at bounding box center [187, 117] width 61 height 13
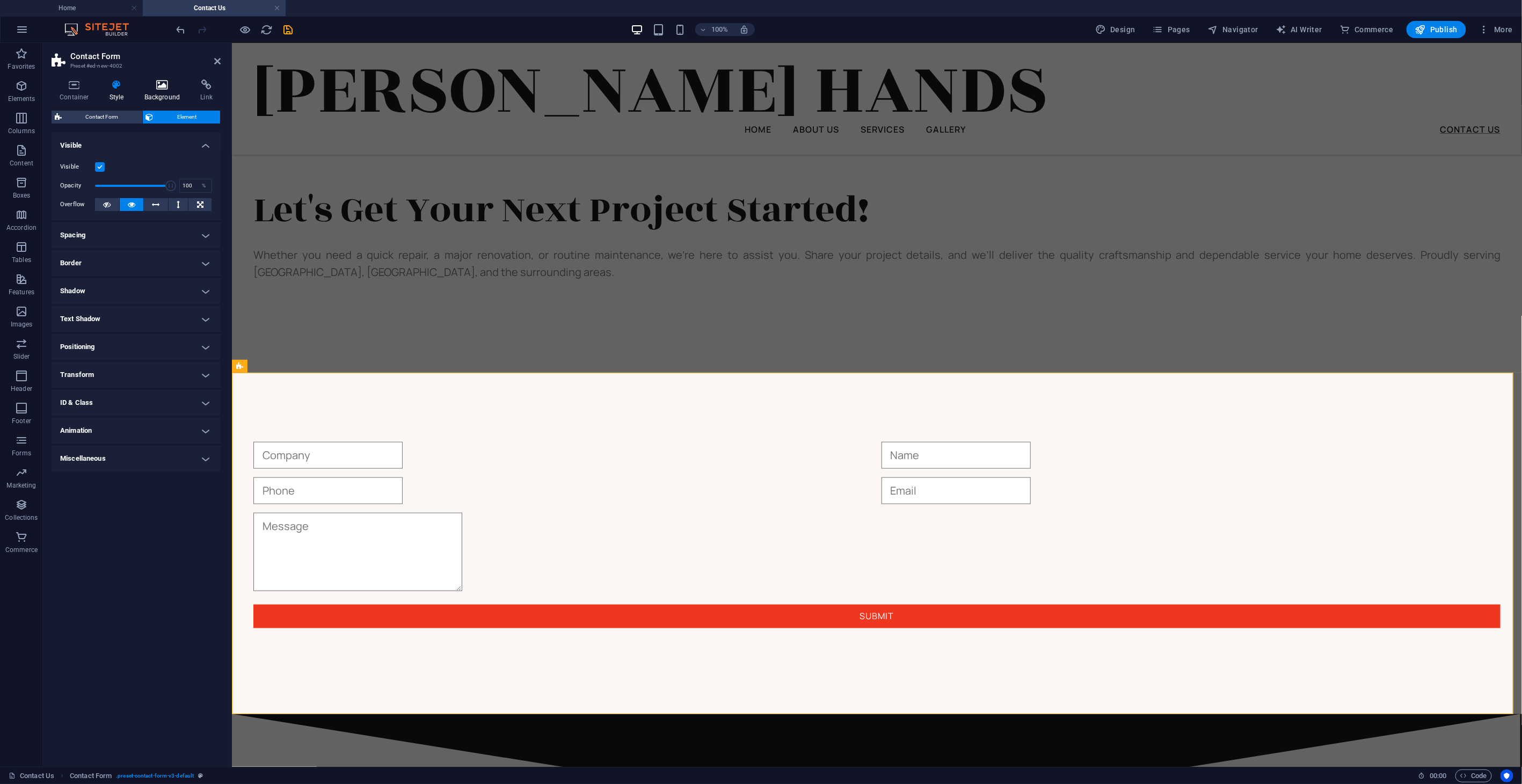
click at [161, 91] on h4 "Background" at bounding box center [164, 90] width 56 height 22
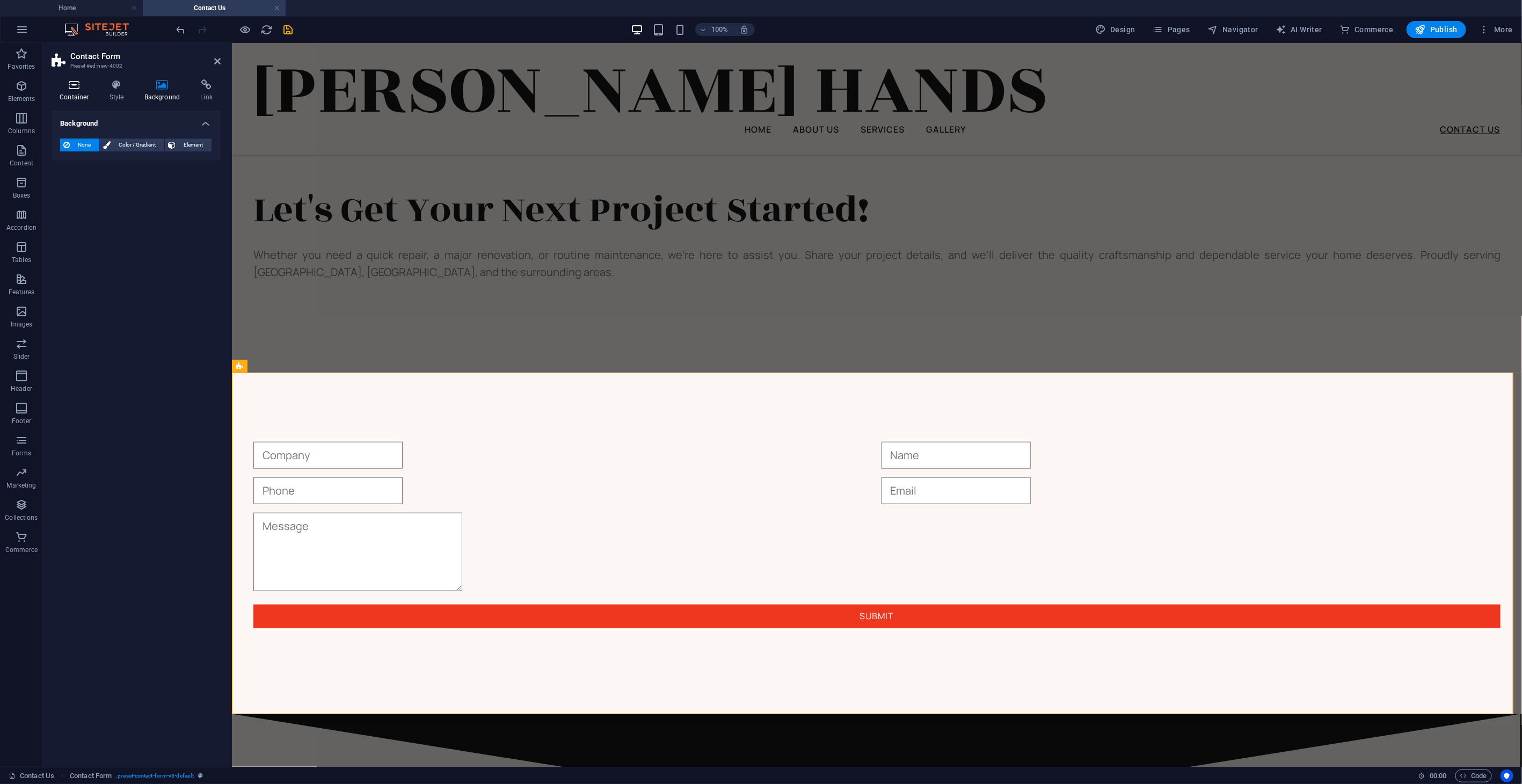
click at [66, 86] on icon at bounding box center [74, 84] width 45 height 11
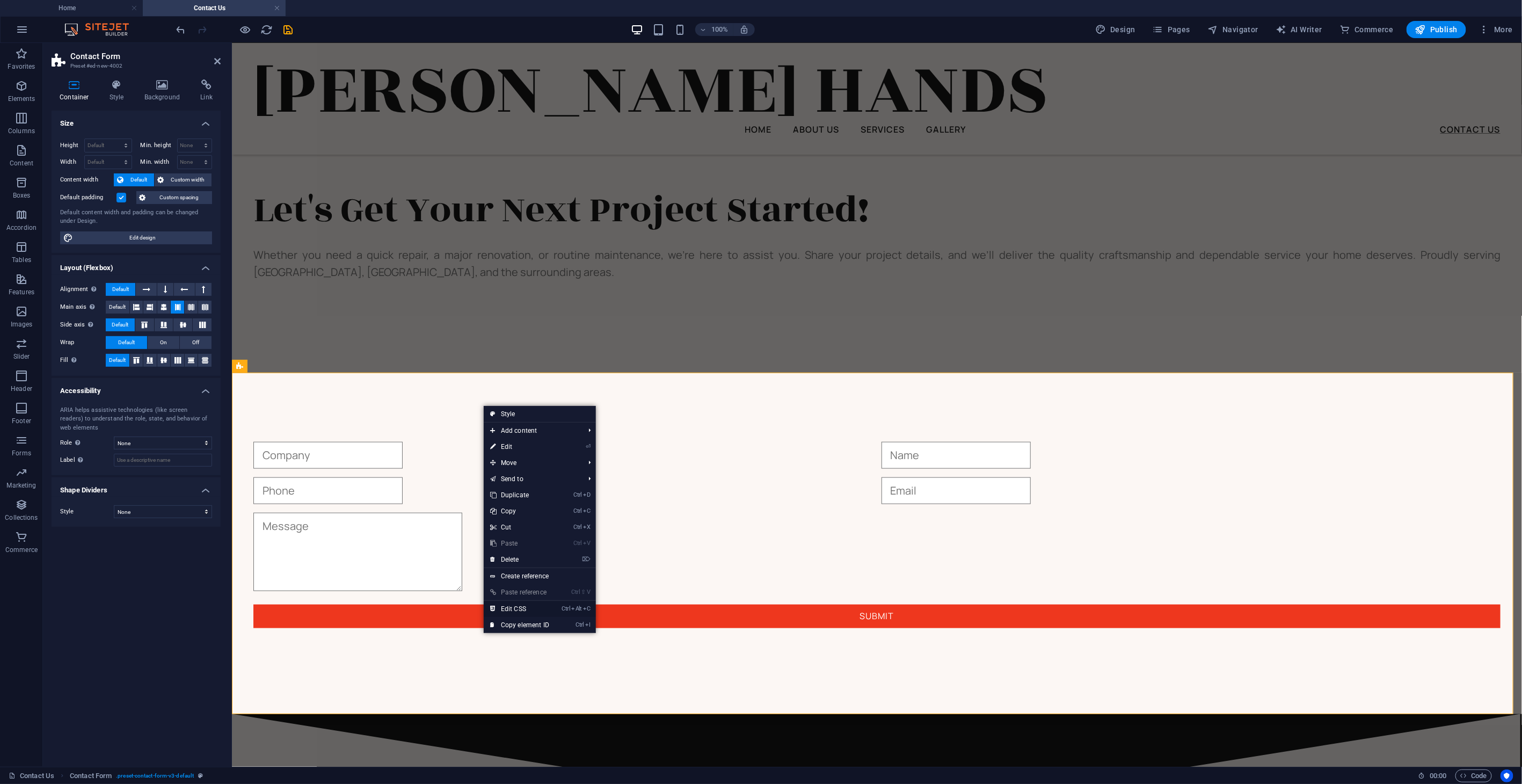
click at [533, 512] on link "Ctrl Alt C Edit CSS" at bounding box center [520, 609] width 72 height 16
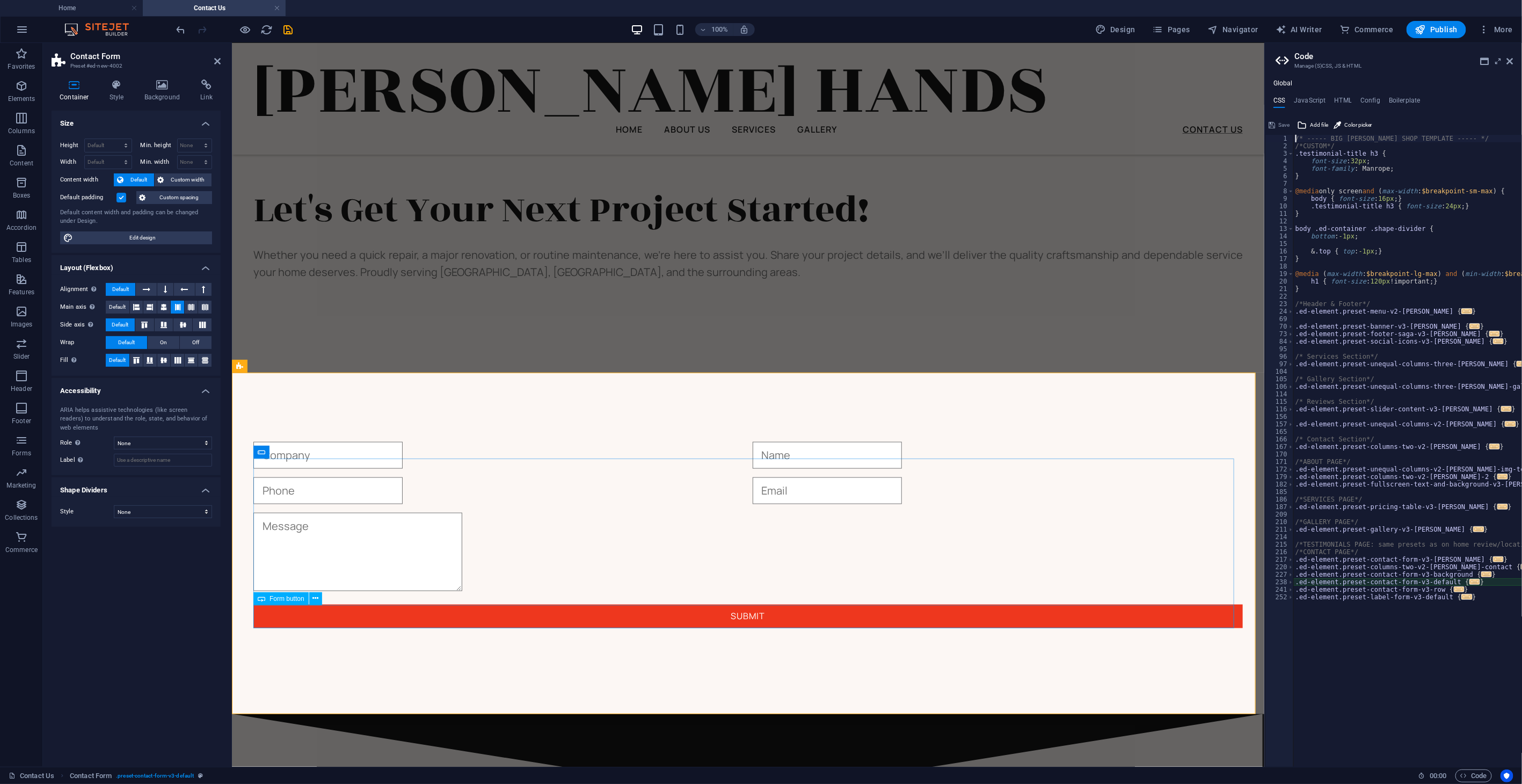
type textarea "@include contact-form-v3;"
click at [1026, 99] on h4 "Config" at bounding box center [1370, 103] width 20 height 12
type textarea "$color-background: #fcf7f4;"
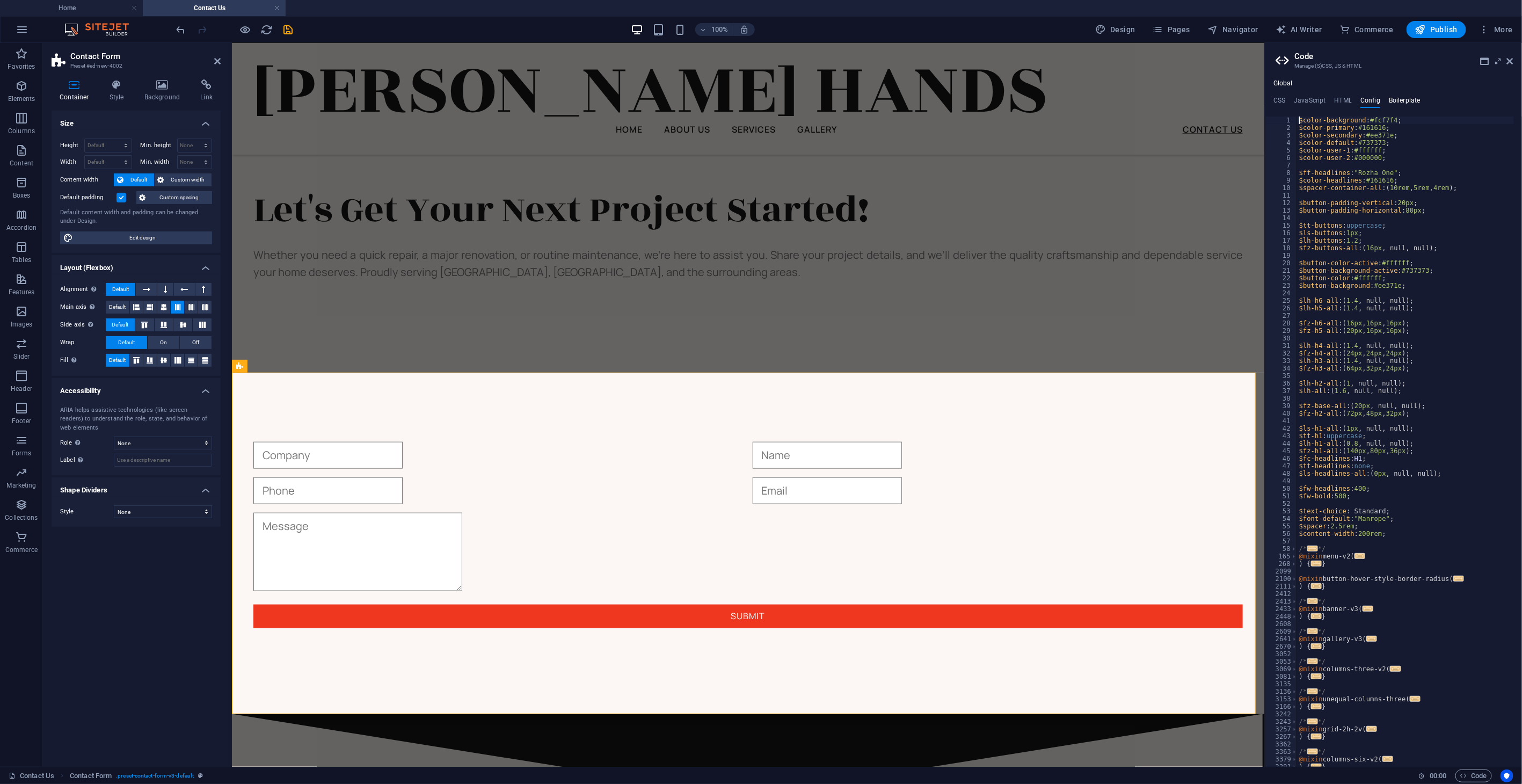
click at [1026, 100] on h4 "Boilerplate" at bounding box center [1405, 103] width 32 height 12
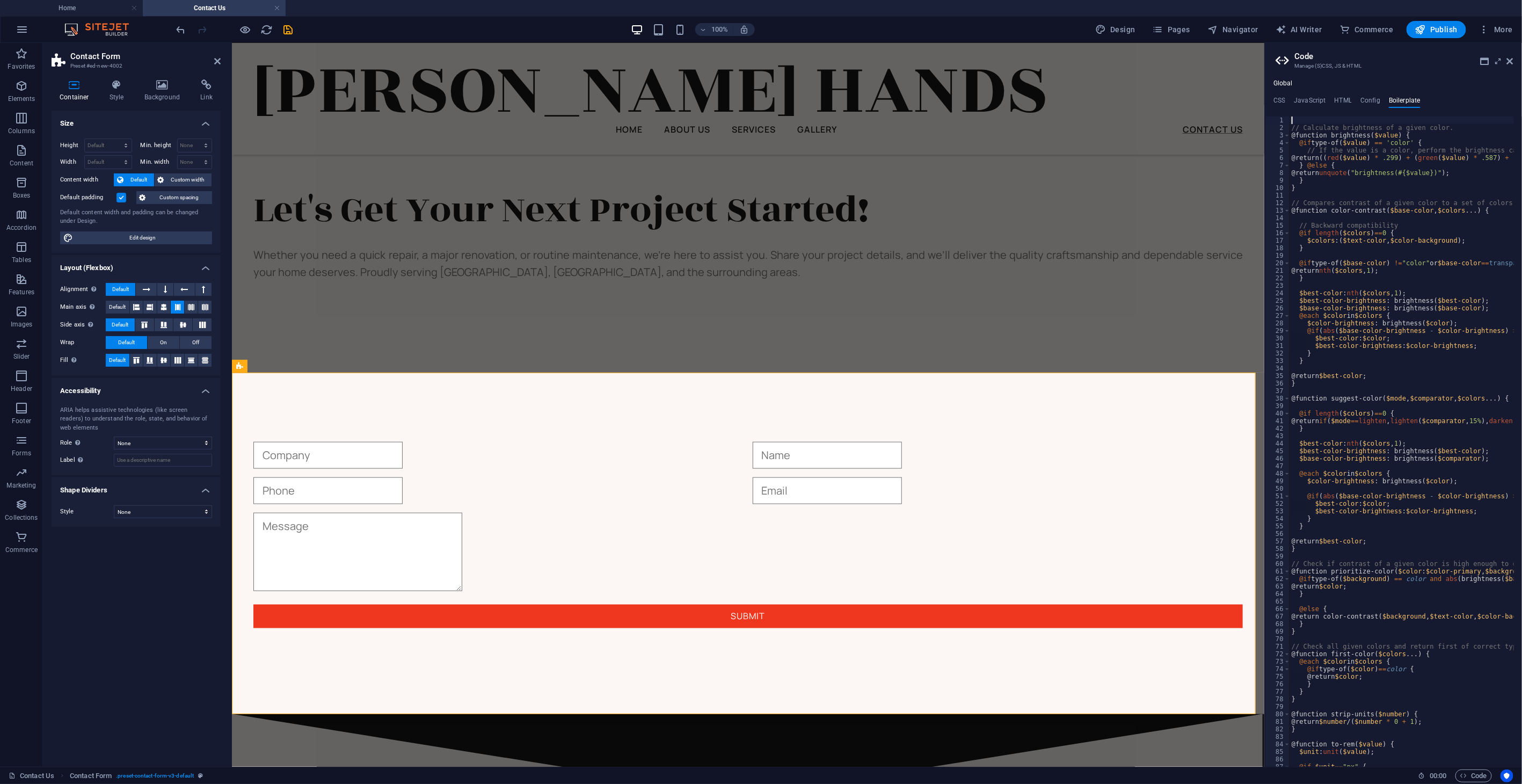
click at [1026, 95] on div "Global CSS JavaScript HTML Config Boilerplate @include contact-form-v3; [PHONE_…" at bounding box center [1393, 422] width 257 height 687
click at [1026, 62] on icon at bounding box center [1510, 61] width 6 height 9
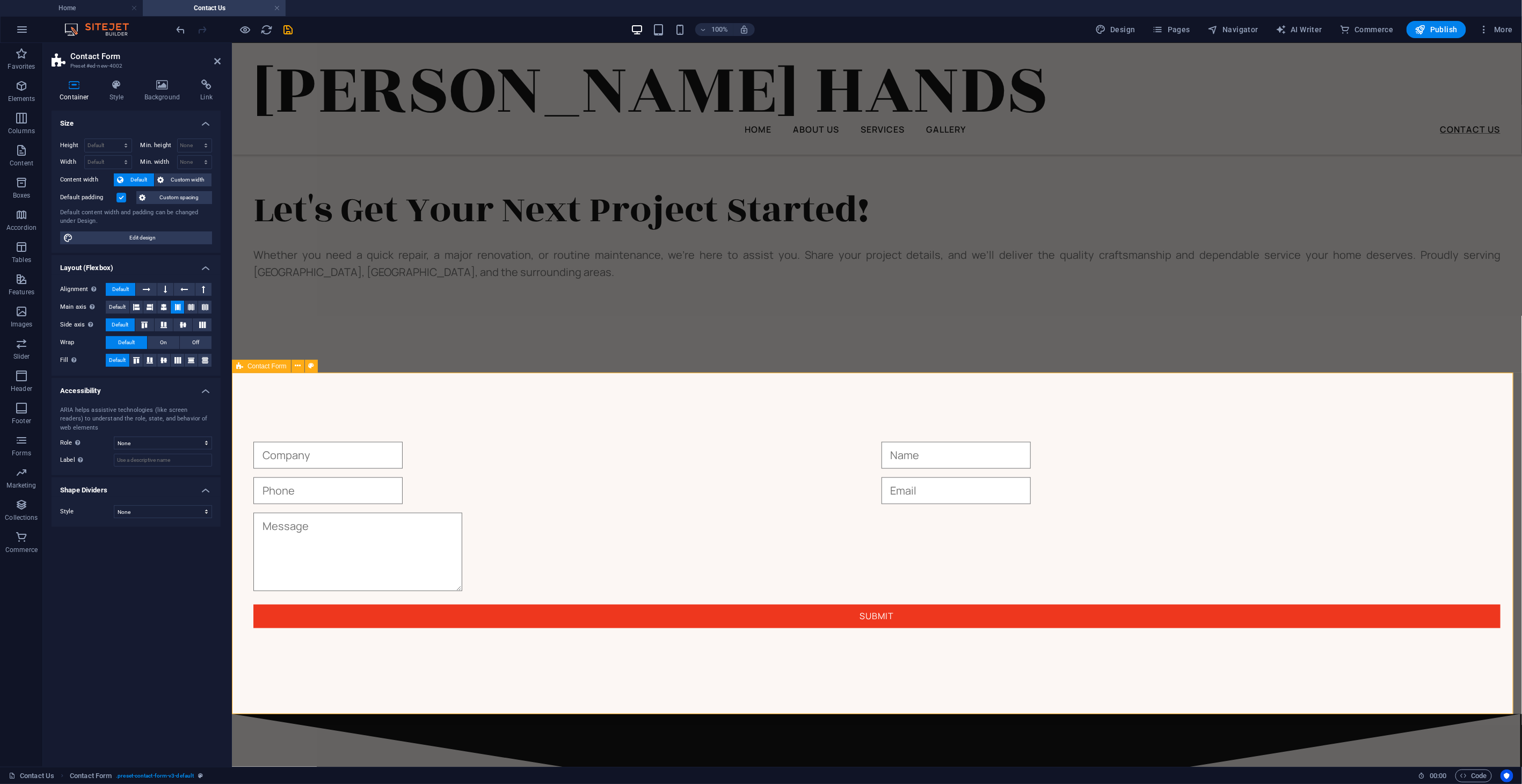
click at [997, 412] on div "Submit" at bounding box center [876, 535] width 1290 height 358
click at [999, 411] on div "Submit" at bounding box center [876, 535] width 1290 height 358
click at [1026, 31] on span "More" at bounding box center [1495, 30] width 34 height 11
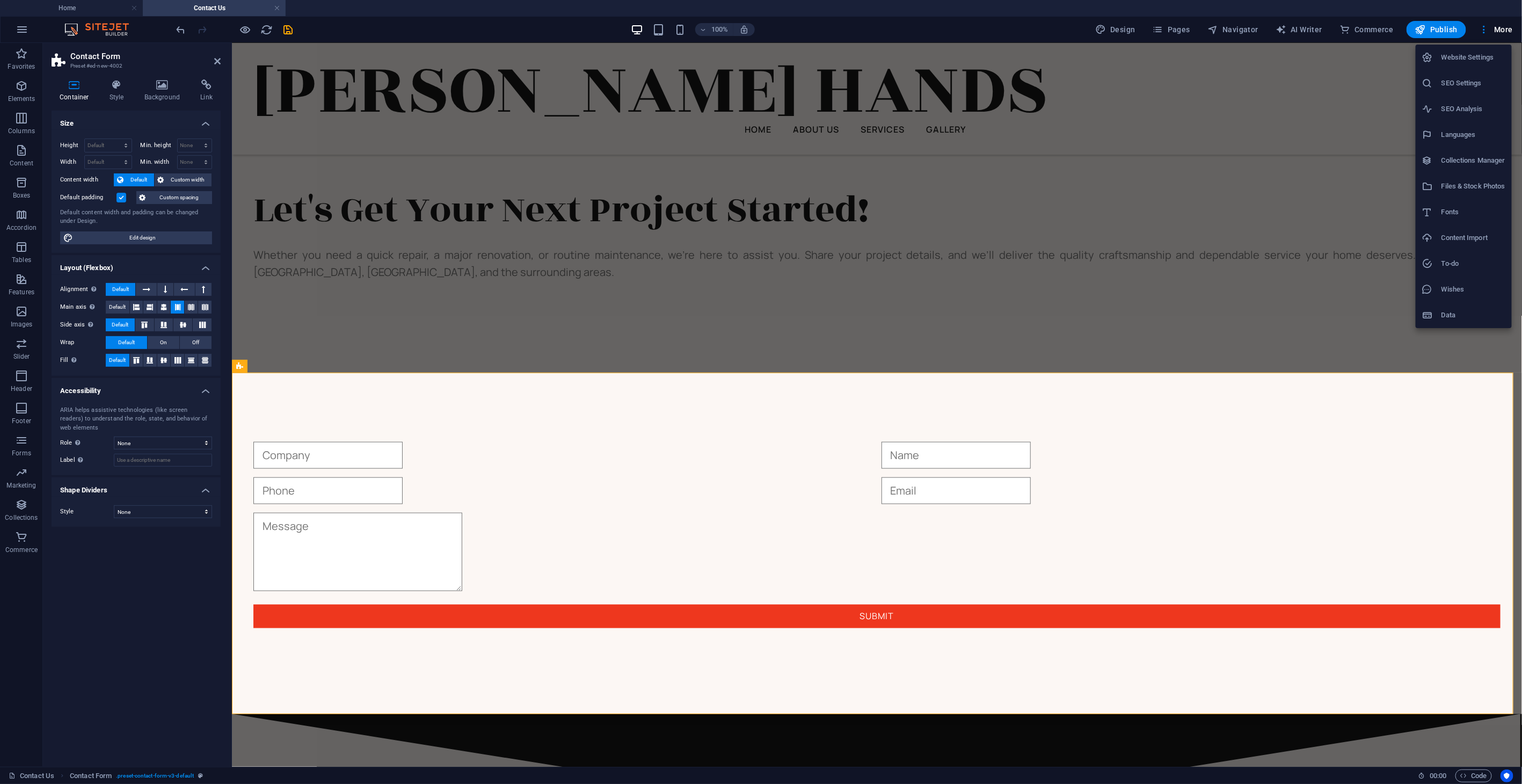
click at [1026, 58] on h6 "Website Settings" at bounding box center [1474, 57] width 64 height 13
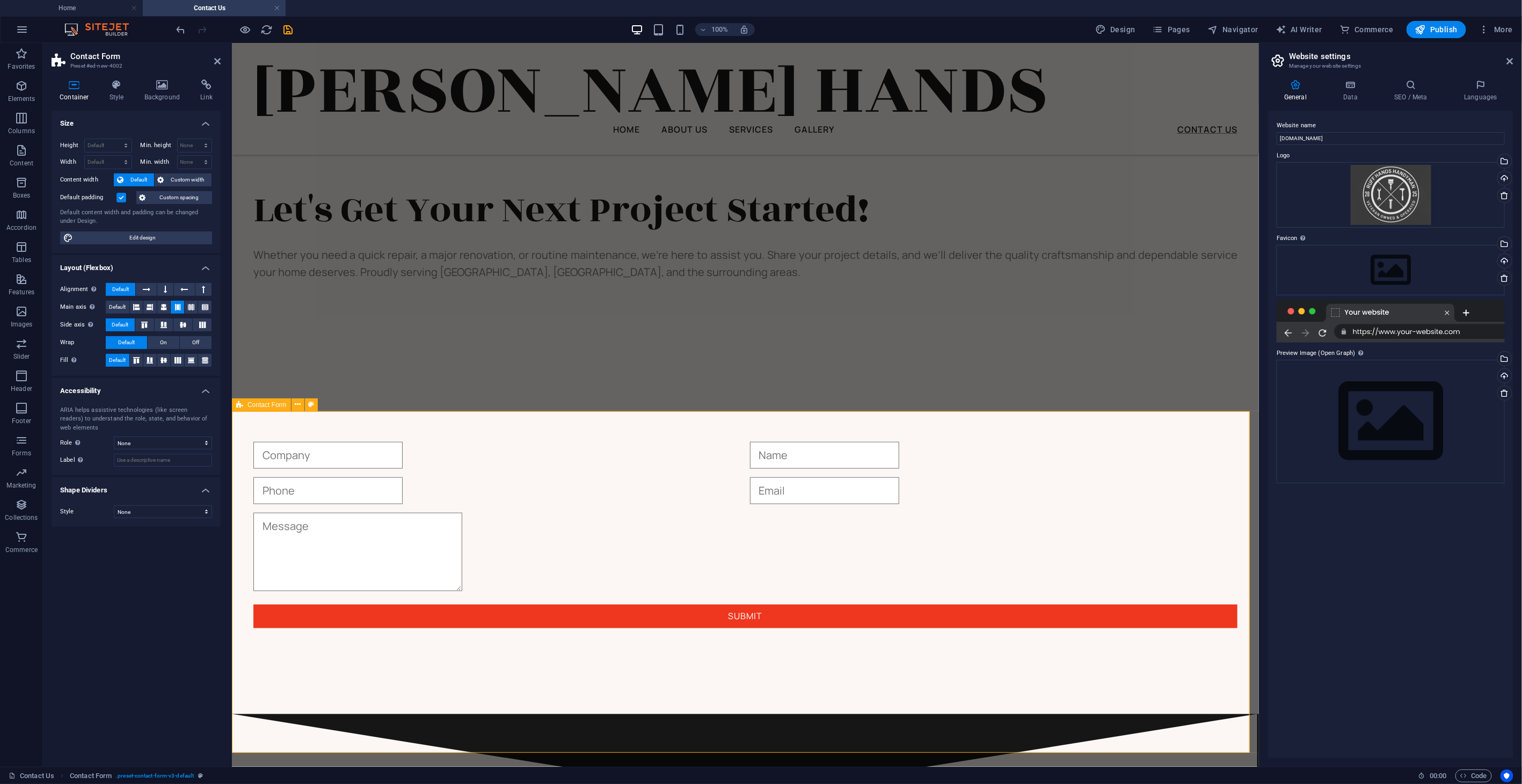
click at [1026, 444] on div "Submit" at bounding box center [745, 535] width 1027 height 358
click at [1026, 89] on icon at bounding box center [1350, 84] width 47 height 11
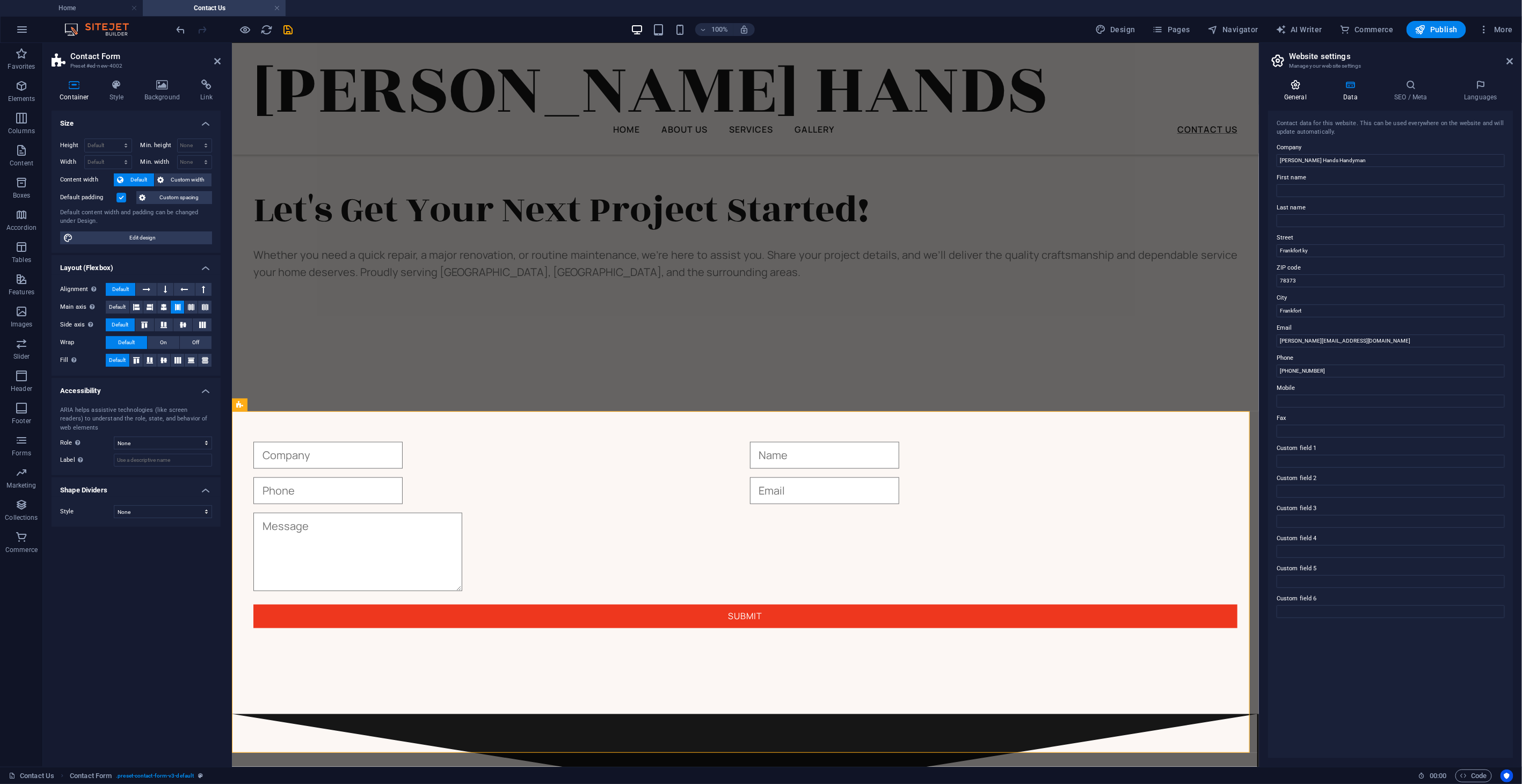
click at [1026, 92] on h4 "General" at bounding box center [1297, 90] width 59 height 22
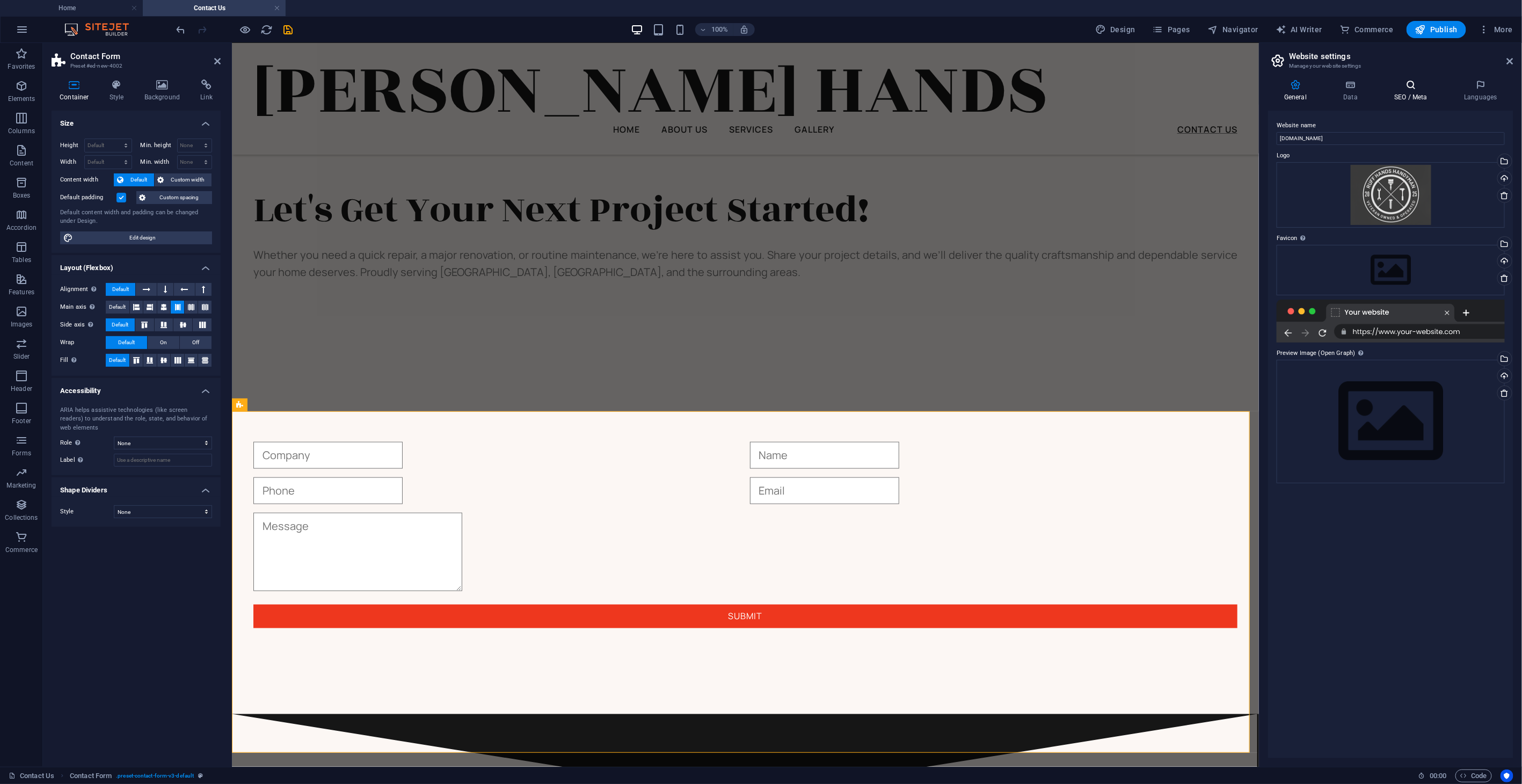
click at [1026, 91] on h4 "SEO / Meta" at bounding box center [1413, 90] width 70 height 22
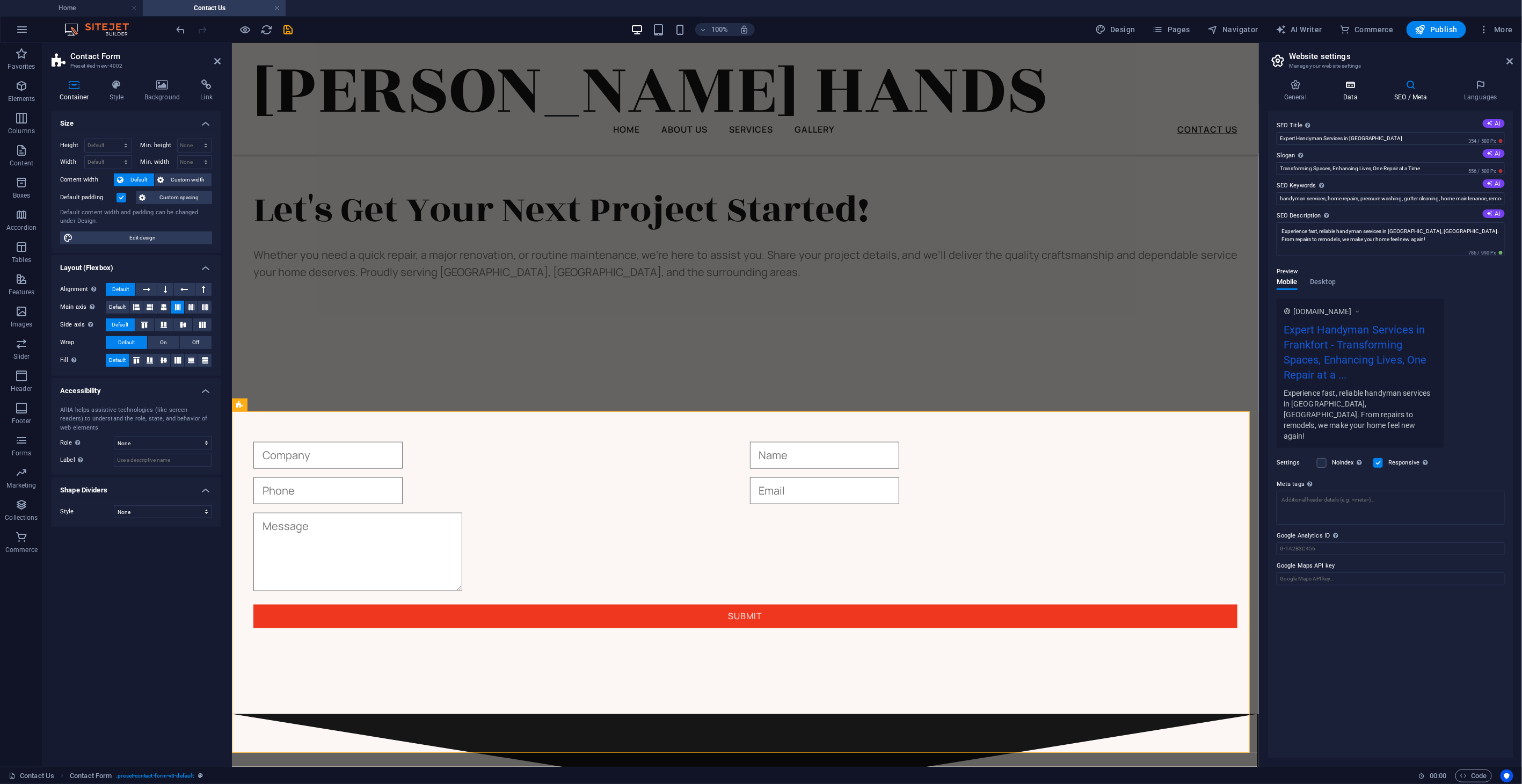
click at [1026, 90] on h4 "Data" at bounding box center [1352, 90] width 51 height 22
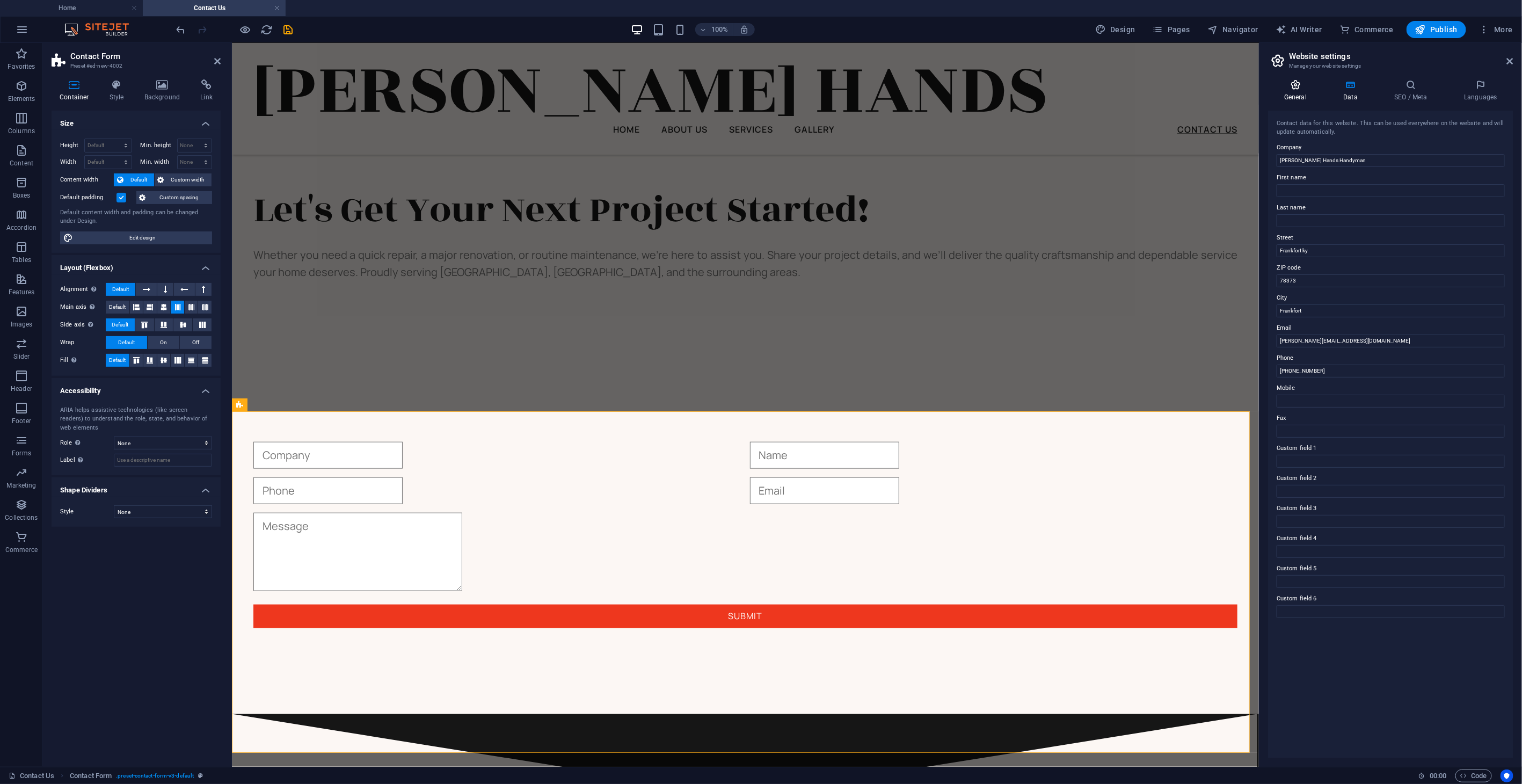
click at [1026, 91] on h4 "General" at bounding box center [1297, 90] width 59 height 22
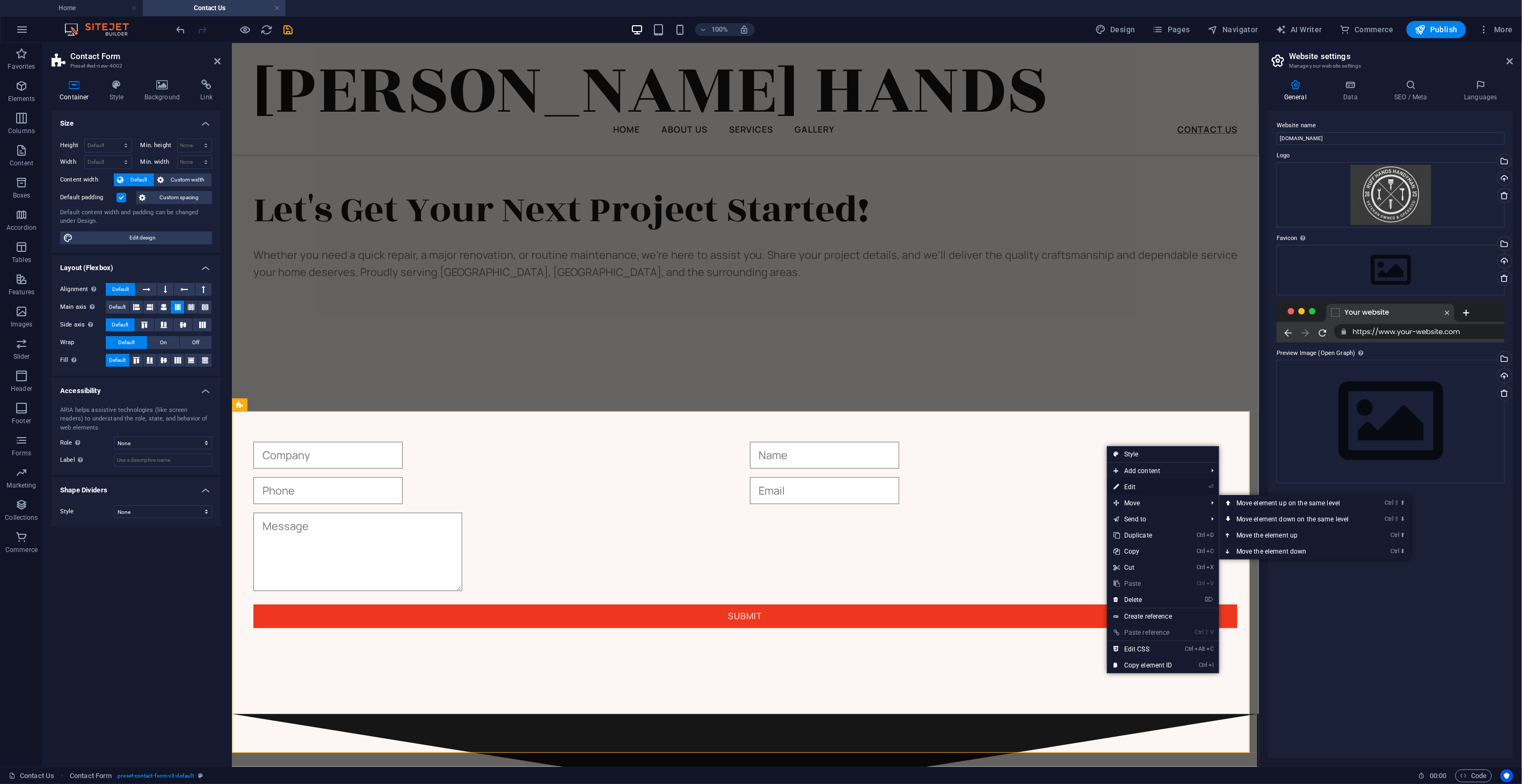
click at [1026, 484] on link "⏎ Edit" at bounding box center [1143, 487] width 72 height 16
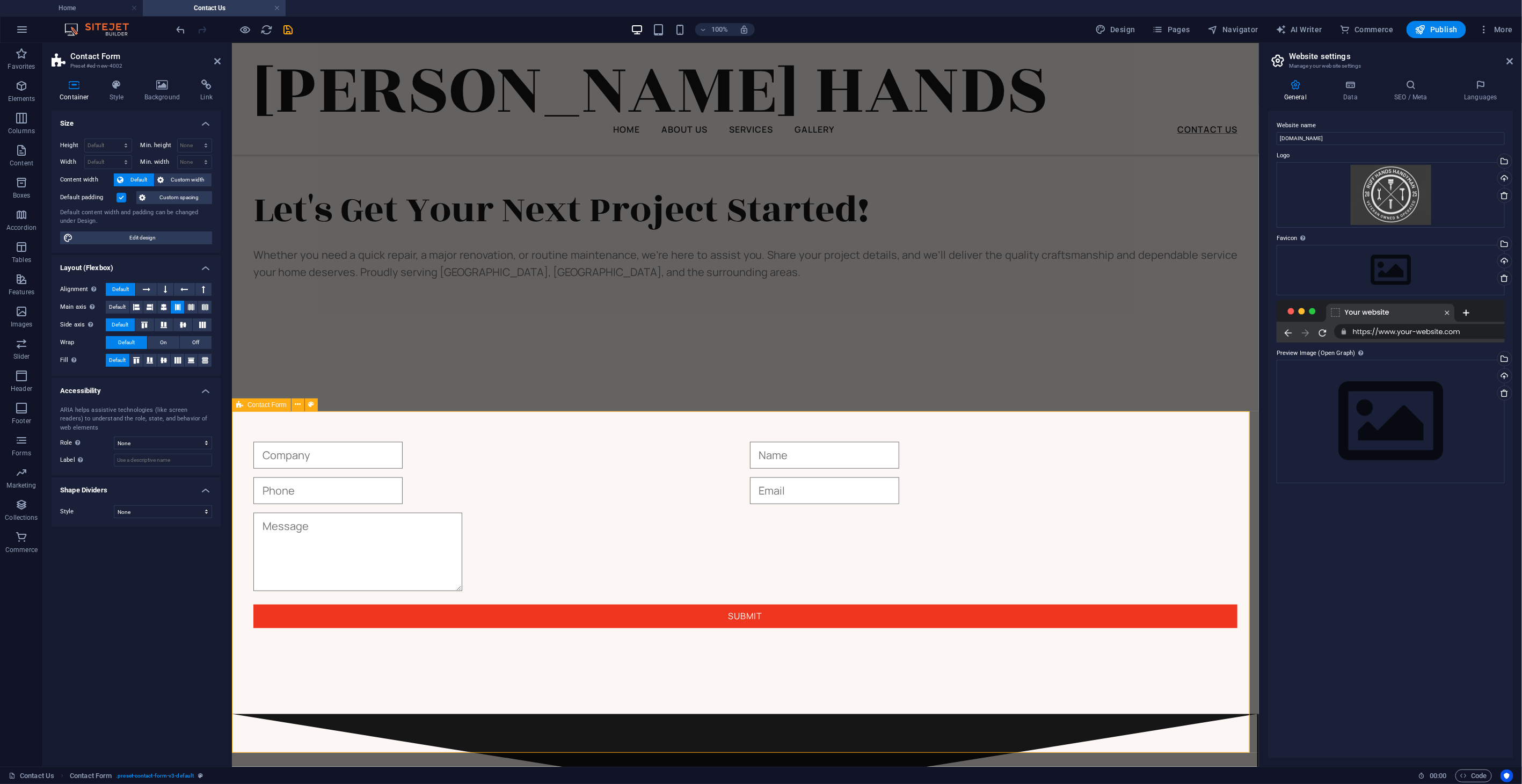
click at [277, 405] on span "Contact Form" at bounding box center [267, 405] width 39 height 6
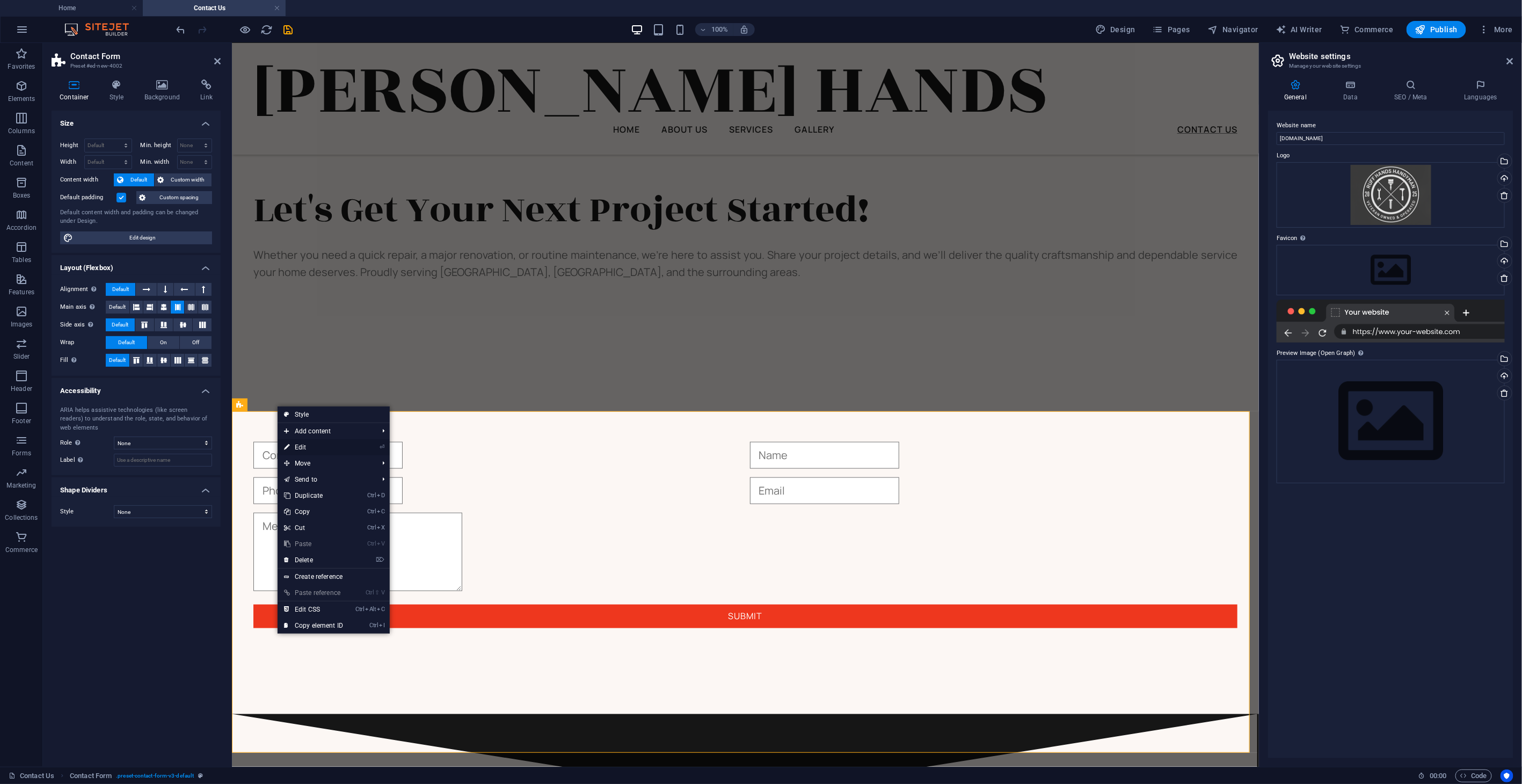
click at [301, 443] on link "⏎ Edit" at bounding box center [314, 447] width 72 height 16
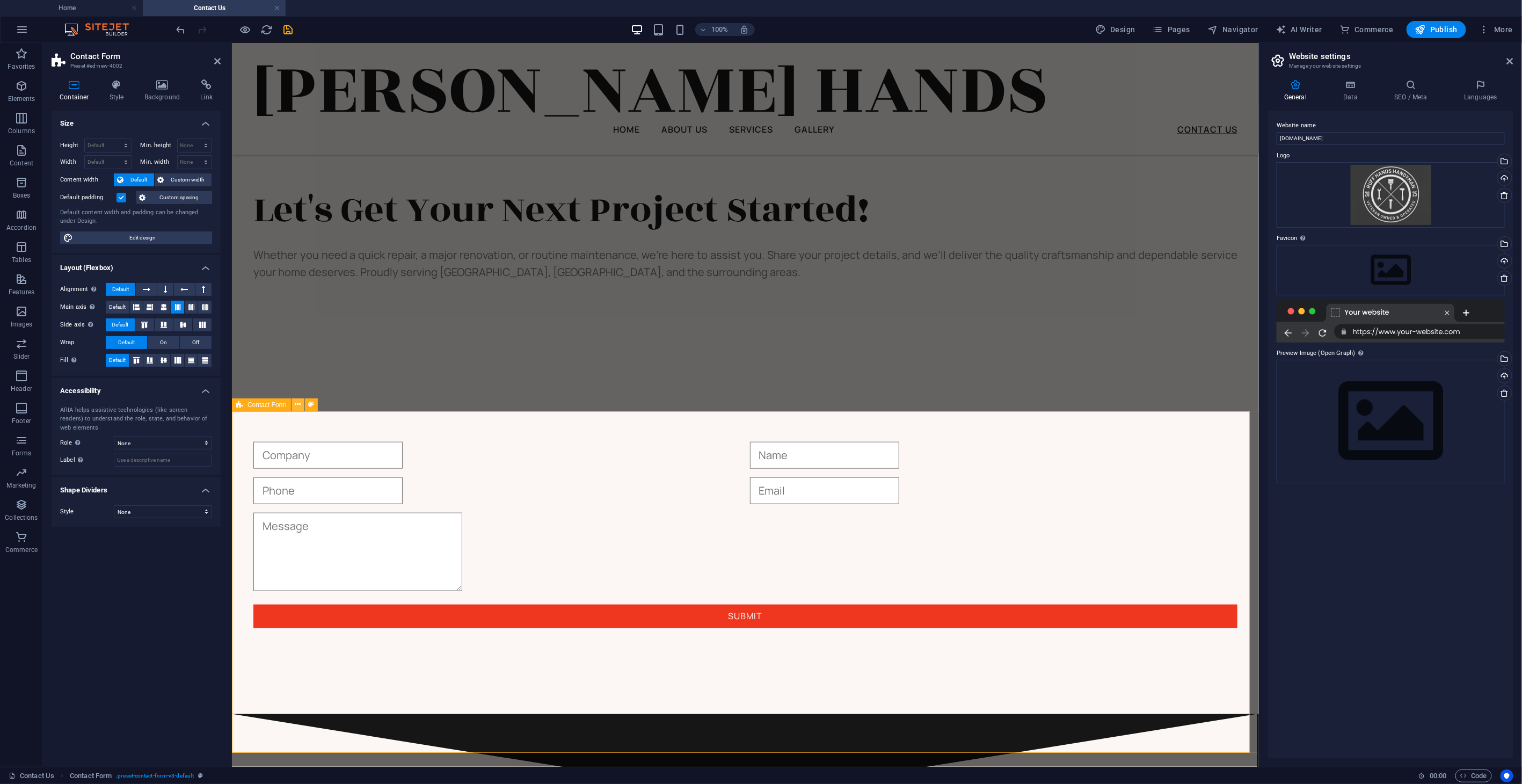
click at [300, 404] on icon at bounding box center [298, 404] width 6 height 11
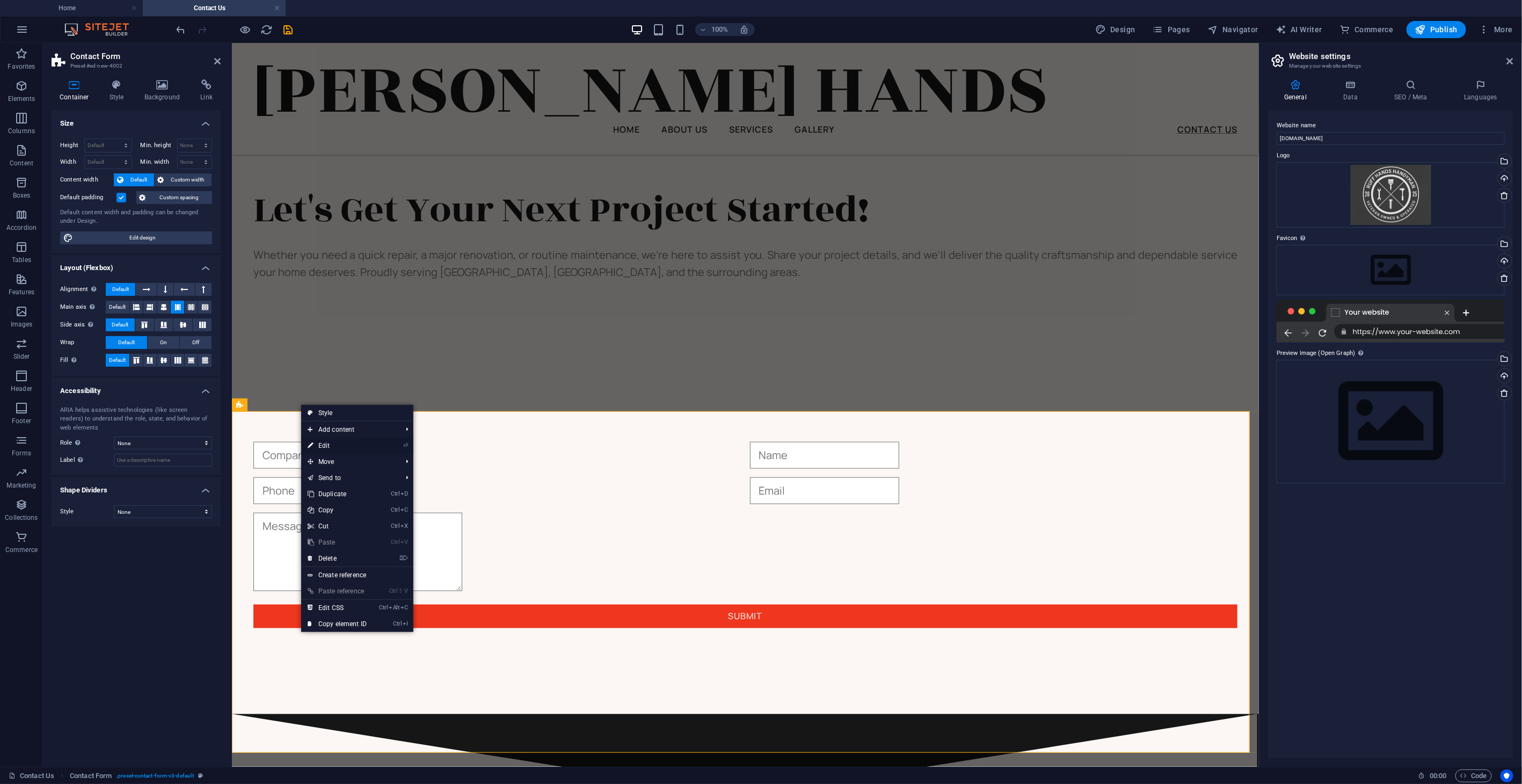
click at [353, 441] on link "⏎ Edit" at bounding box center [337, 445] width 72 height 16
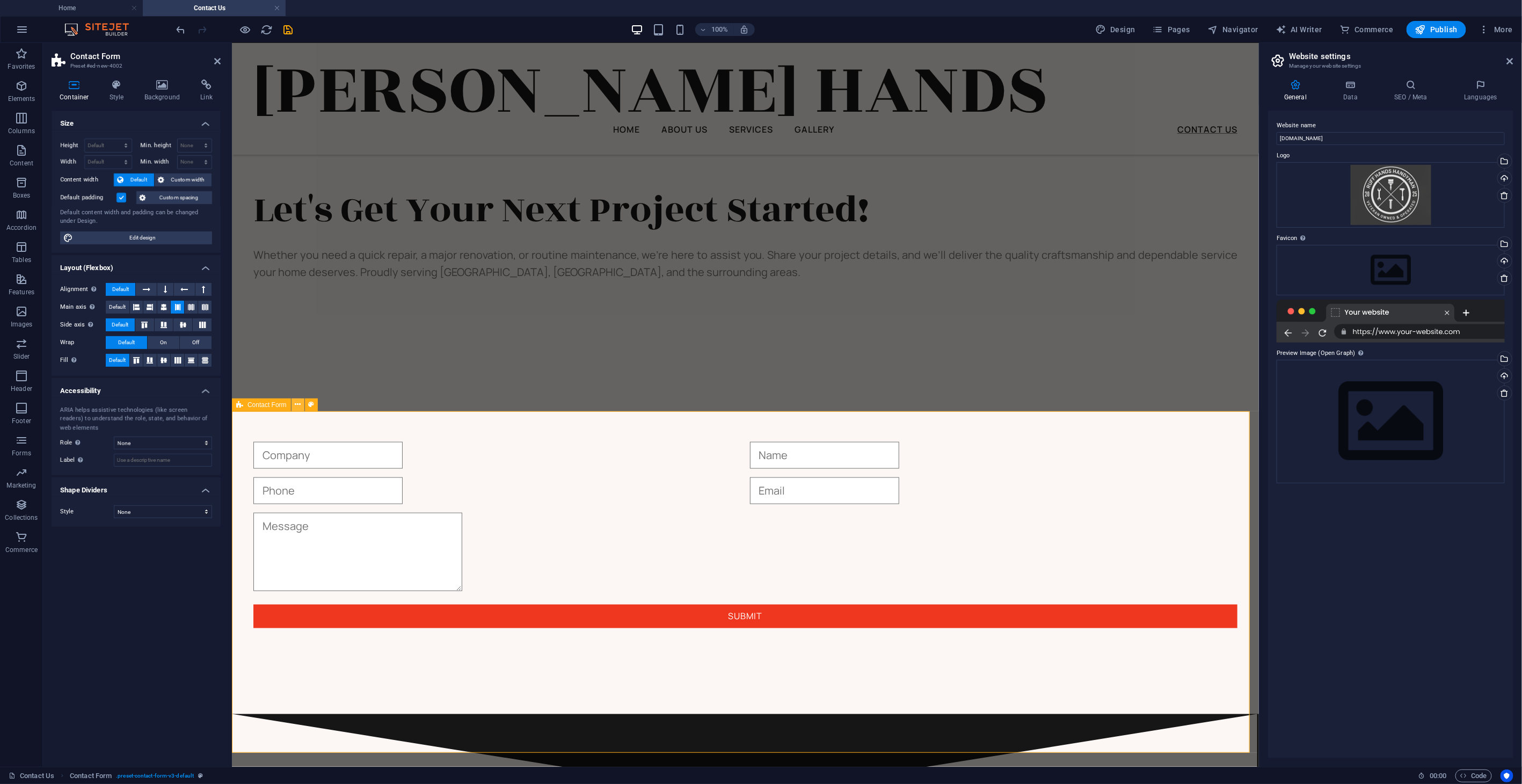
click at [295, 404] on icon at bounding box center [298, 404] width 6 height 11
click at [258, 404] on span "Contact Form" at bounding box center [267, 405] width 39 height 6
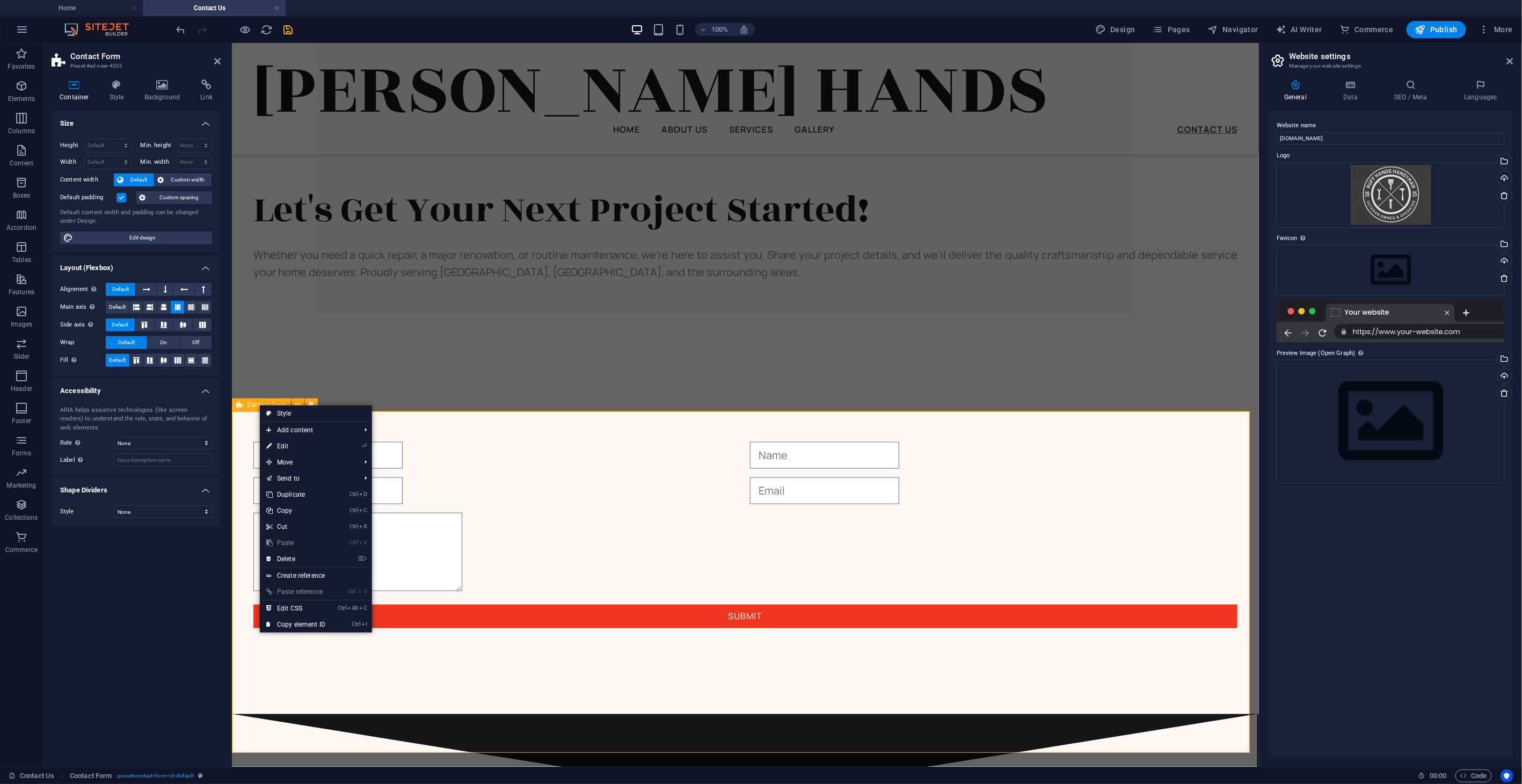
click at [507, 473] on div "Submit" at bounding box center [745, 535] width 1027 height 358
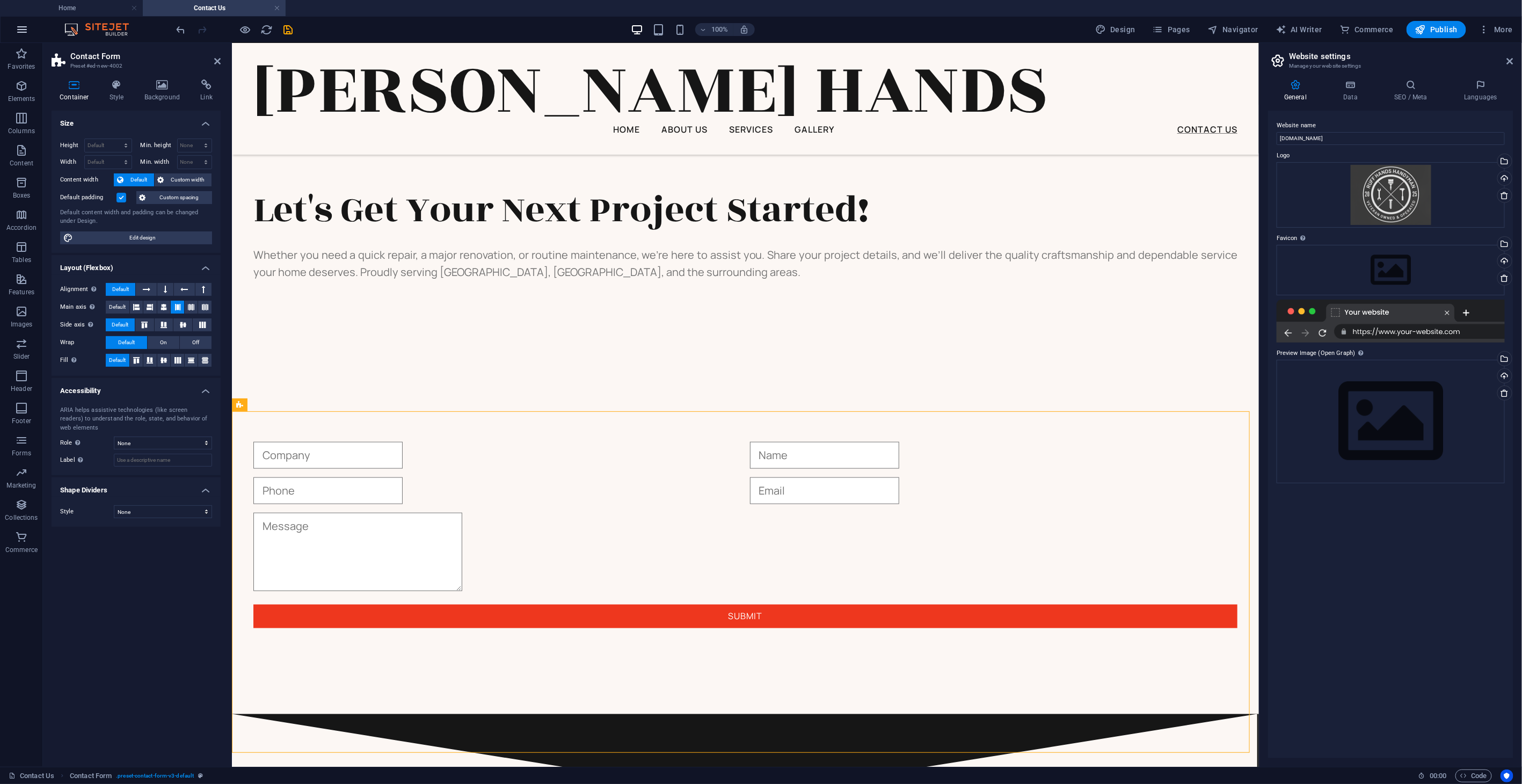
click at [15, 31] on icon "button" at bounding box center [22, 30] width 13 height 13
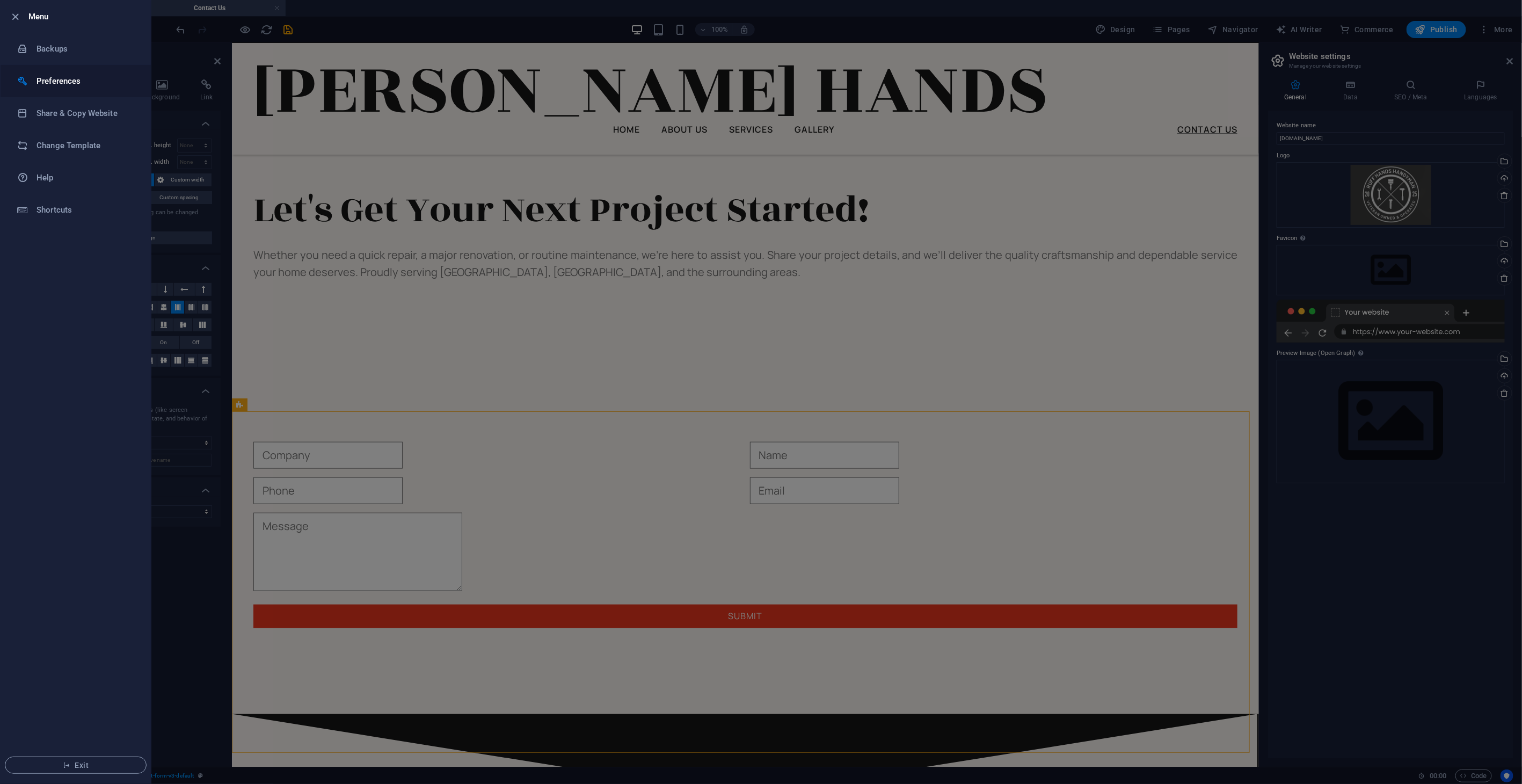
click at [82, 85] on h6 "Preferences" at bounding box center [86, 81] width 99 height 13
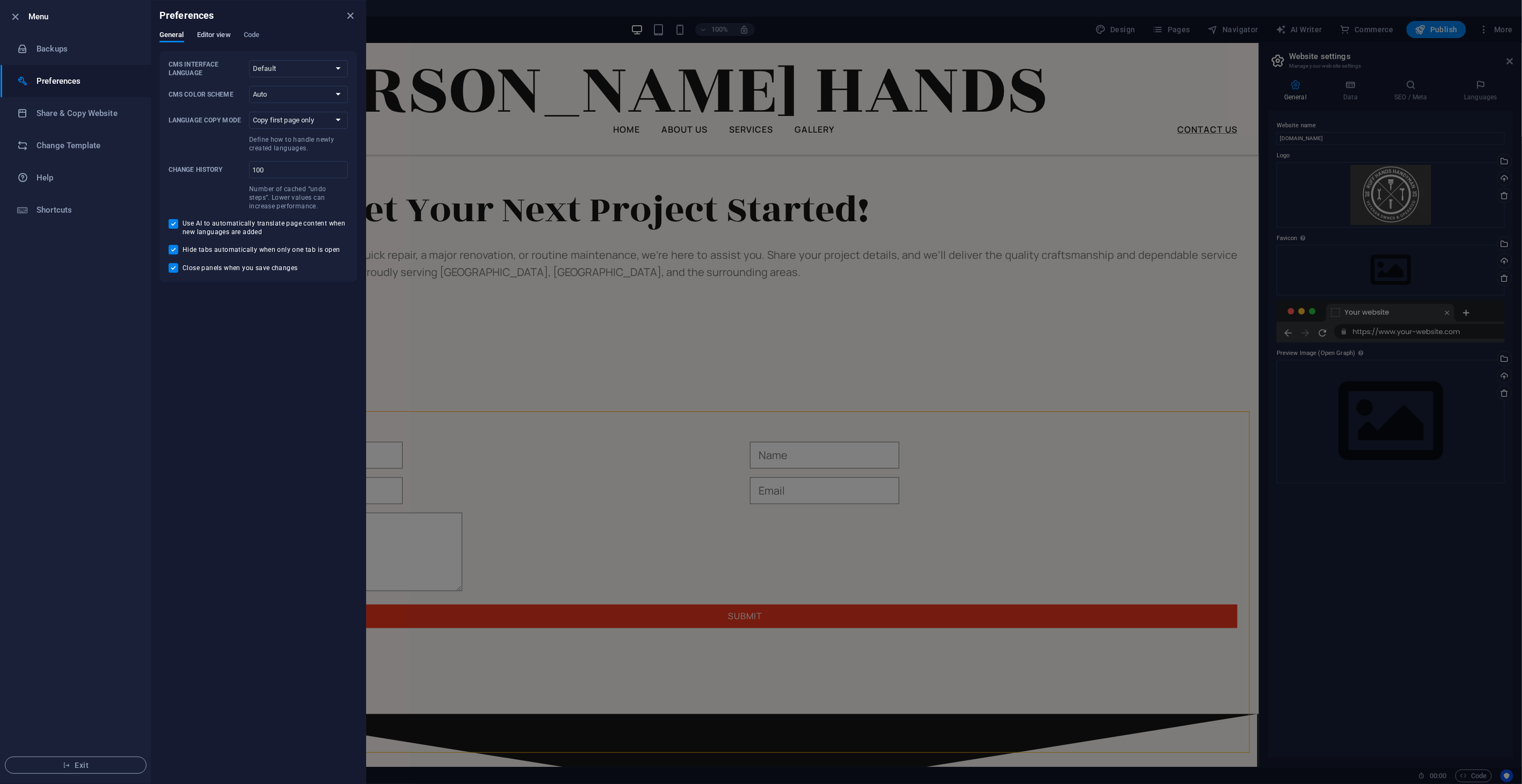
click at [222, 32] on span "Editor view" at bounding box center [213, 35] width 34 height 15
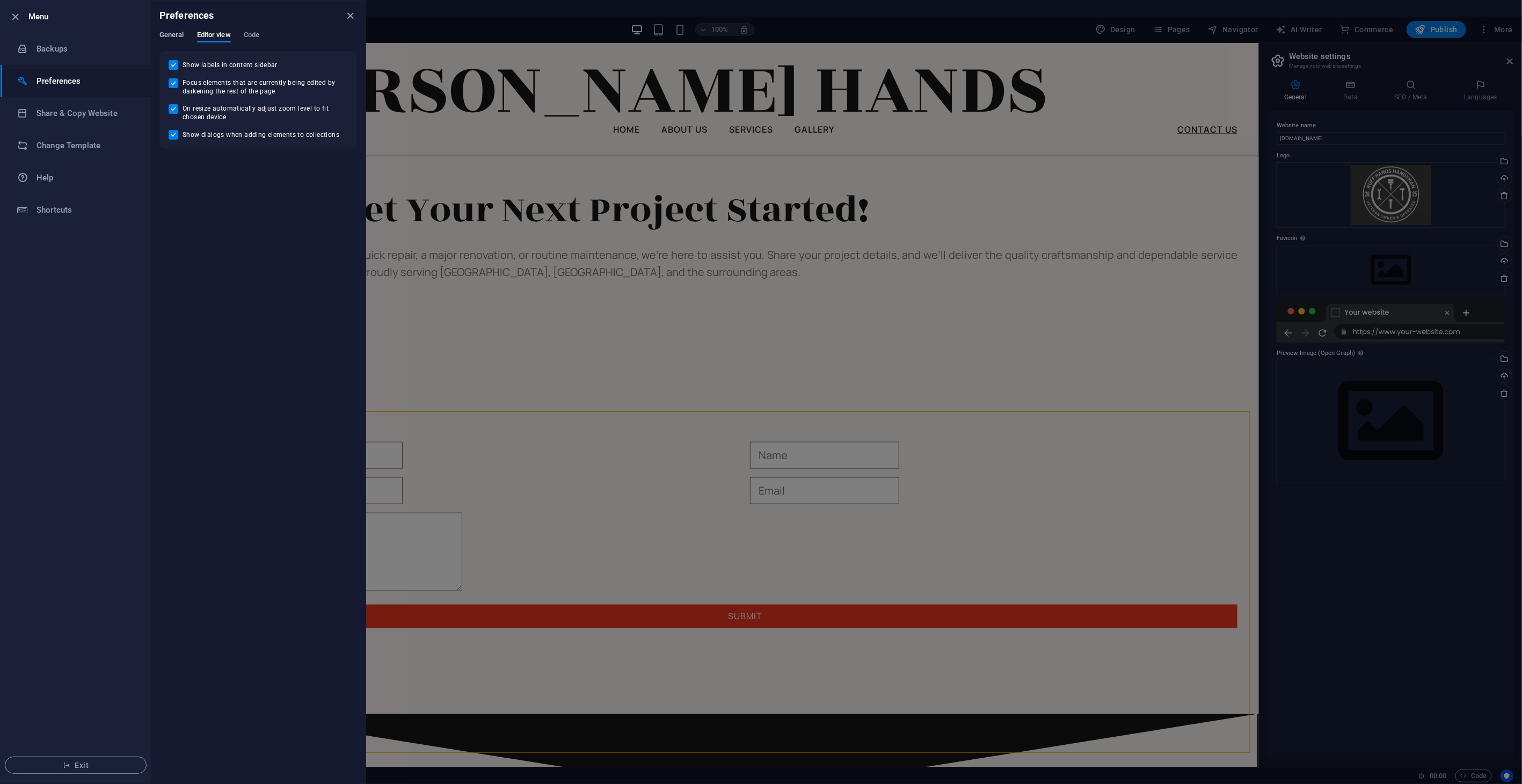
click at [169, 31] on span "General" at bounding box center [172, 35] width 25 height 15
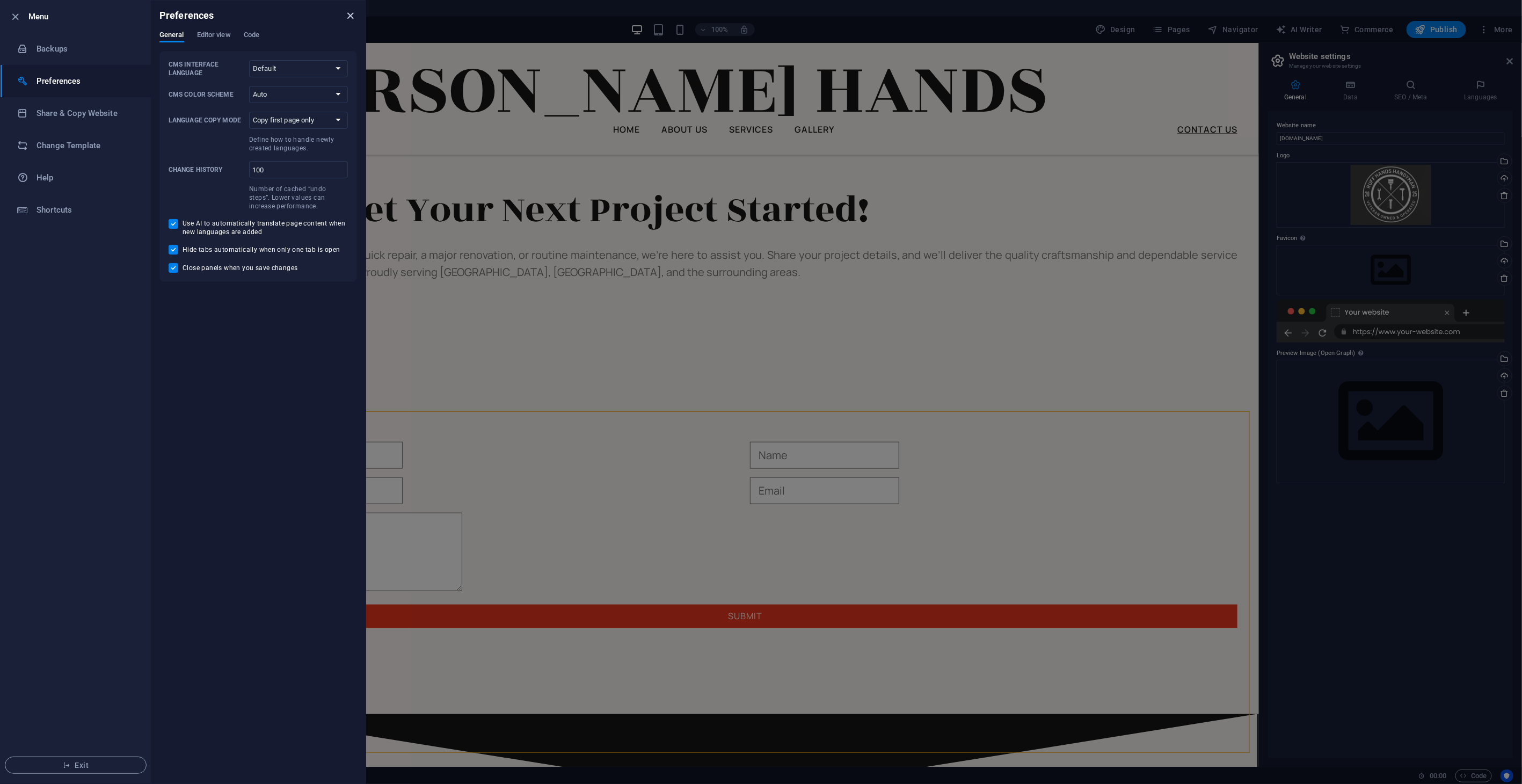
click at [351, 17] on icon "close" at bounding box center [350, 15] width 12 height 12
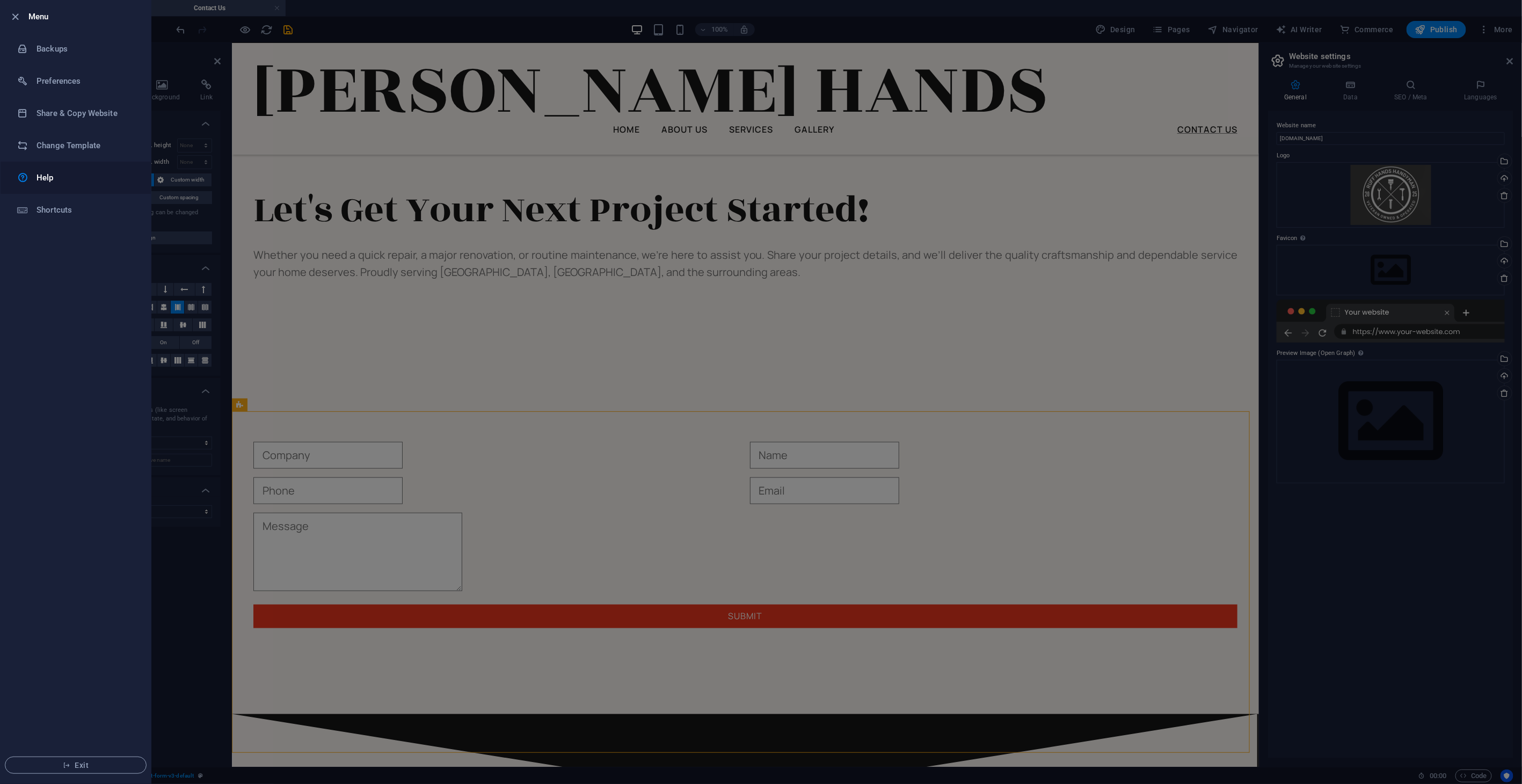
click at [70, 181] on h6 "Help" at bounding box center [86, 178] width 99 height 13
click at [1026, 203] on div at bounding box center [761, 392] width 1522 height 784
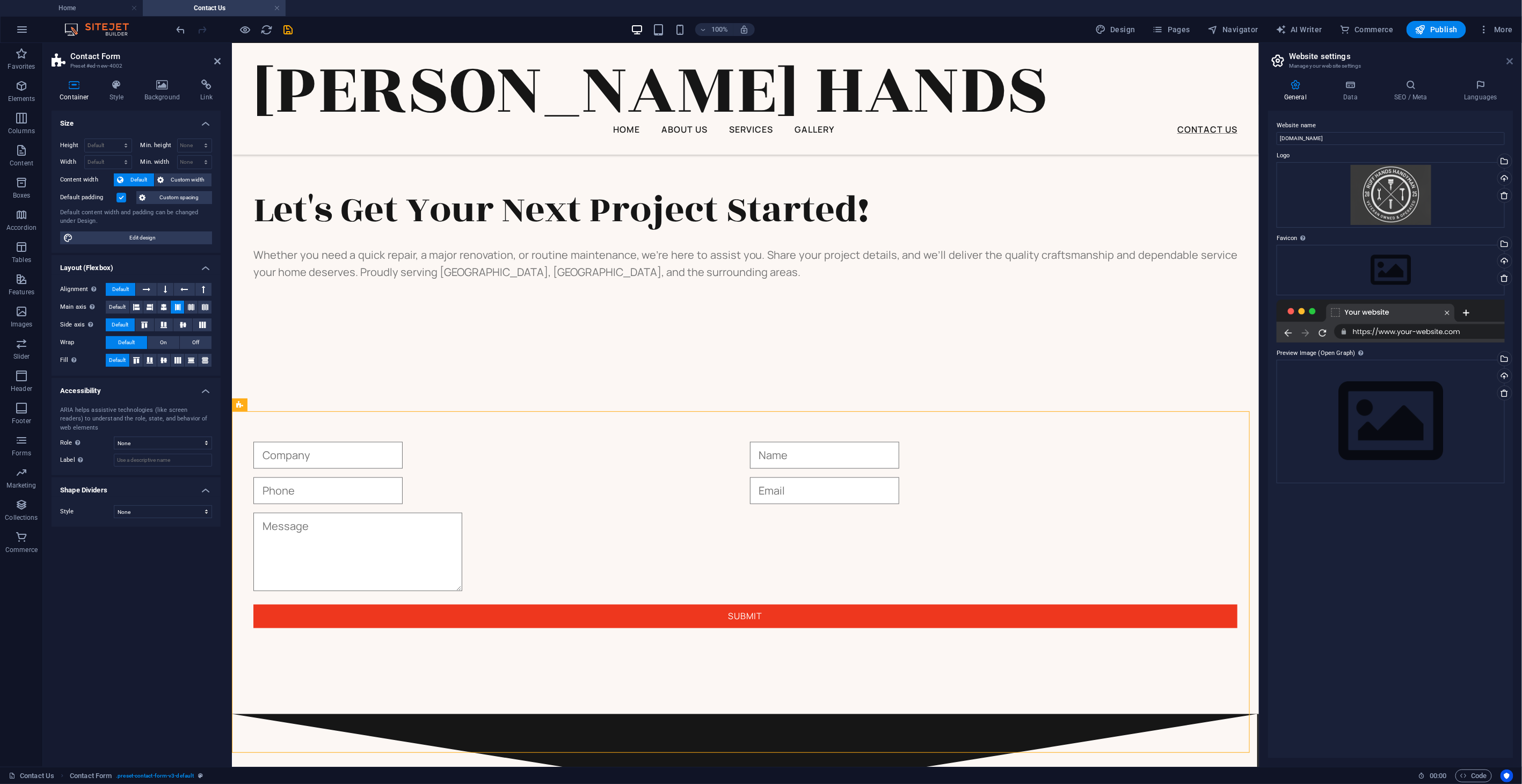
click at [1026, 57] on icon at bounding box center [1510, 61] width 6 height 9
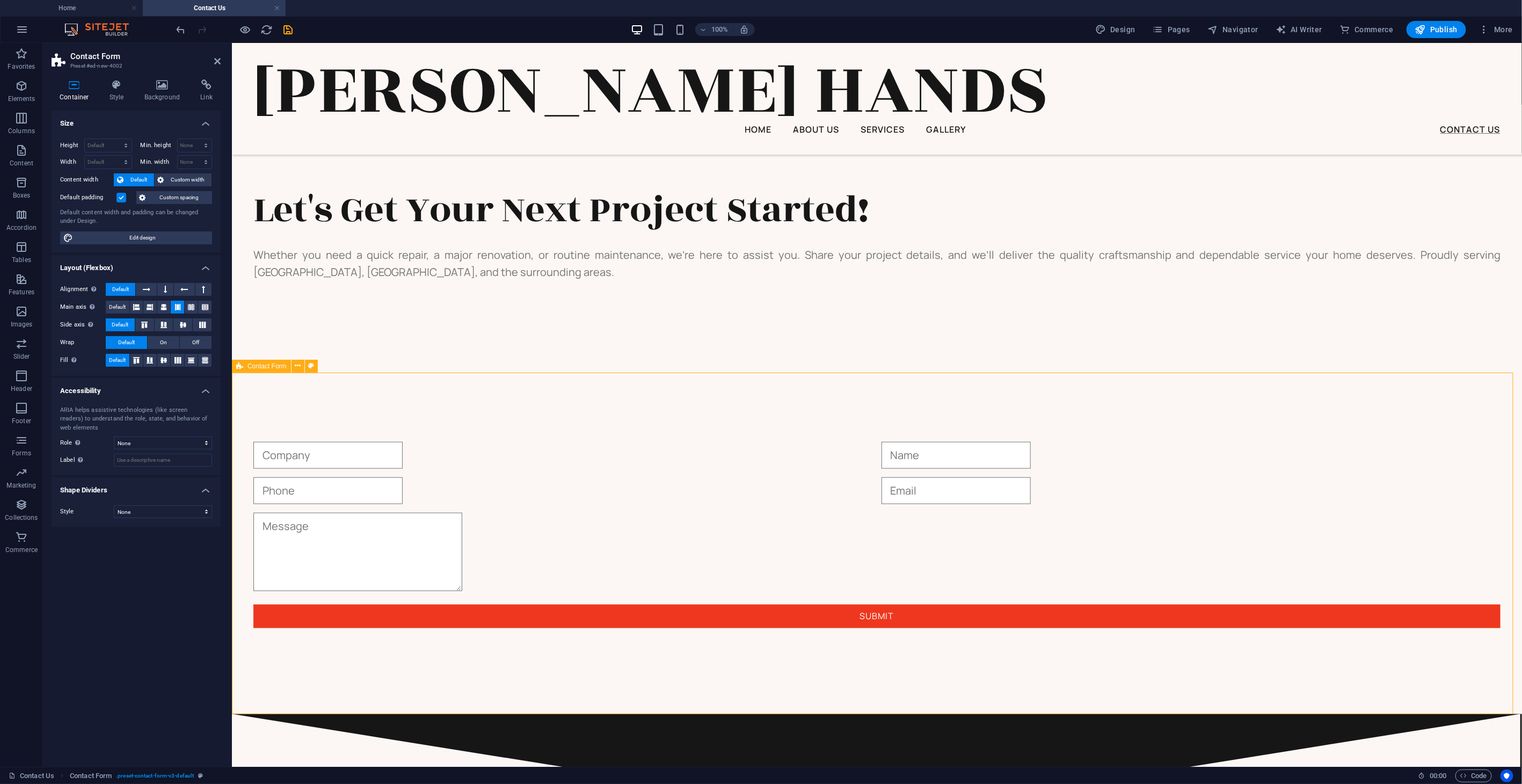
click at [877, 419] on div "Submit" at bounding box center [876, 535] width 1290 height 358
click at [893, 389] on div "Submit" at bounding box center [876, 535] width 1290 height 358
click at [297, 366] on icon at bounding box center [298, 366] width 6 height 11
click at [402, 466] on input "text" at bounding box center [327, 454] width 149 height 27
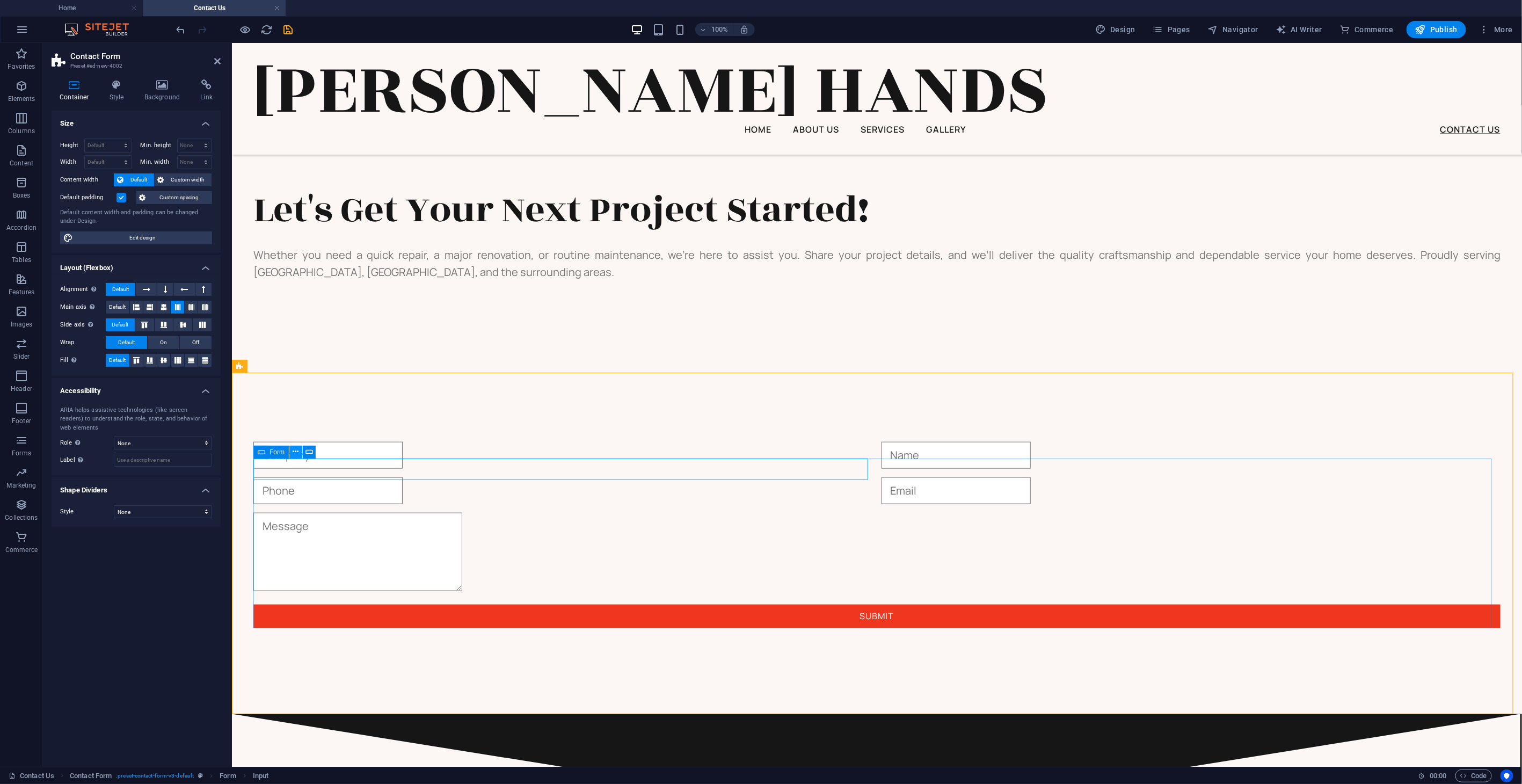
click at [293, 451] on icon at bounding box center [295, 451] width 6 height 11
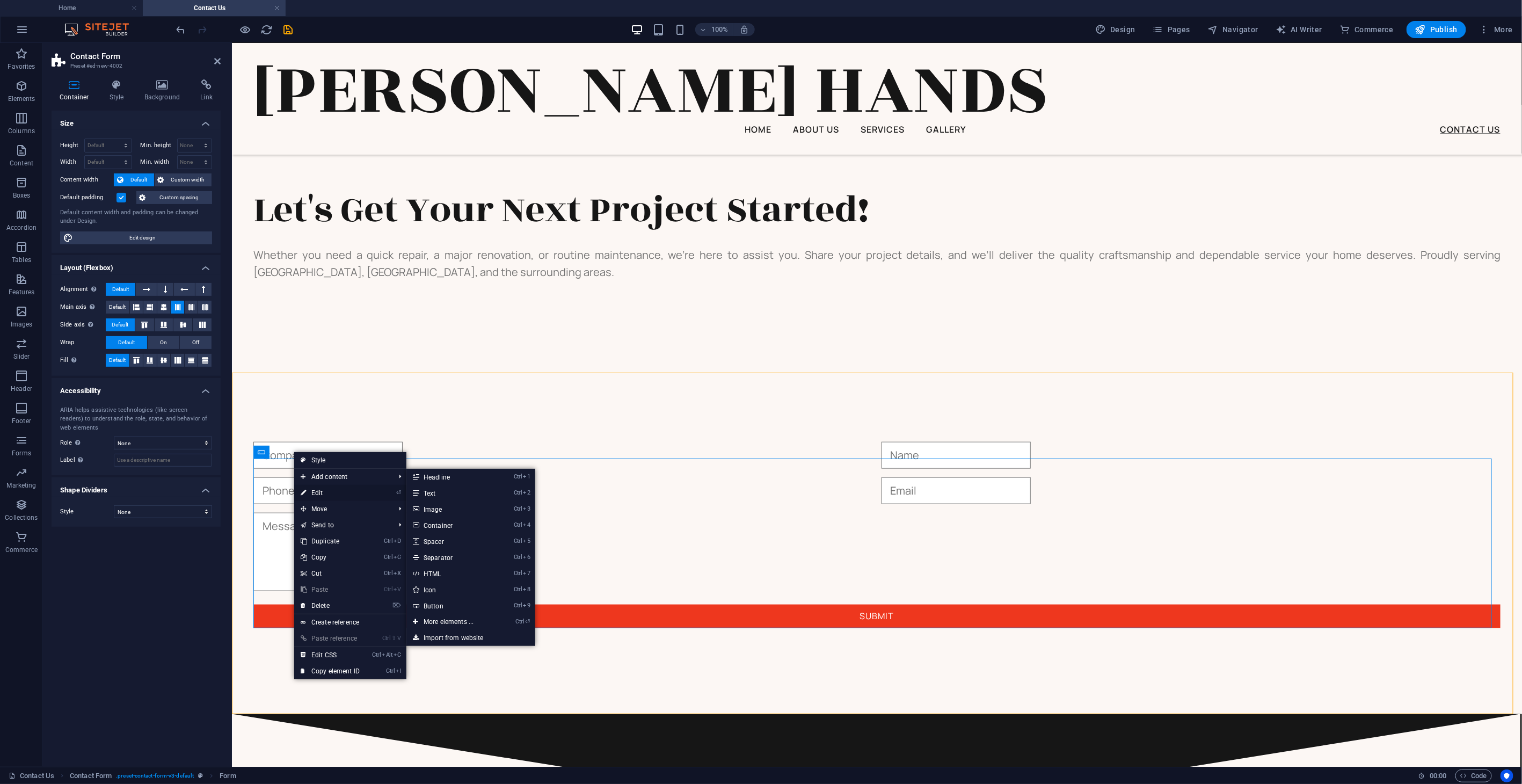
click at [333, 495] on link "⏎ Edit" at bounding box center [330, 493] width 72 height 16
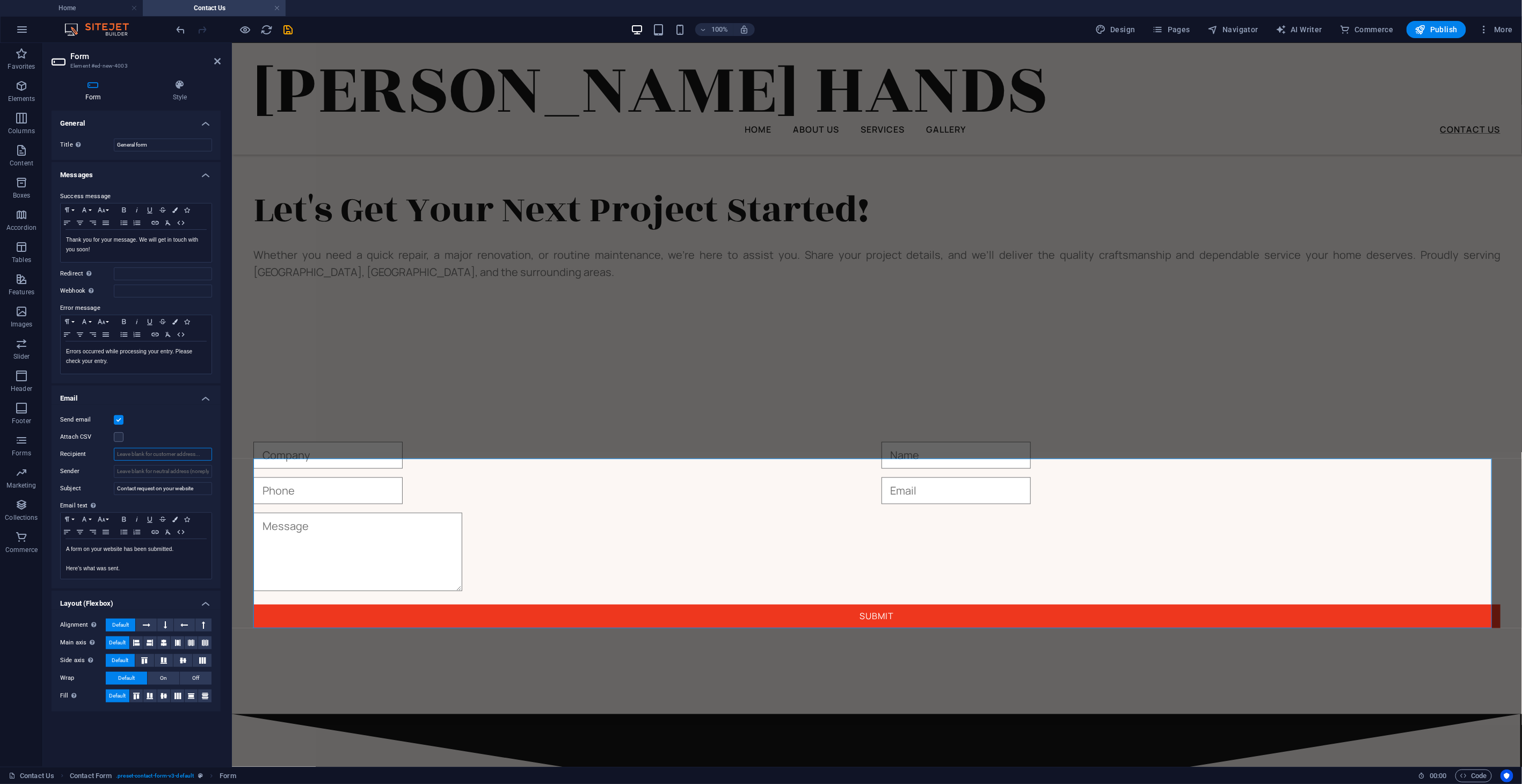
click at [161, 451] on input "Recipient" at bounding box center [163, 454] width 98 height 13
type input "[EMAIL_ADDRESS][DOMAIN_NAME]"
click at [196, 486] on input "Contact request on your website" at bounding box center [163, 489] width 98 height 13
type input "Contact request on your website from {{name}}"
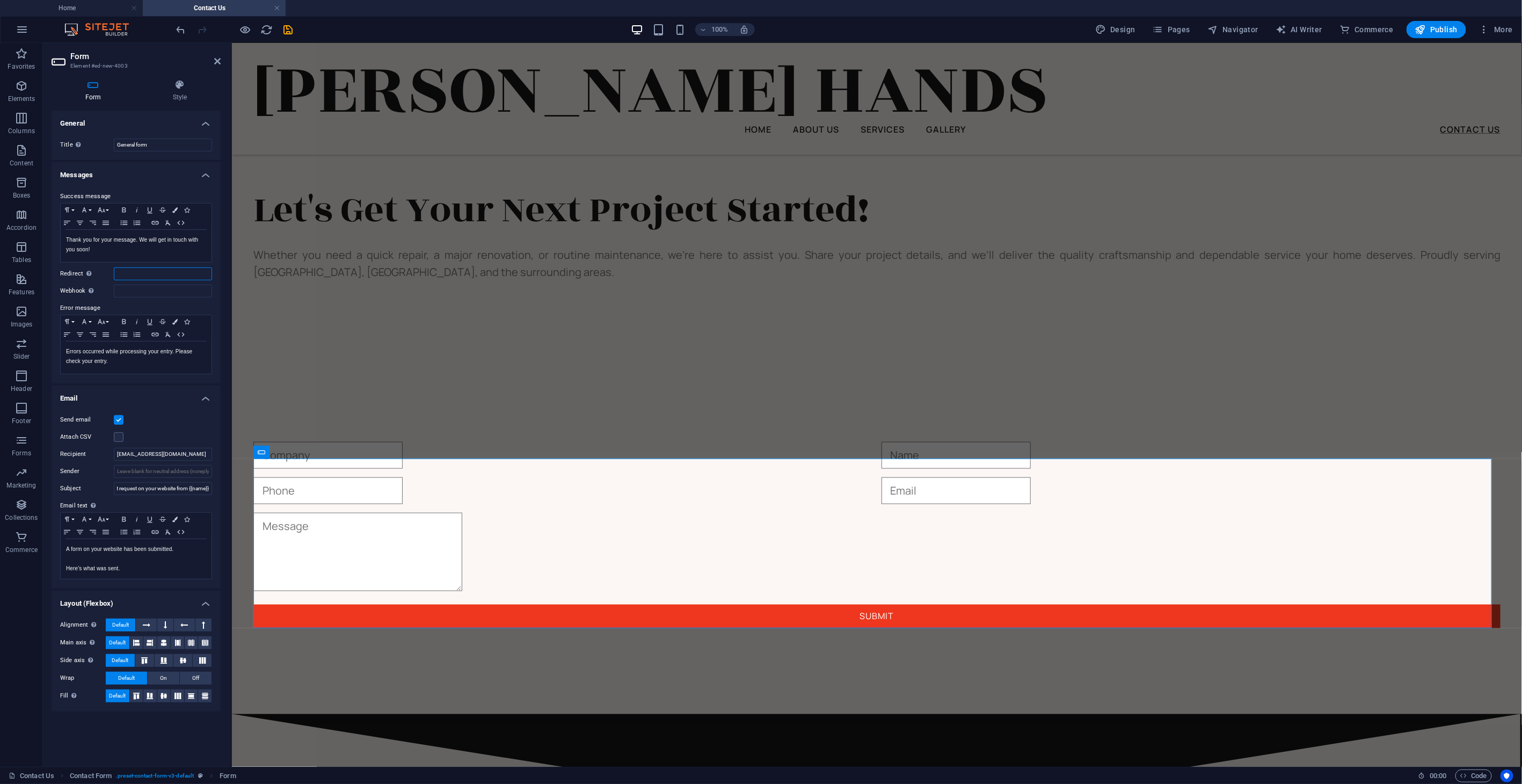
scroll to position [0, 0]
click at [127, 271] on input "Redirect Define a redirect target upon successful form submission; for example,…" at bounding box center [163, 274] width 98 height 13
click at [1008, 332] on div "Let's Get Your Next Project Started! Whether you need a quick repair, a major r…" at bounding box center [876, 229] width 1290 height 251
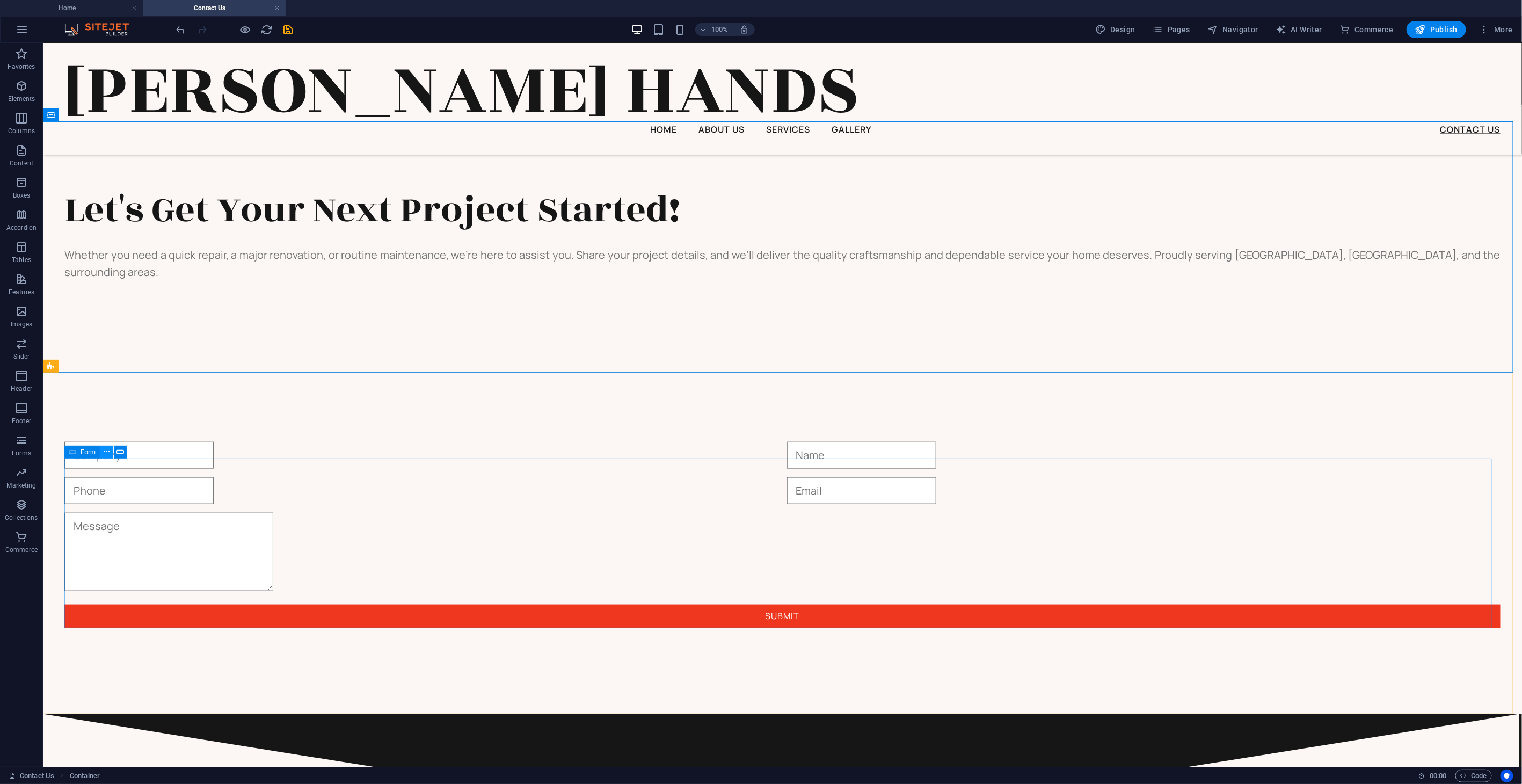
click at [105, 453] on icon at bounding box center [106, 451] width 6 height 11
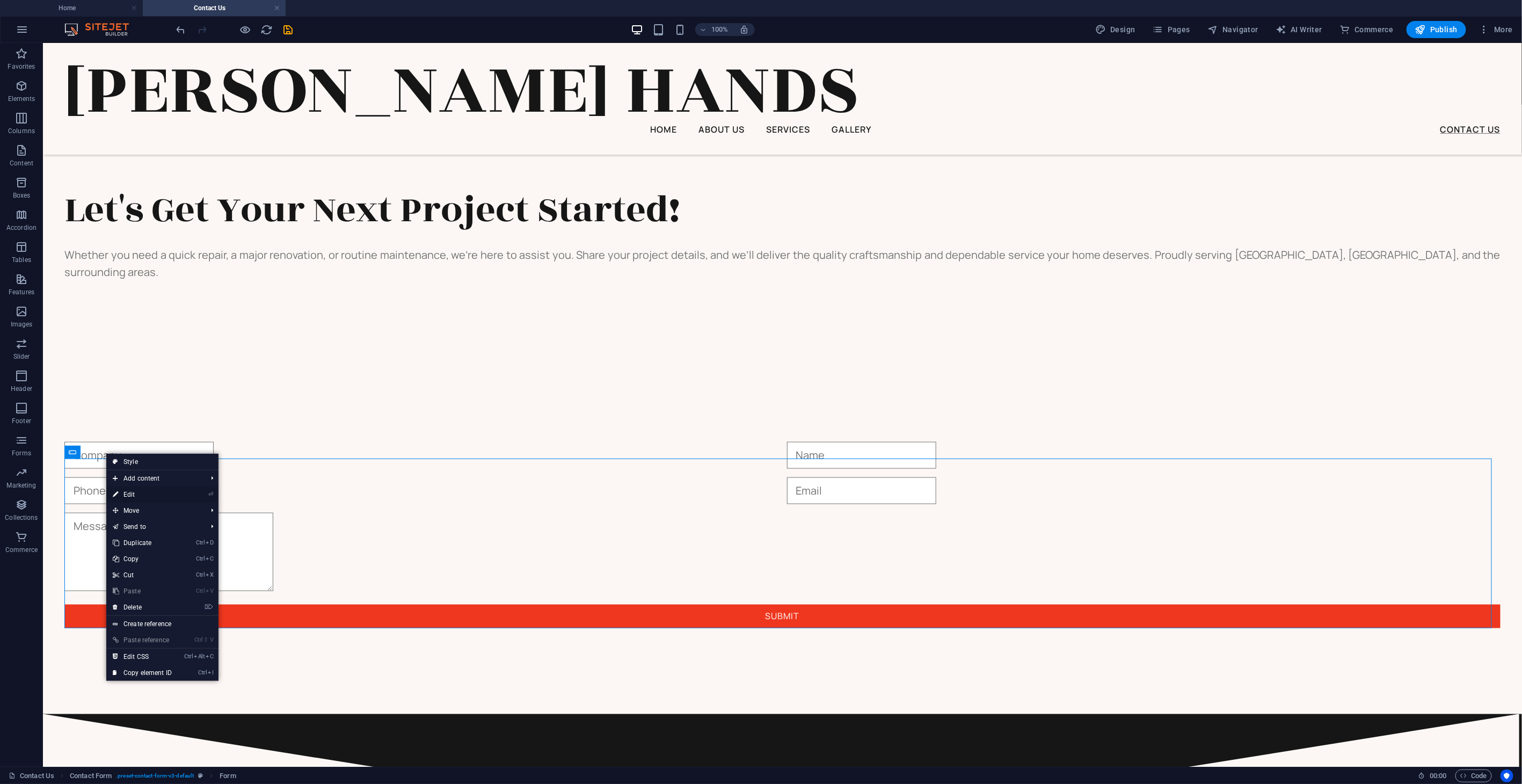
click at [136, 496] on link "⏎ Edit" at bounding box center [142, 494] width 72 height 16
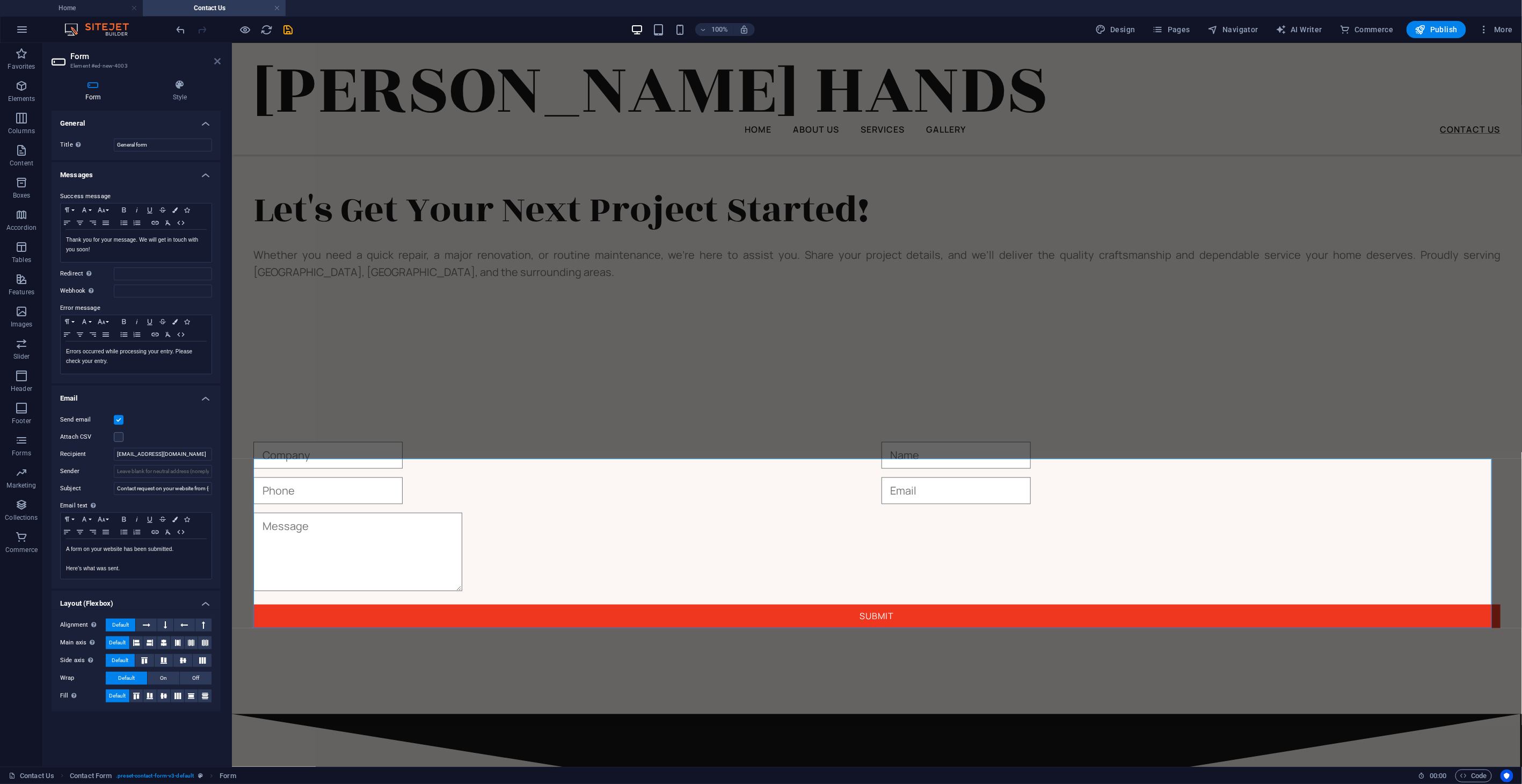
click at [220, 57] on icon at bounding box center [217, 61] width 6 height 9
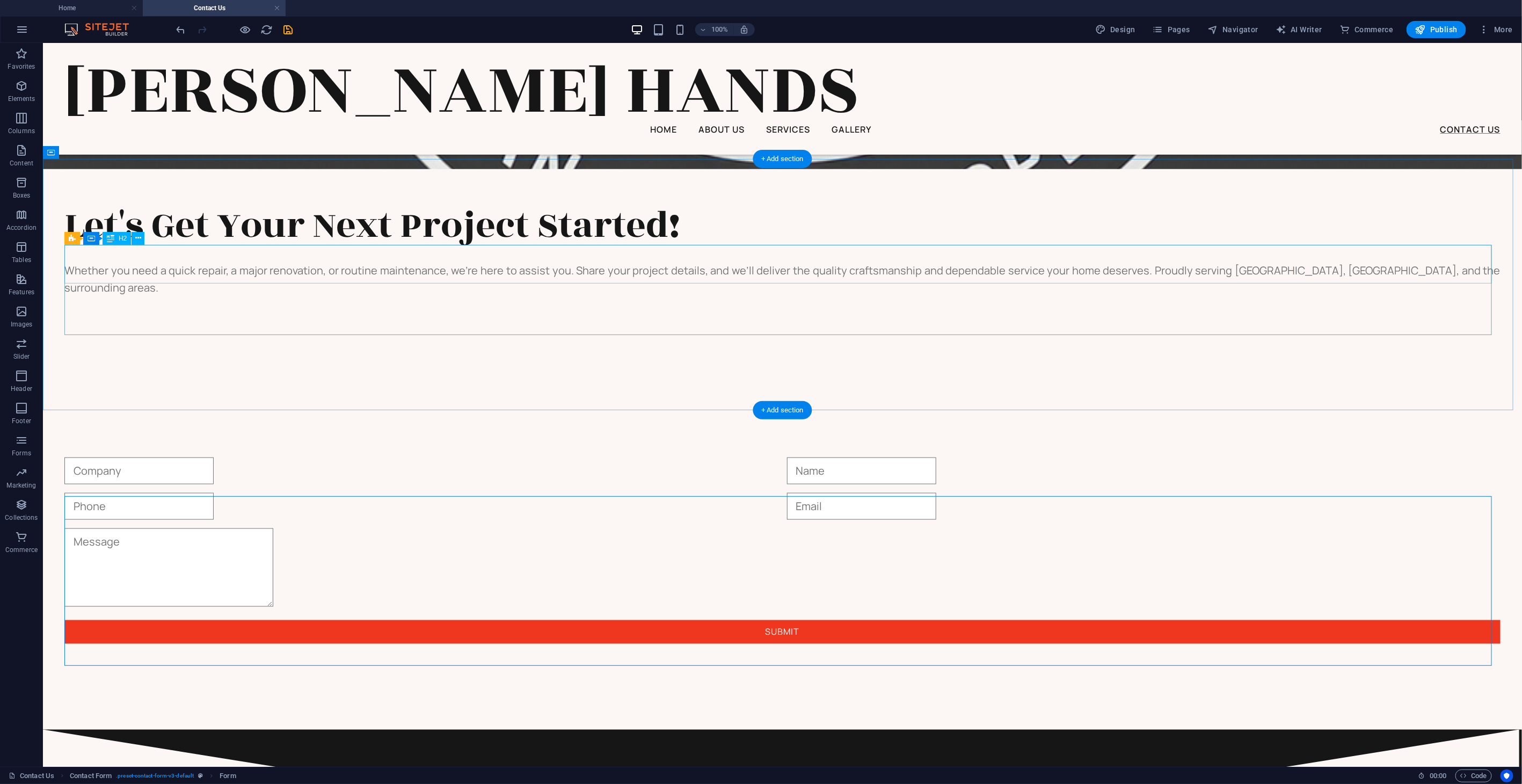
scroll to position [554, 0]
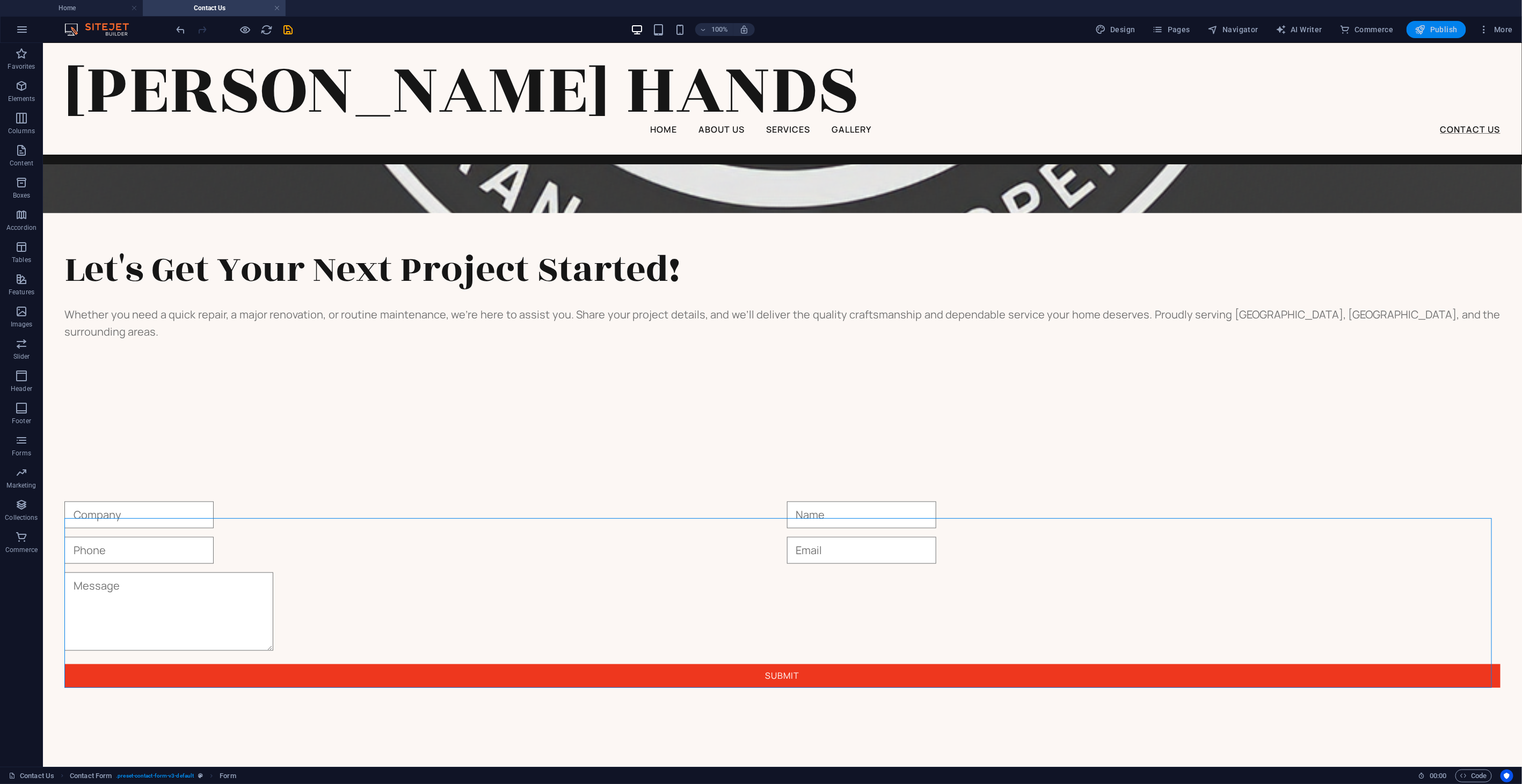
click at [1026, 31] on span "Publish" at bounding box center [1436, 30] width 43 height 11
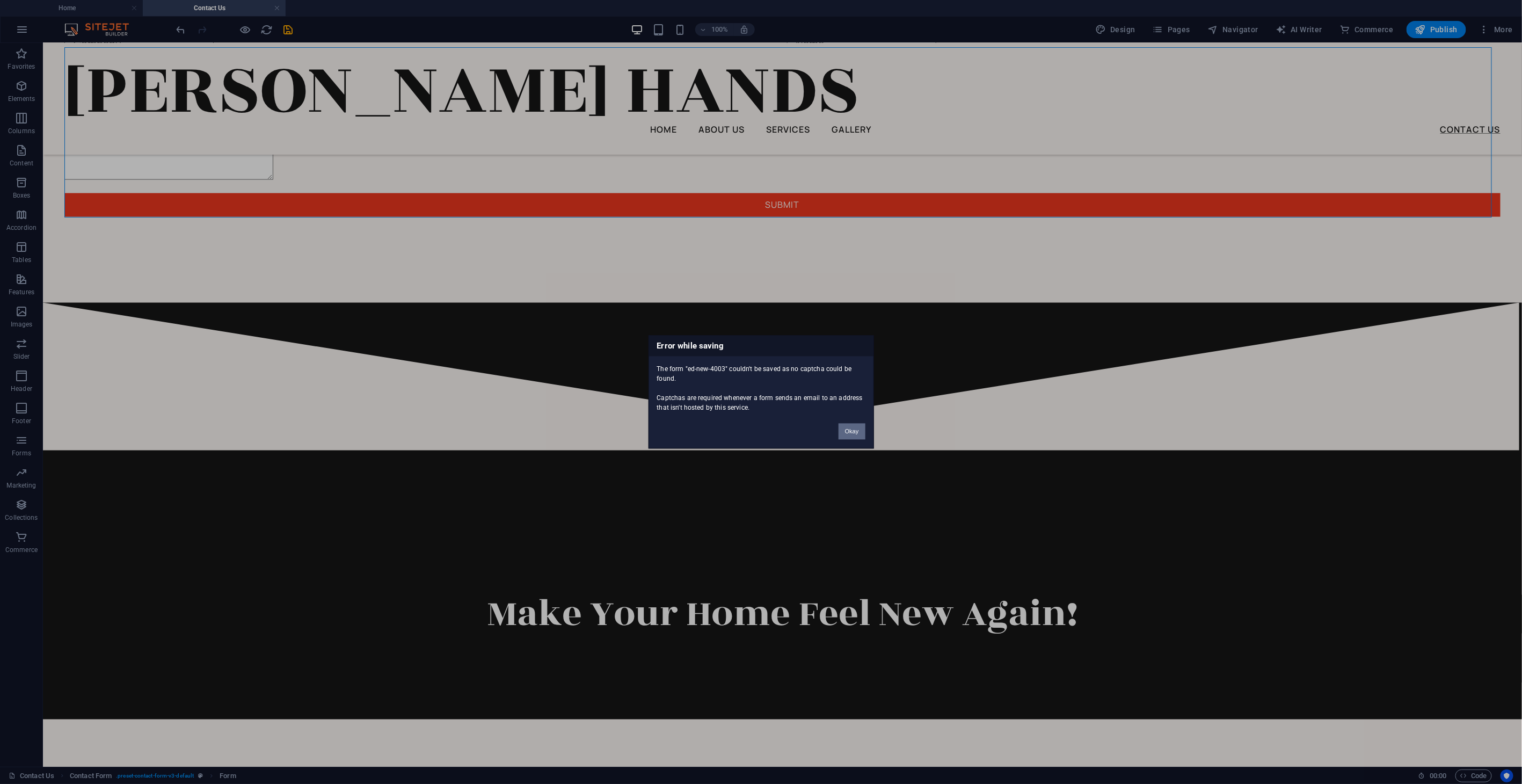
click at [851, 427] on button "Okay" at bounding box center [851, 431] width 27 height 16
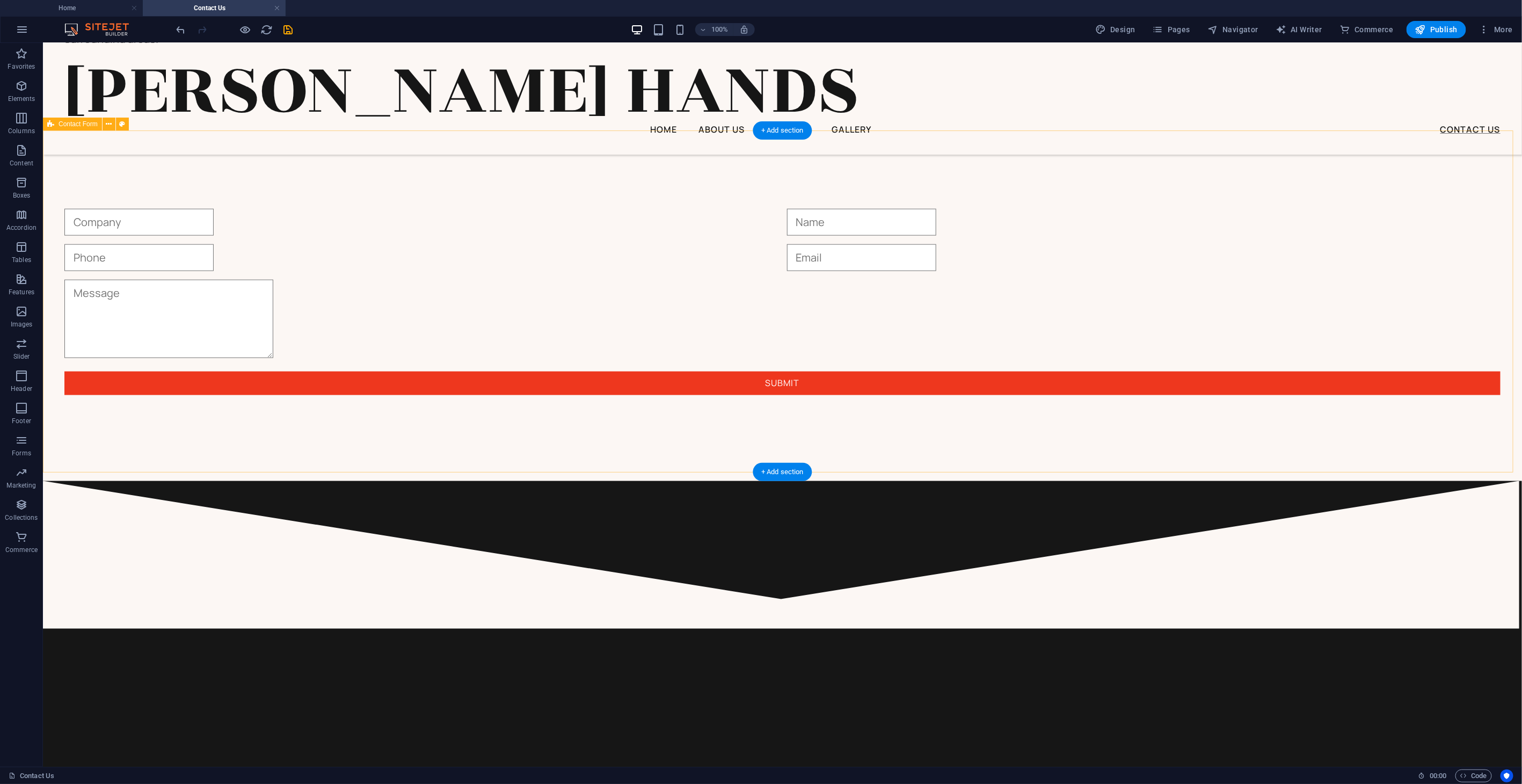
scroll to position [548, 0]
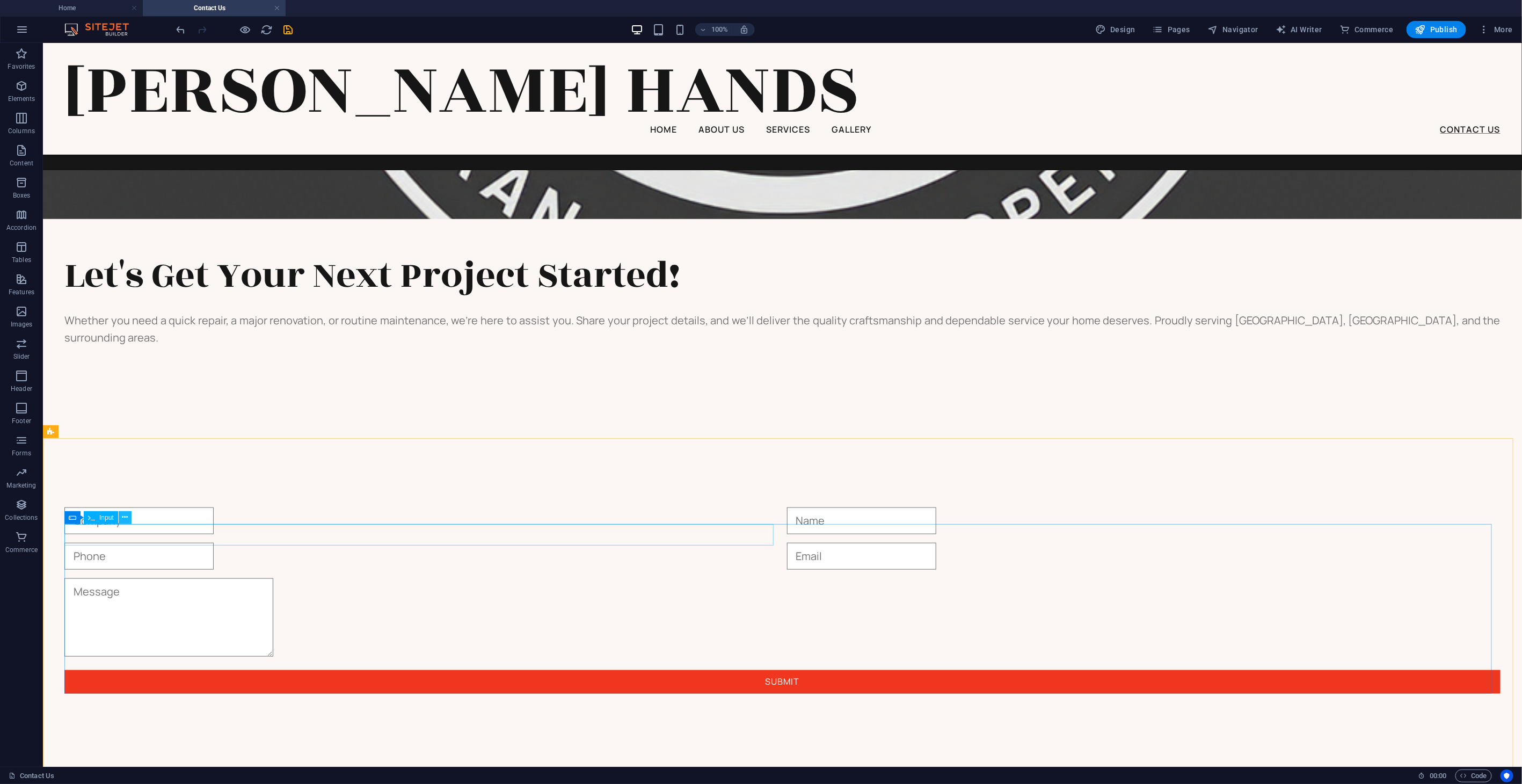
click at [125, 512] on icon at bounding box center [125, 517] width 6 height 11
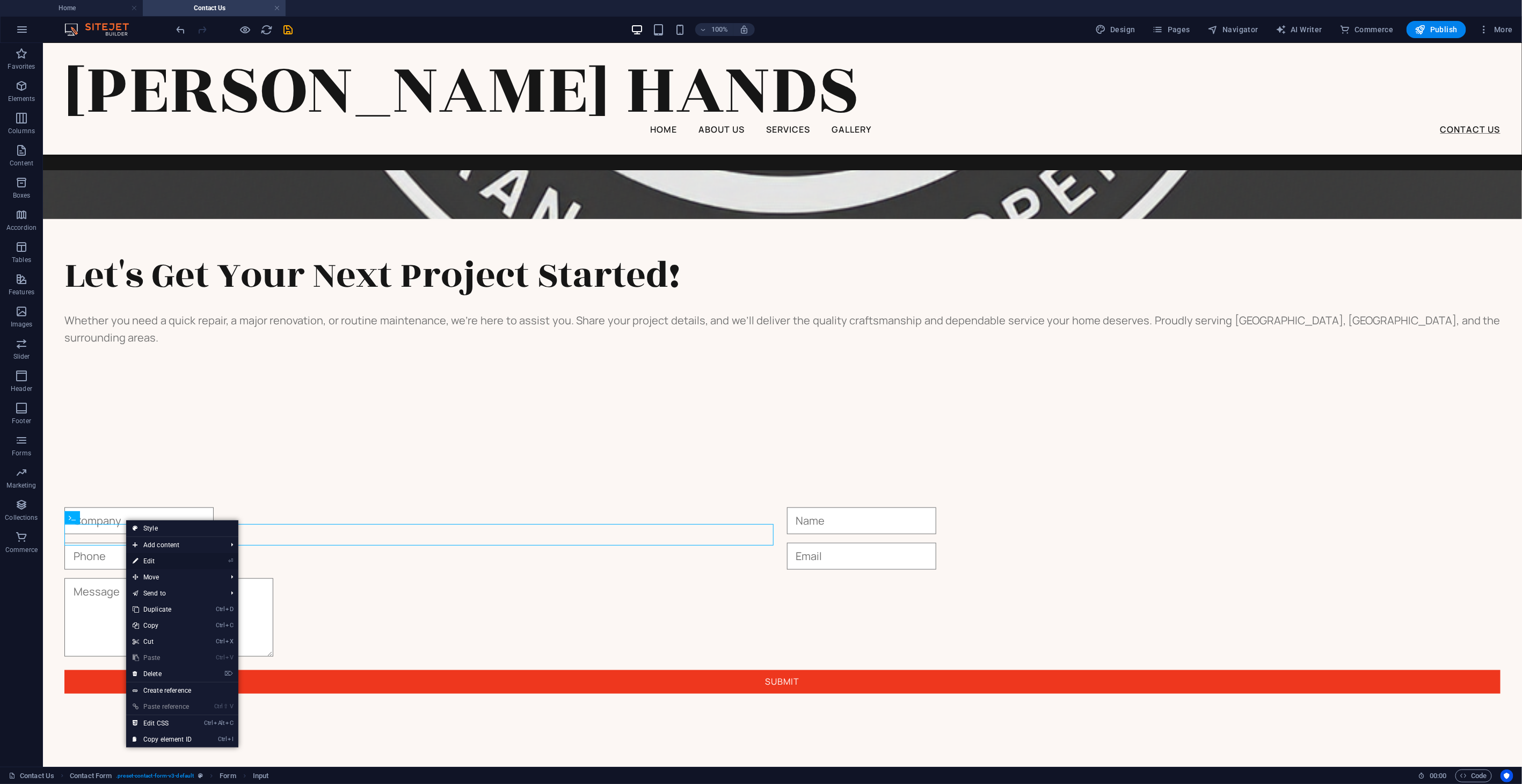
click at [187, 512] on link "⏎ Edit" at bounding box center [162, 561] width 72 height 16
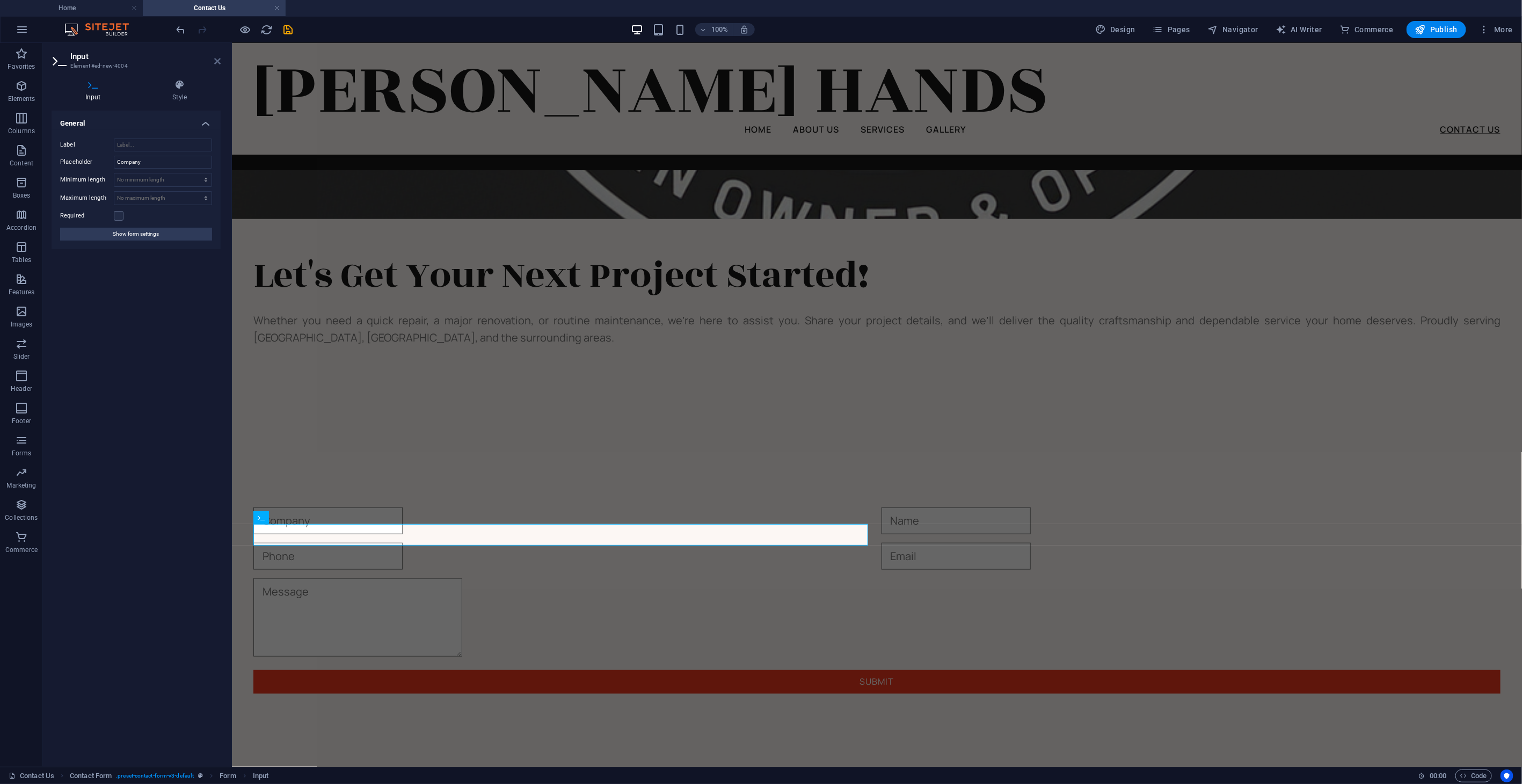
drag, startPoint x: 218, startPoint y: 57, endPoint x: 214, endPoint y: 173, distance: 116.1
click at [218, 57] on icon at bounding box center [217, 61] width 6 height 9
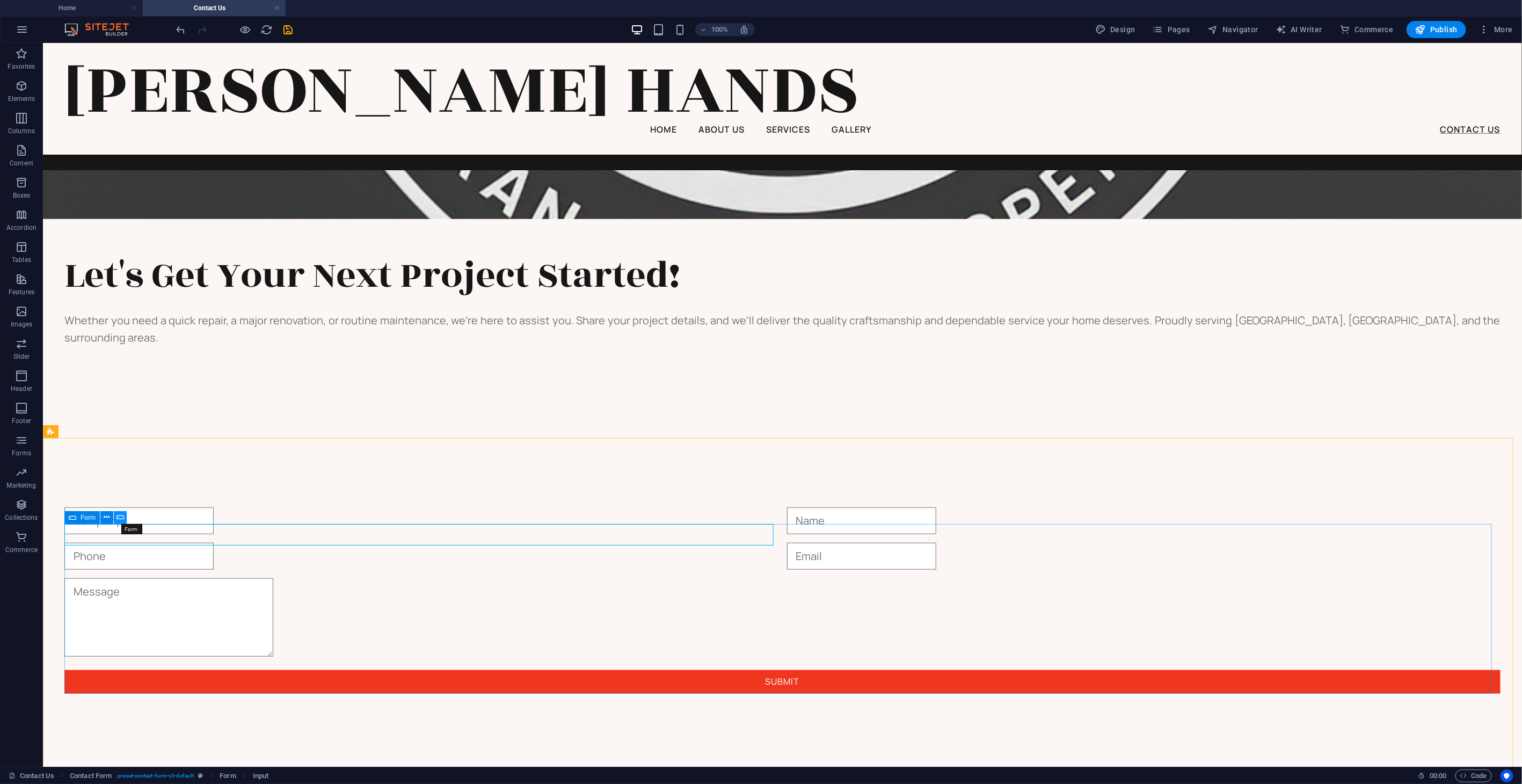
click at [117, 512] on icon at bounding box center [120, 517] width 8 height 11
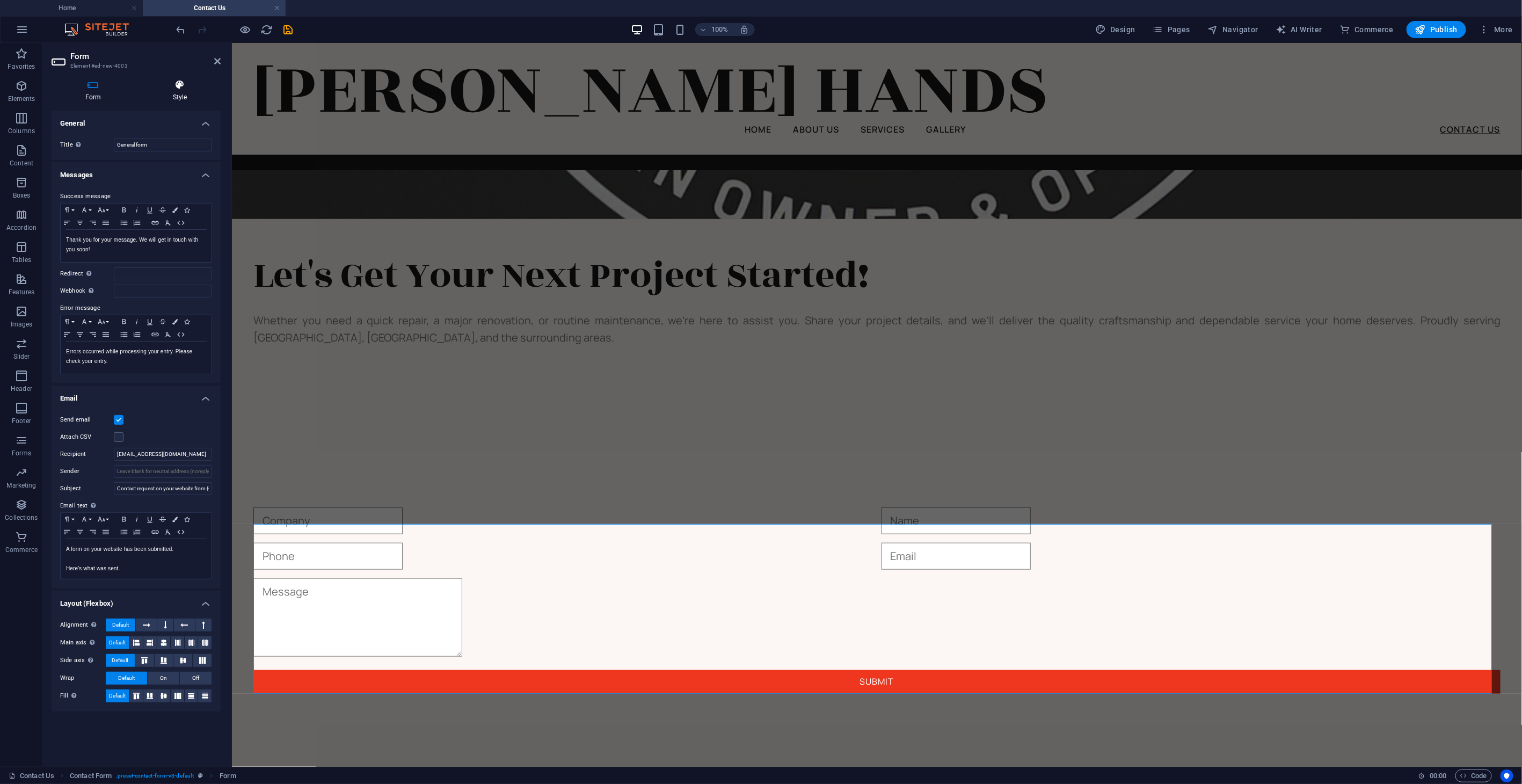
click at [188, 89] on icon at bounding box center [180, 84] width 82 height 11
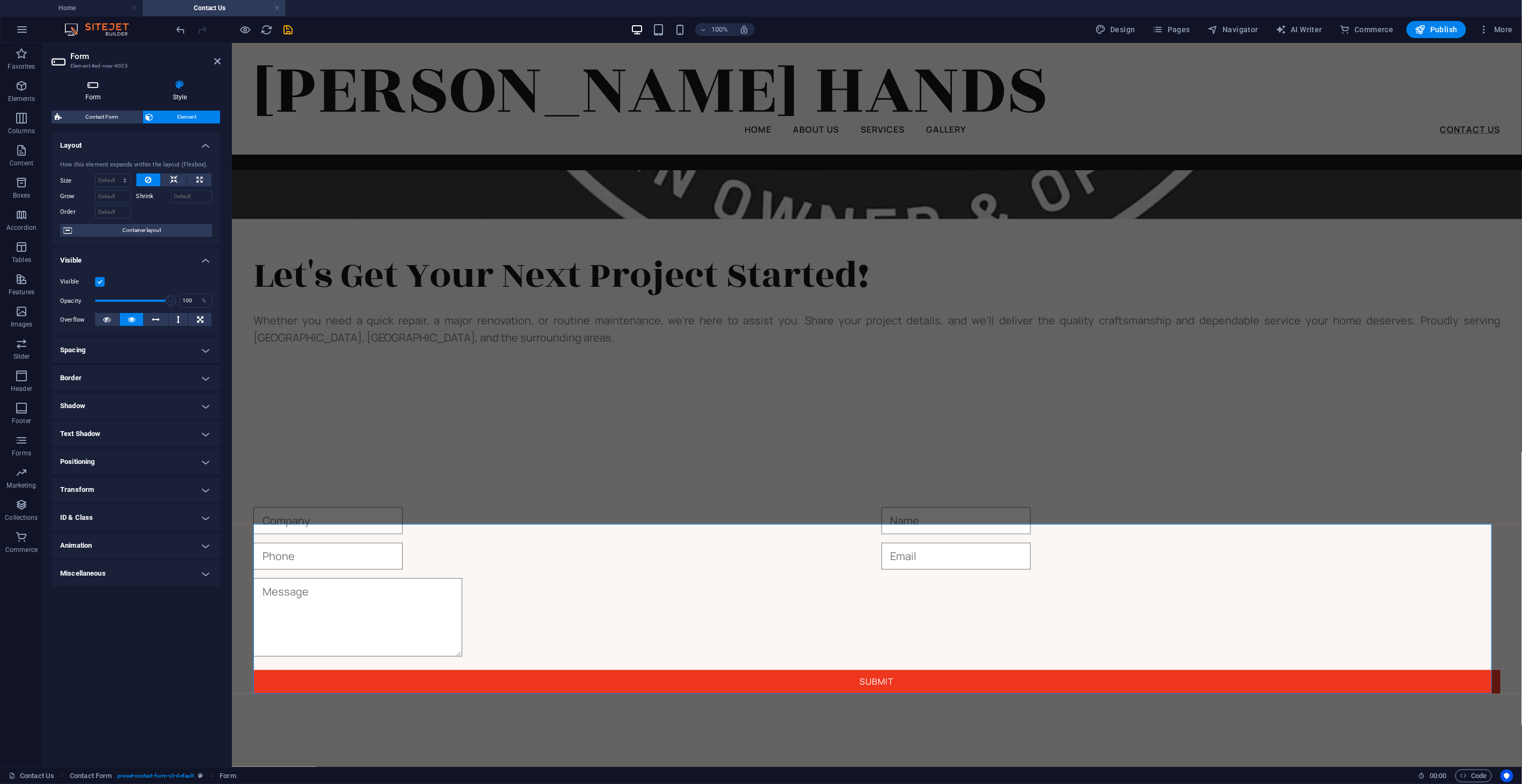
click at [96, 96] on h4 "Form" at bounding box center [95, 90] width 87 height 22
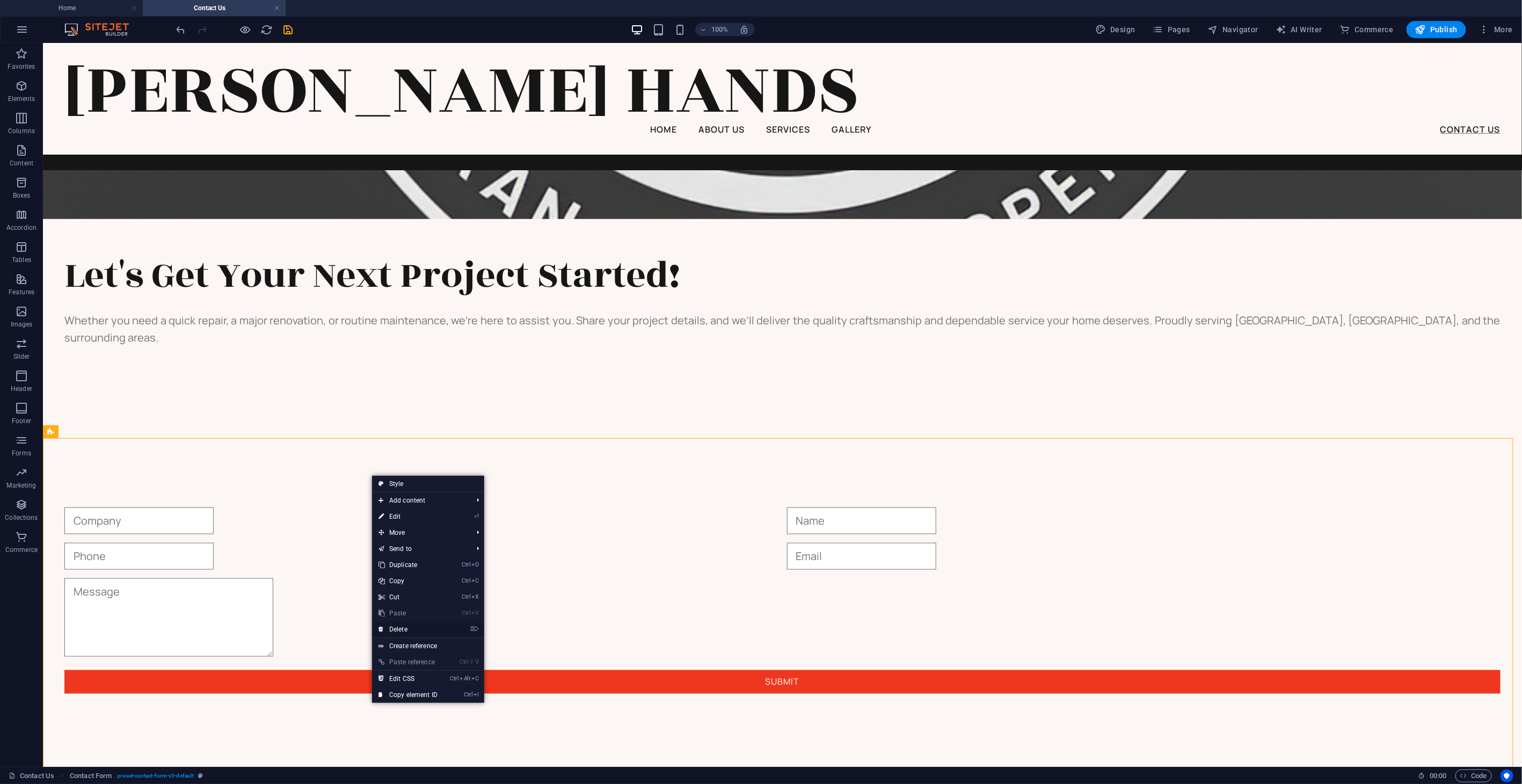
click at [414, 512] on link "⌦ Delete" at bounding box center [408, 629] width 72 height 16
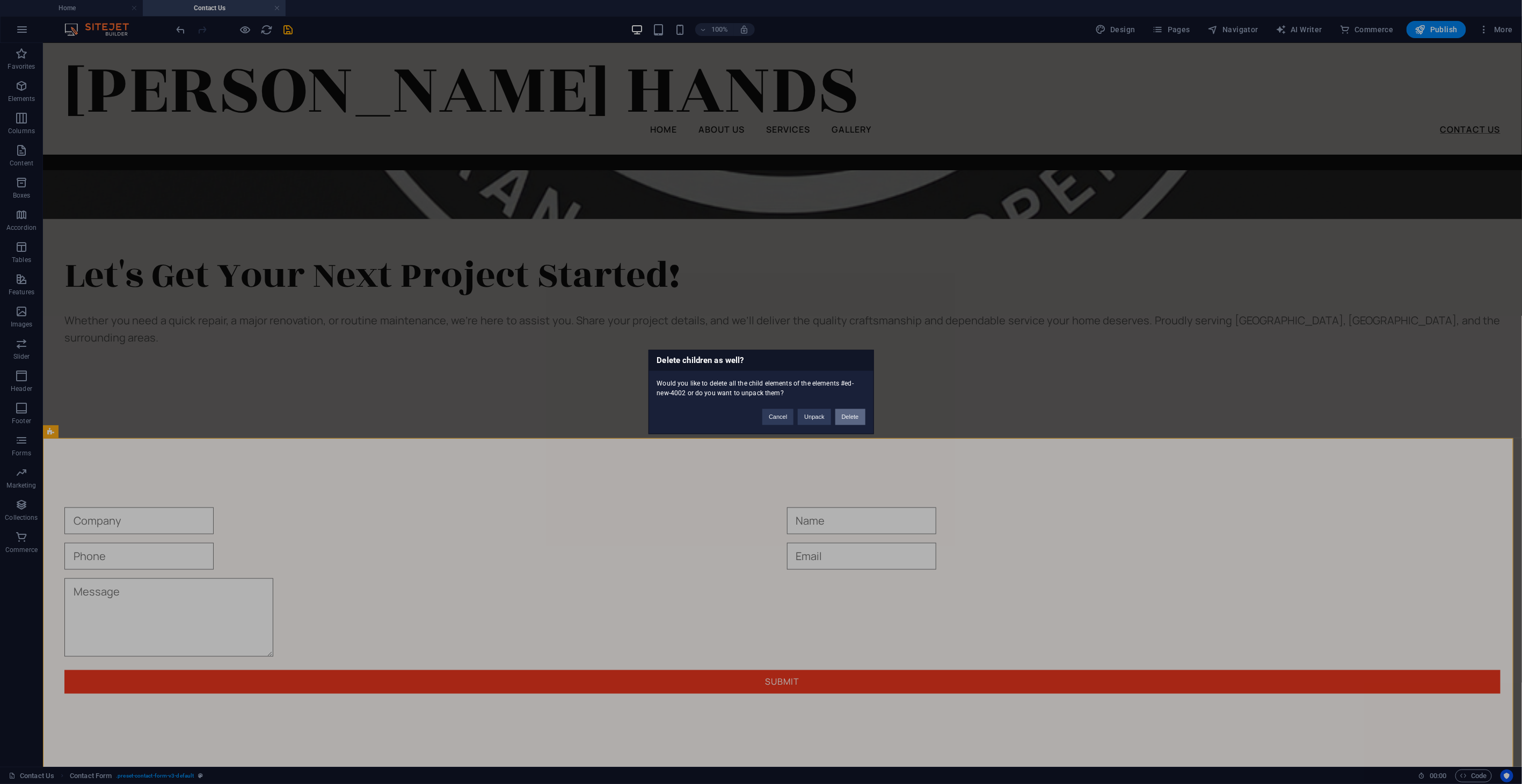
click at [860, 419] on button "Delete" at bounding box center [850, 417] width 30 height 16
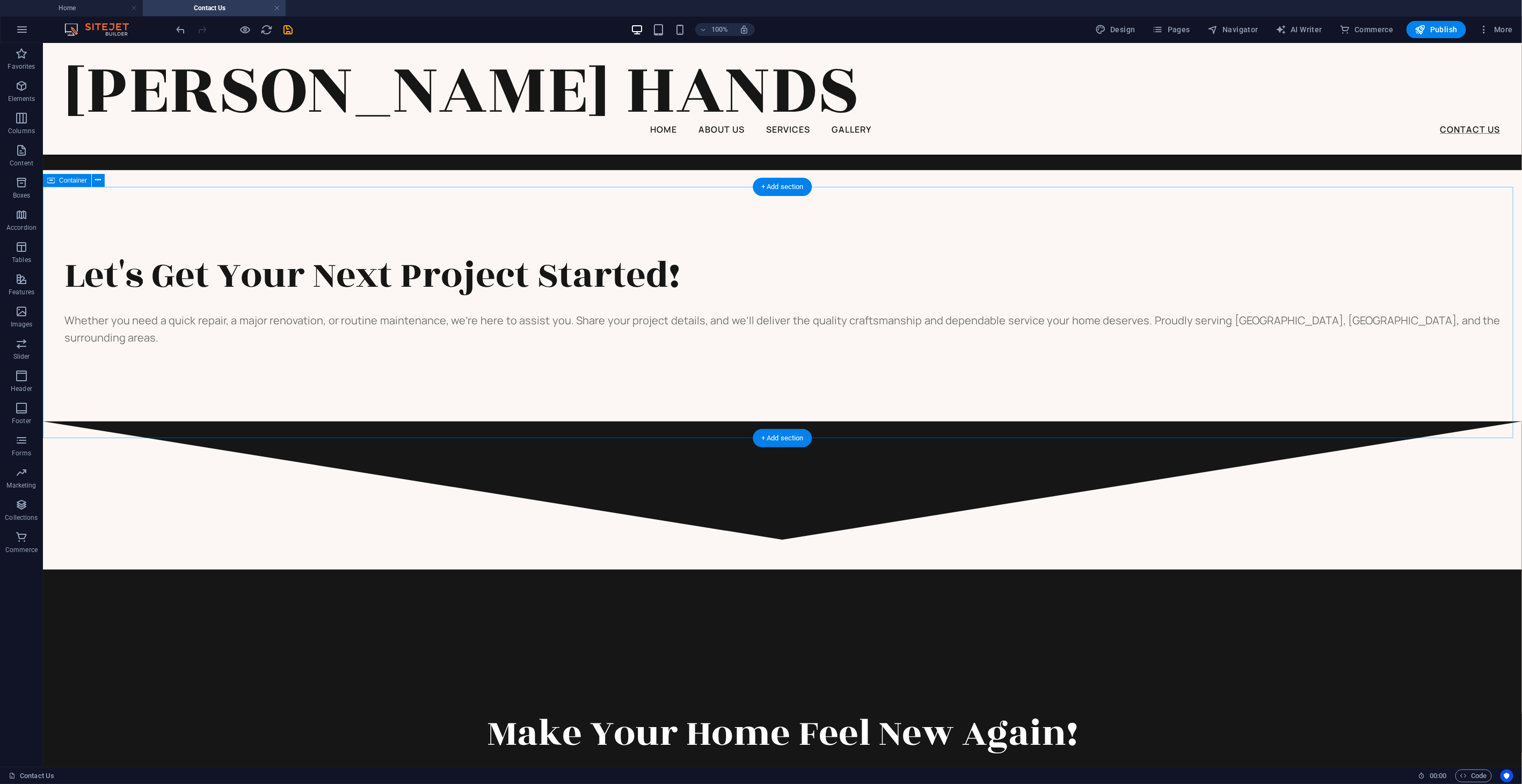
click at [726, 369] on div "Let's Get Your Next Project Started! Whether you need a quick repair, a major r…" at bounding box center [782, 295] width 1479 height 251
click at [95, 179] on button at bounding box center [98, 180] width 13 height 13
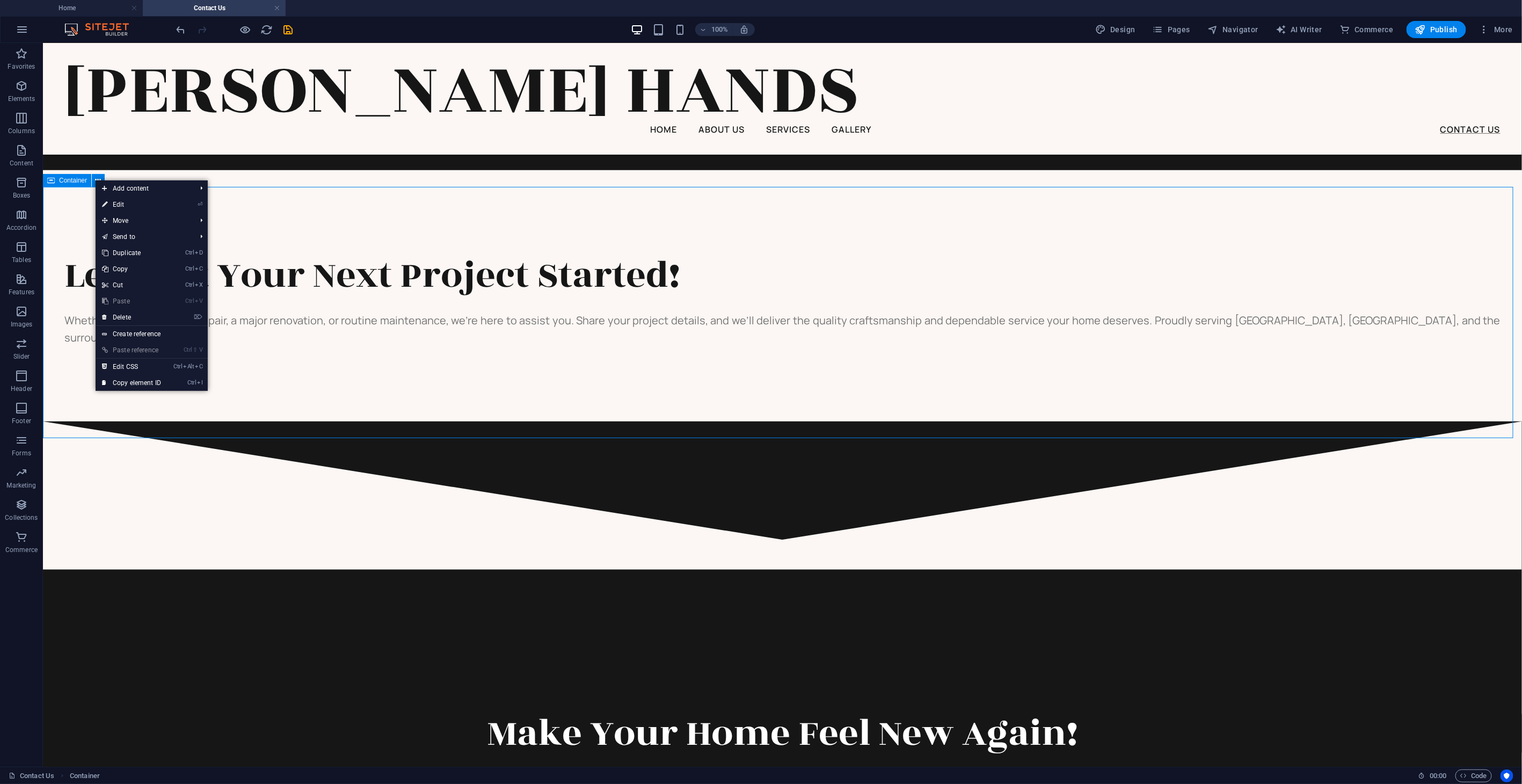
click at [0, 0] on span "Container" at bounding box center [0, 0] width 0 height 0
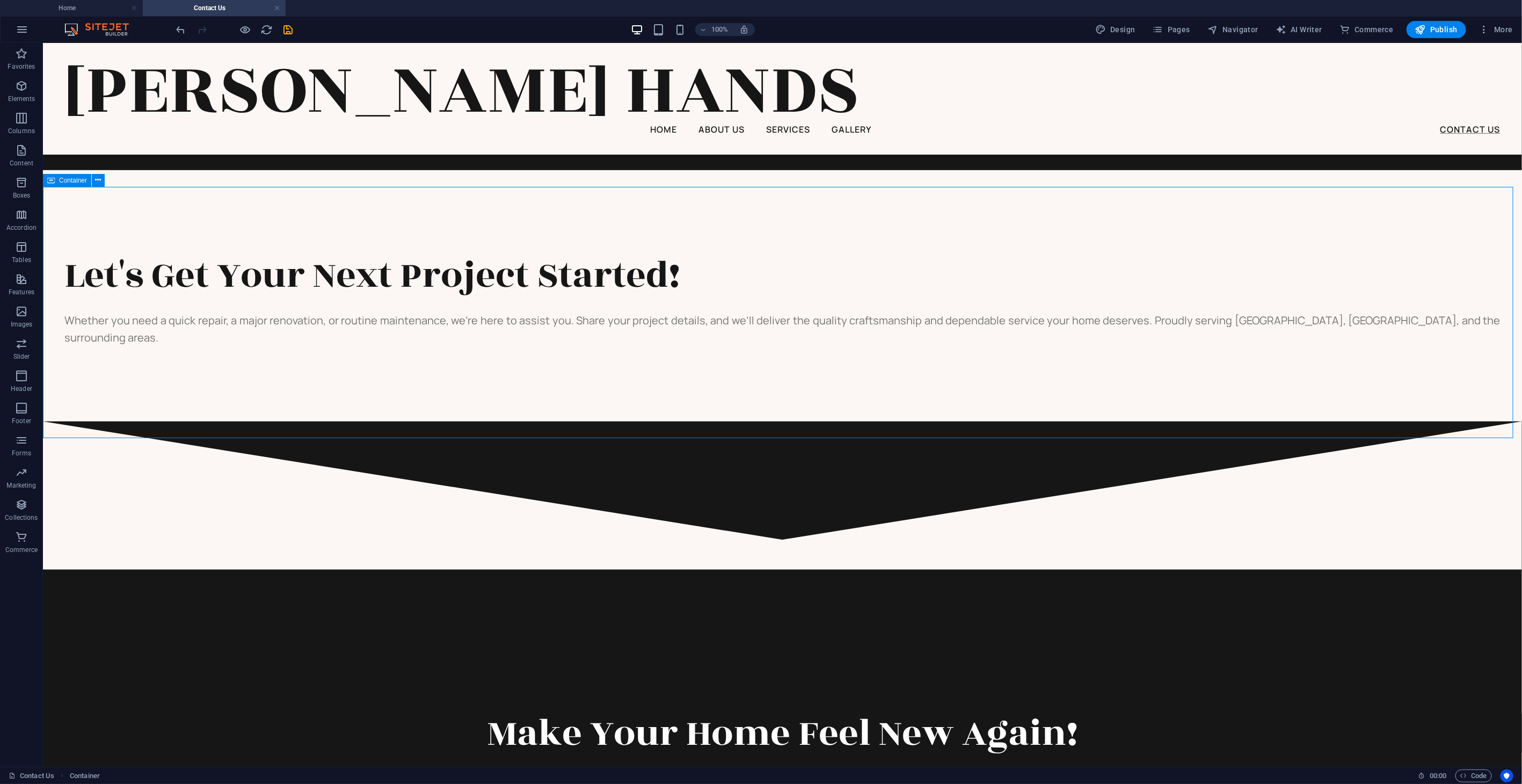
click at [0, 0] on span "Container" at bounding box center [0, 0] width 0 height 0
click at [97, 181] on icon at bounding box center [99, 180] width 6 height 11
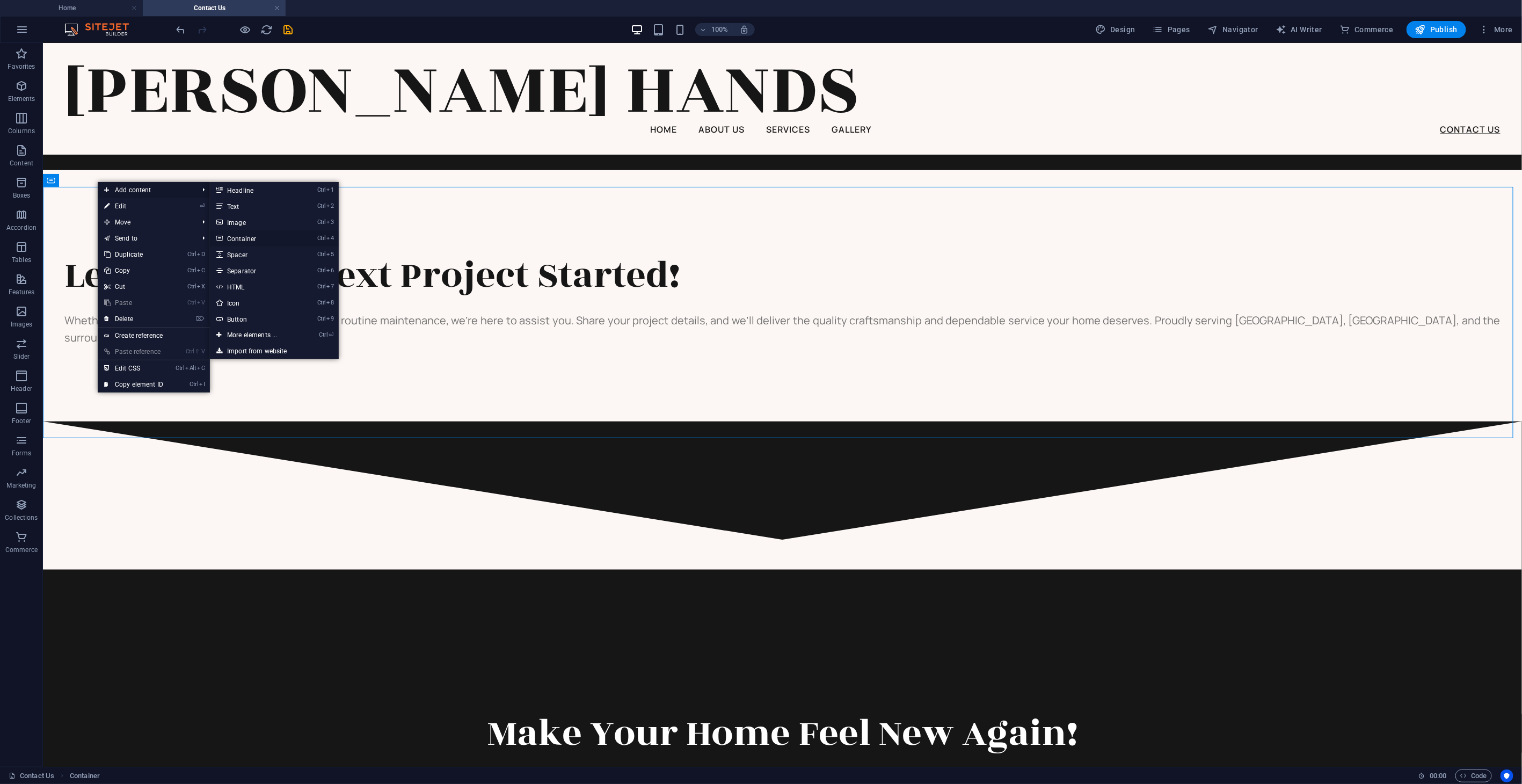
click at [250, 240] on link "Ctrl 4 Container" at bounding box center [254, 238] width 89 height 16
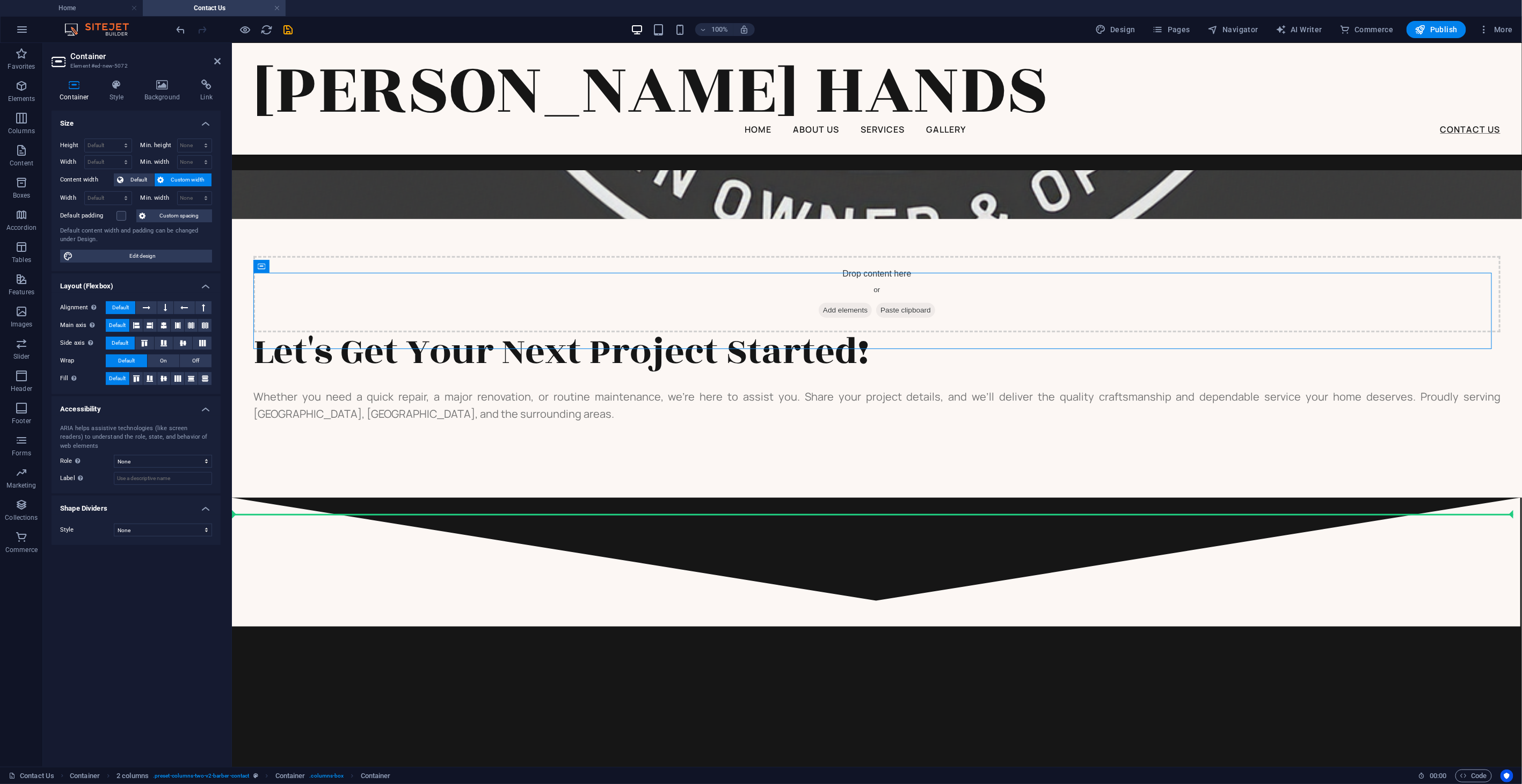
drag, startPoint x: 772, startPoint y: 278, endPoint x: 731, endPoint y: 471, distance: 197.3
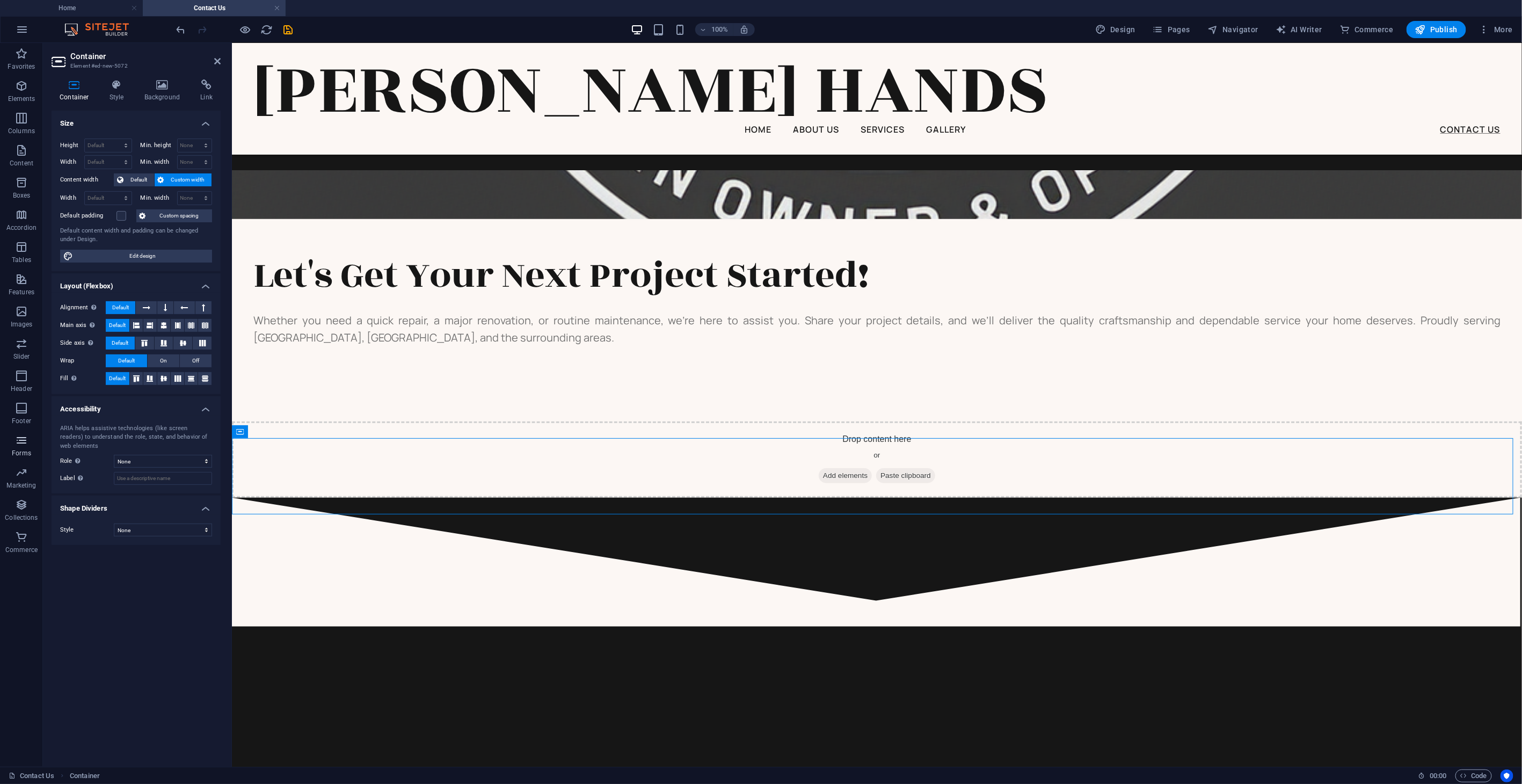
click at [22, 451] on p "Forms" at bounding box center [21, 453] width 19 height 9
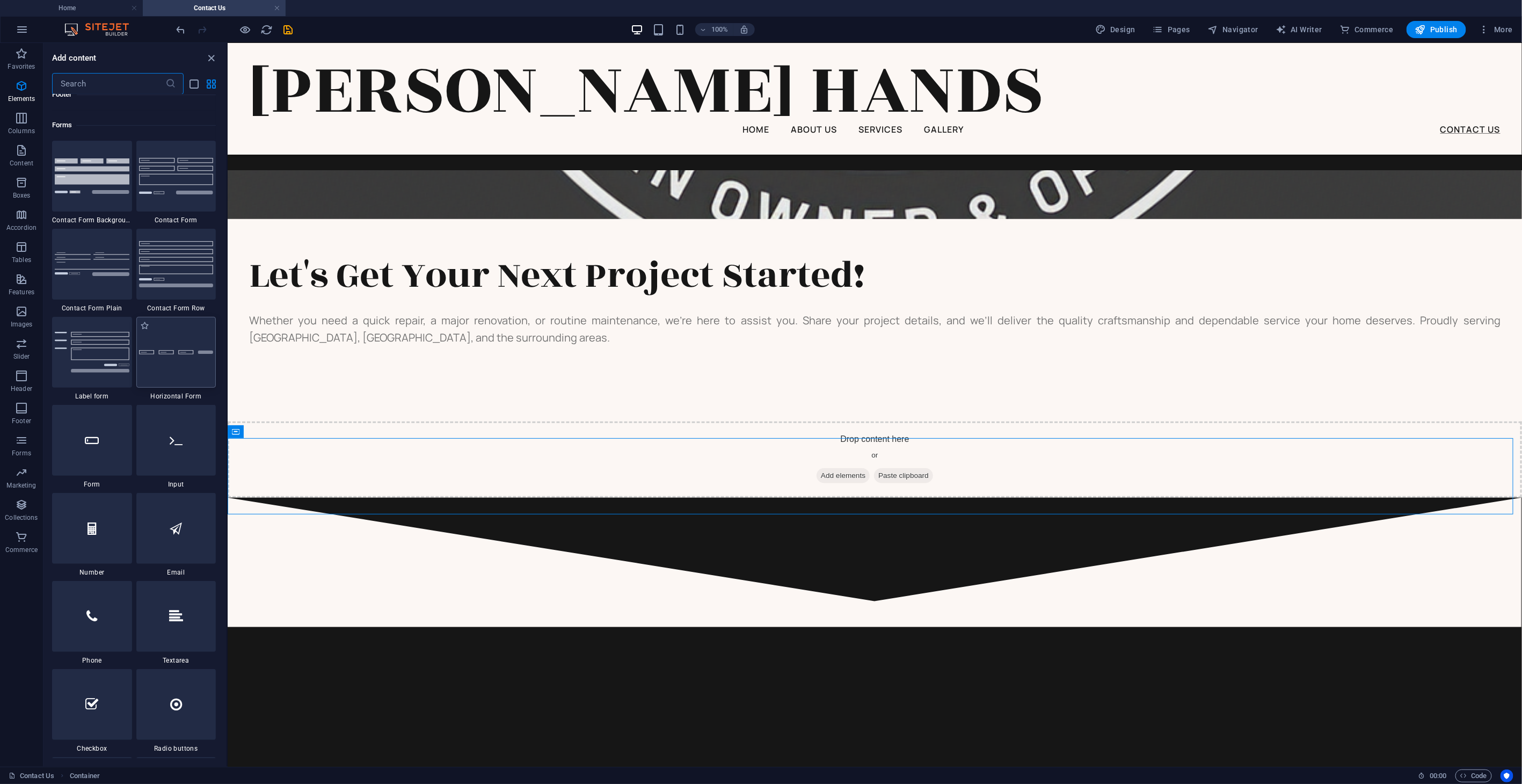
scroll to position [7836, 0]
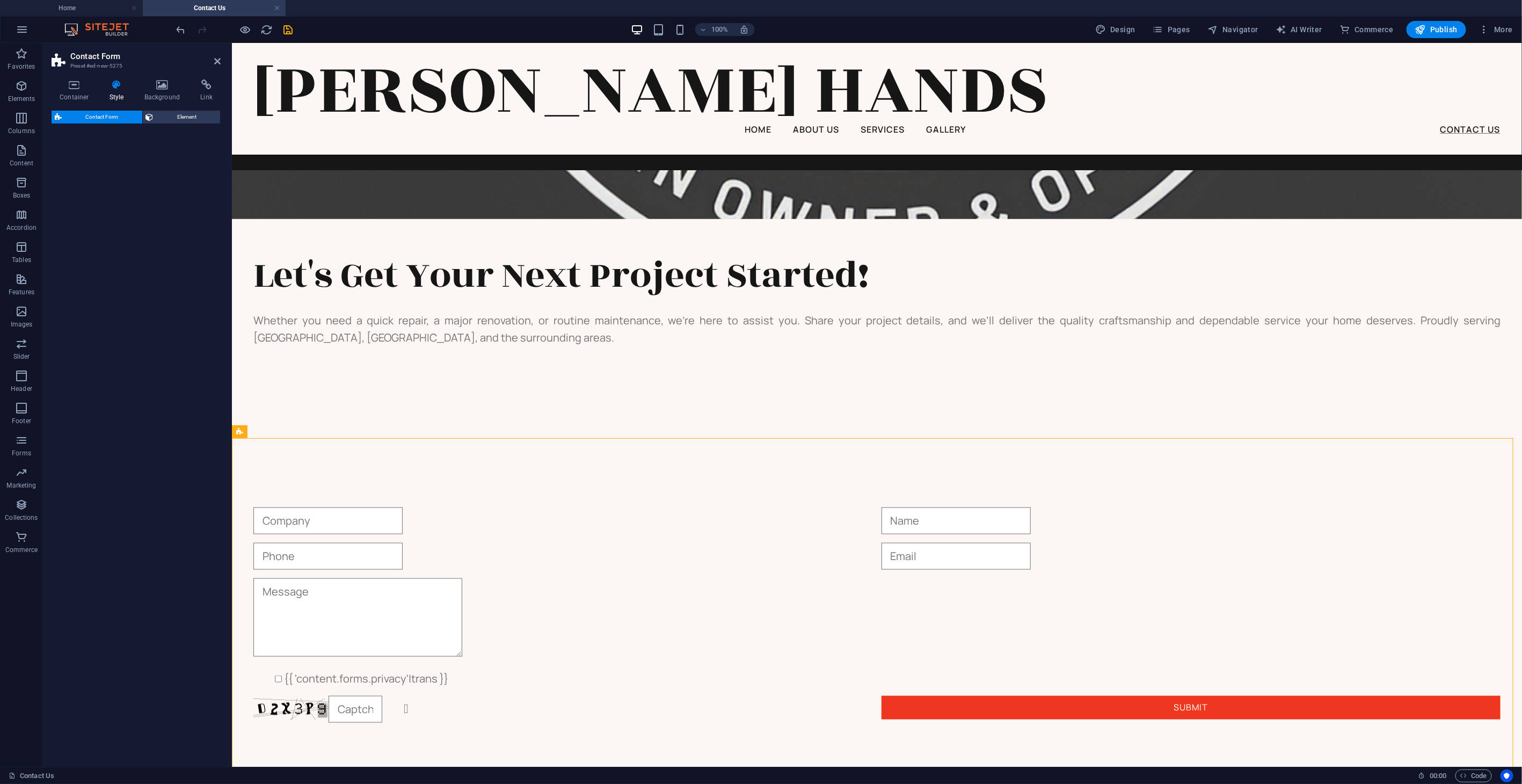
select select "rem"
select select "preset-contact-form-v3-default"
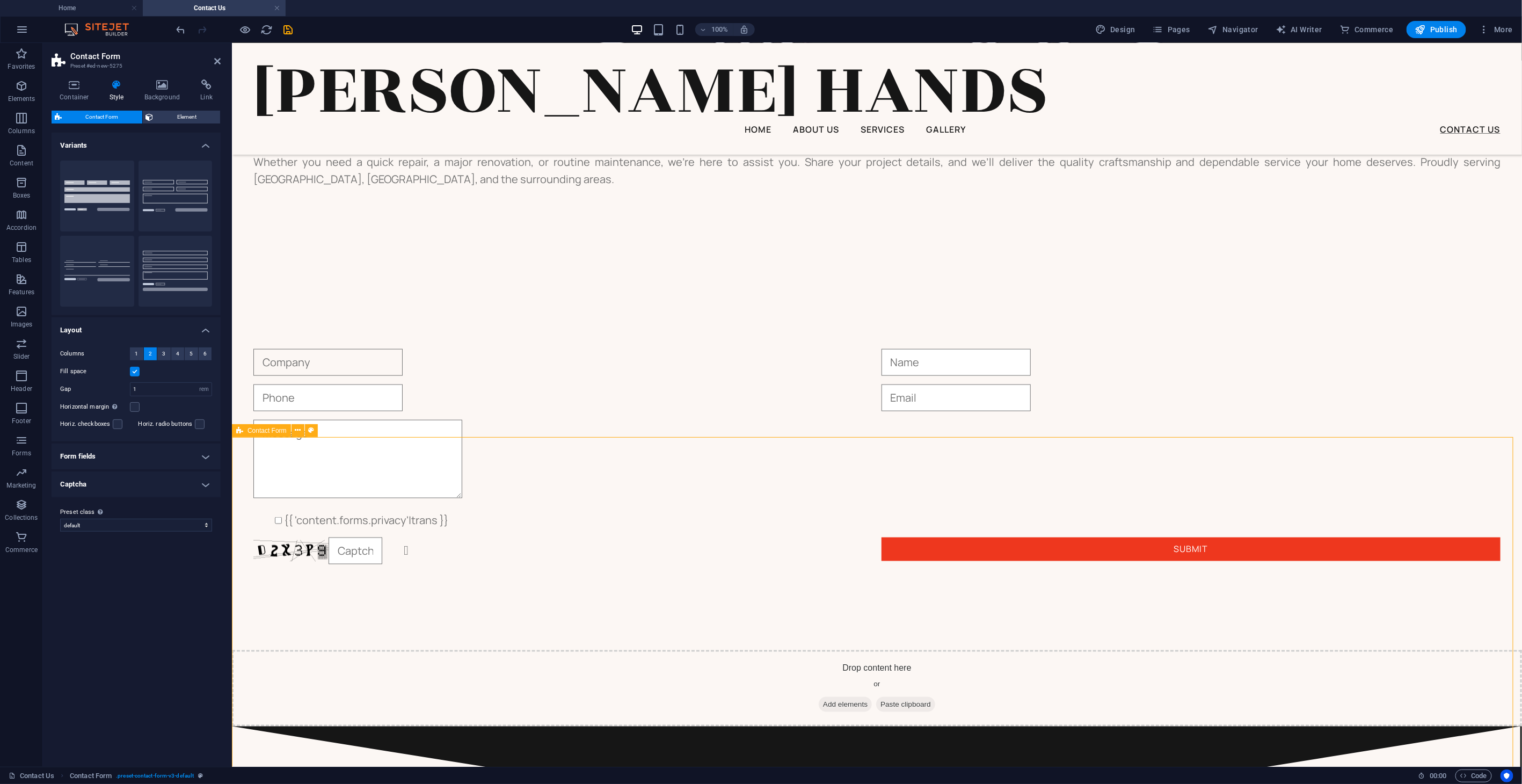
scroll to position [906, 0]
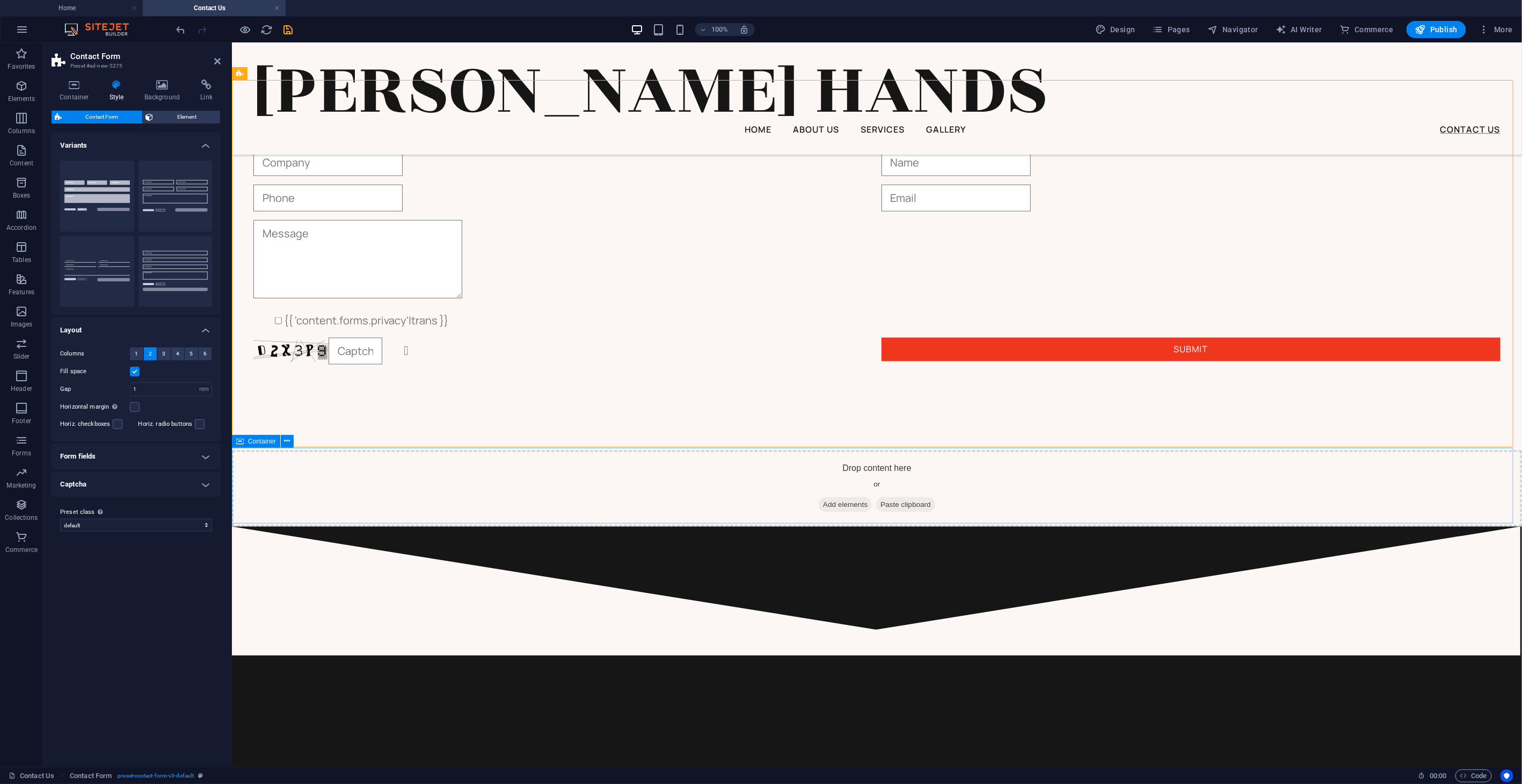
click at [571, 473] on div "Drop content here or Add elements Paste clipboard" at bounding box center [876, 487] width 1290 height 76
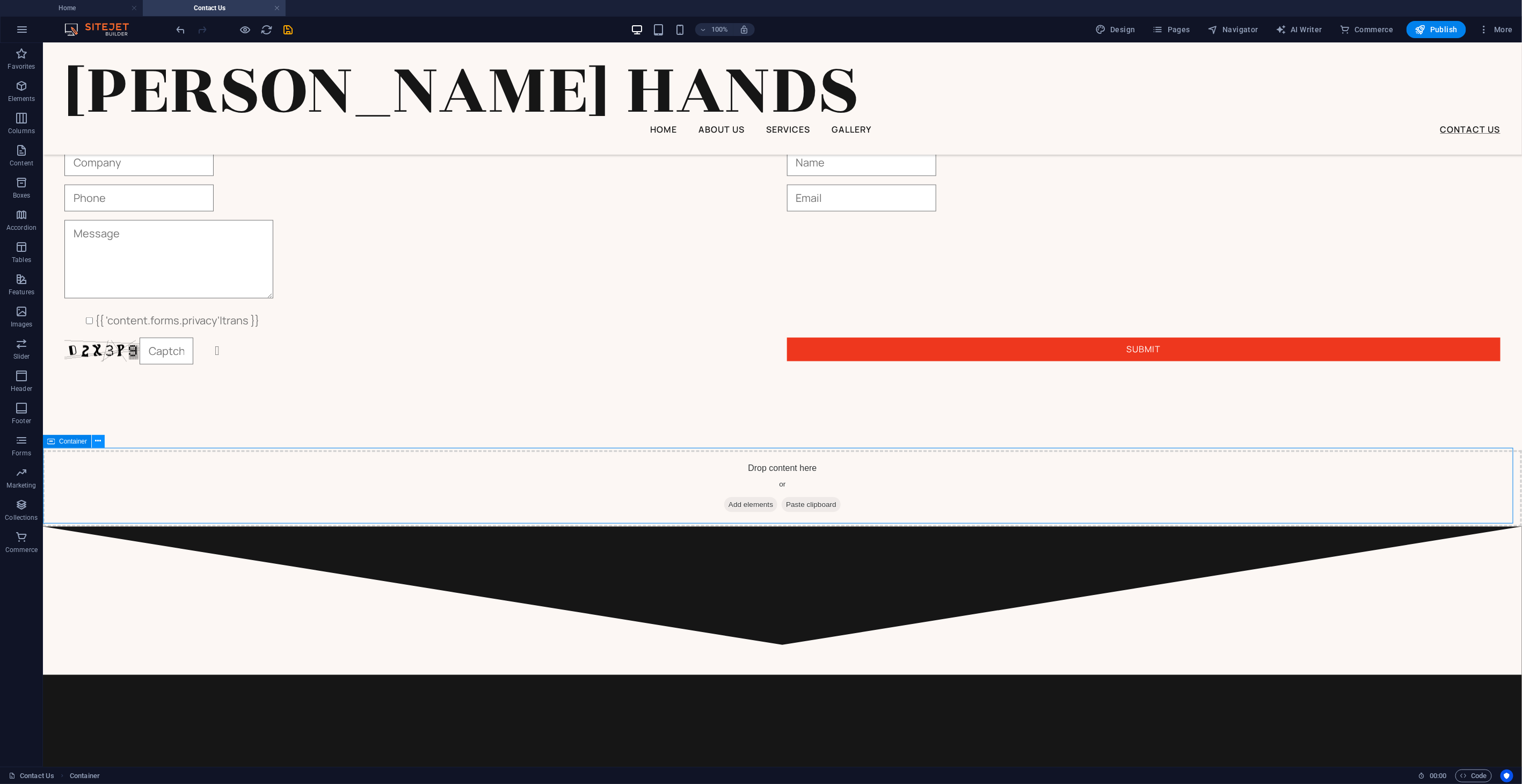
click at [96, 440] on icon at bounding box center [99, 441] width 6 height 11
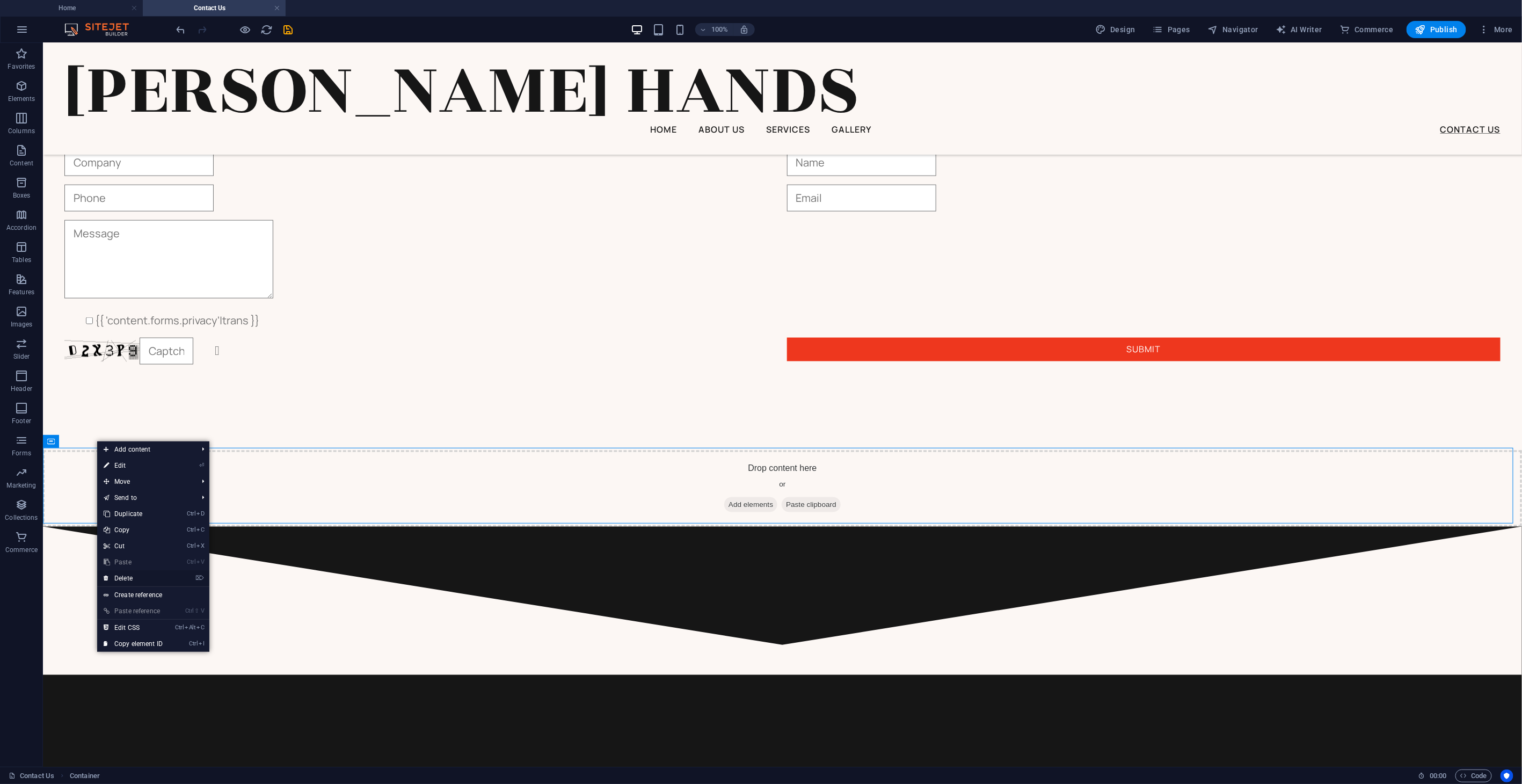
click at [141, 512] on link "⌦ Delete" at bounding box center [133, 578] width 72 height 16
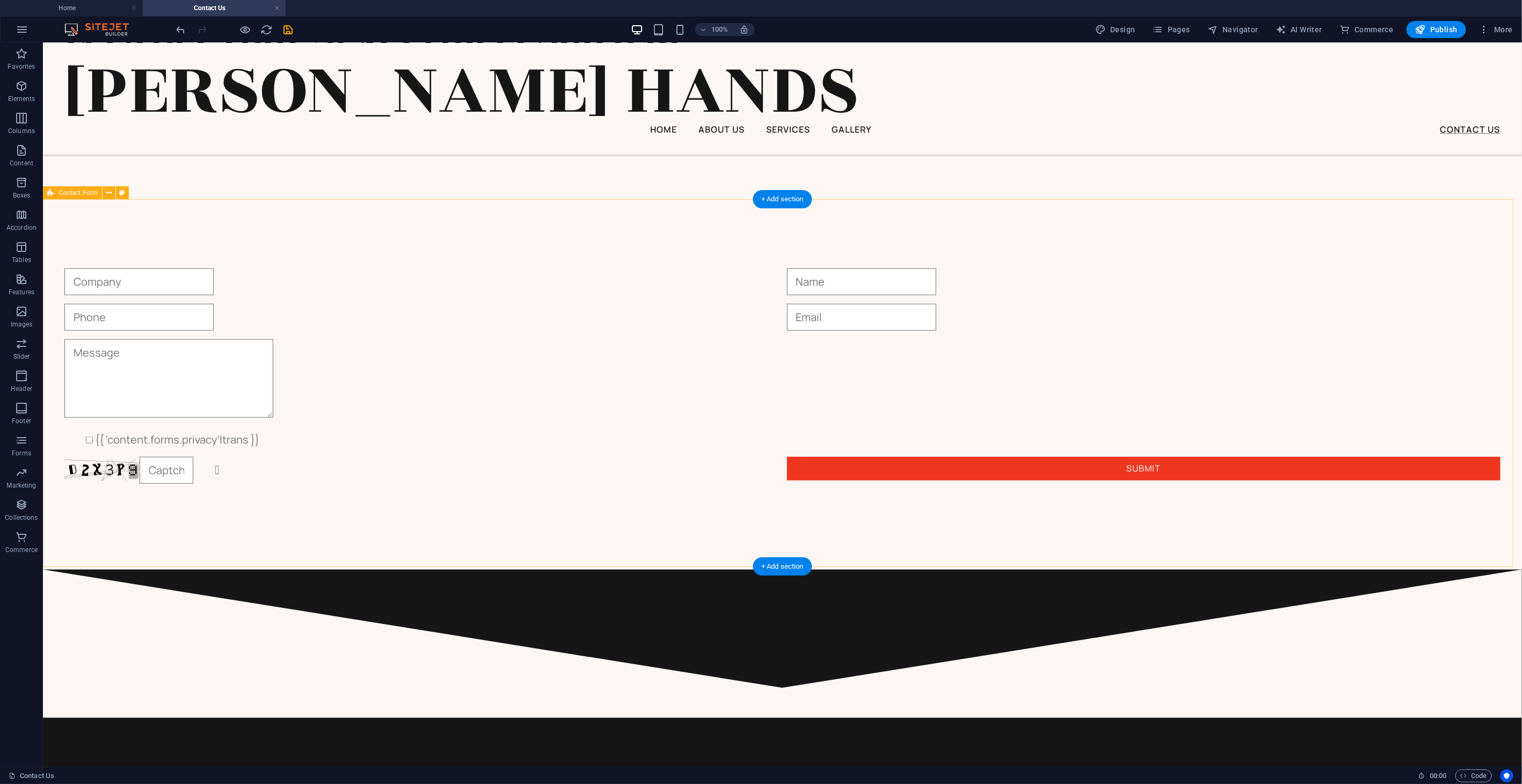
scroll to position [727, 0]
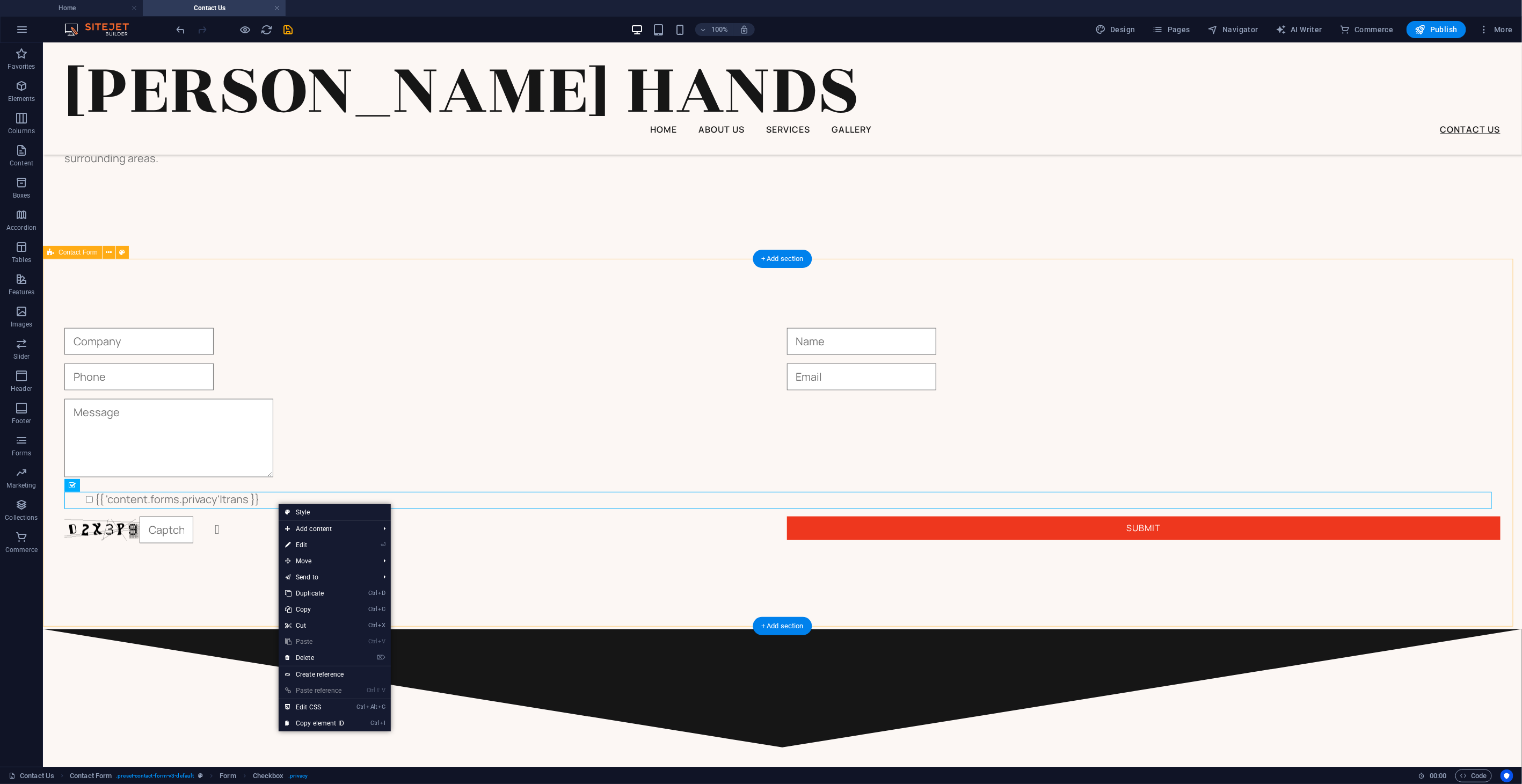
click at [176, 512] on div "{{ 'content.forms.privacy'|trans }} Unreadable? Regenerate Submit" at bounding box center [782, 435] width 1479 height 387
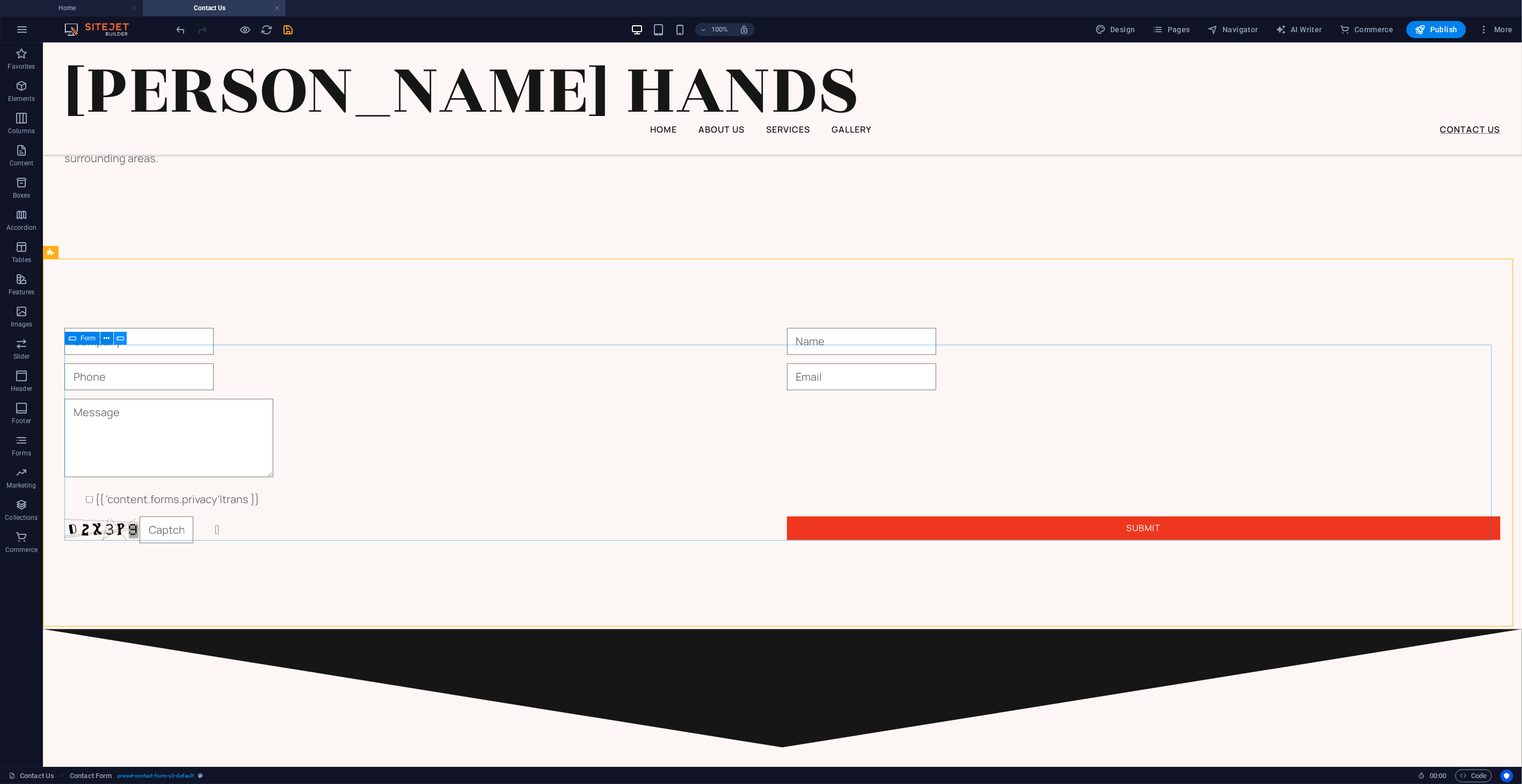
click at [119, 337] on icon at bounding box center [120, 338] width 8 height 11
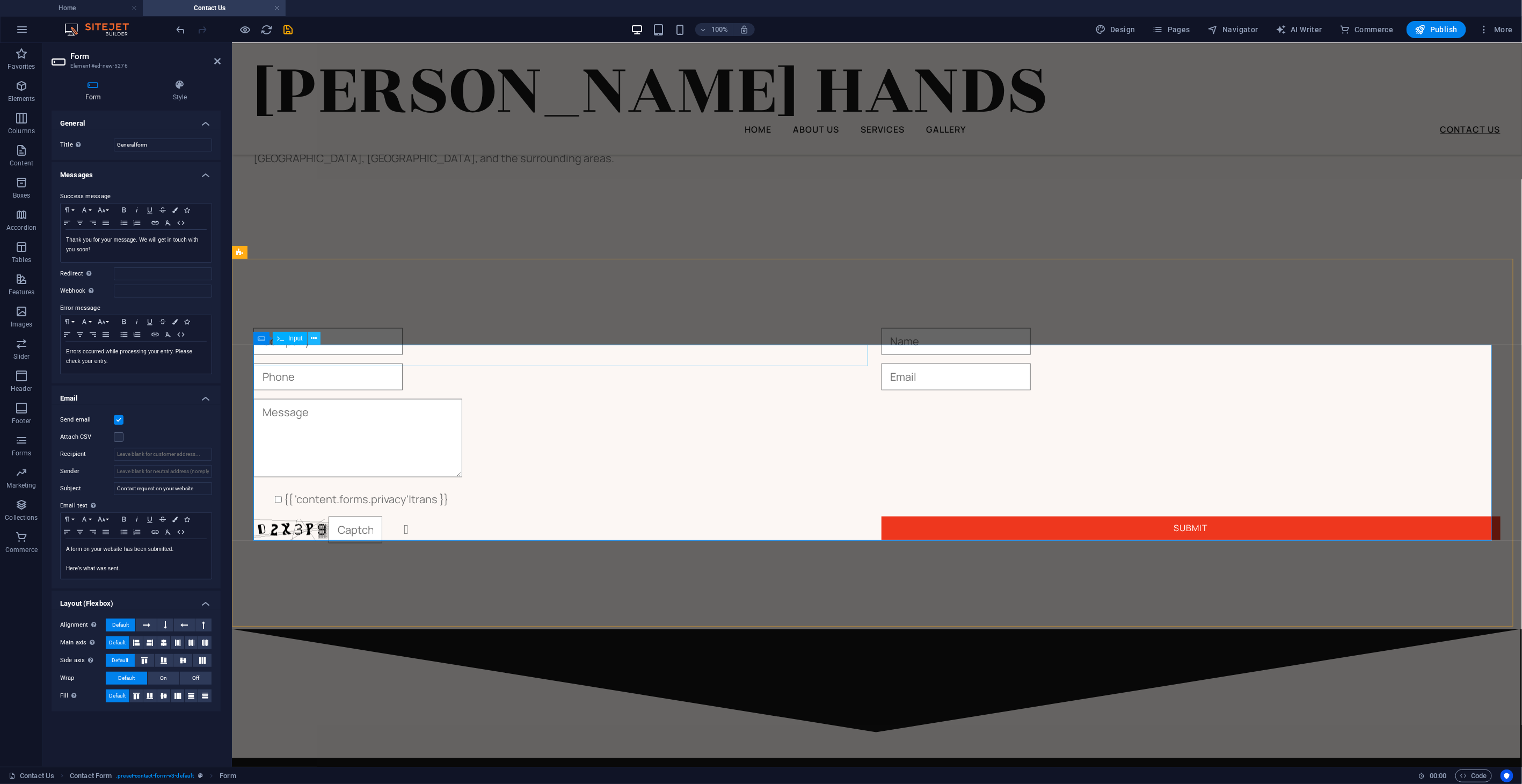
click at [314, 336] on icon at bounding box center [314, 338] width 6 height 11
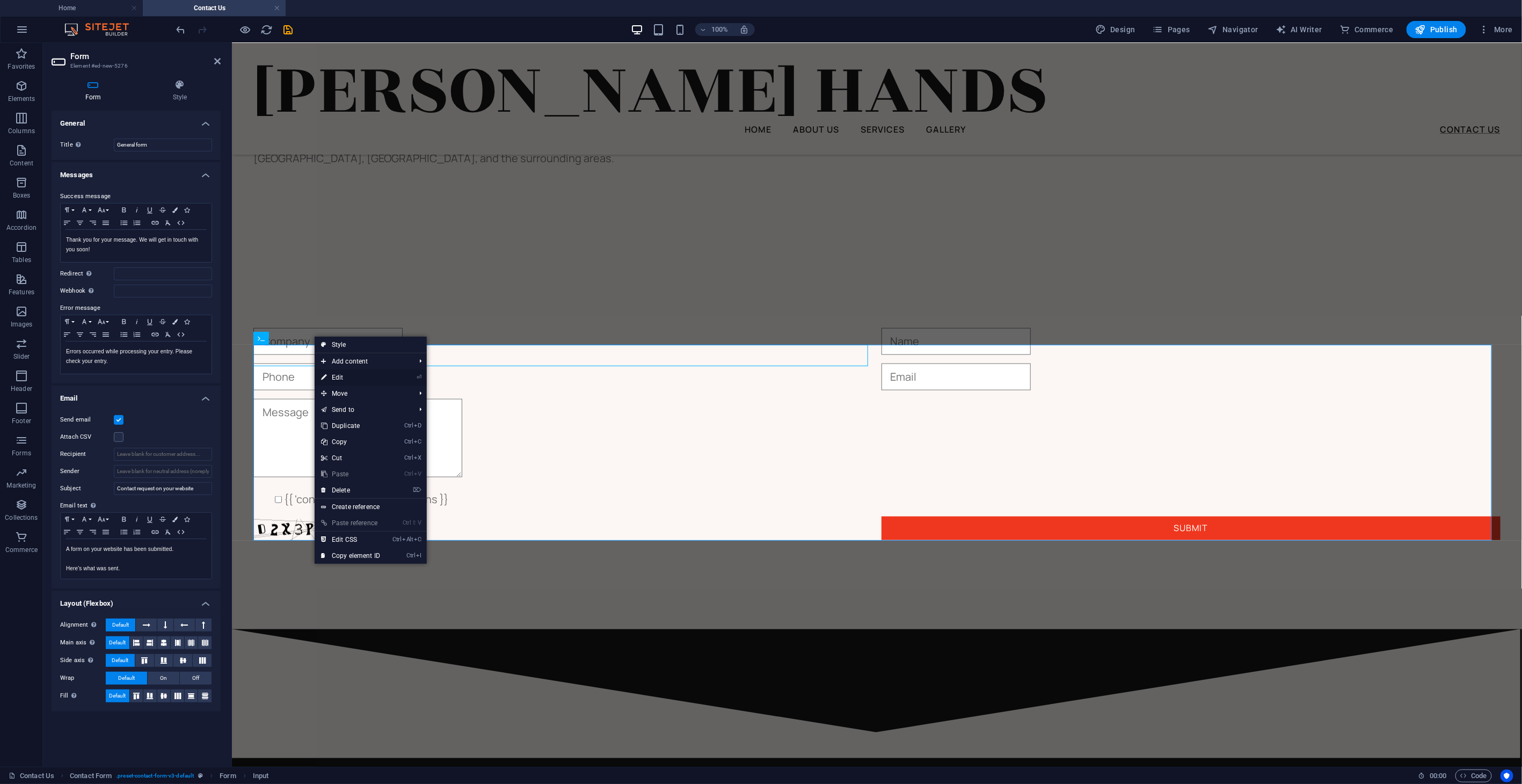
click at [344, 374] on link "⏎ Edit" at bounding box center [350, 377] width 72 height 16
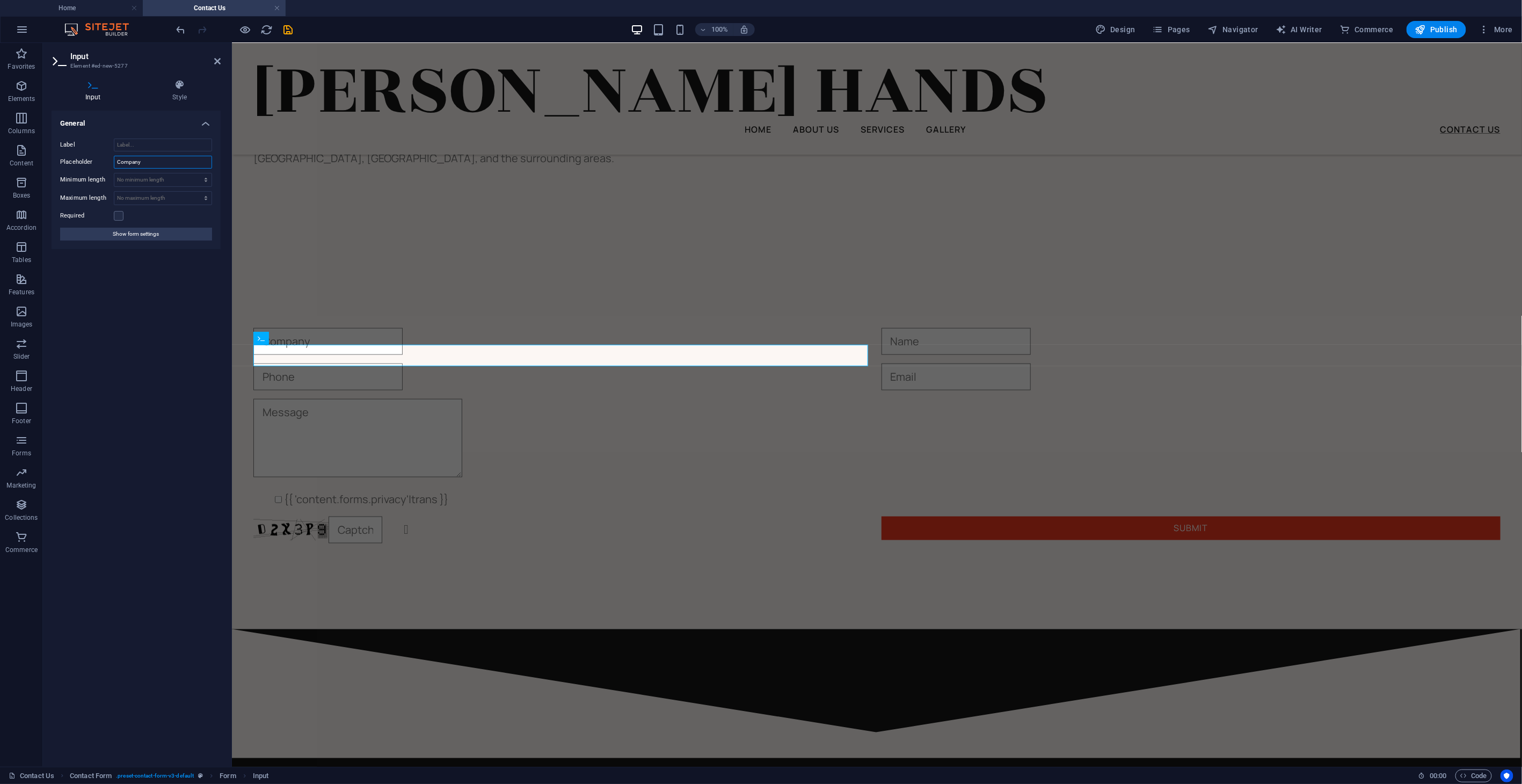
drag, startPoint x: 147, startPoint y: 162, endPoint x: 106, endPoint y: 161, distance: 41.0
click at [106, 161] on div "Placeholder Company" at bounding box center [136, 162] width 152 height 13
type input "Name"
click at [122, 214] on label at bounding box center [119, 216] width 9 height 9
click at [0, 0] on input "Required" at bounding box center [0, 0] width 0 height 0
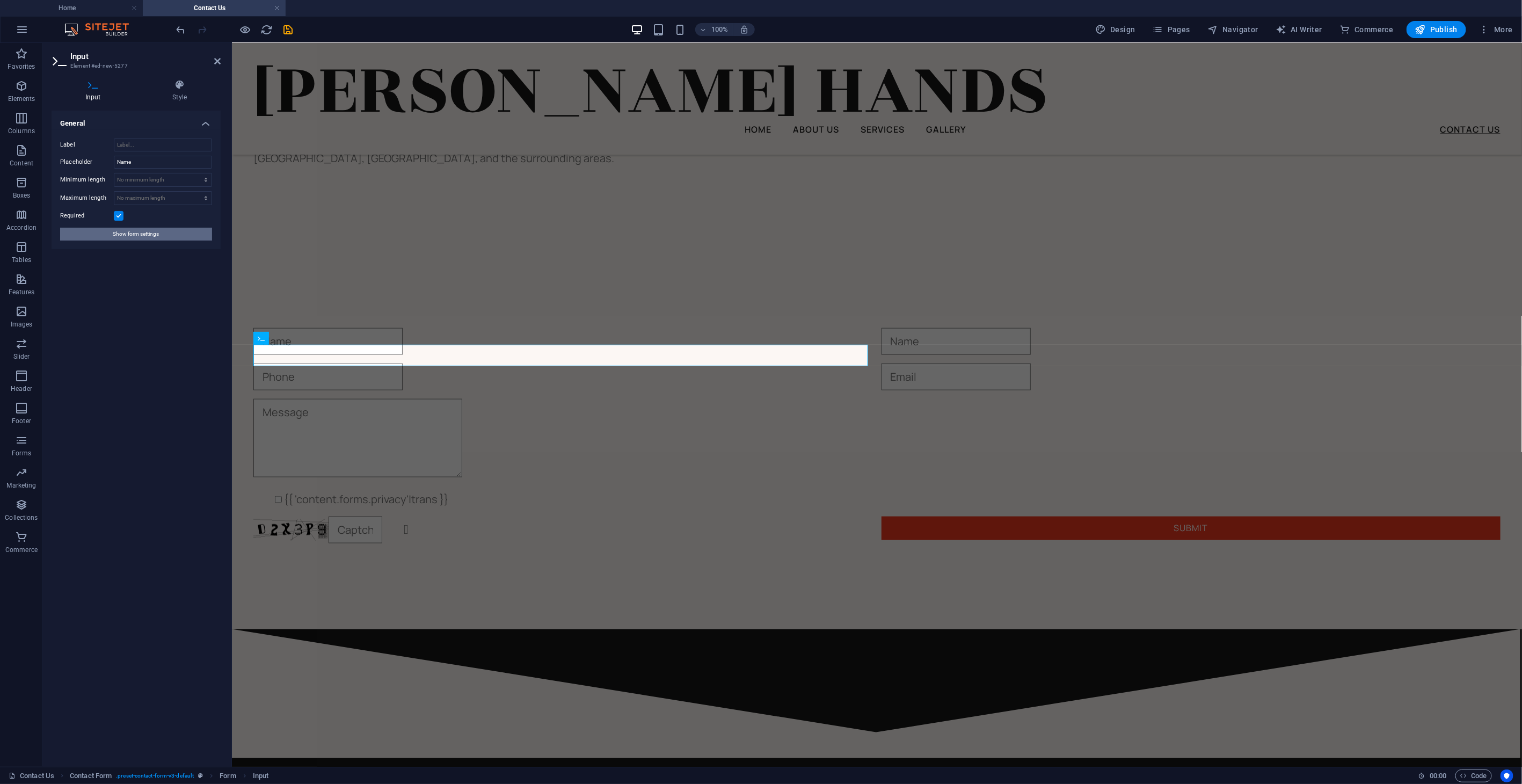
click at [136, 236] on span "Show form settings" at bounding box center [136, 234] width 46 height 13
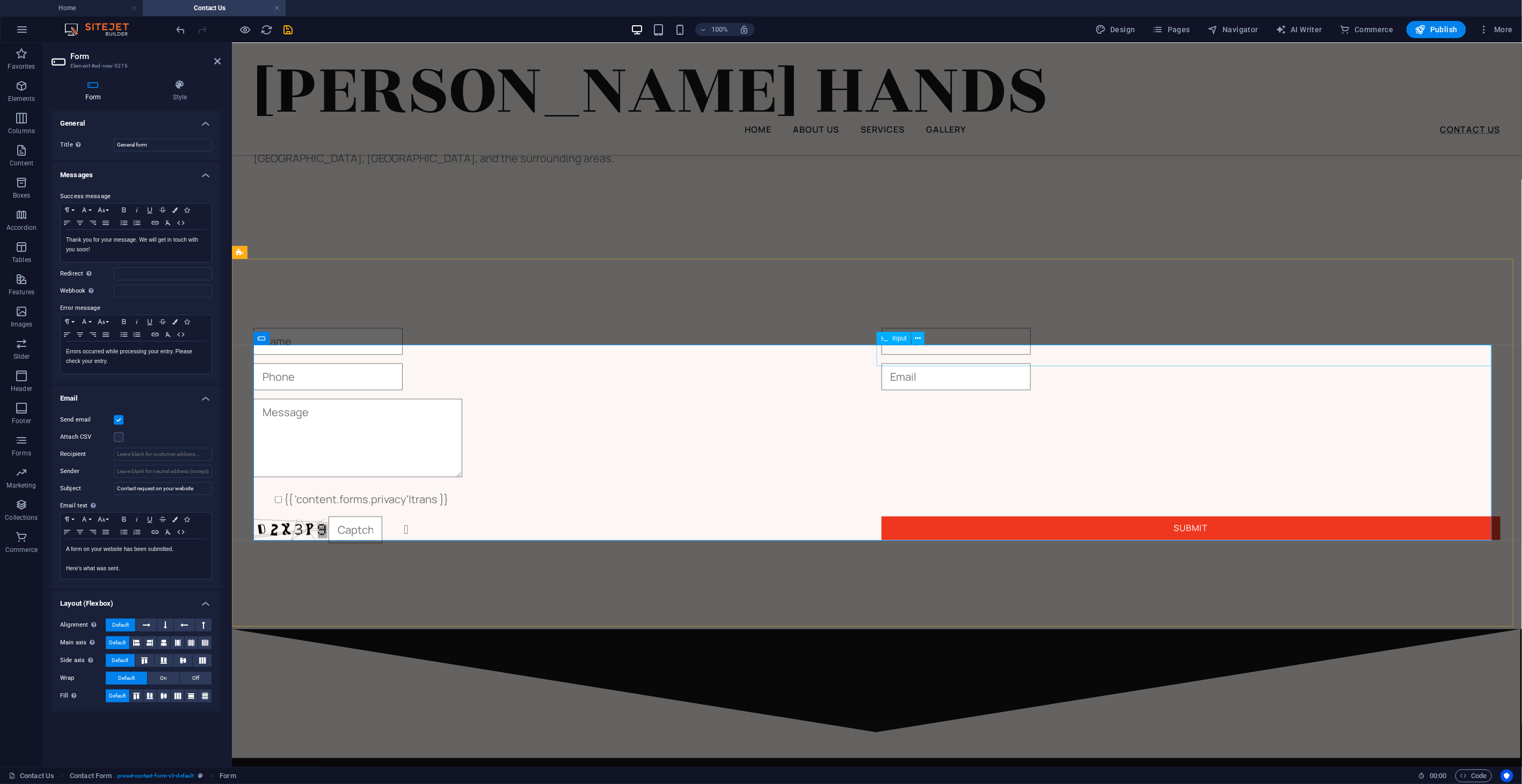
click at [946, 354] on input "text" at bounding box center [955, 340] width 149 height 27
click at [918, 338] on icon at bounding box center [918, 338] width 6 height 11
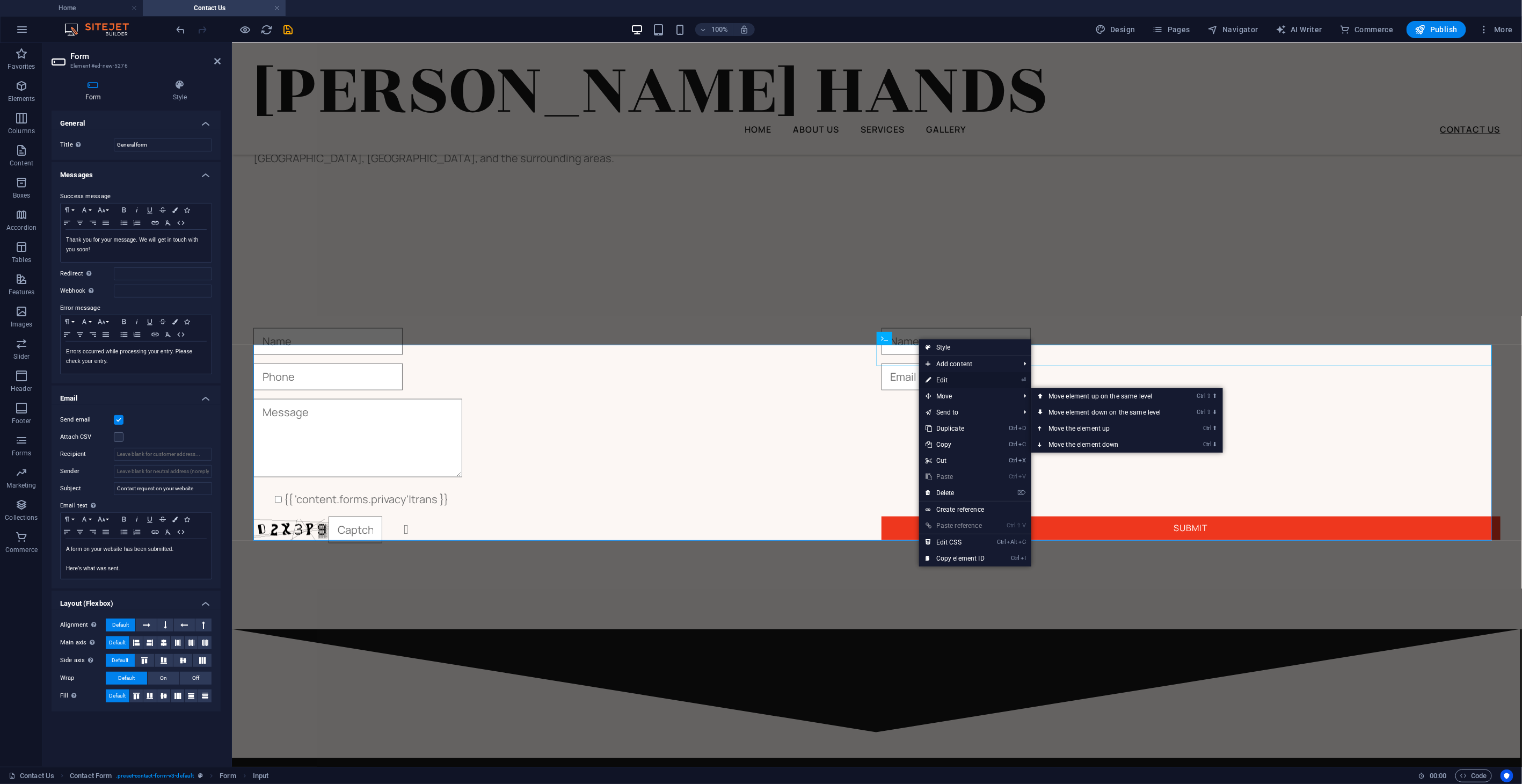
click at [954, 379] on link "⏎ Edit" at bounding box center [955, 380] width 72 height 16
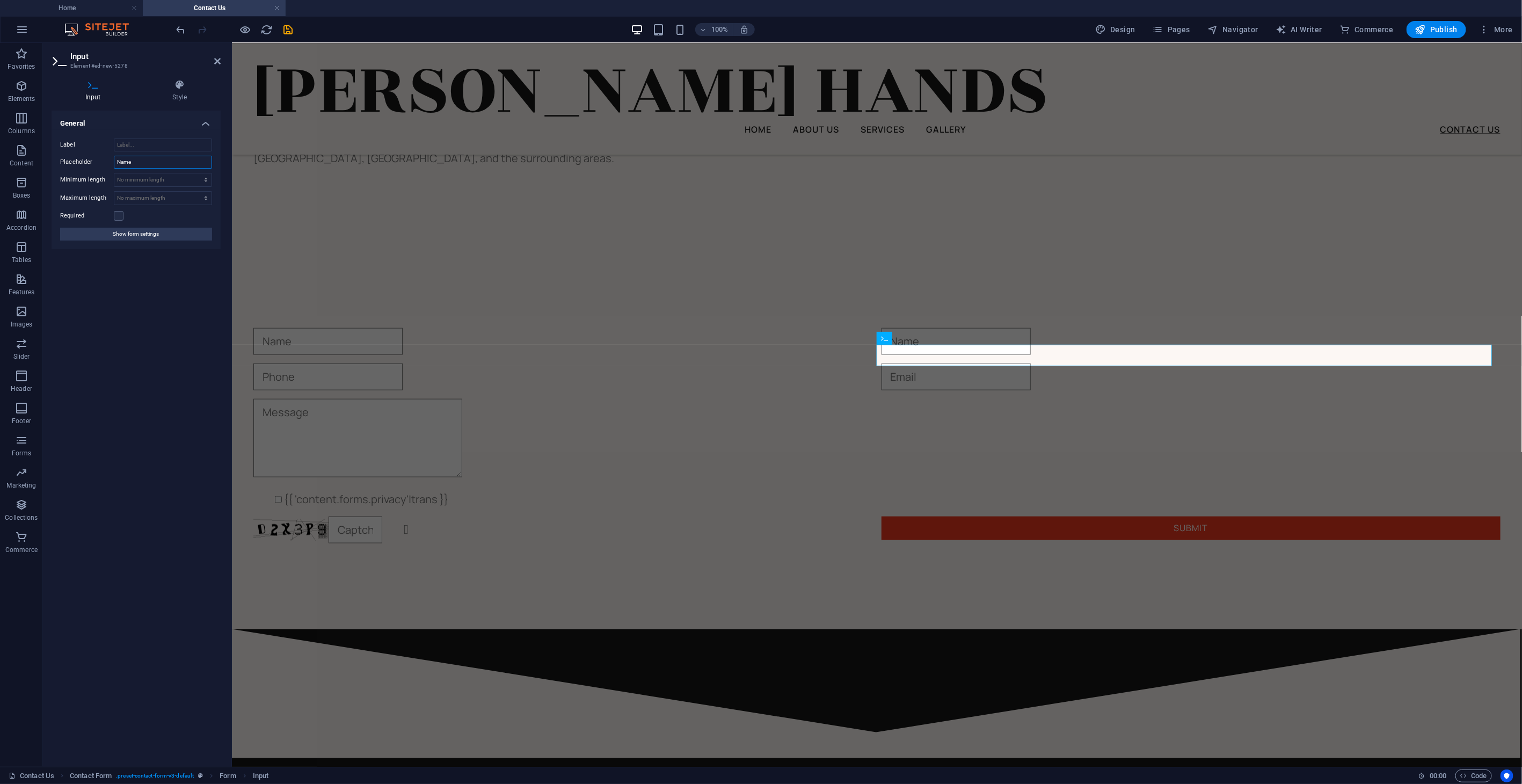
drag, startPoint x: 150, startPoint y: 161, endPoint x: 84, endPoint y: 158, distance: 66.1
click at [84, 158] on div "Placeholder Name" at bounding box center [136, 162] width 152 height 13
type input "Phone"
click at [119, 215] on label at bounding box center [119, 216] width 9 height 9
click at [0, 0] on input "Required" at bounding box center [0, 0] width 0 height 0
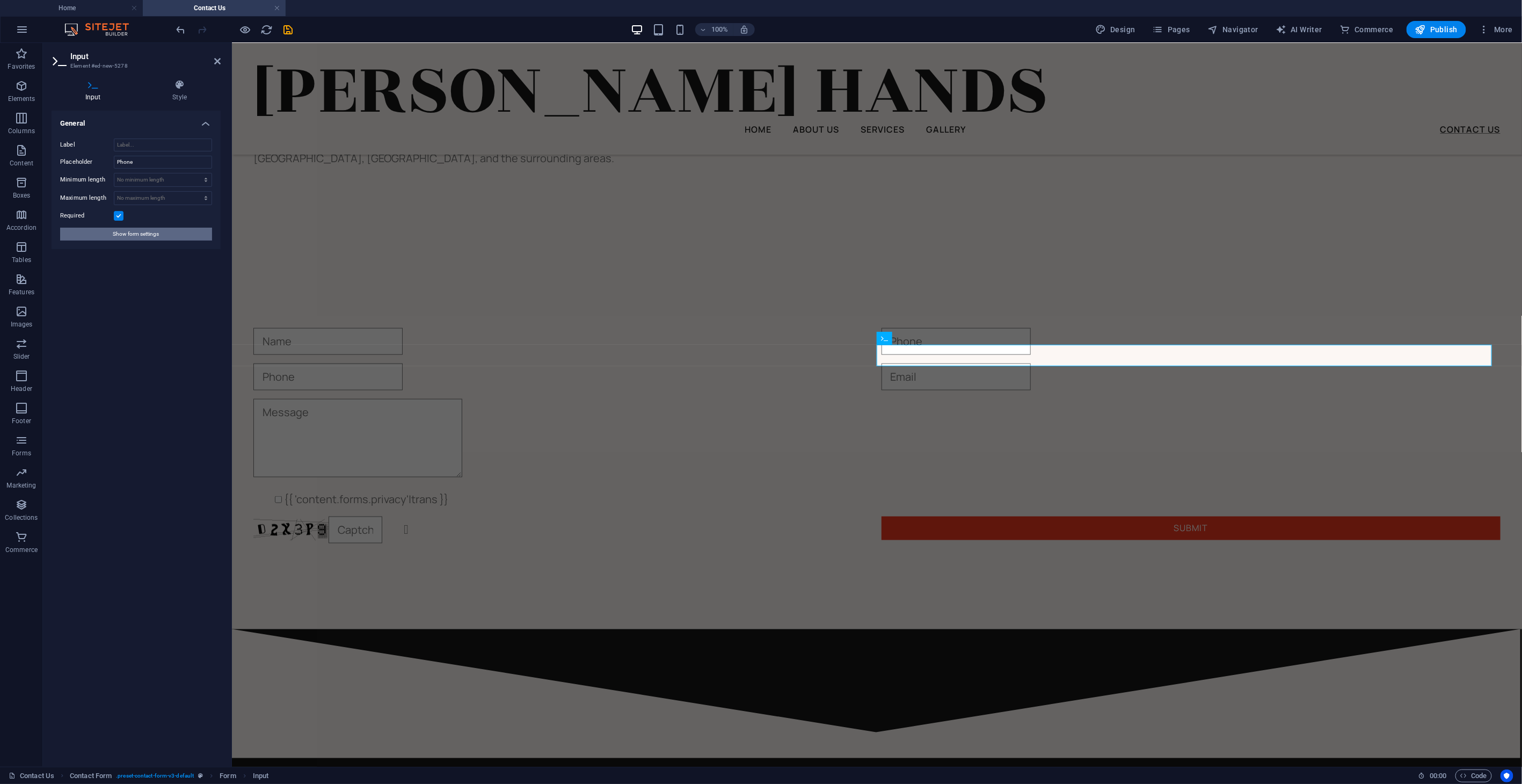
click at [129, 233] on span "Show form settings" at bounding box center [136, 234] width 46 height 13
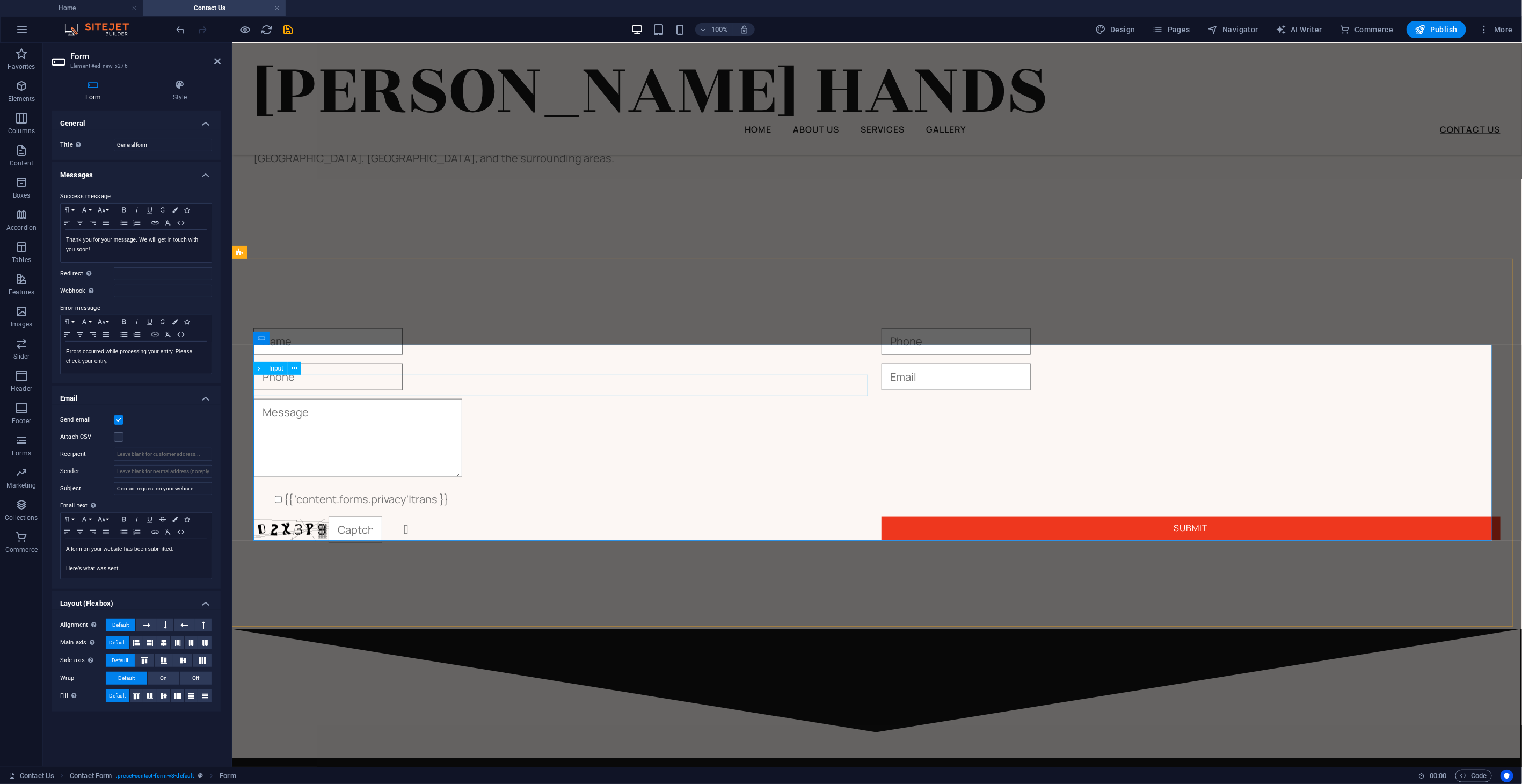
click at [347, 385] on input "text" at bounding box center [327, 376] width 149 height 27
click at [294, 373] on icon at bounding box center [294, 368] width 6 height 11
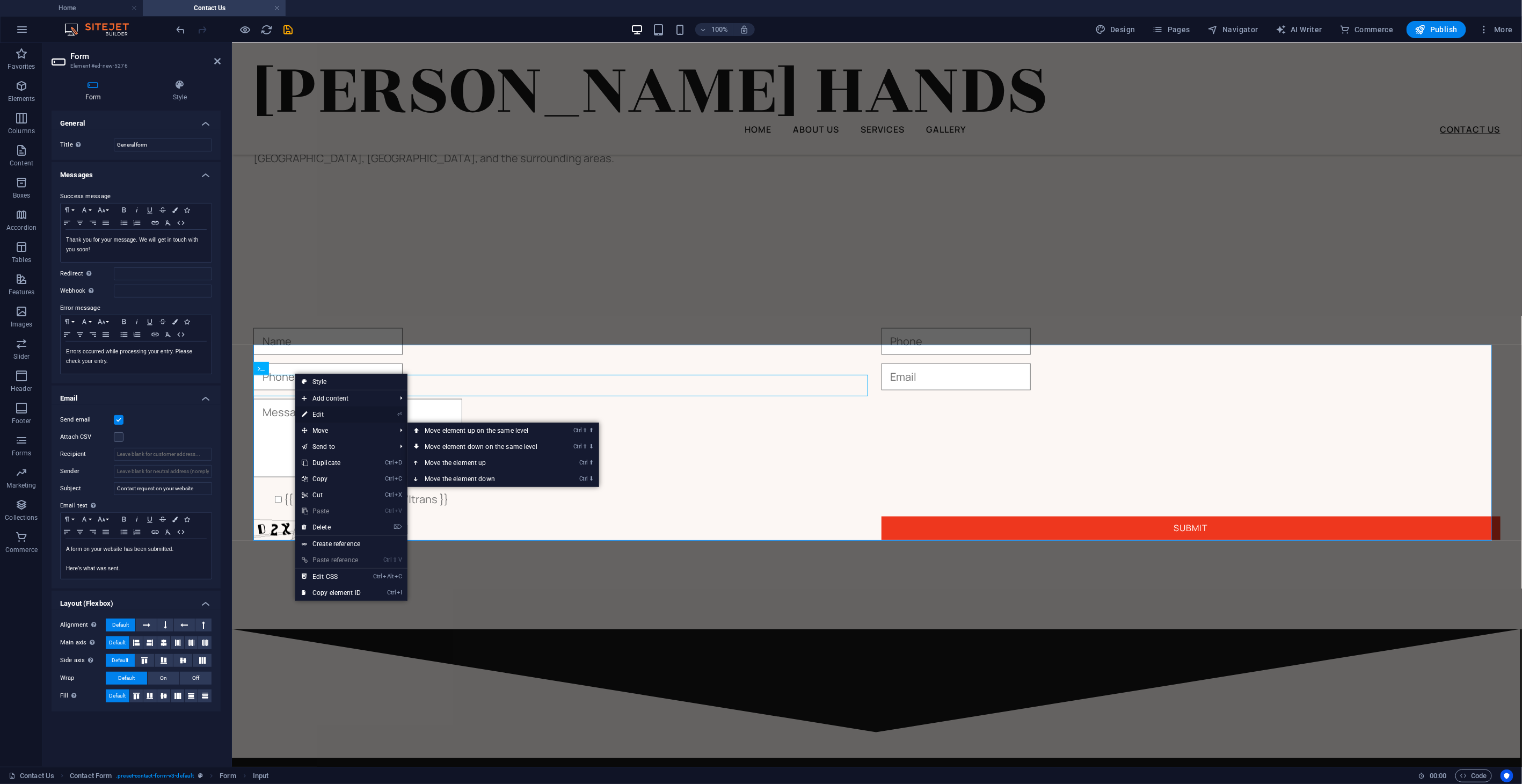
click at [329, 415] on link "⏎ Edit" at bounding box center [331, 414] width 72 height 16
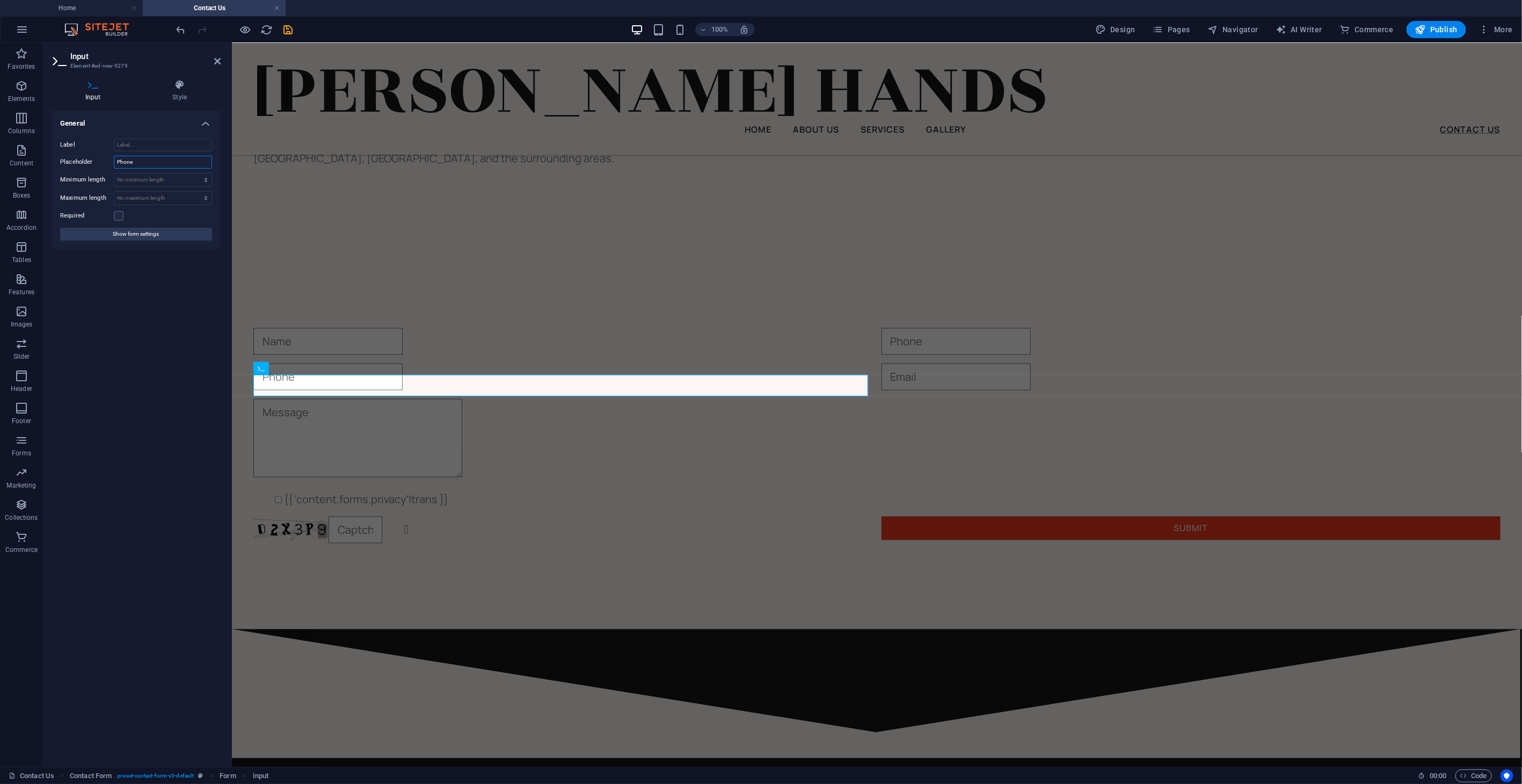
drag, startPoint x: 137, startPoint y: 162, endPoint x: 103, endPoint y: 162, distance: 34.0
click at [103, 162] on div "Placeholder Phone" at bounding box center [136, 162] width 152 height 13
type input "Address"
click at [110, 210] on label "Required" at bounding box center [87, 216] width 54 height 13
click at [0, 0] on input "Required" at bounding box center [0, 0] width 0 height 0
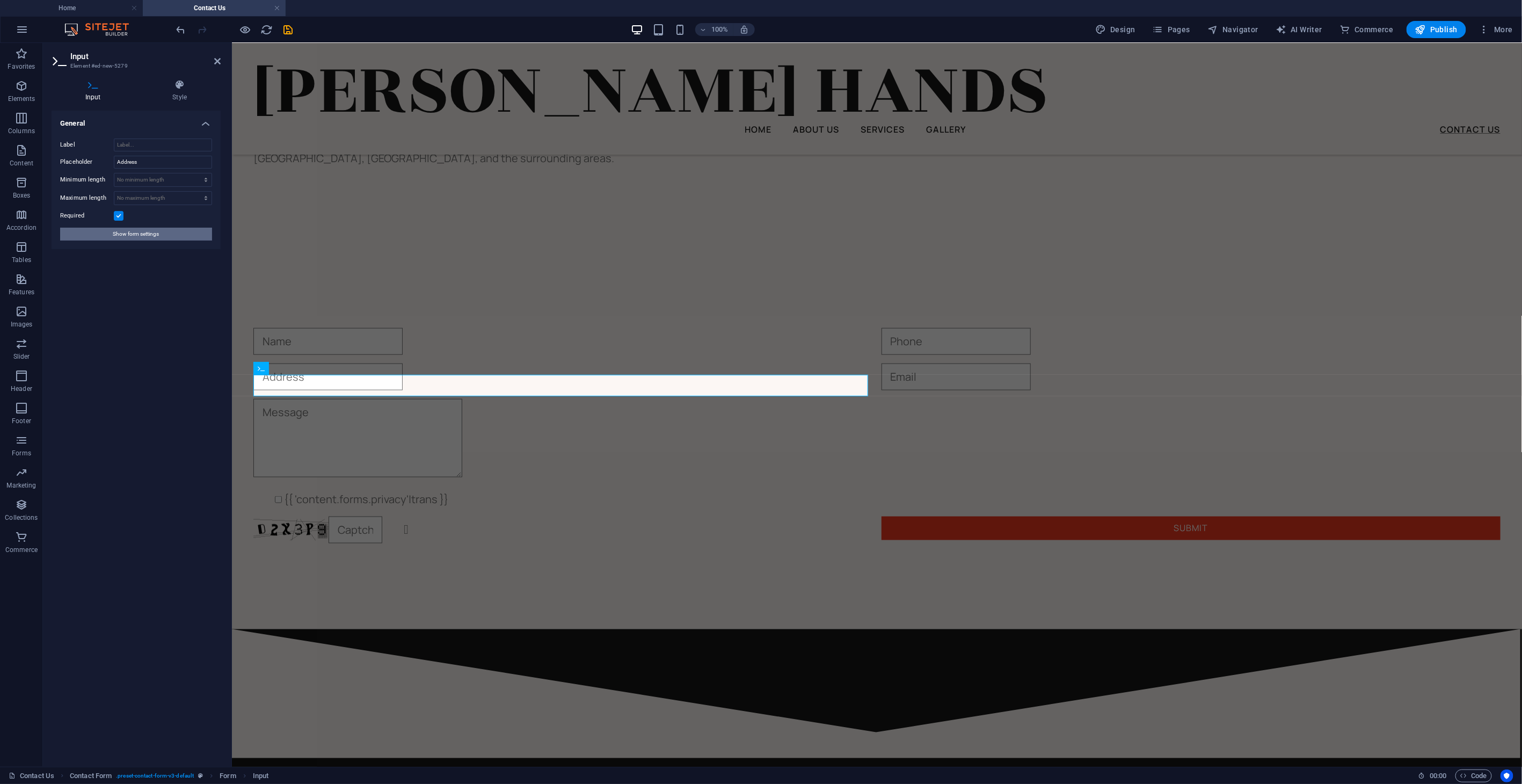
click at [136, 236] on span "Show form settings" at bounding box center [136, 234] width 46 height 13
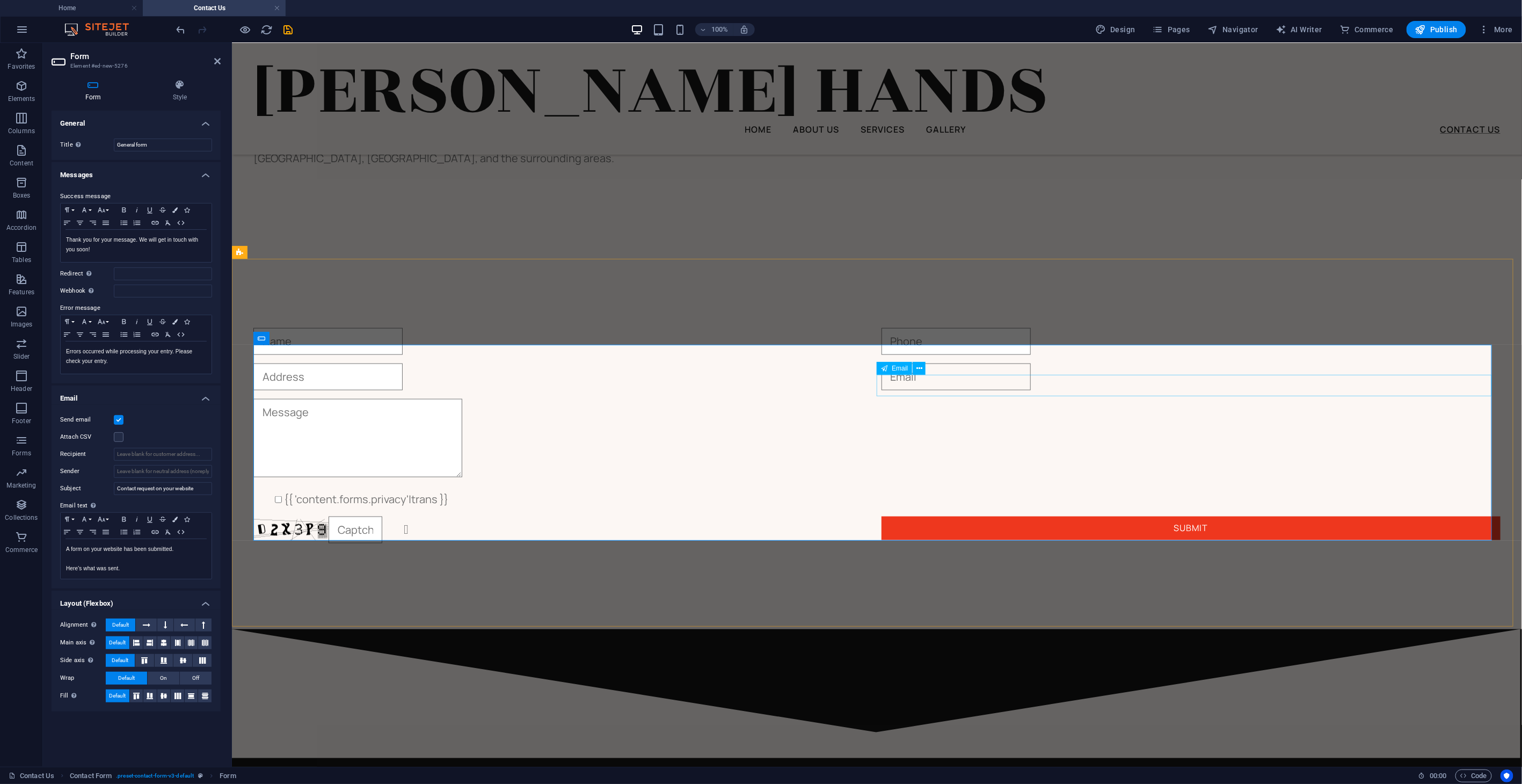
click at [929, 388] on input "email" at bounding box center [955, 376] width 149 height 27
click at [920, 367] on icon at bounding box center [919, 368] width 6 height 11
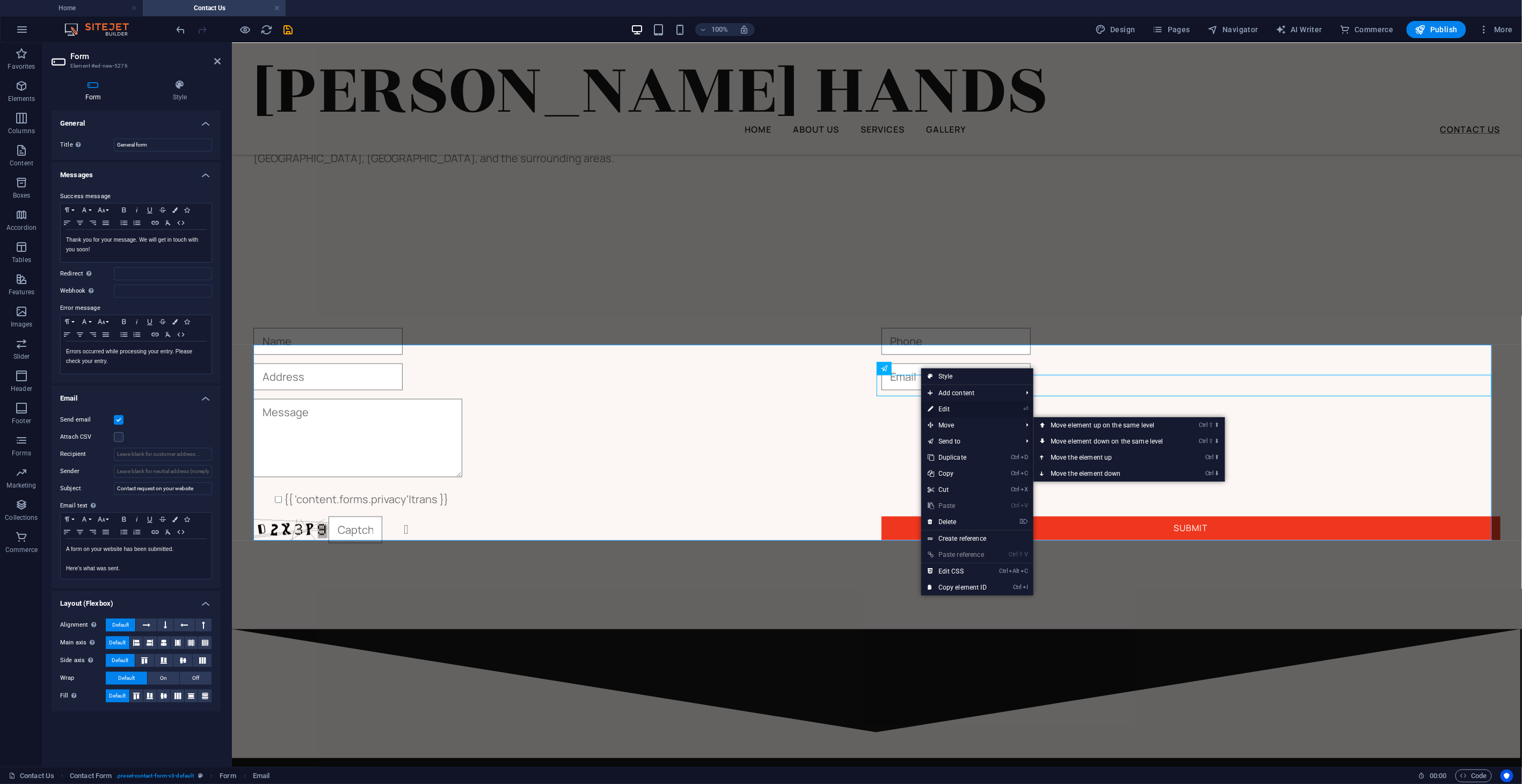
click at [955, 409] on link "⏎ Edit" at bounding box center [957, 409] width 72 height 16
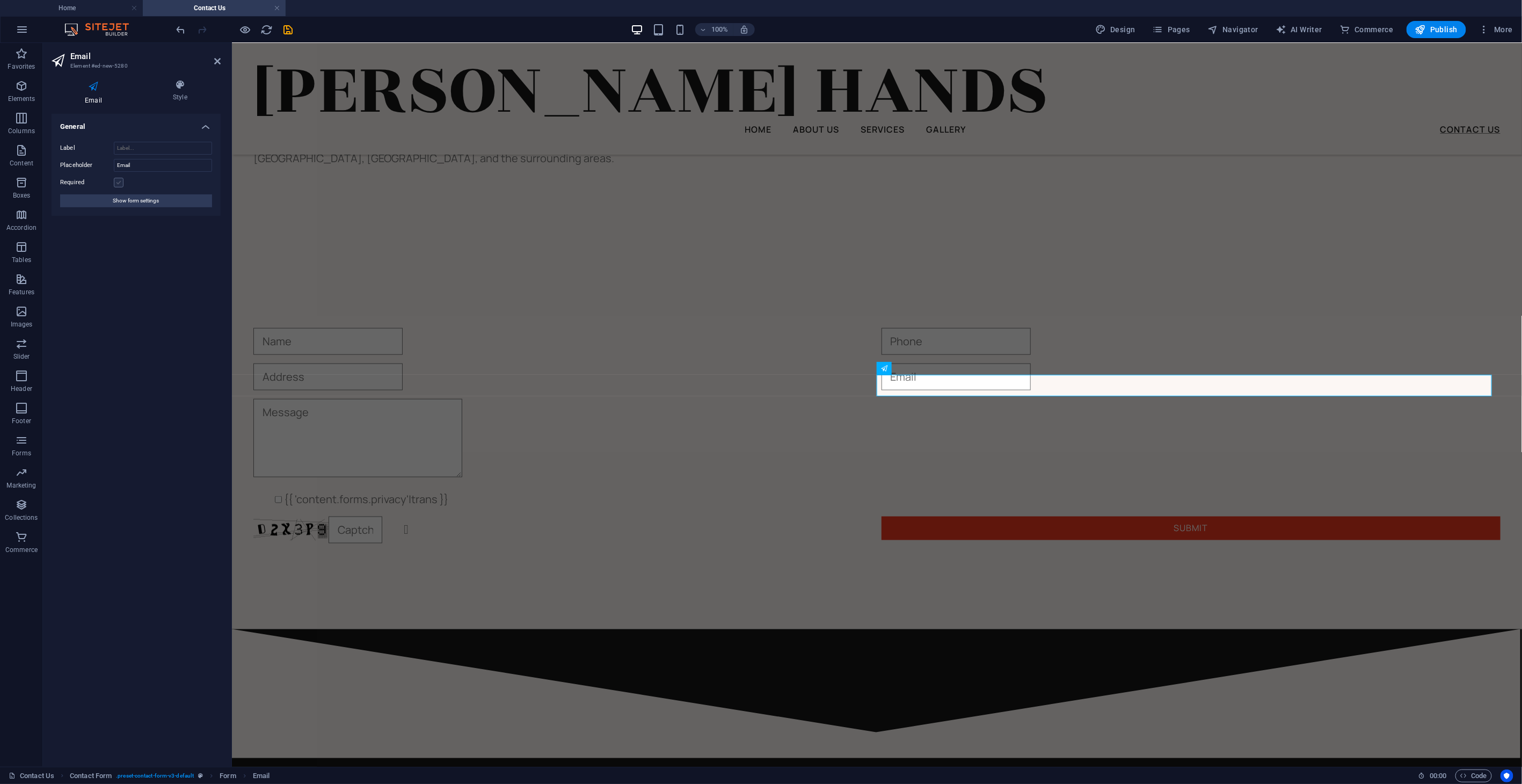
click at [118, 183] on label at bounding box center [119, 183] width 9 height 9
click at [0, 0] on input "Required" at bounding box center [0, 0] width 0 height 0
click at [142, 203] on span "Show form settings" at bounding box center [136, 201] width 46 height 13
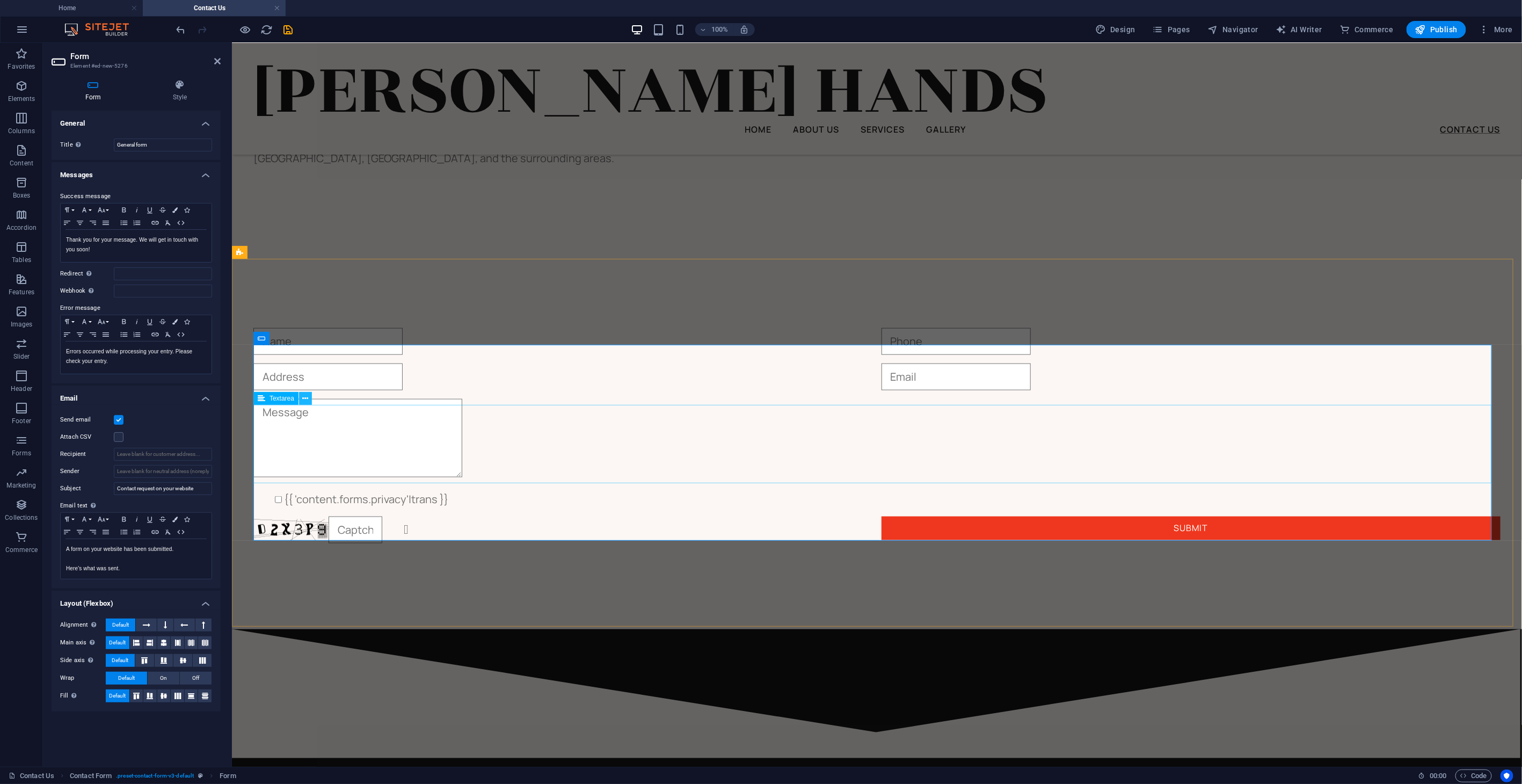
click at [307, 401] on icon at bounding box center [305, 398] width 6 height 11
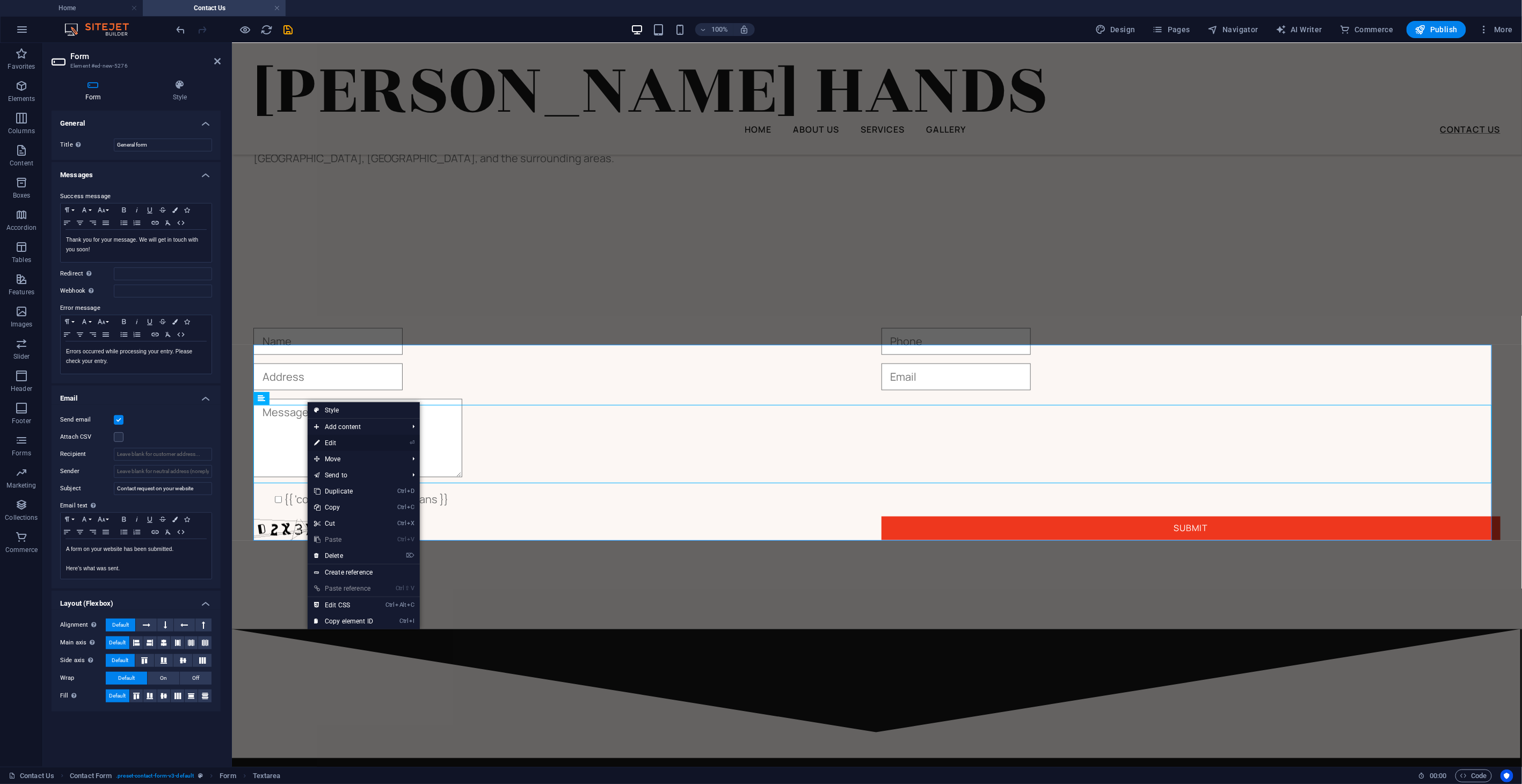
drag, startPoint x: 351, startPoint y: 442, endPoint x: 39, endPoint y: 363, distance: 321.8
click at [351, 442] on link "⏎ Edit" at bounding box center [344, 443] width 72 height 16
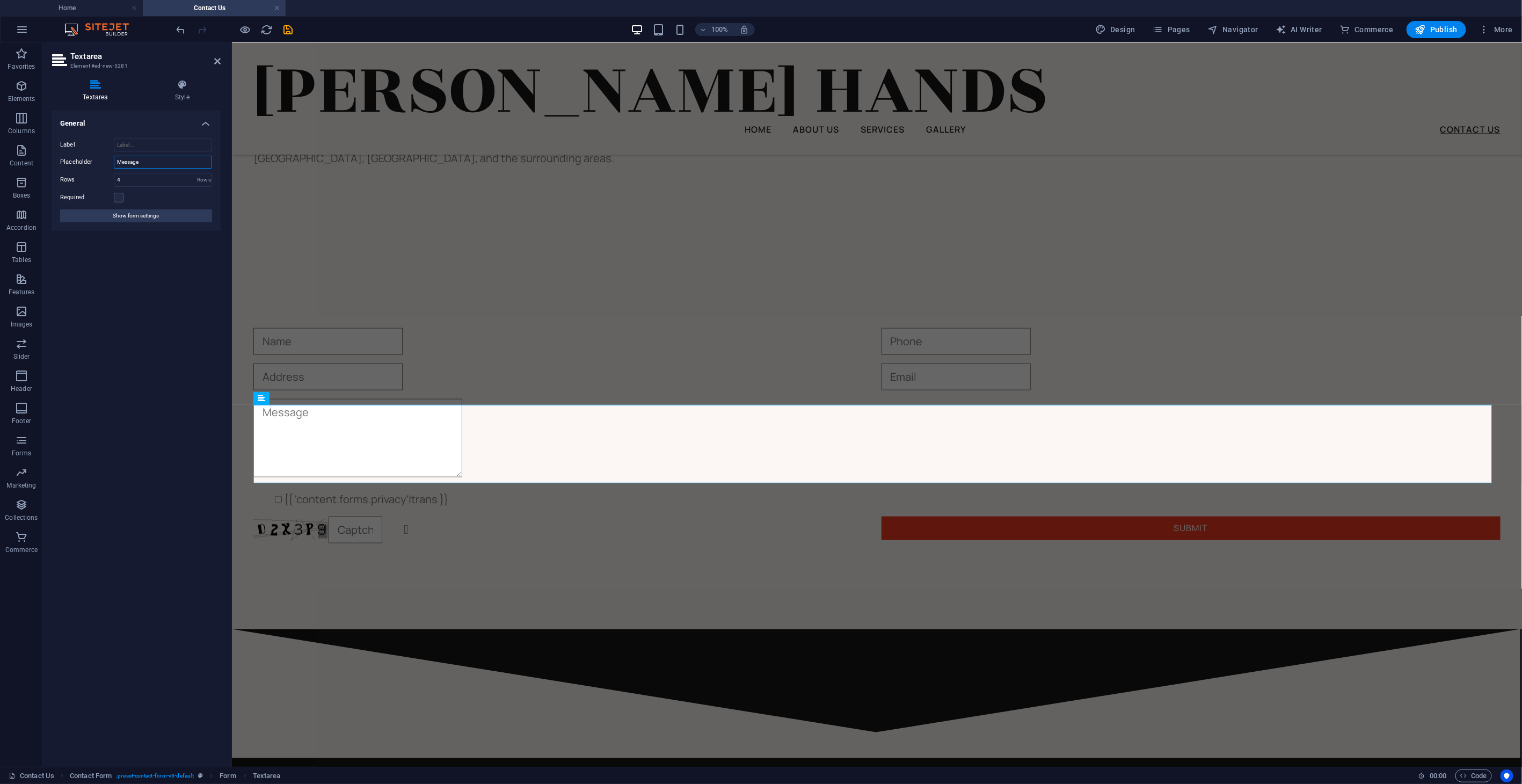
drag, startPoint x: 160, startPoint y: 165, endPoint x: 106, endPoint y: 160, distance: 54.2
click at [106, 160] on div "Placeholder Message" at bounding box center [136, 162] width 152 height 13
type input "Brief description work."
click at [120, 193] on label at bounding box center [119, 197] width 9 height 9
click at [0, 0] on input "Required" at bounding box center [0, 0] width 0 height 0
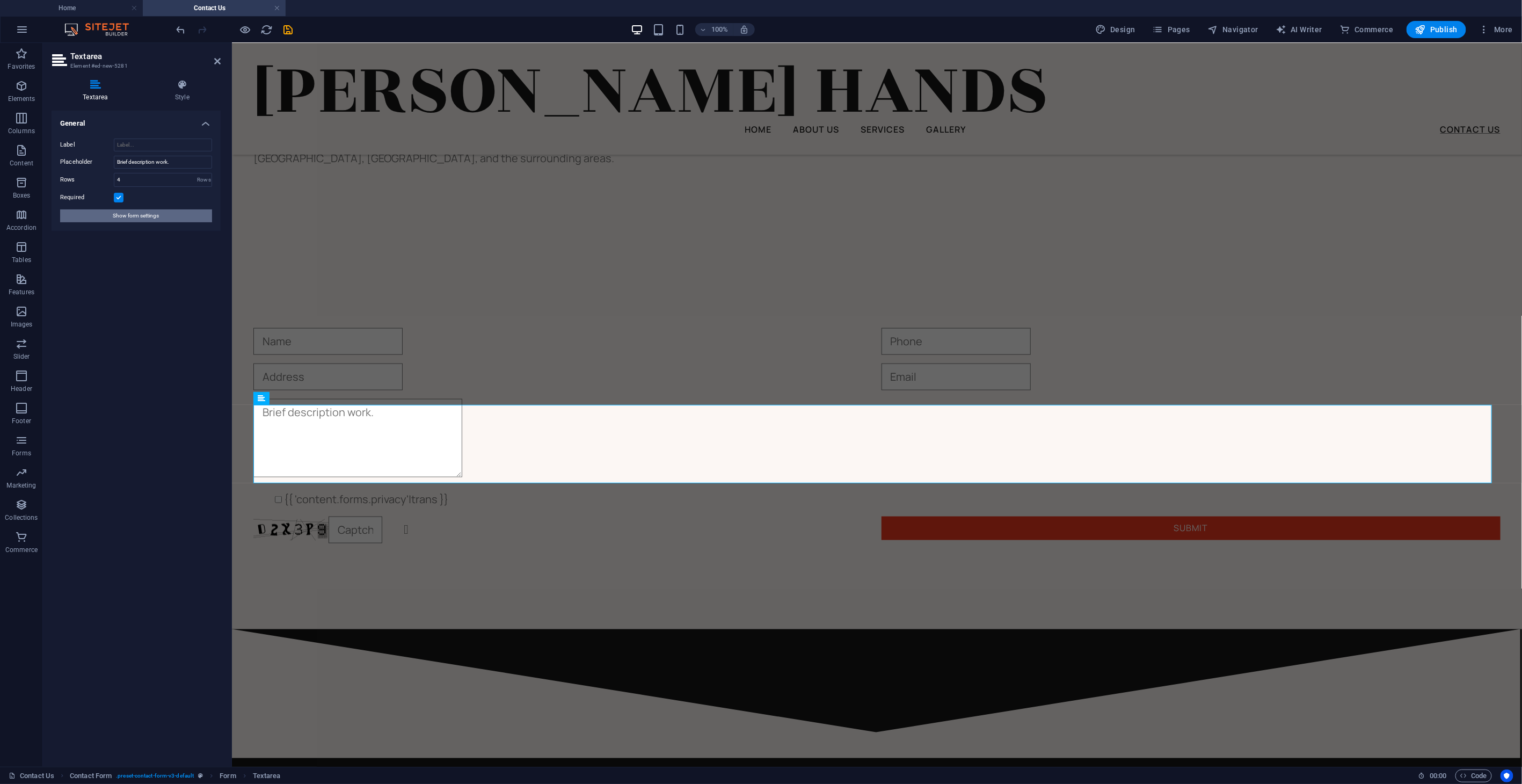
click at [132, 216] on span "Show form settings" at bounding box center [136, 216] width 46 height 13
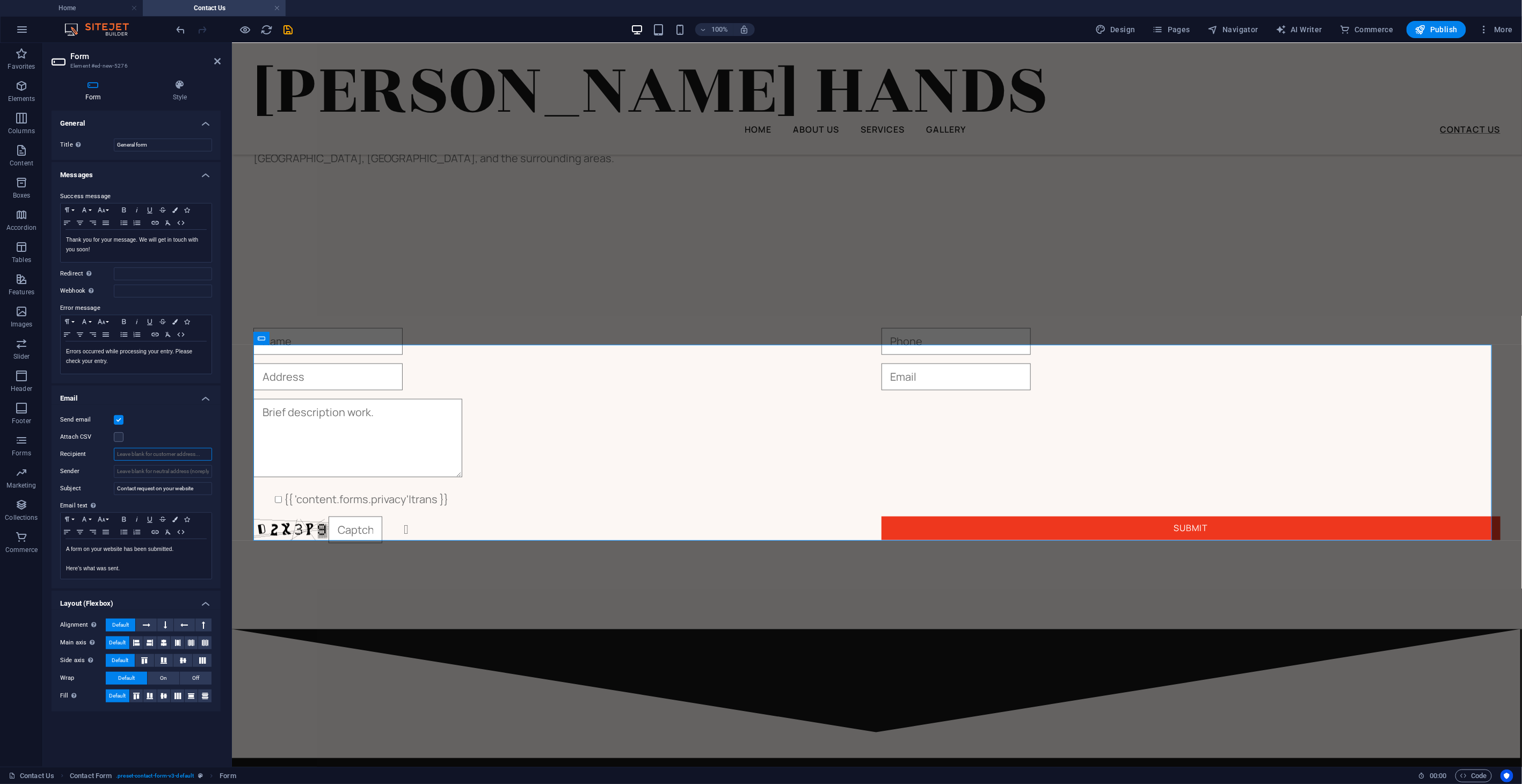
click at [156, 456] on input "Recipient" at bounding box center [163, 454] width 98 height 13
type input "[EMAIL_ADDRESS][DOMAIN_NAME]"
click at [196, 489] on input "Contact request on your website" at bounding box center [163, 489] width 98 height 13
type input "Contact request on your website from {{name}}"
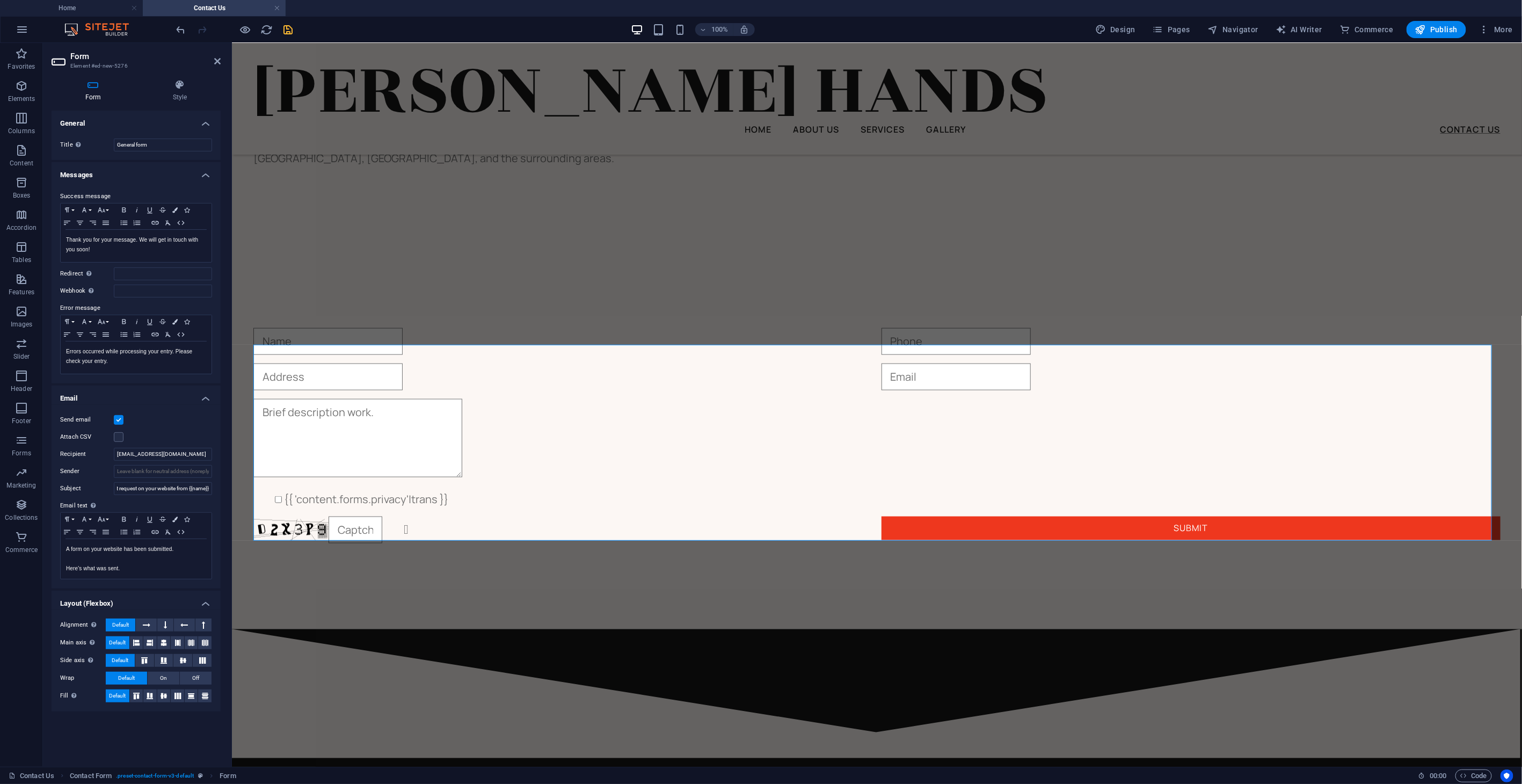
scroll to position [0, 0]
click at [291, 31] on icon "save" at bounding box center [288, 30] width 12 height 12
